Goal: Task Accomplishment & Management: Complete application form

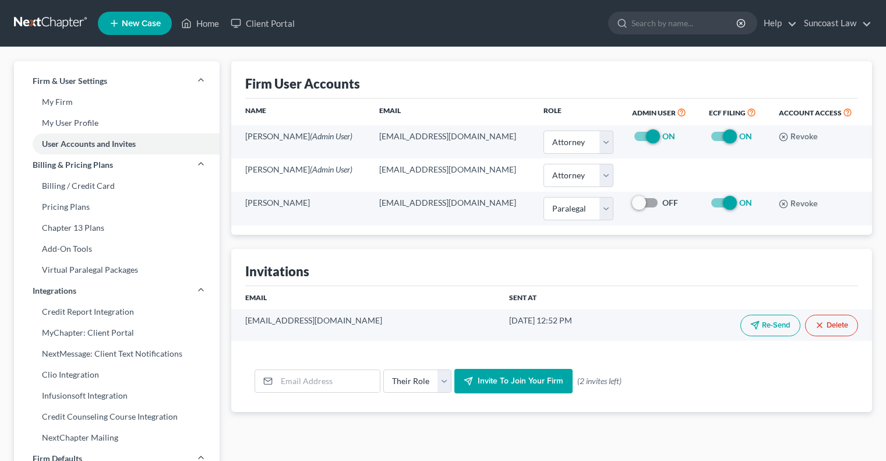
select select "0"
select select "1"
click at [210, 25] on link "Home" at bounding box center [200, 23] width 50 height 21
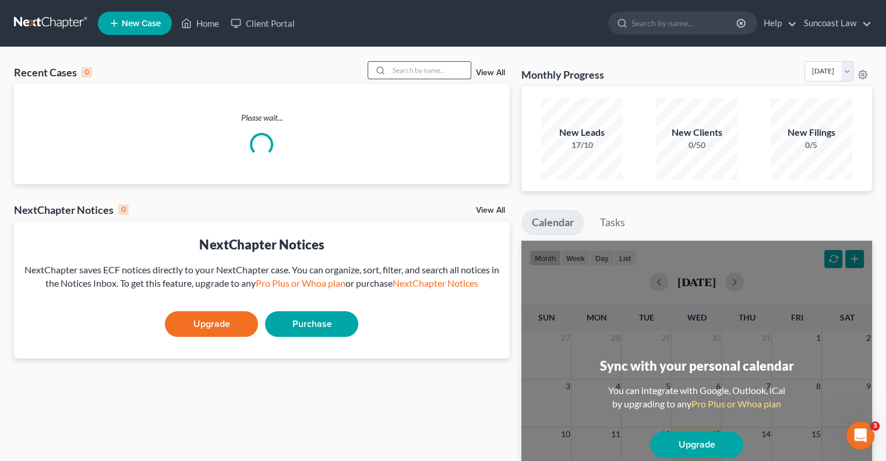
click at [404, 71] on input "search" at bounding box center [430, 70] width 82 height 17
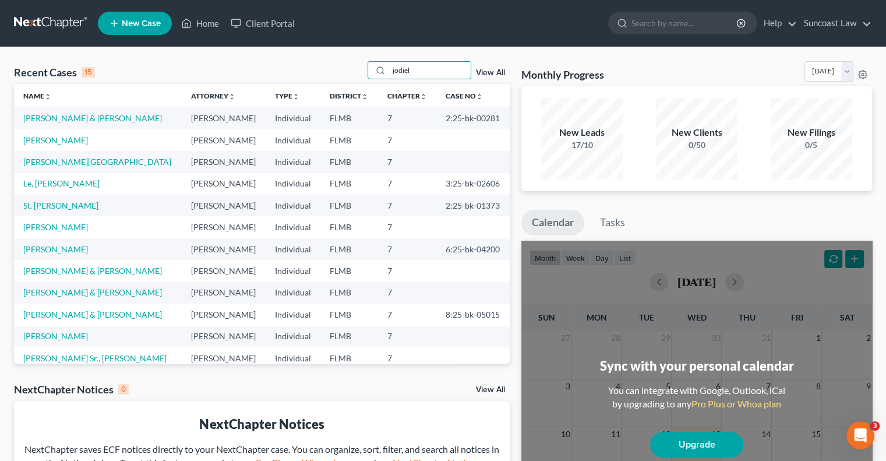
type input "jodiel"
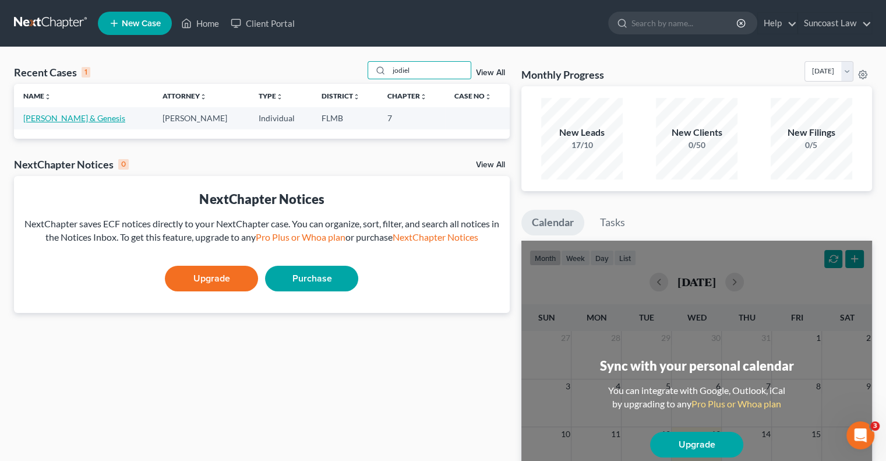
click at [69, 120] on link "[PERSON_NAME] & Genesis" at bounding box center [74, 118] width 102 height 10
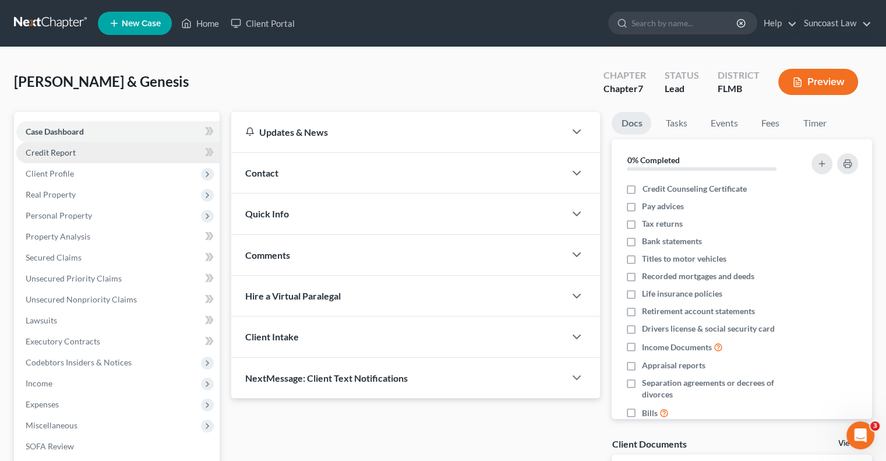
click at [65, 151] on span "Credit Report" at bounding box center [51, 152] width 50 height 10
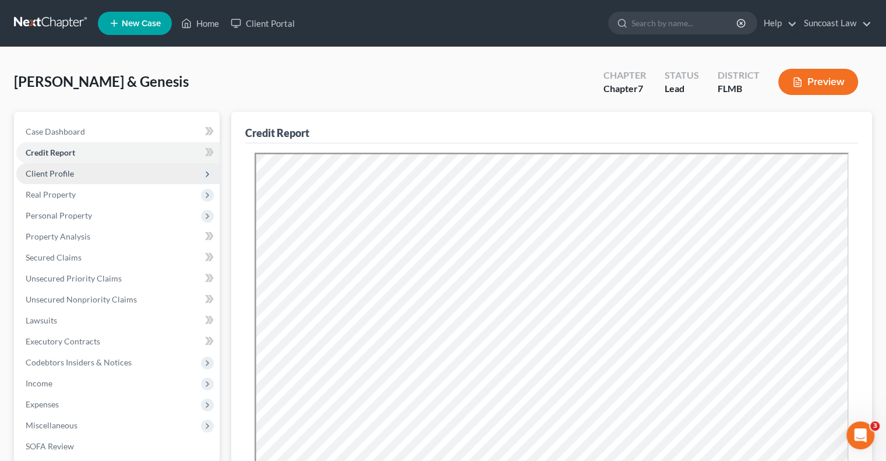
click at [70, 167] on span "Client Profile" at bounding box center [117, 173] width 203 height 21
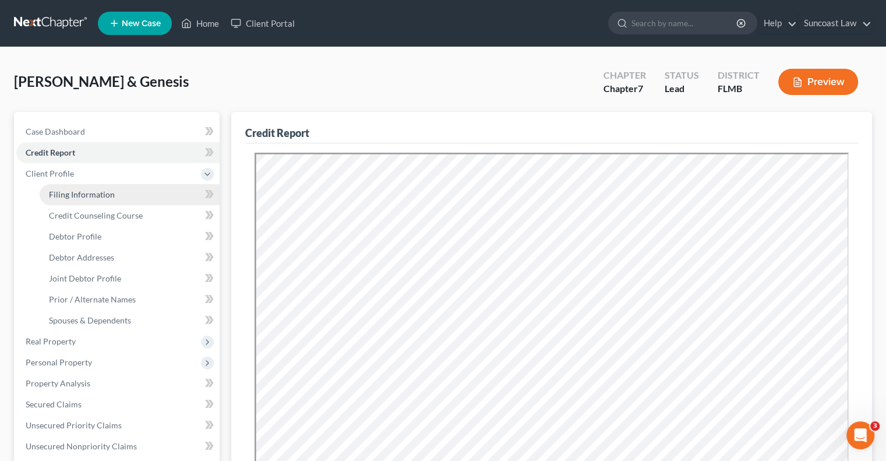
click at [97, 193] on span "Filing Information" at bounding box center [82, 194] width 66 height 10
select select "1"
select select "0"
select select "9"
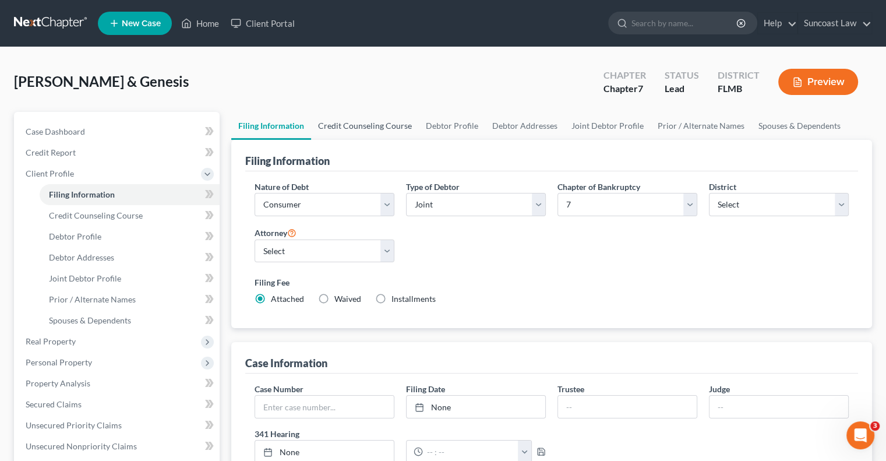
click at [370, 125] on link "Credit Counseling Course" at bounding box center [365, 126] width 108 height 28
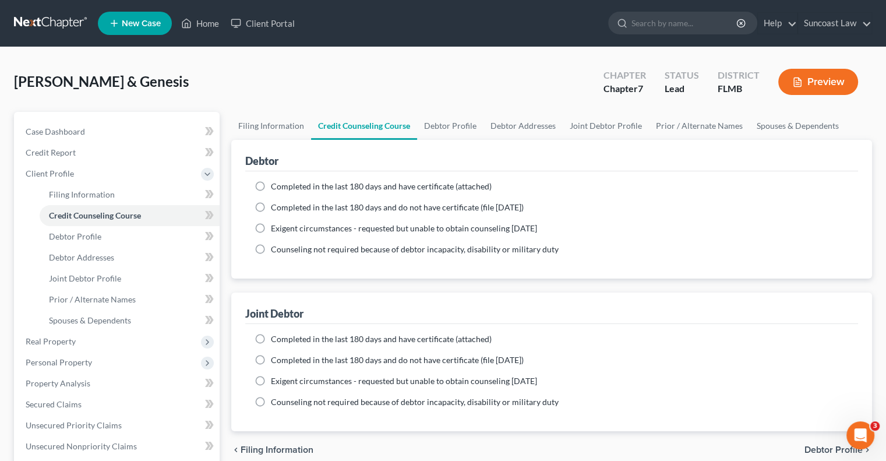
click at [271, 185] on label "Completed in the last 180 days and have certificate (attached)" at bounding box center [381, 187] width 221 height 12
click at [275, 185] on input "Completed in the last 180 days and have certificate (attached)" at bounding box center [279, 185] width 8 height 8
radio input "true"
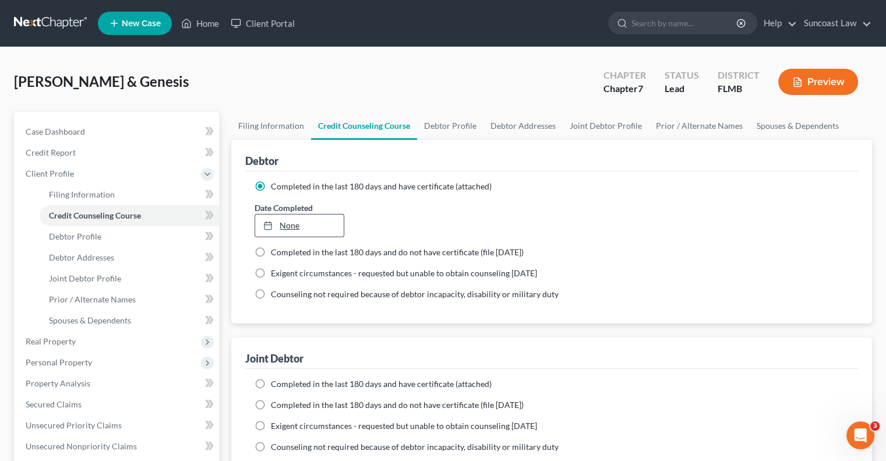
type input "[DATE]"
click at [294, 228] on link "None" at bounding box center [299, 225] width 88 height 22
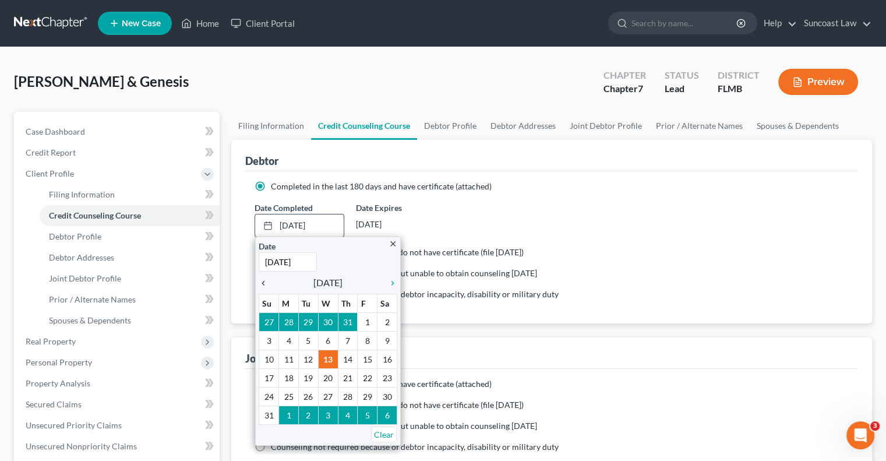
click at [266, 284] on icon "chevron_left" at bounding box center [266, 282] width 15 height 9
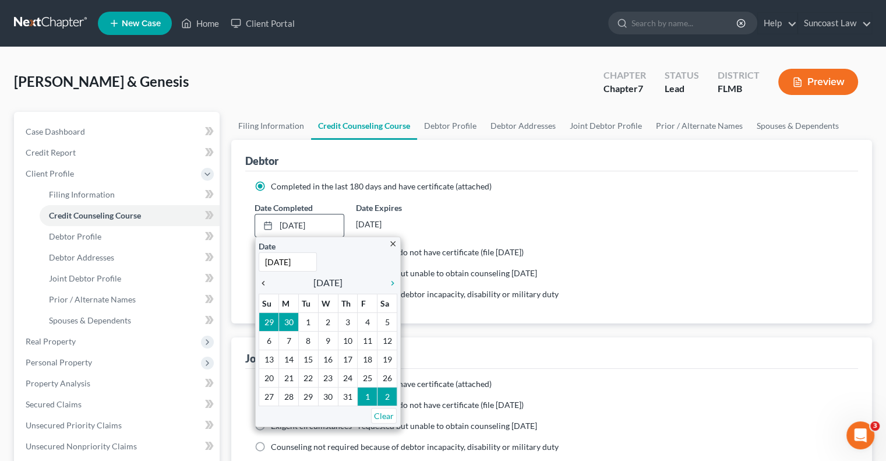
click at [266, 284] on icon "chevron_left" at bounding box center [266, 282] width 15 height 9
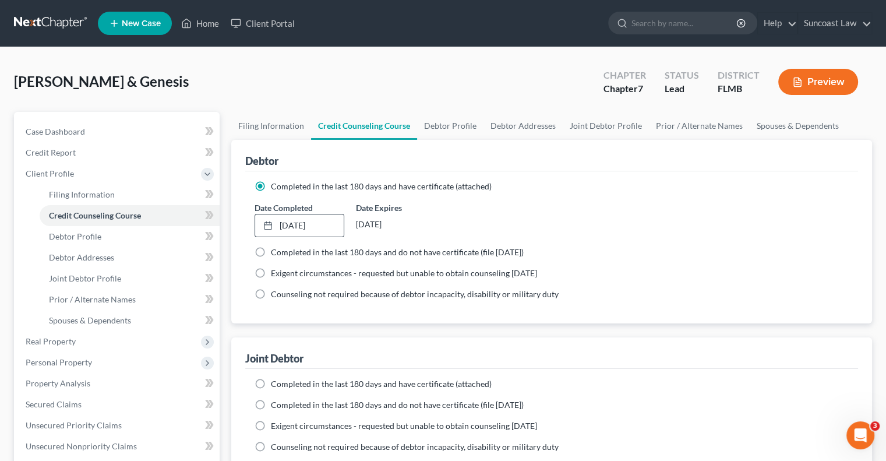
click at [271, 382] on label "Completed in the last 180 days and have certificate (attached)" at bounding box center [381, 384] width 221 height 12
click at [275, 382] on input "Completed in the last 180 days and have certificate (attached)" at bounding box center [279, 382] width 8 height 8
radio input "true"
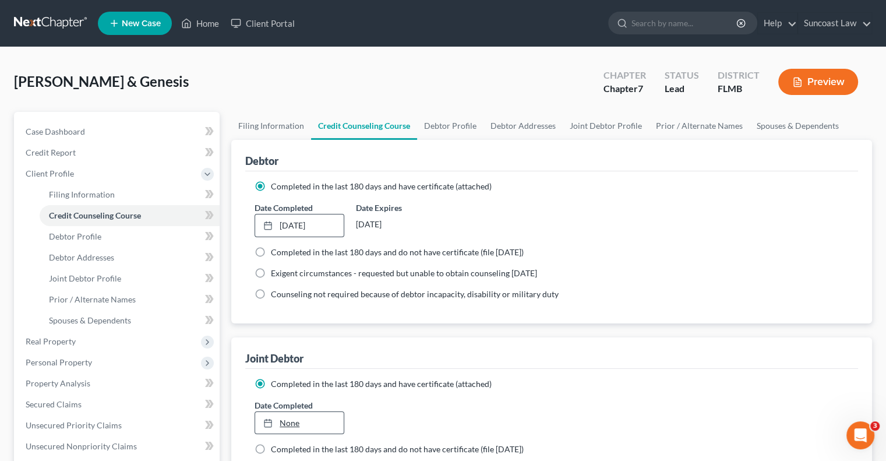
type input "[DATE]"
click at [288, 423] on link "None" at bounding box center [299, 423] width 88 height 22
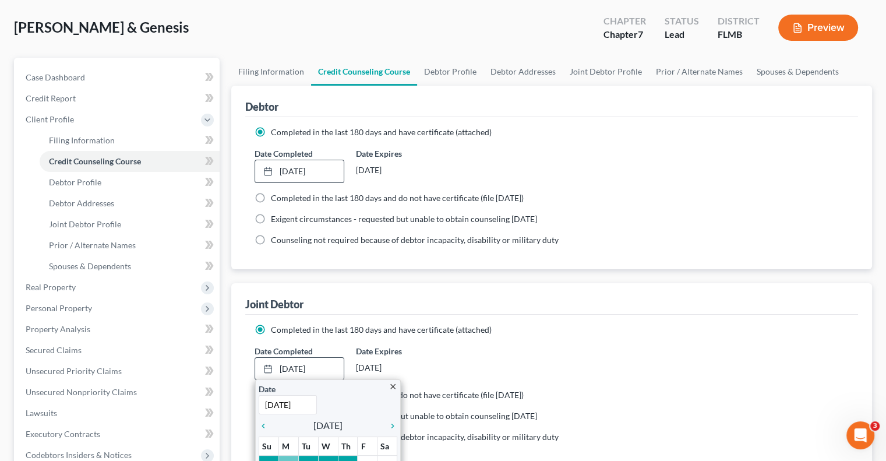
scroll to position [116, 0]
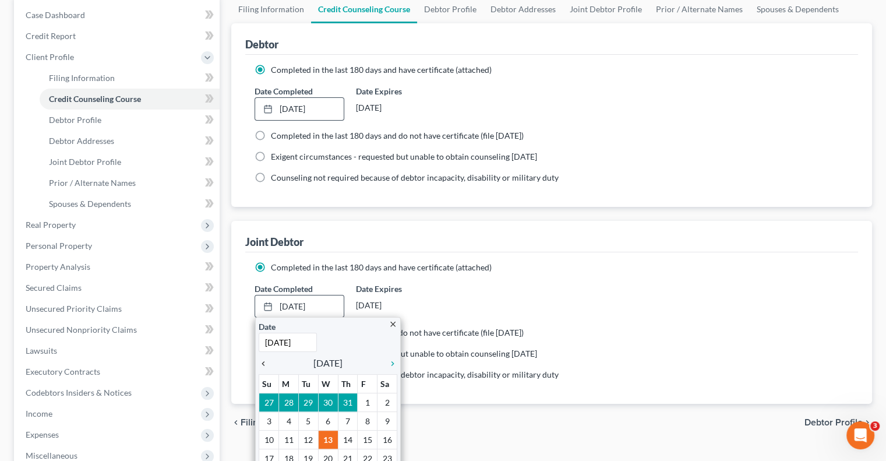
click at [264, 363] on icon "chevron_left" at bounding box center [266, 363] width 15 height 9
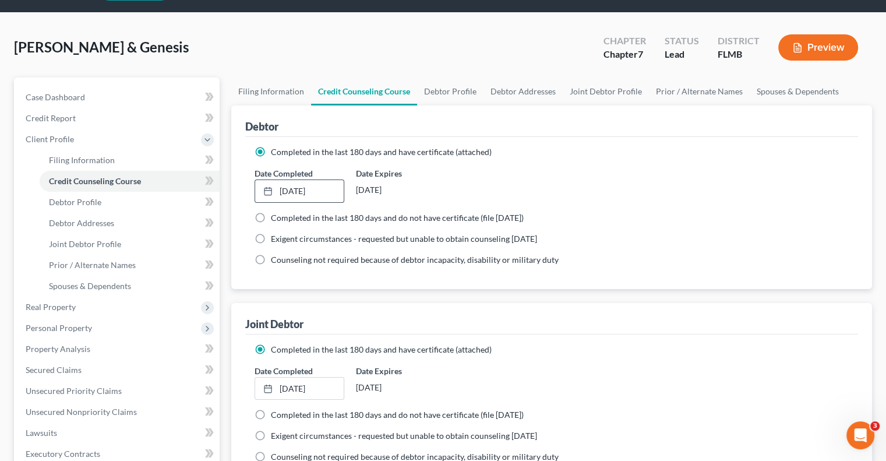
scroll to position [0, 0]
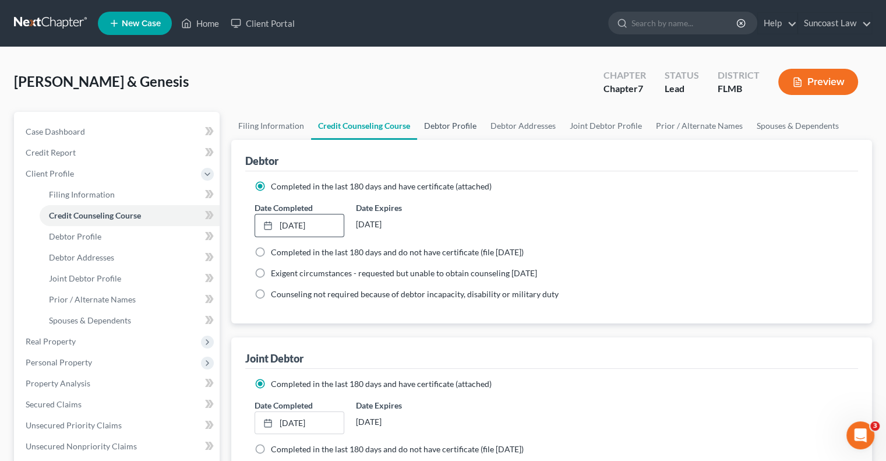
click at [459, 128] on link "Debtor Profile" at bounding box center [450, 126] width 66 height 28
click at [459, 126] on link "Debtor Profile" at bounding box center [450, 126] width 66 height 28
select select "1"
select select "0"
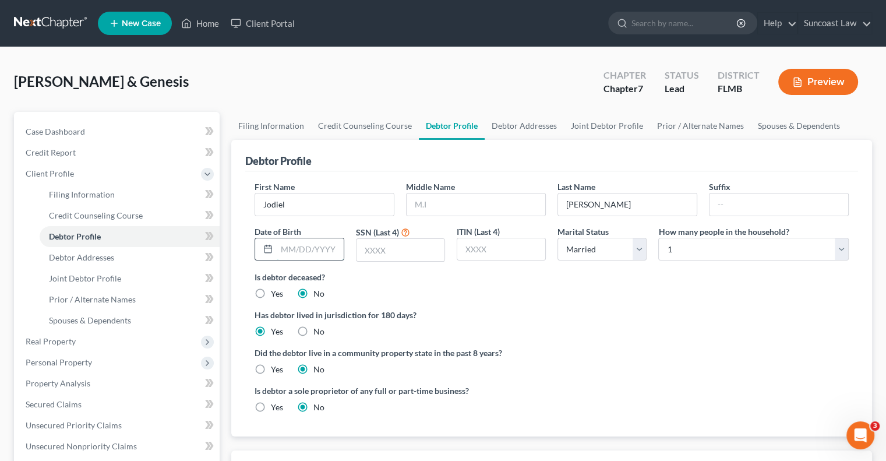
click at [298, 249] on input "text" at bounding box center [310, 249] width 66 height 22
type input "[DATE]"
type input "7255"
click at [596, 244] on select "Select Single Married Separated Divorced Widowed" at bounding box center [601, 249] width 89 height 23
click at [738, 246] on select "Select 1 2 3 4 5 6 7 8 9 10 11 12 13 14 15 16 17 18 19 20" at bounding box center [753, 249] width 190 height 23
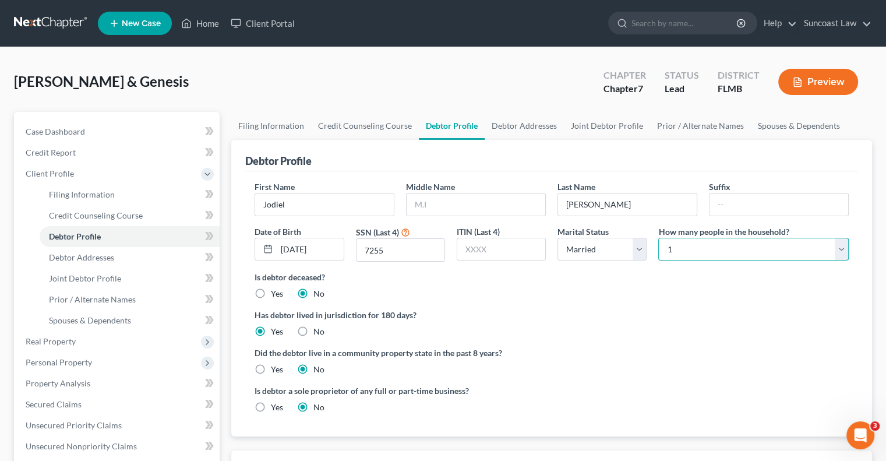
select select "3"
click at [658, 238] on select "Select 1 2 3 4 5 6 7 8 9 10 11 12 13 14 15 16 17 18 19 20" at bounding box center [753, 249] width 190 height 23
click at [529, 128] on link "Debtor Addresses" at bounding box center [524, 126] width 79 height 28
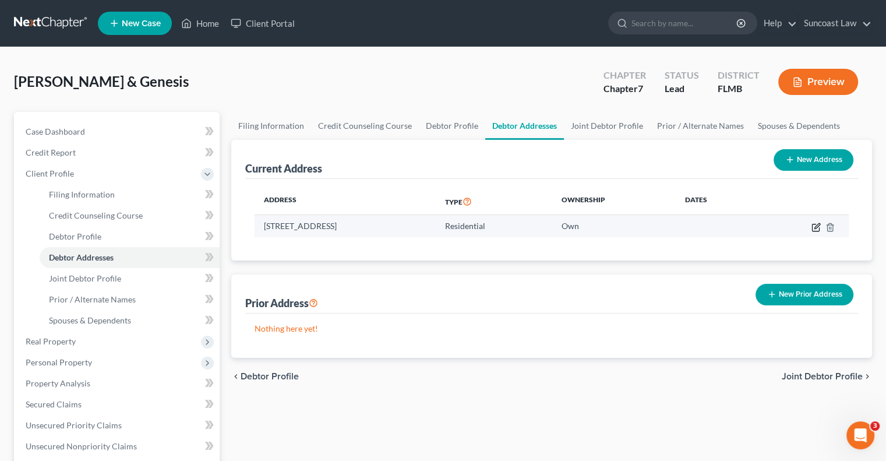
click at [815, 231] on icon "button" at bounding box center [815, 226] width 9 height 9
select select "9"
select select "0"
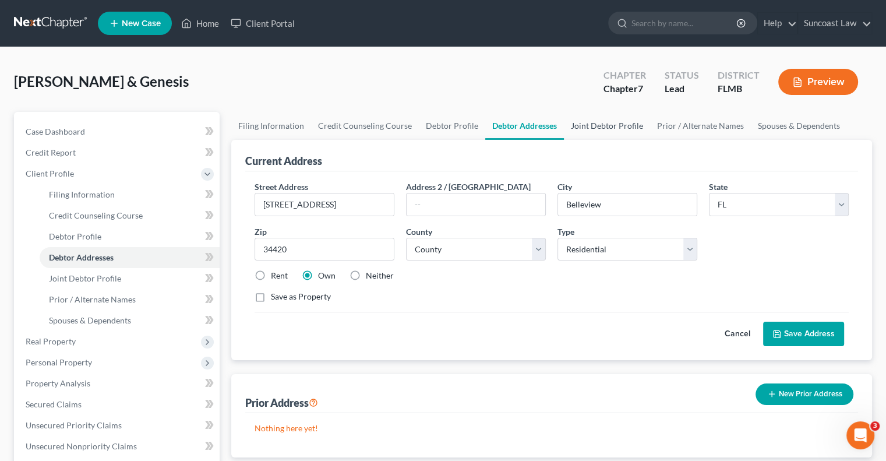
click at [619, 122] on link "Joint Debtor Profile" at bounding box center [607, 126] width 86 height 28
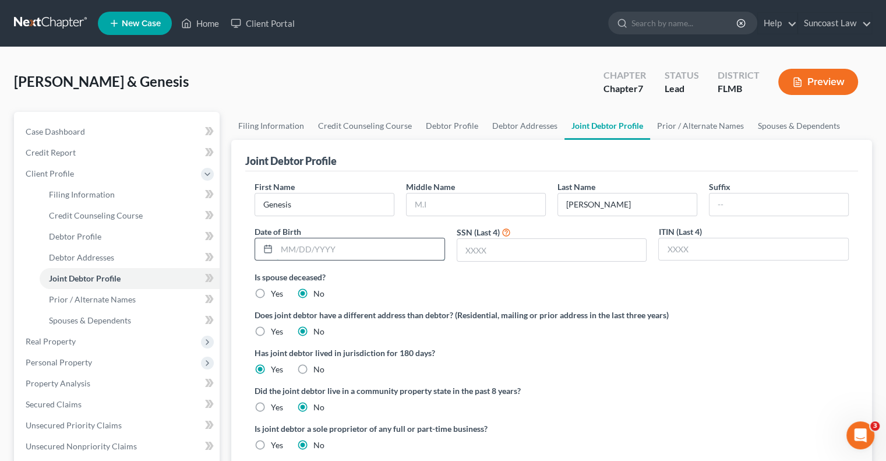
click at [307, 246] on input "text" at bounding box center [361, 249] width 168 height 22
type input "[DATE]"
type input "1412"
click at [677, 126] on link "Prior / Alternate Names" at bounding box center [700, 126] width 101 height 28
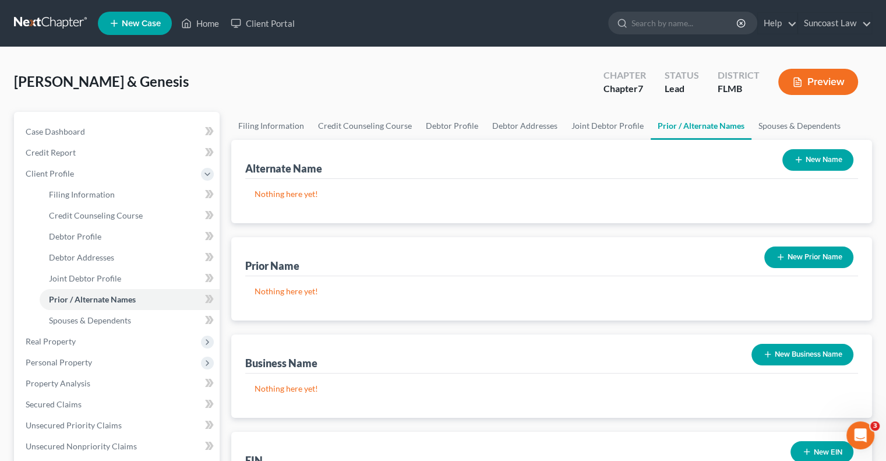
click at [824, 162] on button "New Name" at bounding box center [817, 160] width 71 height 22
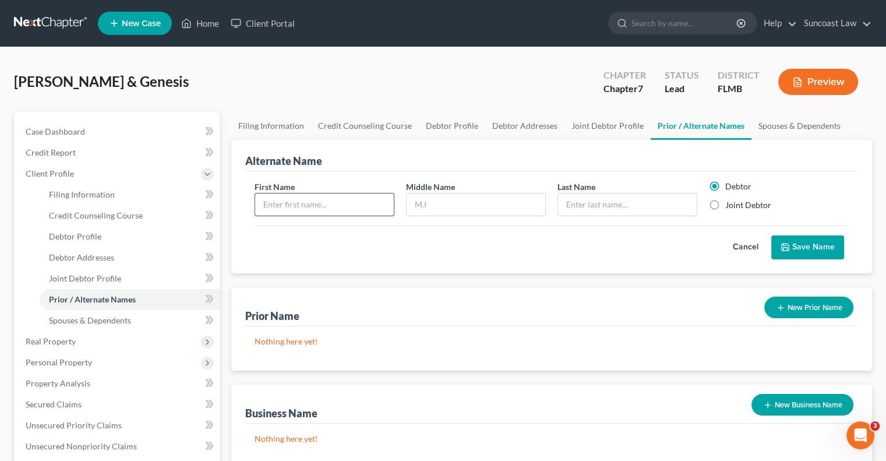
click at [338, 194] on input "text" at bounding box center [324, 204] width 139 height 22
type input "Jodiel"
type input "[PERSON_NAME]"
drag, startPoint x: 436, startPoint y: 198, endPoint x: 387, endPoint y: 198, distance: 48.9
click at [387, 198] on div "First Name [PERSON_NAME] Middle Name [PERSON_NAME] Last Name * Debtor Joint Deb…" at bounding box center [552, 203] width 606 height 45
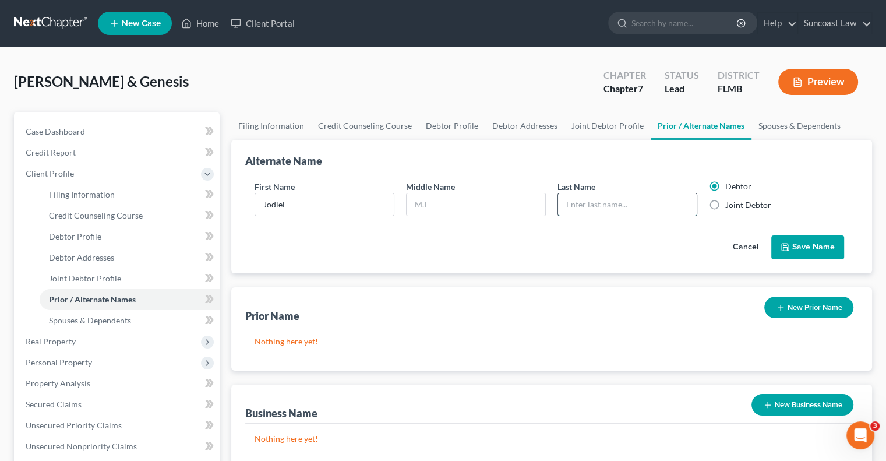
click at [614, 196] on input "text" at bounding box center [627, 204] width 139 height 22
type input "[PERSON_NAME]"
click at [808, 239] on button "Save Name" at bounding box center [807, 247] width 73 height 24
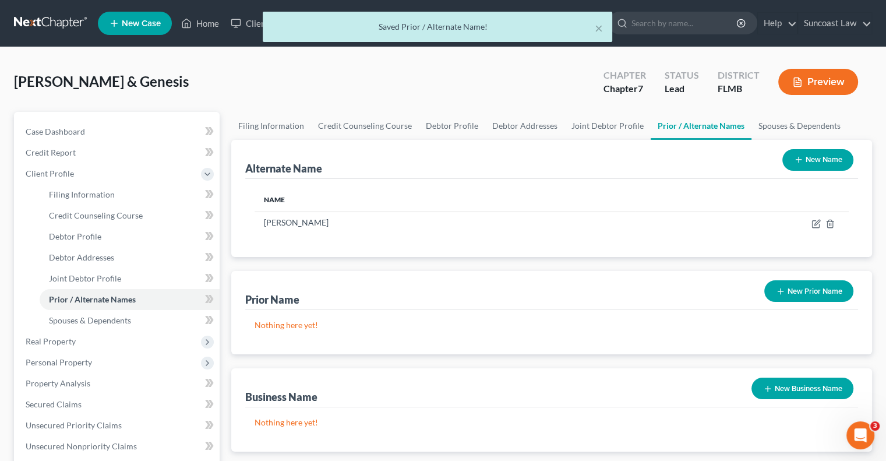
drag, startPoint x: 828, startPoint y: 158, endPoint x: 820, endPoint y: 174, distance: 17.7
click at [826, 158] on button "New Name" at bounding box center [817, 160] width 71 height 22
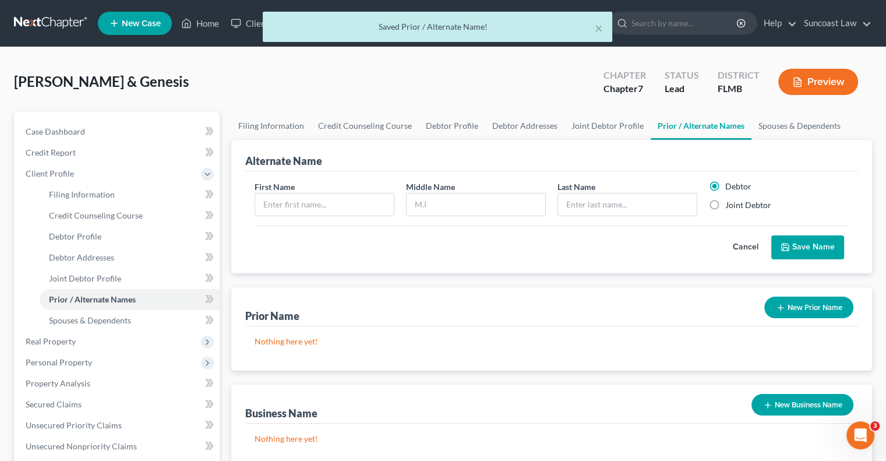
click at [746, 205] on label "Joint Debtor" at bounding box center [748, 205] width 46 height 12
click at [737, 205] on input "Joint Debtor" at bounding box center [734, 203] width 8 height 8
radio input "true"
radio input "false"
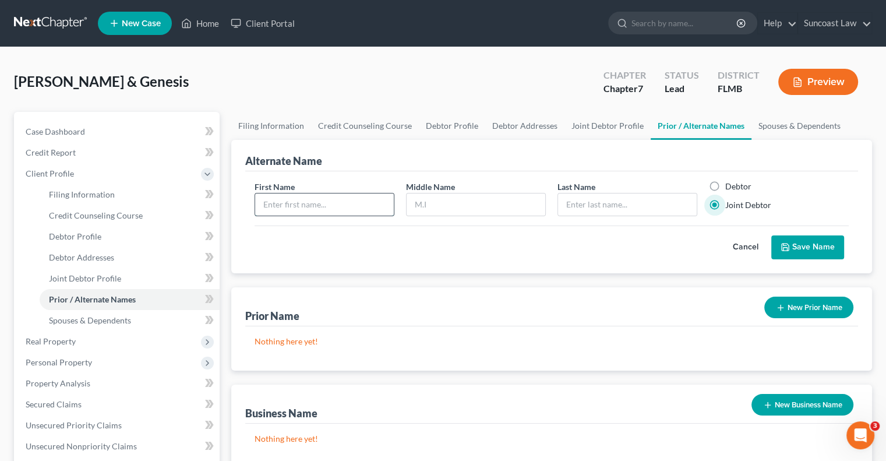
click at [359, 204] on input "text" at bounding box center [324, 204] width 139 height 22
type input "Genesis"
type input "[PERSON_NAME]"
click at [453, 195] on input "text" at bounding box center [476, 204] width 139 height 22
type input "[PERSON_NAME]"
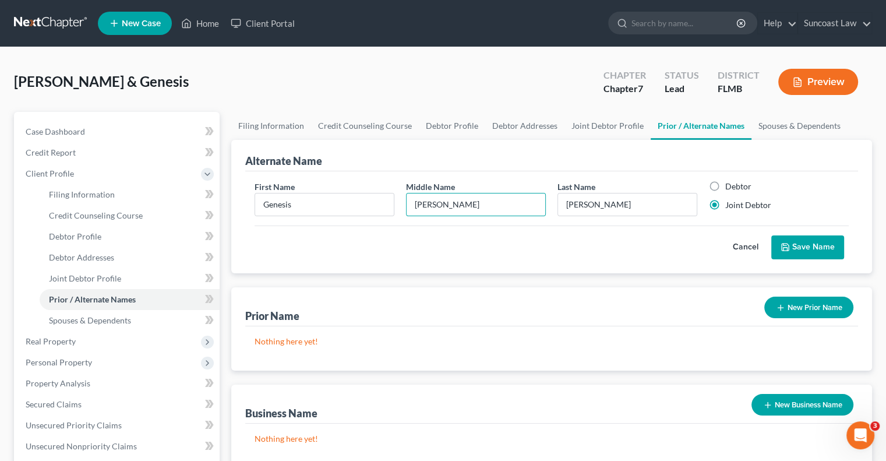
click at [799, 246] on button "Save Name" at bounding box center [807, 247] width 73 height 24
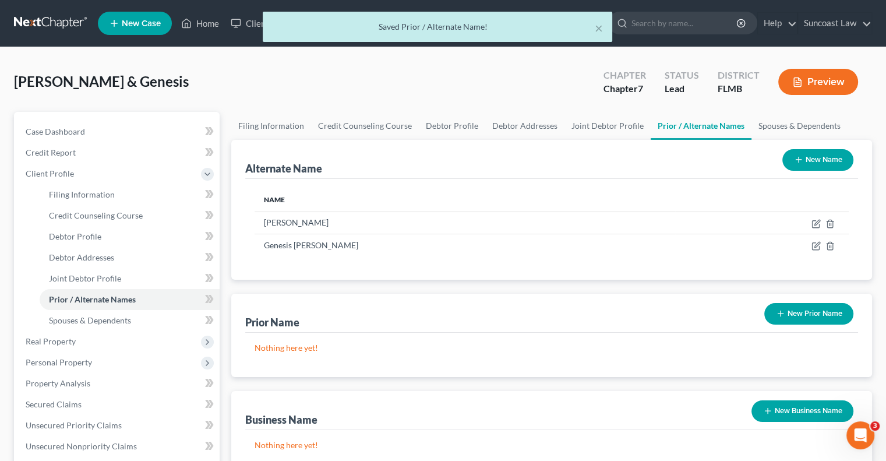
click at [829, 157] on button "New Name" at bounding box center [817, 160] width 71 height 22
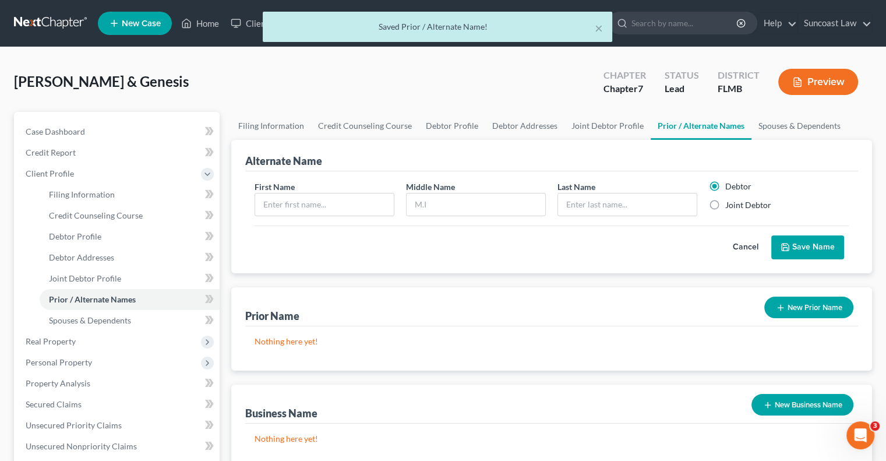
click at [738, 199] on label "Joint Debtor" at bounding box center [748, 205] width 46 height 12
click at [725, 206] on label "Joint Debtor" at bounding box center [748, 205] width 46 height 12
click at [730, 206] on input "Joint Debtor" at bounding box center [734, 203] width 8 height 8
radio input "true"
radio input "false"
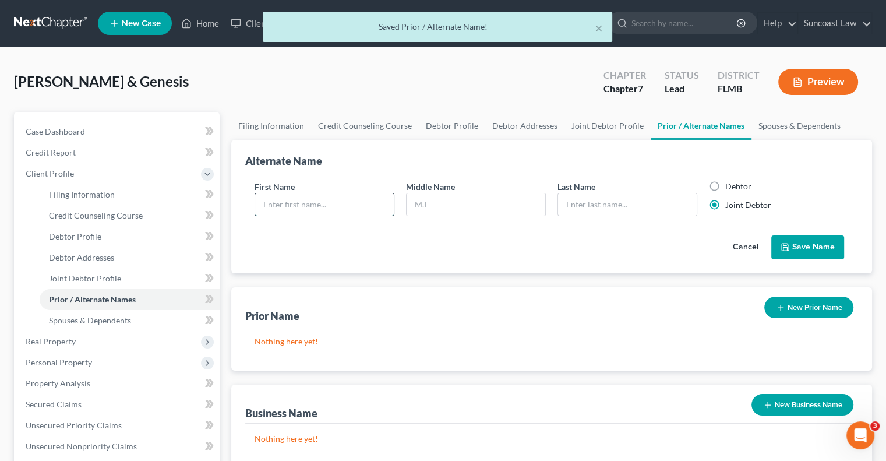
click at [277, 210] on input "text" at bounding box center [324, 204] width 139 height 22
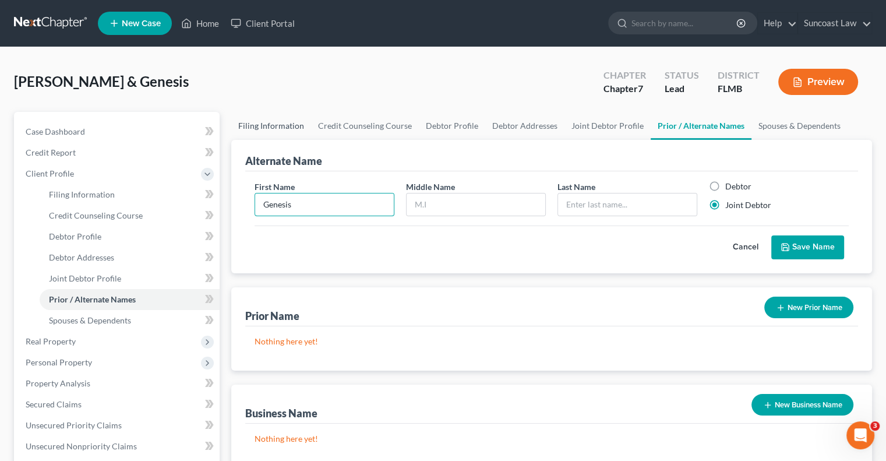
type input "Genesis"
click at [576, 190] on span "Last Name" at bounding box center [576, 187] width 38 height 10
drag, startPoint x: 593, startPoint y: 200, endPoint x: 606, endPoint y: 194, distance: 14.3
click at [593, 200] on input "text" at bounding box center [627, 204] width 139 height 22
type input "[PERSON_NAME]"
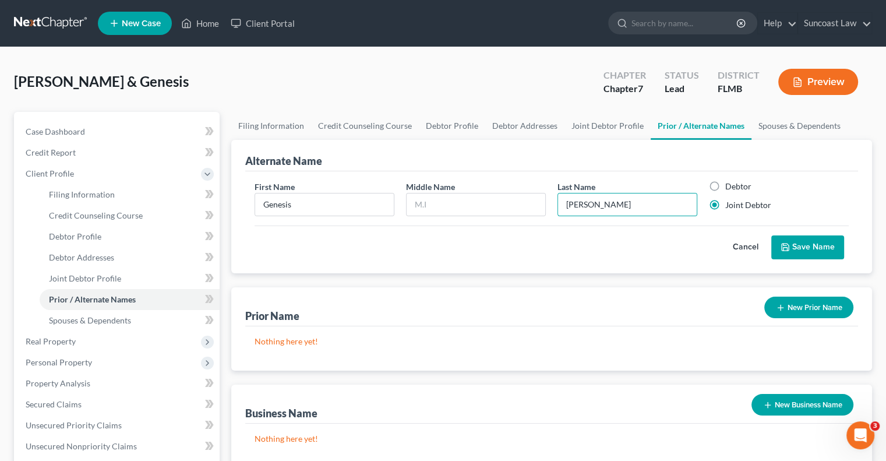
click at [804, 249] on button "Save Name" at bounding box center [807, 247] width 73 height 24
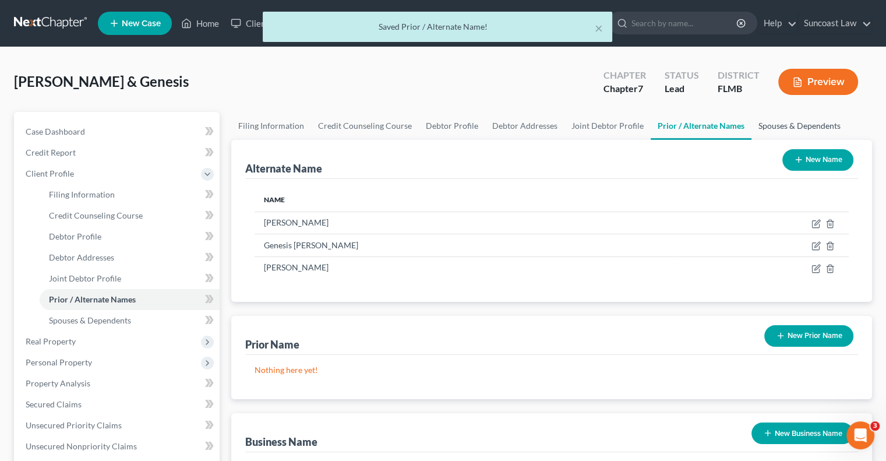
click at [798, 127] on link "Spouses & Dependents" at bounding box center [799, 126] width 96 height 28
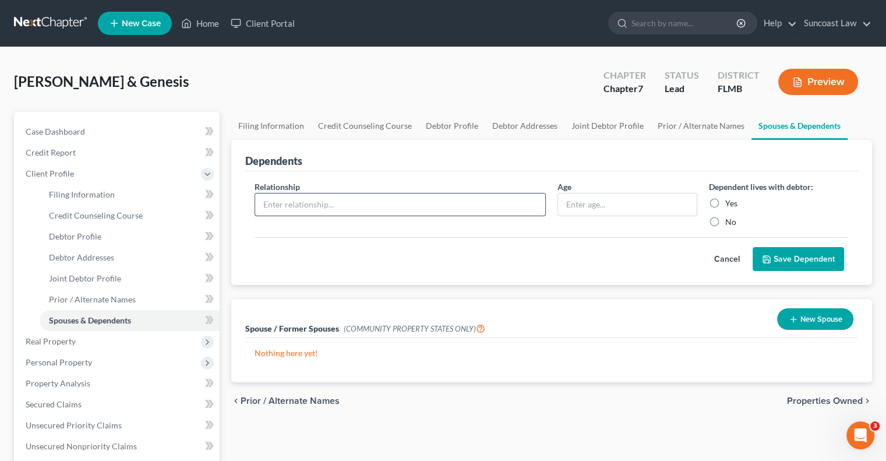
click at [365, 199] on input "text" at bounding box center [400, 204] width 290 height 22
type input "Son"
click at [625, 204] on input "text" at bounding box center [627, 204] width 139 height 22
type input "2"
drag, startPoint x: 714, startPoint y: 199, endPoint x: 725, endPoint y: 209, distance: 14.0
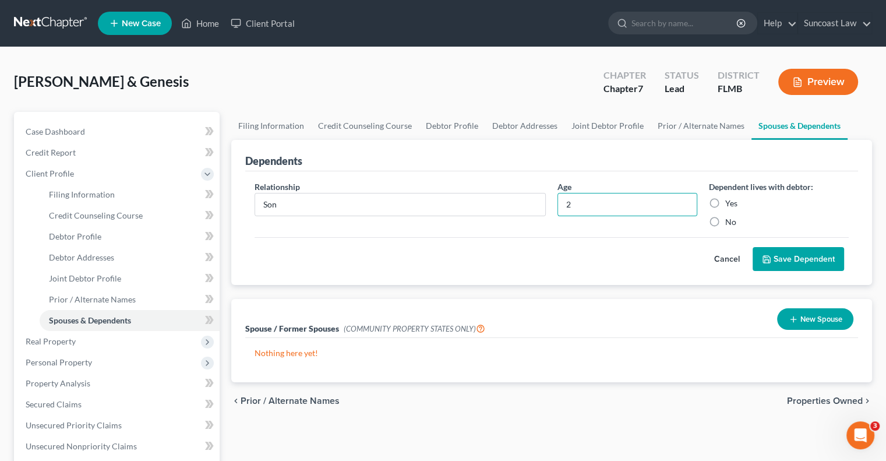
click at [725, 199] on label "Yes" at bounding box center [731, 203] width 12 height 12
click at [730, 199] on input "Yes" at bounding box center [734, 201] width 8 height 8
radio input "true"
click at [811, 263] on button "Save Dependent" at bounding box center [797, 259] width 91 height 24
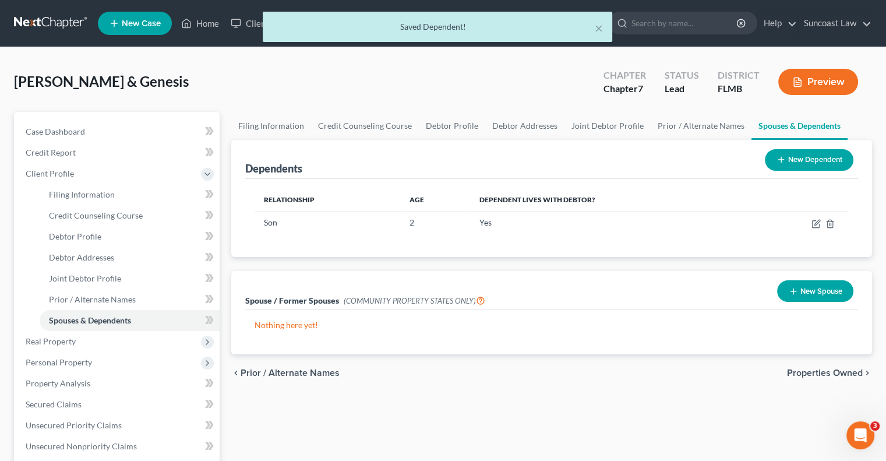
click at [818, 160] on button "New Dependent" at bounding box center [809, 160] width 89 height 22
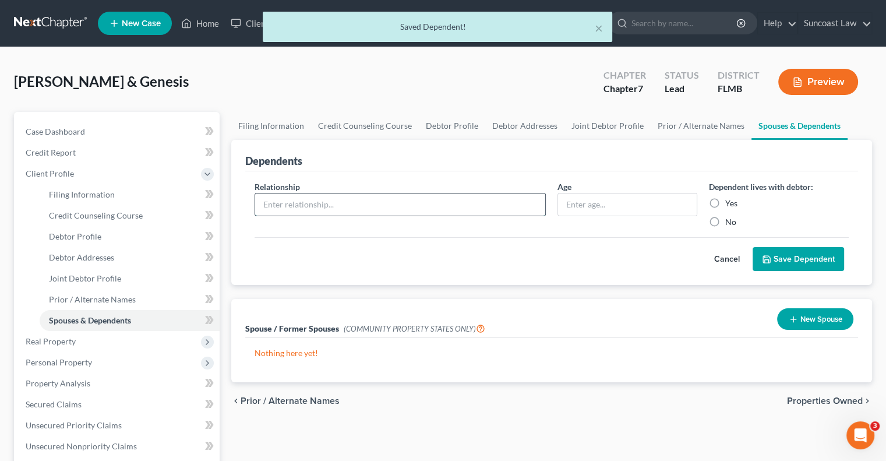
click at [285, 202] on input "text" at bounding box center [400, 204] width 290 height 22
type input "Son"
click at [685, 193] on input "text" at bounding box center [627, 204] width 139 height 22
type input "1"
click at [725, 200] on label "Yes" at bounding box center [731, 203] width 12 height 12
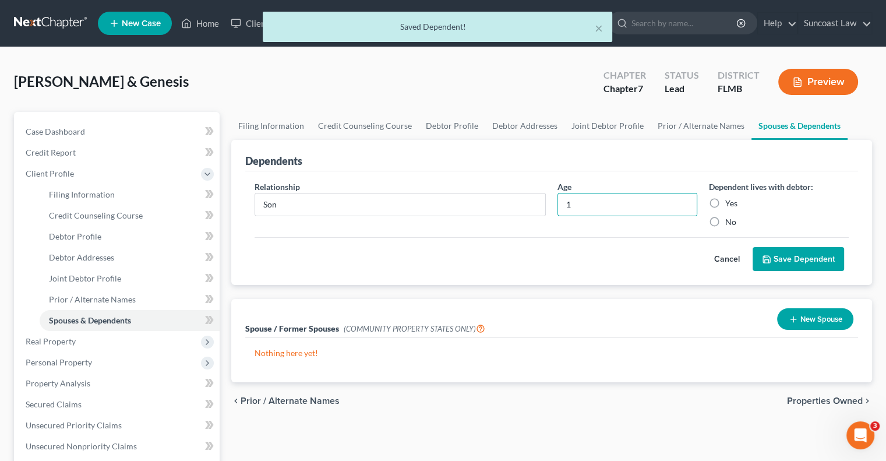
click at [730, 200] on input "Yes" at bounding box center [734, 201] width 8 height 8
radio input "true"
click at [790, 256] on button "Save Dependent" at bounding box center [797, 259] width 91 height 24
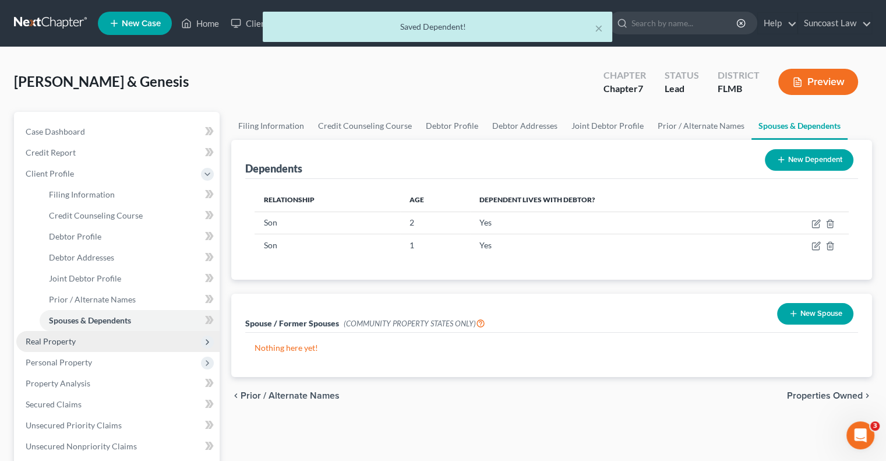
click at [59, 344] on span "Real Property" at bounding box center [51, 341] width 50 height 10
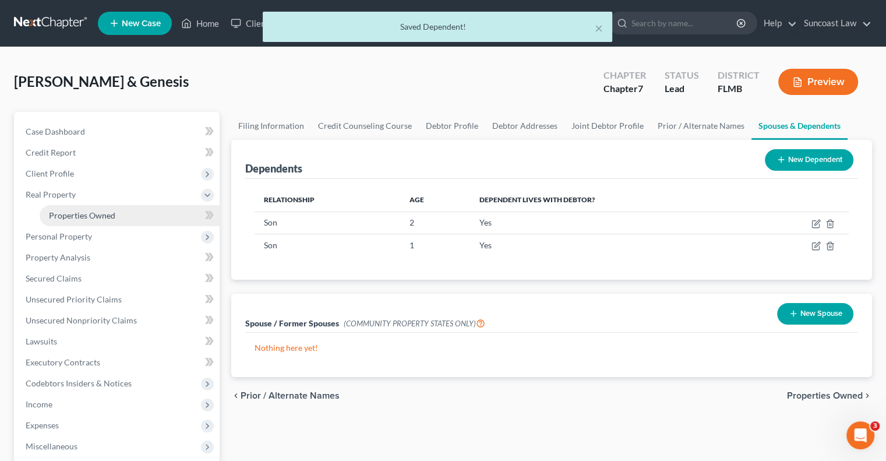
click at [109, 218] on span "Properties Owned" at bounding box center [82, 215] width 66 height 10
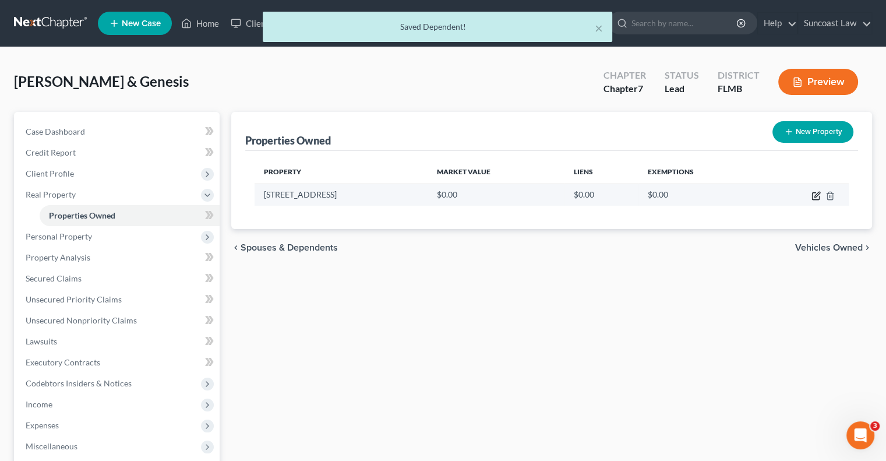
click at [814, 196] on icon "button" at bounding box center [816, 194] width 5 height 5
select select "9"
select select "40"
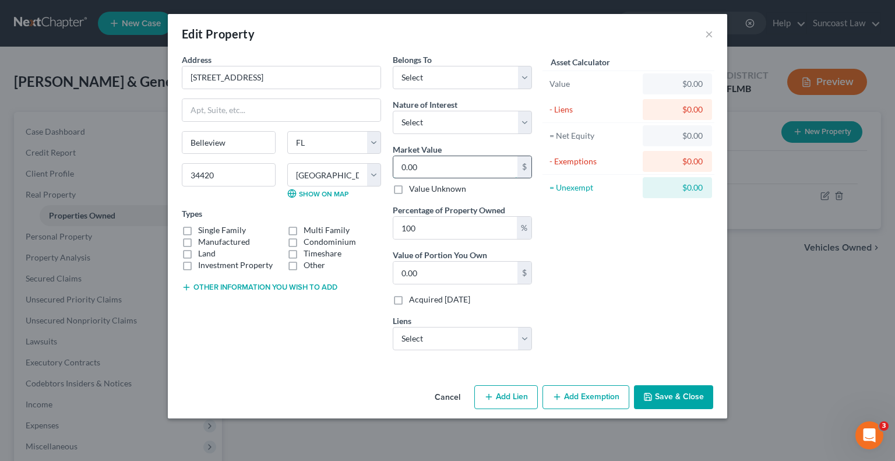
click at [435, 167] on input "0.00" at bounding box center [455, 167] width 124 height 22
type input "2"
type input "2.00"
type input "26"
type input "26.00"
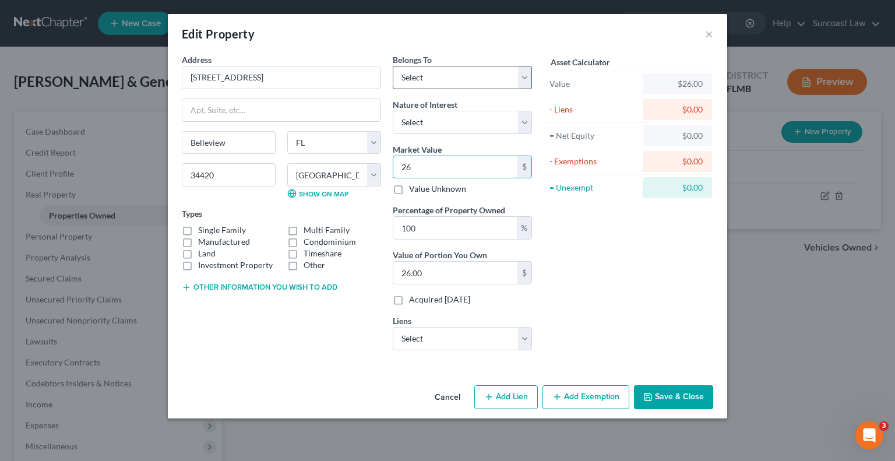
type input "269"
type input "269.00"
type input "2695"
type input "2,695.00"
type input "26,959"
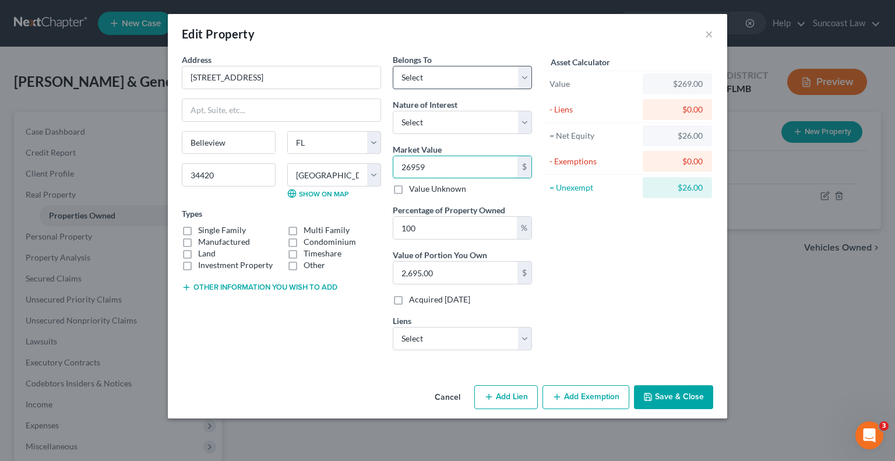
type input "26,959.00"
type input "26,9598"
type input "269,598.00"
type input "269,598"
click at [672, 391] on button "Save & Close" at bounding box center [673, 397] width 79 height 24
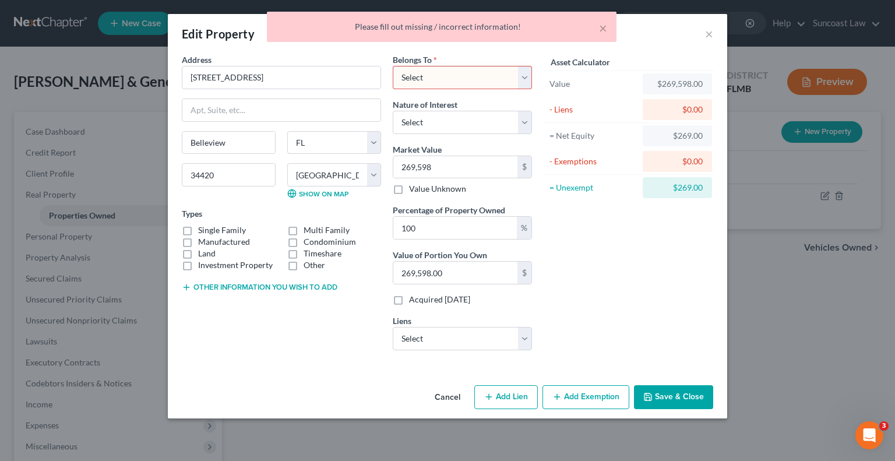
click at [465, 80] on select "Select Debtor 1 Only Debtor 2 Only Debtor 1 And Debtor 2 Only At Least One Of T…" at bounding box center [462, 77] width 139 height 23
select select "2"
click at [393, 66] on select "Select Debtor 1 Only Debtor 2 Only Debtor 1 And Debtor 2 Only At Least One Of T…" at bounding box center [462, 77] width 139 height 23
click at [678, 398] on button "Save & Close" at bounding box center [673, 397] width 79 height 24
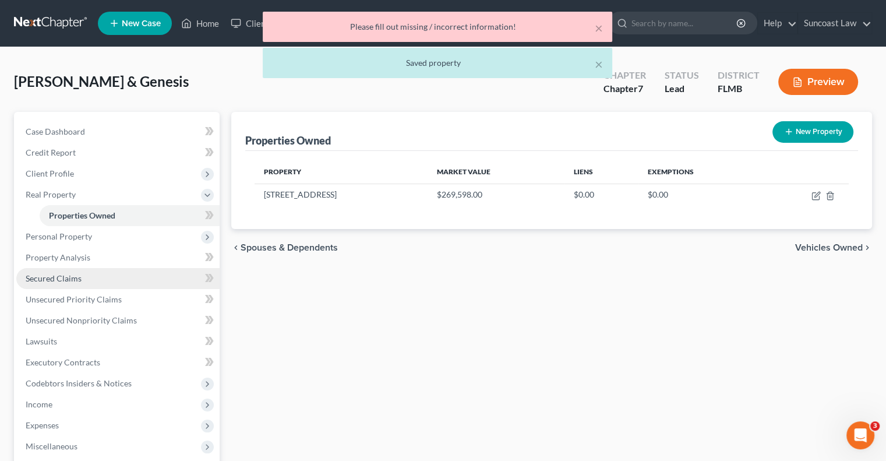
click at [66, 274] on span "Secured Claims" at bounding box center [54, 278] width 56 height 10
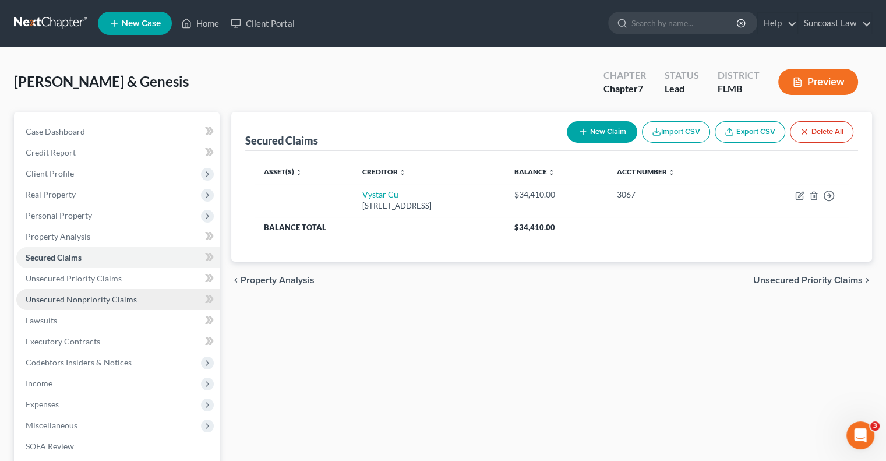
click at [119, 302] on span "Unsecured Nonpriority Claims" at bounding box center [81, 299] width 111 height 10
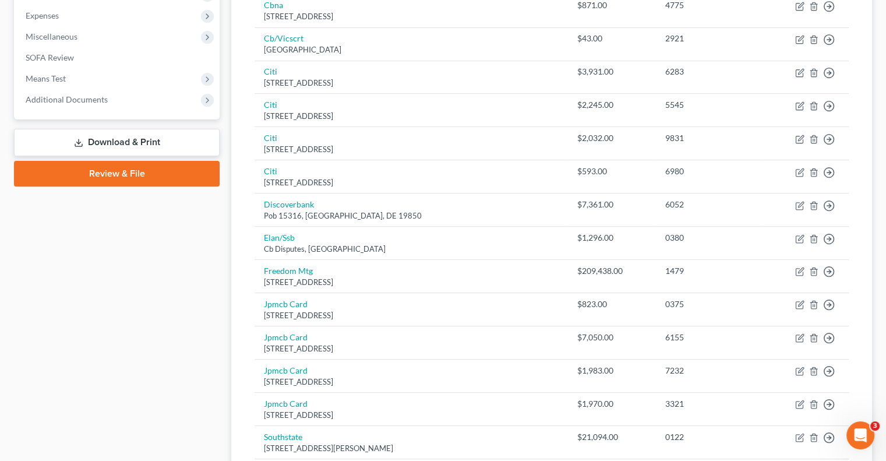
scroll to position [408, 0]
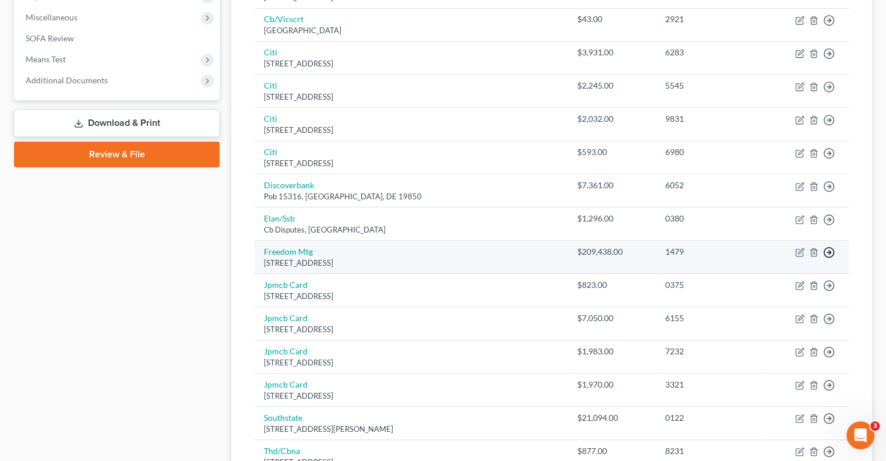
click at [771, 259] on link "Move to D" at bounding box center [775, 262] width 97 height 20
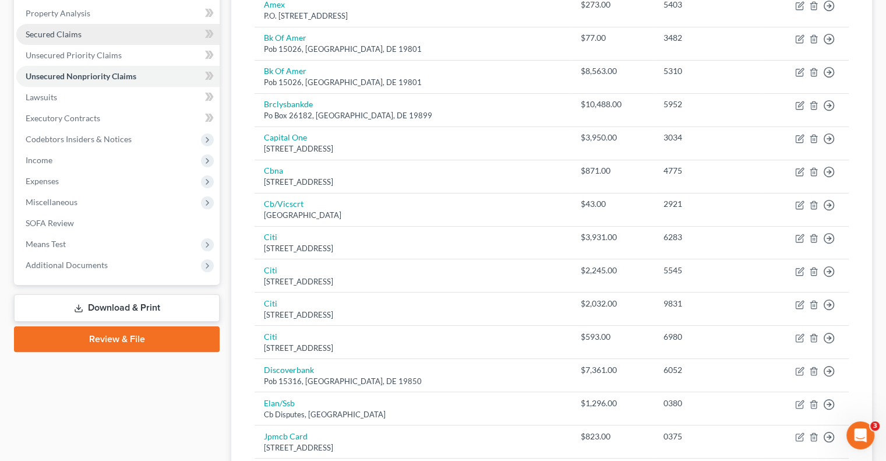
scroll to position [116, 0]
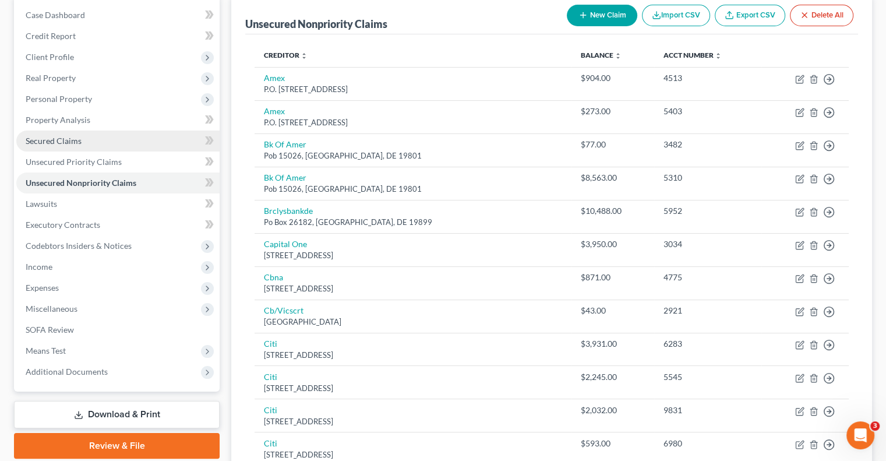
click at [70, 141] on span "Secured Claims" at bounding box center [54, 141] width 56 height 10
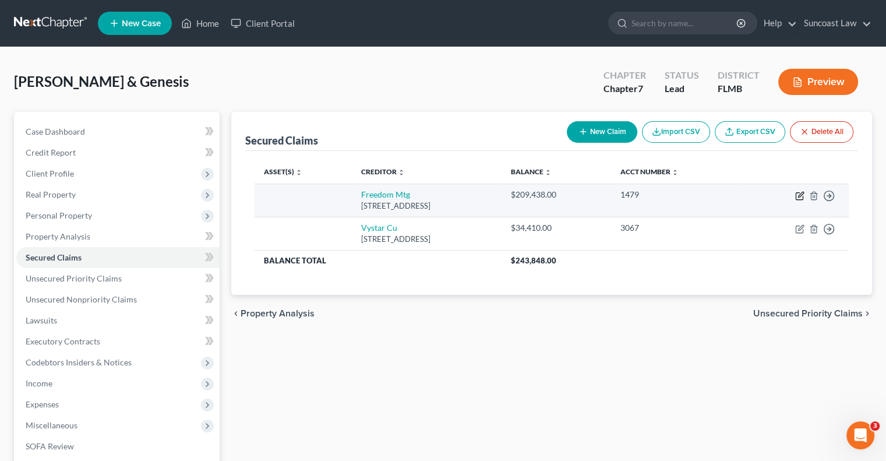
click at [800, 195] on icon "button" at bounding box center [800, 194] width 5 height 5
select select "9"
select select "1"
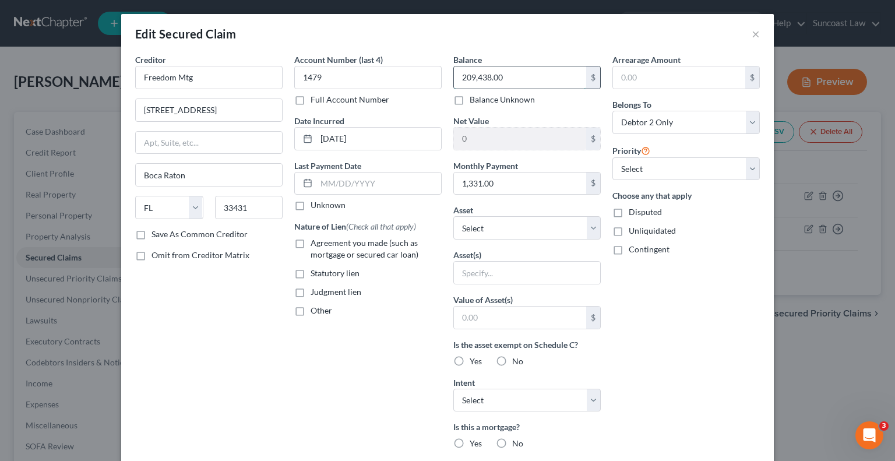
click at [515, 78] on input "209,438.00" at bounding box center [520, 77] width 132 height 22
type input "206,854"
click at [495, 224] on select "Select Other Multiple Assets [STREET_ADDRESS] - $269598.0" at bounding box center [526, 227] width 147 height 23
select select "2"
click at [453, 216] on select "Select Other Multiple Assets [STREET_ADDRESS] - $269598.0" at bounding box center [526, 227] width 147 height 23
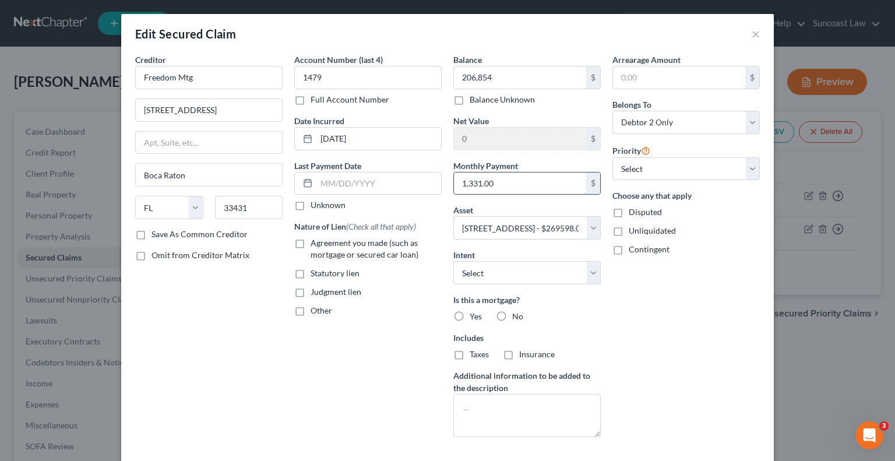
click at [499, 182] on input "1,331.00" at bounding box center [520, 183] width 132 height 22
type input "1,356.50"
click at [501, 281] on select "Select Surrender Redeem Reaffirm Avoid Other" at bounding box center [526, 272] width 147 height 23
select select "2"
click at [453, 261] on select "Select Surrender Redeem Reaffirm Avoid Other" at bounding box center [526, 272] width 147 height 23
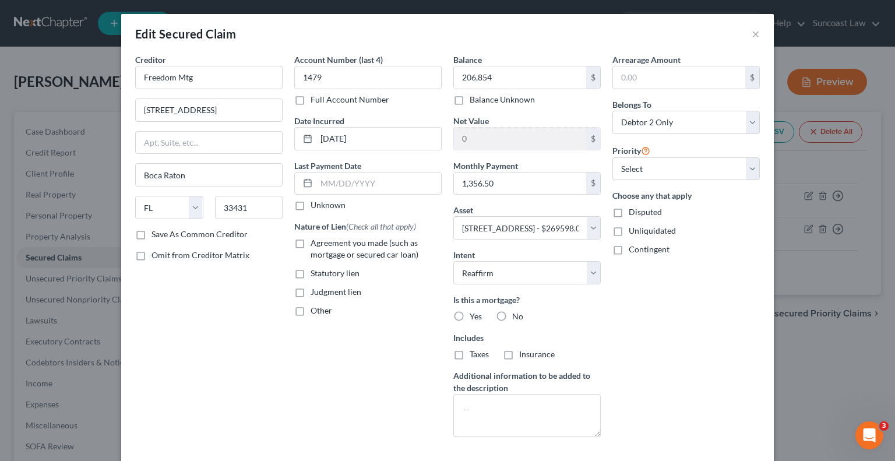
click at [469, 316] on label "Yes" at bounding box center [475, 316] width 12 height 12
click at [474, 316] on input "Yes" at bounding box center [478, 314] width 8 height 8
radio input "true"
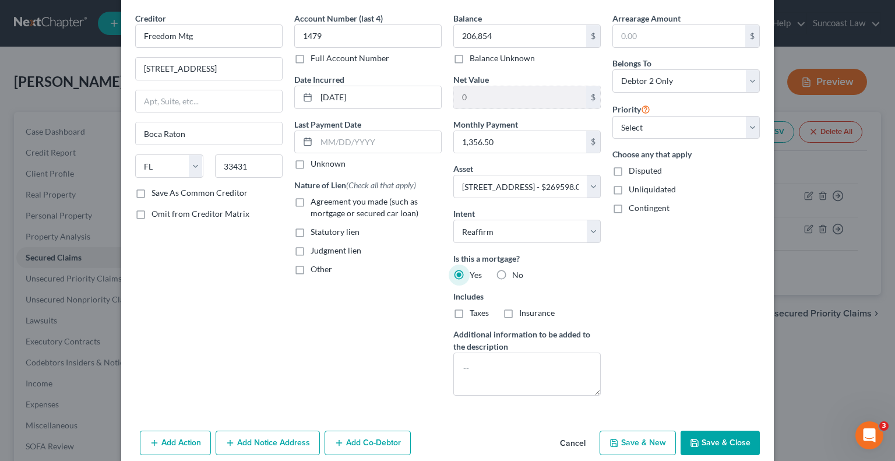
scroll to position [91, 0]
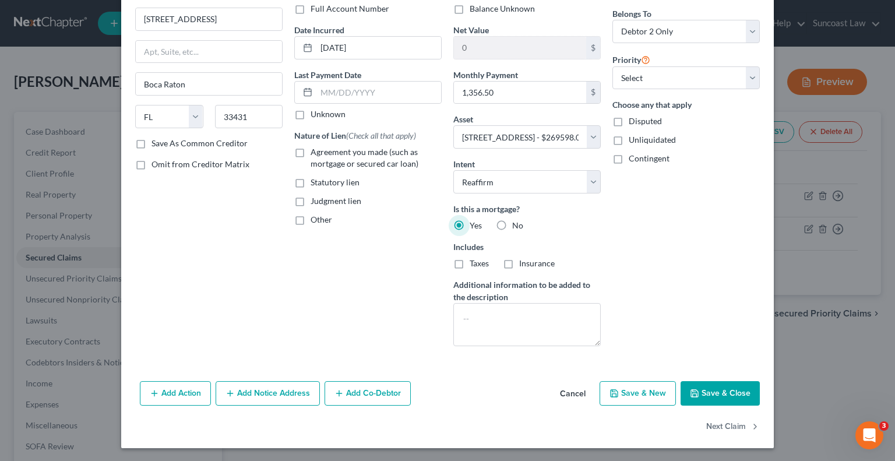
click at [712, 388] on button "Save & Close" at bounding box center [719, 393] width 79 height 24
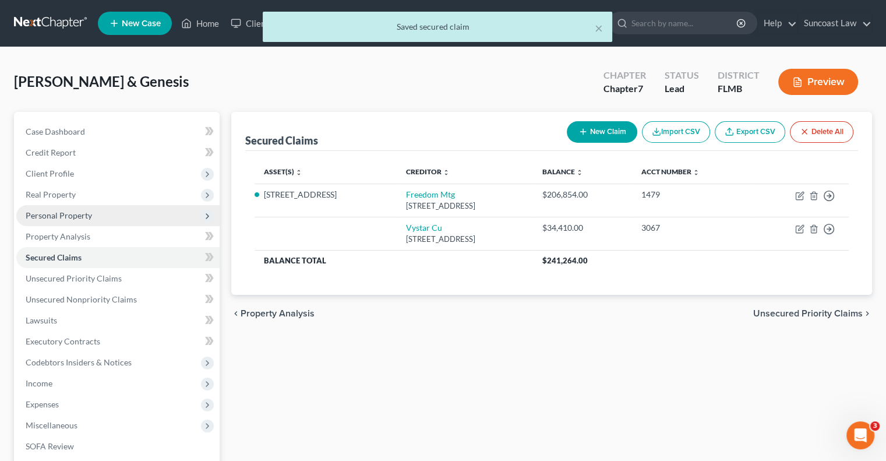
click at [59, 215] on span "Personal Property" at bounding box center [59, 215] width 66 height 10
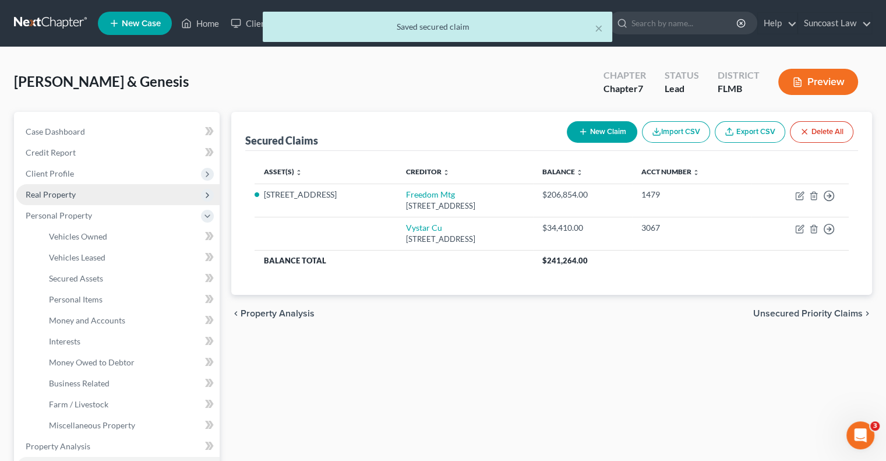
click at [56, 197] on span "Real Property" at bounding box center [51, 194] width 50 height 10
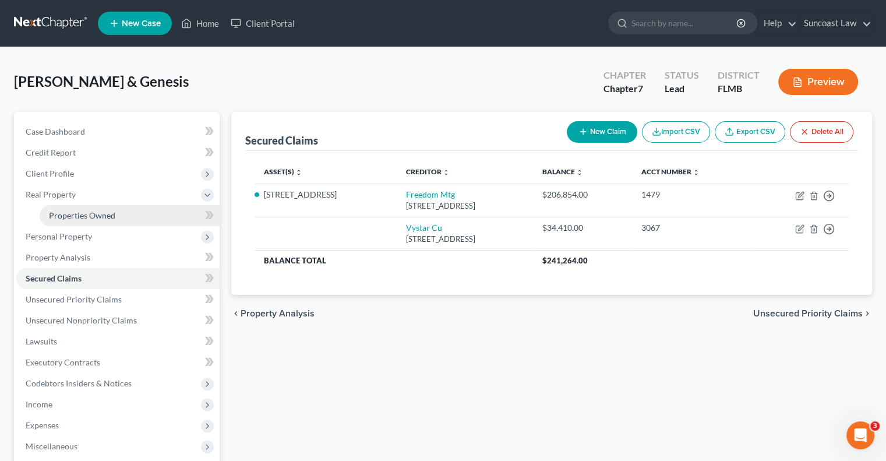
click at [83, 213] on span "Properties Owned" at bounding box center [82, 215] width 66 height 10
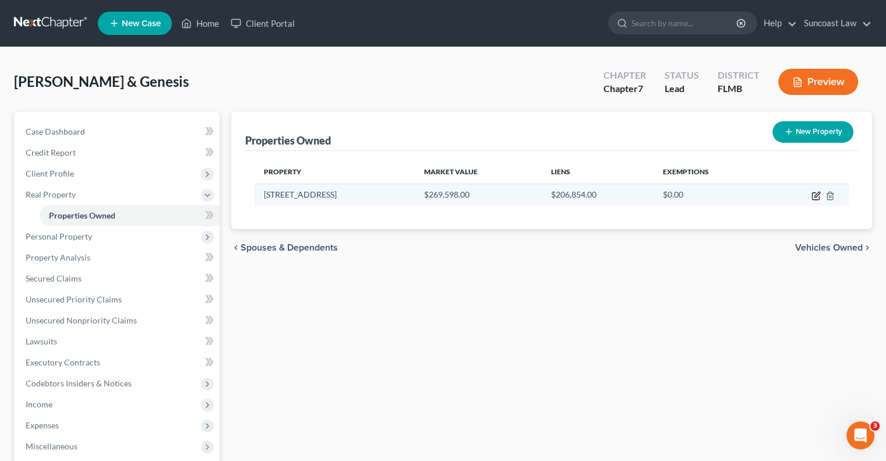
click at [815, 196] on icon "button" at bounding box center [816, 194] width 5 height 5
select select "9"
select select "40"
select select "2"
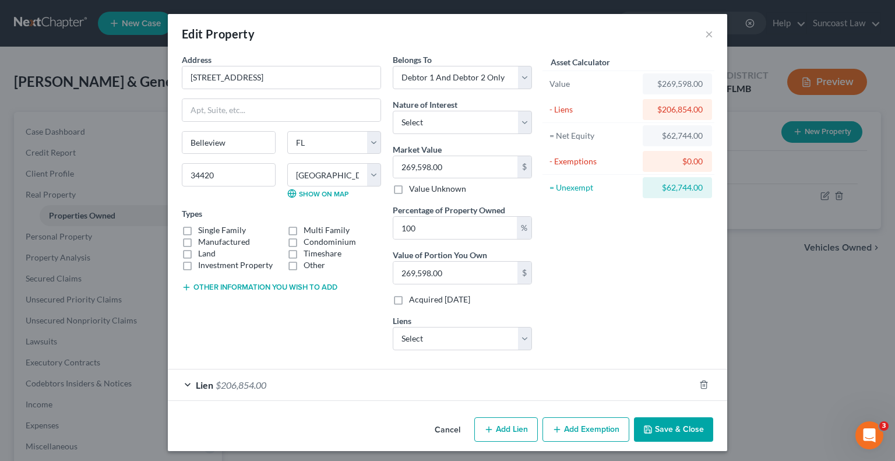
click at [596, 425] on button "Add Exemption" at bounding box center [585, 429] width 87 height 24
select select "2"
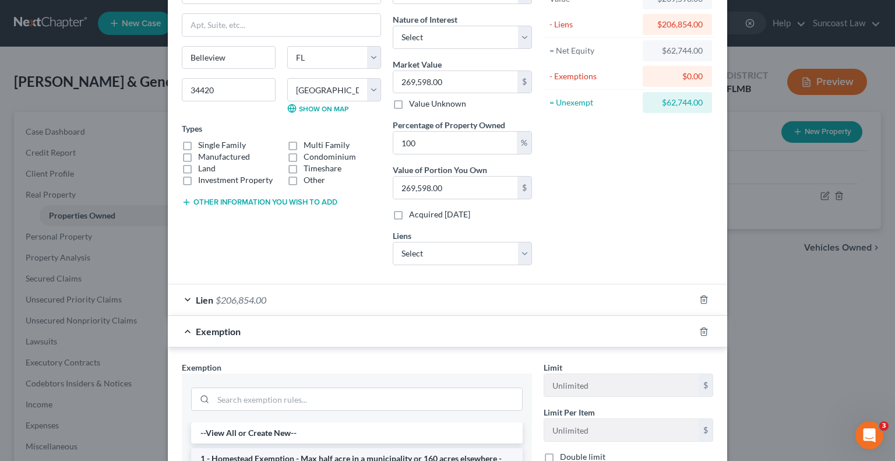
scroll to position [175, 0]
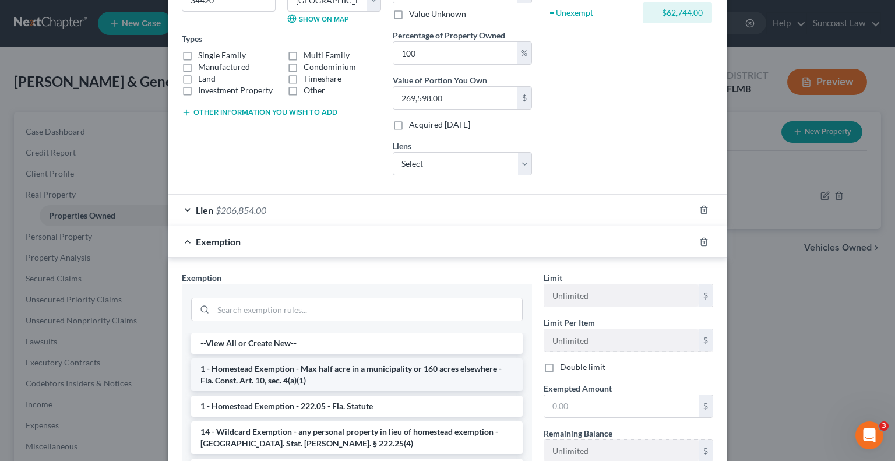
click at [378, 373] on li "1 - Homestead Exemption - Max half acre in a municipality or 160 acres elsewher…" at bounding box center [356, 374] width 331 height 33
click at [378, 373] on div "Exemption Set must be selected for CA. Exemption * --View All or Create New-- 1…" at bounding box center [357, 399] width 362 height 257
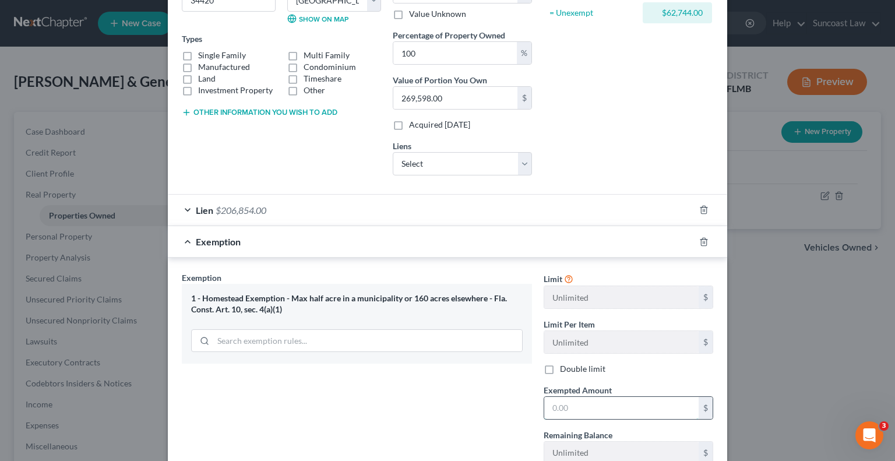
click at [604, 408] on input "text" at bounding box center [621, 408] width 154 height 22
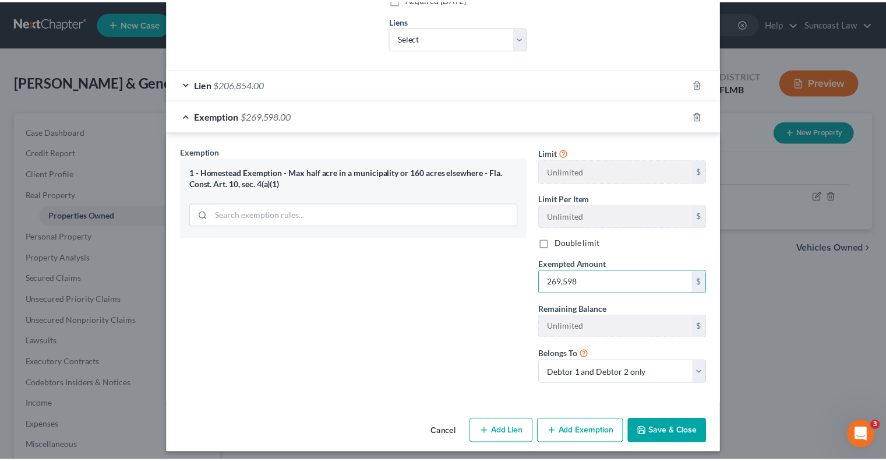
scroll to position [304, 0]
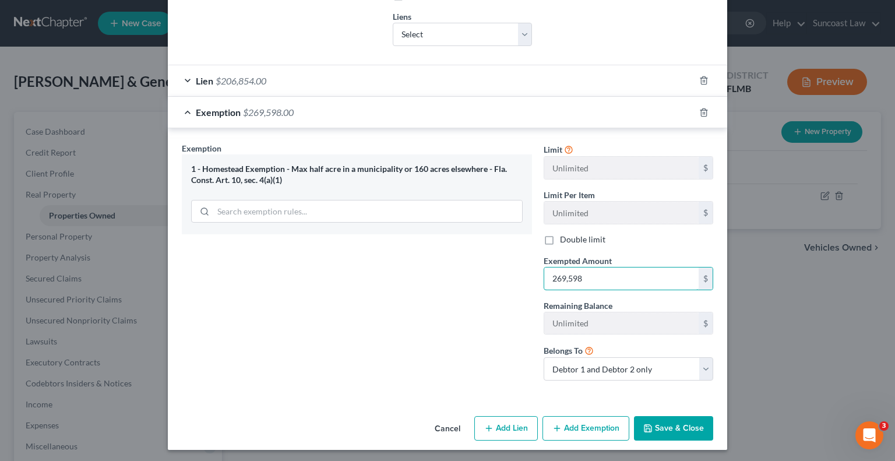
type input "269,598"
click at [669, 426] on button "Save & Close" at bounding box center [673, 428] width 79 height 24
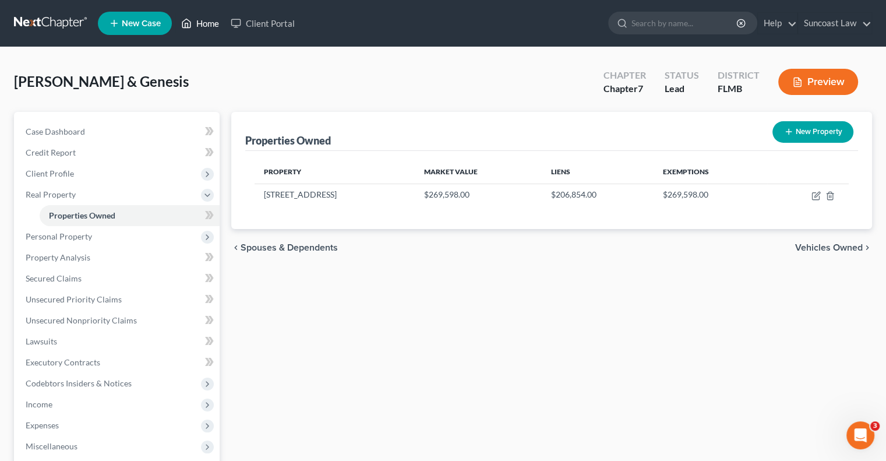
click at [213, 22] on link "Home" at bounding box center [200, 23] width 50 height 21
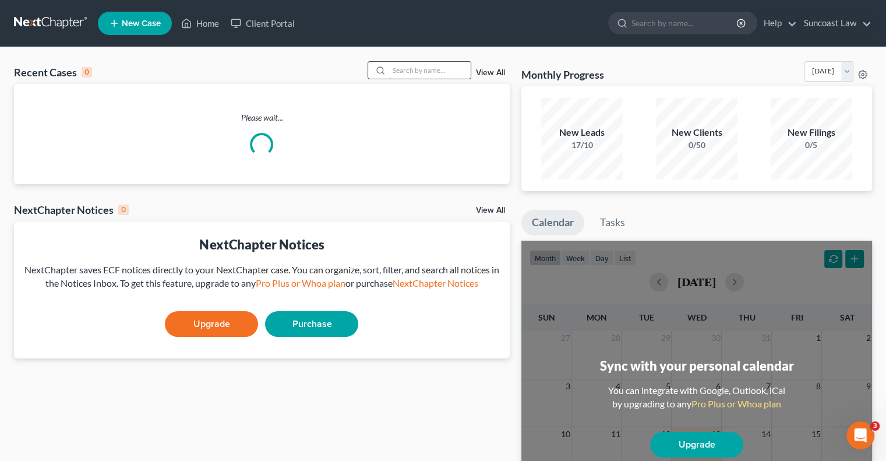
click at [389, 68] on input "search" at bounding box center [430, 70] width 82 height 17
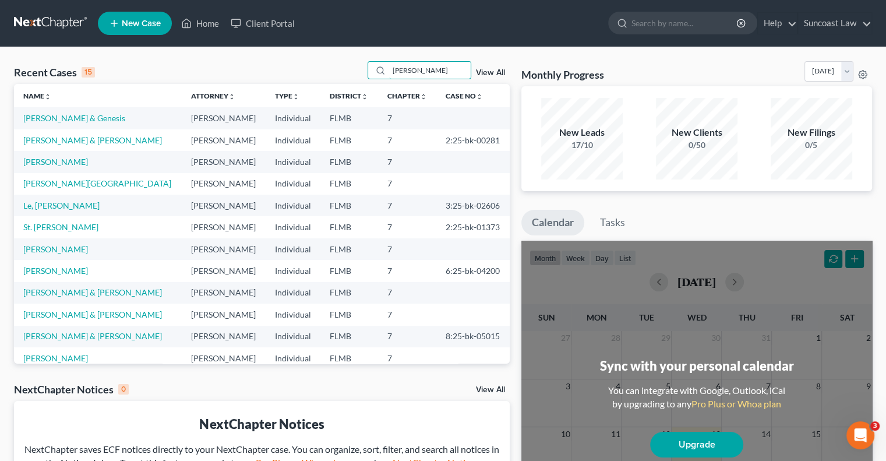
type input "[PERSON_NAME]"
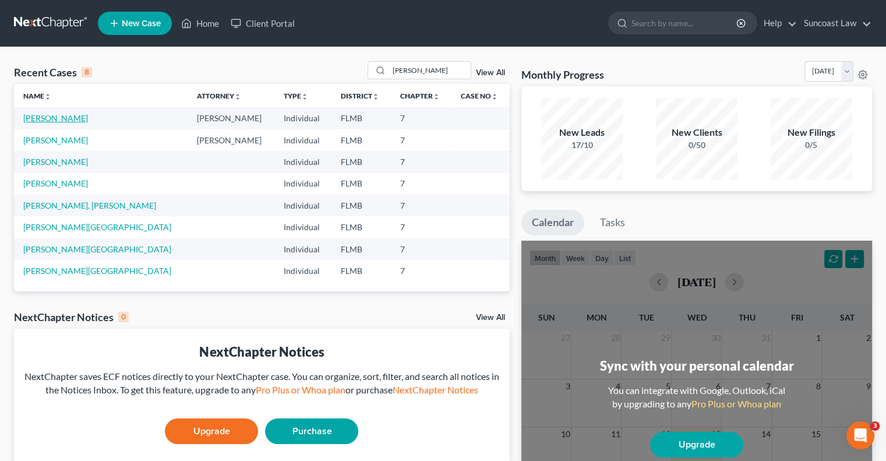
click at [51, 114] on link "[PERSON_NAME]" at bounding box center [55, 118] width 65 height 10
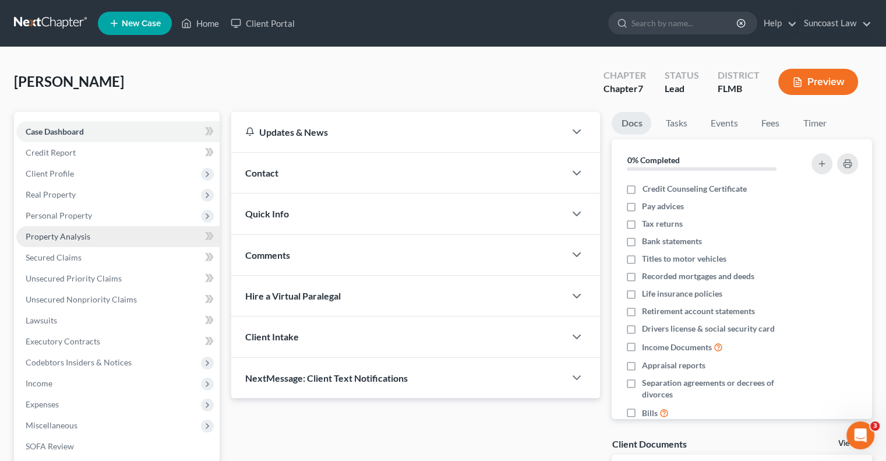
click at [101, 228] on link "Property Analysis" at bounding box center [117, 236] width 203 height 21
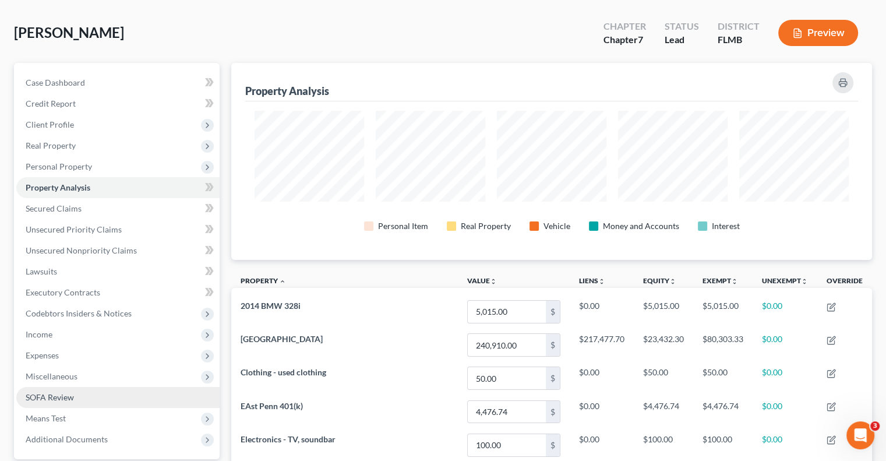
scroll to position [116, 0]
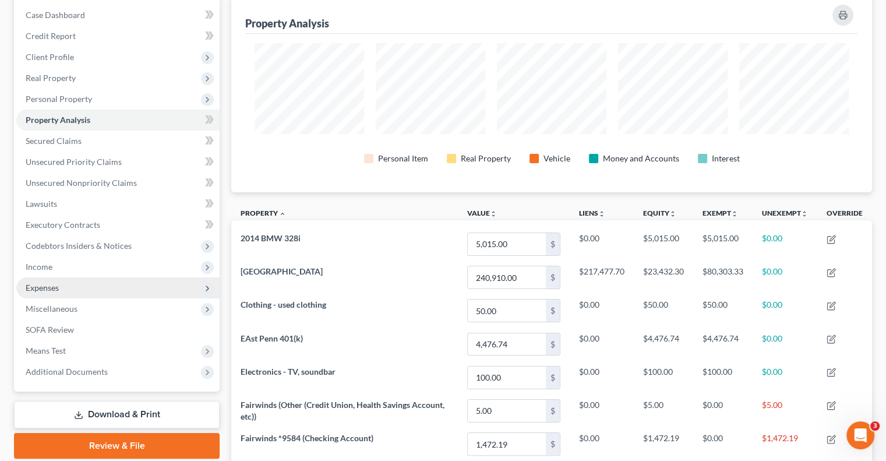
click at [43, 291] on span "Expenses" at bounding box center [42, 287] width 33 height 10
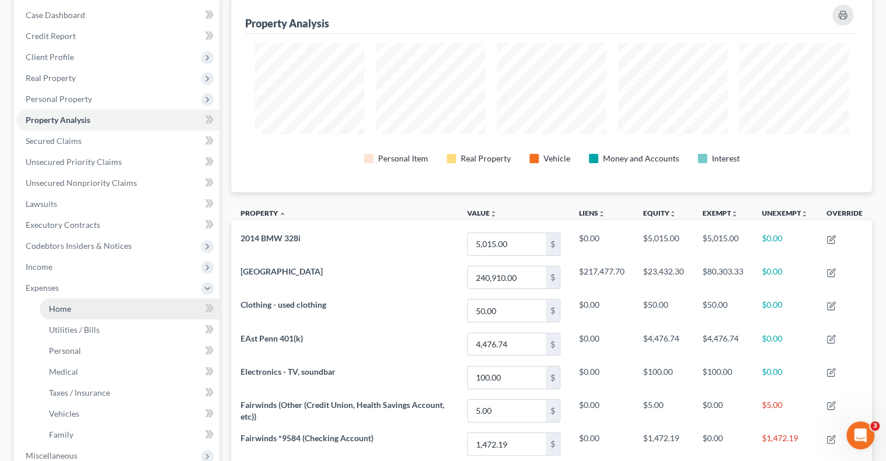
click at [82, 308] on link "Home" at bounding box center [130, 308] width 180 height 21
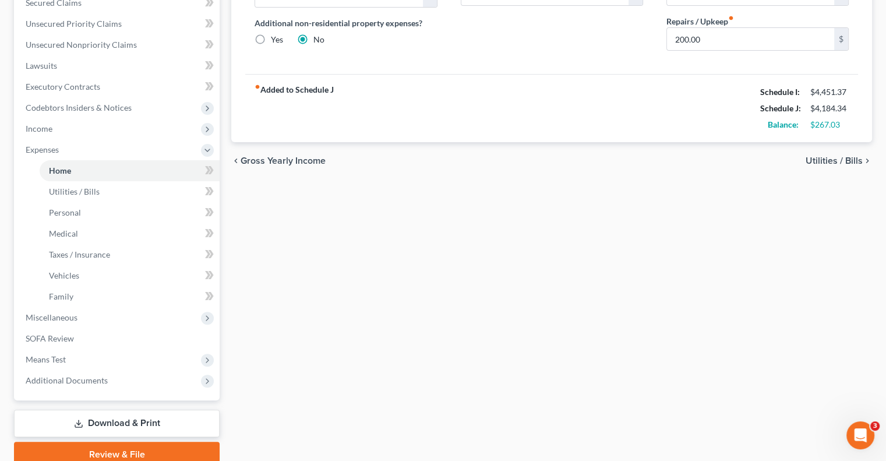
scroll to position [291, 0]
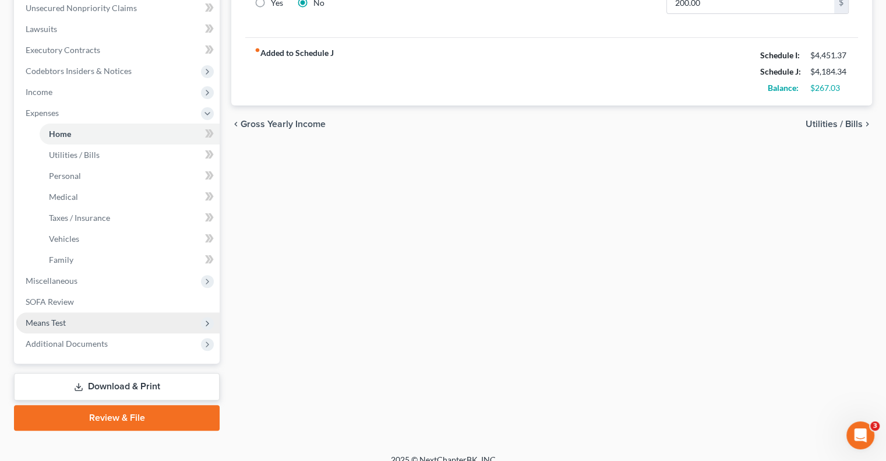
click at [61, 320] on span "Means Test" at bounding box center [46, 322] width 40 height 10
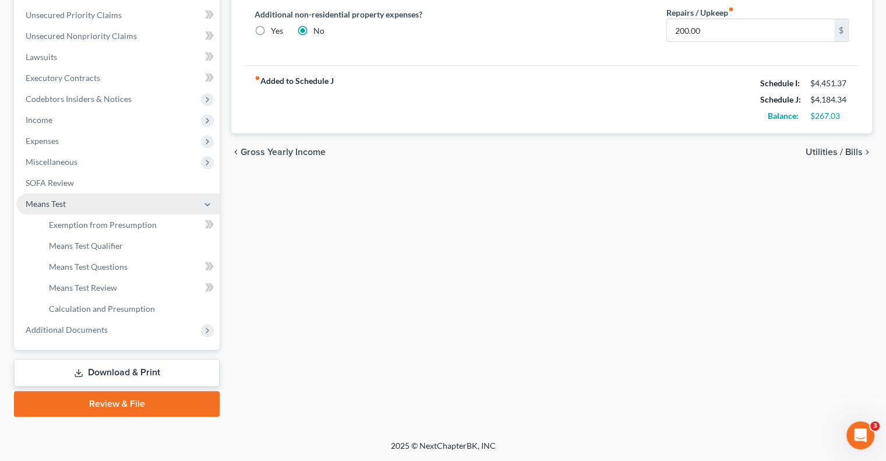
scroll to position [262, 0]
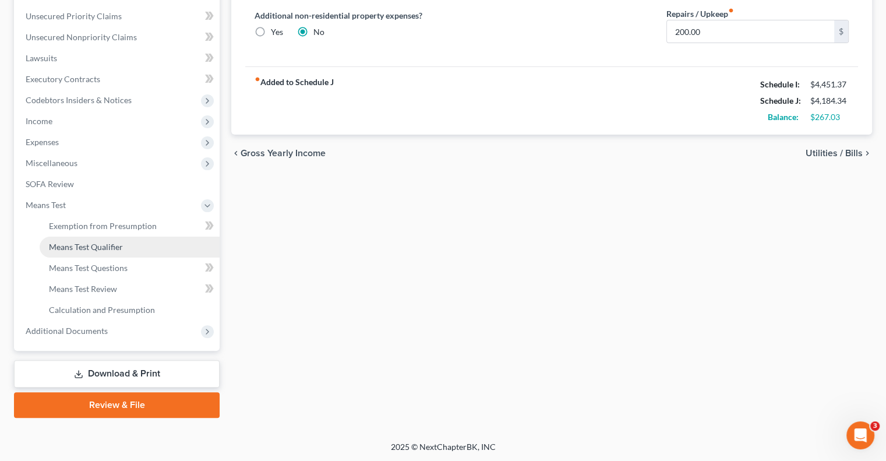
click at [93, 243] on span "Means Test Qualifier" at bounding box center [86, 247] width 74 height 10
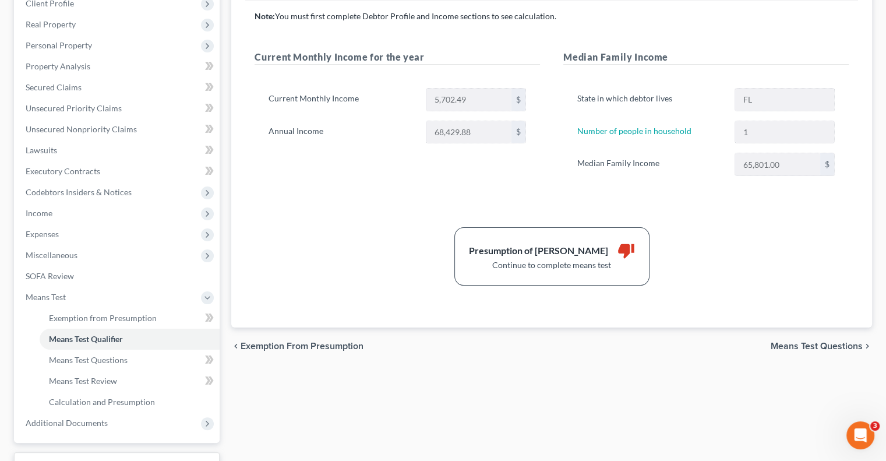
scroll to position [29, 0]
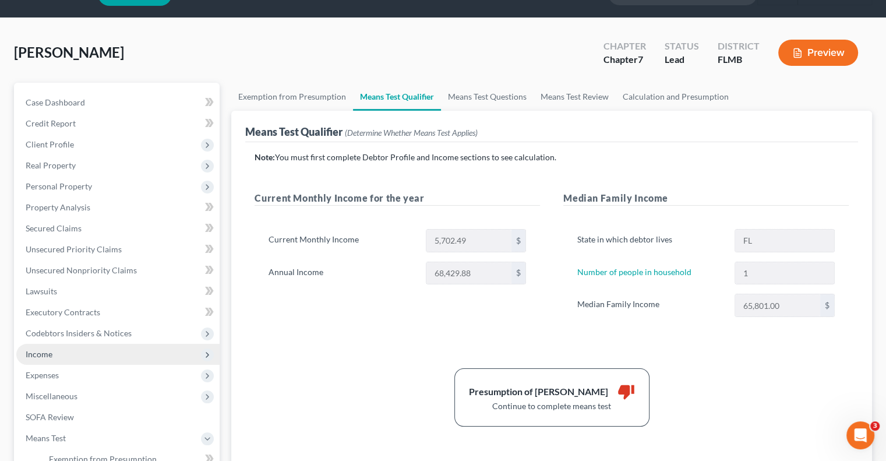
click at [62, 357] on span "Income" at bounding box center [117, 354] width 203 height 21
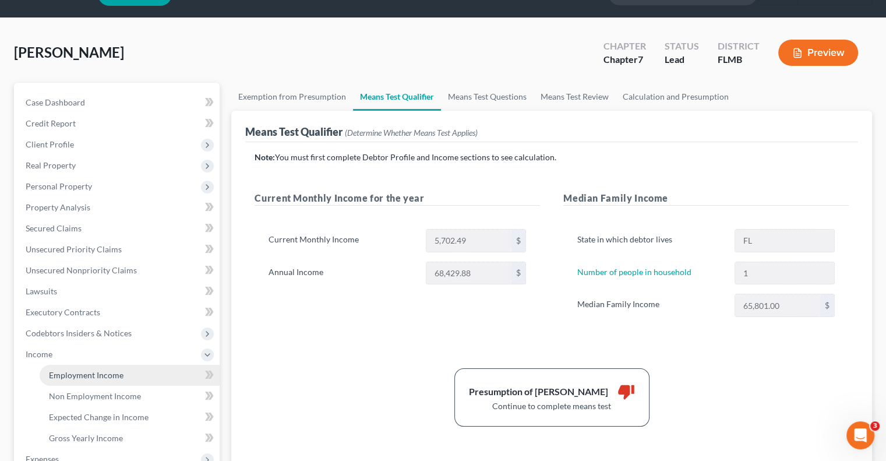
click at [89, 370] on span "Employment Income" at bounding box center [86, 375] width 75 height 10
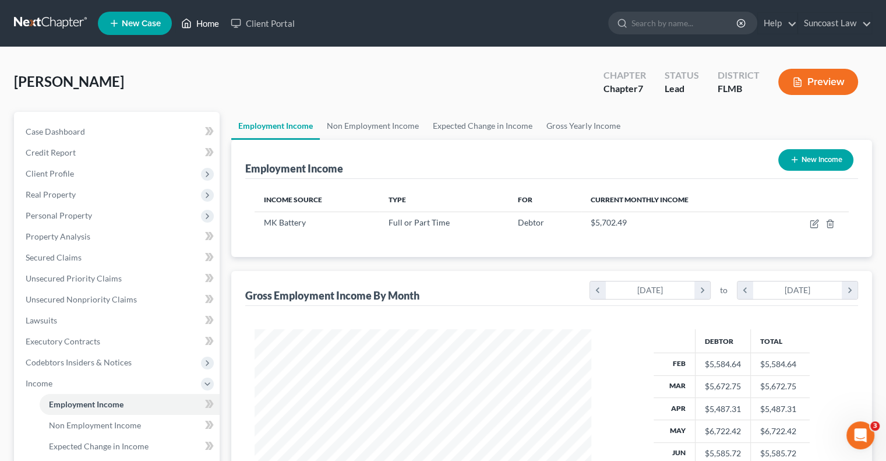
click at [200, 24] on link "Home" at bounding box center [200, 23] width 50 height 21
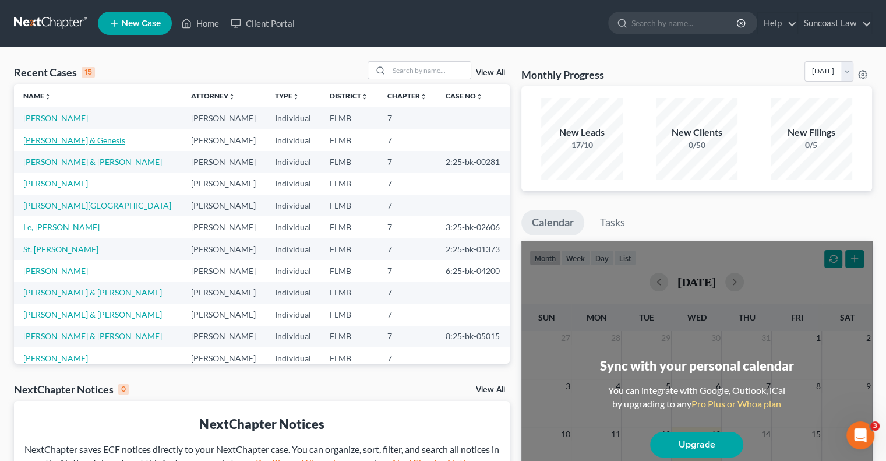
click at [86, 137] on link "[PERSON_NAME] & Genesis" at bounding box center [74, 140] width 102 height 10
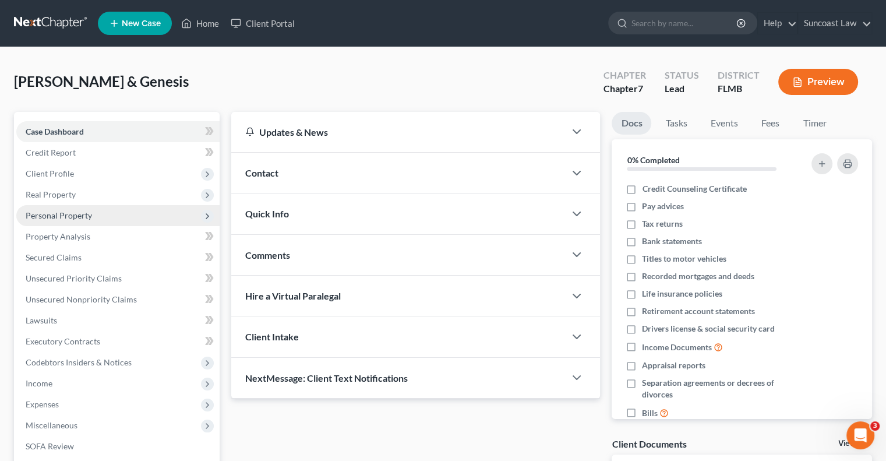
click at [72, 214] on span "Personal Property" at bounding box center [59, 215] width 66 height 10
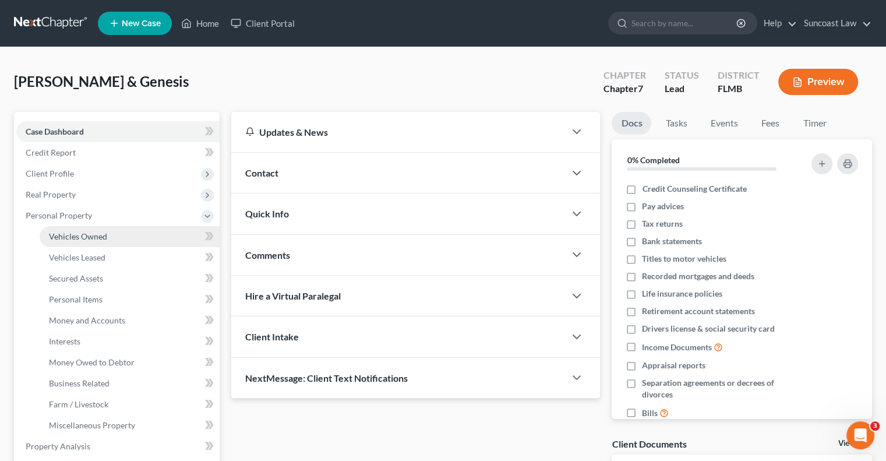
click at [109, 242] on link "Vehicles Owned" at bounding box center [130, 236] width 180 height 21
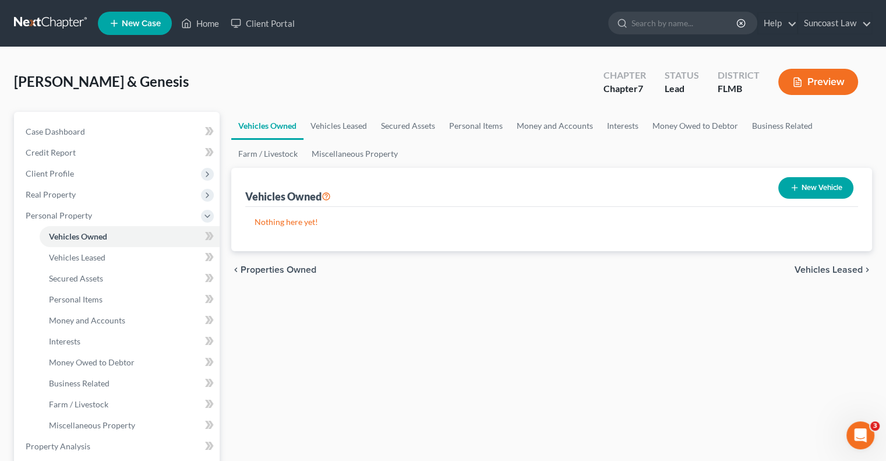
click at [810, 188] on button "New Vehicle" at bounding box center [815, 188] width 75 height 22
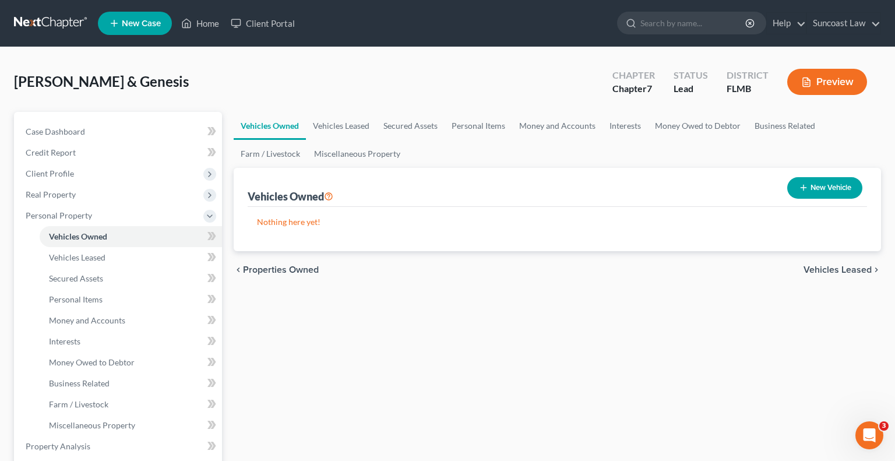
select select "0"
select select "2"
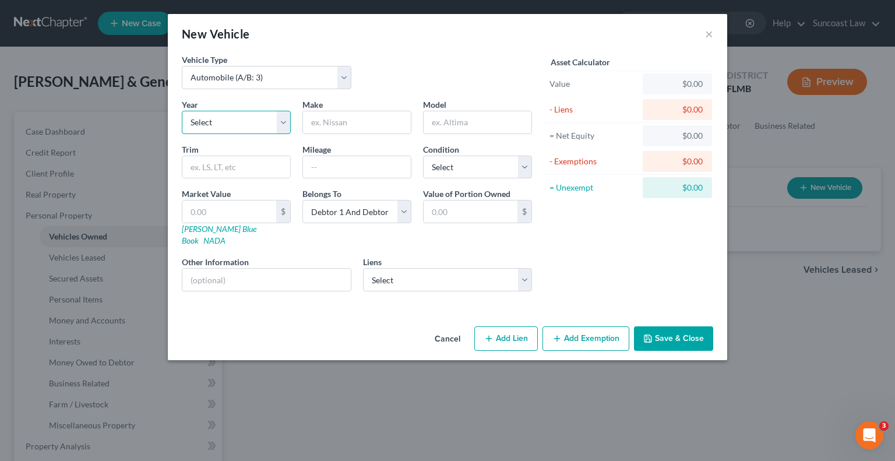
click at [255, 123] on select "Select 2026 2025 2024 2023 2022 2021 2020 2019 2018 2017 2016 2015 2014 2013 20…" at bounding box center [236, 122] width 109 height 23
select select "11"
click at [182, 111] on select "Select 2026 2025 2024 2023 2022 2021 2020 2019 2018 2017 2016 2015 2014 2013 20…" at bounding box center [236, 122] width 109 height 23
click at [363, 122] on input "text" at bounding box center [357, 122] width 108 height 22
type input "Dodge"
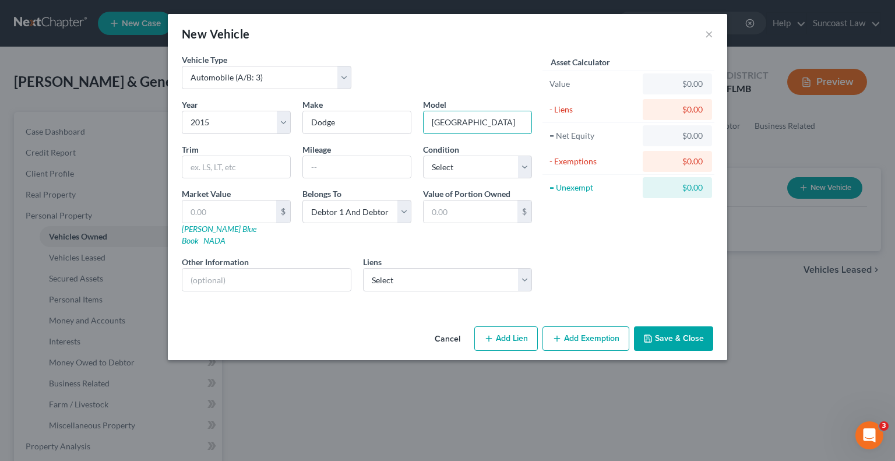
type input "[GEOGRAPHIC_DATA]"
type input "134500"
click at [457, 171] on select "Select Excellent Very Good Good Fair Poor" at bounding box center [477, 167] width 109 height 23
select select "3"
click at [423, 156] on select "Select Excellent Very Good Good Fair Poor" at bounding box center [477, 167] width 109 height 23
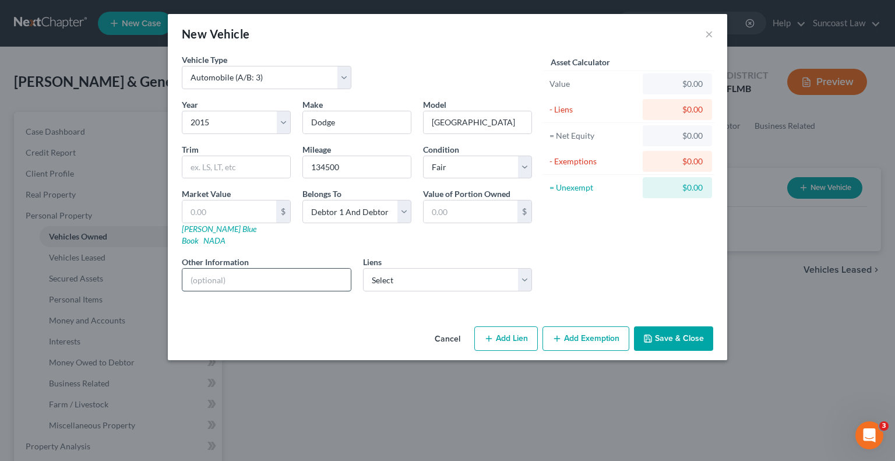
drag, startPoint x: 253, startPoint y: 267, endPoint x: 257, endPoint y: 261, distance: 6.8
click at [253, 268] on input "text" at bounding box center [266, 279] width 168 height 22
type input "VIN:"
click at [395, 209] on select "Select Debtor 1 Only Debtor 2 Only Debtor 1 And Debtor 2 Only At Least One Of T…" at bounding box center [356, 211] width 109 height 23
select select "1"
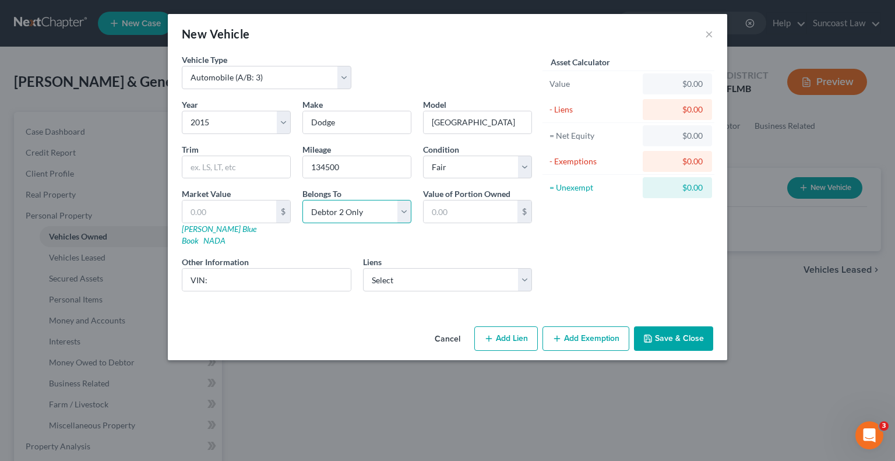
click at [302, 200] on select "Select Debtor 1 Only Debtor 2 Only Debtor 1 And Debtor 2 Only At Least One Of T…" at bounding box center [356, 211] width 109 height 23
click at [247, 273] on input "VIN:" at bounding box center [266, 279] width 168 height 22
drag, startPoint x: 330, startPoint y: 268, endPoint x: 208, endPoint y: 265, distance: 122.3
click at [208, 268] on input "VIN: [US_VEHICLE_IDENTIFICATION_NUMBER]" at bounding box center [266, 279] width 168 height 22
type input "VIN: [US_VEHICLE_IDENTIFICATION_NUMBER]"
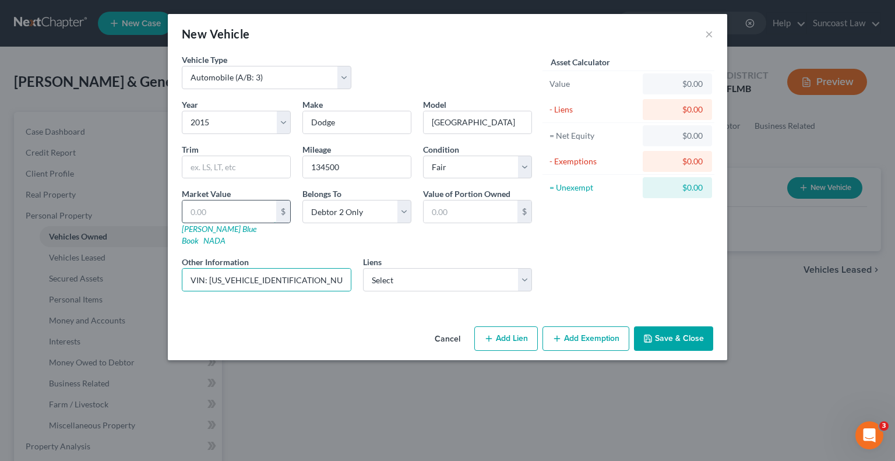
click at [212, 203] on input "text" at bounding box center [229, 211] width 94 height 22
type input "5"
type input "5.00"
type input "52"
type input "52.00"
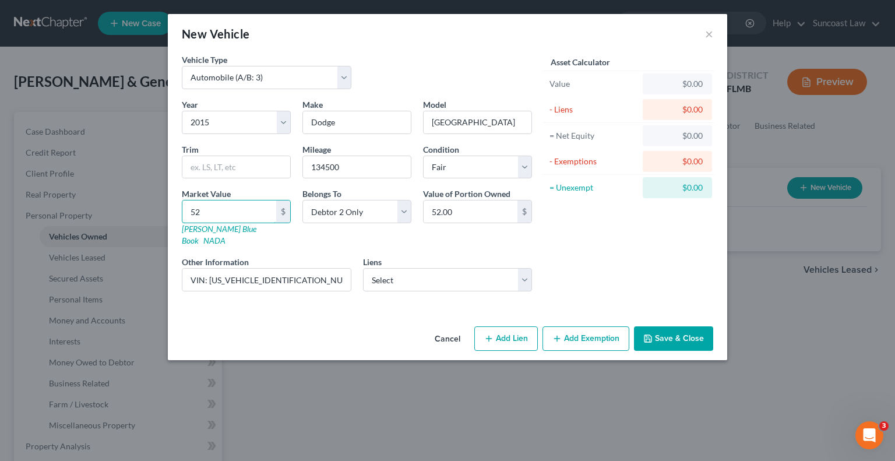
type input "527"
type input "527.00"
type input "5275"
type input "5,275.00"
type input "5,275"
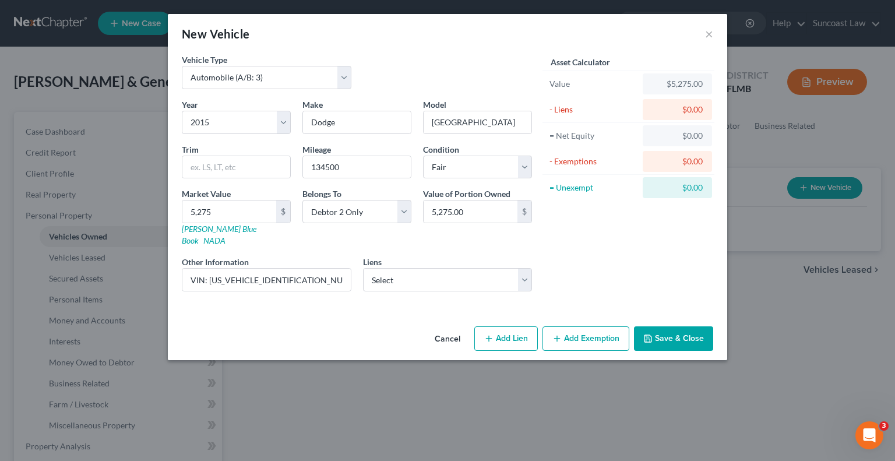
click at [673, 330] on button "Save & Close" at bounding box center [673, 338] width 79 height 24
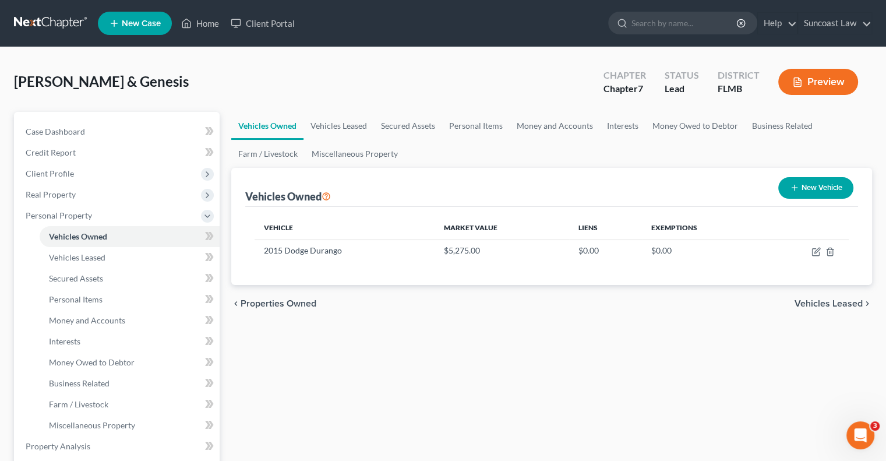
click at [802, 183] on button "New Vehicle" at bounding box center [815, 188] width 75 height 22
select select "0"
select select "2"
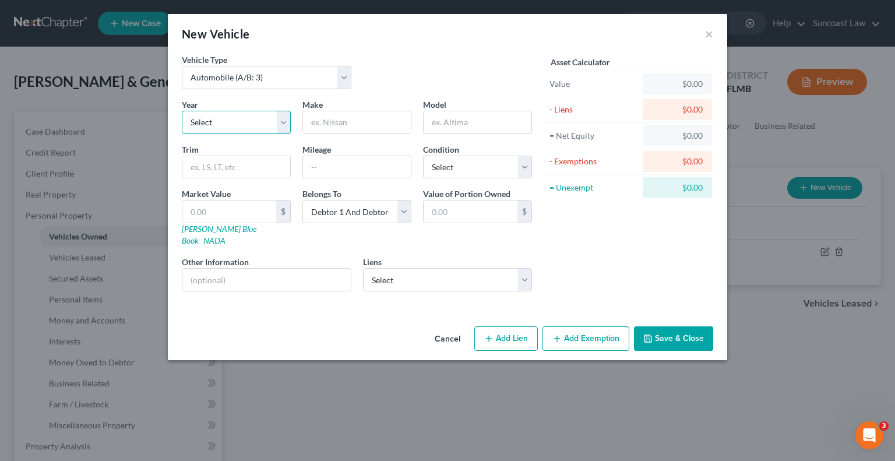
click at [250, 126] on select "Select 2026 2025 2024 2023 2022 2021 2020 2019 2018 2017 2016 2015 2014 2013 20…" at bounding box center [236, 122] width 109 height 23
select select "19"
click at [182, 111] on select "Select 2026 2025 2024 2023 2022 2021 2020 2019 2018 2017 2016 2015 2014 2013 20…" at bounding box center [236, 122] width 109 height 23
click at [354, 116] on input "text" at bounding box center [357, 122] width 108 height 22
type input "j"
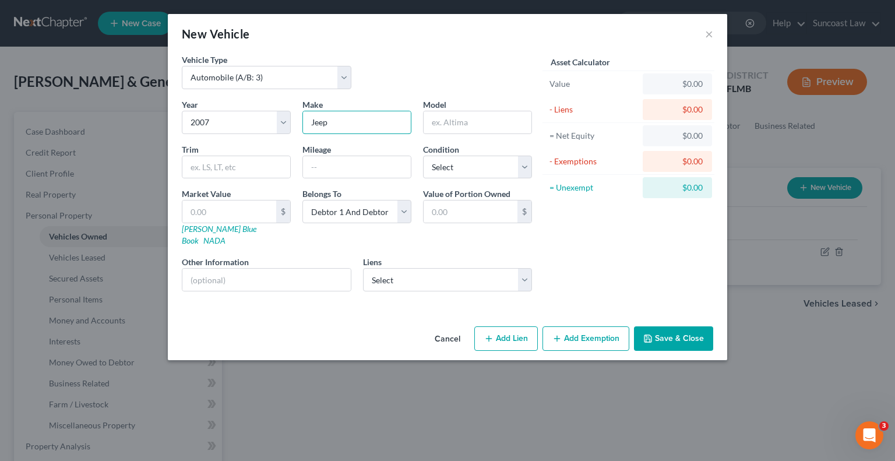
type input "Jeep"
type input "Wrangler"
type input "138000"
drag, startPoint x: 464, startPoint y: 161, endPoint x: 464, endPoint y: 174, distance: 12.8
click at [464, 161] on select "Select Excellent Very Good Good Fair Poor" at bounding box center [477, 167] width 109 height 23
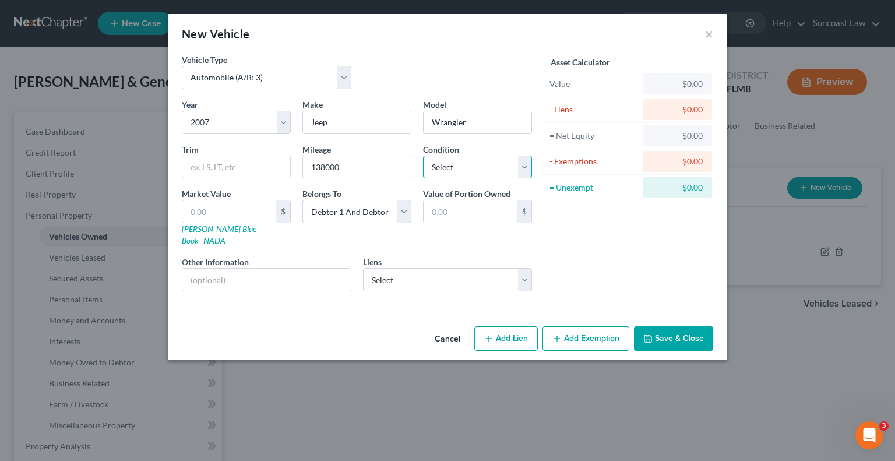
select select "4"
click at [423, 156] on select "Select Excellent Very Good Good Fair Poor" at bounding box center [477, 167] width 109 height 23
click at [282, 272] on input "text" at bounding box center [266, 279] width 168 height 22
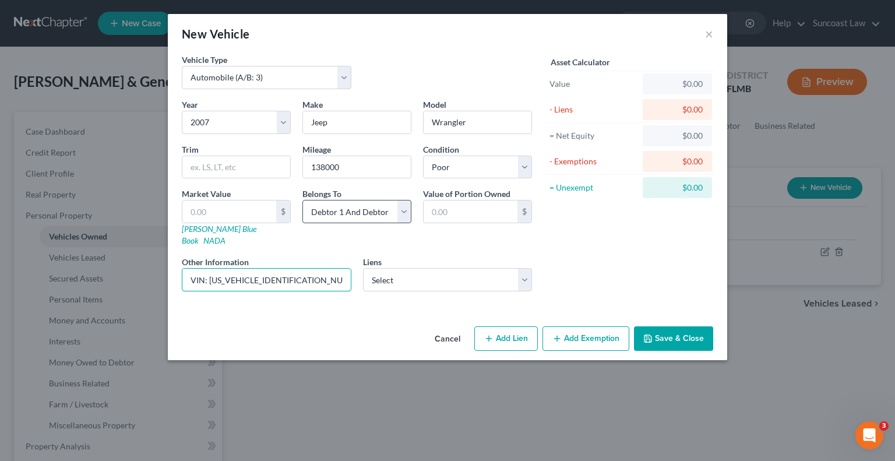
type input "VIN: [US_VEHICLE_IDENTIFICATION_NUMBER]"
click at [364, 213] on select "Select Debtor 1 Only Debtor 2 Only Debtor 1 And Debtor 2 Only At Least One Of T…" at bounding box center [356, 211] width 109 height 23
select select "0"
click at [302, 200] on select "Select Debtor 1 Only Debtor 2 Only Debtor 1 And Debtor 2 Only At Least One Of T…" at bounding box center [356, 211] width 109 height 23
drag, startPoint x: 298, startPoint y: 267, endPoint x: 207, endPoint y: 264, distance: 91.5
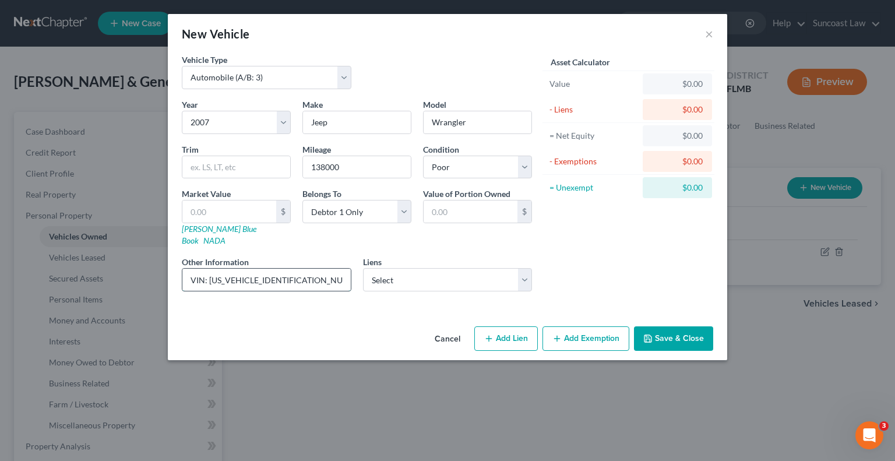
click at [207, 268] on input "VIN: [US_VEHICLE_IDENTIFICATION_NUMBER]" at bounding box center [266, 279] width 168 height 22
drag, startPoint x: 227, startPoint y: 210, endPoint x: 259, endPoint y: 178, distance: 44.9
click at [227, 210] on input "text" at bounding box center [229, 211] width 94 height 22
type input "6"
type input "6.00"
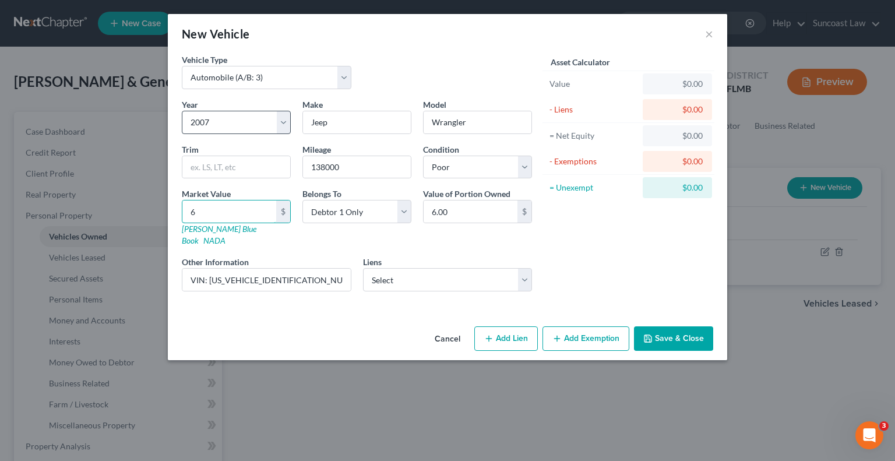
type input "69"
type input "69.00"
type input "692"
type input "692.00"
type input "6925"
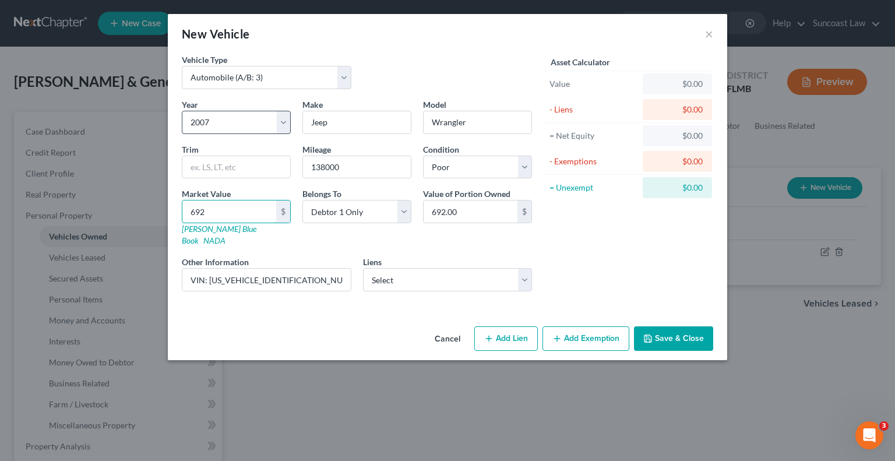
type input "6,925.00"
type input "6,925"
click at [687, 330] on button "Save & Close" at bounding box center [673, 338] width 79 height 24
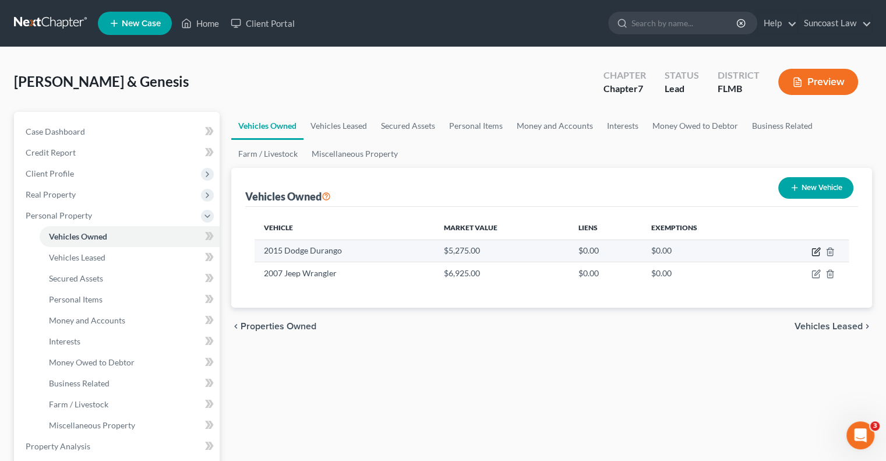
click at [813, 251] on icon "button" at bounding box center [815, 251] width 9 height 9
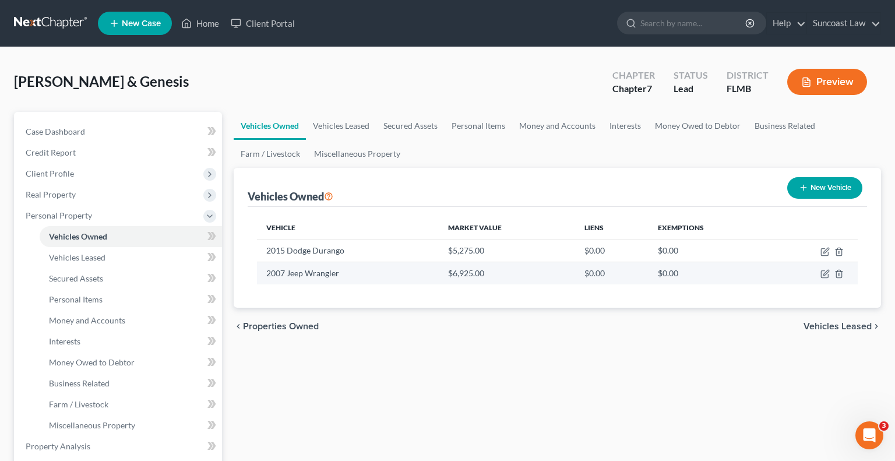
select select "0"
select select "11"
select select "3"
select select "1"
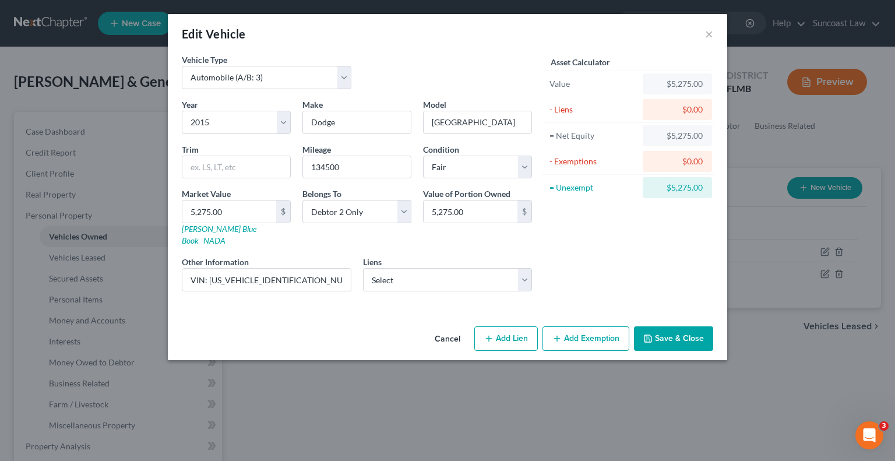
click at [592, 326] on button "Add Exemption" at bounding box center [585, 338] width 87 height 24
select select "2"
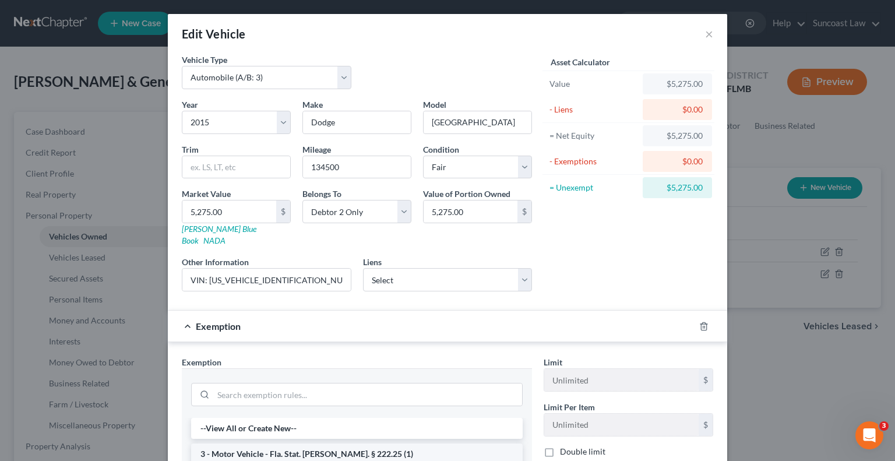
click at [289, 443] on li "3 - Motor Vehicle - Fla. Stat. [PERSON_NAME]. § 222.25 (1)" at bounding box center [356, 453] width 331 height 21
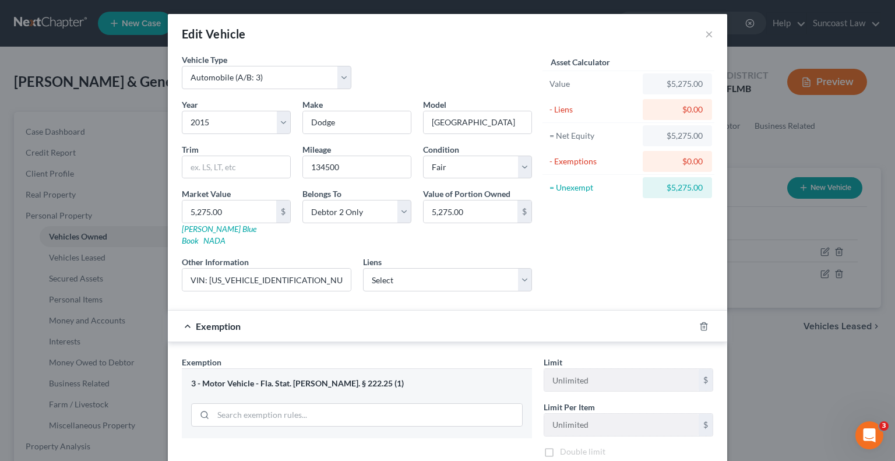
click at [560, 447] on label "Double limit" at bounding box center [582, 453] width 45 height 12
click at [564, 447] on input "Double limit" at bounding box center [568, 451] width 8 height 8
checkbox input "true"
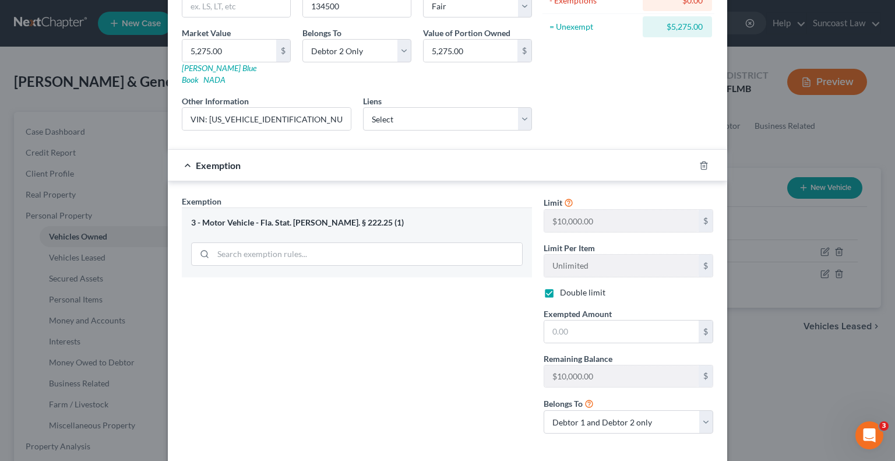
scroll to position [175, 0]
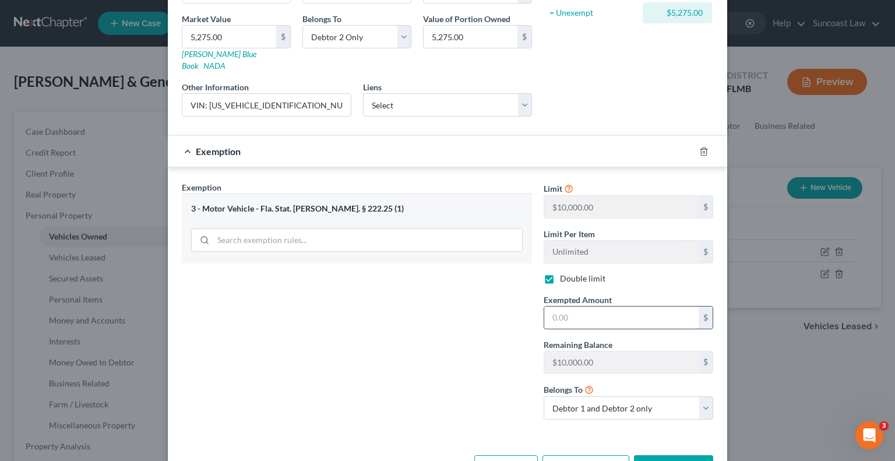
click at [606, 306] on input "text" at bounding box center [621, 317] width 154 height 22
type input "5,000"
click at [625, 396] on select "Debtor 1 only Debtor 2 only Debtor 1 and Debtor 2 only" at bounding box center [627, 407] width 169 height 23
select select "1"
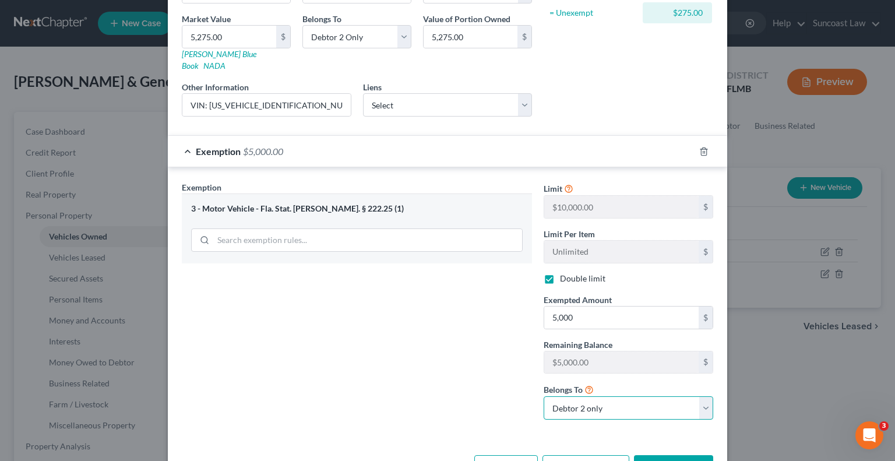
click at [543, 396] on select "Debtor 1 only Debtor 2 only Debtor 1 and Debtor 2 only" at bounding box center [627, 407] width 169 height 23
click at [687, 455] on button "Save & Close" at bounding box center [673, 467] width 79 height 24
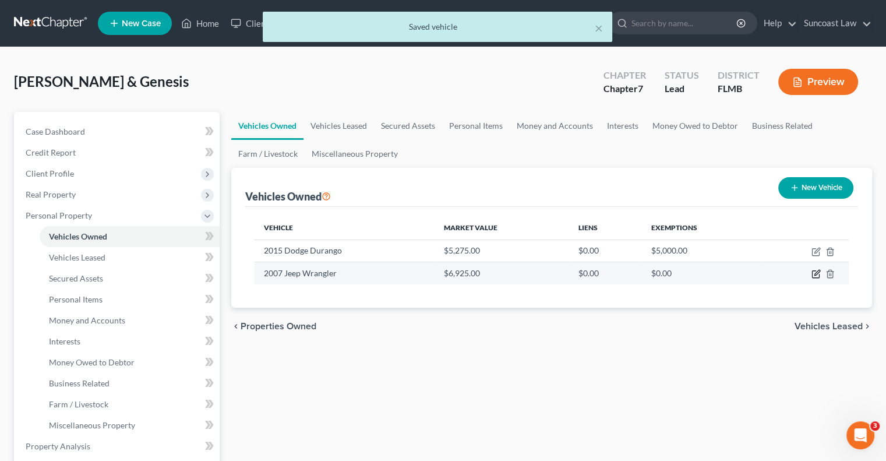
click at [815, 273] on icon "button" at bounding box center [816, 272] width 5 height 5
select select "0"
select select "19"
select select "4"
select select "0"
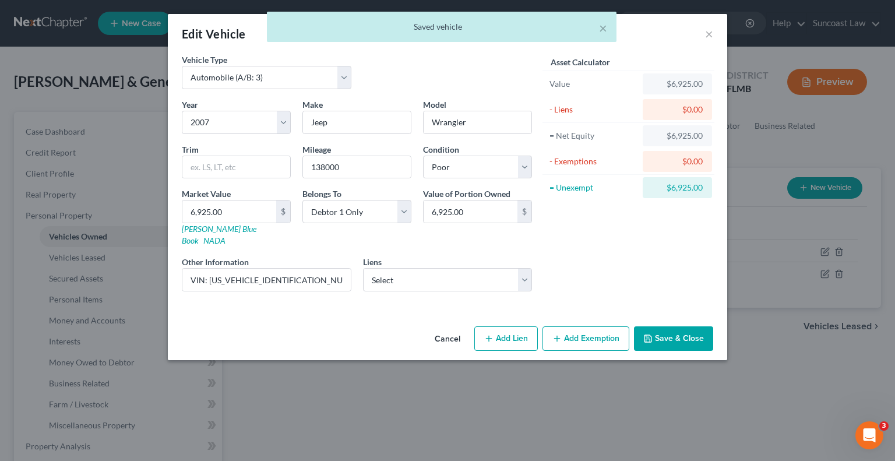
click at [602, 326] on button "Add Exemption" at bounding box center [585, 338] width 87 height 24
select select "2"
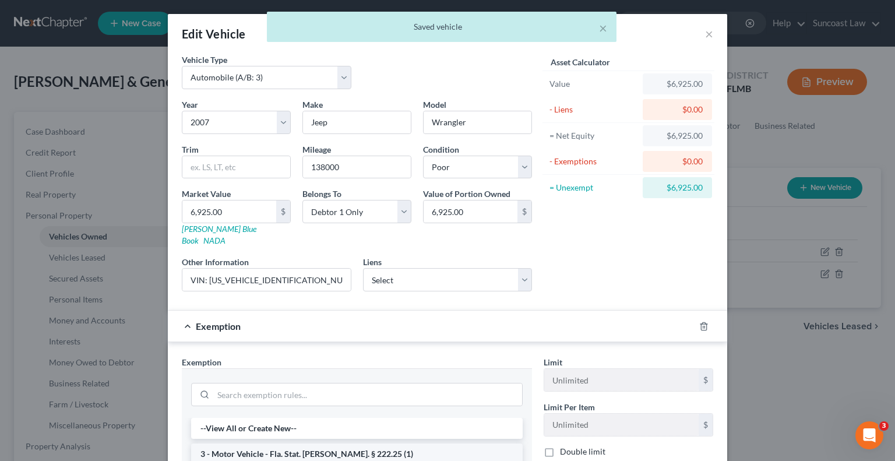
click at [368, 443] on li "3 - Motor Vehicle - Fla. Stat. [PERSON_NAME]. § 222.25 (1)" at bounding box center [356, 453] width 331 height 21
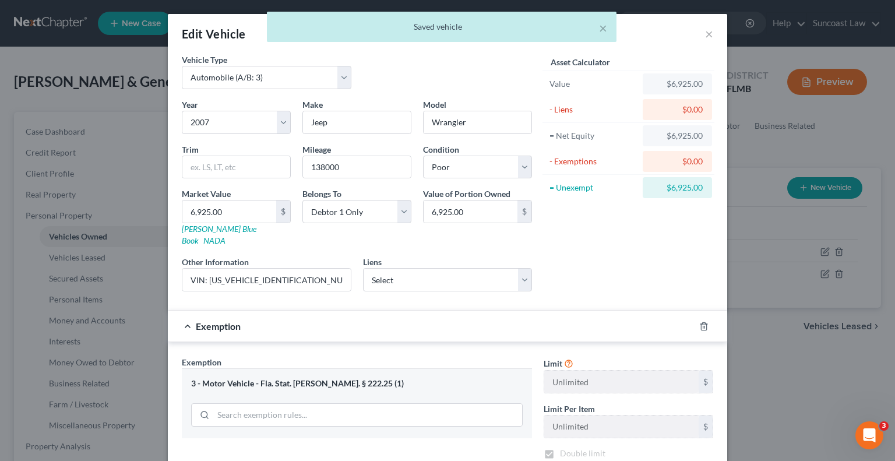
checkbox input "true"
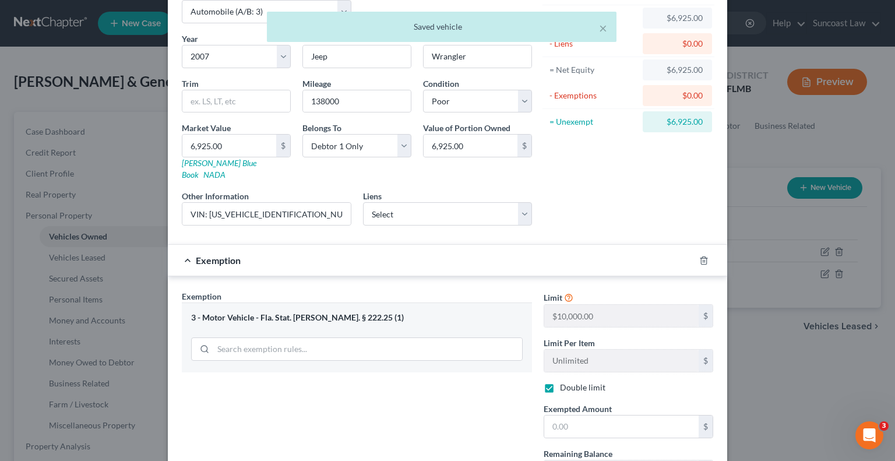
scroll to position [116, 0]
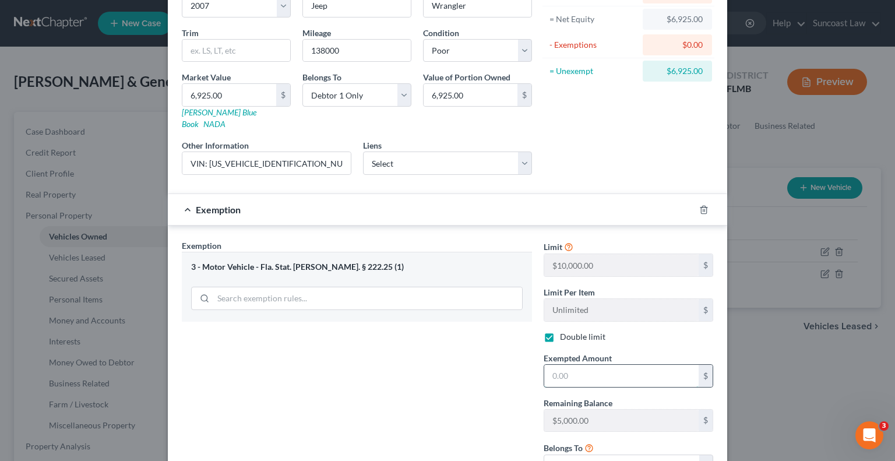
click at [610, 369] on input "text" at bounding box center [621, 376] width 154 height 22
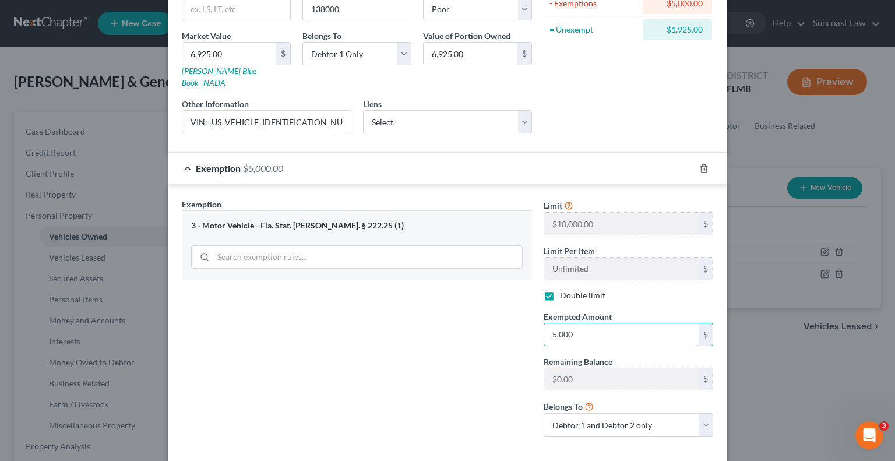
scroll to position [203, 0]
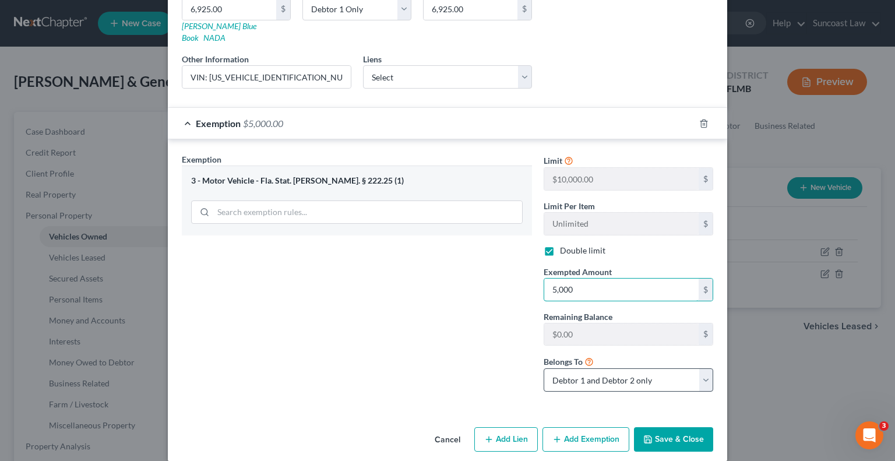
type input "5,000"
drag, startPoint x: 644, startPoint y: 366, endPoint x: 638, endPoint y: 363, distance: 6.3
click at [644, 368] on select "Debtor 1 only Debtor 2 only Debtor 1 and Debtor 2 only" at bounding box center [627, 379] width 169 height 23
select select "0"
click at [543, 368] on select "Debtor 1 only Debtor 2 only Debtor 1 and Debtor 2 only" at bounding box center [627, 379] width 169 height 23
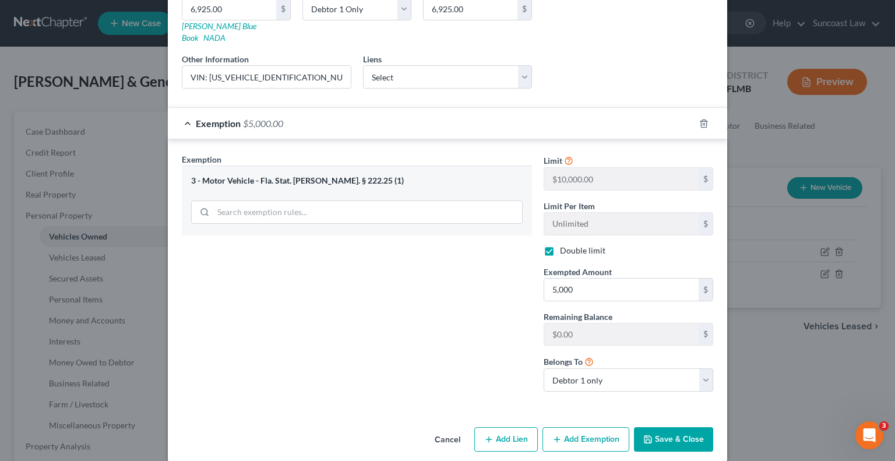
click at [664, 430] on button "Save & Close" at bounding box center [673, 439] width 79 height 24
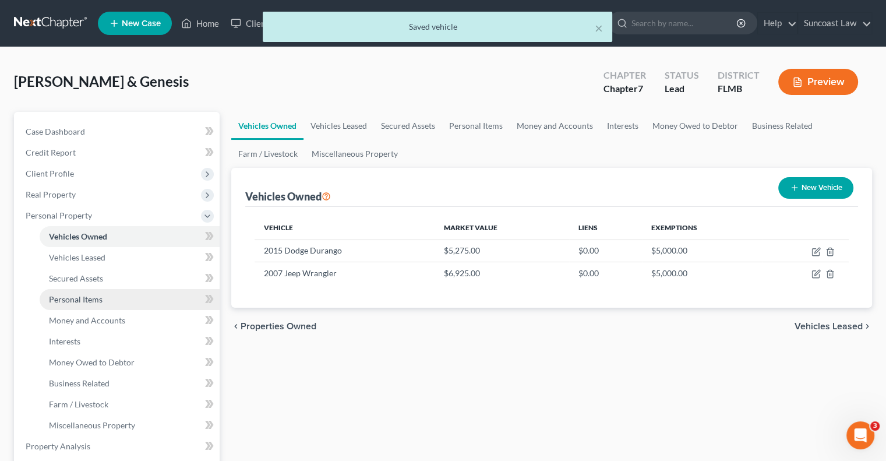
drag, startPoint x: 91, startPoint y: 298, endPoint x: 103, endPoint y: 297, distance: 11.7
click at [91, 298] on span "Personal Items" at bounding box center [76, 299] width 54 height 10
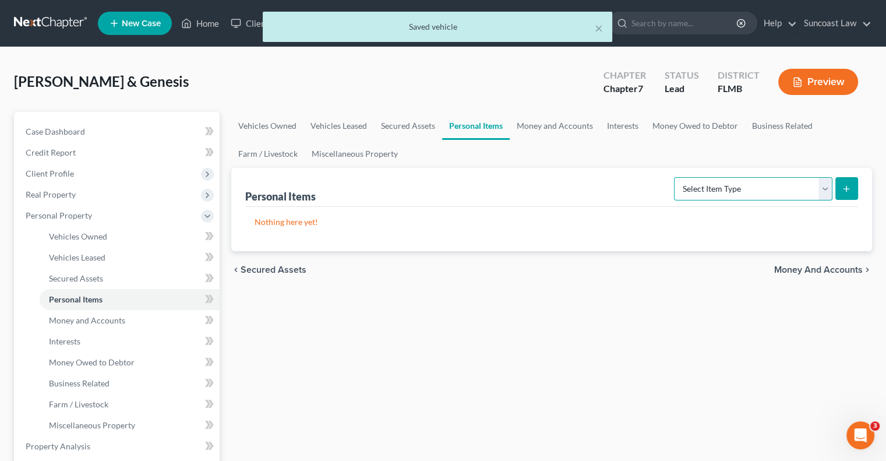
drag, startPoint x: 764, startPoint y: 186, endPoint x: 757, endPoint y: 194, distance: 11.1
click at [764, 186] on select "Select Item Type Clothing (A/B: 11) Collectibles Of Value (A/B: 8) Electronics …" at bounding box center [753, 188] width 158 height 23
select select "clothing"
click at [676, 177] on select "Select Item Type Clothing (A/B: 11) Collectibles Of Value (A/B: 8) Electronics …" at bounding box center [753, 188] width 158 height 23
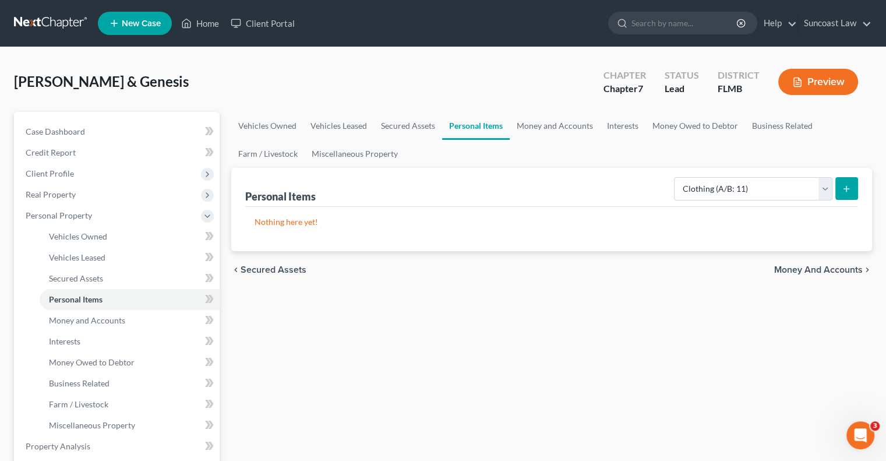
click at [854, 178] on button "submit" at bounding box center [846, 188] width 23 height 23
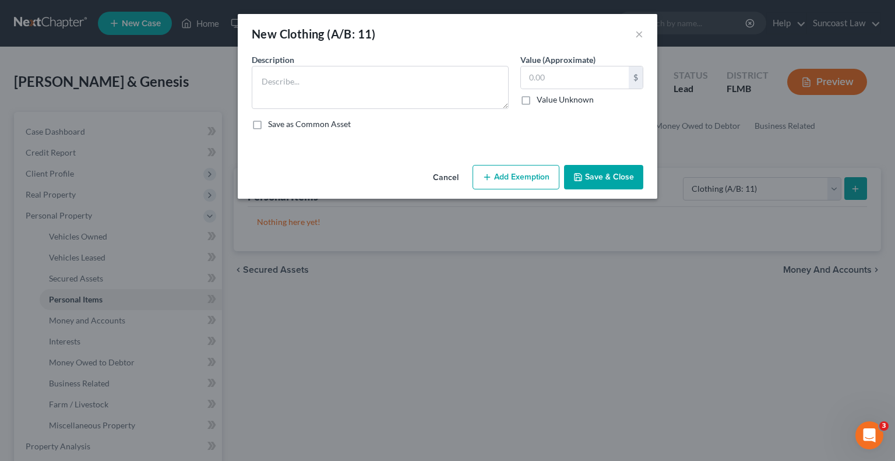
click at [291, 63] on span "Description" at bounding box center [273, 60] width 43 height 10
click at [291, 72] on textarea at bounding box center [380, 87] width 257 height 43
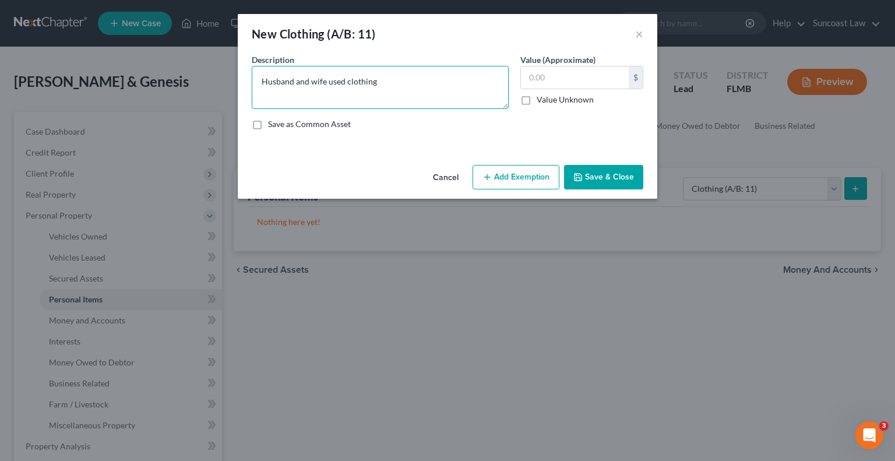
type textarea "Husband and wife used clothing"
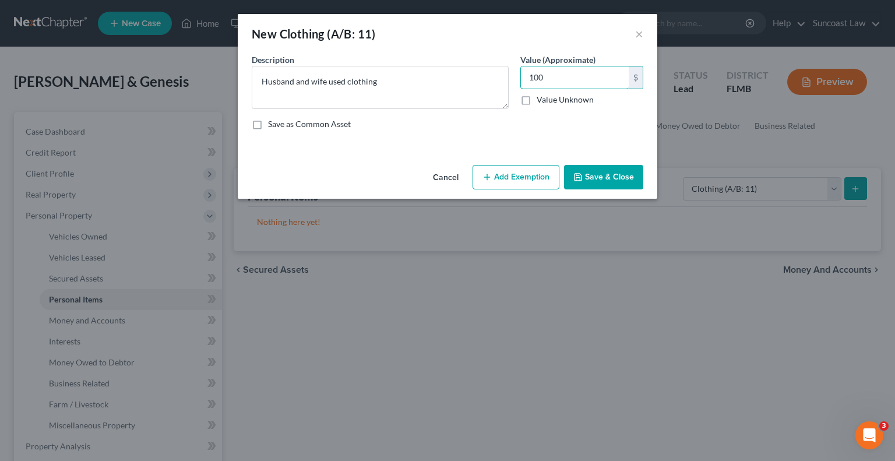
type input "100"
click at [540, 176] on button "Add Exemption" at bounding box center [515, 177] width 87 height 24
select select "2"
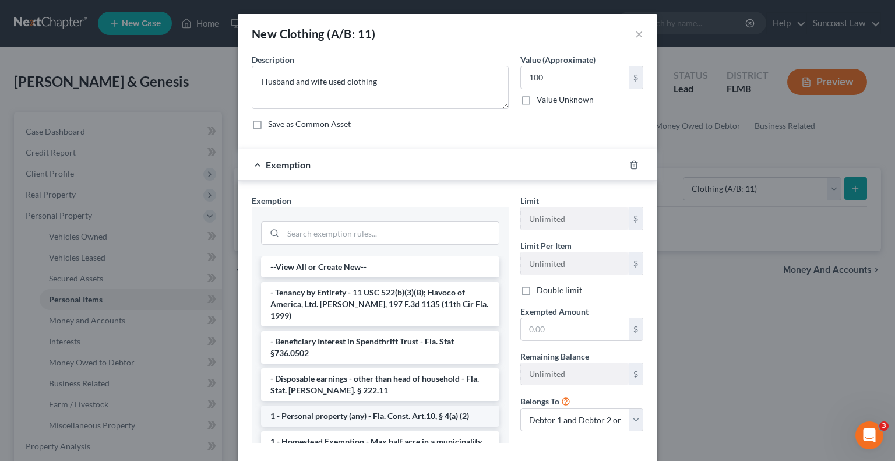
click at [367, 405] on li "1 - Personal property (any) - Fla. Const. Art.10, § 4(a) (2)" at bounding box center [380, 415] width 238 height 21
click at [367, 405] on div "Exemption Set must be selected for CA. Exemption * --View All or Create New-- -…" at bounding box center [380, 323] width 268 height 257
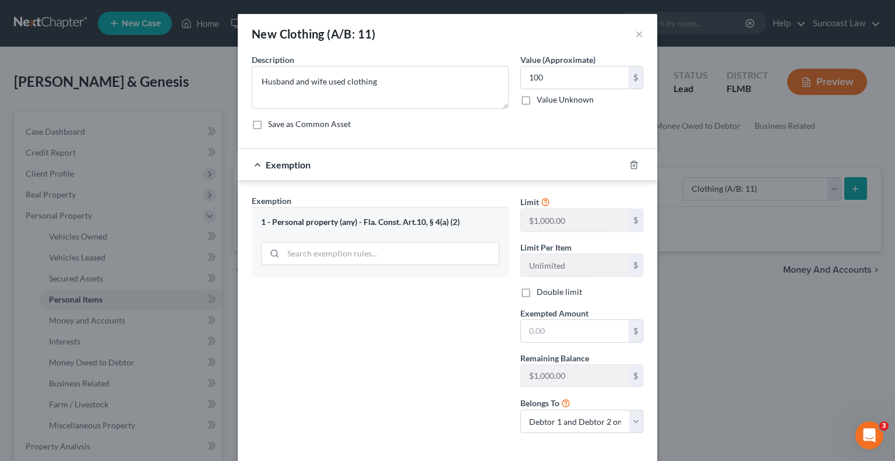
click at [536, 292] on label "Double limit" at bounding box center [558, 292] width 45 height 12
click at [541, 292] on input "Double limit" at bounding box center [545, 290] width 8 height 8
checkbox input "true"
drag, startPoint x: 554, startPoint y: 330, endPoint x: 556, endPoint y: 322, distance: 8.2
click at [554, 330] on input "text" at bounding box center [575, 331] width 108 height 22
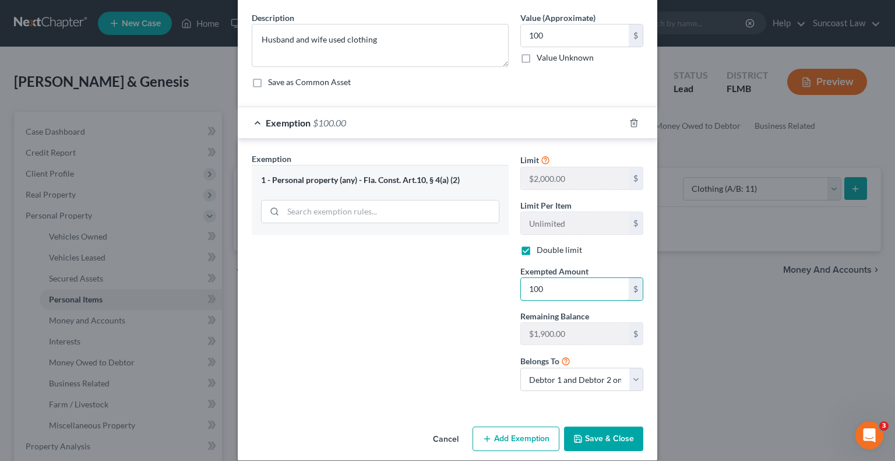
scroll to position [54, 0]
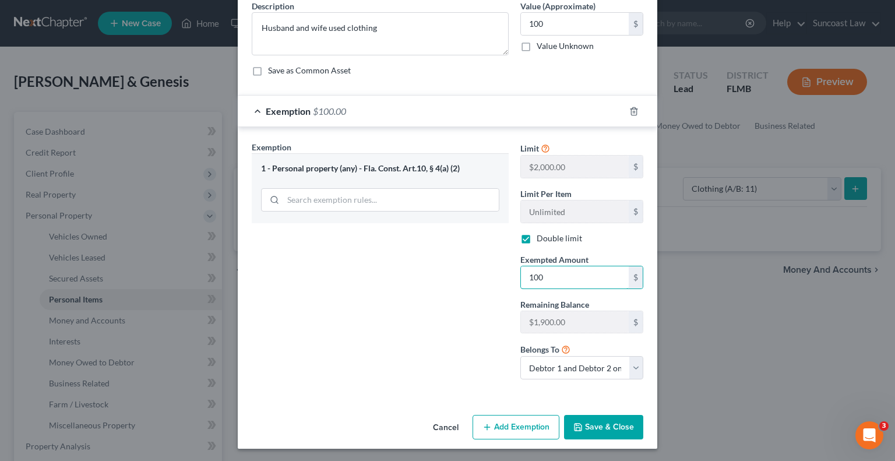
type input "100"
click at [412, 349] on div "Exemption Set must be selected for CA. Exemption * 1 - Personal property (any) …" at bounding box center [380, 265] width 268 height 248
click at [599, 416] on button "Save & Close" at bounding box center [603, 427] width 79 height 24
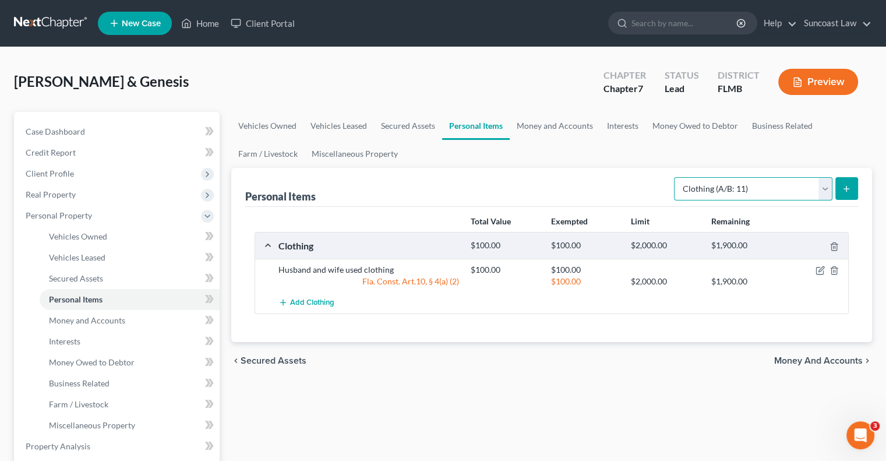
drag, startPoint x: 759, startPoint y: 188, endPoint x: 758, endPoint y: 194, distance: 6.1
click at [759, 188] on select "Select Item Type Clothing (A/B: 11) Collectibles Of Value (A/B: 8) Electronics …" at bounding box center [753, 188] width 158 height 23
select select "household_goods"
click at [676, 177] on select "Select Item Type Clothing (A/B: 11) Collectibles Of Value (A/B: 8) Electronics …" at bounding box center [753, 188] width 158 height 23
click at [844, 190] on icon "submit" at bounding box center [846, 188] width 9 height 9
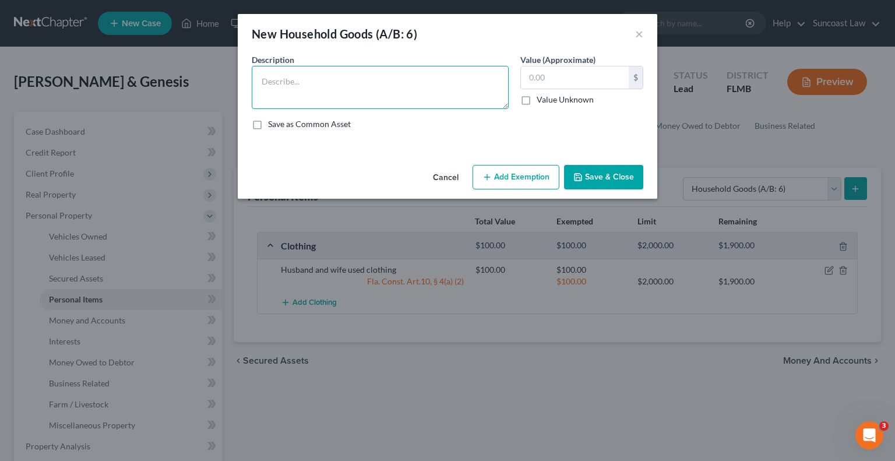
click at [370, 80] on textarea at bounding box center [380, 87] width 257 height 43
type textarea "2 beds, 2 dressers, couch, dining table, crib"
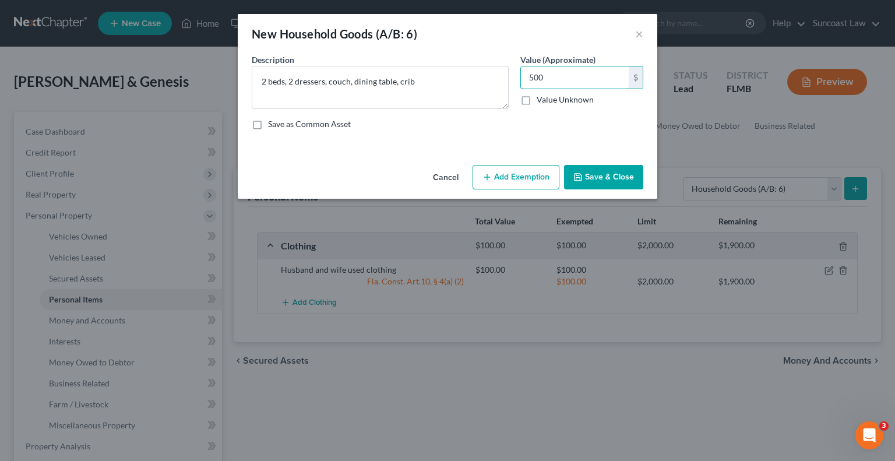
type input "500"
click at [509, 172] on button "Add Exemption" at bounding box center [515, 177] width 87 height 24
select select "2"
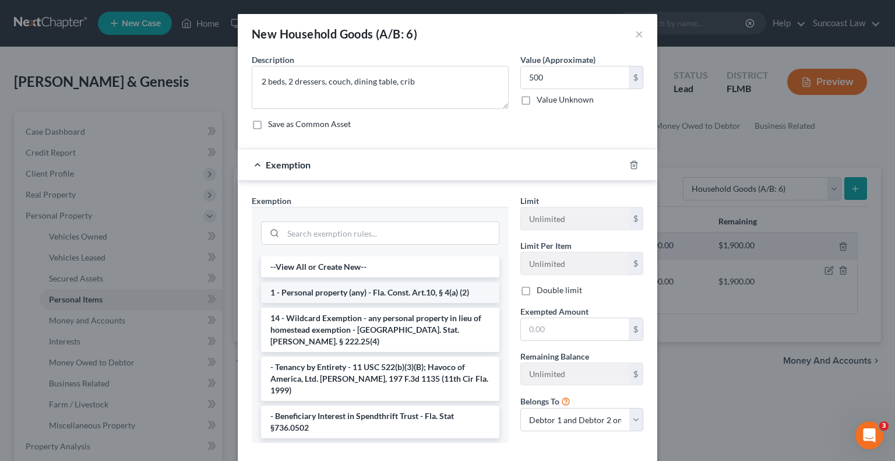
click at [387, 289] on li "1 - Personal property (any) - Fla. Const. Art.10, § 4(a) (2)" at bounding box center [380, 292] width 238 height 21
checkbox input "true"
click at [387, 289] on div "Exemption Set must be selected for CA. Exemption * --View All or Create New-- 1…" at bounding box center [380, 323] width 268 height 257
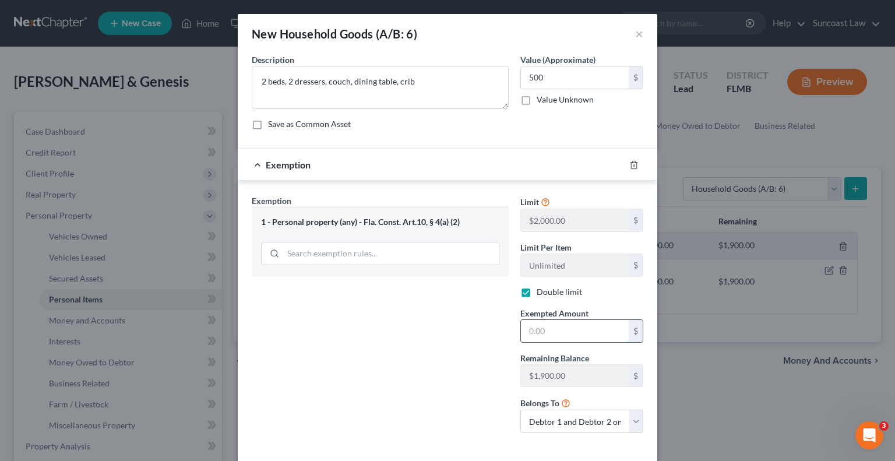
click at [594, 329] on input "text" at bounding box center [575, 331] width 108 height 22
type input "500"
click at [420, 344] on div "Exemption Set must be selected for CA. Exemption * 1 - Personal property (any) …" at bounding box center [380, 319] width 268 height 248
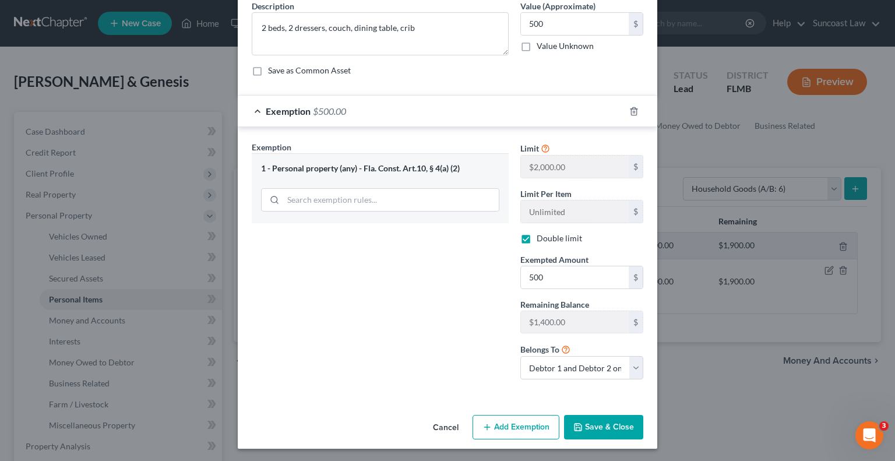
click at [606, 426] on button "Save & Close" at bounding box center [603, 427] width 79 height 24
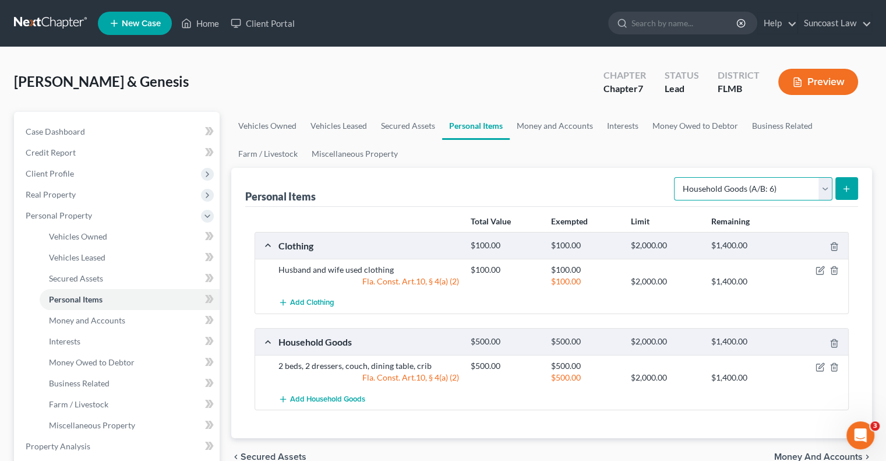
drag, startPoint x: 746, startPoint y: 186, endPoint x: 746, endPoint y: 197, distance: 11.6
click at [746, 186] on select "Select Item Type Clothing (A/B: 11) Collectibles Of Value (A/B: 8) Electronics …" at bounding box center [753, 188] width 158 height 23
select select "electronics"
click at [676, 177] on select "Select Item Type Clothing (A/B: 11) Collectibles Of Value (A/B: 8) Electronics …" at bounding box center [753, 188] width 158 height 23
click at [848, 193] on button "submit" at bounding box center [846, 188] width 23 height 23
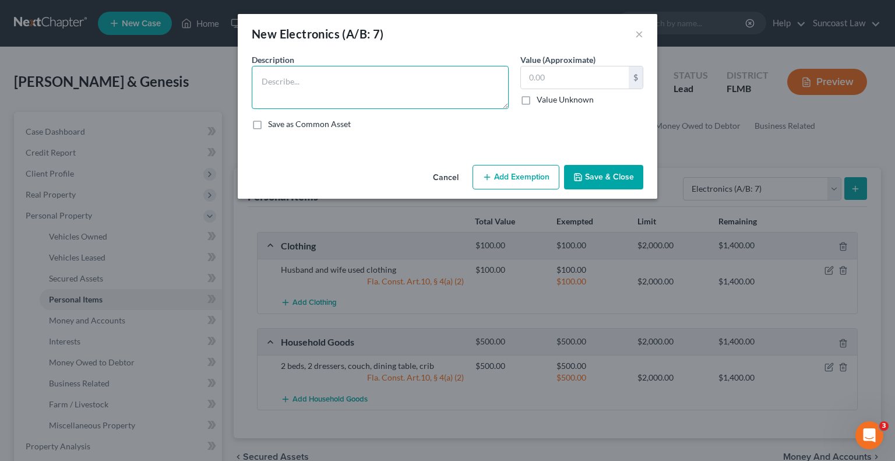
click at [354, 74] on textarea at bounding box center [380, 87] width 257 height 43
type textarea "TV"
type input "50"
click at [499, 181] on button "Add Exemption" at bounding box center [515, 177] width 87 height 24
select select "2"
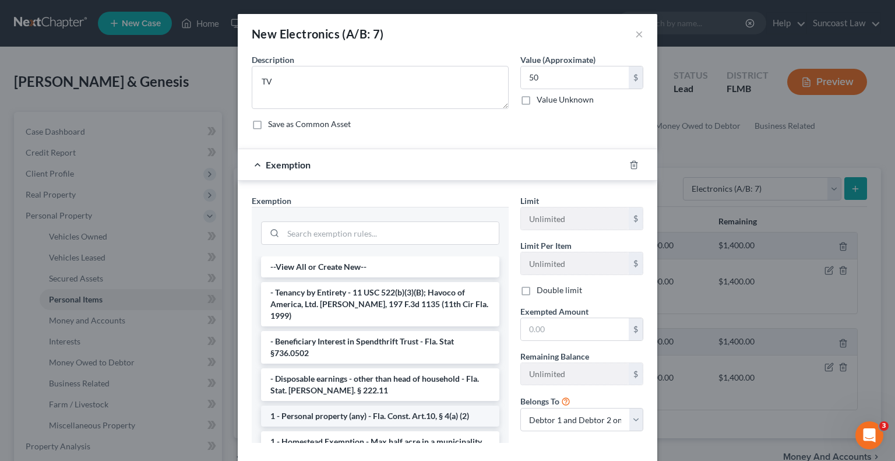
click at [366, 405] on li "1 - Personal property (any) - Fla. Const. Art.10, § 4(a) (2)" at bounding box center [380, 415] width 238 height 21
checkbox input "true"
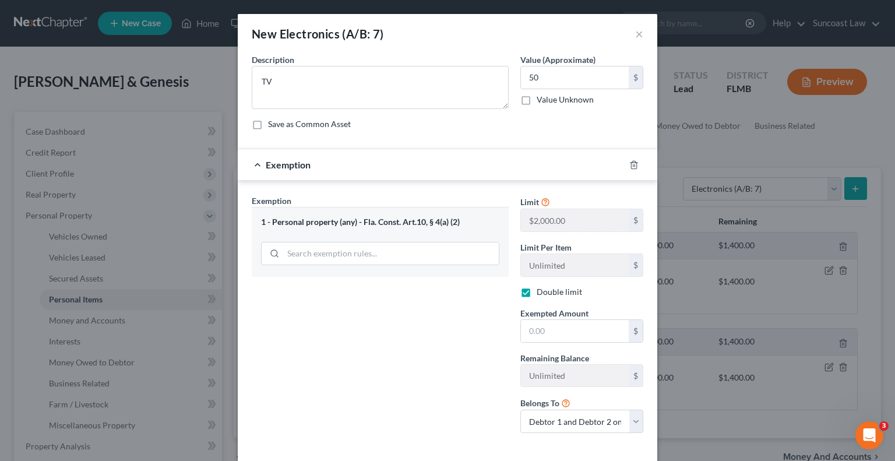
click at [366, 402] on div "Exemption Set must be selected for CA. Exemption * 1 - Personal property (any) …" at bounding box center [380, 319] width 268 height 248
click at [553, 327] on input "text" at bounding box center [575, 331] width 108 height 22
type input "50"
click at [310, 323] on div "Exemption Set must be selected for CA. Exemption * 1 - Personal property (any) …" at bounding box center [380, 319] width 268 height 248
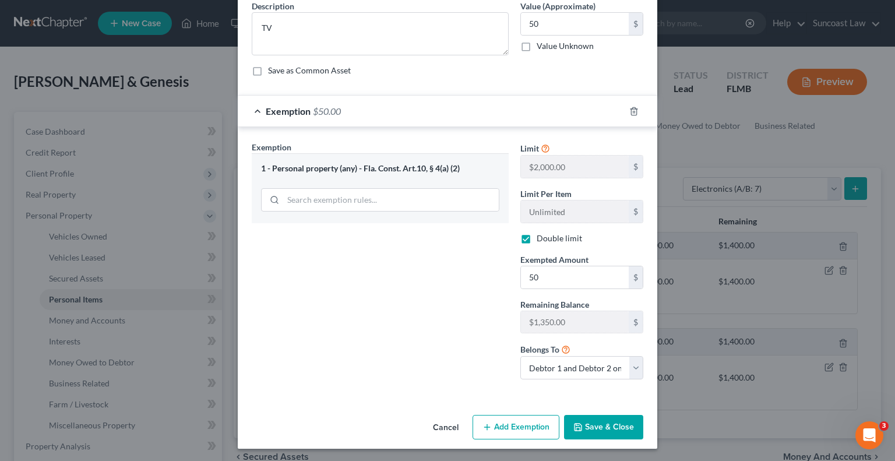
click at [579, 426] on button "Save & Close" at bounding box center [603, 427] width 79 height 24
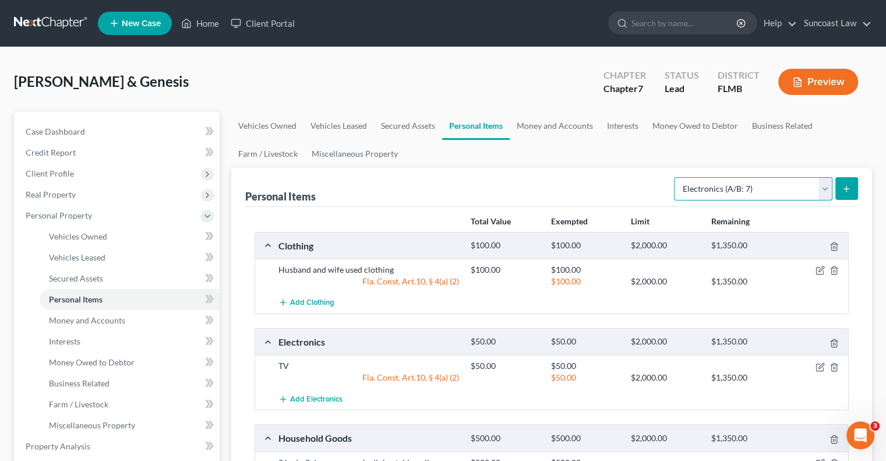
click at [738, 188] on select "Select Item Type Clothing (A/B: 11) Collectibles Of Value (A/B: 8) Electronics …" at bounding box center [753, 188] width 158 height 23
select select "pets"
click at [676, 177] on select "Select Item Type Clothing (A/B: 11) Collectibles Of Value (A/B: 8) Electronics …" at bounding box center [753, 188] width 158 height 23
click at [849, 181] on button "submit" at bounding box center [846, 188] width 23 height 23
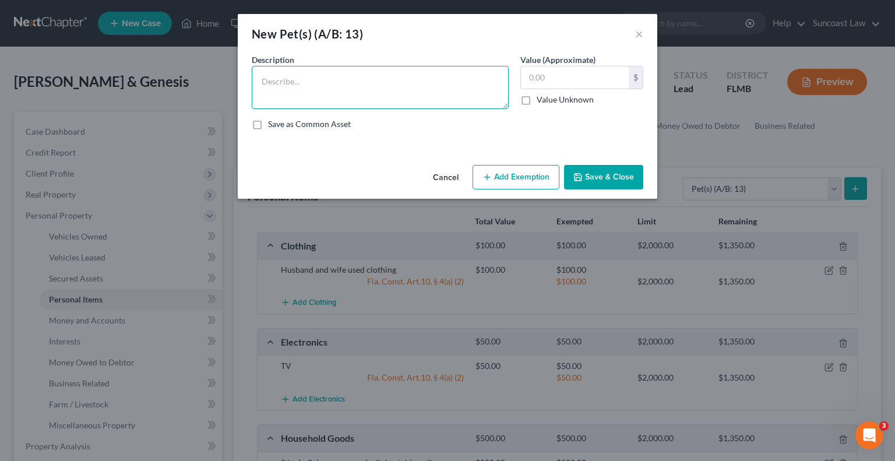
click at [361, 82] on textarea at bounding box center [380, 87] width 257 height 43
type textarea "dog & cat"
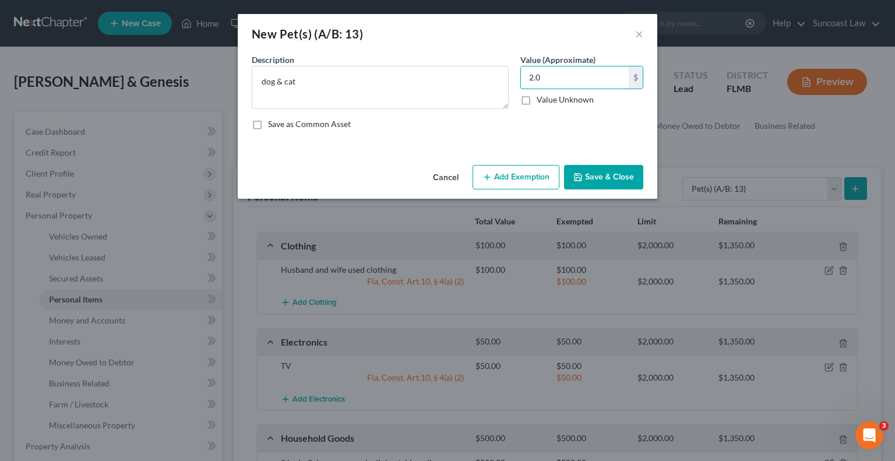
type input "2.0"
click at [500, 177] on button "Add Exemption" at bounding box center [515, 177] width 87 height 24
select select "2"
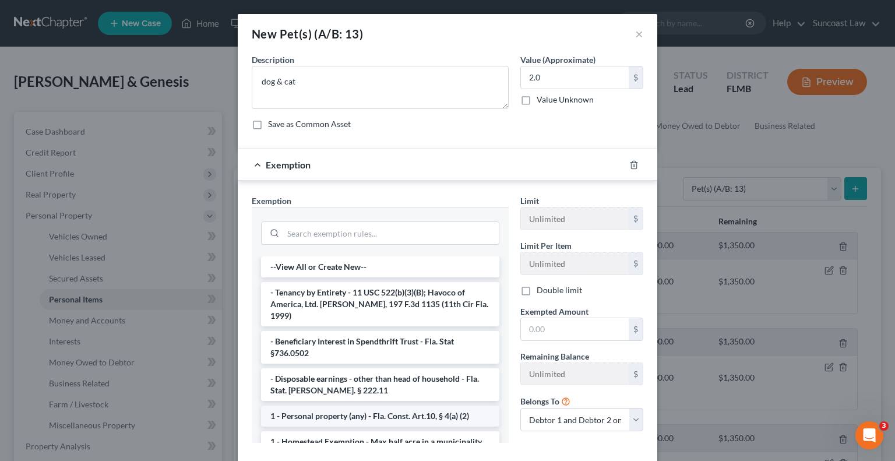
click at [344, 405] on li "1 - Personal property (any) - Fla. Const. Art.10, § 4(a) (2)" at bounding box center [380, 415] width 238 height 21
checkbox input "true"
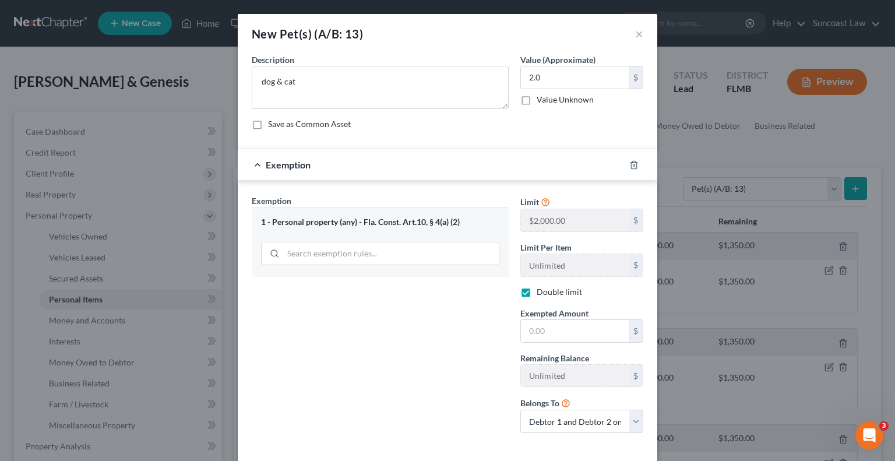
click at [344, 404] on div "Exemption Set must be selected for CA. Exemption * 1 - Personal property (any) …" at bounding box center [380, 319] width 268 height 248
click at [551, 327] on input "text" at bounding box center [575, 331] width 108 height 22
type input "2"
click at [451, 397] on div "Exemption Set must be selected for CA. Exemption * 1 - Personal property (any) …" at bounding box center [380, 319] width 268 height 248
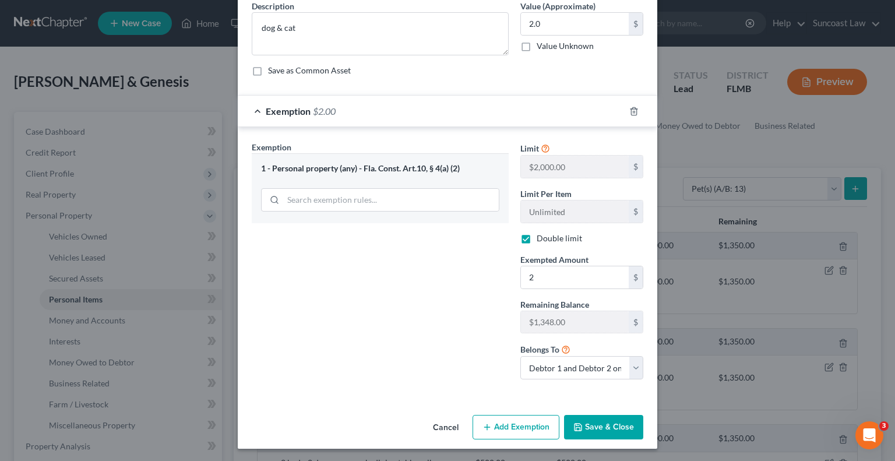
click at [591, 423] on button "Save & Close" at bounding box center [603, 427] width 79 height 24
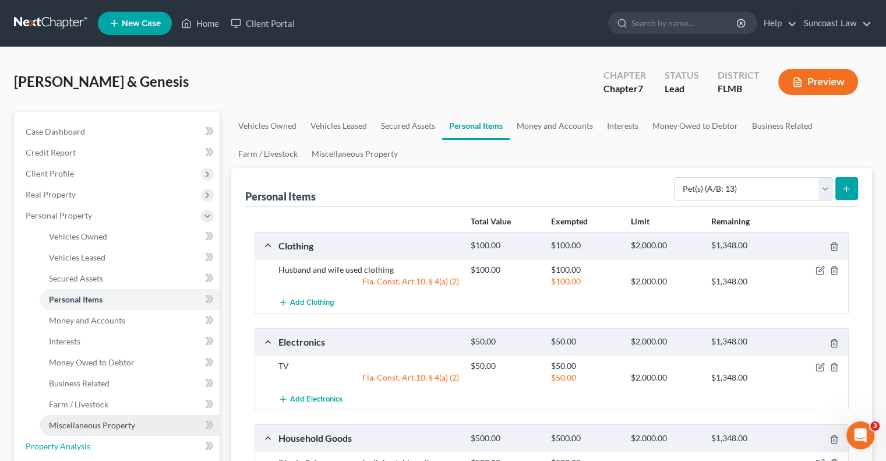
drag, startPoint x: 93, startPoint y: 443, endPoint x: 118, endPoint y: 428, distance: 28.5
click at [93, 443] on link "Property Analysis" at bounding box center [117, 446] width 203 height 21
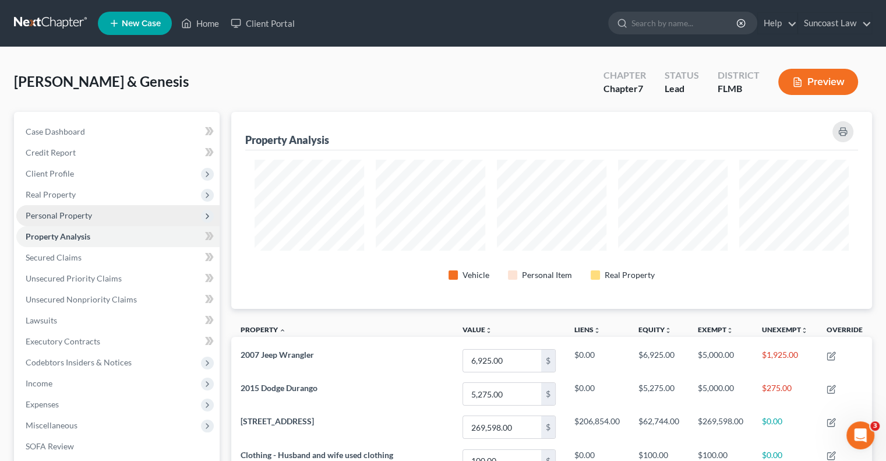
click at [84, 215] on span "Personal Property" at bounding box center [59, 215] width 66 height 10
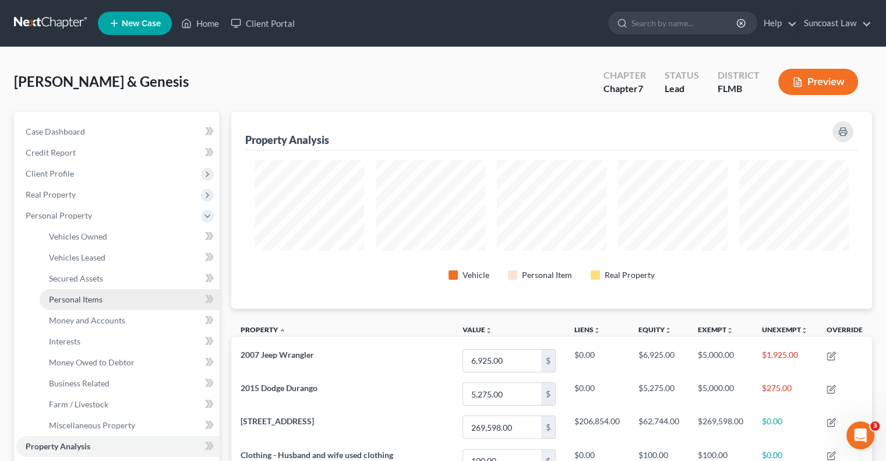
click at [108, 298] on link "Personal Items" at bounding box center [130, 299] width 180 height 21
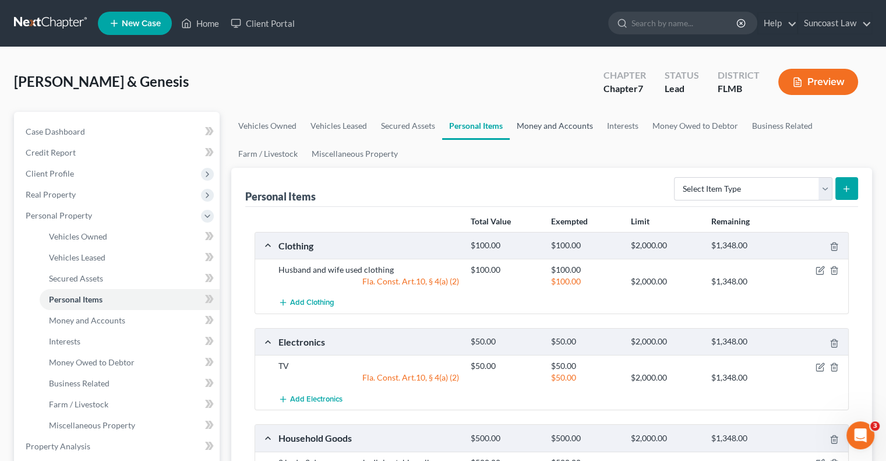
click at [562, 125] on link "Money and Accounts" at bounding box center [555, 126] width 90 height 28
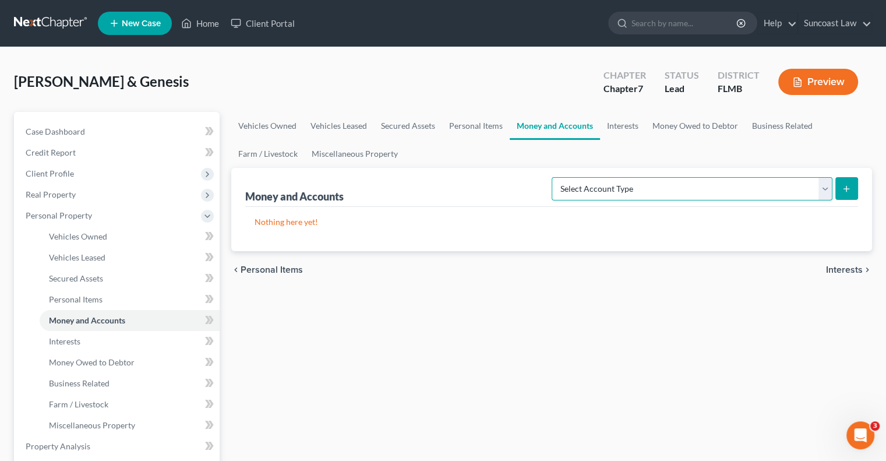
drag, startPoint x: 635, startPoint y: 183, endPoint x: 634, endPoint y: 195, distance: 11.7
click at [634, 183] on select "Select Account Type Brokerage (A/B: 18, SOFA: 20) Cash on Hand (A/B: 16) Certif…" at bounding box center [692, 188] width 281 height 23
select select "checking"
click at [555, 177] on select "Select Account Type Brokerage (A/B: 18, SOFA: 20) Cash on Hand (A/B: 16) Certif…" at bounding box center [692, 188] width 281 height 23
click at [847, 190] on icon "submit" at bounding box center [846, 188] width 9 height 9
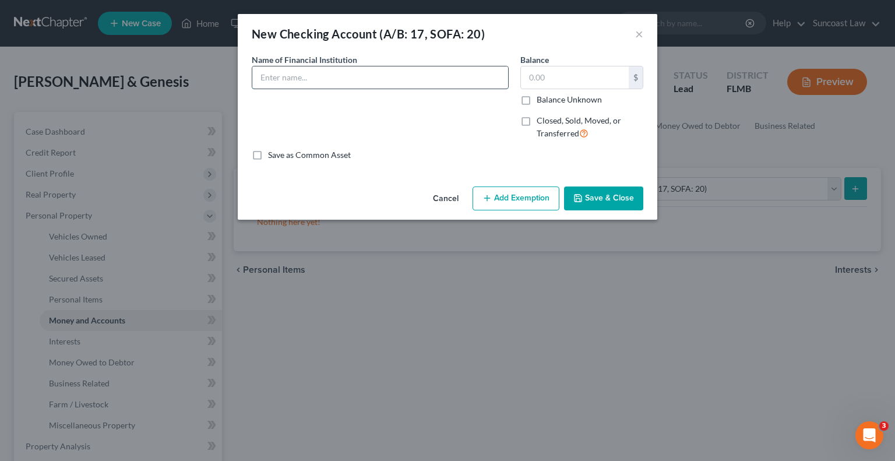
click at [356, 78] on input "text" at bounding box center [380, 77] width 256 height 22
type input "[PERSON_NAME] [PERSON_NAME] *9711"
type input "112.95"
drag, startPoint x: 400, startPoint y: 73, endPoint x: 27, endPoint y: 72, distance: 373.3
click at [27, 72] on div "New Checking Account (A/B: 17, SOFA: 20) × An exemption set must first be selec…" at bounding box center [447, 230] width 895 height 461
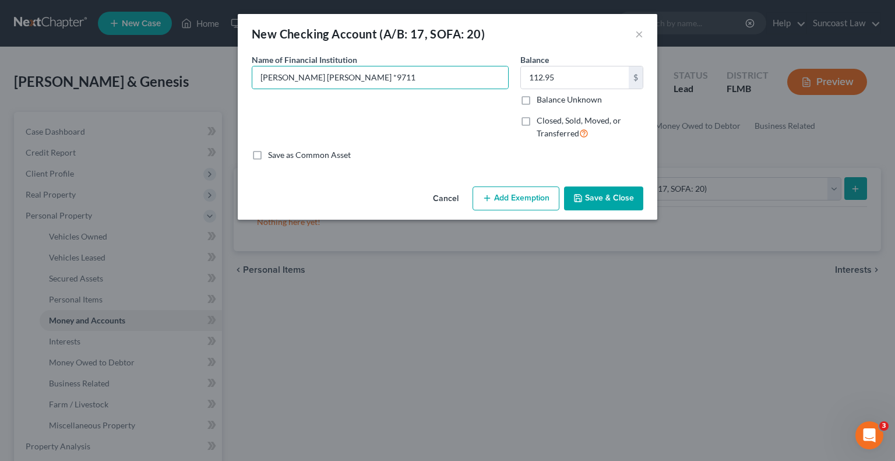
click at [613, 207] on button "Save & Close" at bounding box center [603, 198] width 79 height 24
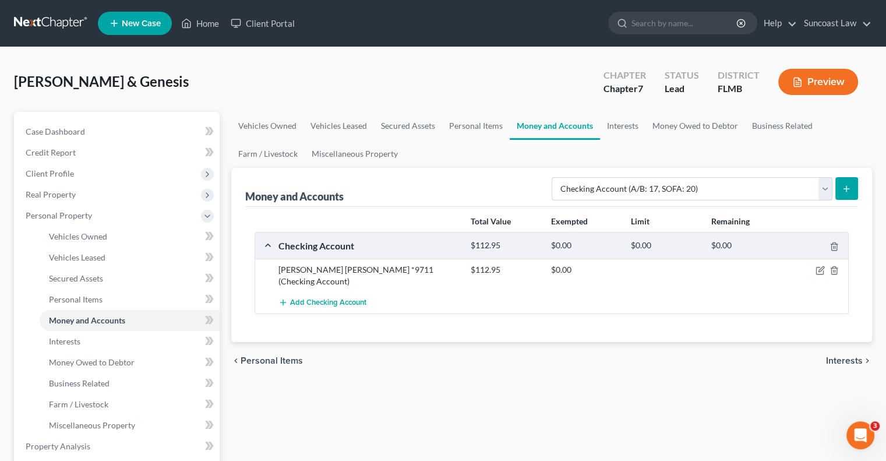
click at [843, 189] on icon "submit" at bounding box center [846, 188] width 9 height 9
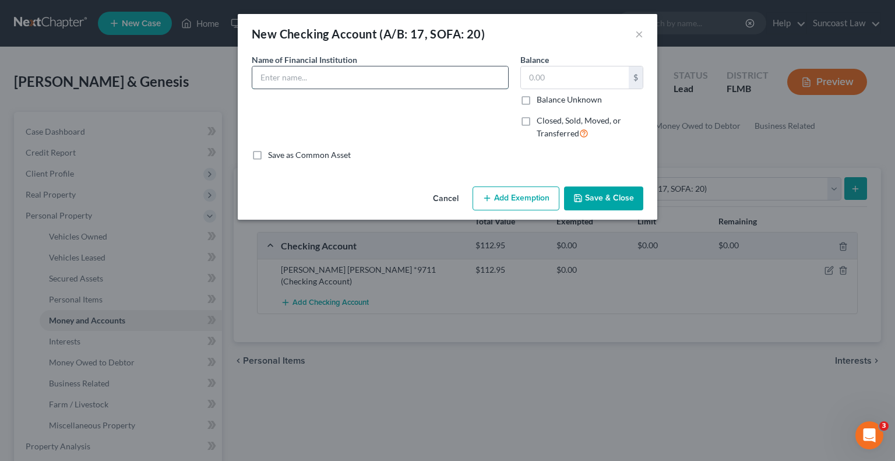
click at [352, 72] on input "text" at bounding box center [380, 77] width 256 height 22
type input "Southstate *6182"
type input "297.62"
drag, startPoint x: 391, startPoint y: 75, endPoint x: 165, endPoint y: 76, distance: 226.6
click at [165, 76] on div "New Checking Account (A/B: 17, SOFA: 20) × An exemption set must first be selec…" at bounding box center [447, 230] width 895 height 461
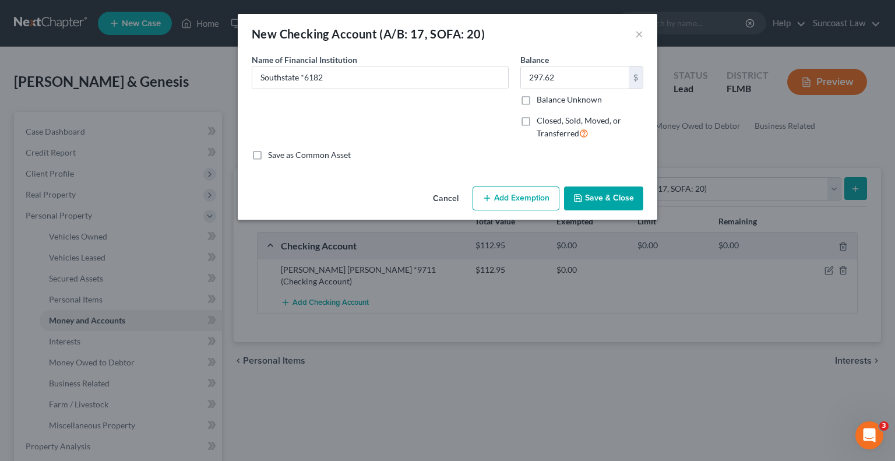
click at [614, 198] on button "Save & Close" at bounding box center [603, 198] width 79 height 24
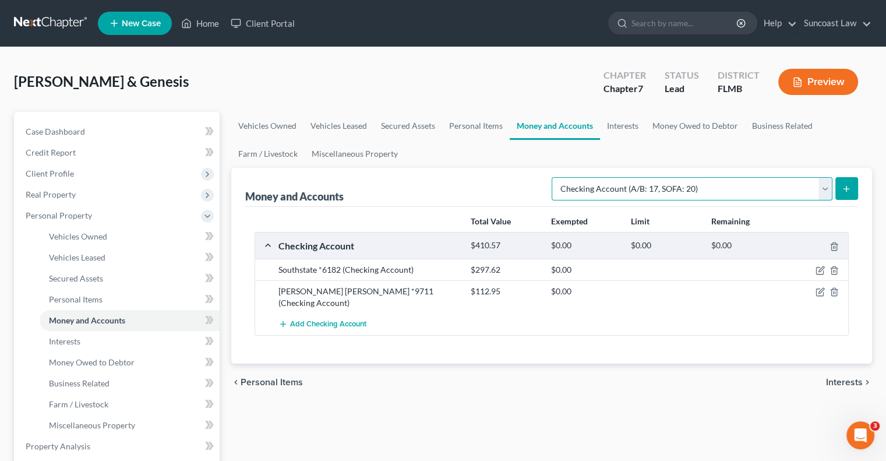
drag, startPoint x: 718, startPoint y: 188, endPoint x: 720, endPoint y: 193, distance: 6.3
click at [718, 188] on select "Select Account Type Brokerage (A/B: 18, SOFA: 20) Cash on Hand (A/B: 16) Certif…" at bounding box center [692, 188] width 281 height 23
select select "savings"
click at [555, 177] on select "Select Account Type Brokerage (A/B: 18, SOFA: 20) Cash on Hand (A/B: 16) Certif…" at bounding box center [692, 188] width 281 height 23
click at [846, 190] on line "submit" at bounding box center [846, 188] width 0 height 5
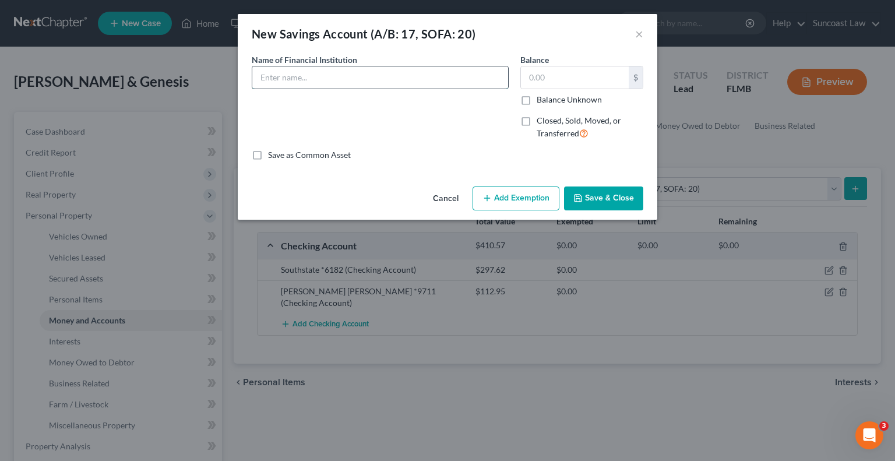
click at [314, 86] on input "text" at bounding box center [380, 77] width 256 height 22
type input "Southstate *3472"
type input "0.01"
drag, startPoint x: 356, startPoint y: 80, endPoint x: 233, endPoint y: 80, distance: 123.5
click at [233, 80] on div "New Savings Account (A/B: 17, SOFA: 20) × An exemption set must first be select…" at bounding box center [447, 230] width 895 height 461
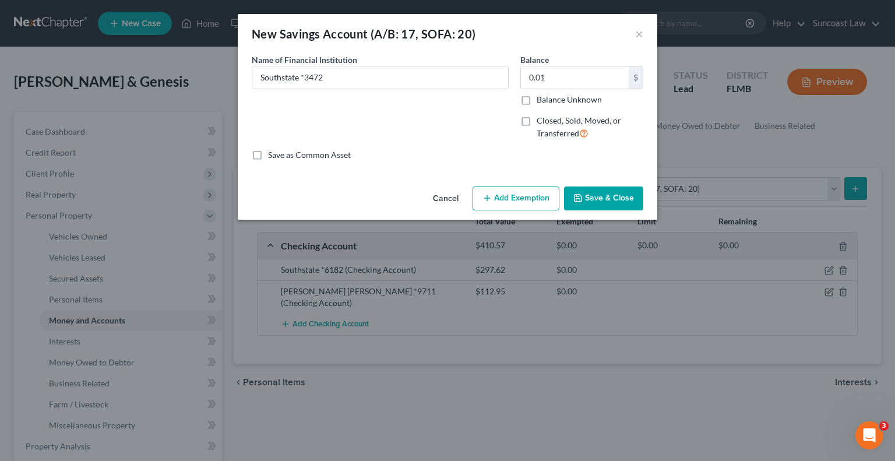
click at [626, 199] on button "Save & Close" at bounding box center [603, 198] width 79 height 24
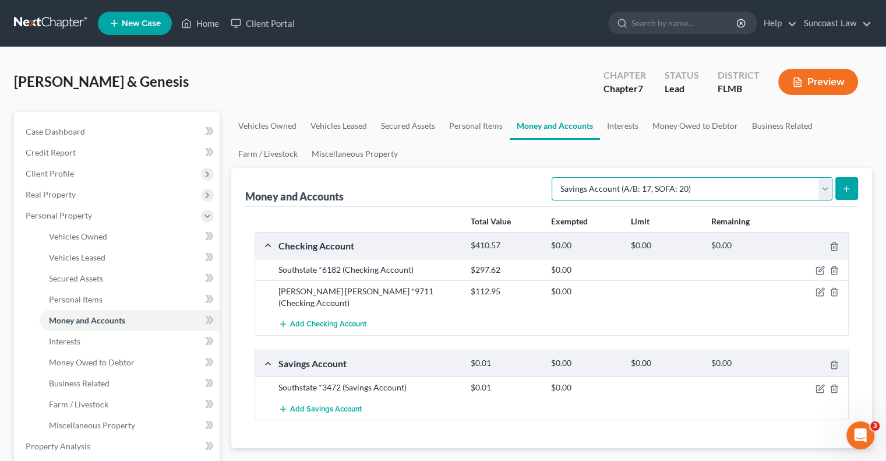
click at [703, 183] on select "Select Account Type Brokerage (A/B: 18, SOFA: 20) Cash on Hand (A/B: 16) Certif…" at bounding box center [692, 188] width 281 height 23
select select "checking"
click at [555, 177] on select "Select Account Type Brokerage (A/B: 18, SOFA: 20) Cash on Hand (A/B: 16) Certif…" at bounding box center [692, 188] width 281 height 23
click at [849, 190] on icon "submit" at bounding box center [846, 188] width 9 height 9
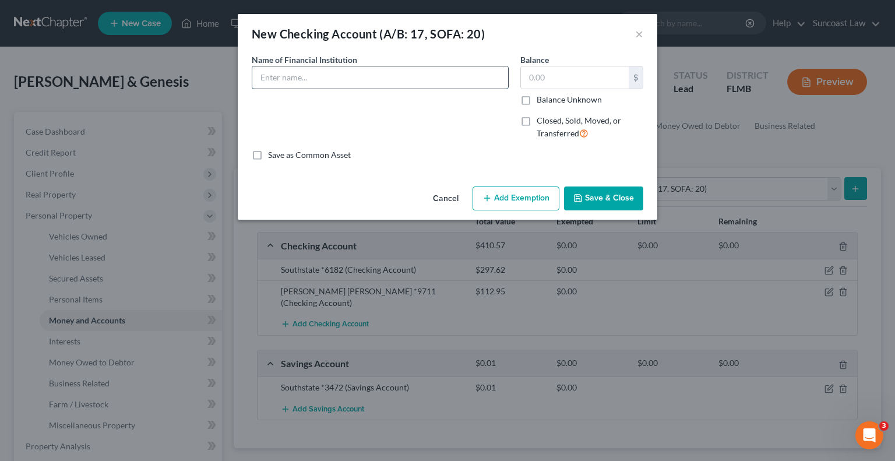
click at [331, 72] on input "text" at bounding box center [380, 77] width 256 height 22
type input "Southstate *1586"
click at [596, 81] on input "text" at bounding box center [575, 77] width 108 height 22
type input "0"
click at [536, 118] on label "Closed, Sold, Moved, or Transferred" at bounding box center [589, 127] width 107 height 25
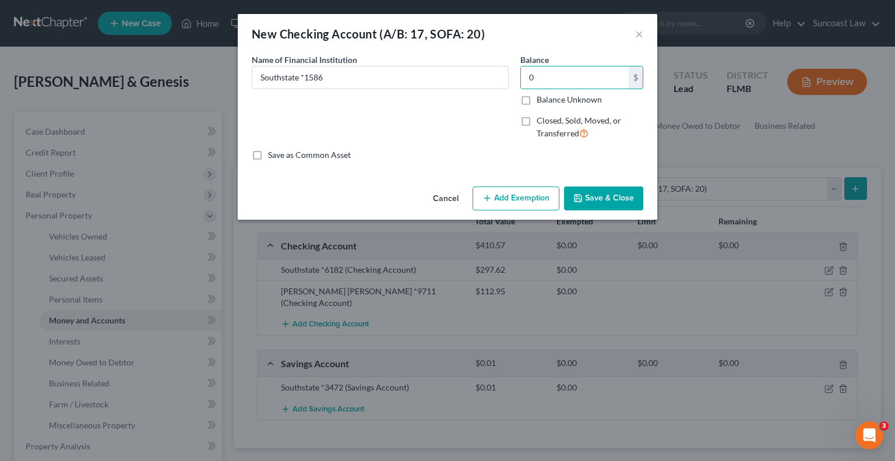
click at [541, 118] on input "Closed, Sold, Moved, or Transferred" at bounding box center [545, 119] width 8 height 8
checkbox input "true"
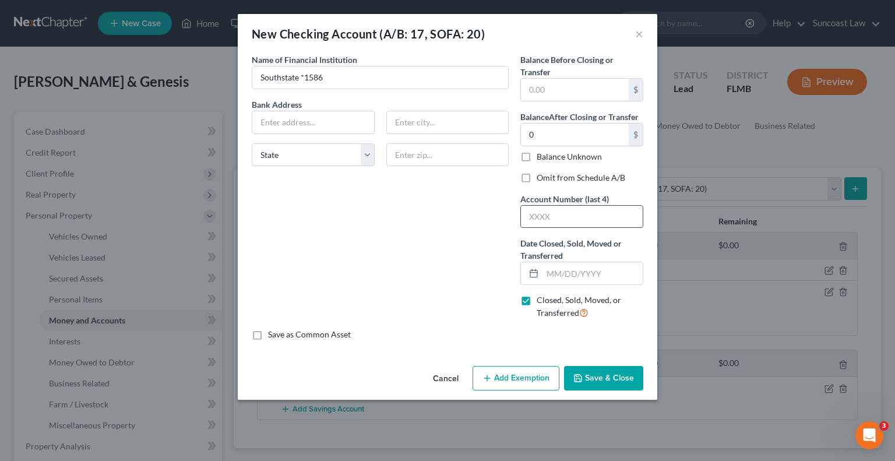
click at [548, 215] on input "text" at bounding box center [582, 217] width 122 height 22
type input "1586"
click at [536, 178] on label "Omit from Schedule A/B" at bounding box center [580, 178] width 89 height 12
click at [541, 178] on input "Omit from Schedule A/B" at bounding box center [545, 176] width 8 height 8
checkbox input "true"
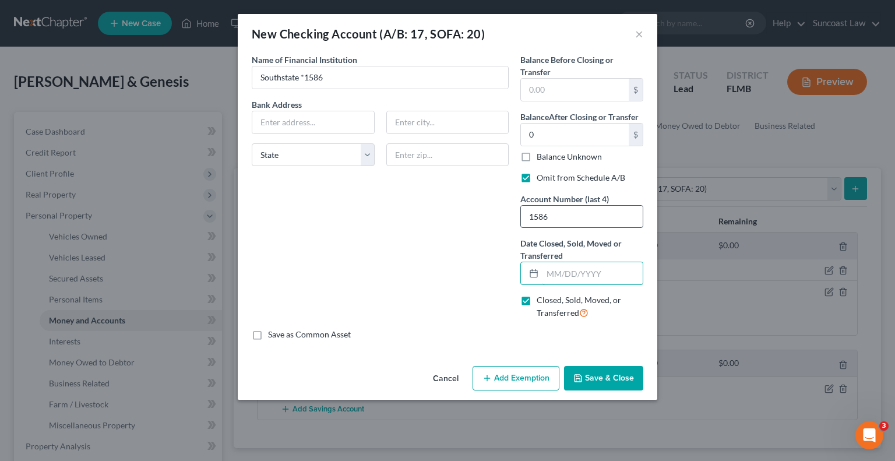
drag, startPoint x: 585, startPoint y: 280, endPoint x: 590, endPoint y: 211, distance: 68.9
click at [585, 279] on input "text" at bounding box center [592, 273] width 100 height 22
type input "[DATE]"
click at [614, 377] on button "Save & Close" at bounding box center [603, 378] width 79 height 24
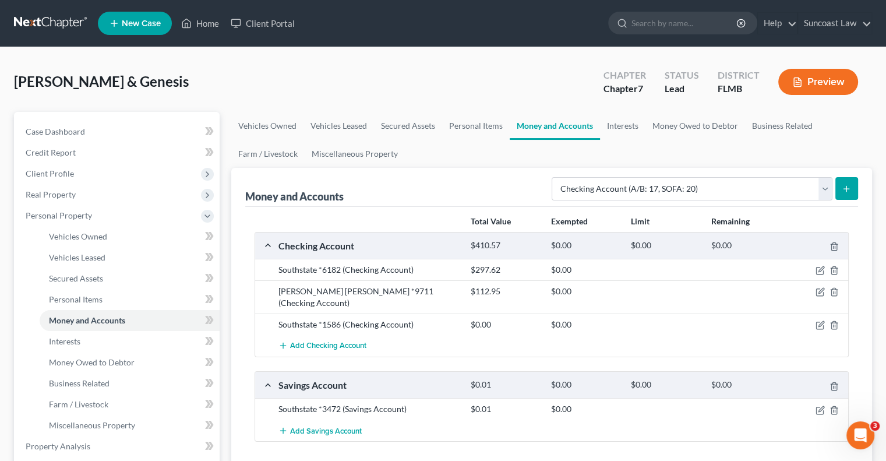
click at [851, 182] on button "submit" at bounding box center [846, 188] width 23 height 23
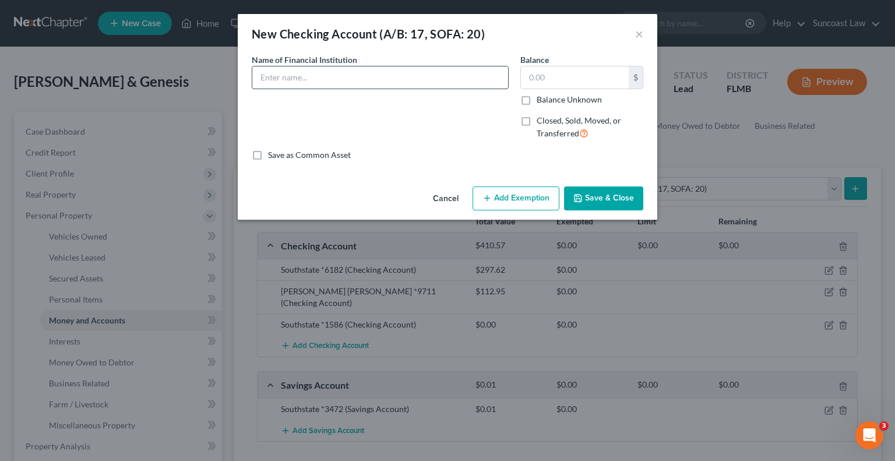
click at [342, 72] on input "text" at bounding box center [380, 77] width 256 height 22
type input "Truist *4386"
type input "37.06"
click at [606, 193] on button "Save & Close" at bounding box center [603, 198] width 79 height 24
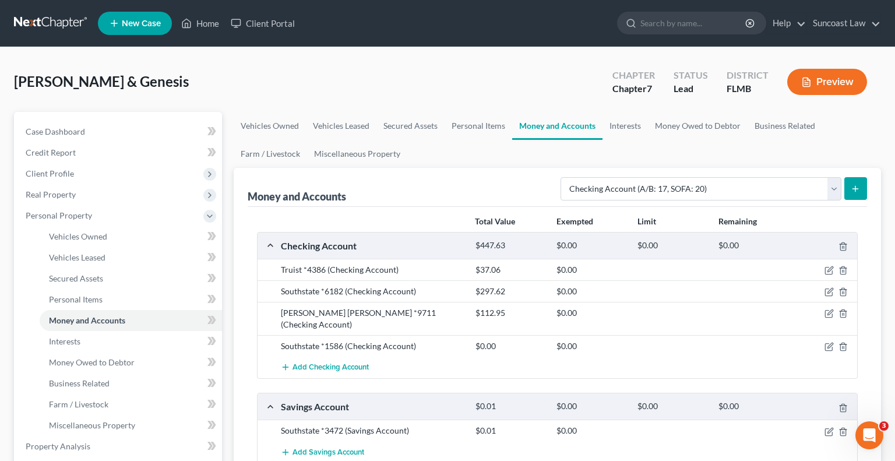
drag, startPoint x: 606, startPoint y: 193, endPoint x: 683, endPoint y: 212, distance: 79.8
click at [606, 192] on div at bounding box center [447, 230] width 895 height 461
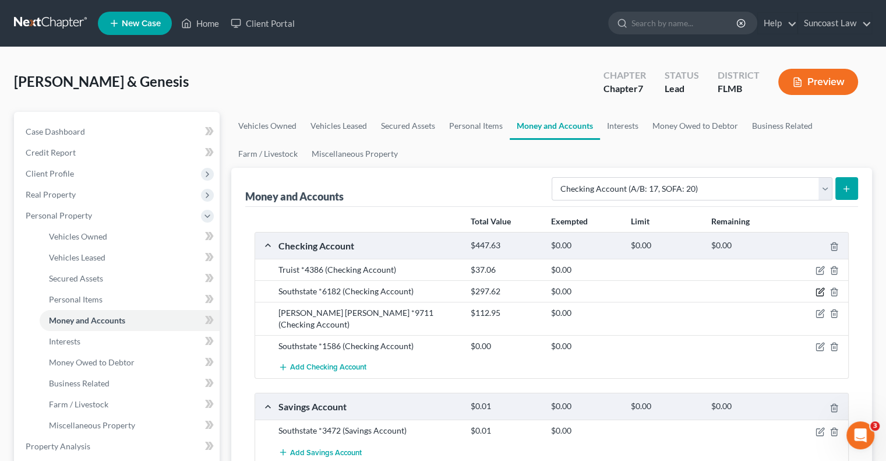
click at [816, 289] on icon "button" at bounding box center [819, 292] width 7 height 7
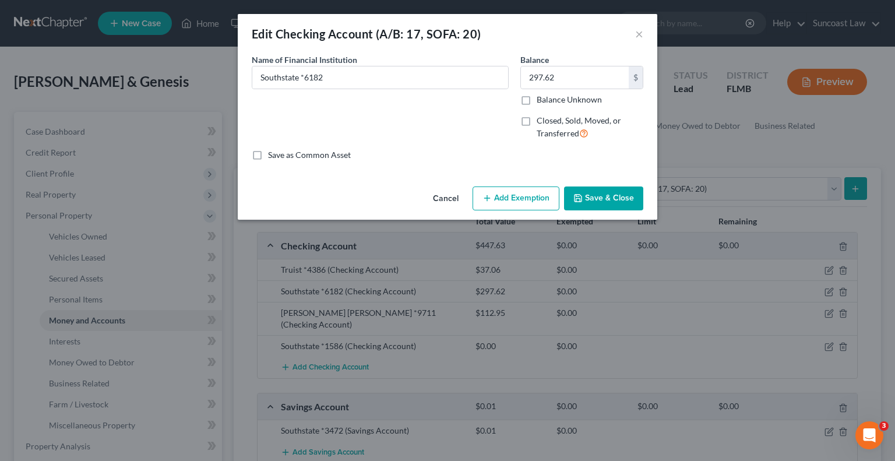
click at [508, 195] on button "Add Exemption" at bounding box center [515, 198] width 87 height 24
select select "2"
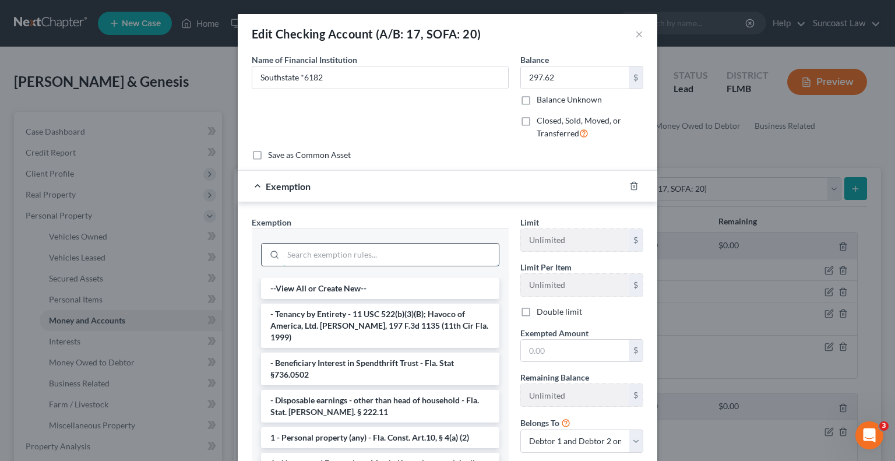
click at [363, 246] on input "search" at bounding box center [390, 254] width 215 height 22
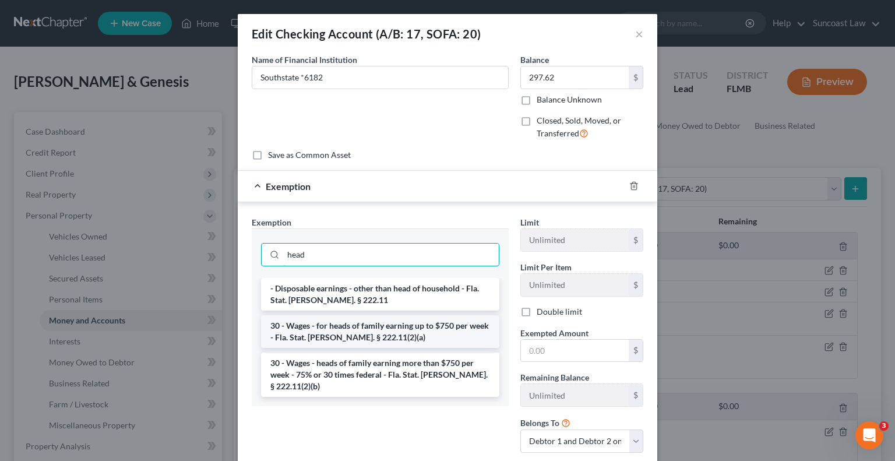
type input "head"
click at [367, 331] on li "30 - Wages - for heads of family earning up to $750 per week - Fla. Stat. [PERS…" at bounding box center [380, 331] width 238 height 33
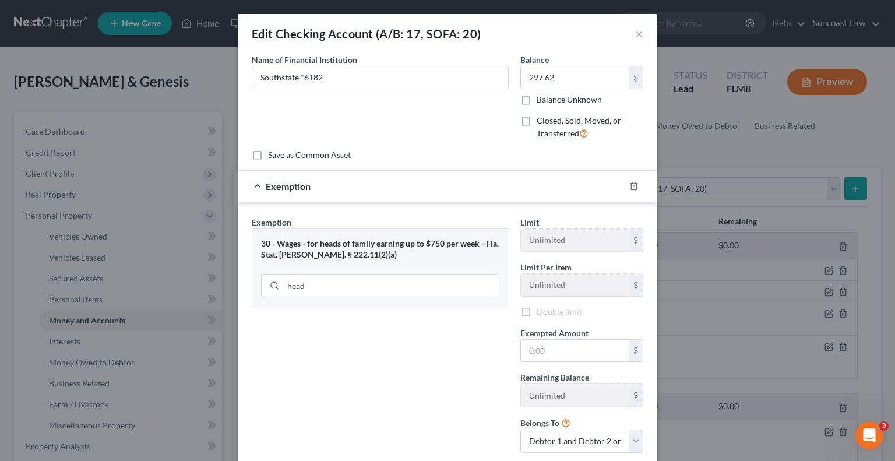
click at [367, 331] on div "Exemption Set must be selected for CA. Exemption * 30 - Wages - for heads of fa…" at bounding box center [380, 339] width 268 height 246
drag, startPoint x: 589, startPoint y: 351, endPoint x: 589, endPoint y: 344, distance: 6.4
click at [589, 351] on input "text" at bounding box center [575, 352] width 108 height 22
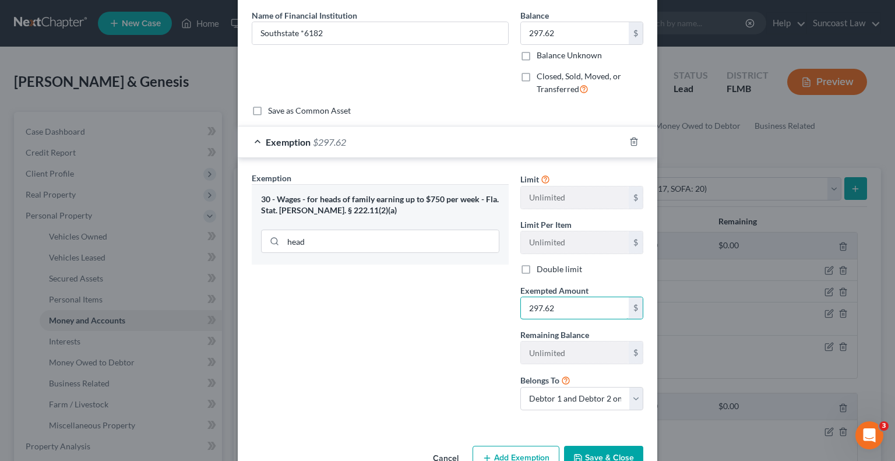
scroll to position [75, 0]
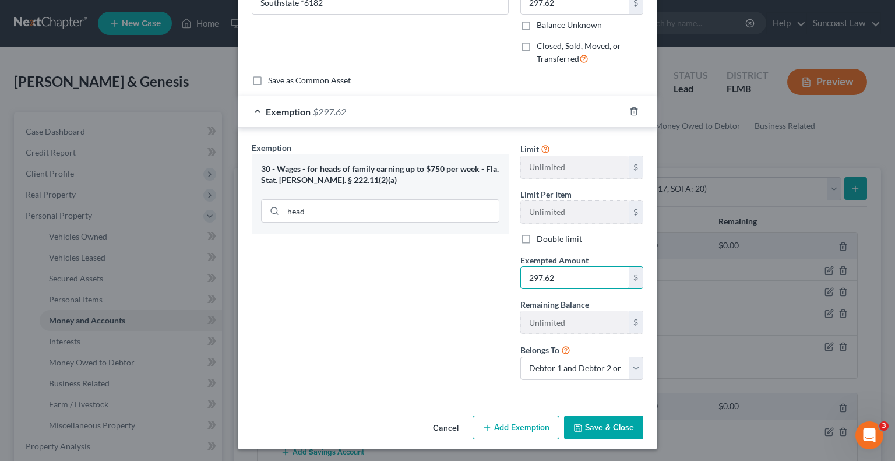
type input "297.62"
click at [616, 428] on button "Save & Close" at bounding box center [603, 427] width 79 height 24
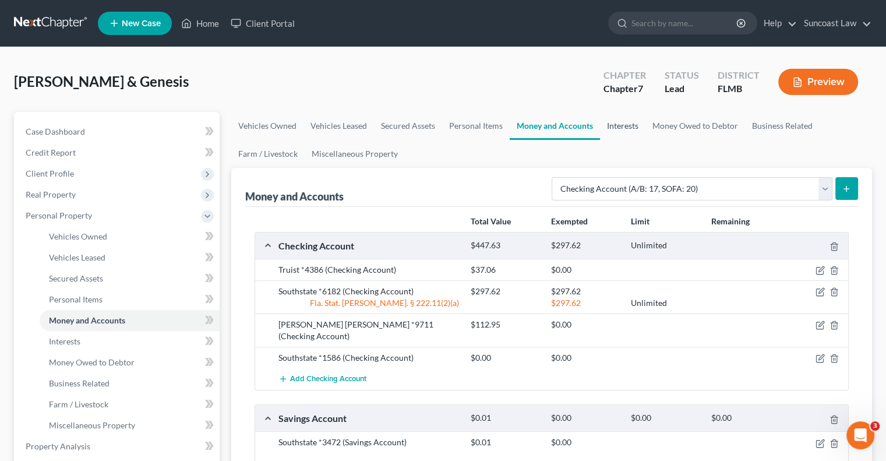
click at [626, 125] on link "Interests" at bounding box center [622, 126] width 45 height 28
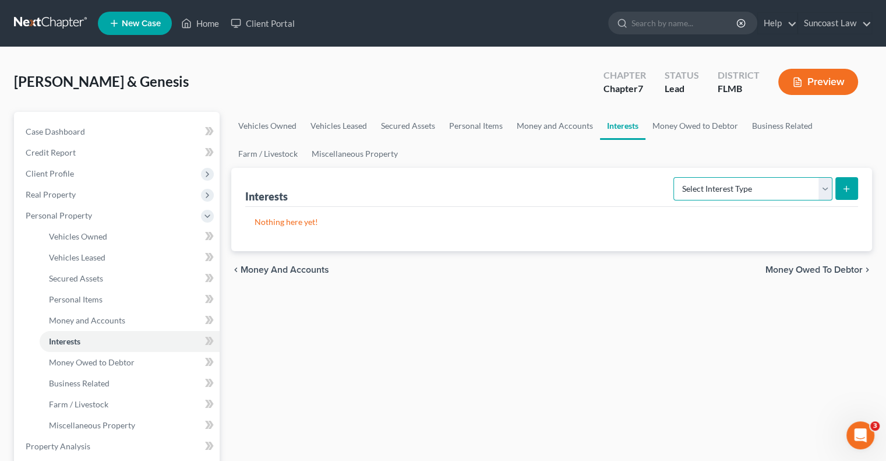
click at [727, 186] on select "Select Interest Type 401K (A/B: 21) Annuity (A/B: 23) Bond (A/B: 18) Education …" at bounding box center [752, 188] width 159 height 23
select select "ira"
click at [675, 177] on select "Select Interest Type 401K (A/B: 21) Annuity (A/B: 23) Bond (A/B: 18) Education …" at bounding box center [752, 188] width 159 height 23
click at [840, 188] on button "submit" at bounding box center [846, 188] width 23 height 23
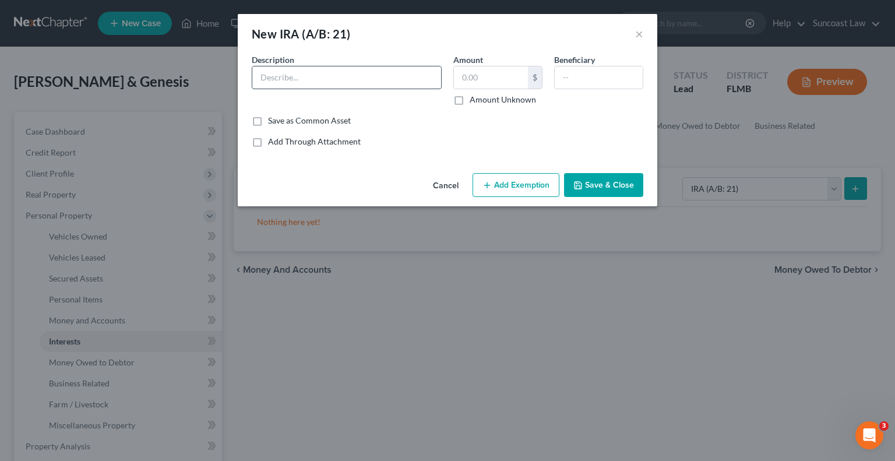
click at [361, 80] on input "text" at bounding box center [346, 77] width 189 height 22
type input "[PERSON_NAME] [PERSON_NAME]"
type input "7,626.36"
click at [536, 192] on button "Add Exemption" at bounding box center [515, 185] width 87 height 24
select select "2"
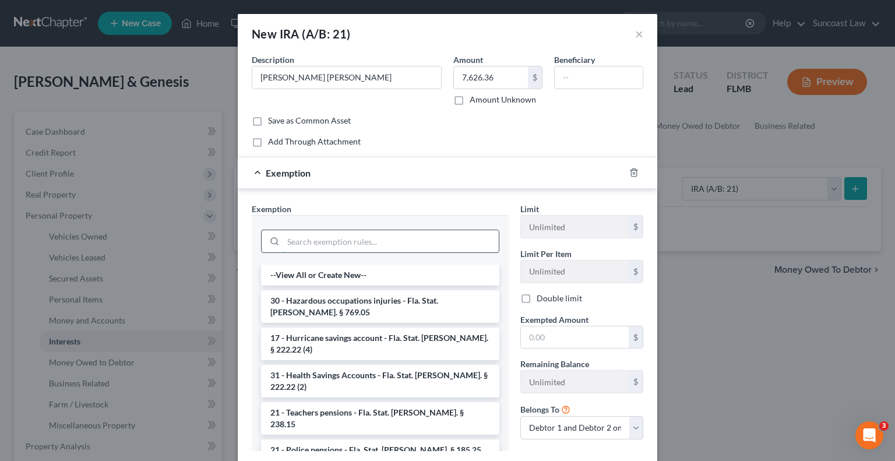
click at [373, 246] on input "search" at bounding box center [390, 241] width 215 height 22
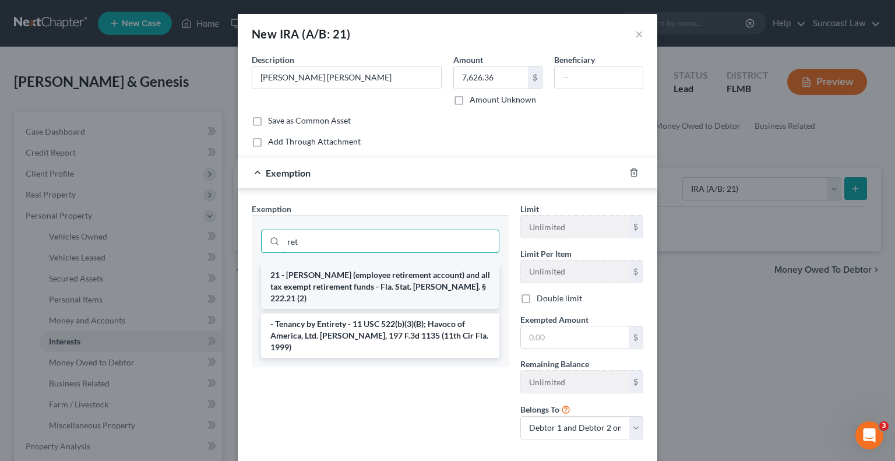
type input "ret"
click at [422, 278] on li "21 - [PERSON_NAME] (employee retirement account) and all tax exempt retirement …" at bounding box center [380, 286] width 238 height 44
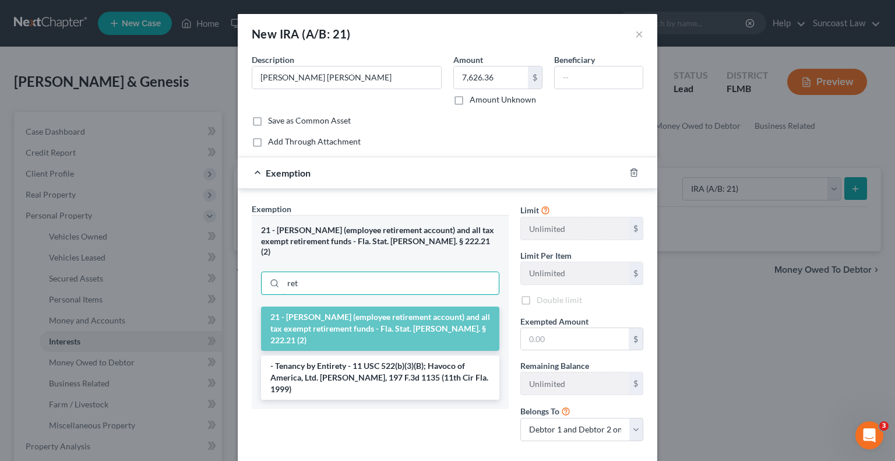
click at [422, 278] on input "ret" at bounding box center [390, 283] width 215 height 22
click at [535, 337] on input "text" at bounding box center [575, 339] width 108 height 22
type input "7,626.36"
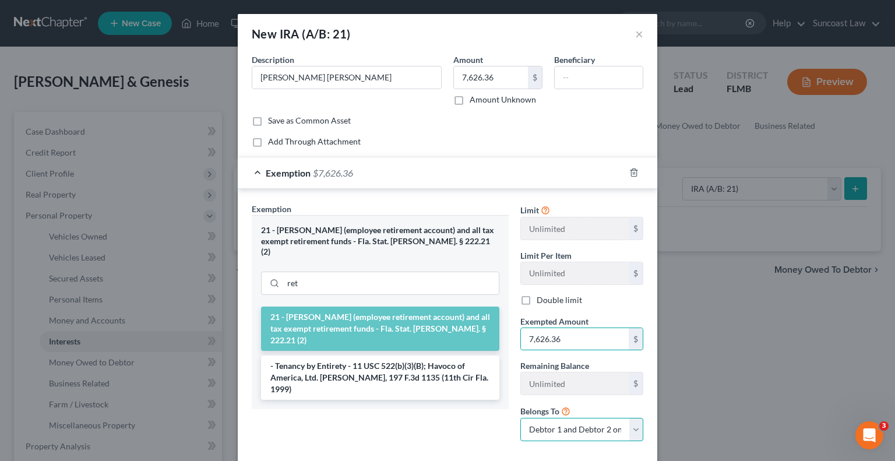
click at [557, 430] on select "Debtor 1 only Debtor 2 only Debtor 1 and Debtor 2 only" at bounding box center [581, 429] width 123 height 23
select select "0"
click at [520, 418] on select "Debtor 1 only Debtor 2 only Debtor 1 and Debtor 2 only" at bounding box center [581, 429] width 123 height 23
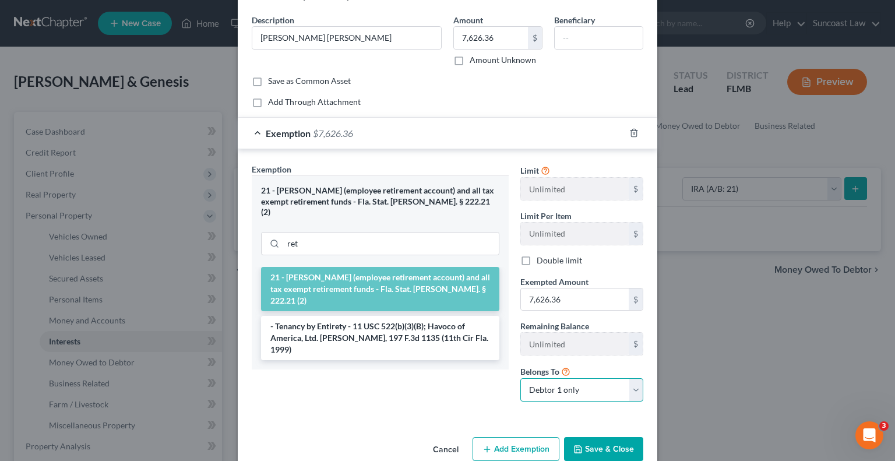
scroll to position [62, 0]
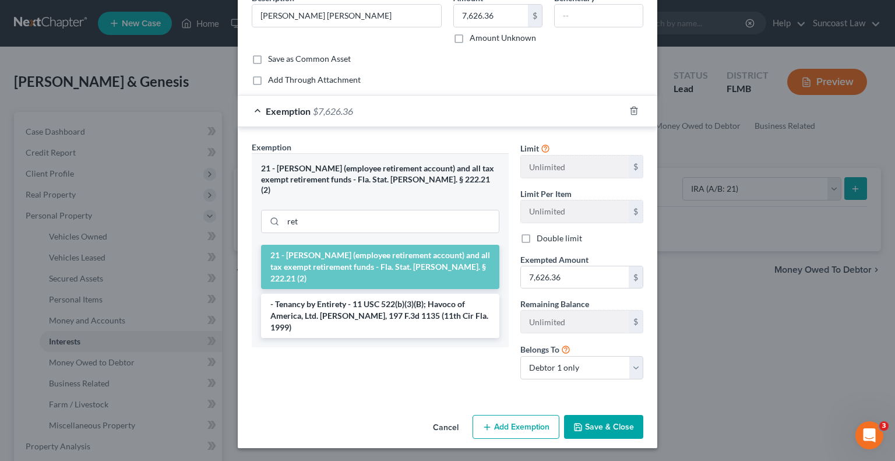
click at [600, 423] on button "Save & Close" at bounding box center [603, 427] width 79 height 24
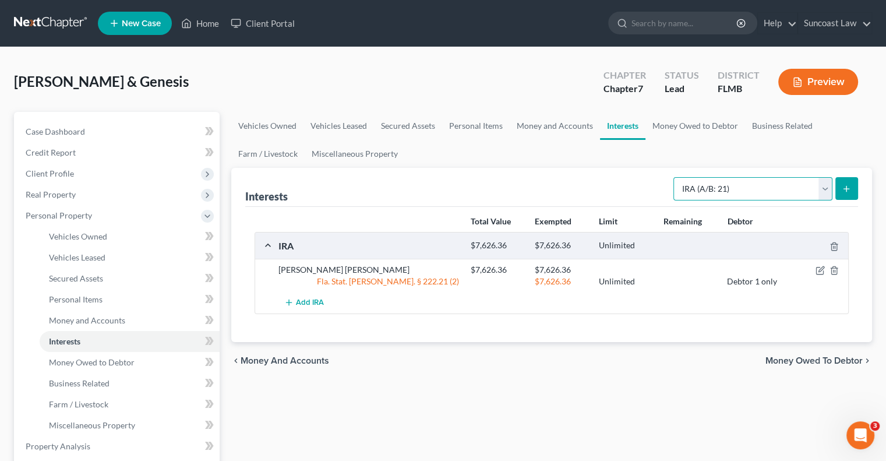
click at [741, 184] on select "Select Interest Type 401K (A/B: 21) Annuity (A/B: 23) Bond (A/B: 18) Education …" at bounding box center [752, 188] width 159 height 23
select select "401k"
click at [675, 177] on select "Select Interest Type 401K (A/B: 21) Annuity (A/B: 23) Bond (A/B: 18) Education …" at bounding box center [752, 188] width 159 height 23
click at [844, 190] on icon "submit" at bounding box center [846, 188] width 9 height 9
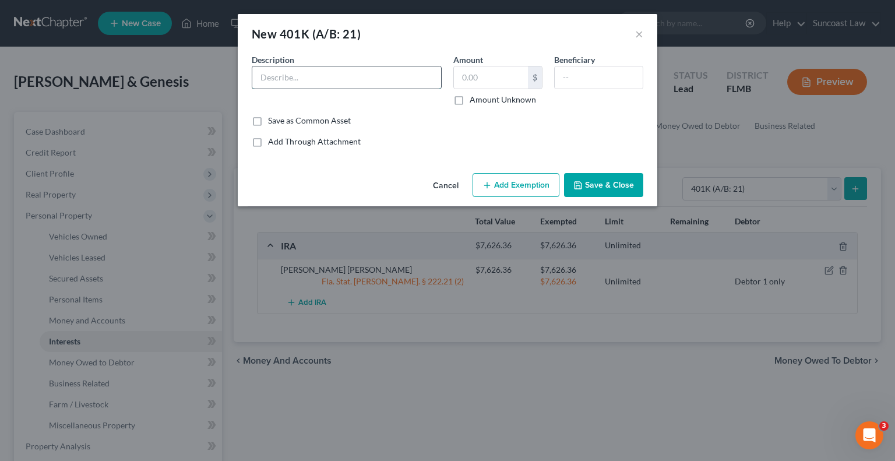
click at [340, 84] on input "text" at bounding box center [346, 77] width 189 height 22
type input "Southstate"
type input "14,671.13"
click at [510, 187] on button "Add Exemption" at bounding box center [515, 185] width 87 height 24
select select "2"
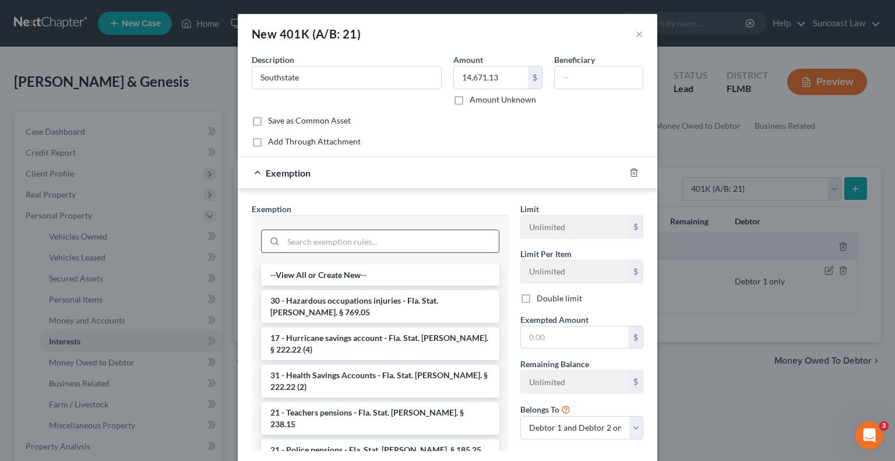
click at [371, 238] on input "search" at bounding box center [390, 241] width 215 height 22
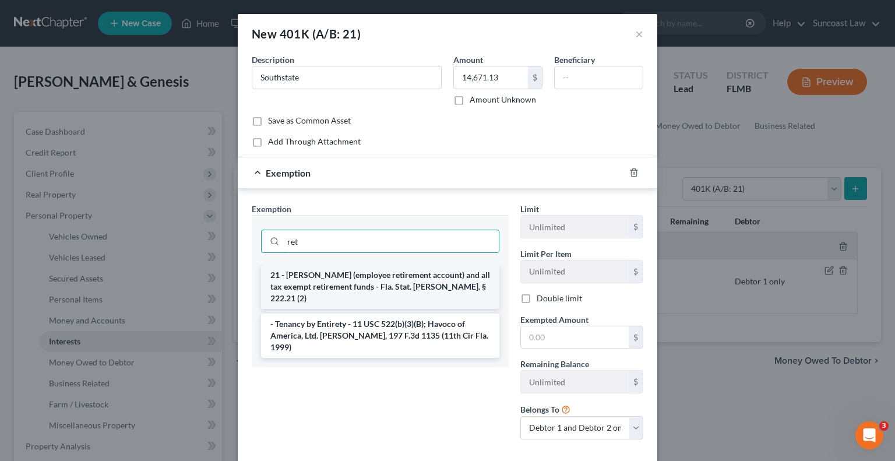
type input "ret"
click at [386, 274] on li "21 - [PERSON_NAME] (employee retirement account) and all tax exempt retirement …" at bounding box center [380, 286] width 238 height 44
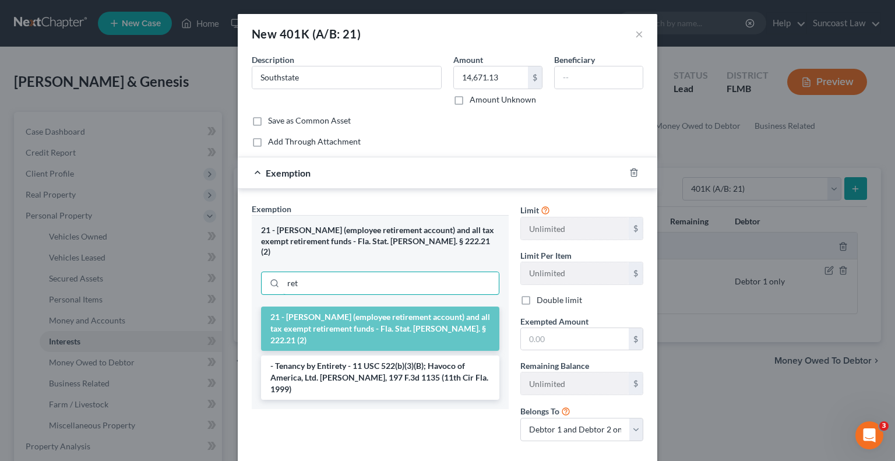
click at [386, 274] on input "ret" at bounding box center [390, 283] width 215 height 22
click at [571, 333] on input "text" at bounding box center [575, 339] width 108 height 22
type input "14,671.13"
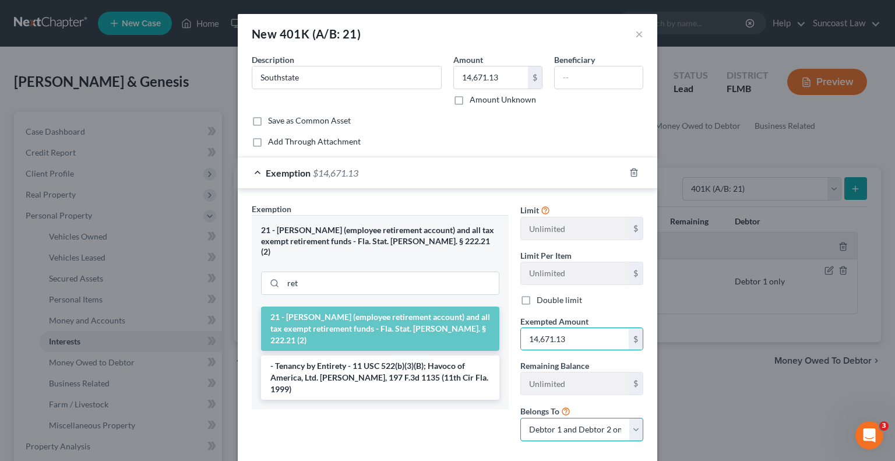
click at [581, 435] on select "Debtor 1 only Debtor 2 only Debtor 1 and Debtor 2 only" at bounding box center [581, 429] width 123 height 23
select select "0"
click at [520, 418] on select "Debtor 1 only Debtor 2 only Debtor 1 and Debtor 2 only" at bounding box center [581, 429] width 123 height 23
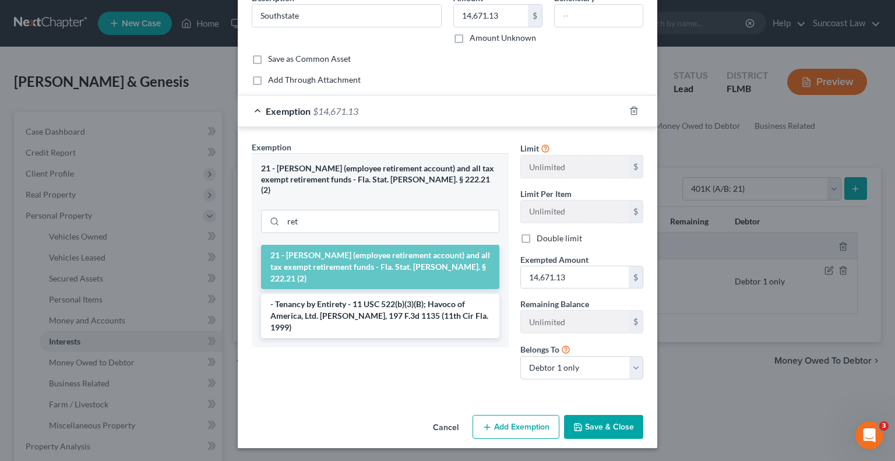
click at [596, 426] on button "Save & Close" at bounding box center [603, 427] width 79 height 24
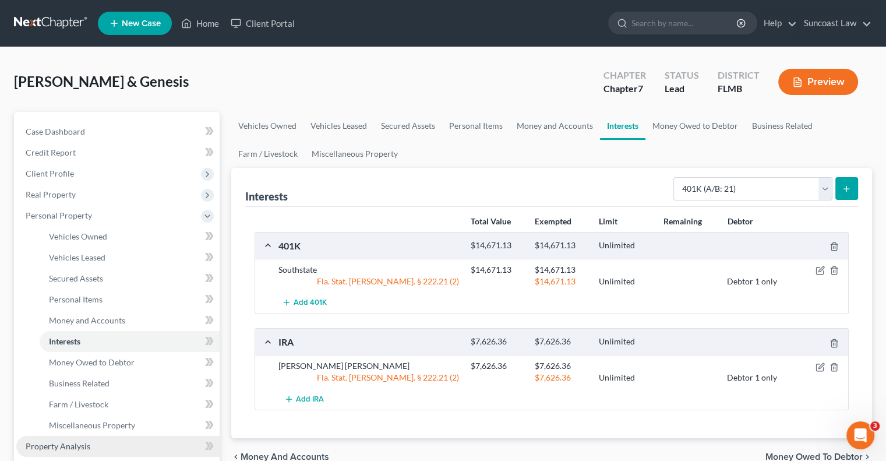
click at [77, 446] on span "Property Analysis" at bounding box center [58, 446] width 65 height 10
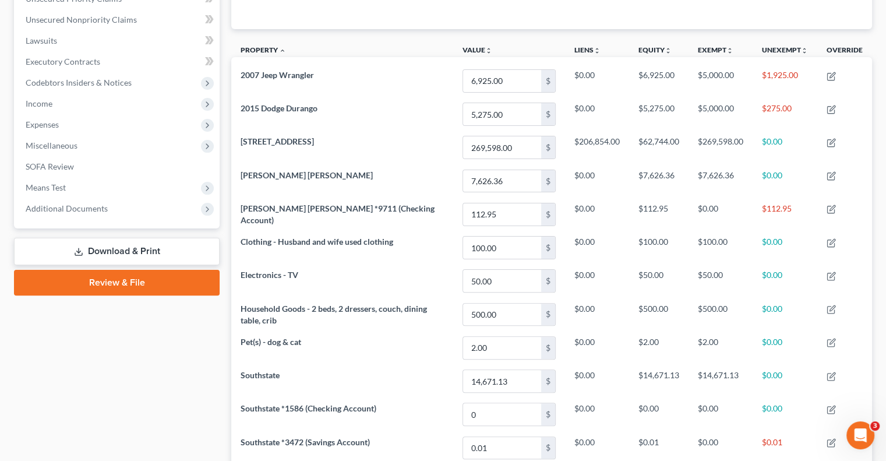
scroll to position [111, 0]
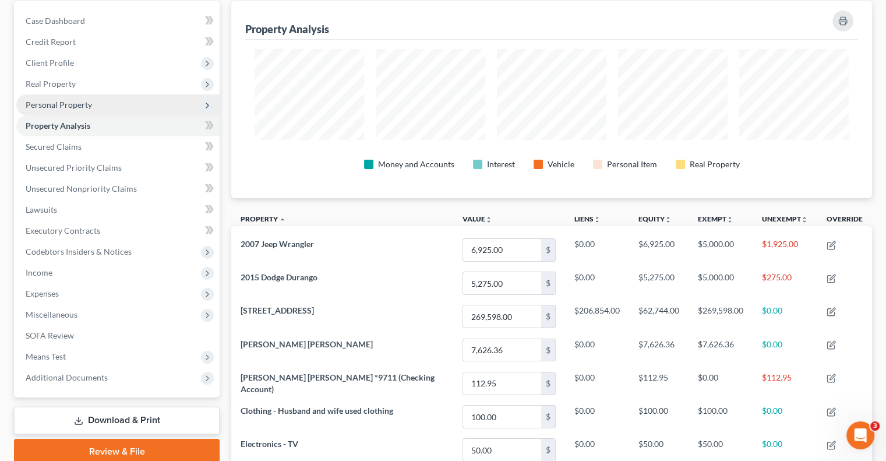
click at [94, 102] on span "Personal Property" at bounding box center [117, 104] width 203 height 21
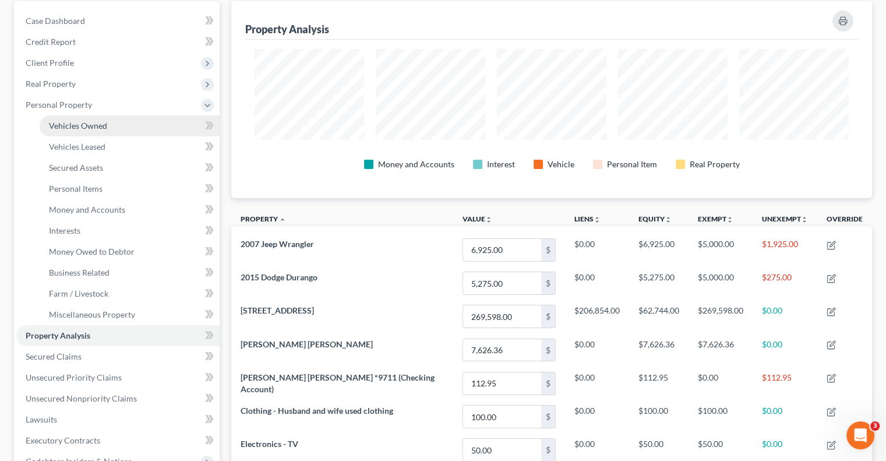
click at [96, 123] on span "Vehicles Owned" at bounding box center [78, 126] width 58 height 10
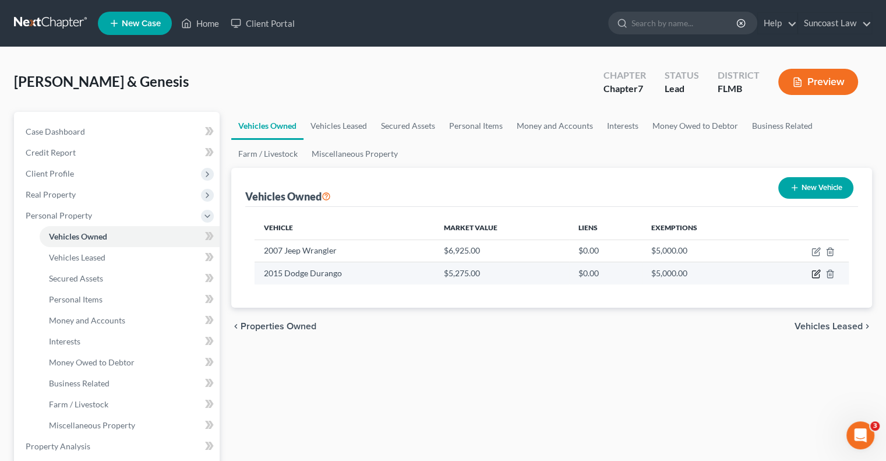
click at [815, 274] on icon "button" at bounding box center [816, 272] width 5 height 5
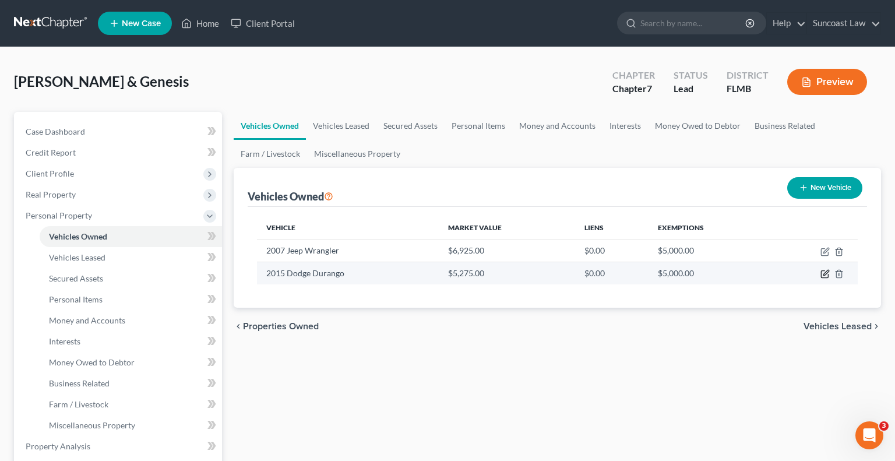
select select "0"
select select "11"
select select "3"
select select "1"
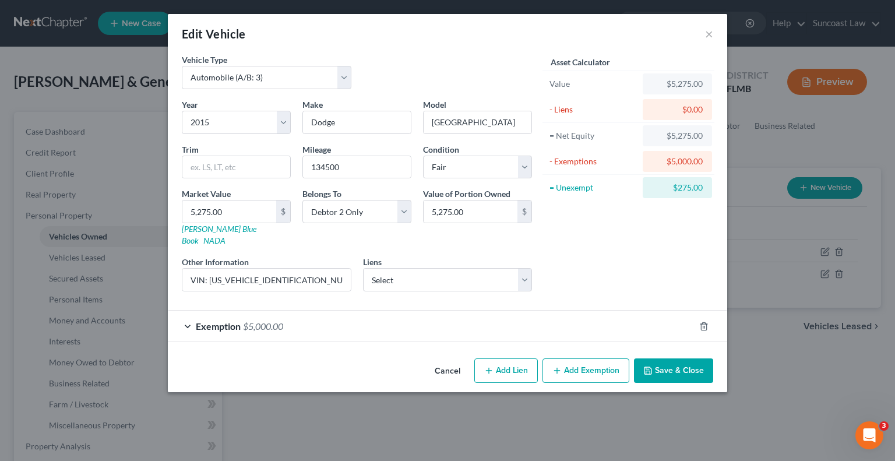
click at [585, 358] on button "Add Exemption" at bounding box center [585, 370] width 87 height 24
select select "2"
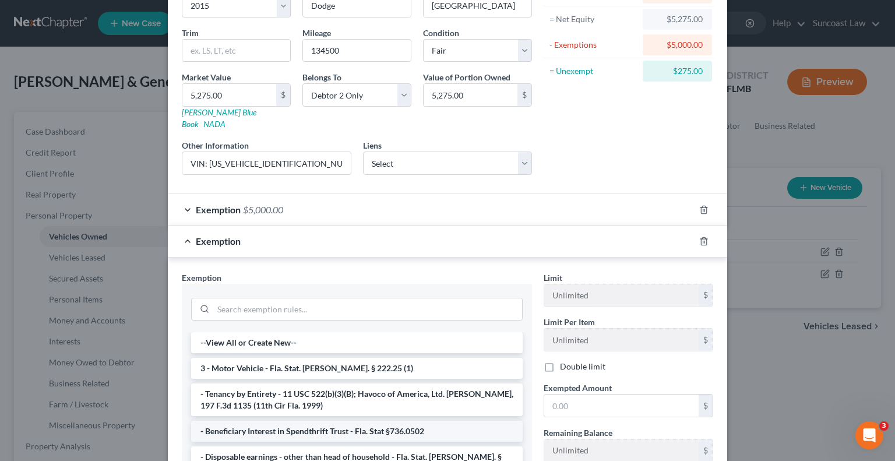
scroll to position [116, 0]
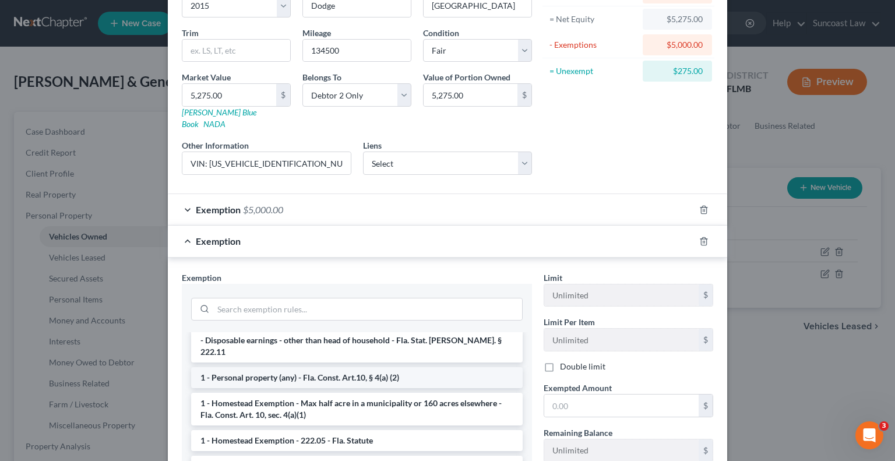
click at [321, 367] on li "1 - Personal property (any) - Fla. Const. Art.10, § 4(a) (2)" at bounding box center [356, 377] width 331 height 21
checkbox input "true"
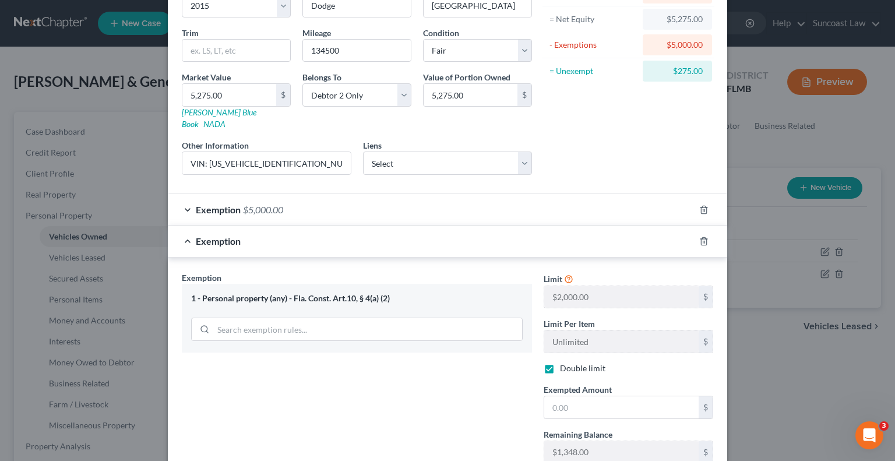
click at [321, 351] on div "Exemption Set must be selected for CA. Exemption * 1 - Personal property (any) …" at bounding box center [357, 395] width 362 height 248
click at [599, 396] on input "text" at bounding box center [621, 407] width 154 height 22
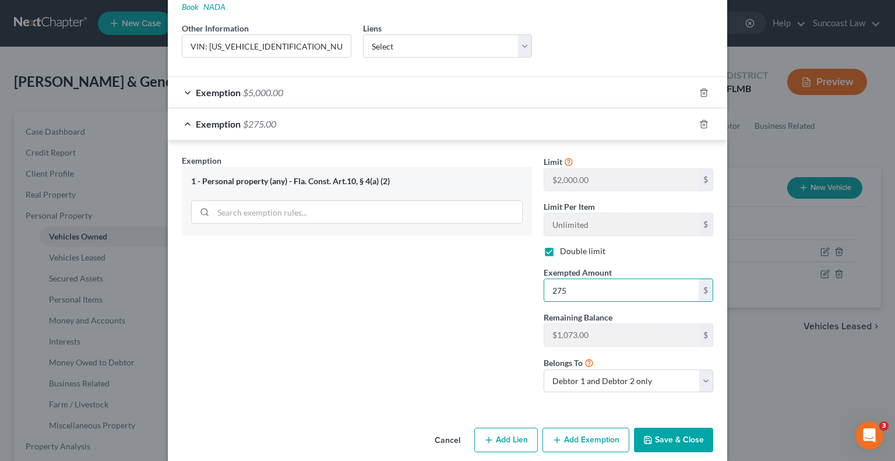
scroll to position [234, 0]
type input "275"
click at [700, 427] on button "Save & Close" at bounding box center [673, 439] width 79 height 24
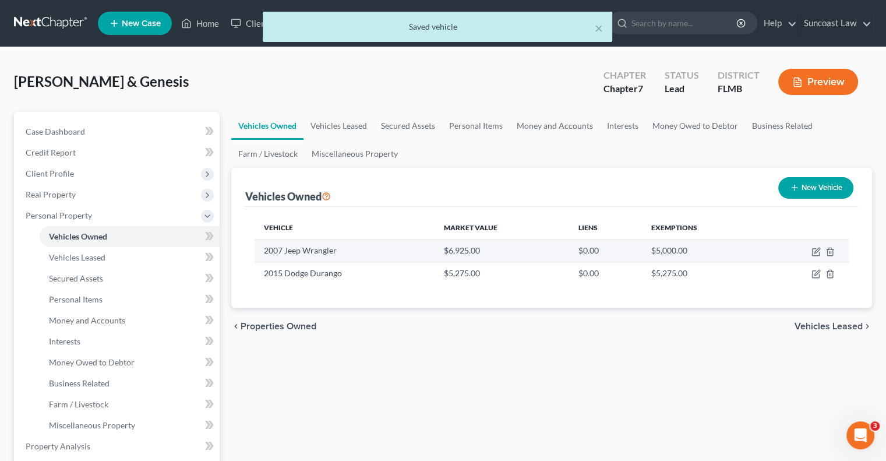
click at [818, 256] on td at bounding box center [805, 250] width 87 height 22
click at [815, 251] on icon "button" at bounding box center [815, 251] width 9 height 9
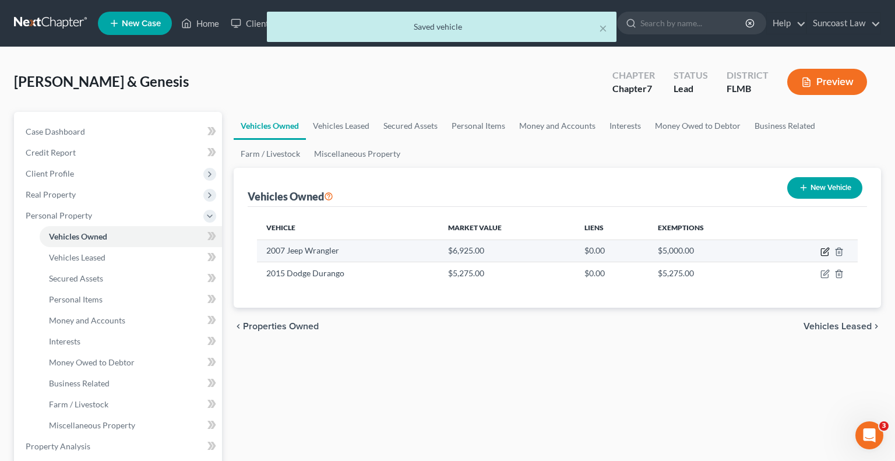
select select "0"
select select "19"
select select "4"
select select "0"
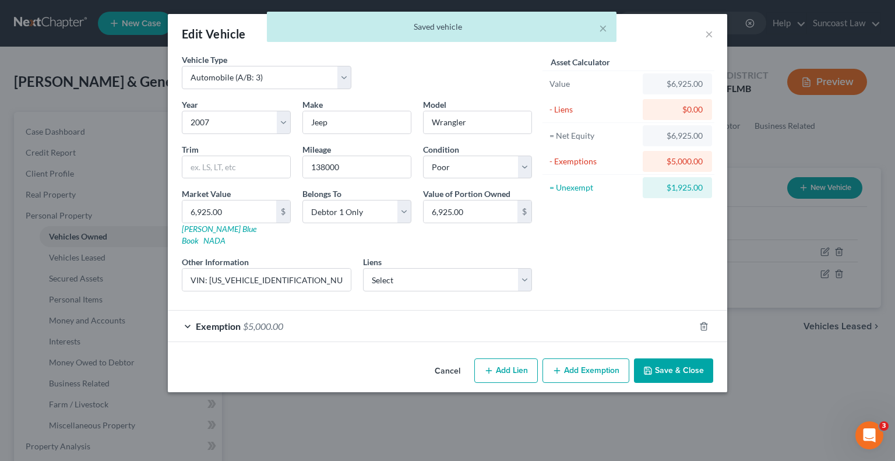
click at [585, 361] on button "Add Exemption" at bounding box center [585, 370] width 87 height 24
select select "2"
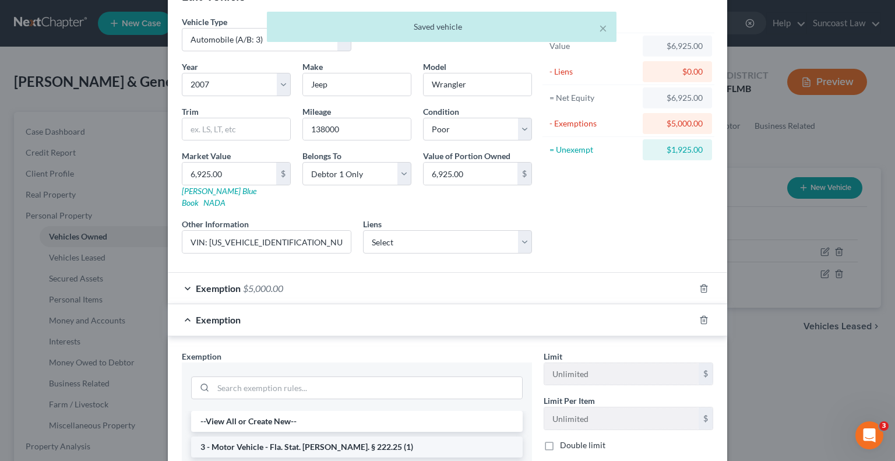
scroll to position [58, 0]
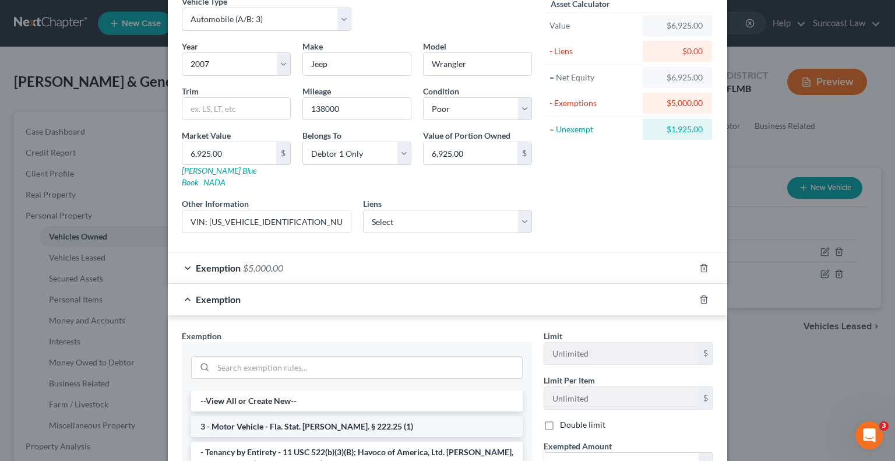
click at [325, 416] on li "3 - Motor Vehicle - Fla. Stat. [PERSON_NAME]. § 222.25 (1)" at bounding box center [356, 426] width 331 height 21
checkbox input "true"
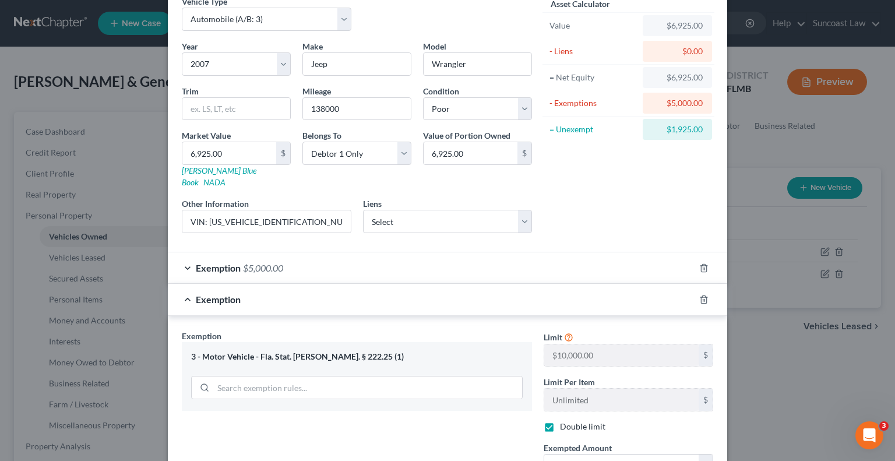
click at [325, 408] on div "Exemption Set must be selected for CA. Exemption * 3 - Motor Vehicle - Fla. Sta…" at bounding box center [357, 454] width 362 height 248
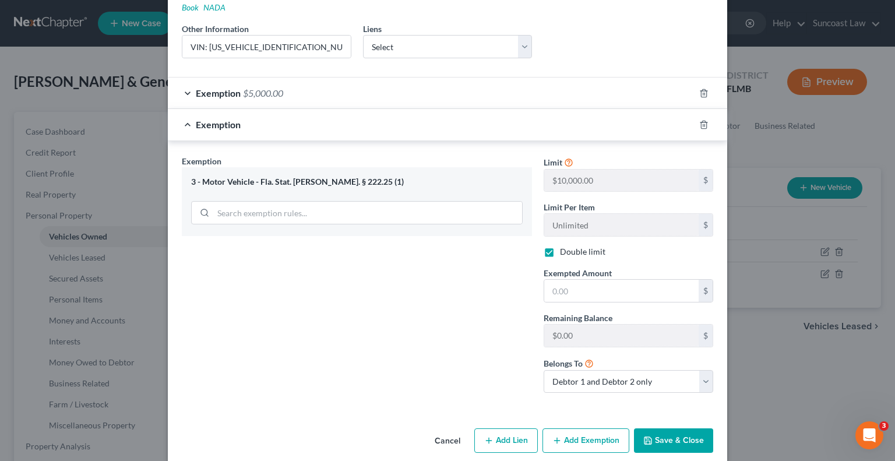
click at [444, 429] on button "Cancel" at bounding box center [447, 440] width 44 height 23
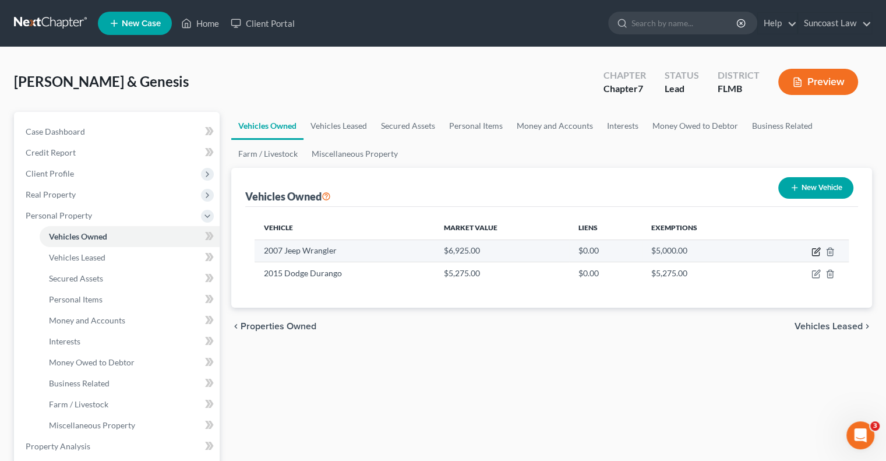
click at [814, 251] on icon "button" at bounding box center [816, 250] width 5 height 5
select select "0"
select select "19"
select select "4"
select select "0"
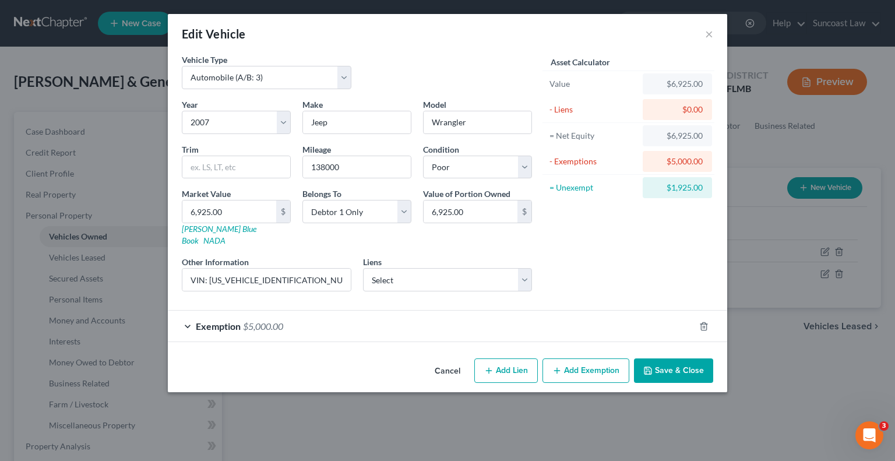
click at [585, 363] on button "Add Exemption" at bounding box center [585, 370] width 87 height 24
select select "2"
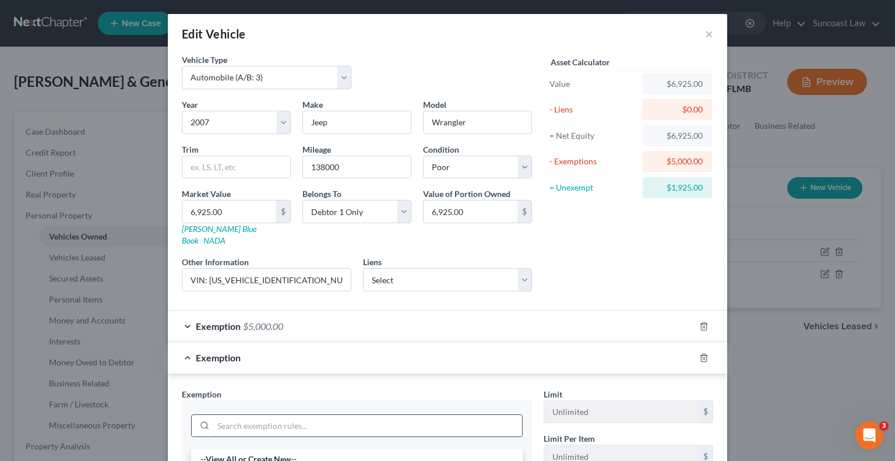
click at [363, 415] on input "search" at bounding box center [367, 426] width 309 height 22
type input "pers"
click at [358, 448] on li "1 - Personal property (any) - Fla. Const. Art.10, § 4(a) (2)" at bounding box center [356, 458] width 331 height 21
click at [358, 440] on input "pers" at bounding box center [367, 445] width 309 height 22
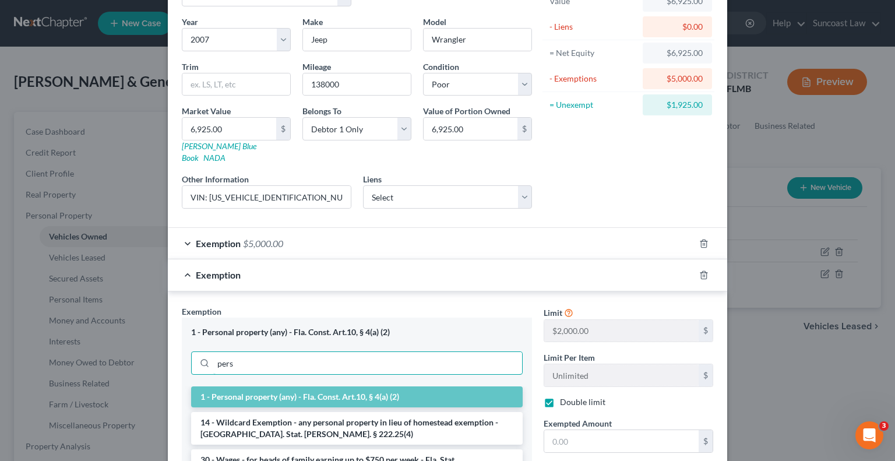
scroll to position [175, 0]
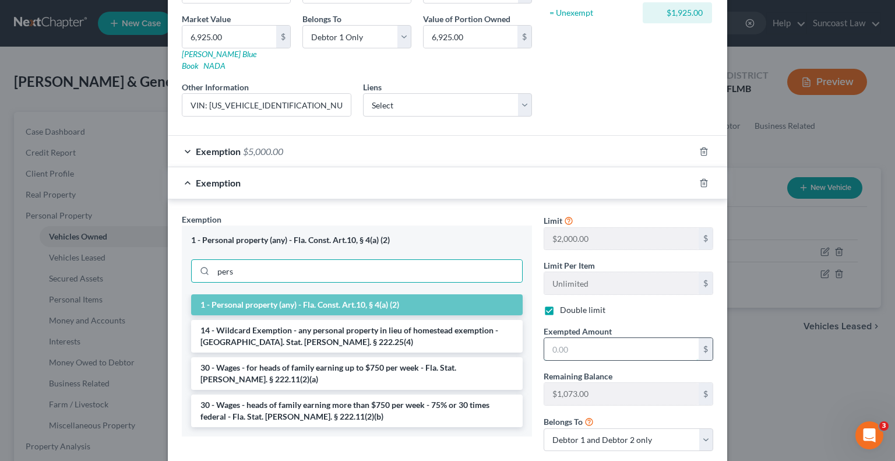
click at [611, 343] on input "text" at bounding box center [621, 349] width 154 height 22
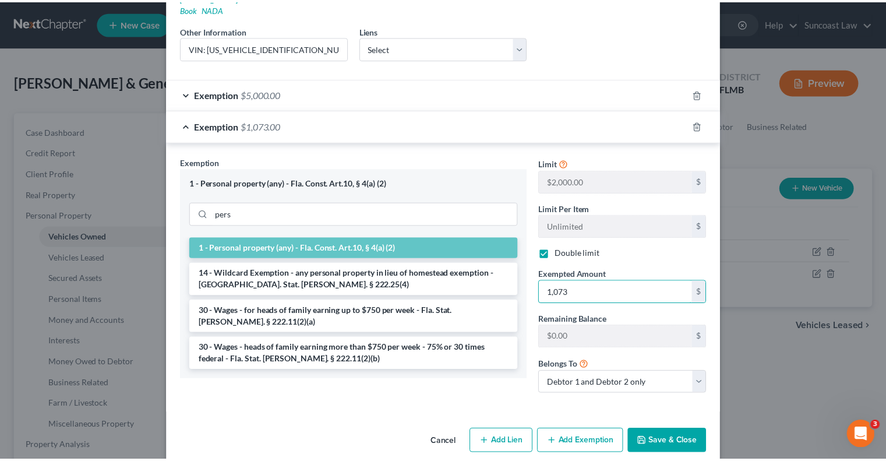
scroll to position [234, 0]
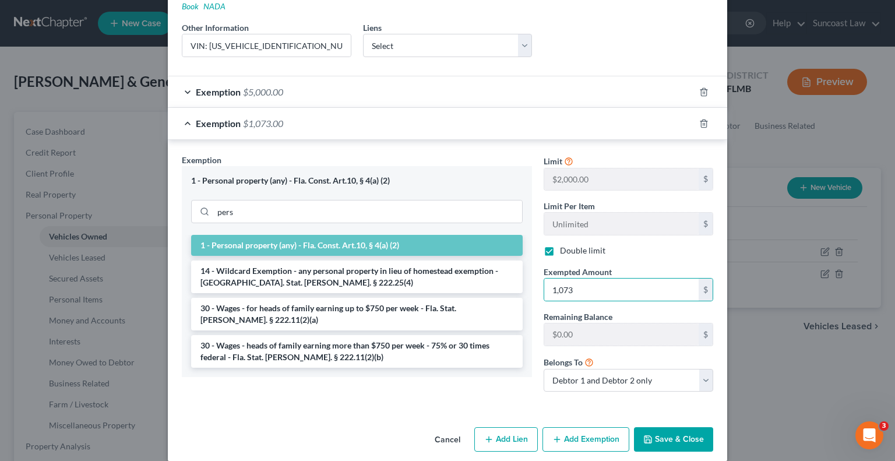
click at [680, 427] on button "Save & Close" at bounding box center [673, 439] width 79 height 24
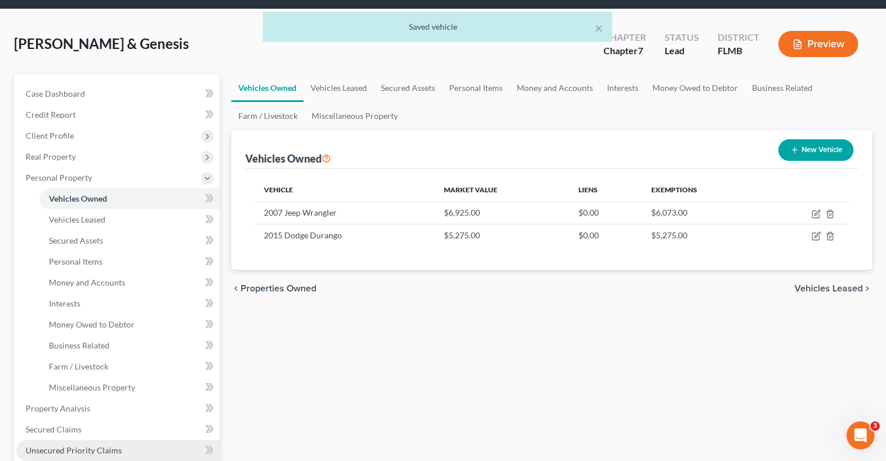
scroll to position [58, 0]
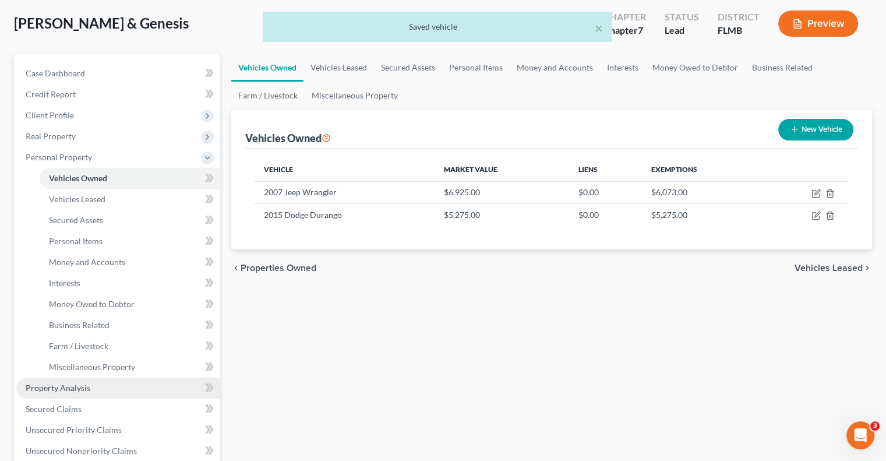
click at [128, 385] on link "Property Analysis" at bounding box center [117, 387] width 203 height 21
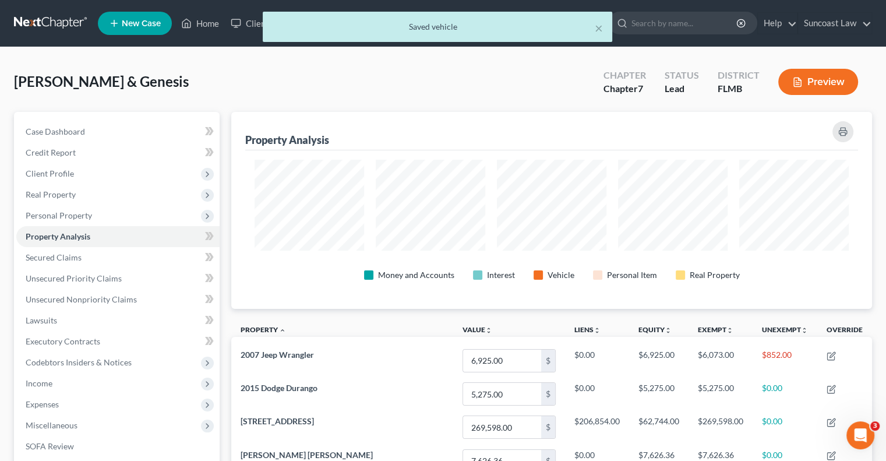
scroll to position [582207, 581763]
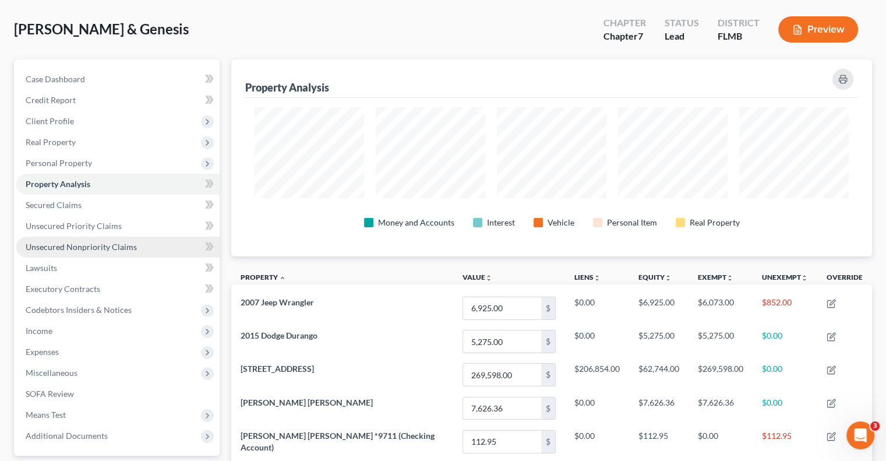
click at [80, 238] on link "Unsecured Nonpriority Claims" at bounding box center [117, 246] width 203 height 21
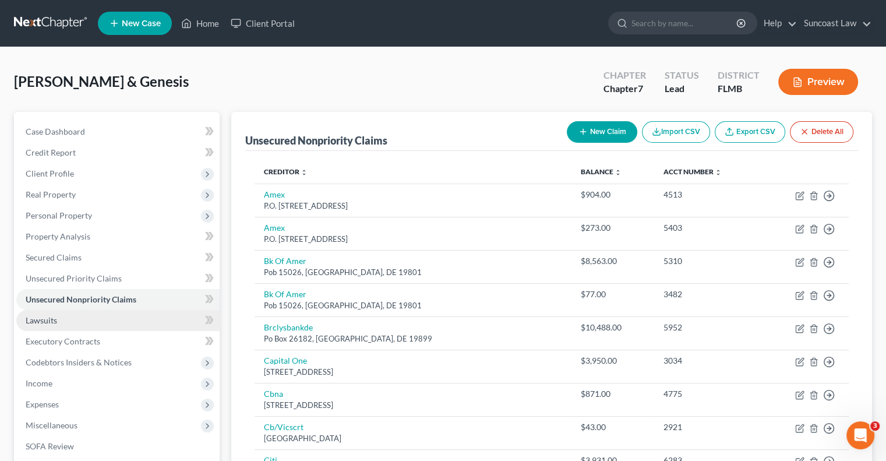
click at [38, 323] on span "Lawsuits" at bounding box center [41, 320] width 31 height 10
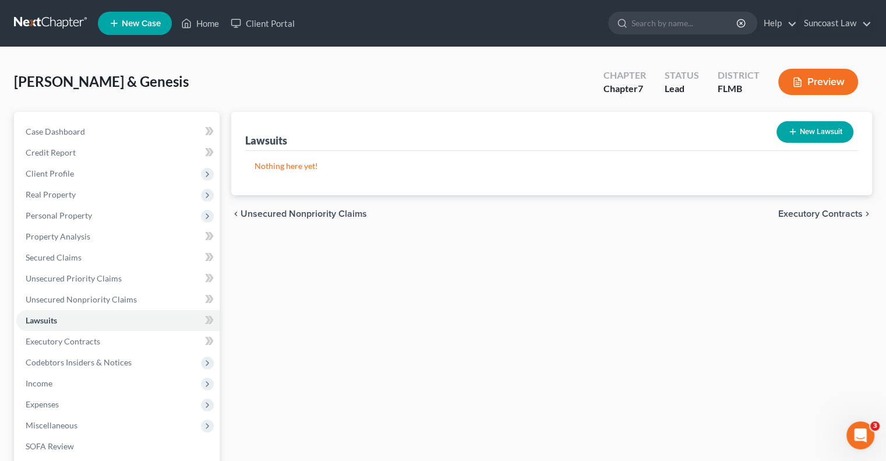
click at [825, 126] on button "New Lawsuit" at bounding box center [814, 132] width 77 height 22
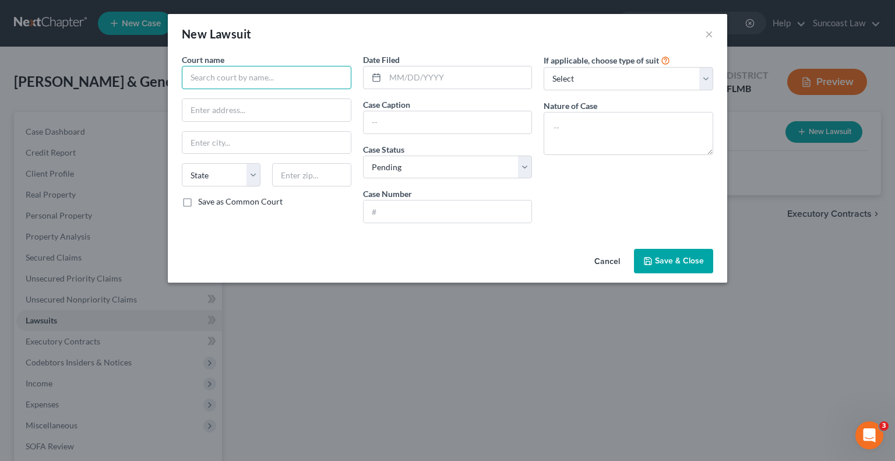
click at [275, 81] on input "text" at bounding box center [266, 77] width 169 height 23
click at [417, 211] on input "text" at bounding box center [447, 211] width 168 height 22
paste input "2025SC004638"
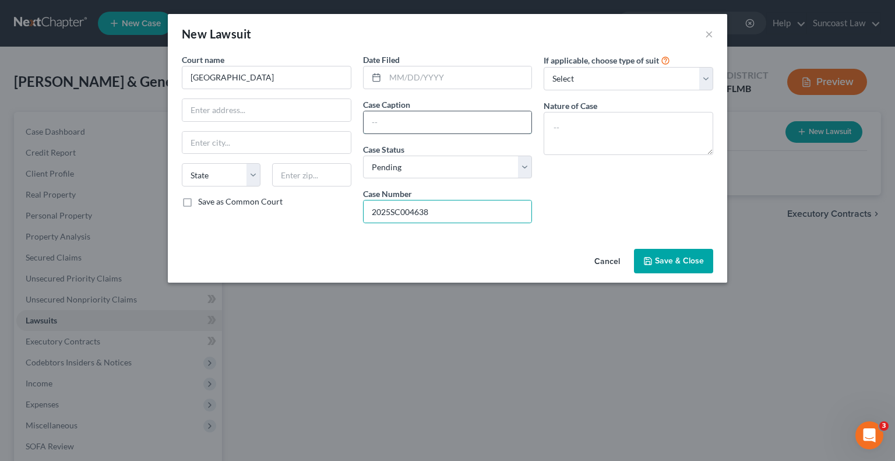
click at [415, 115] on input "text" at bounding box center [447, 122] width 168 height 22
drag, startPoint x: 520, startPoint y: 121, endPoint x: 347, endPoint y: 133, distance: 172.9
click at [347, 133] on div "Court name * [GEOGRAPHIC_DATA] [US_STATE] AK AR AZ CA CO CT DE [GEOGRAPHIC_DATA…" at bounding box center [447, 143] width 543 height 179
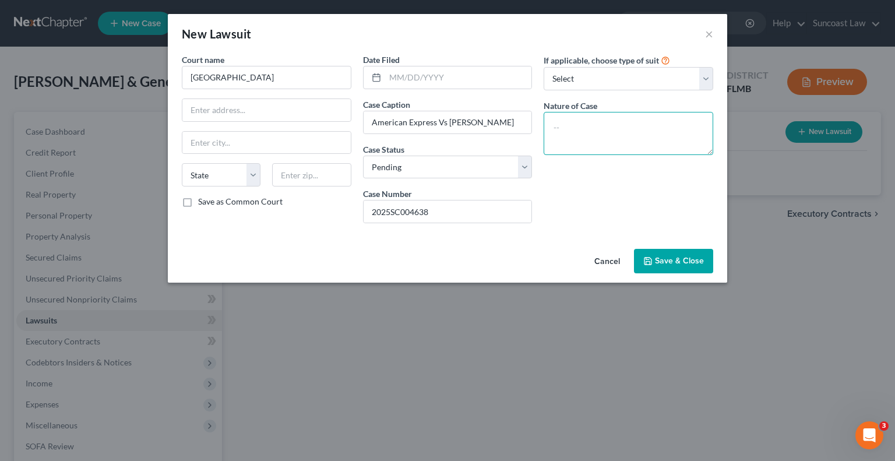
click at [625, 136] on textarea at bounding box center [627, 133] width 169 height 43
paste textarea "American Express Vs [PERSON_NAME]"
drag, startPoint x: 468, startPoint y: 209, endPoint x: 240, endPoint y: 189, distance: 229.2
click at [240, 189] on div "Court name * [GEOGRAPHIC_DATA] [US_STATE] AK AR AZ CA CO CT DE [GEOGRAPHIC_DATA…" at bounding box center [447, 143] width 543 height 179
click at [690, 250] on button "Save & Close" at bounding box center [673, 261] width 79 height 24
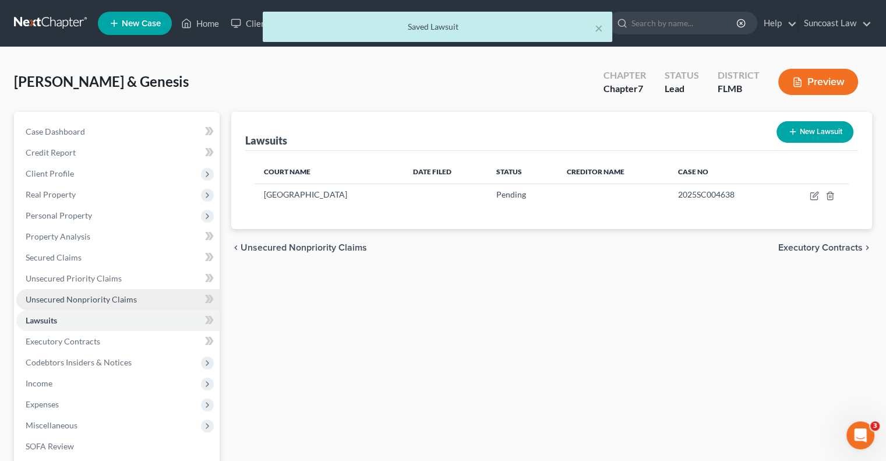
drag, startPoint x: 140, startPoint y: 295, endPoint x: 158, endPoint y: 302, distance: 19.2
click at [140, 295] on link "Unsecured Nonpriority Claims" at bounding box center [117, 299] width 203 height 21
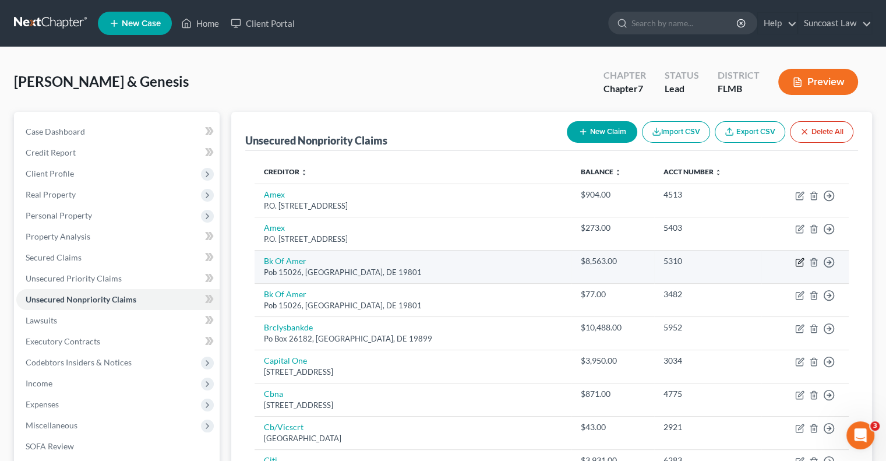
click at [803, 258] on icon "button" at bounding box center [800, 260] width 5 height 5
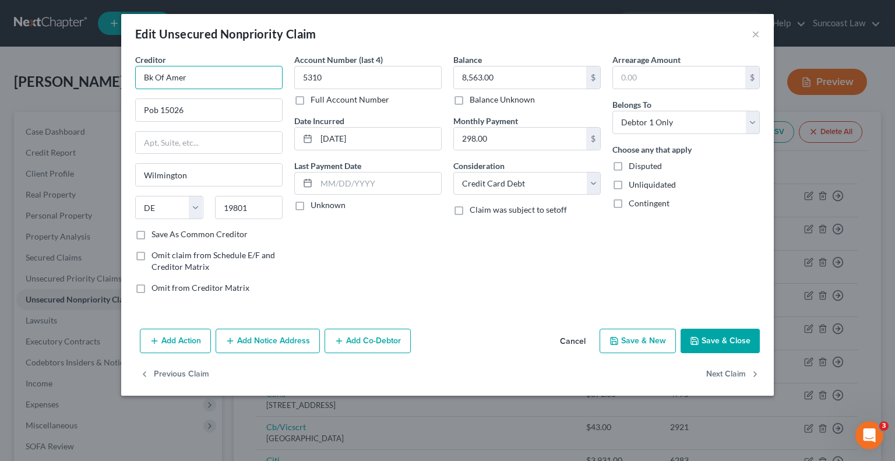
click at [240, 86] on input "Bk Of Amer" at bounding box center [208, 77] width 147 height 23
drag, startPoint x: 238, startPoint y: 86, endPoint x: 141, endPoint y: 47, distance: 104.3
click at [103, 68] on div "Edit Unsecured Nonpriority Claim × Creditor * Bk Of Amer Pob 15026 [GEOGRAPHIC_…" at bounding box center [447, 230] width 895 height 461
click at [261, 335] on button "Add Notice Address" at bounding box center [267, 340] width 104 height 24
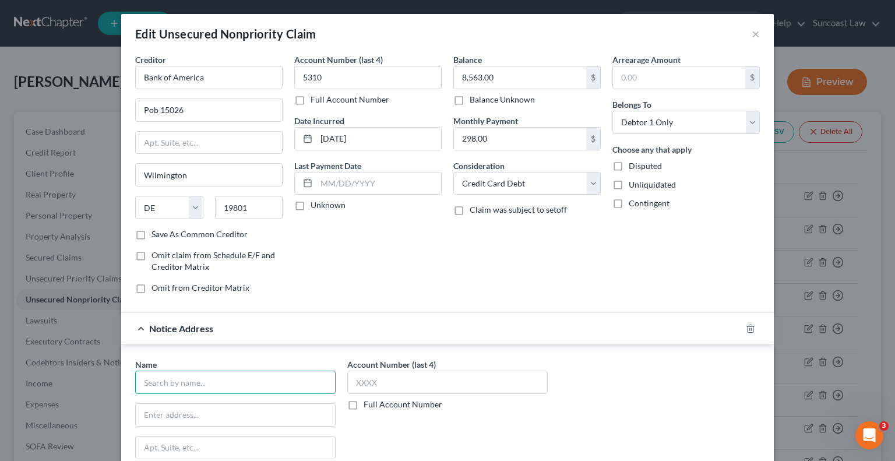
click at [193, 381] on input "text" at bounding box center [235, 381] width 200 height 23
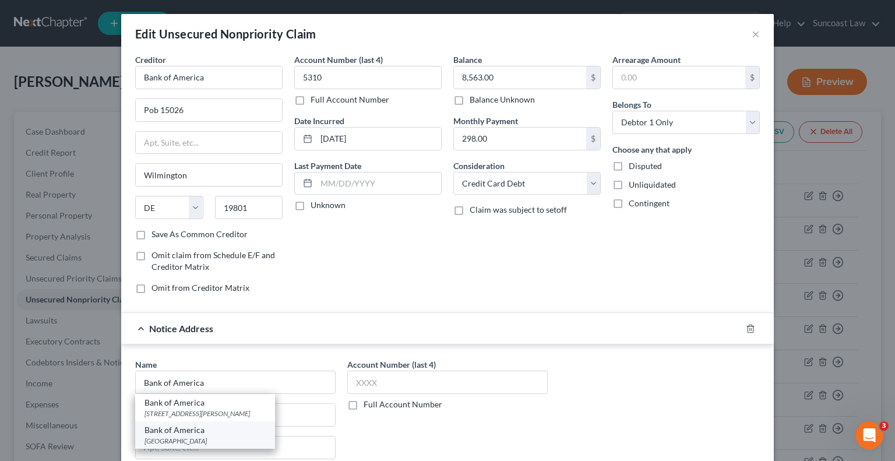
click at [218, 429] on div "Bank of America" at bounding box center [204, 430] width 121 height 12
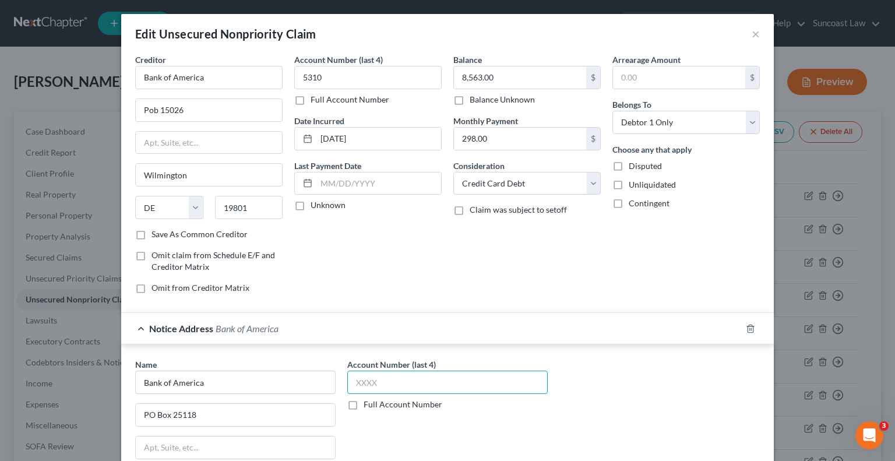
click at [457, 380] on input "text" at bounding box center [447, 381] width 200 height 23
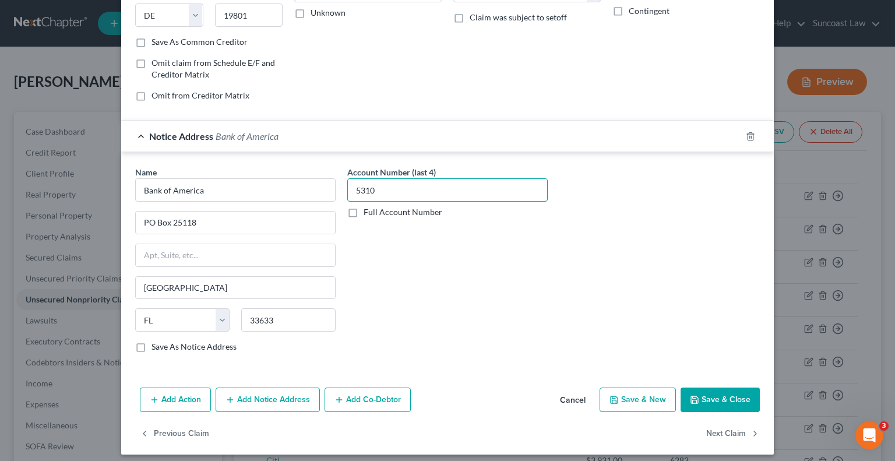
scroll to position [197, 0]
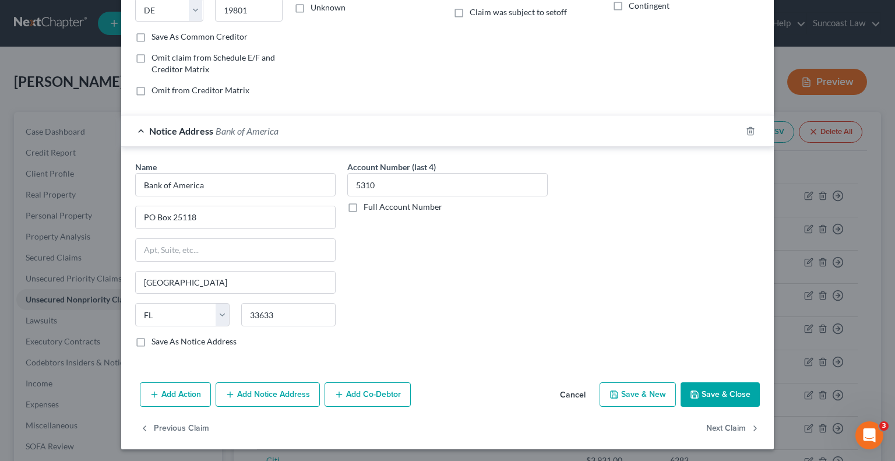
click at [729, 385] on button "Save & Close" at bounding box center [719, 394] width 79 height 24
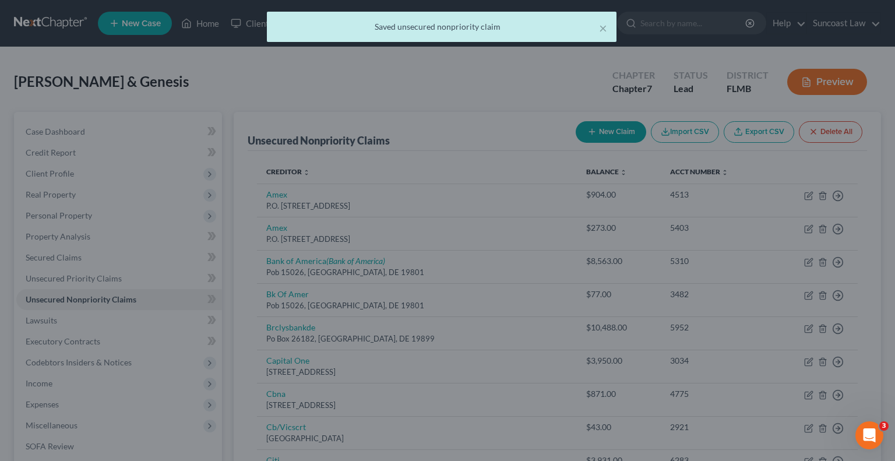
scroll to position [0, 0]
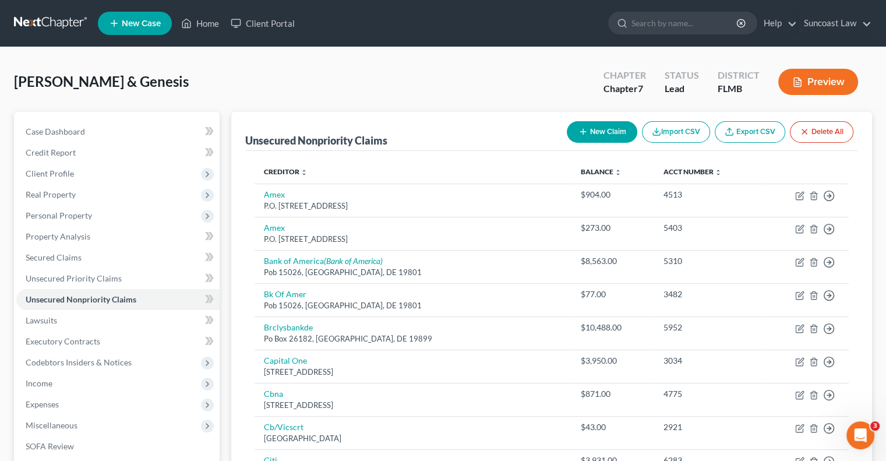
click at [615, 136] on button "New Claim" at bounding box center [602, 132] width 70 height 22
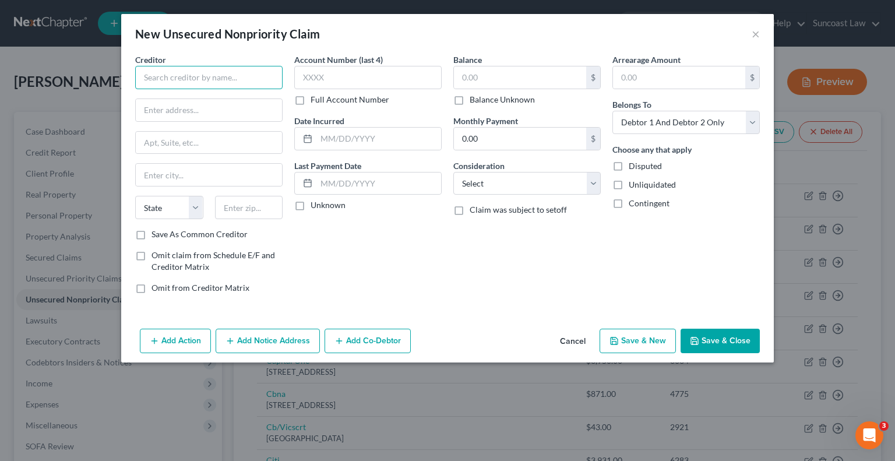
click at [229, 83] on input "text" at bounding box center [208, 77] width 147 height 23
click at [532, 84] on input "text" at bounding box center [520, 77] width 132 height 22
drag, startPoint x: 214, startPoint y: 107, endPoint x: 217, endPoint y: 100, distance: 7.6
click at [214, 107] on input "text" at bounding box center [209, 110] width 146 height 22
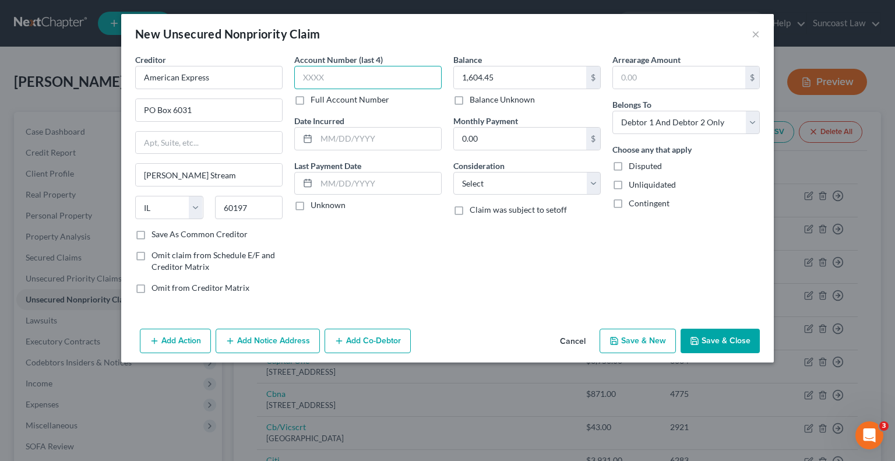
click at [346, 73] on input "text" at bounding box center [367, 77] width 147 height 23
click at [285, 349] on button "Add Notice Address" at bounding box center [267, 340] width 104 height 24
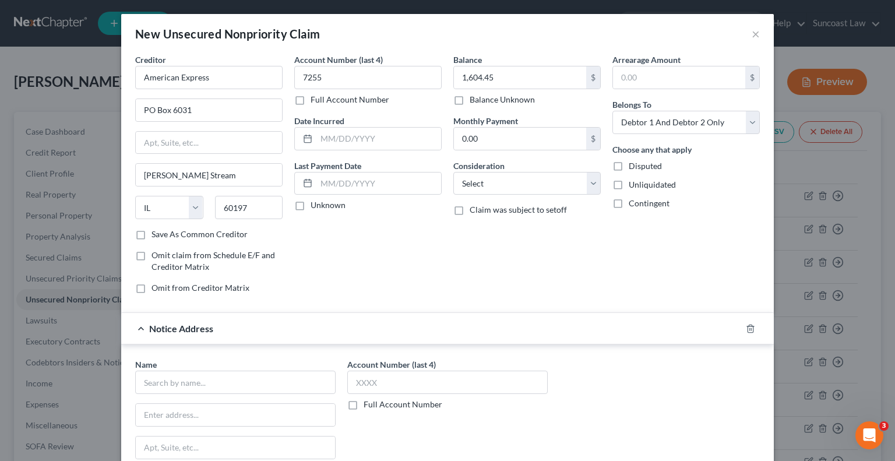
click at [363, 401] on label "Full Account Number" at bounding box center [402, 404] width 79 height 12
click at [368, 401] on input "Full Account Number" at bounding box center [372, 402] width 8 height 8
click at [401, 384] on input "text" at bounding box center [447, 381] width 200 height 23
paste input "2025SC004638"
click at [246, 374] on input "text" at bounding box center [235, 381] width 200 height 23
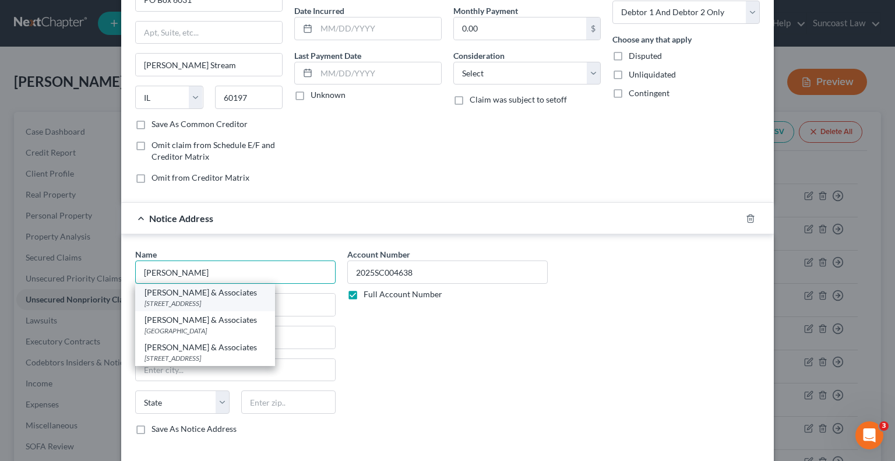
scroll to position [116, 0]
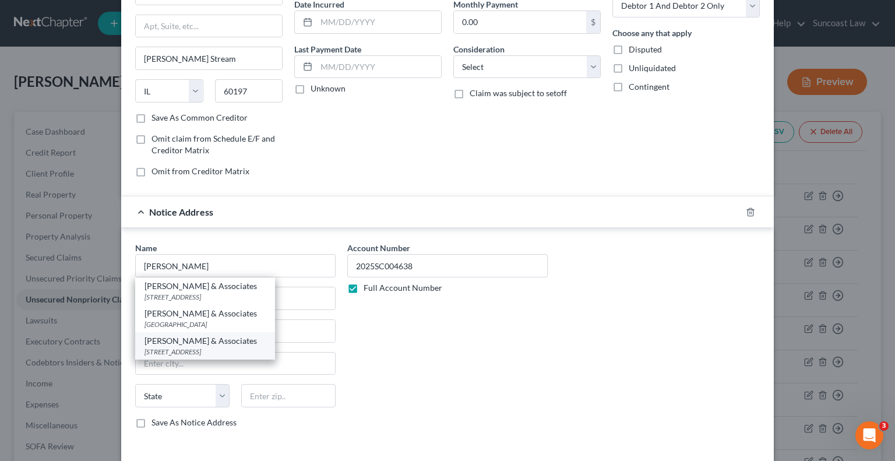
click at [239, 349] on div "[STREET_ADDRESS]" at bounding box center [204, 352] width 121 height 10
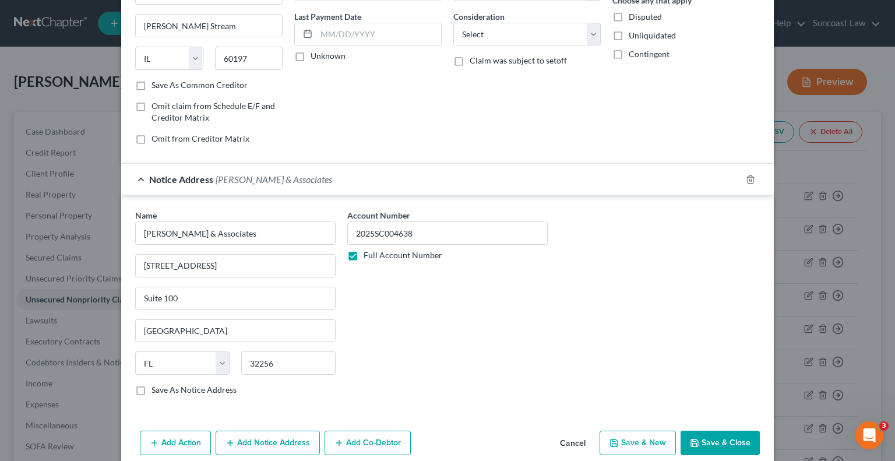
scroll to position [164, 0]
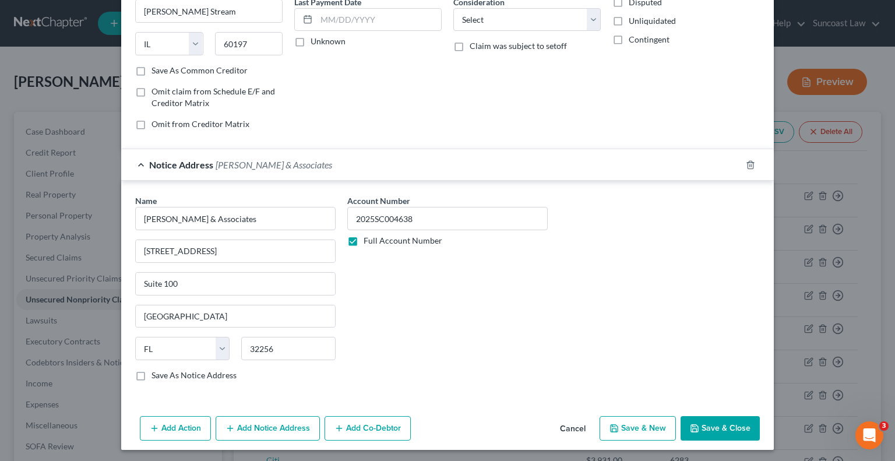
click at [716, 419] on button "Save & Close" at bounding box center [719, 428] width 79 height 24
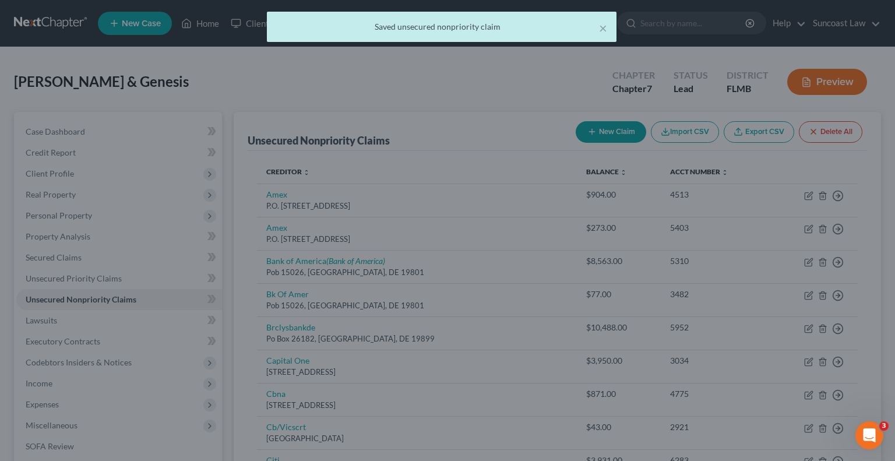
scroll to position [0, 0]
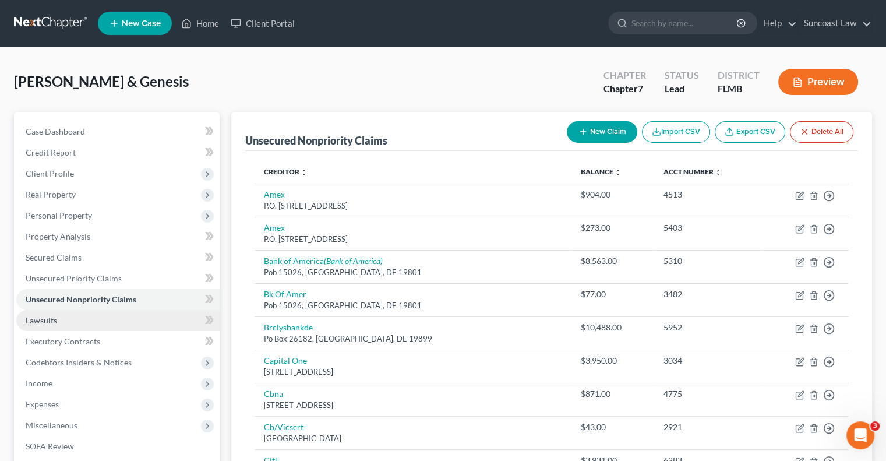
click at [89, 320] on link "Lawsuits" at bounding box center [117, 320] width 203 height 21
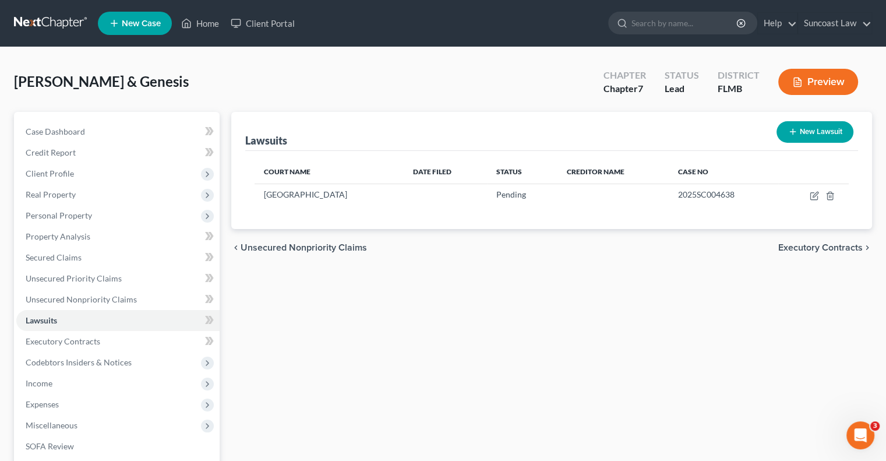
click at [828, 130] on button "New Lawsuit" at bounding box center [814, 132] width 77 height 22
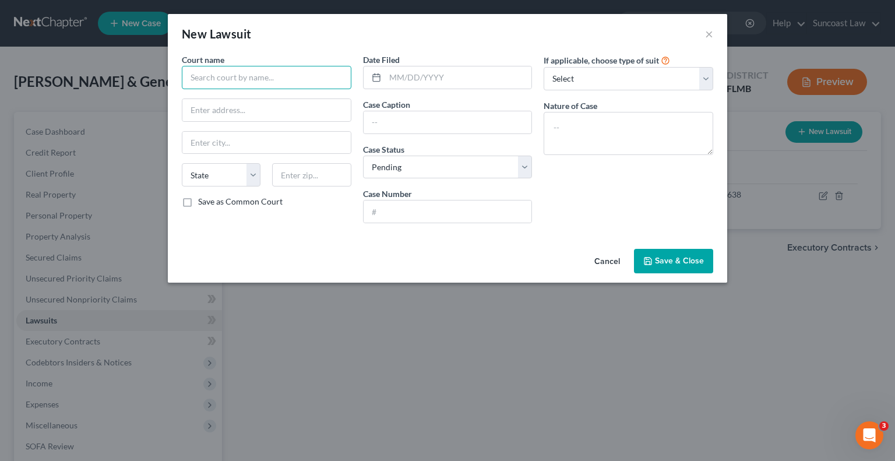
click at [244, 74] on input "text" at bounding box center [266, 77] width 169 height 23
click at [461, 208] on input "text" at bounding box center [447, 211] width 168 height 22
paste input "2025SC00445"
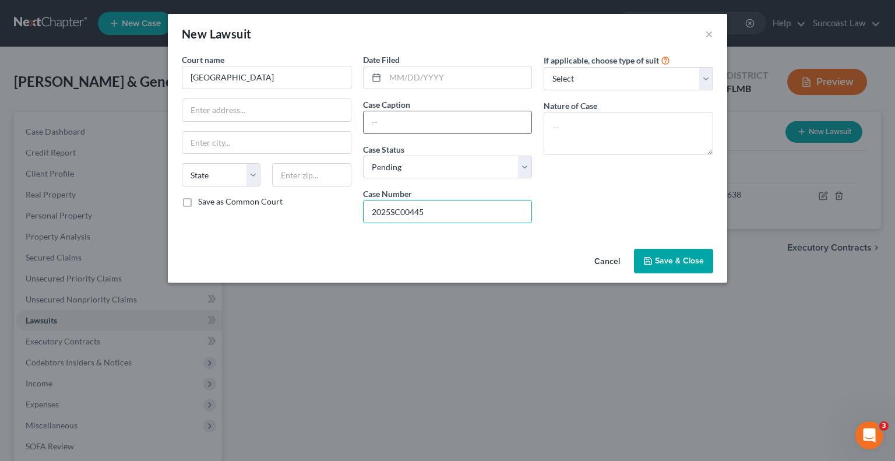
click at [441, 124] on input "text" at bounding box center [447, 122] width 168 height 22
drag, startPoint x: 528, startPoint y: 121, endPoint x: 354, endPoint y: 119, distance: 174.7
click at [354, 119] on div "Court name * [GEOGRAPHIC_DATA] [US_STATE] AK AR AZ CA CO CT DE [GEOGRAPHIC_DATA…" at bounding box center [447, 143] width 543 height 179
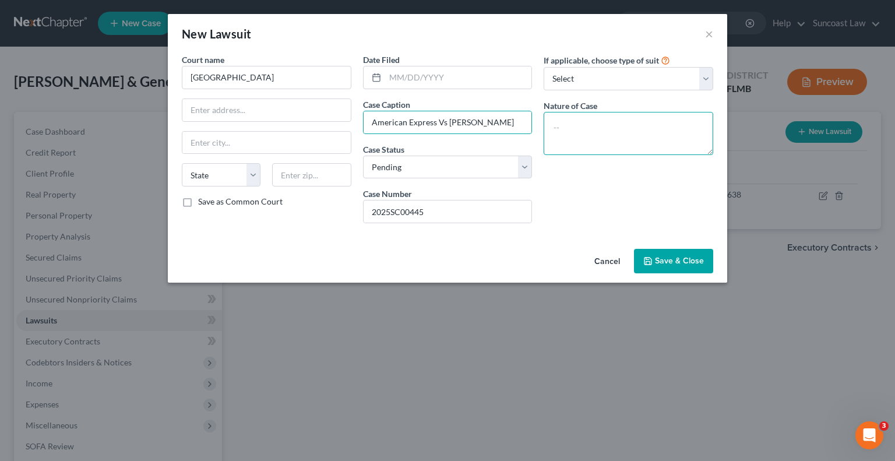
click at [626, 130] on textarea at bounding box center [627, 133] width 169 height 43
paste textarea "American Express Vs [PERSON_NAME]"
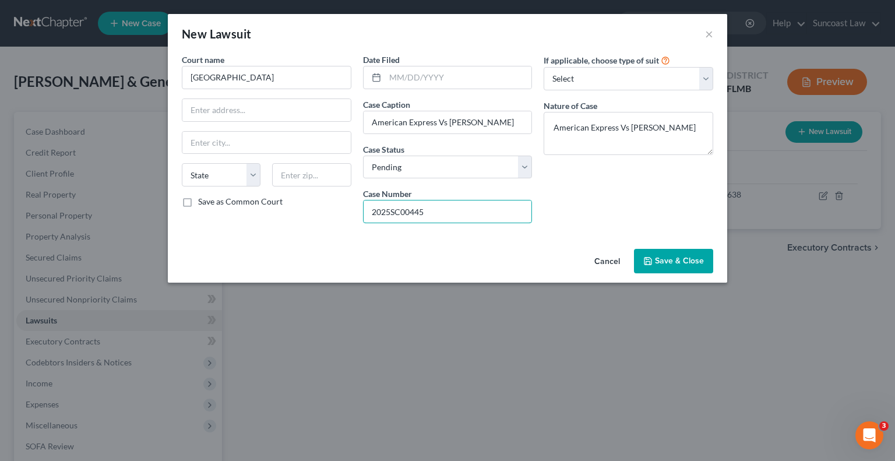
drag, startPoint x: 494, startPoint y: 207, endPoint x: 294, endPoint y: 220, distance: 201.4
click at [294, 220] on div "Court name * [GEOGRAPHIC_DATA] [US_STATE] AK AR AZ CA CO CT DE [GEOGRAPHIC_DATA…" at bounding box center [447, 143] width 543 height 179
click at [689, 260] on span "Save & Close" at bounding box center [679, 261] width 49 height 10
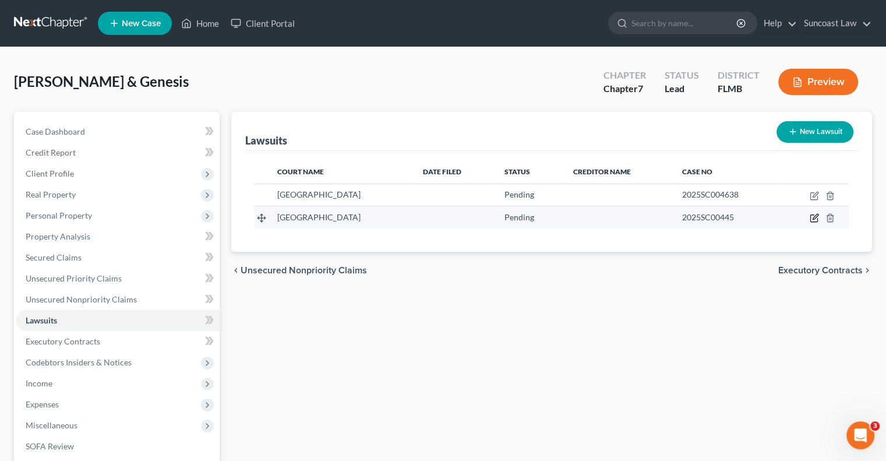
click at [813, 218] on icon "button" at bounding box center [814, 216] width 5 height 5
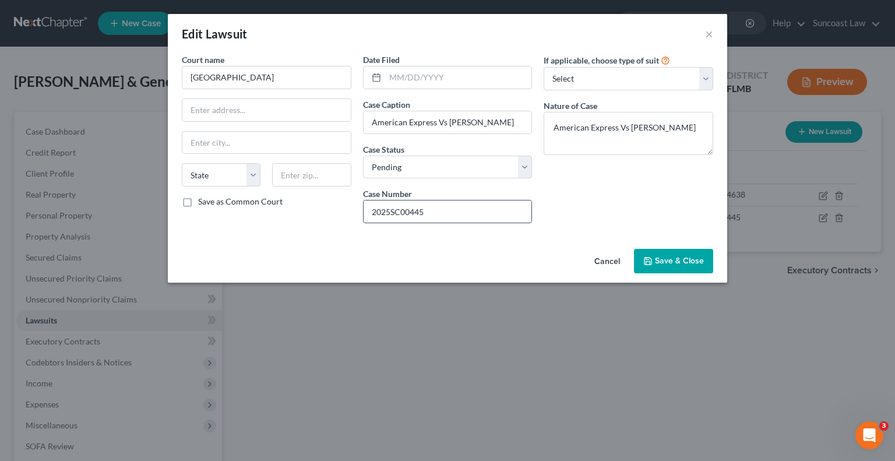
click at [458, 215] on input "2025SC00445" at bounding box center [447, 211] width 168 height 22
drag, startPoint x: 453, startPoint y: 207, endPoint x: 267, endPoint y: 228, distance: 186.9
click at [267, 228] on div "Court name * [GEOGRAPHIC_DATA] [US_STATE] AK AR AZ CA CO CT DE [GEOGRAPHIC_DATA…" at bounding box center [447, 143] width 543 height 179
click at [674, 258] on span "Save & Close" at bounding box center [679, 261] width 49 height 10
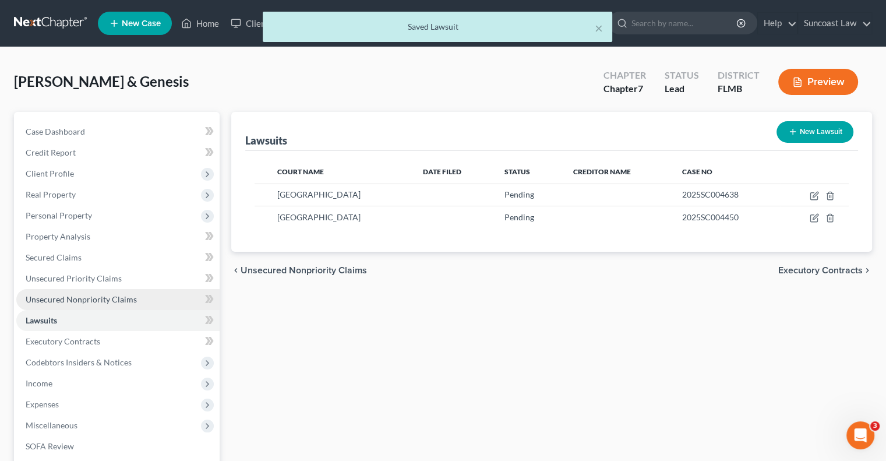
click at [128, 296] on span "Unsecured Nonpriority Claims" at bounding box center [81, 299] width 111 height 10
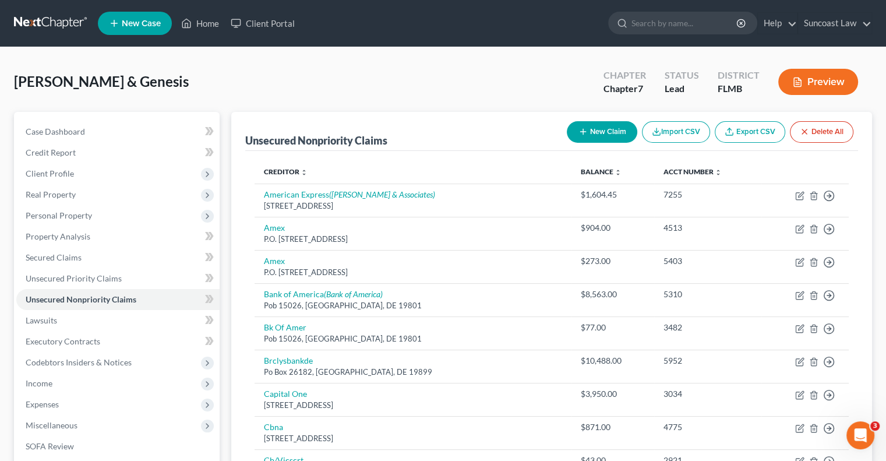
click at [588, 136] on button "New Claim" at bounding box center [602, 132] width 70 height 22
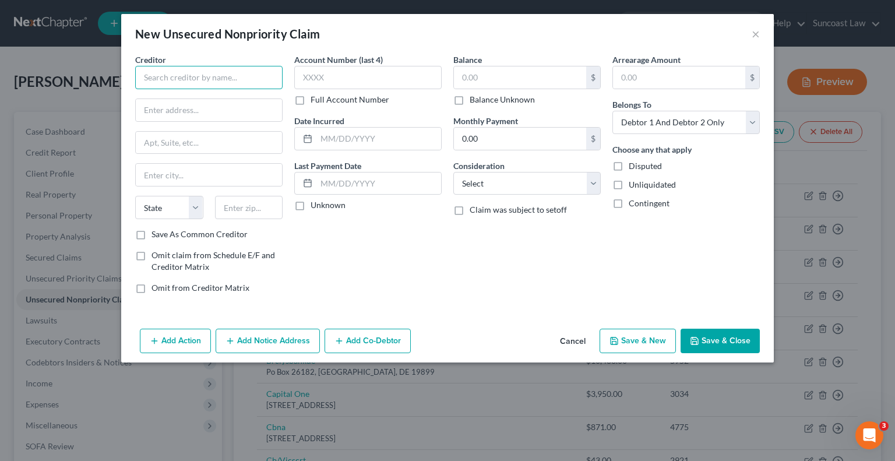
click at [245, 80] on input "text" at bounding box center [208, 77] width 147 height 23
click at [207, 109] on input "text" at bounding box center [209, 110] width 146 height 22
click at [310, 100] on label "Full Account Number" at bounding box center [349, 100] width 79 height 12
click at [315, 100] on input "Full Account Number" at bounding box center [319, 98] width 8 height 8
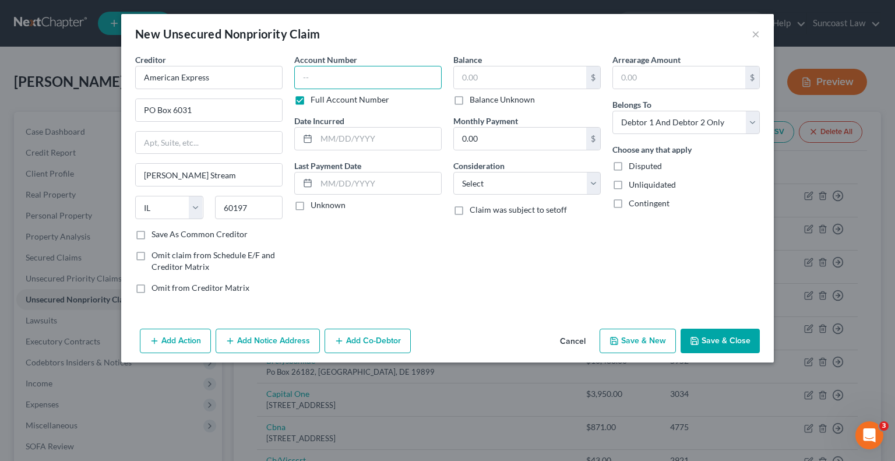
click at [338, 77] on input "text" at bounding box center [367, 77] width 147 height 23
click at [506, 72] on input "text" at bounding box center [520, 77] width 132 height 22
click at [255, 338] on button "Add Notice Address" at bounding box center [267, 340] width 104 height 24
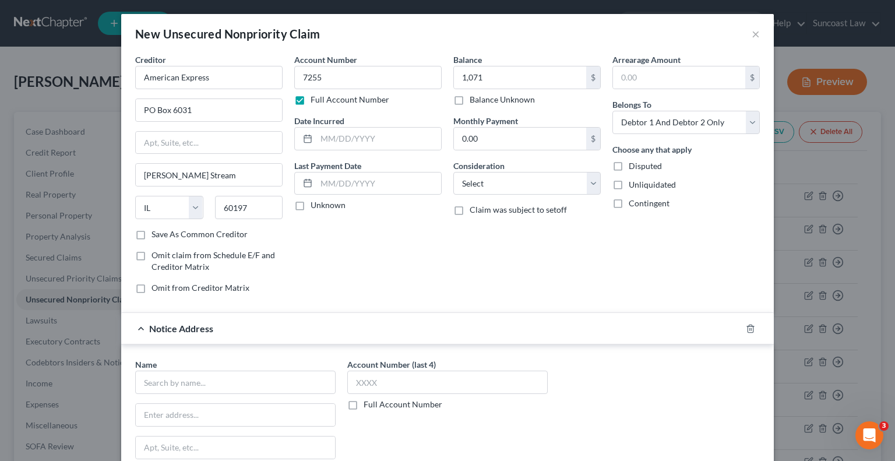
click at [363, 404] on label "Full Account Number" at bounding box center [402, 404] width 79 height 12
click at [368, 404] on input "Full Account Number" at bounding box center [372, 402] width 8 height 8
click at [389, 380] on input "text" at bounding box center [447, 381] width 200 height 23
paste input "2025SC004450"
click at [235, 384] on input "text" at bounding box center [235, 381] width 200 height 23
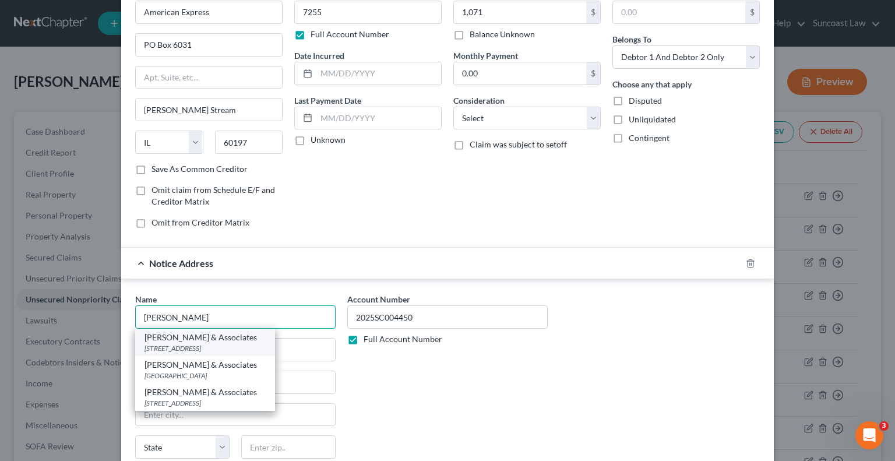
scroll to position [116, 0]
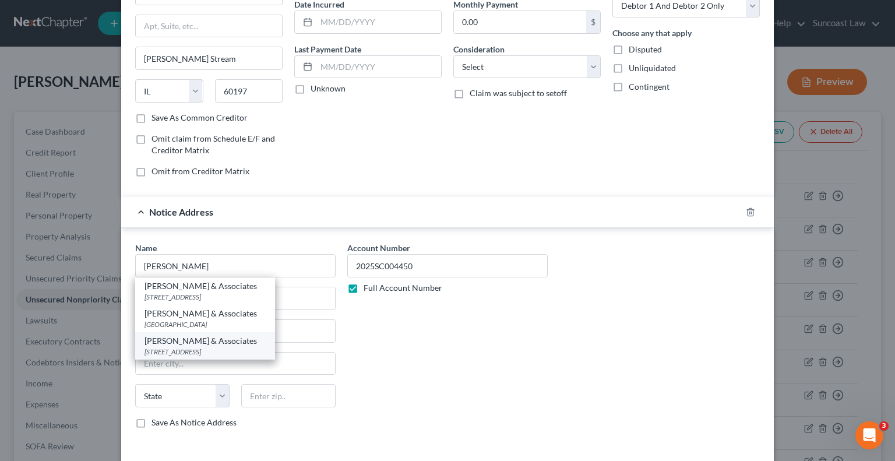
click at [218, 355] on div "[STREET_ADDRESS]" at bounding box center [204, 352] width 121 height 10
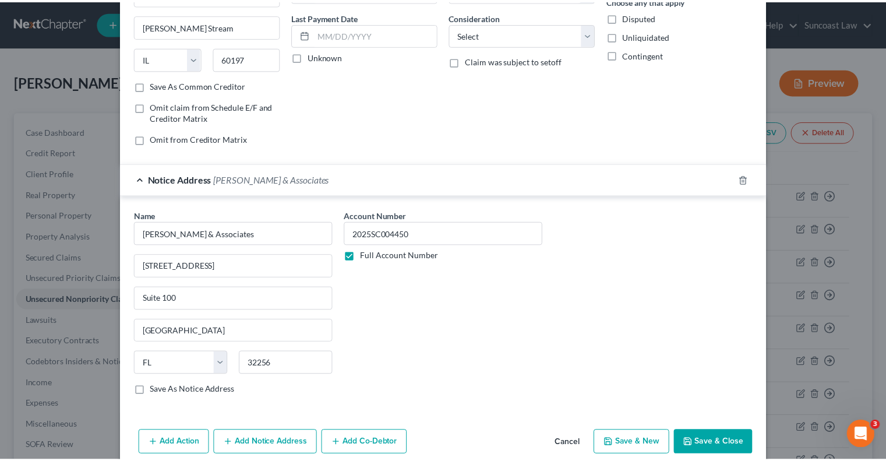
scroll to position [164, 0]
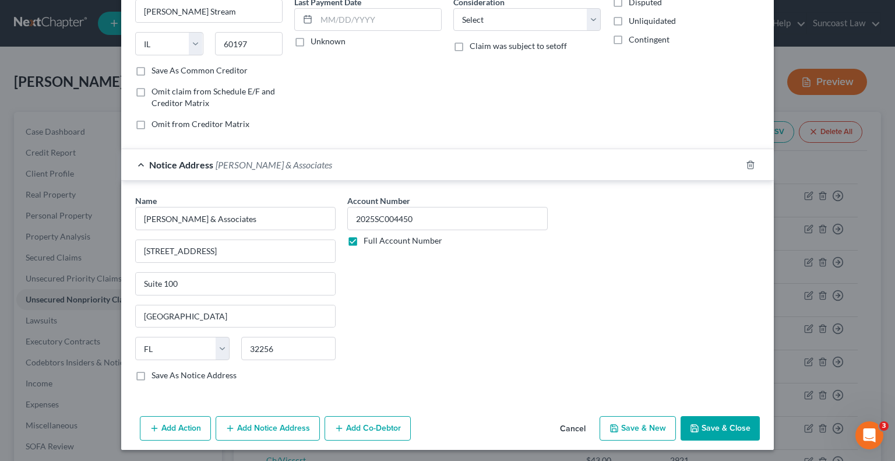
click at [721, 419] on button "Save & Close" at bounding box center [719, 428] width 79 height 24
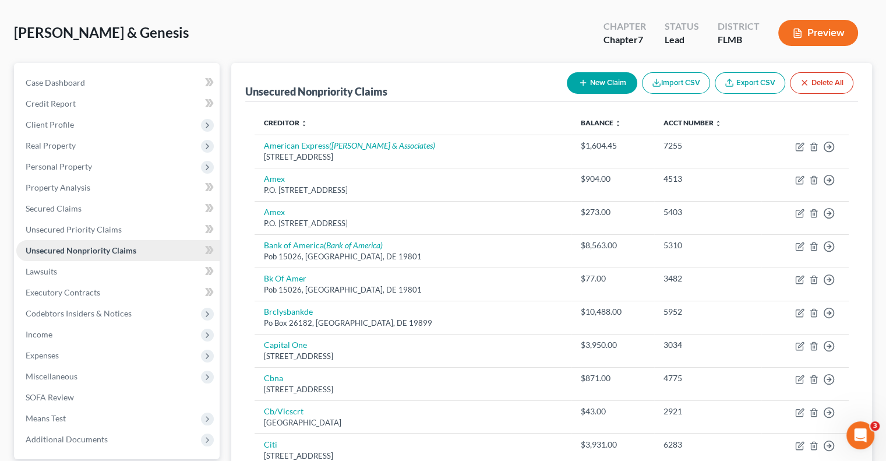
scroll to position [116, 0]
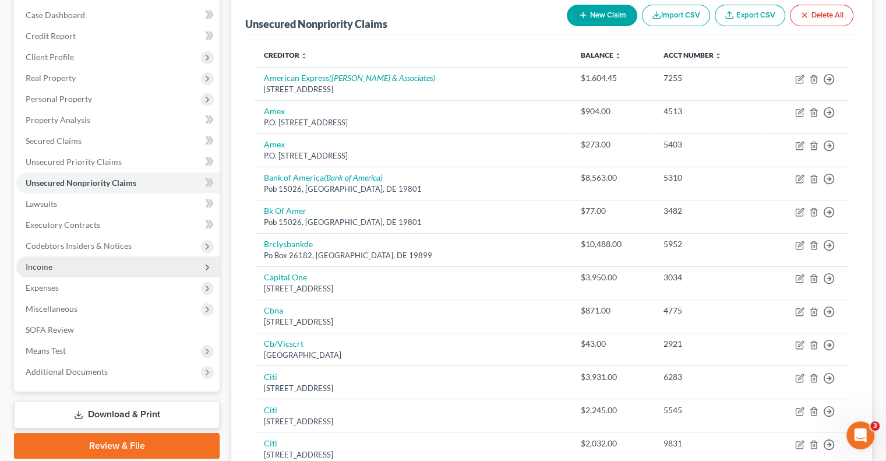
click at [70, 266] on span "Income" at bounding box center [117, 266] width 203 height 21
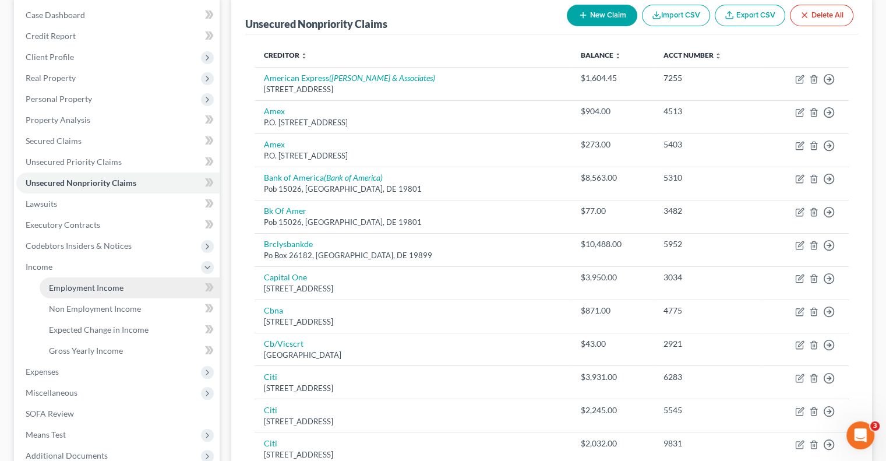
drag, startPoint x: 118, startPoint y: 290, endPoint x: 128, endPoint y: 286, distance: 10.7
click at [119, 289] on span "Employment Income" at bounding box center [86, 287] width 75 height 10
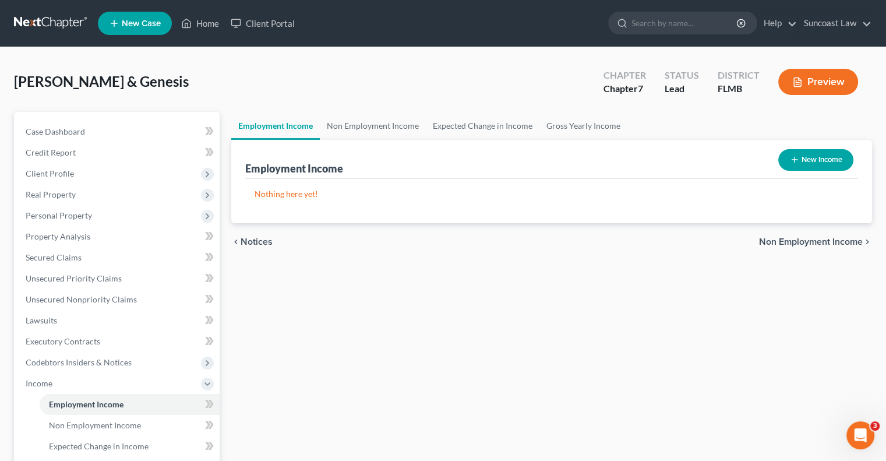
click at [814, 159] on button "New Income" at bounding box center [815, 160] width 75 height 22
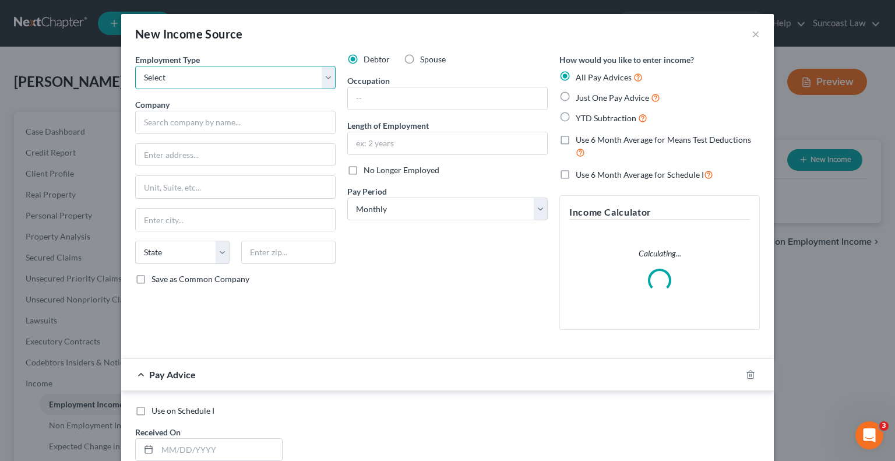
drag, startPoint x: 205, startPoint y: 75, endPoint x: 206, endPoint y: 84, distance: 9.3
click at [205, 75] on select "Select Full or [DEMOGRAPHIC_DATA] Employment Self Employment" at bounding box center [235, 77] width 200 height 23
click at [135, 66] on select "Select Full or [DEMOGRAPHIC_DATA] Employment Self Employment" at bounding box center [235, 77] width 200 height 23
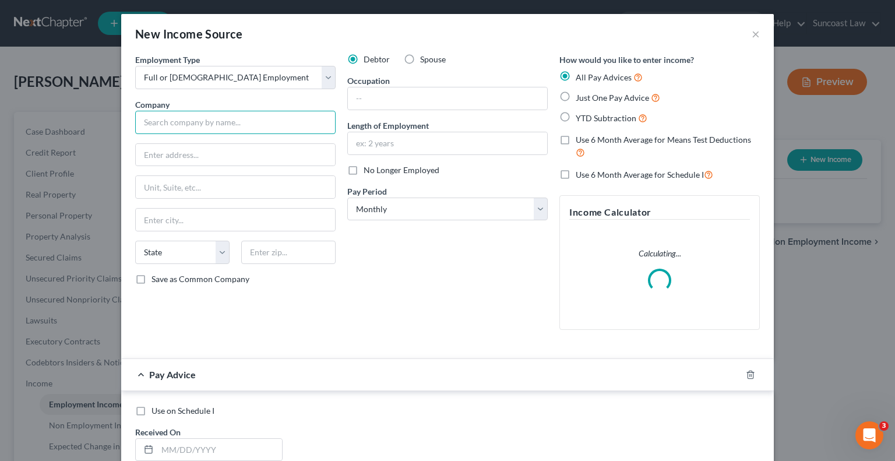
click at [203, 122] on input "text" at bounding box center [235, 122] width 200 height 23
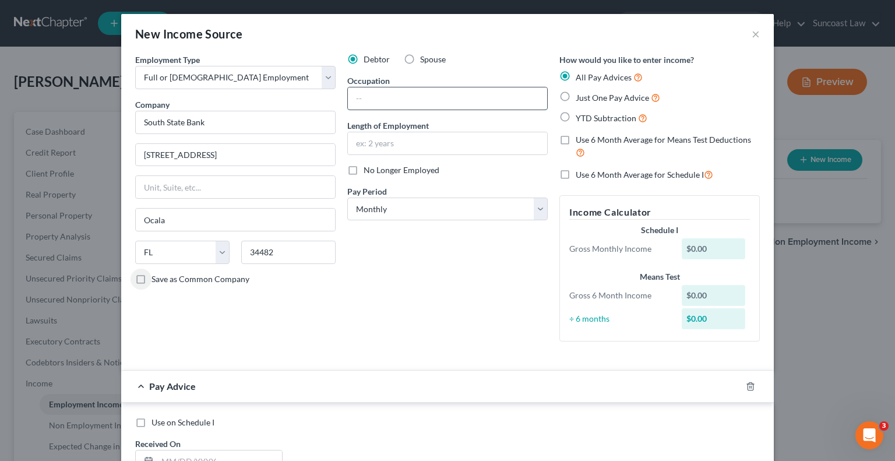
click at [412, 96] on input "text" at bounding box center [447, 98] width 199 height 22
click at [475, 220] on div "Debtor Spouse Occupation Financial Sales Rep Length of Employment 4 years No Lo…" at bounding box center [447, 202] width 212 height 297
drag, startPoint x: 474, startPoint y: 211, endPoint x: 472, endPoint y: 218, distance: 7.2
click at [474, 211] on select "Select Monthly Twice Monthly Every Other Week Weekly" at bounding box center [447, 208] width 200 height 23
click at [347, 197] on select "Select Monthly Twice Monthly Every Other Week Weekly" at bounding box center [447, 208] width 200 height 23
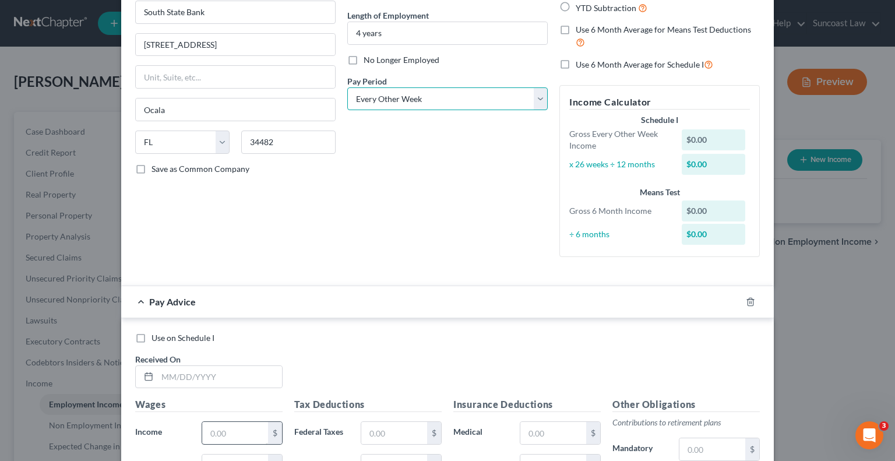
scroll to position [116, 0]
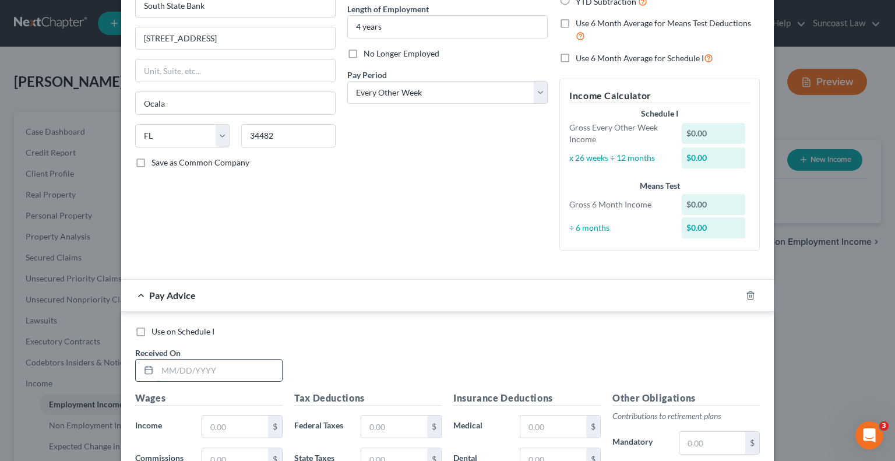
click at [235, 359] on input "text" at bounding box center [219, 370] width 125 height 22
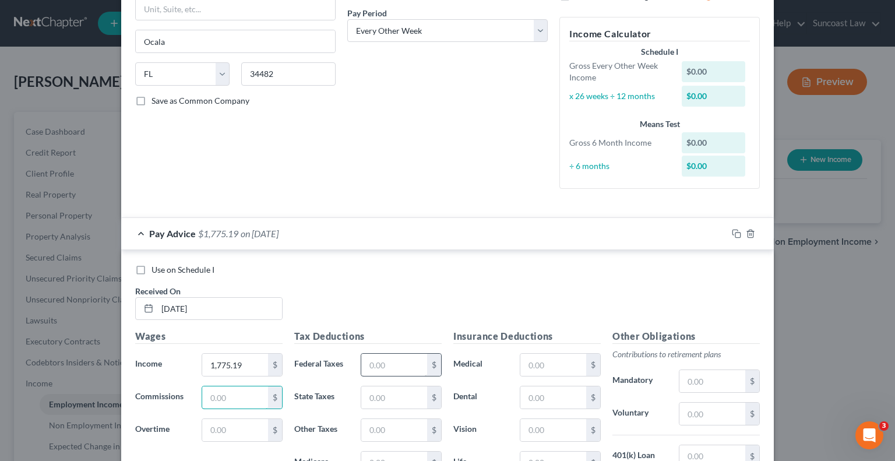
scroll to position [241, 0]
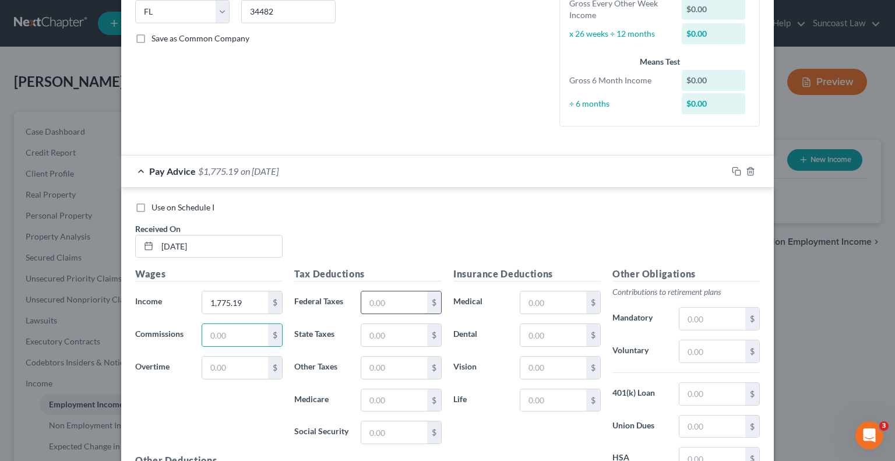
click at [388, 298] on input "text" at bounding box center [394, 302] width 66 height 22
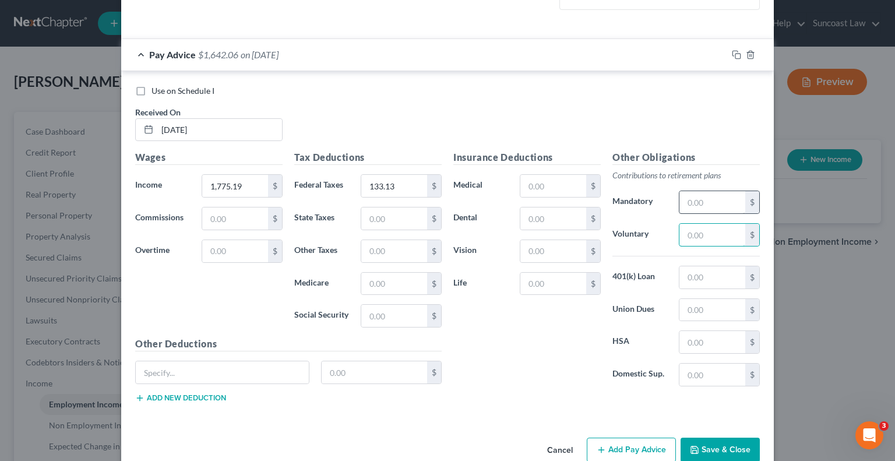
drag, startPoint x: 704, startPoint y: 227, endPoint x: 700, endPoint y: 202, distance: 24.7
click at [704, 227] on input "text" at bounding box center [712, 235] width 66 height 22
drag, startPoint x: 536, startPoint y: 190, endPoint x: 559, endPoint y: 172, distance: 28.6
click at [536, 190] on input "text" at bounding box center [553, 186] width 66 height 22
click at [248, 367] on input "text" at bounding box center [222, 372] width 173 height 22
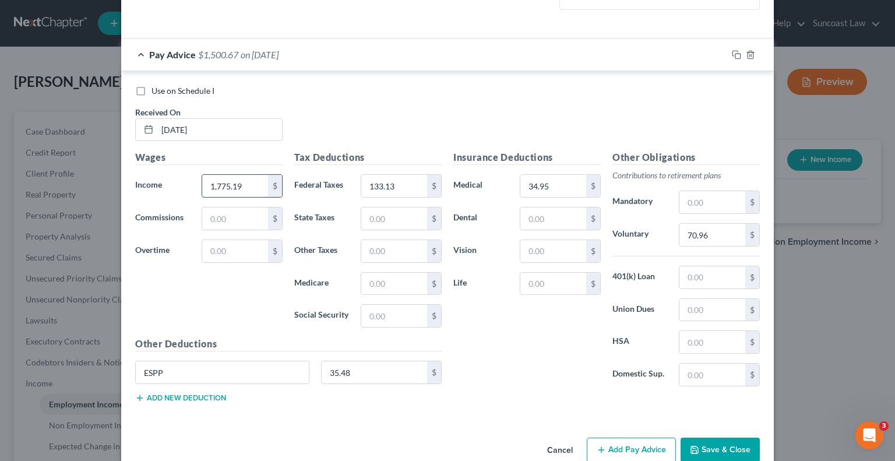
click at [255, 184] on input "1,775.19" at bounding box center [235, 186] width 66 height 22
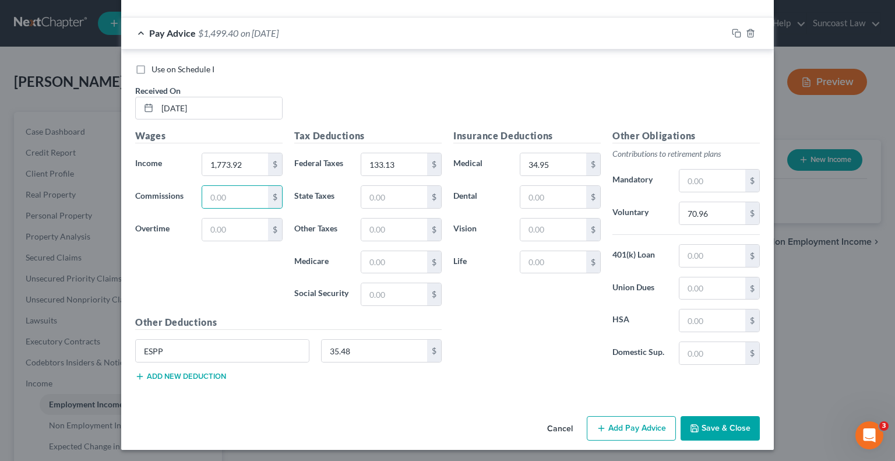
click at [630, 430] on button "Add Pay Advice" at bounding box center [630, 428] width 89 height 24
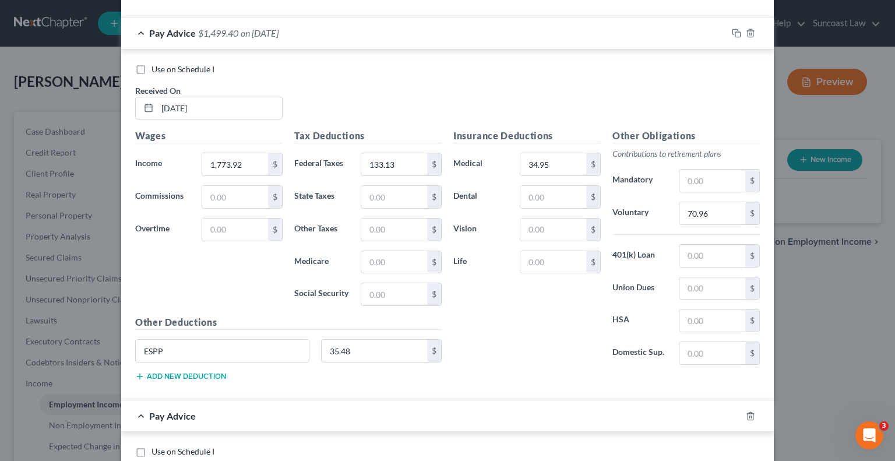
scroll to position [553, 0]
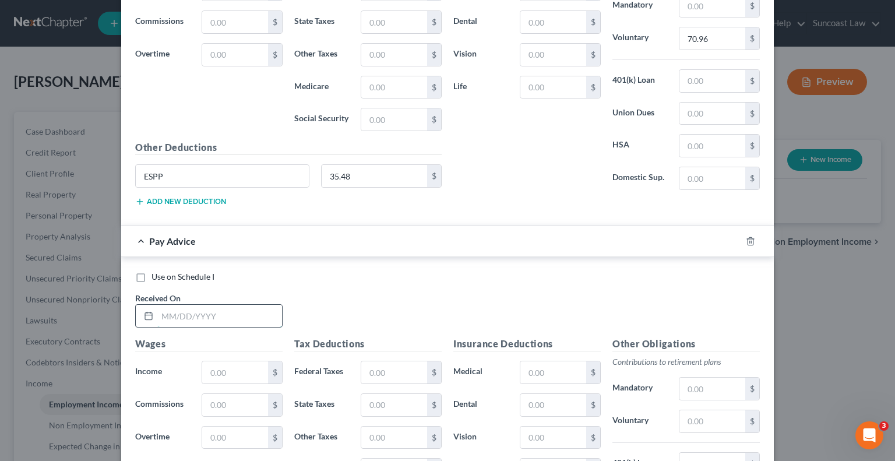
drag, startPoint x: 207, startPoint y: 313, endPoint x: 211, endPoint y: 307, distance: 7.6
click at [207, 313] on input "text" at bounding box center [219, 316] width 125 height 22
drag, startPoint x: 411, startPoint y: 370, endPoint x: 418, endPoint y: 358, distance: 13.6
click at [411, 370] on input "text" at bounding box center [394, 372] width 66 height 22
click at [559, 365] on input "text" at bounding box center [553, 372] width 66 height 22
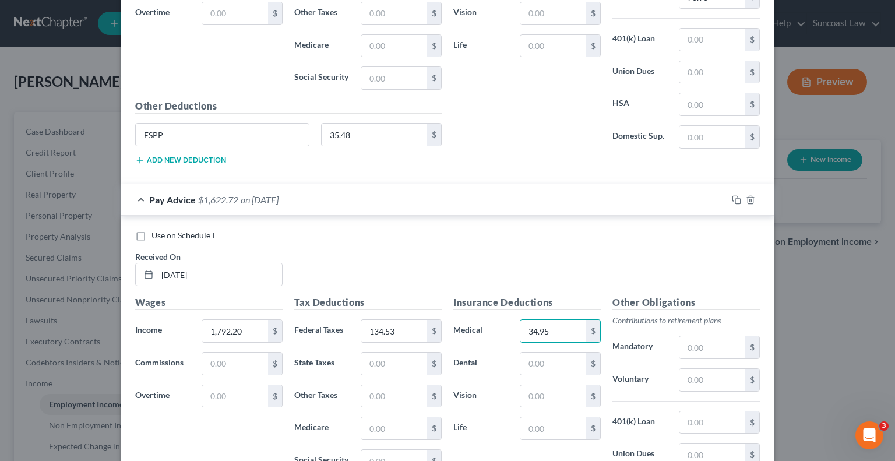
scroll to position [612, 0]
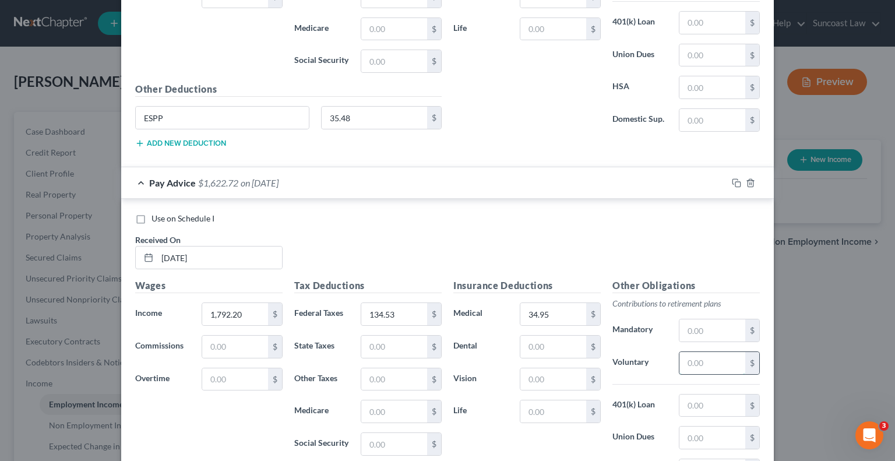
drag, startPoint x: 708, startPoint y: 353, endPoint x: 699, endPoint y: 349, distance: 9.1
click at [708, 353] on input "text" at bounding box center [712, 363] width 66 height 22
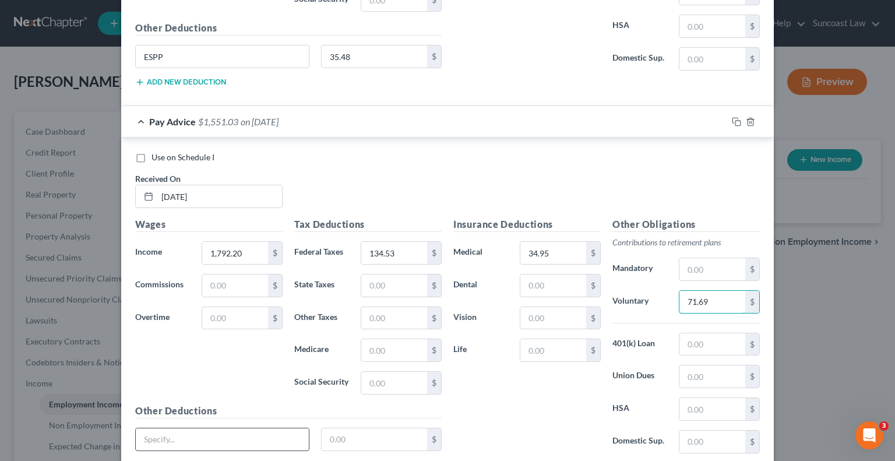
scroll to position [759, 0]
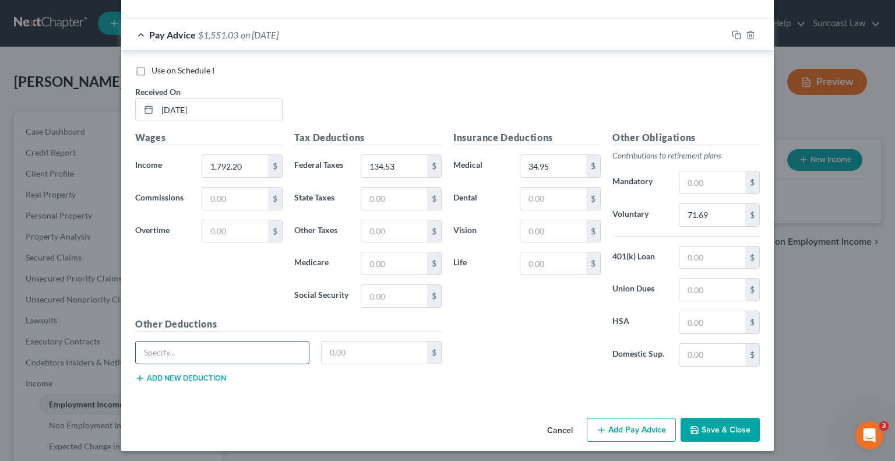
click at [219, 341] on input "text" at bounding box center [222, 352] width 173 height 22
click at [617, 427] on button "Add Pay Advice" at bounding box center [630, 430] width 89 height 24
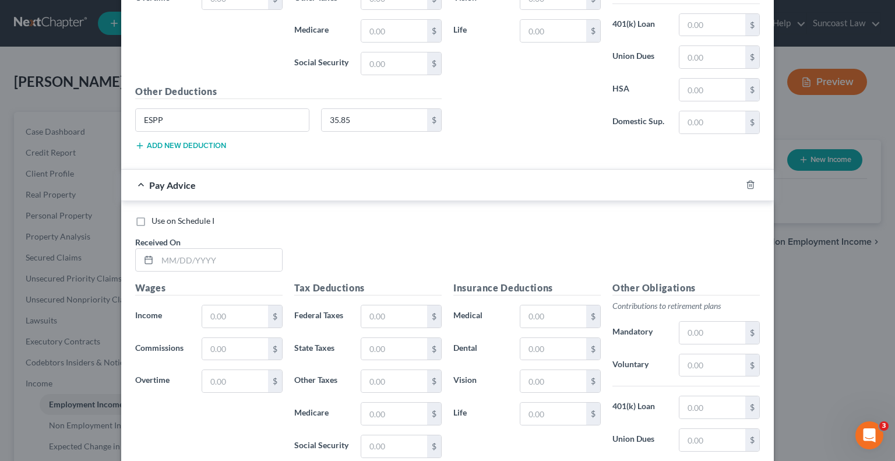
scroll to position [992, 0]
drag, startPoint x: 222, startPoint y: 253, endPoint x: 249, endPoint y: 206, distance: 54.3
click at [222, 253] on input "text" at bounding box center [219, 259] width 125 height 22
click at [373, 314] on input "text" at bounding box center [394, 316] width 66 height 22
click at [540, 312] on input "text" at bounding box center [553, 316] width 66 height 22
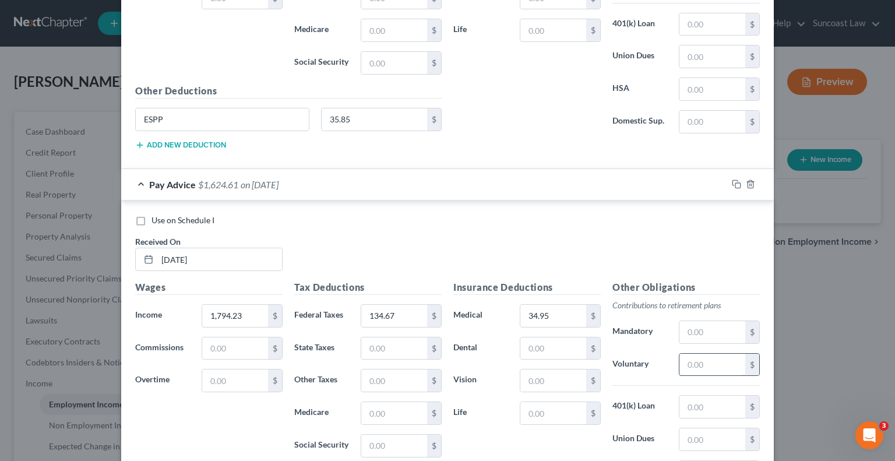
click at [702, 369] on input "text" at bounding box center [712, 365] width 66 height 22
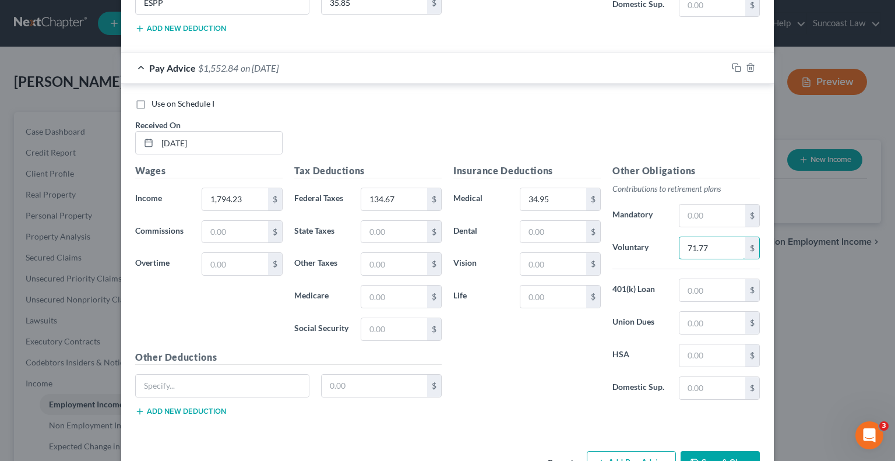
scroll to position [1139, 0]
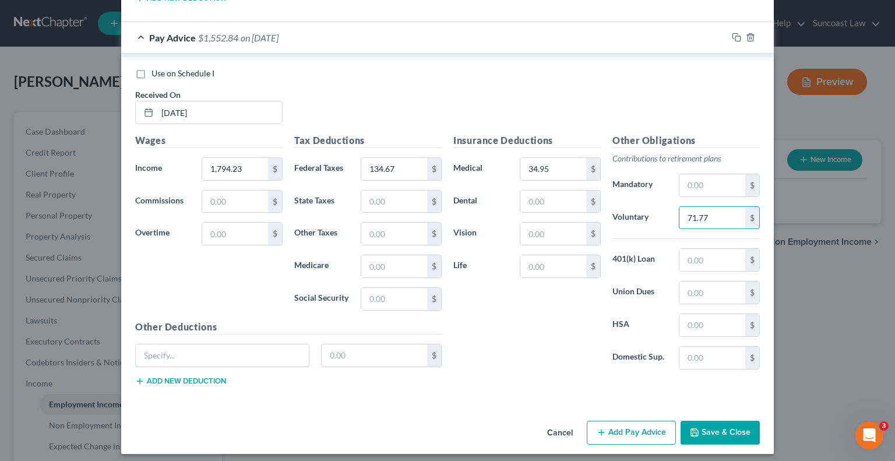
drag, startPoint x: 229, startPoint y: 344, endPoint x: 249, endPoint y: 326, distance: 26.8
click at [226, 344] on input "text" at bounding box center [222, 355] width 173 height 22
click at [625, 427] on button "Add Pay Advice" at bounding box center [630, 432] width 89 height 24
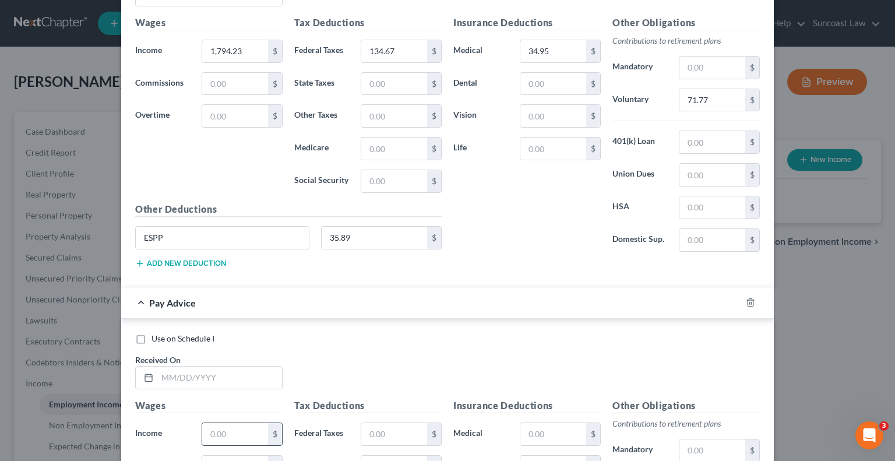
scroll to position [1372, 0]
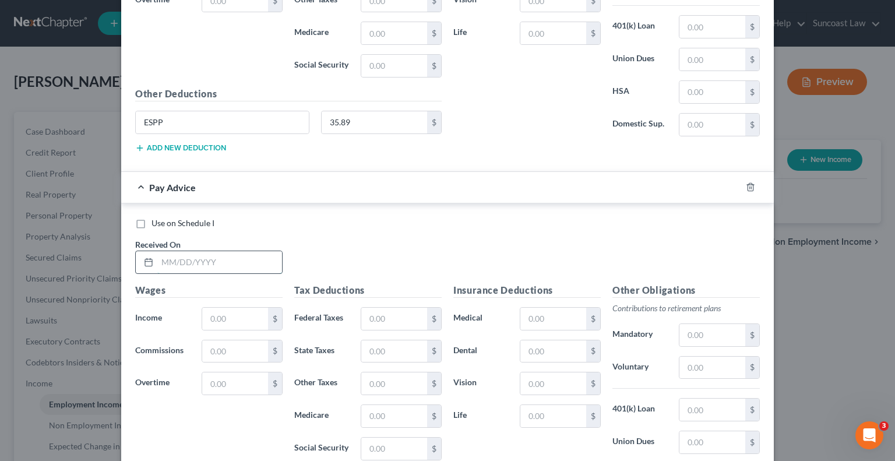
click at [224, 261] on input "text" at bounding box center [219, 262] width 125 height 22
drag, startPoint x: 416, startPoint y: 295, endPoint x: 408, endPoint y: 308, distance: 15.2
click at [414, 299] on div "Tax Deductions Federal Taxes $ State Taxes $ Other Taxes $ Medicare $ Social Se…" at bounding box center [367, 376] width 159 height 186
drag, startPoint x: 408, startPoint y: 308, endPoint x: 437, endPoint y: 279, distance: 40.8
click at [408, 308] on input "text" at bounding box center [394, 319] width 66 height 22
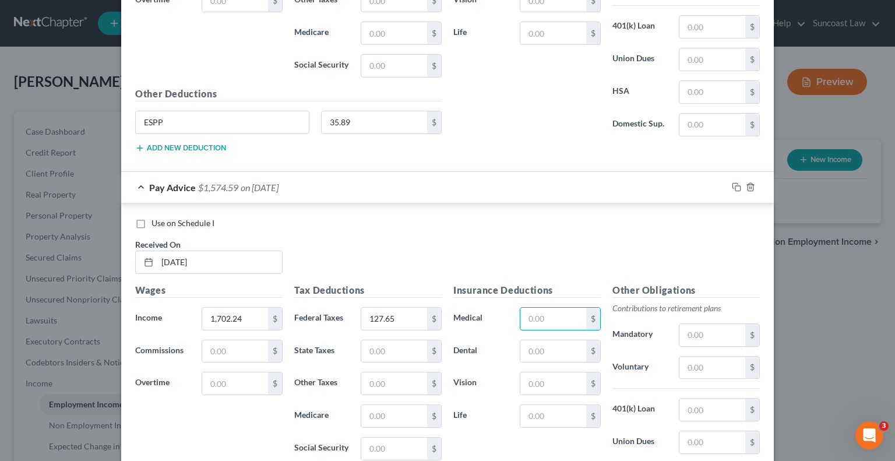
drag, startPoint x: 554, startPoint y: 319, endPoint x: 626, endPoint y: 186, distance: 150.9
click at [554, 319] on input "text" at bounding box center [553, 319] width 66 height 22
click at [709, 358] on input "text" at bounding box center [712, 367] width 66 height 22
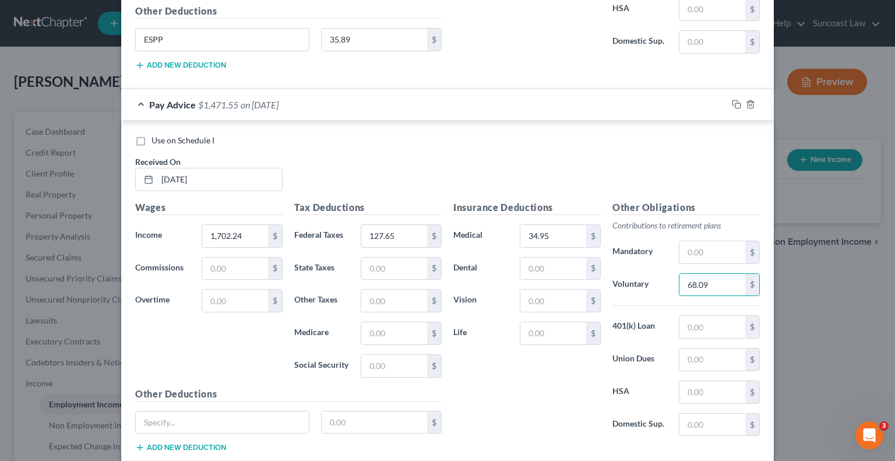
scroll to position [1520, 0]
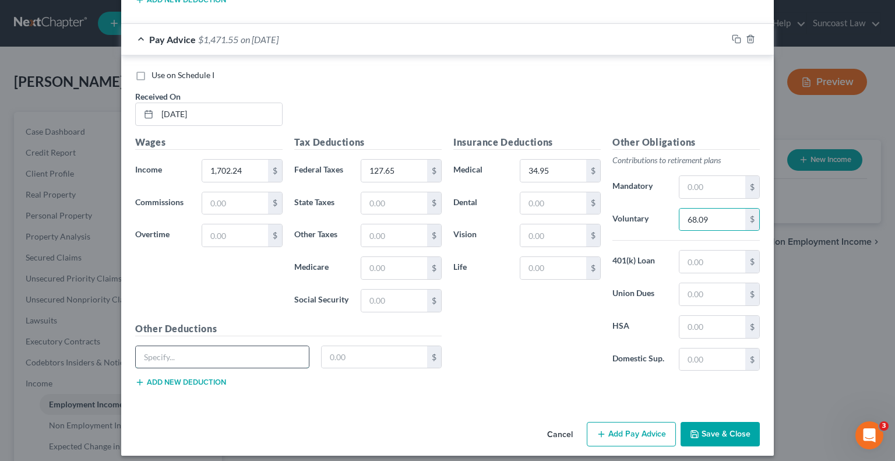
click at [149, 346] on input "text" at bounding box center [222, 357] width 173 height 22
click at [617, 422] on button "Add Pay Advice" at bounding box center [630, 434] width 89 height 24
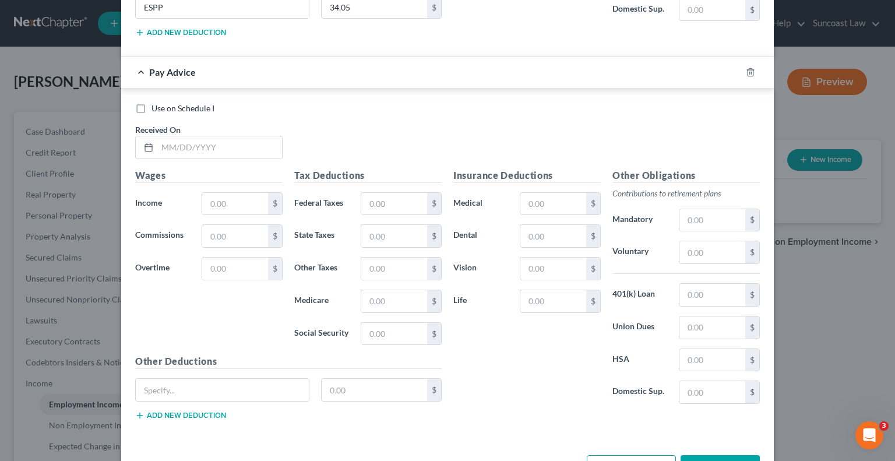
scroll to position [1901, 0]
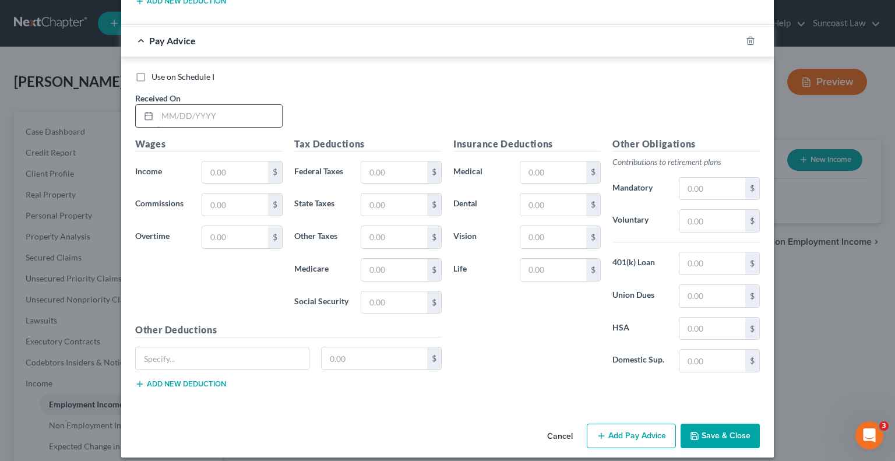
drag, startPoint x: 215, startPoint y: 114, endPoint x: 224, endPoint y: 107, distance: 10.7
click at [215, 114] on input "text" at bounding box center [219, 116] width 125 height 22
click at [380, 161] on input "text" at bounding box center [394, 172] width 66 height 22
click at [610, 423] on button "Add Pay Advice" at bounding box center [630, 435] width 89 height 24
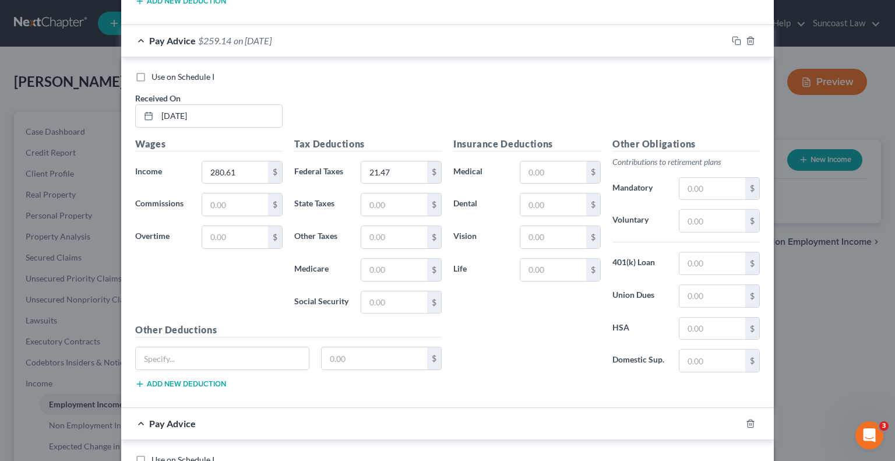
scroll to position [2107, 0]
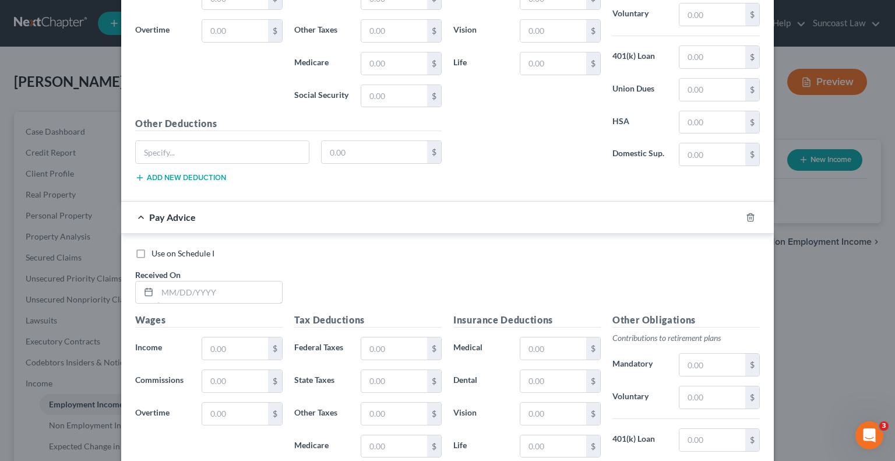
drag, startPoint x: 228, startPoint y: 279, endPoint x: 223, endPoint y: 265, distance: 14.9
click at [228, 281] on input "text" at bounding box center [219, 292] width 125 height 22
click at [380, 344] on input "text" at bounding box center [394, 348] width 66 height 22
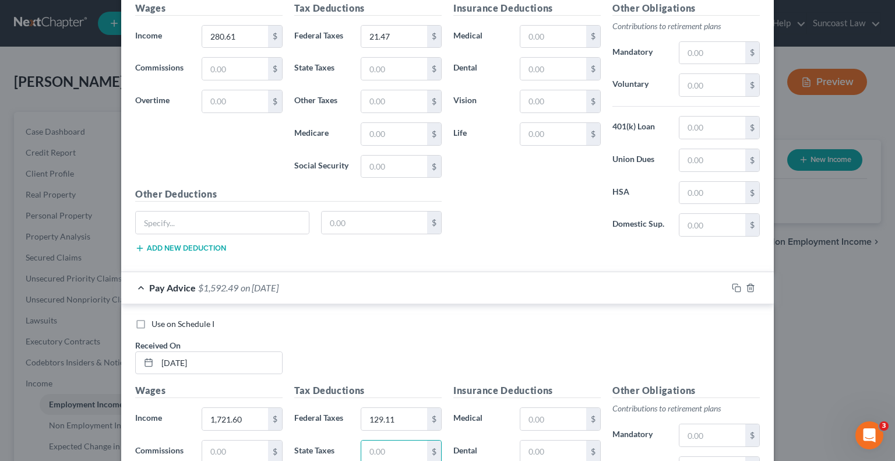
scroll to position [2281, 0]
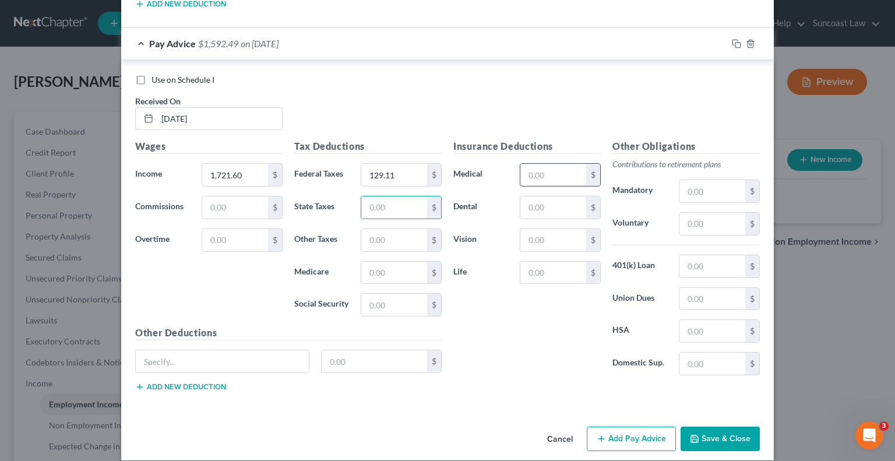
click at [560, 169] on input "text" at bounding box center [553, 175] width 66 height 22
click at [692, 219] on input "text" at bounding box center [712, 224] width 66 height 22
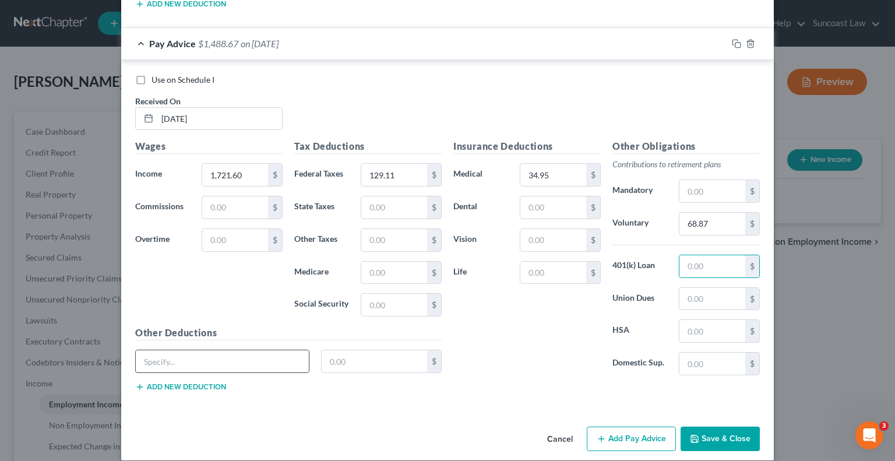
click at [214, 350] on input "text" at bounding box center [222, 361] width 173 height 22
click at [628, 429] on button "Add Pay Advice" at bounding box center [630, 438] width 89 height 24
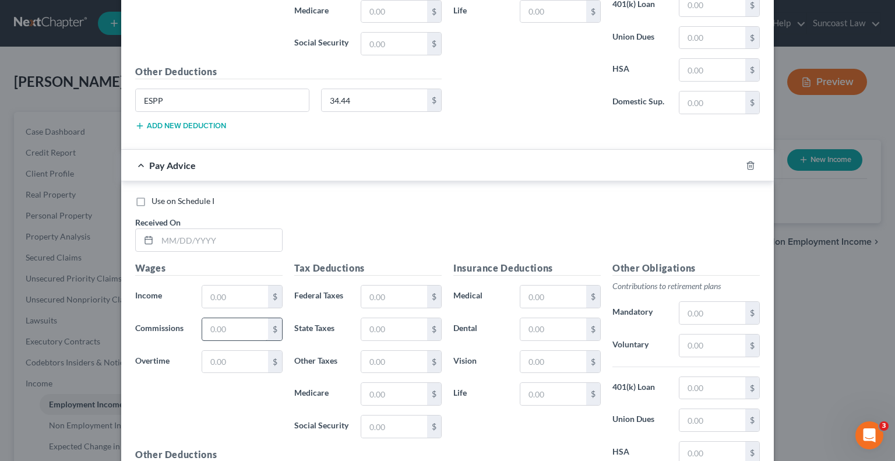
scroll to position [2572, 0]
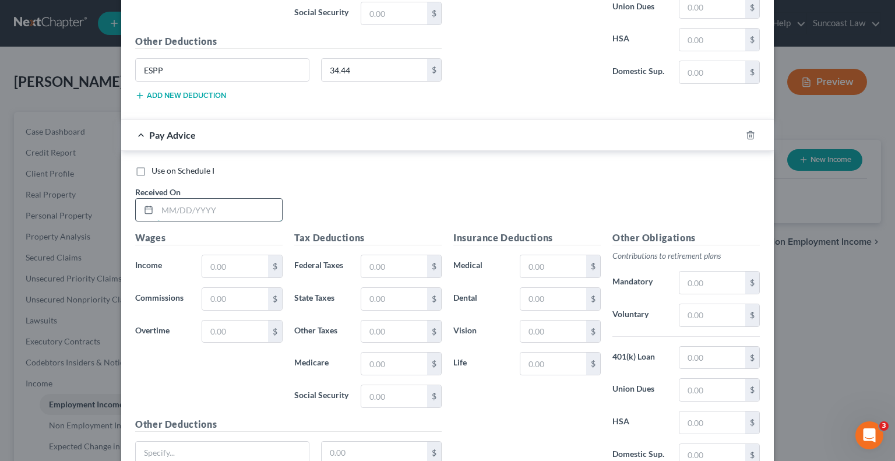
click at [222, 204] on input "text" at bounding box center [219, 210] width 125 height 22
click at [387, 255] on input "text" at bounding box center [394, 266] width 66 height 22
click at [545, 255] on input "text" at bounding box center [553, 266] width 66 height 22
click at [684, 304] on input "text" at bounding box center [712, 315] width 66 height 22
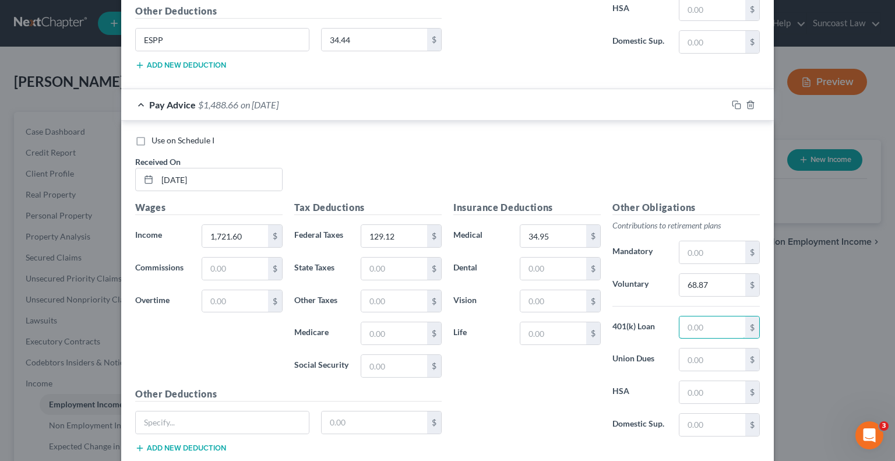
scroll to position [2662, 0]
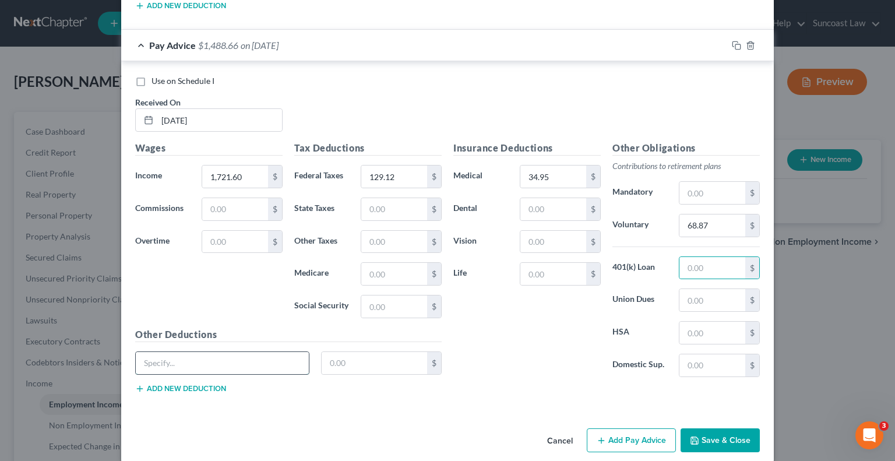
click at [203, 352] on input "text" at bounding box center [222, 363] width 173 height 22
click at [661, 428] on button "Add Pay Advice" at bounding box center [630, 440] width 89 height 24
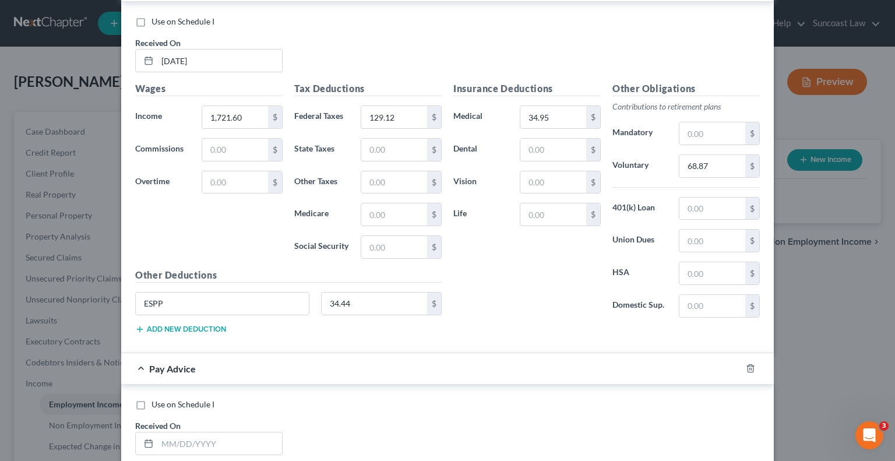
scroll to position [2927, 0]
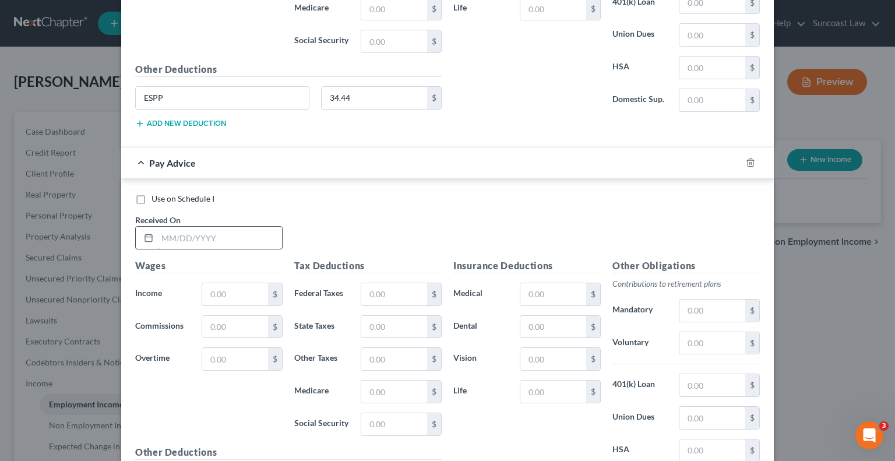
drag, startPoint x: 238, startPoint y: 228, endPoint x: 241, endPoint y: 222, distance: 6.8
click at [238, 228] on input "text" at bounding box center [219, 238] width 125 height 22
click at [382, 283] on input "text" at bounding box center [394, 294] width 66 height 22
drag, startPoint x: 550, startPoint y: 282, endPoint x: 620, endPoint y: 149, distance: 150.8
click at [550, 283] on input "text" at bounding box center [553, 294] width 66 height 22
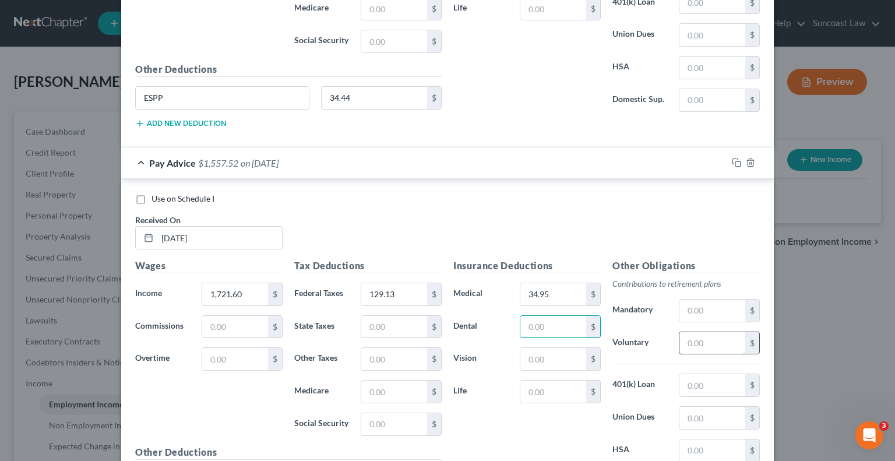
click at [700, 332] on input "text" at bounding box center [712, 343] width 66 height 22
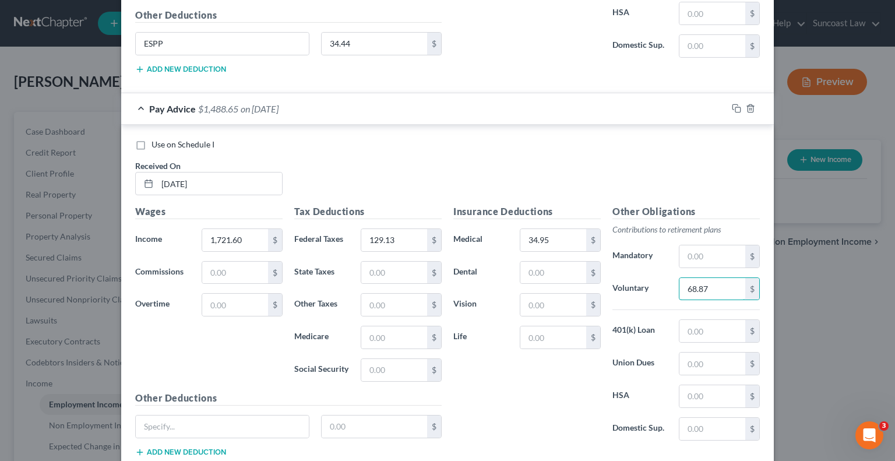
scroll to position [3042, 0]
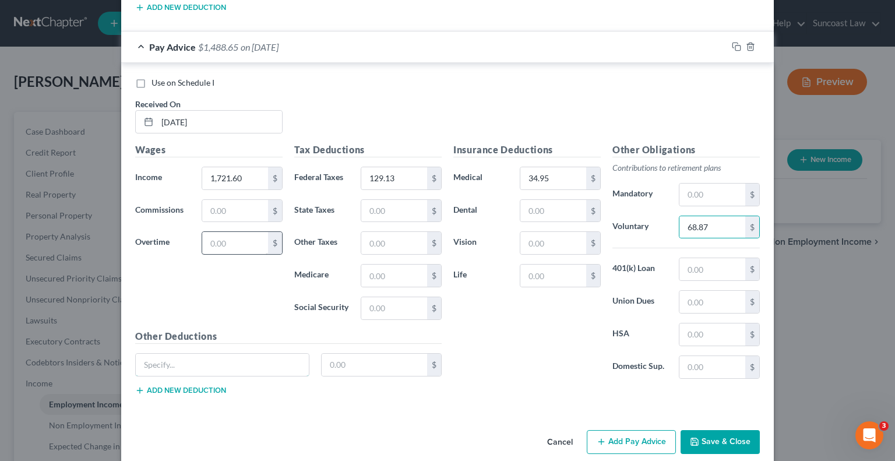
drag, startPoint x: 175, startPoint y: 355, endPoint x: 200, endPoint y: 220, distance: 137.4
click at [175, 355] on input "text" at bounding box center [222, 365] width 173 height 22
click at [601, 439] on line "button" at bounding box center [601, 441] width 0 height 5
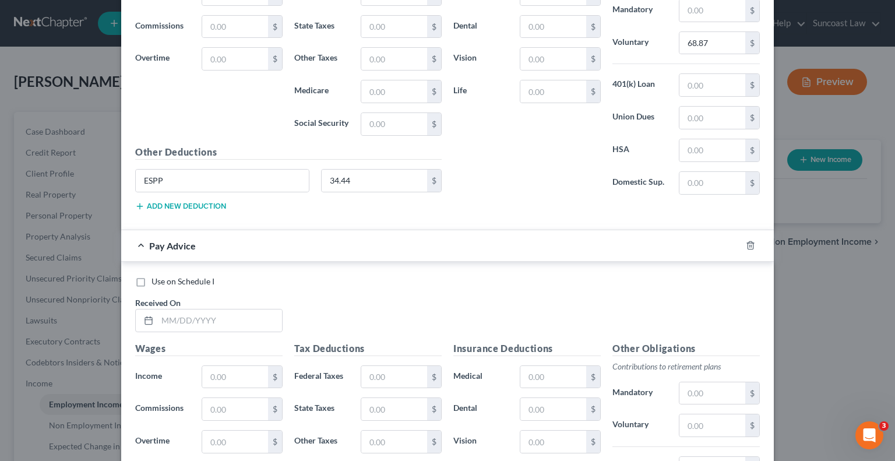
scroll to position [3334, 0]
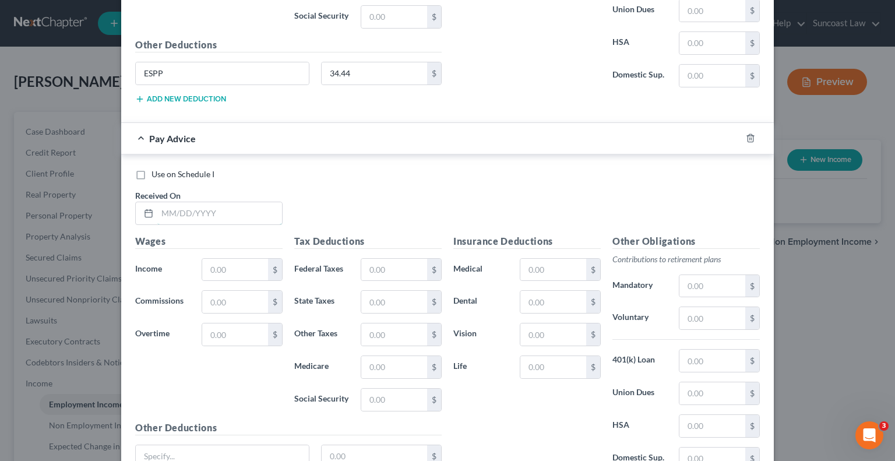
drag, startPoint x: 206, startPoint y: 195, endPoint x: 227, endPoint y: 165, distance: 37.2
click at [206, 202] on input "text" at bounding box center [219, 213] width 125 height 22
click at [409, 259] on input "text" at bounding box center [394, 270] width 66 height 22
click at [541, 259] on input "text" at bounding box center [553, 270] width 66 height 22
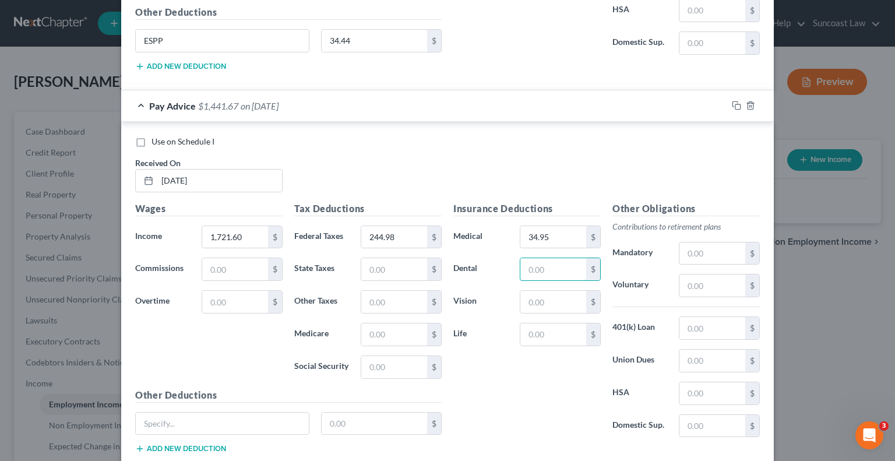
scroll to position [3392, 0]
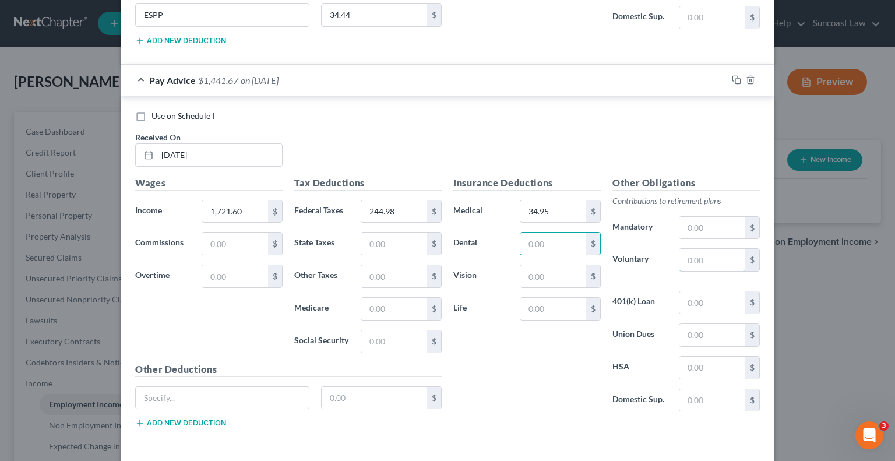
drag, startPoint x: 685, startPoint y: 240, endPoint x: 783, endPoint y: 199, distance: 106.0
click at [685, 249] on input "text" at bounding box center [712, 260] width 66 height 22
drag, startPoint x: 187, startPoint y: 381, endPoint x: 198, endPoint y: 368, distance: 16.9
click at [187, 387] on input "text" at bounding box center [222, 398] width 173 height 22
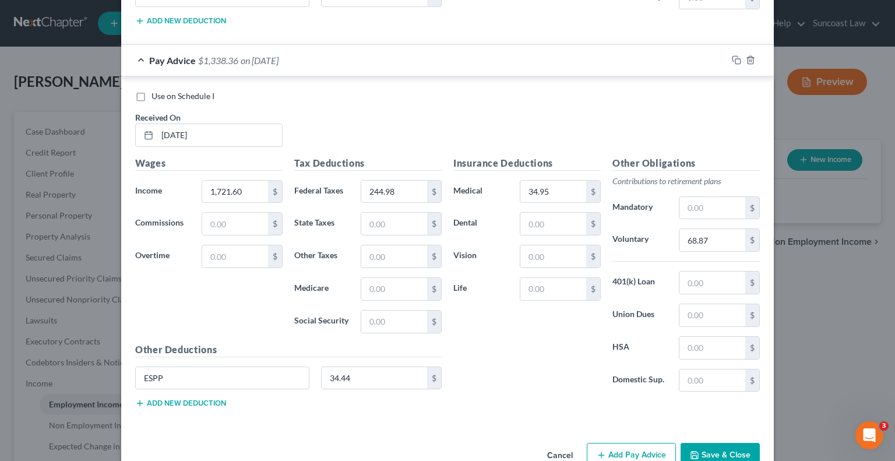
scroll to position [3422, 0]
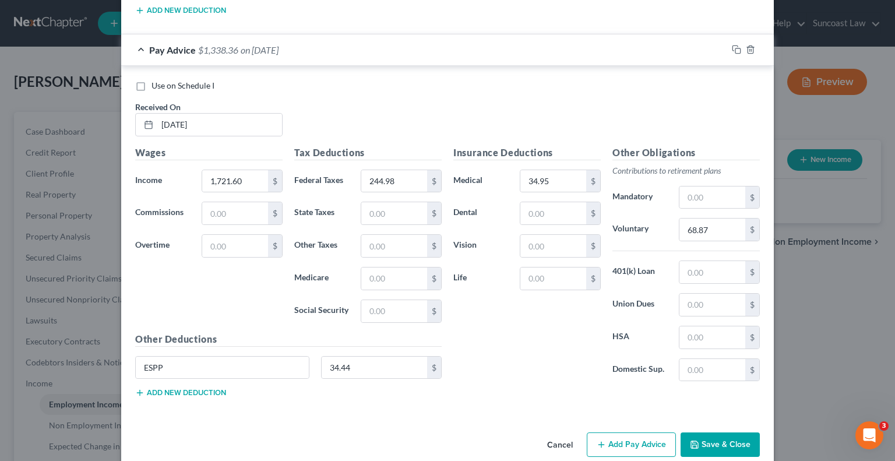
click at [614, 432] on button "Add Pay Advice" at bounding box center [630, 444] width 89 height 24
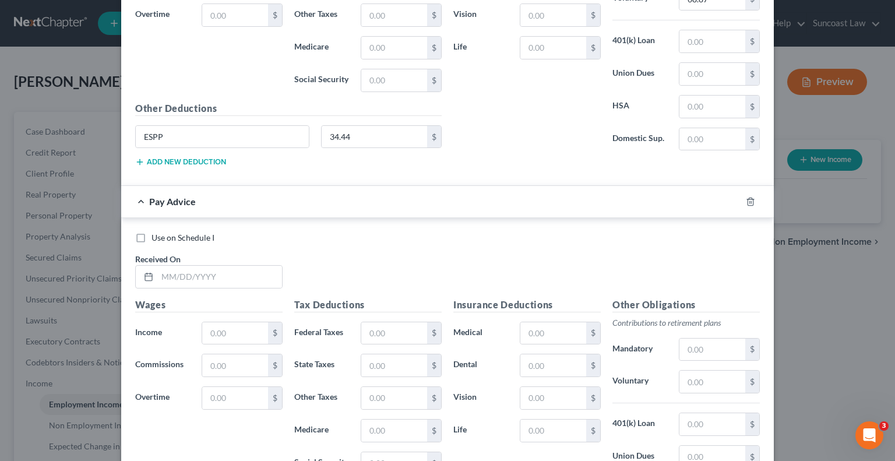
scroll to position [3655, 0]
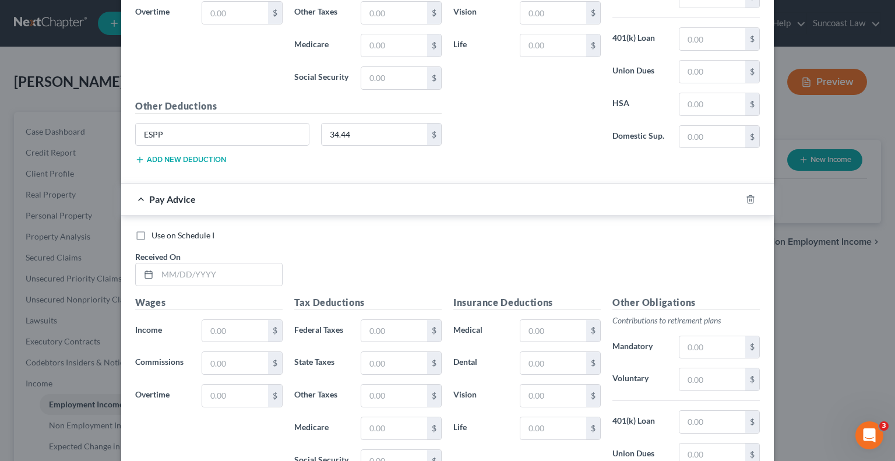
click at [227, 266] on div "Use on Schedule I Received On *" at bounding box center [447, 262] width 636 height 66
click at [224, 263] on input "text" at bounding box center [219, 274] width 125 height 22
drag, startPoint x: 390, startPoint y: 302, endPoint x: 397, endPoint y: 289, distance: 15.1
click at [390, 320] on input "text" at bounding box center [394, 331] width 66 height 22
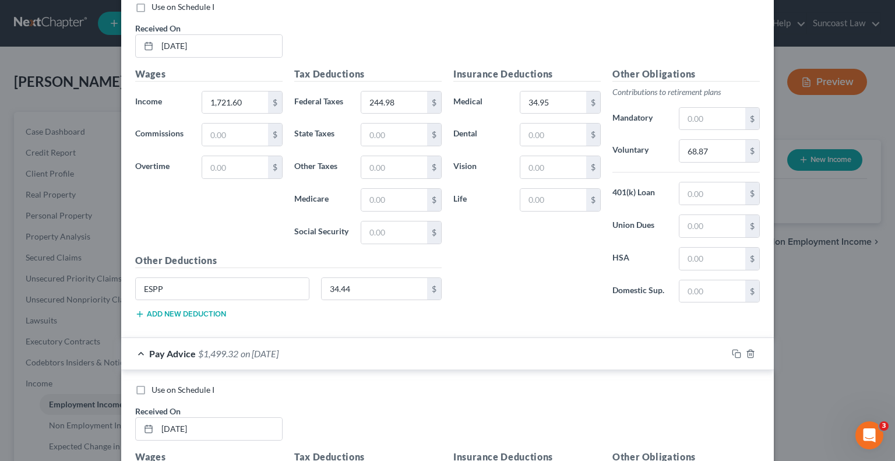
scroll to position [3597, 0]
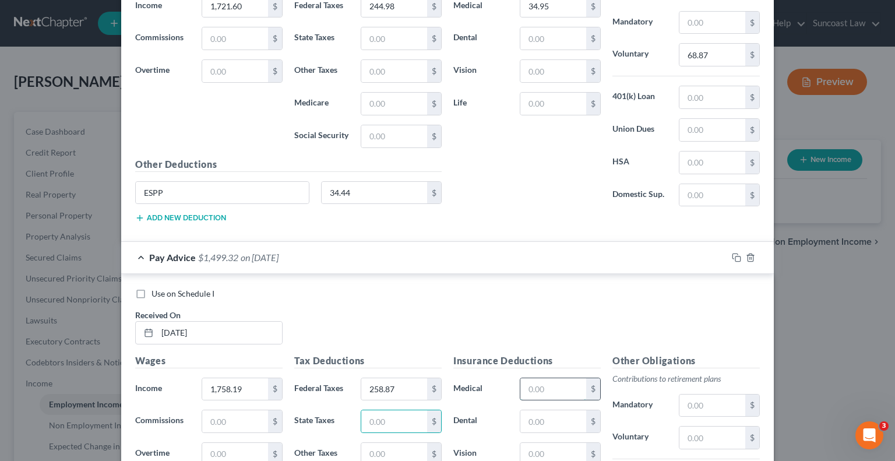
click at [525, 378] on input "text" at bounding box center [553, 389] width 66 height 22
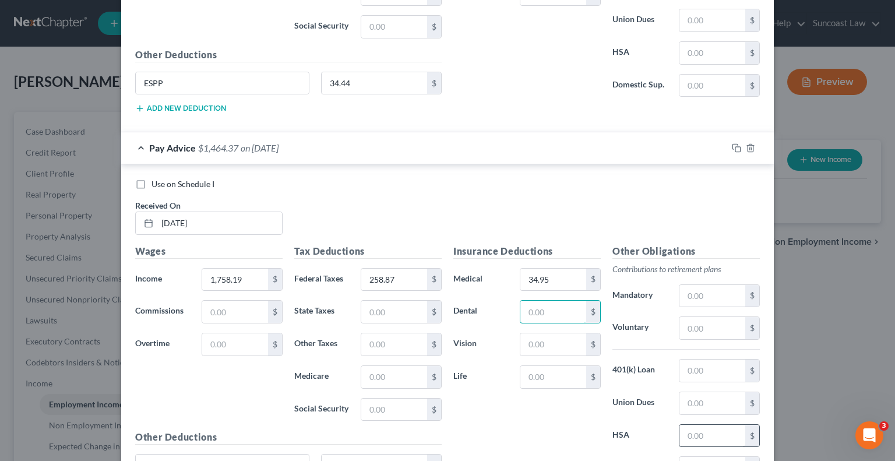
scroll to position [3803, 0]
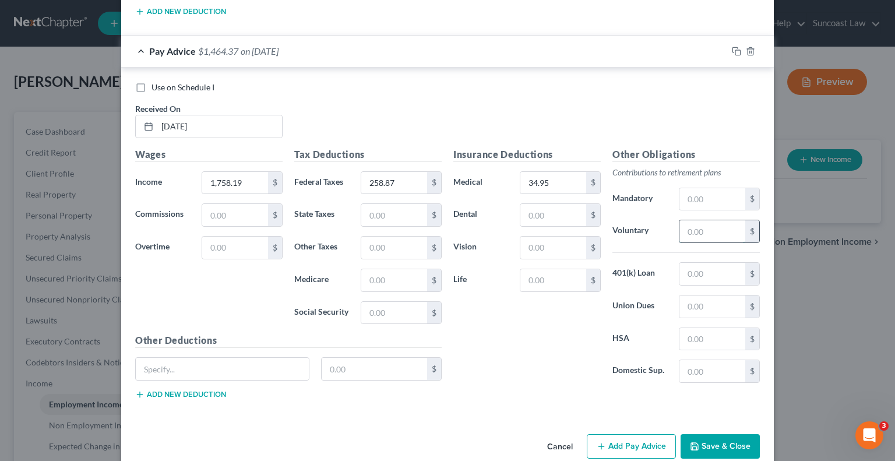
click at [698, 220] on input "text" at bounding box center [712, 231] width 66 height 22
drag, startPoint x: 254, startPoint y: 349, endPoint x: 259, endPoint y: 345, distance: 6.6
click at [254, 358] on input "text" at bounding box center [222, 369] width 173 height 22
click at [617, 434] on button "Add Pay Advice" at bounding box center [630, 446] width 89 height 24
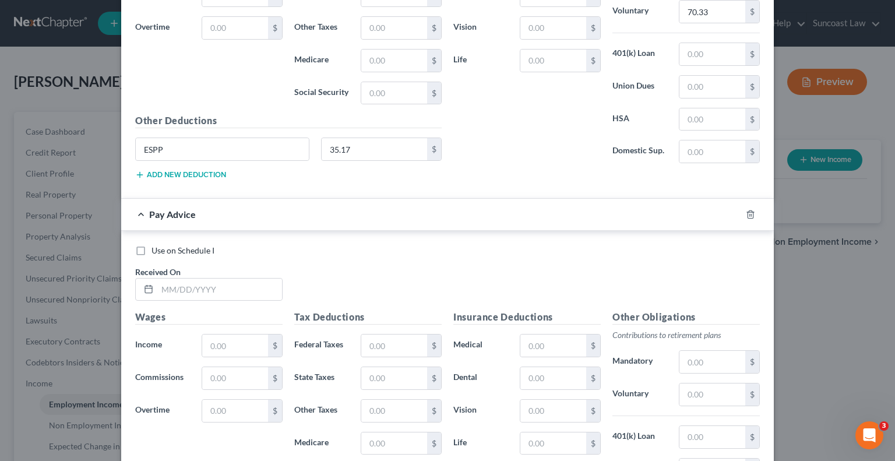
scroll to position [4036, 0]
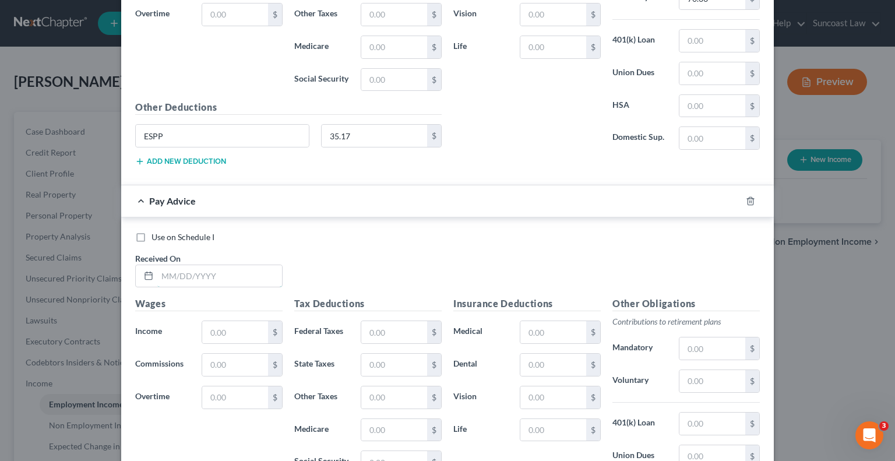
drag, startPoint x: 242, startPoint y: 250, endPoint x: 255, endPoint y: 202, distance: 49.9
click at [242, 265] on input "text" at bounding box center [219, 276] width 125 height 22
drag, startPoint x: 388, startPoint y: 312, endPoint x: 398, endPoint y: 291, distance: 23.2
click at [388, 321] on input "text" at bounding box center [394, 332] width 66 height 22
click at [556, 321] on input "text" at bounding box center [553, 332] width 66 height 22
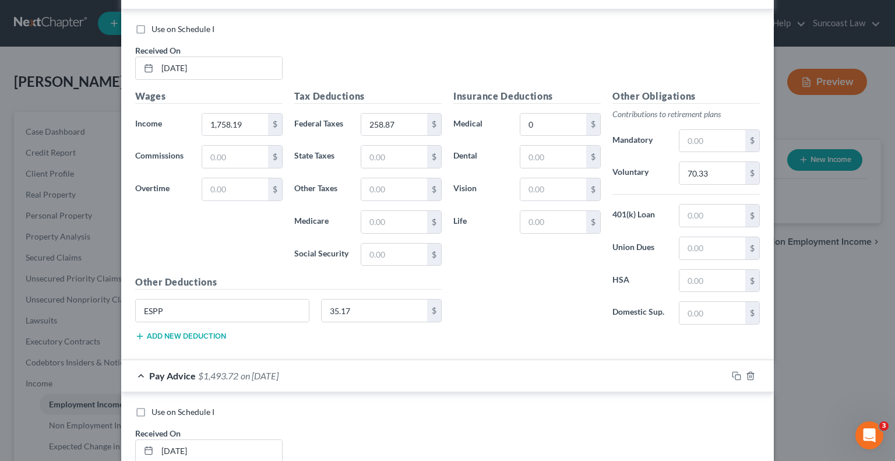
scroll to position [4094, 0]
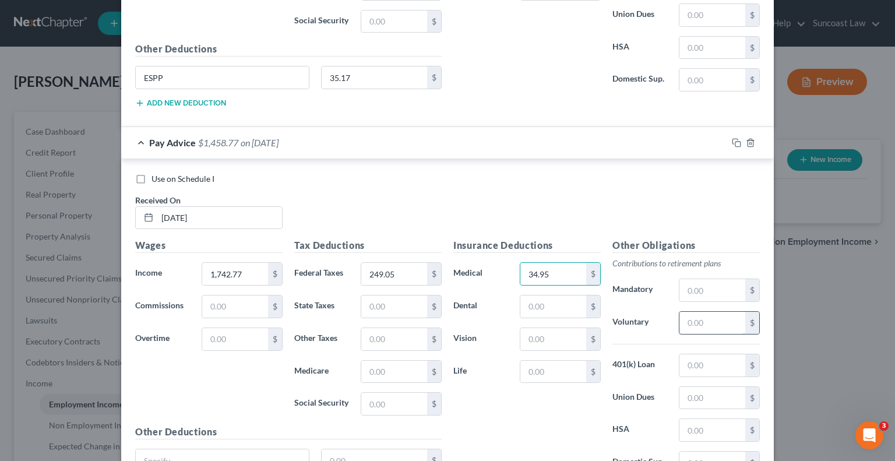
drag, startPoint x: 699, startPoint y: 305, endPoint x: 692, endPoint y: 294, distance: 12.6
click at [699, 312] on input "text" at bounding box center [712, 323] width 66 height 22
click at [269, 449] on input "text" at bounding box center [222, 460] width 173 height 22
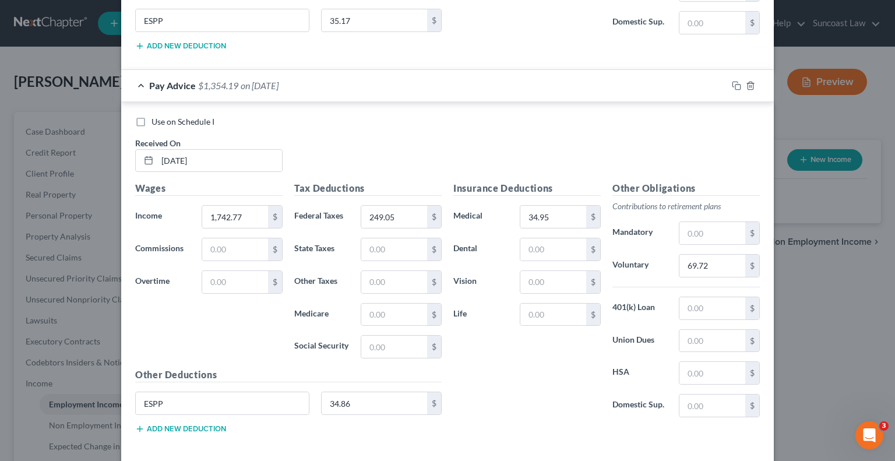
scroll to position [4184, 0]
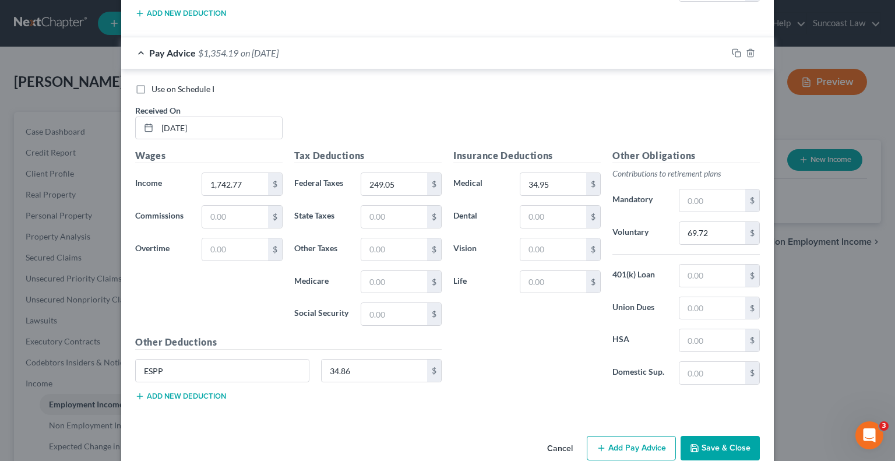
click at [603, 436] on button "Add Pay Advice" at bounding box center [630, 448] width 89 height 24
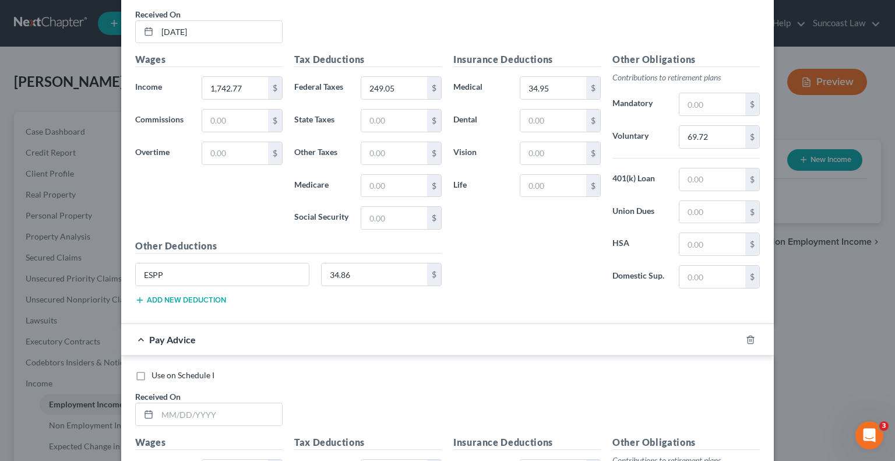
scroll to position [4390, 0]
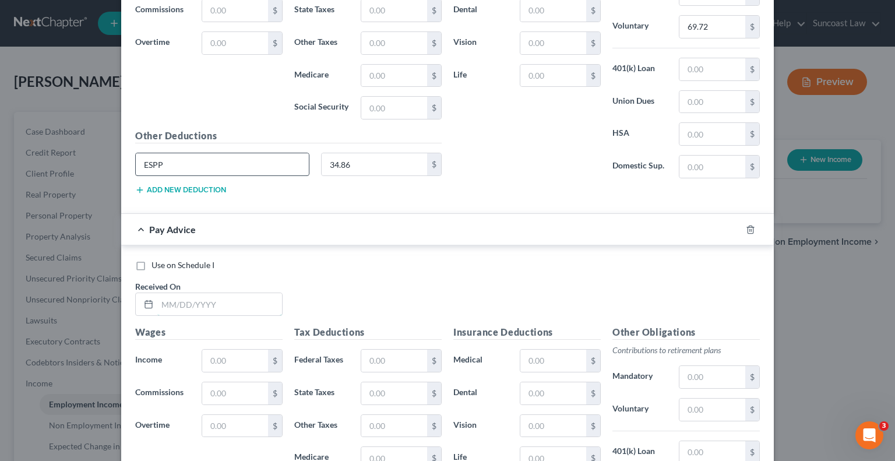
drag, startPoint x: 230, startPoint y: 283, endPoint x: 273, endPoint y: 142, distance: 147.4
click at [230, 293] on input "text" at bounding box center [219, 304] width 125 height 22
drag, startPoint x: 403, startPoint y: 335, endPoint x: 415, endPoint y: 326, distance: 14.9
click at [403, 349] on input "text" at bounding box center [394, 360] width 66 height 22
drag, startPoint x: 548, startPoint y: 337, endPoint x: 545, endPoint y: 326, distance: 11.4
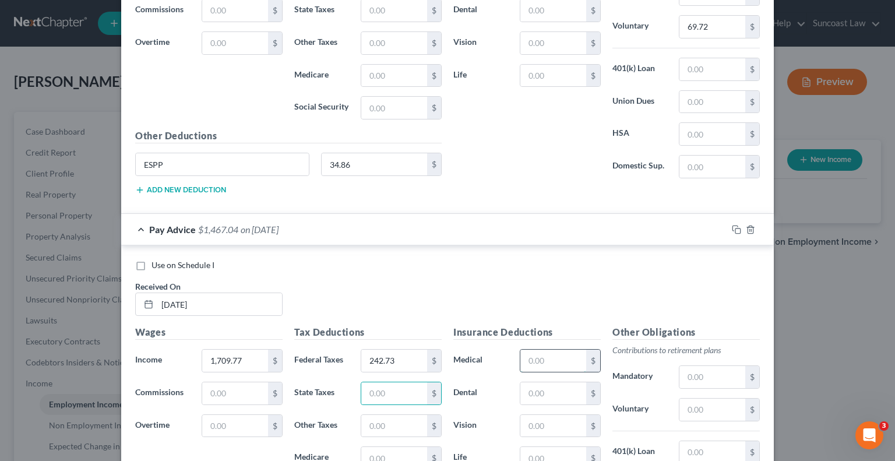
click at [548, 349] on input "text" at bounding box center [553, 360] width 66 height 22
click at [692, 398] on input "text" at bounding box center [712, 409] width 66 height 22
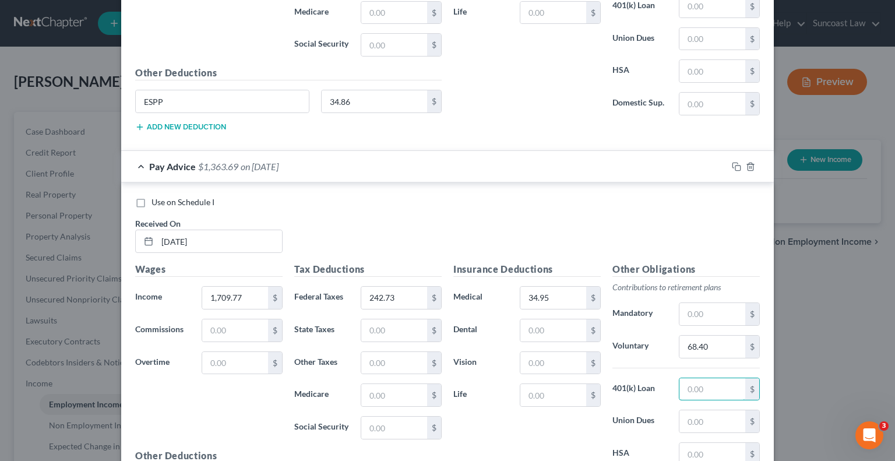
scroll to position [4564, 0]
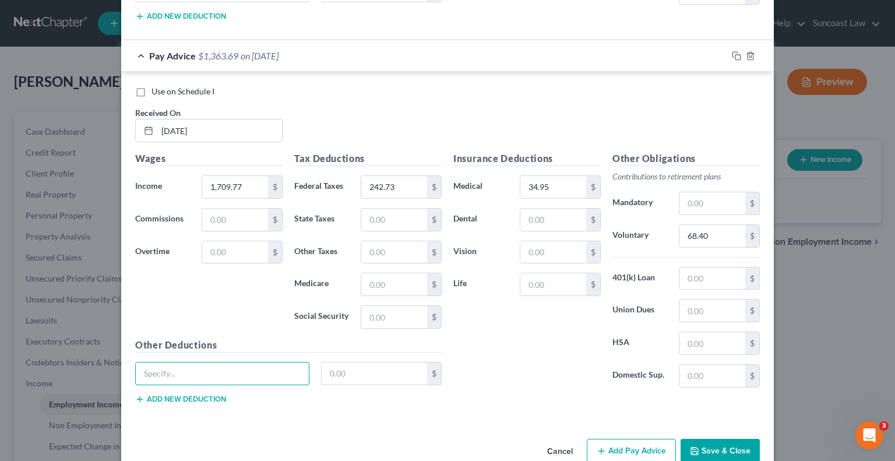
drag, startPoint x: 200, startPoint y: 342, endPoint x: 198, endPoint y: 293, distance: 49.6
click at [200, 362] on input "text" at bounding box center [222, 373] width 173 height 22
click at [704, 439] on button "Save & Close" at bounding box center [719, 451] width 79 height 24
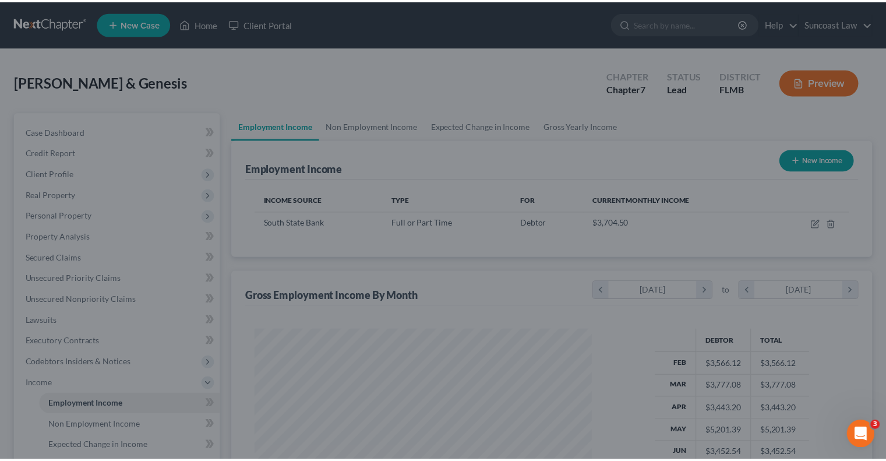
scroll to position [207, 359]
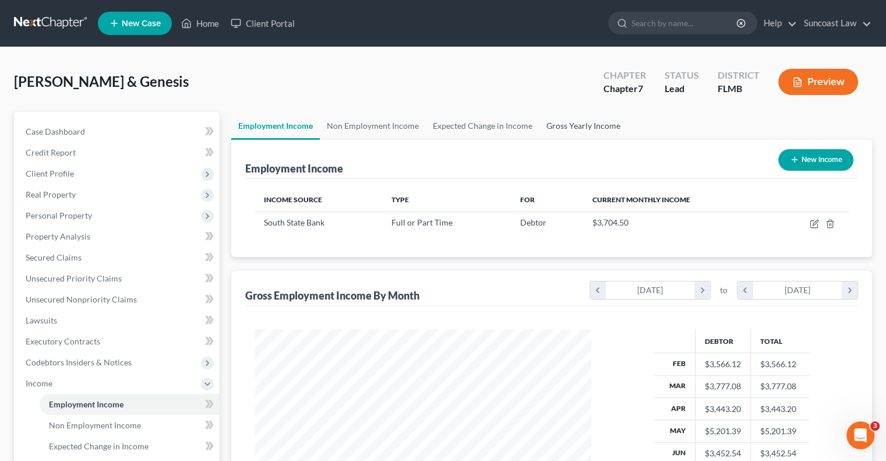
click at [574, 126] on link "Gross Yearly Income" at bounding box center [583, 126] width 88 height 28
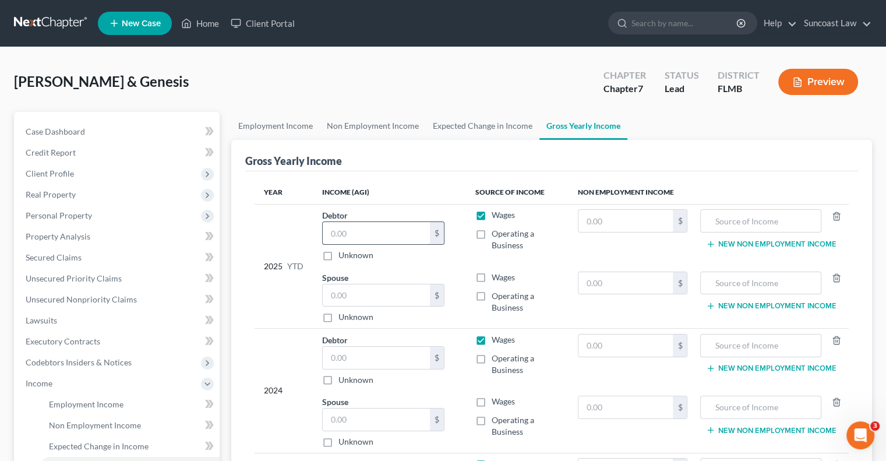
click at [386, 235] on input "text" at bounding box center [376, 233] width 107 height 22
click at [367, 358] on input "text" at bounding box center [376, 358] width 107 height 22
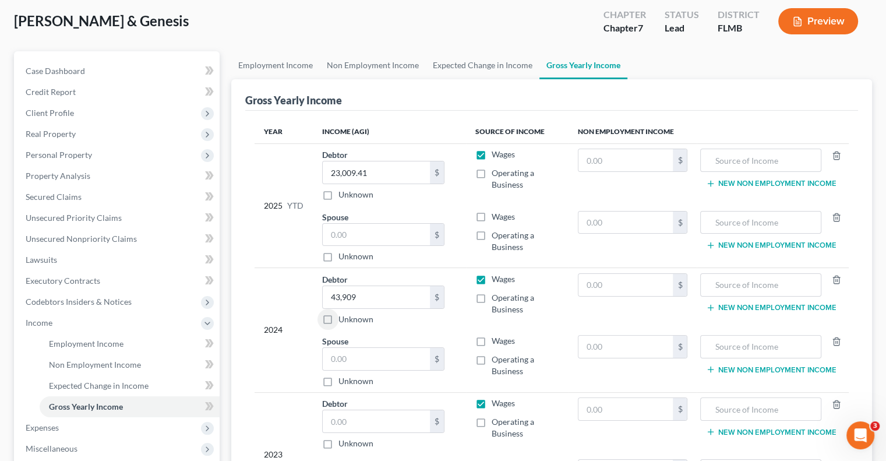
scroll to position [58, 0]
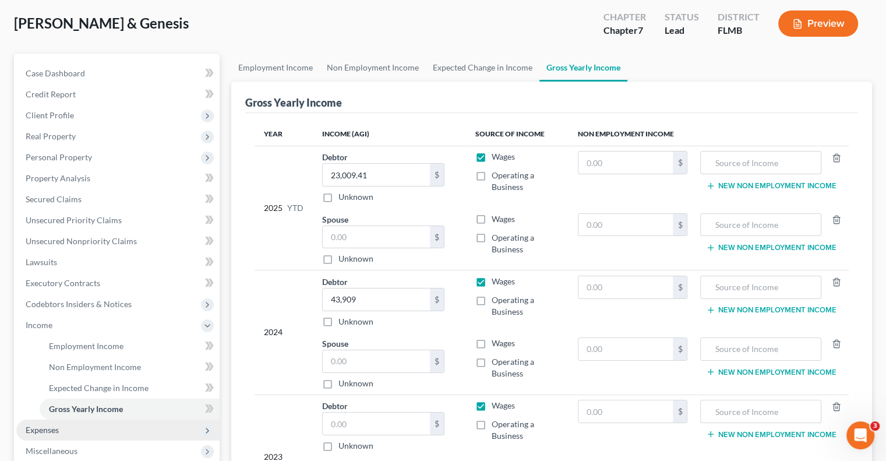
click at [42, 426] on span "Expenses" at bounding box center [42, 430] width 33 height 10
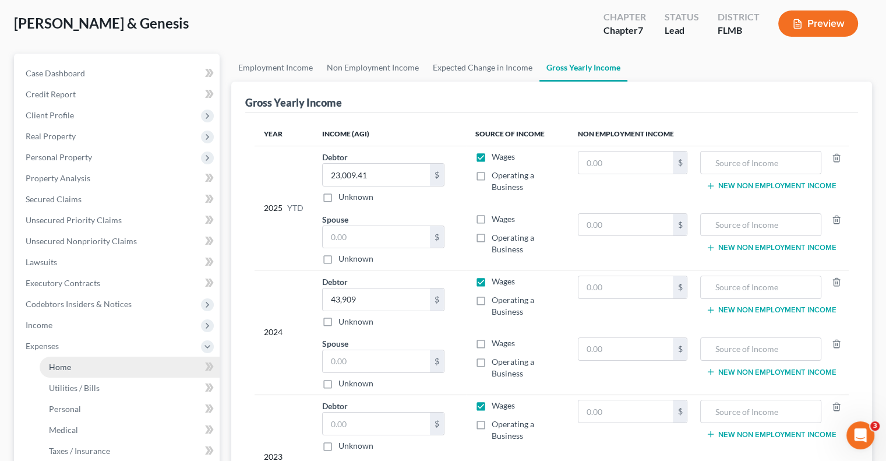
click at [79, 366] on link "Home" at bounding box center [130, 366] width 180 height 21
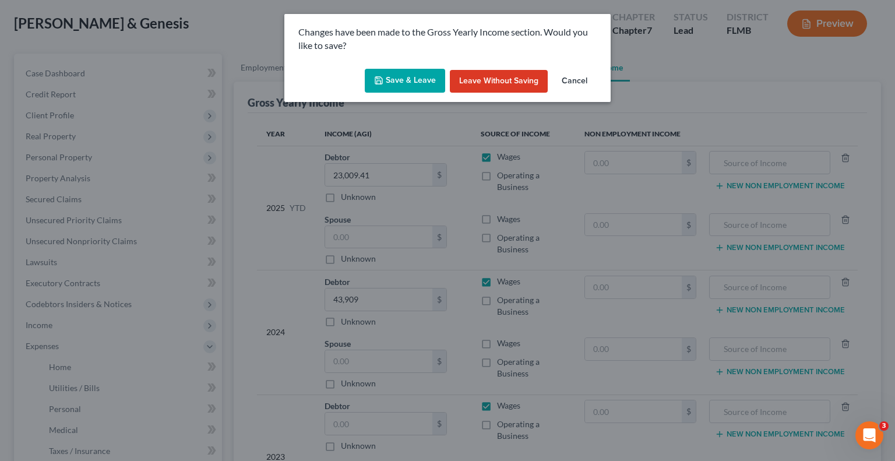
click at [401, 73] on button "Save & Leave" at bounding box center [405, 81] width 80 height 24
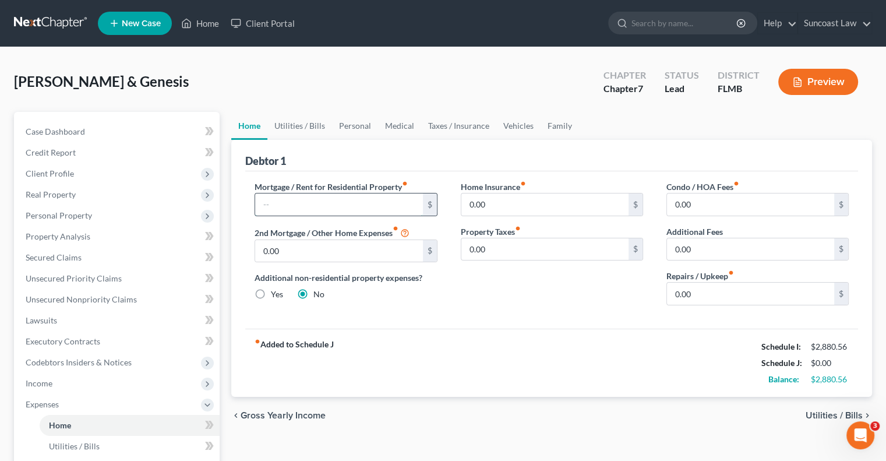
click at [332, 206] on input "text" at bounding box center [338, 204] width 167 height 22
click at [317, 128] on link "Utilities / Bills" at bounding box center [299, 126] width 65 height 28
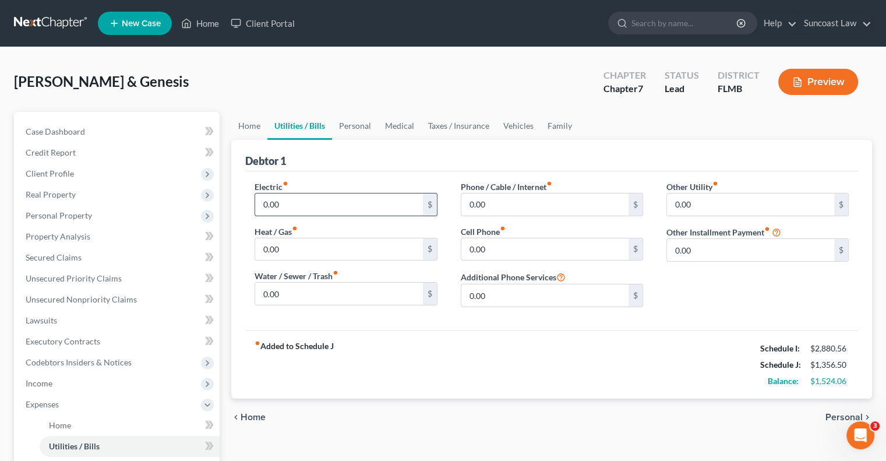
click at [312, 198] on input "0.00" at bounding box center [338, 204] width 167 height 22
click at [347, 130] on link "Personal" at bounding box center [355, 126] width 46 height 28
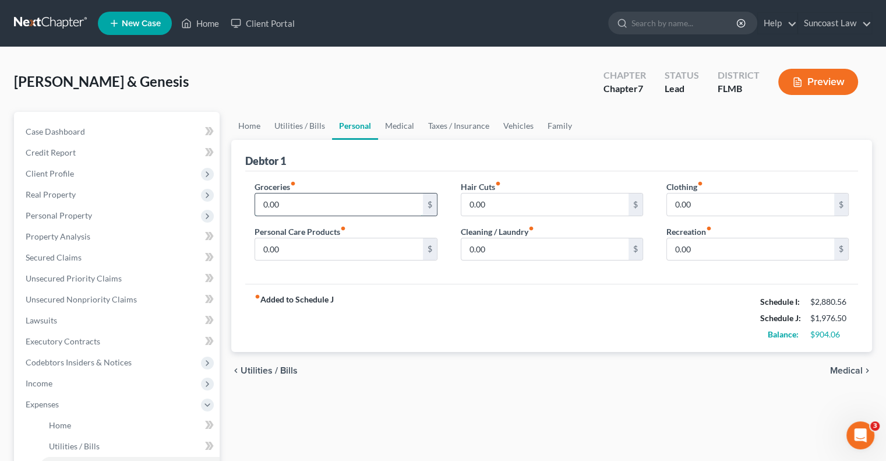
click at [302, 207] on input "0.00" at bounding box center [338, 204] width 167 height 22
click at [405, 128] on link "Medical" at bounding box center [399, 126] width 43 height 28
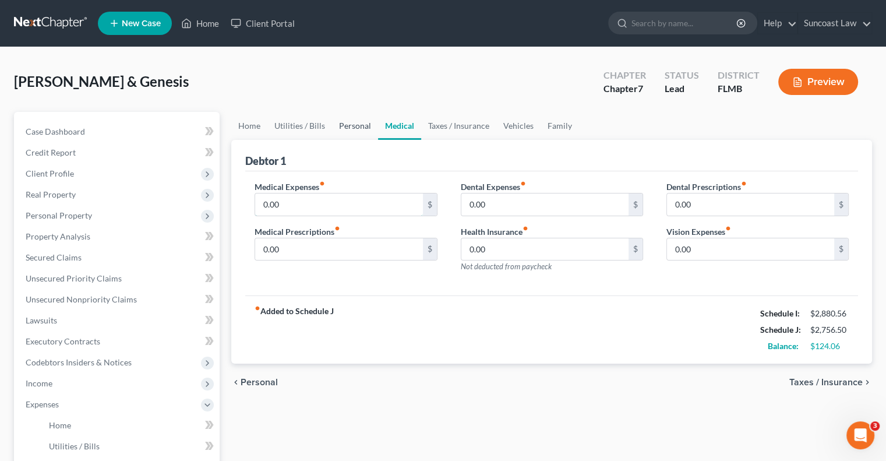
drag, startPoint x: 326, startPoint y: 207, endPoint x: 334, endPoint y: 118, distance: 88.9
click at [326, 207] on input "0.00" at bounding box center [338, 204] width 167 height 22
click at [524, 125] on link "Vehicles" at bounding box center [518, 126] width 44 height 28
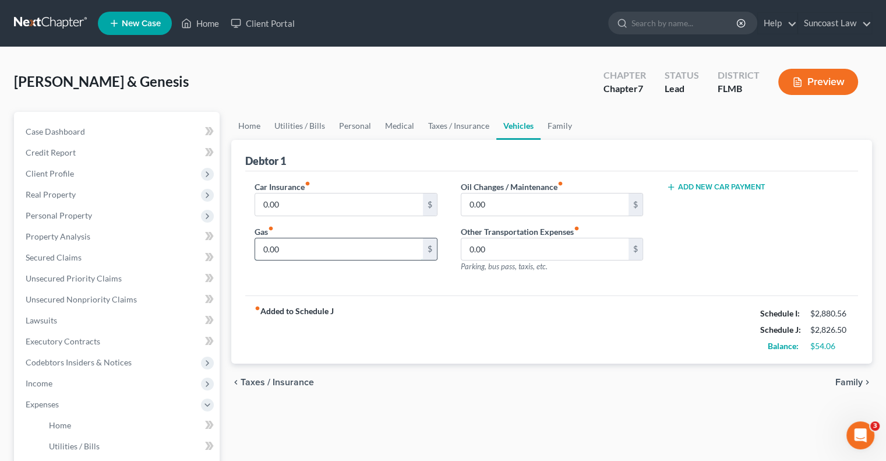
click at [316, 252] on input "0.00" at bounding box center [338, 249] width 167 height 22
click at [278, 203] on input "0.00" at bounding box center [338, 204] width 167 height 22
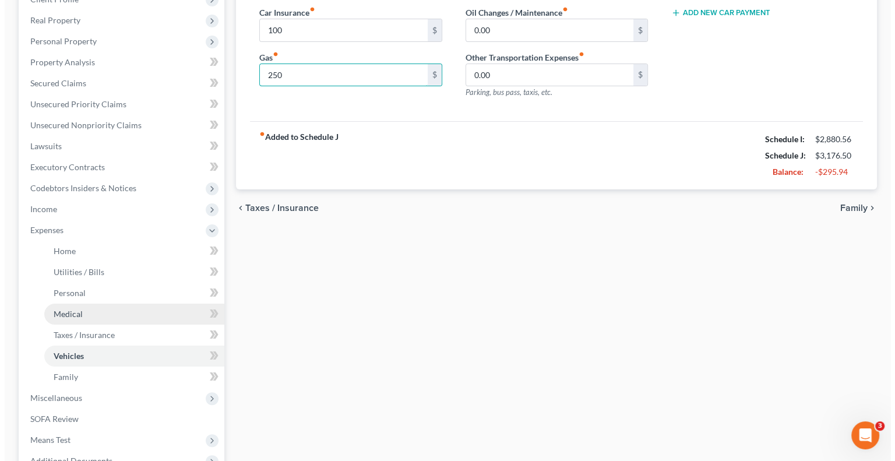
scroll to position [175, 0]
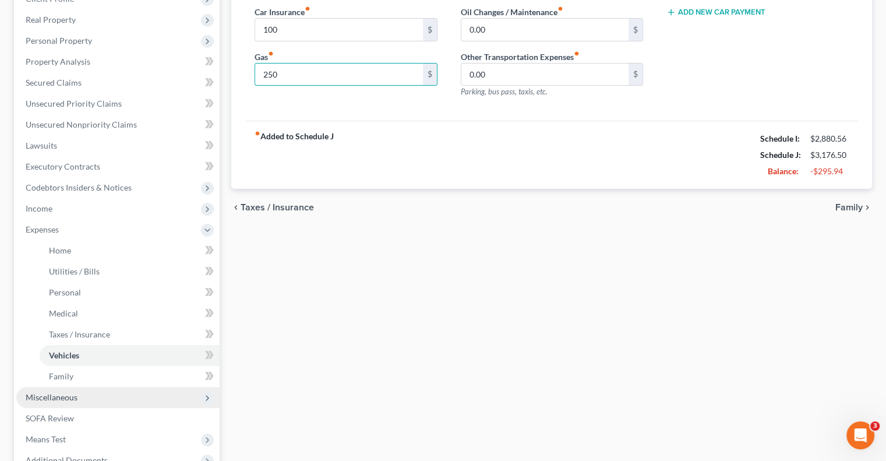
click at [74, 398] on span "Miscellaneous" at bounding box center [52, 397] width 52 height 10
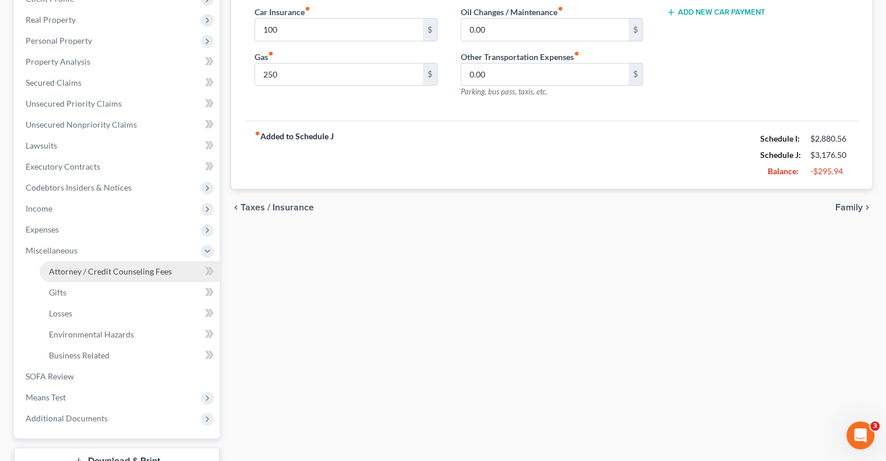
click at [126, 273] on span "Attorney / Credit Counseling Fees" at bounding box center [110, 271] width 123 height 10
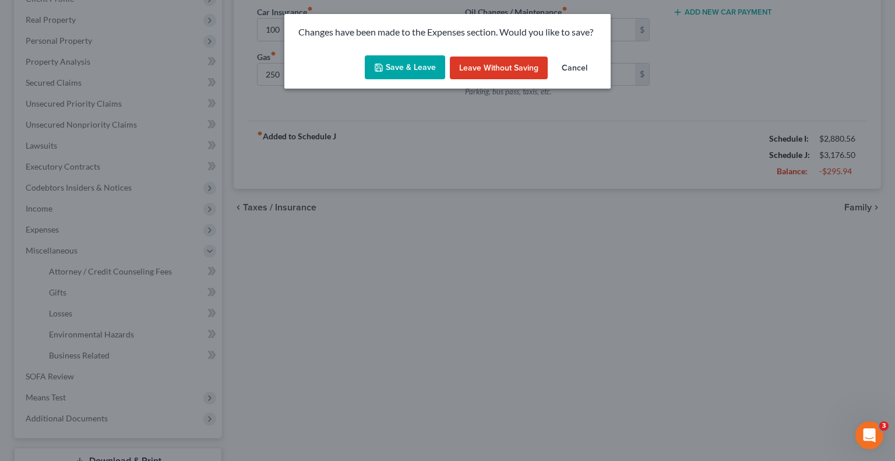
click at [415, 62] on button "Save & Leave" at bounding box center [405, 67] width 80 height 24
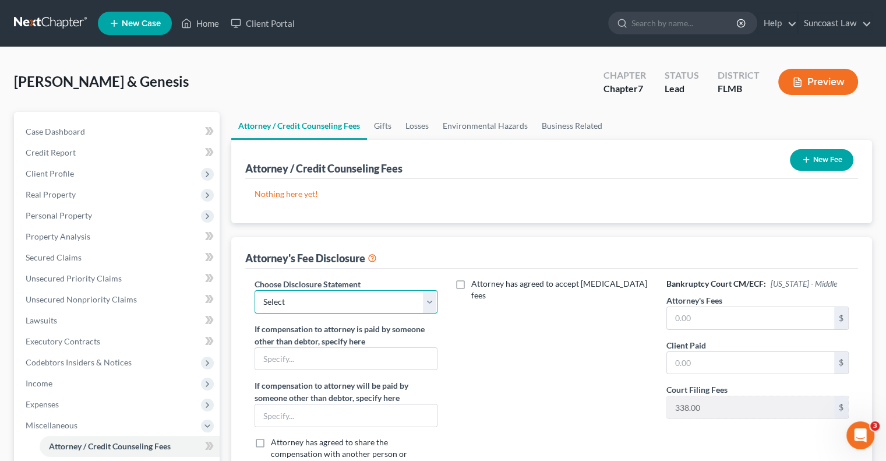
click at [324, 299] on select "Select Attorney" at bounding box center [346, 301] width 182 height 23
click at [255, 290] on select "Select Attorney" at bounding box center [346, 301] width 182 height 23
click at [702, 314] on input "text" at bounding box center [750, 318] width 167 height 22
click at [814, 158] on button "New Fee" at bounding box center [821, 160] width 63 height 22
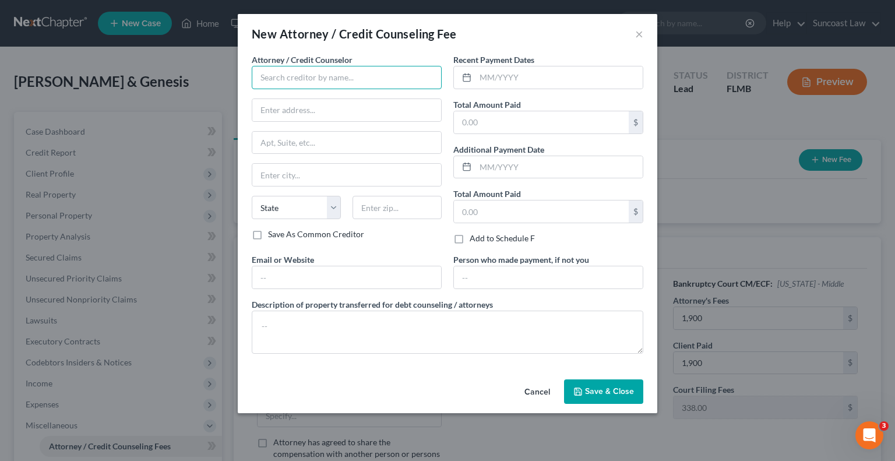
click at [288, 72] on input "text" at bounding box center [347, 77] width 190 height 23
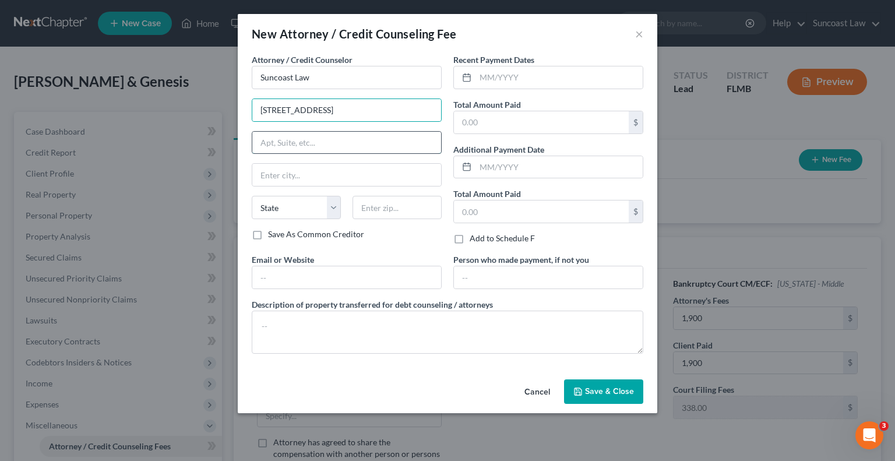
drag, startPoint x: 355, startPoint y: 144, endPoint x: 356, endPoint y: 150, distance: 6.1
click at [355, 144] on input "text" at bounding box center [346, 143] width 189 height 22
drag, startPoint x: 415, startPoint y: 207, endPoint x: 422, endPoint y: 172, distance: 35.5
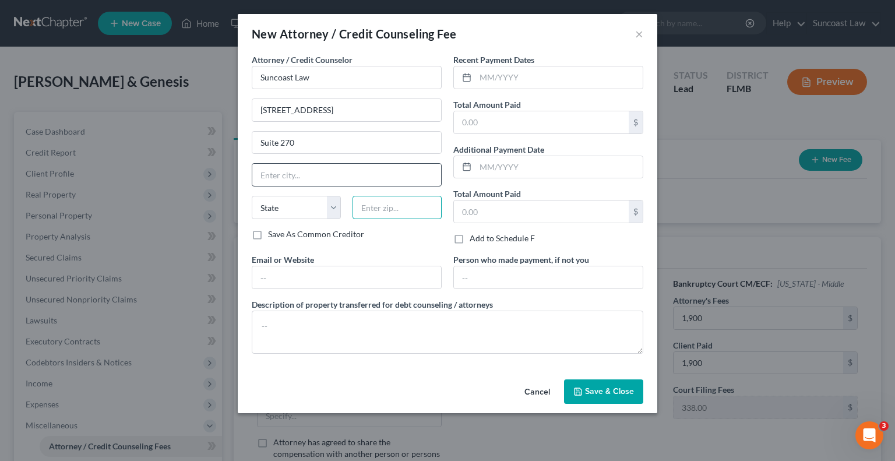
click at [417, 206] on input "text" at bounding box center [396, 207] width 89 height 23
drag, startPoint x: 556, startPoint y: 77, endPoint x: 567, endPoint y: 64, distance: 17.3
click at [556, 77] on input "text" at bounding box center [558, 77] width 167 height 22
click at [609, 384] on button "Save & Close" at bounding box center [603, 391] width 79 height 24
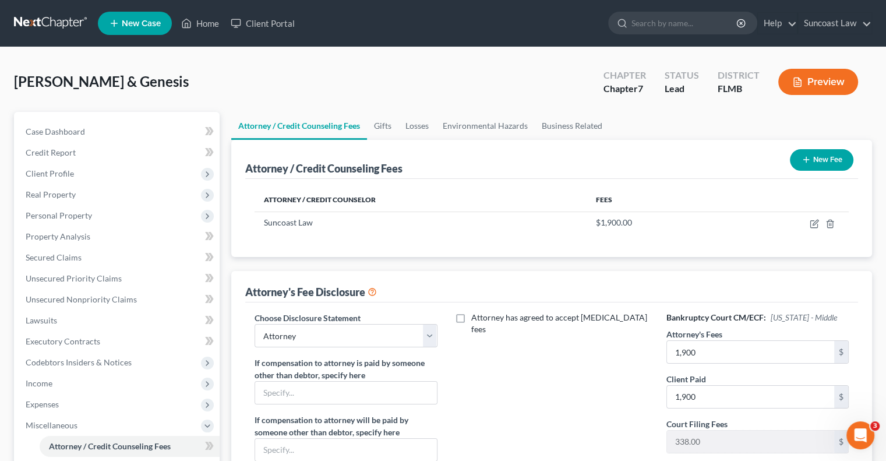
click at [836, 160] on button "New Fee" at bounding box center [821, 160] width 63 height 22
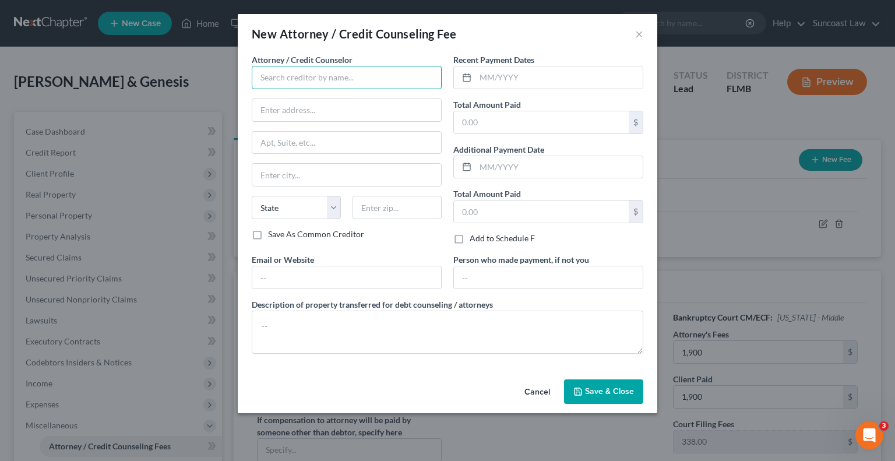
click at [319, 67] on input "text" at bounding box center [347, 77] width 190 height 23
drag, startPoint x: 517, startPoint y: 85, endPoint x: 525, endPoint y: 82, distance: 8.1
click at [518, 84] on input "text" at bounding box center [558, 77] width 167 height 22
click at [605, 391] on span "Save & Close" at bounding box center [609, 391] width 49 height 10
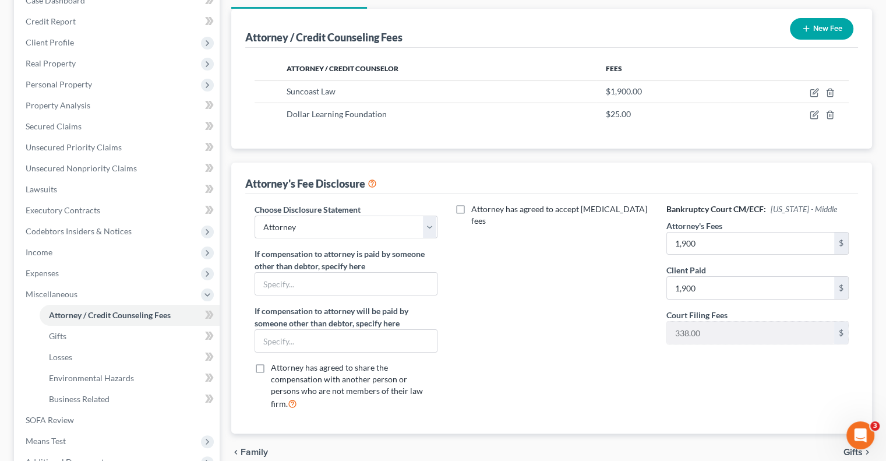
scroll to position [233, 0]
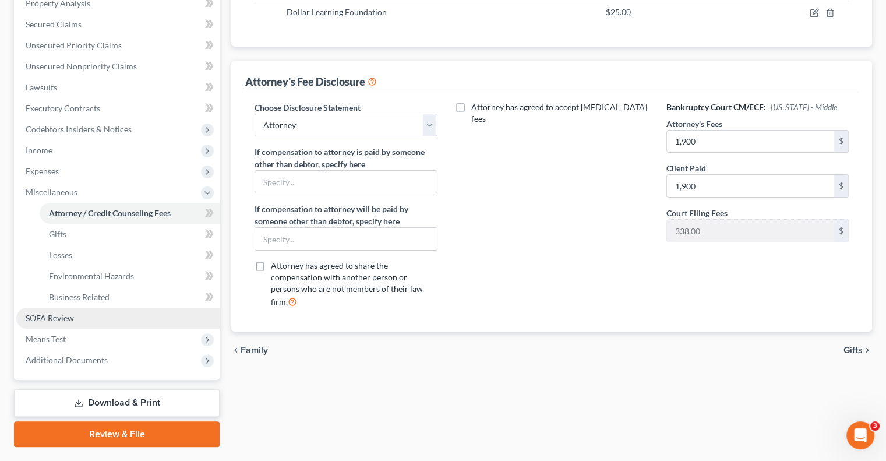
click at [93, 319] on link "SOFA Review" at bounding box center [117, 318] width 203 height 21
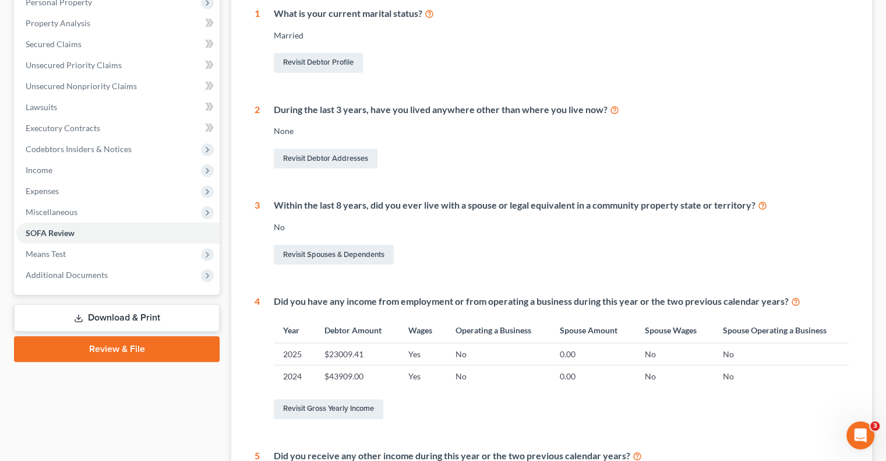
scroll to position [349, 0]
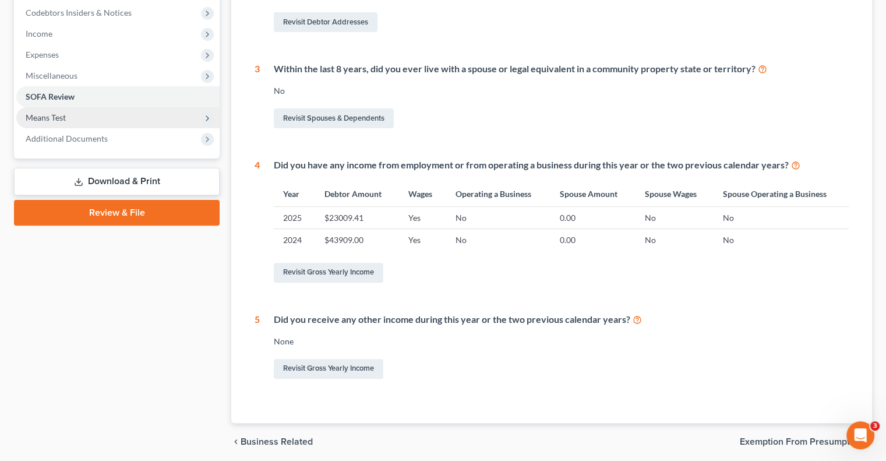
click at [84, 114] on span "Means Test" at bounding box center [117, 117] width 203 height 21
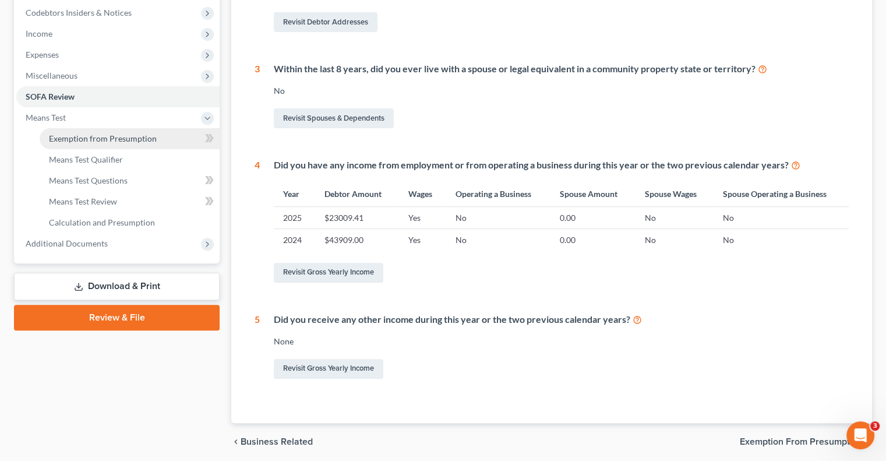
click at [133, 141] on span "Exemption from Presumption" at bounding box center [103, 138] width 108 height 10
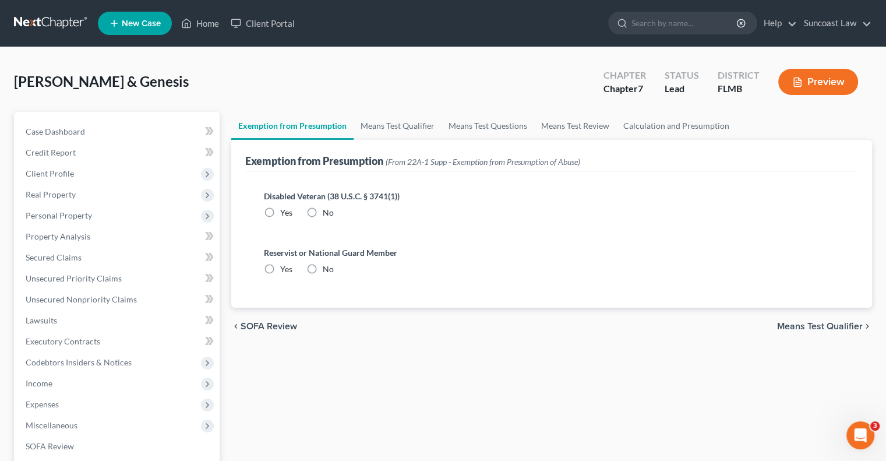
click at [323, 213] on label "No" at bounding box center [328, 213] width 11 height 12
click at [327, 213] on input "No" at bounding box center [331, 211] width 8 height 8
click at [323, 265] on label "No" at bounding box center [328, 269] width 11 height 12
click at [327, 265] on input "No" at bounding box center [331, 267] width 8 height 8
click at [408, 124] on link "Means Test Qualifier" at bounding box center [398, 126] width 88 height 28
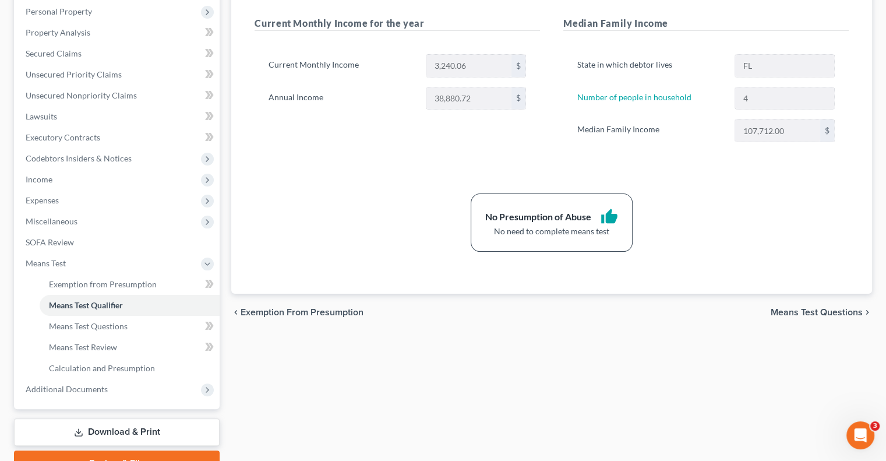
scroll to position [233, 0]
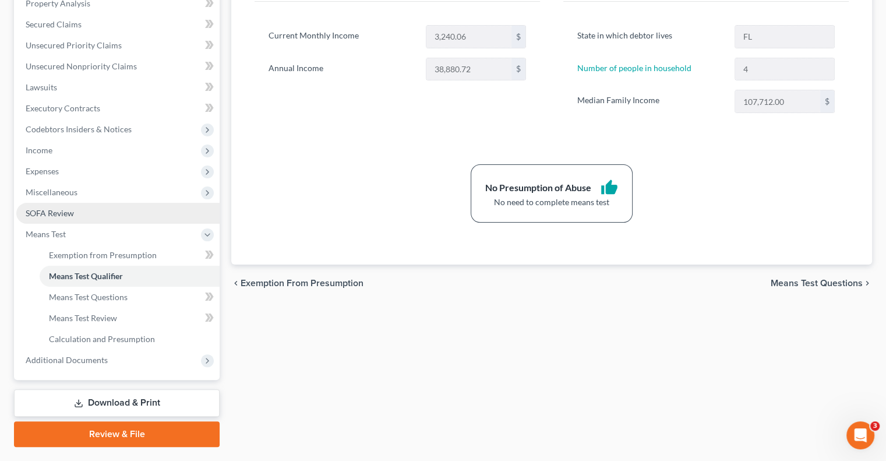
click at [52, 216] on span "SOFA Review" at bounding box center [50, 213] width 48 height 10
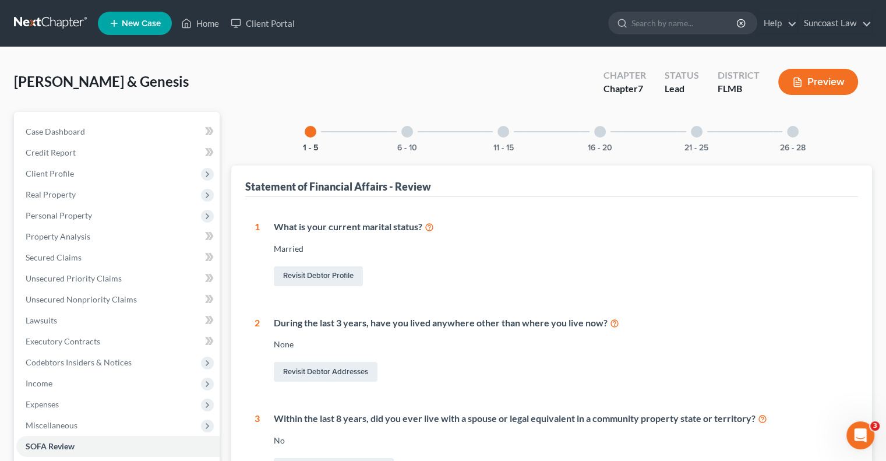
click at [407, 135] on div at bounding box center [407, 132] width 12 height 12
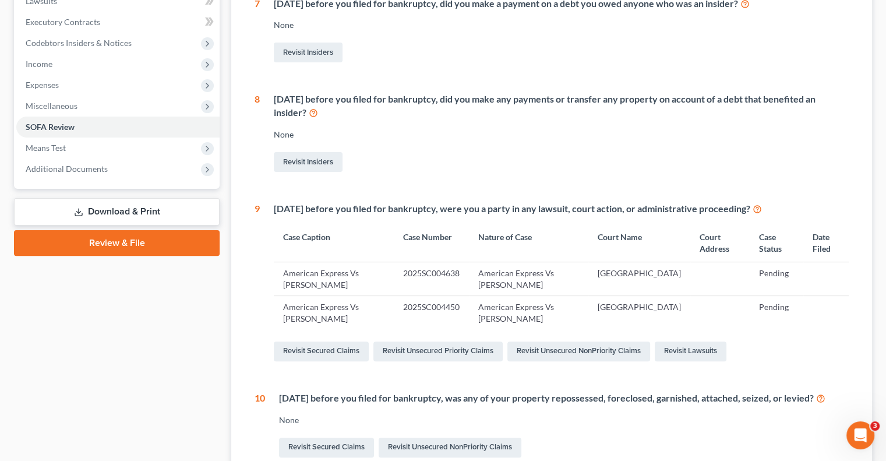
scroll to position [440, 0]
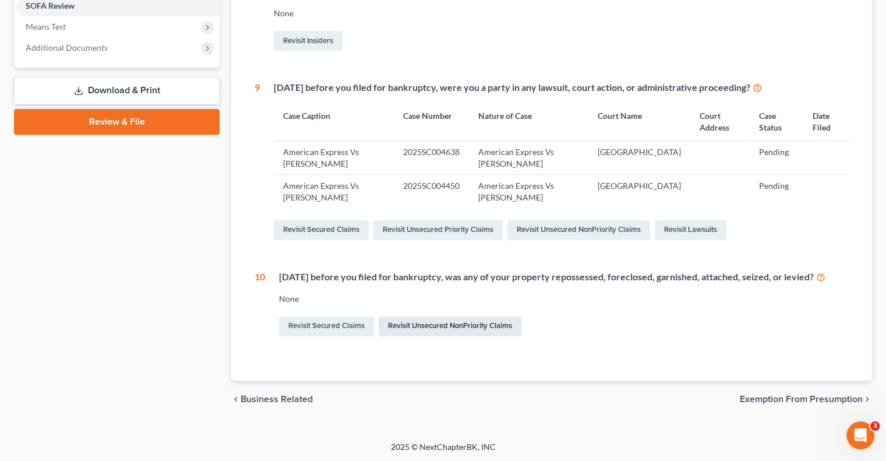
click at [443, 327] on link "Revisit Unsecured NonPriority Claims" at bounding box center [450, 326] width 143 height 20
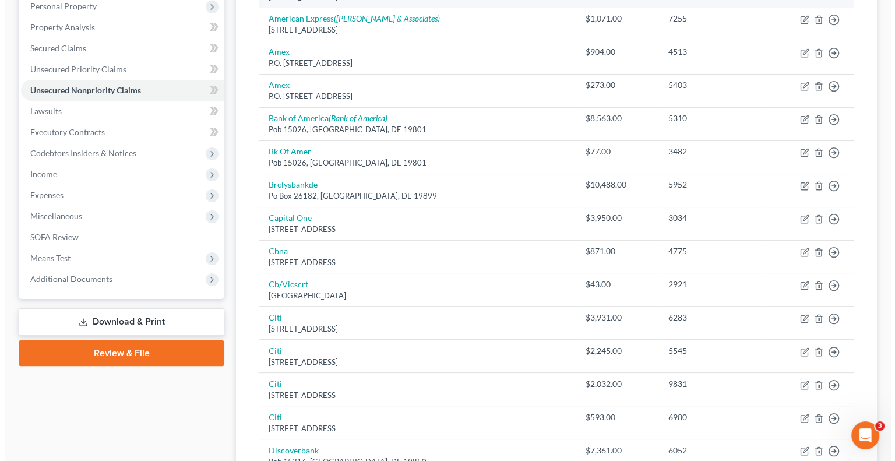
scroll to position [100, 0]
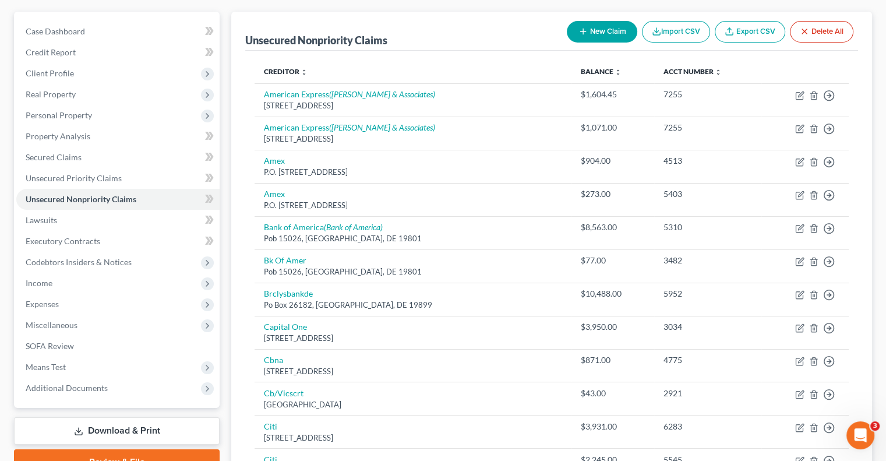
click at [591, 28] on button "New Claim" at bounding box center [602, 32] width 70 height 22
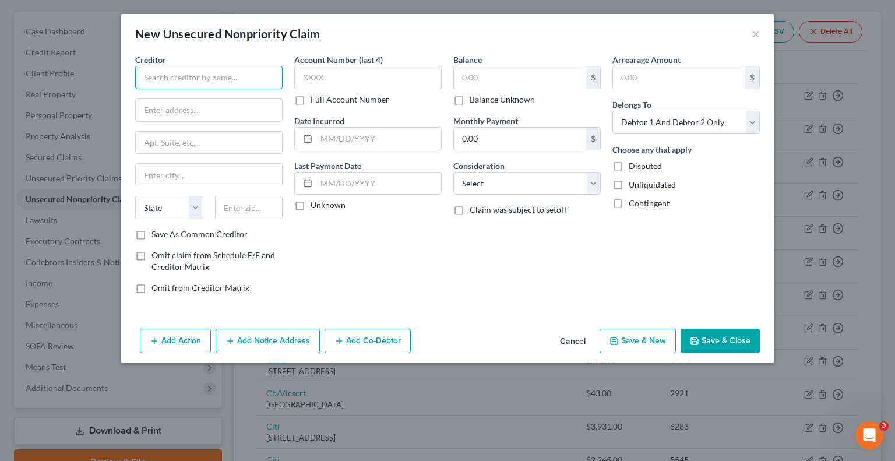
click at [261, 79] on input "text" at bounding box center [208, 77] width 147 height 23
paste input "Vystar Credit Union"
click at [387, 76] on input "text" at bounding box center [367, 77] width 147 height 23
drag, startPoint x: 231, startPoint y: 111, endPoint x: 238, endPoint y: 120, distance: 11.2
click at [230, 111] on input "text" at bounding box center [209, 110] width 146 height 22
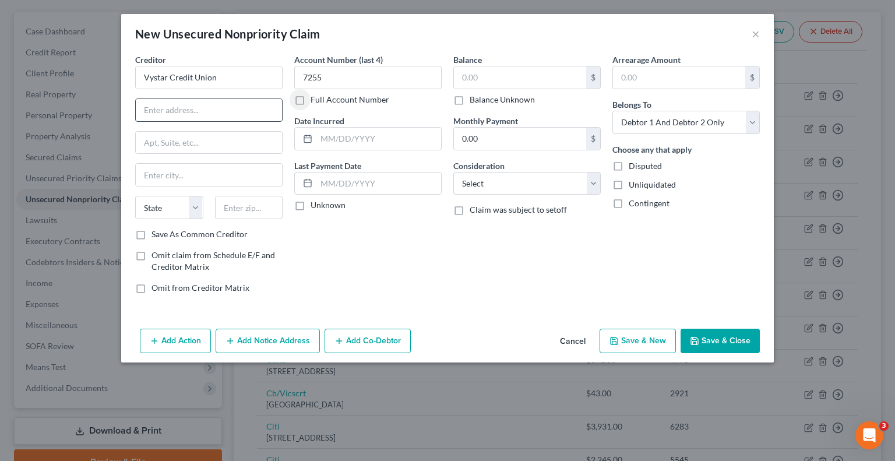
paste input "[STREET_ADDRESS][PERSON_NAME]"
click at [204, 135] on input "text" at bounding box center [209, 143] width 146 height 22
paste input "PO Box 45085"
drag, startPoint x: 250, startPoint y: 211, endPoint x: 259, endPoint y: 206, distance: 11.0
click at [250, 211] on input "text" at bounding box center [249, 207] width 68 height 23
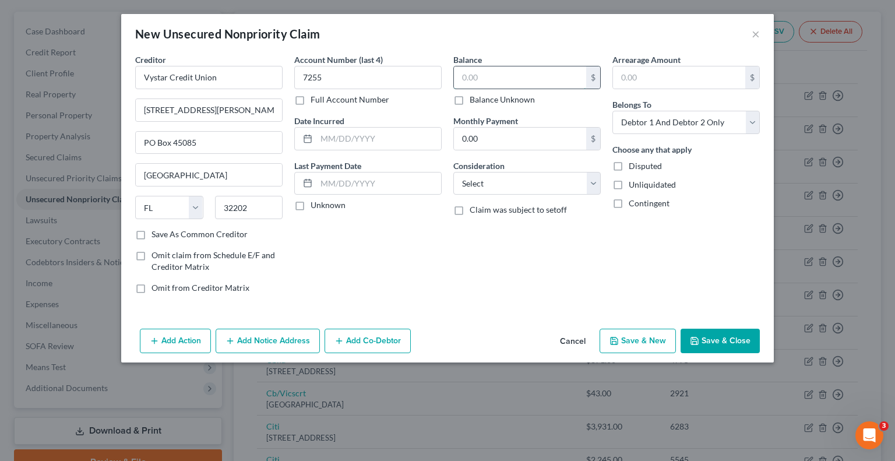
click at [487, 76] on input "text" at bounding box center [520, 77] width 132 height 22
click at [168, 337] on button "Add Action" at bounding box center [175, 340] width 71 height 24
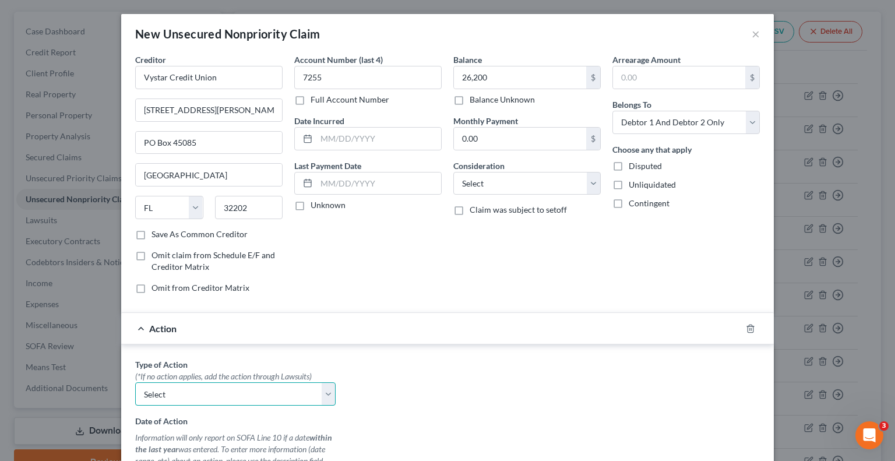
drag, startPoint x: 203, startPoint y: 393, endPoint x: 203, endPoint y: 382, distance: 11.1
click at [203, 393] on select "Select Repossession Garnishment Foreclosure Personal Injury Attached, Seized, O…" at bounding box center [235, 393] width 200 height 23
click at [135, 382] on select "Select Repossession Garnishment Foreclosure Personal Injury Attached, Seized, O…" at bounding box center [235, 393] width 200 height 23
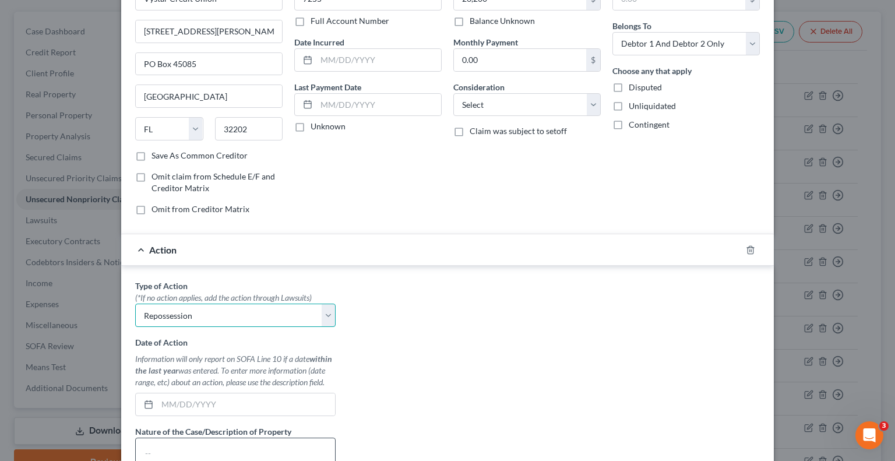
scroll to position [175, 0]
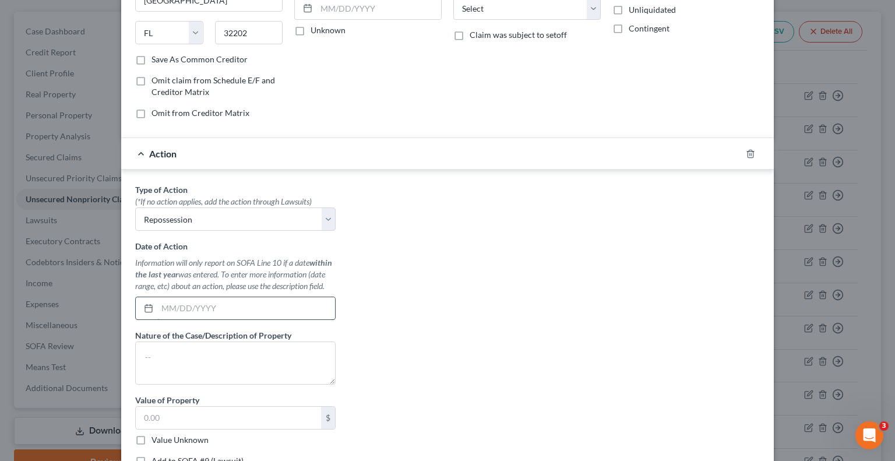
click at [217, 308] on input "text" at bounding box center [246, 308] width 178 height 22
click at [151, 440] on label "Value Unknown" at bounding box center [179, 440] width 57 height 12
click at [156, 440] on input "Value Unknown" at bounding box center [160, 438] width 8 height 8
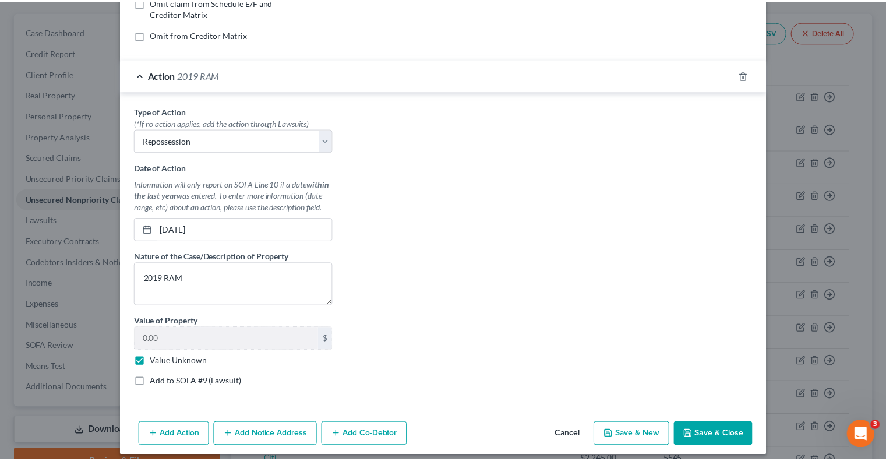
scroll to position [260, 0]
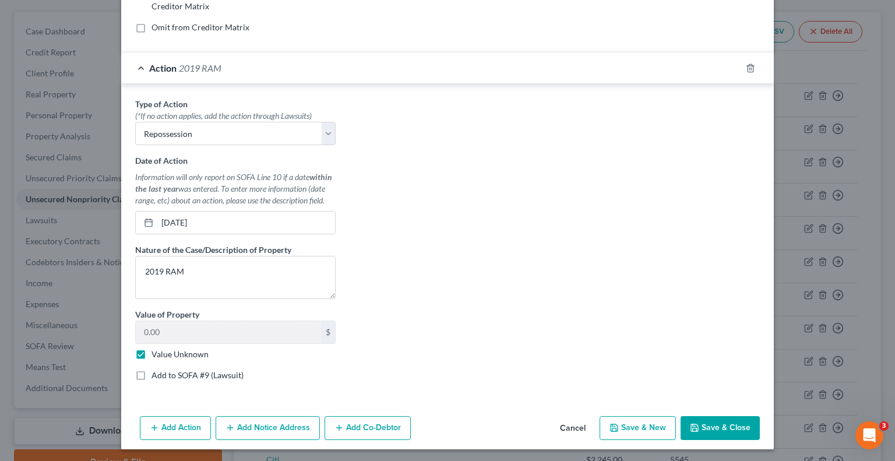
click at [723, 423] on button "Save & Close" at bounding box center [719, 428] width 79 height 24
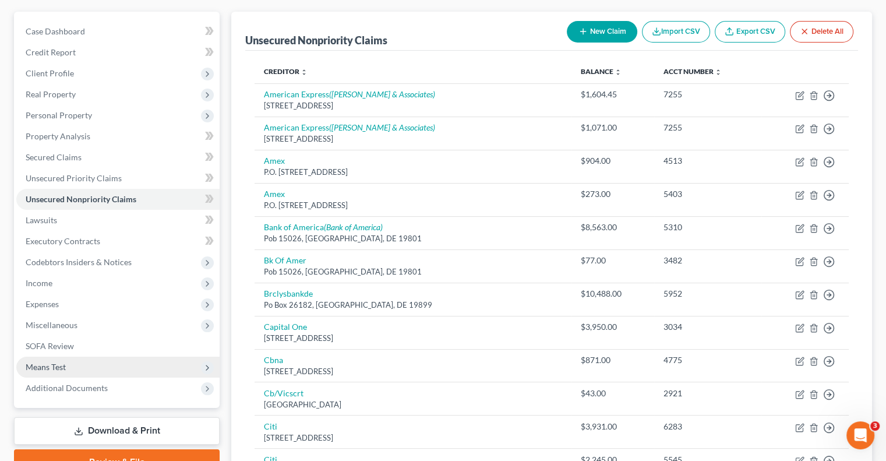
drag, startPoint x: 61, startPoint y: 358, endPoint x: 75, endPoint y: 366, distance: 16.4
click at [61, 358] on span "Means Test" at bounding box center [117, 366] width 203 height 21
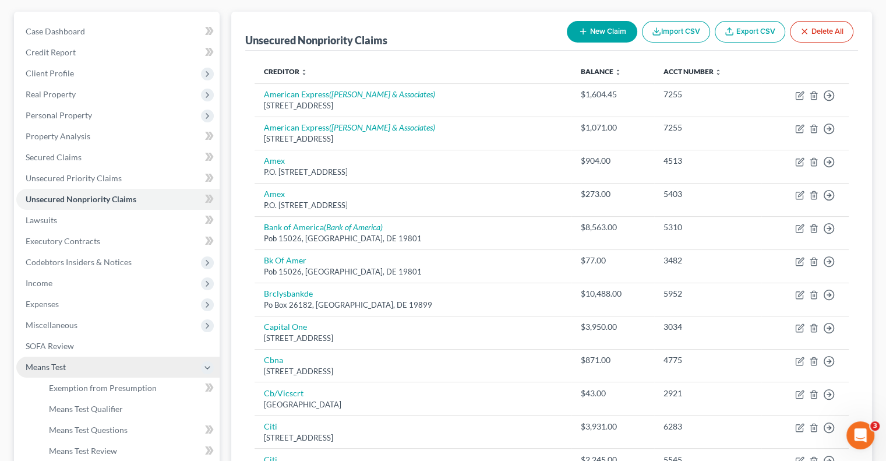
click at [66, 369] on span "Means Test" at bounding box center [117, 366] width 203 height 21
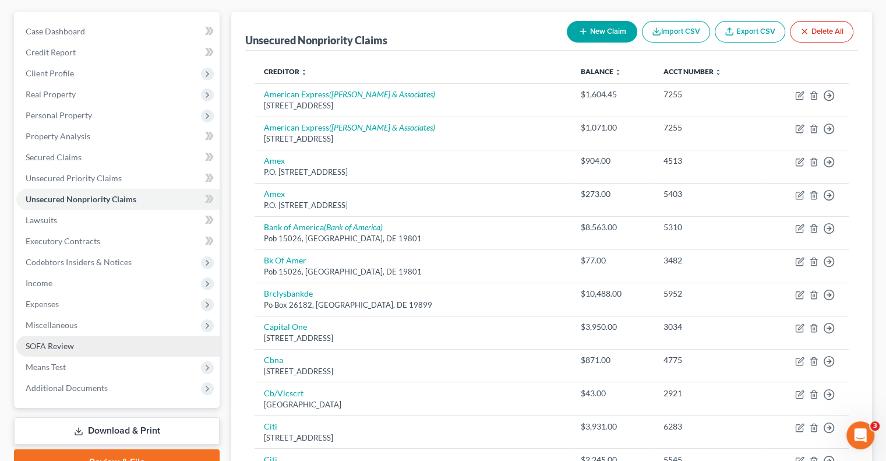
click at [66, 349] on span "SOFA Review" at bounding box center [50, 346] width 48 height 10
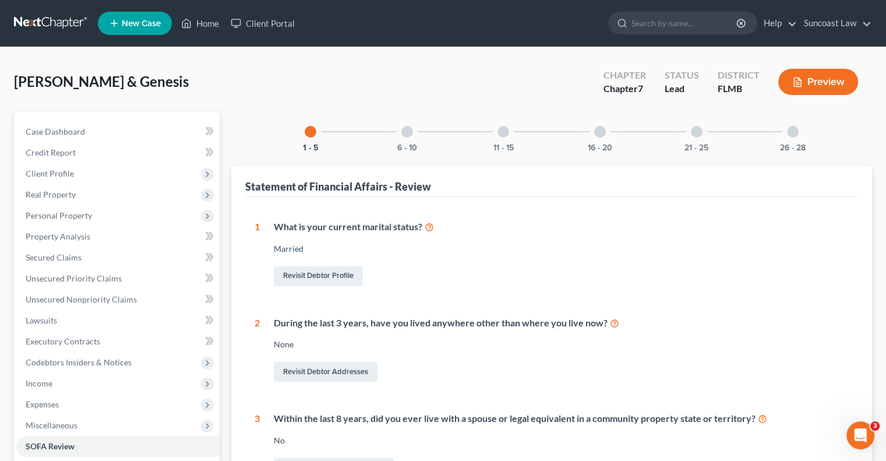
click at [696, 135] on div at bounding box center [697, 132] width 12 height 12
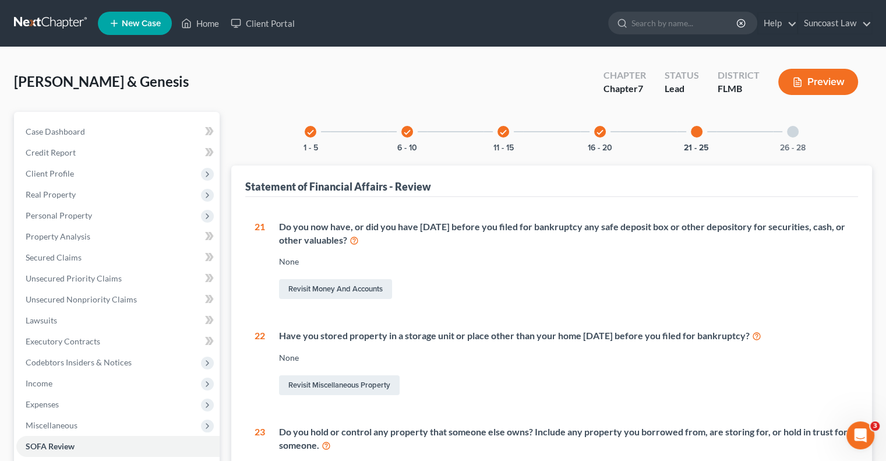
click at [791, 137] on div "26 - 28" at bounding box center [793, 132] width 40 height 40
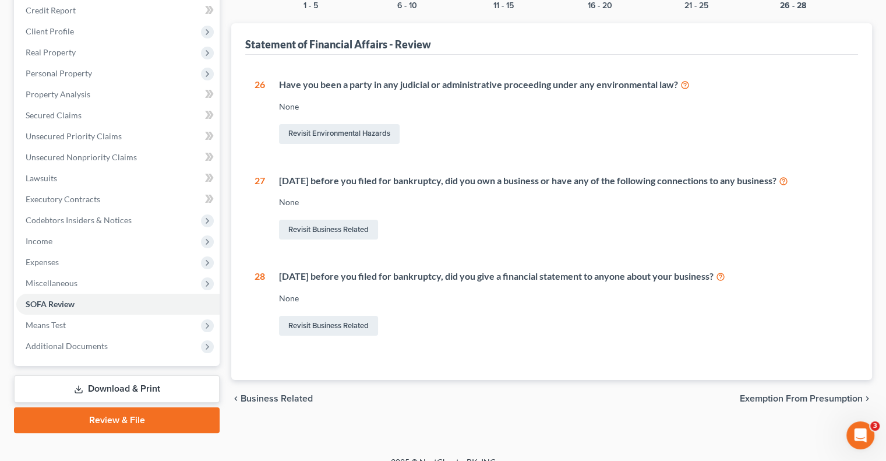
scroll to position [157, 0]
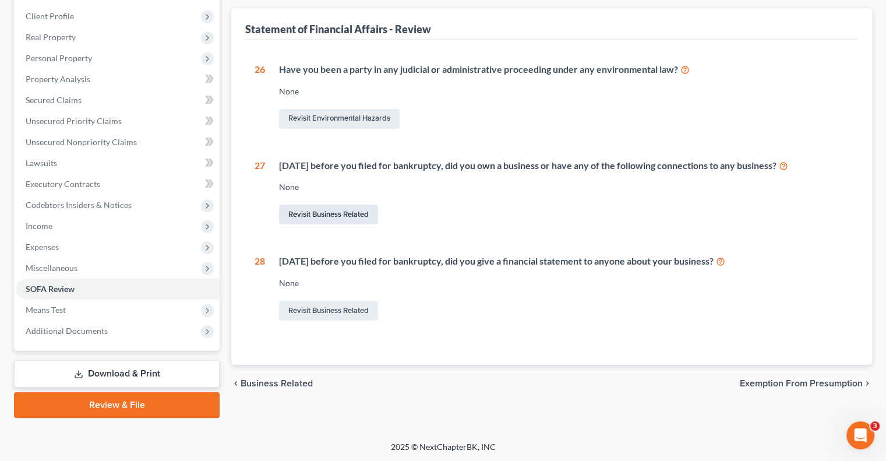
click at [342, 213] on link "Revisit Business Related" at bounding box center [328, 214] width 99 height 20
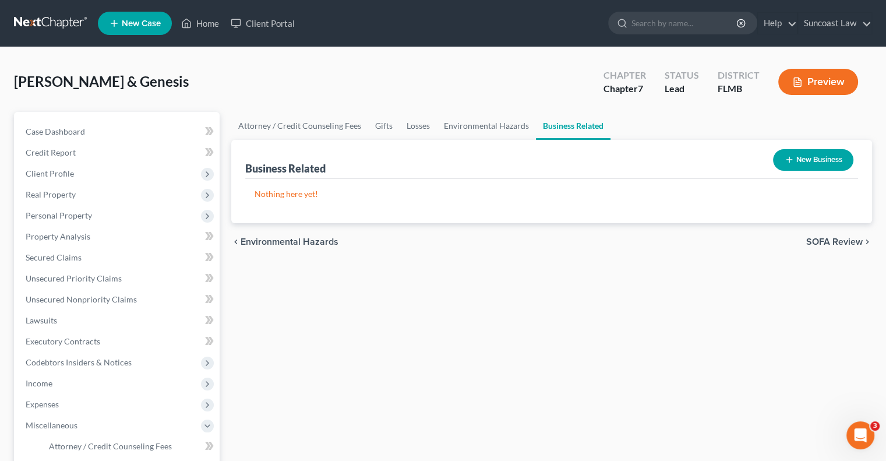
click at [801, 161] on button "New Business" at bounding box center [813, 160] width 80 height 22
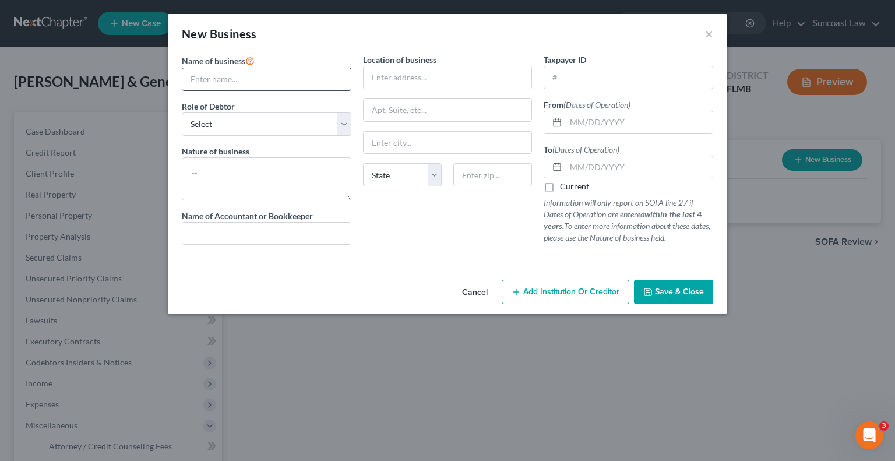
click at [264, 74] on input "text" at bounding box center [266, 79] width 168 height 22
paste input "[PERSON_NAME] solutions LLC"
click at [256, 120] on select "Select A member of a limited liability company (LLC) or limited liability partn…" at bounding box center [266, 123] width 169 height 23
click at [182, 112] on select "Select A member of a limited liability company (LLC) or limited liability partn…" at bounding box center [266, 123] width 169 height 23
click at [284, 176] on textarea at bounding box center [266, 178] width 169 height 43
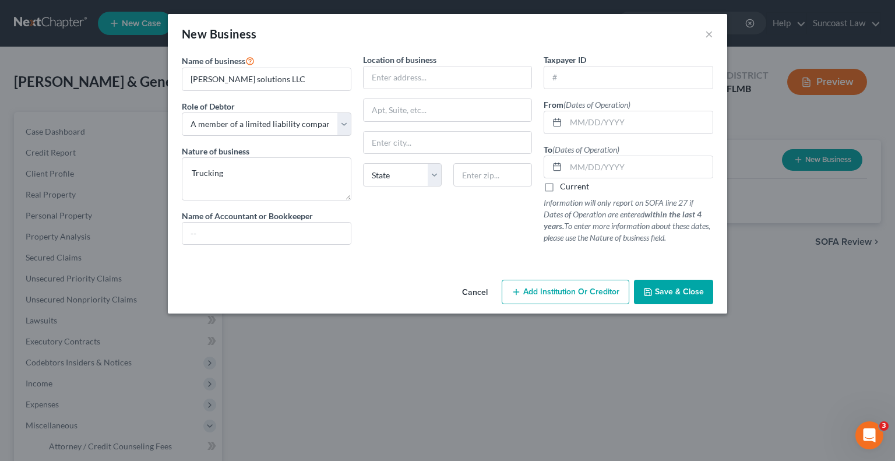
click at [425, 62] on label "Location of business" at bounding box center [399, 60] width 73 height 12
click at [429, 74] on input "text" at bounding box center [447, 77] width 168 height 22
paste input "[STREET_ADDRESS]"
click at [496, 167] on input "text" at bounding box center [492, 174] width 79 height 23
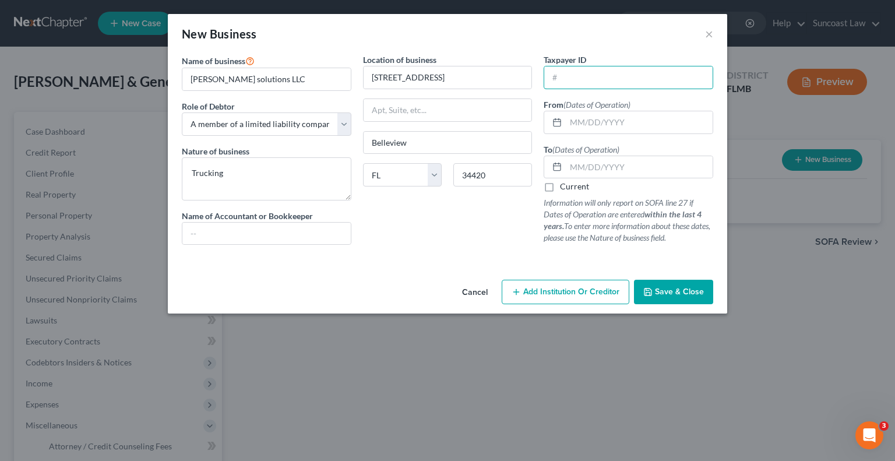
paste input "[US_EMPLOYER_IDENTIFICATION_NUMBER]"
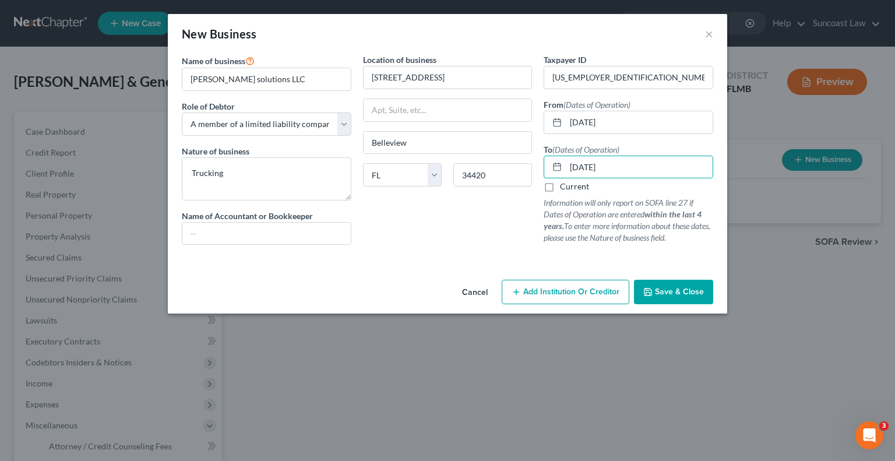
click at [659, 290] on span "Save & Close" at bounding box center [679, 292] width 49 height 10
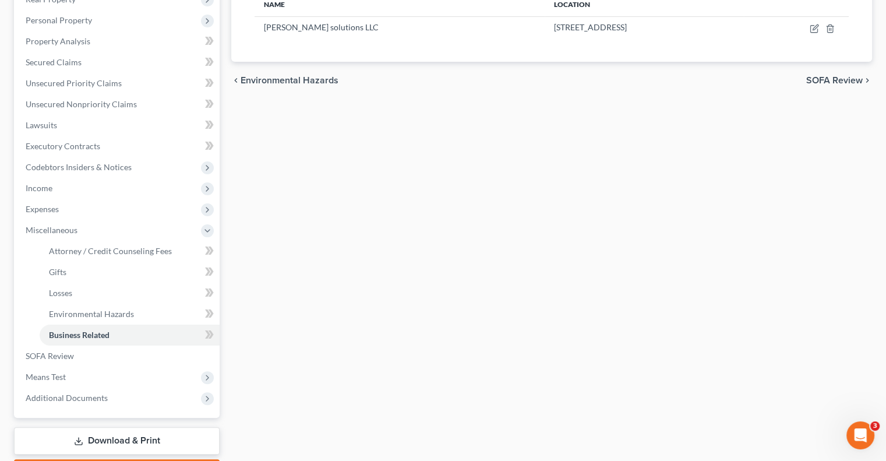
scroll to position [262, 0]
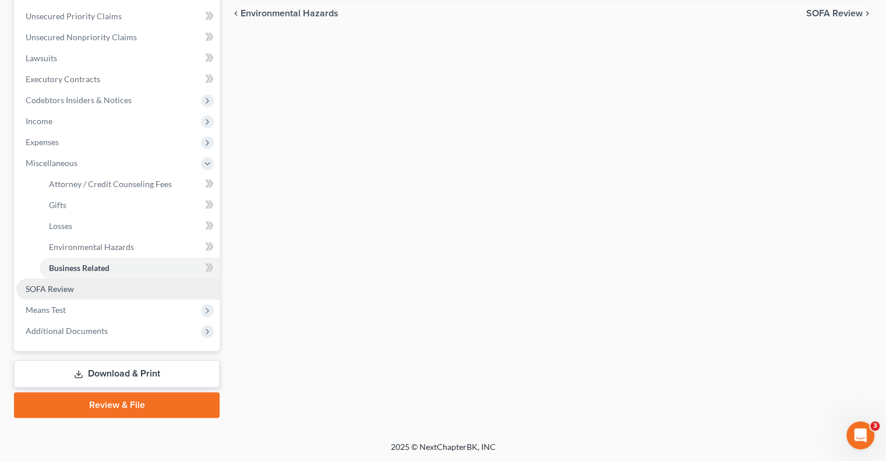
click at [75, 288] on link "SOFA Review" at bounding box center [117, 288] width 203 height 21
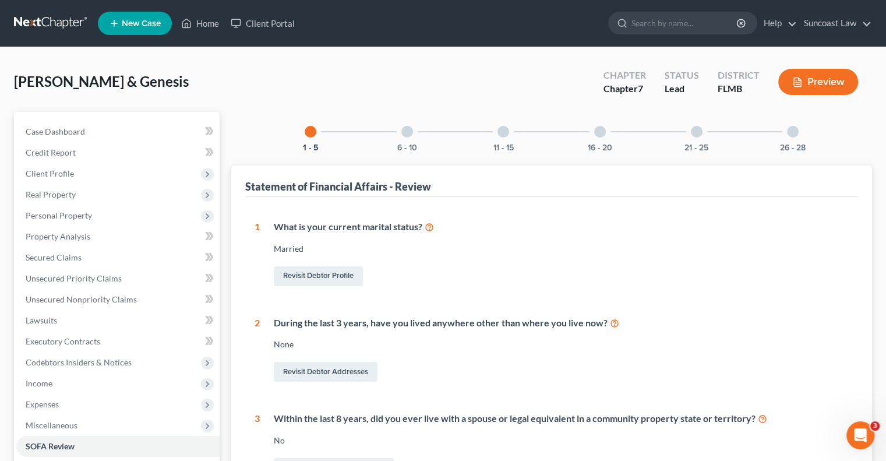
click at [602, 133] on div at bounding box center [600, 132] width 12 height 12
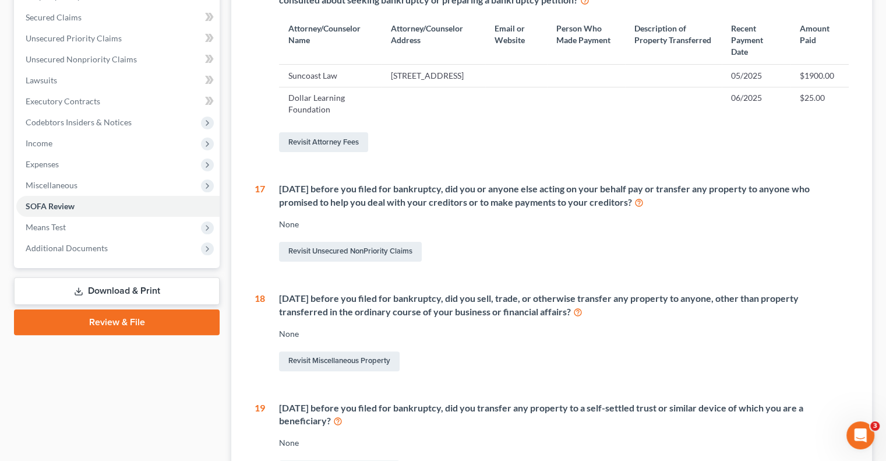
scroll to position [291, 0]
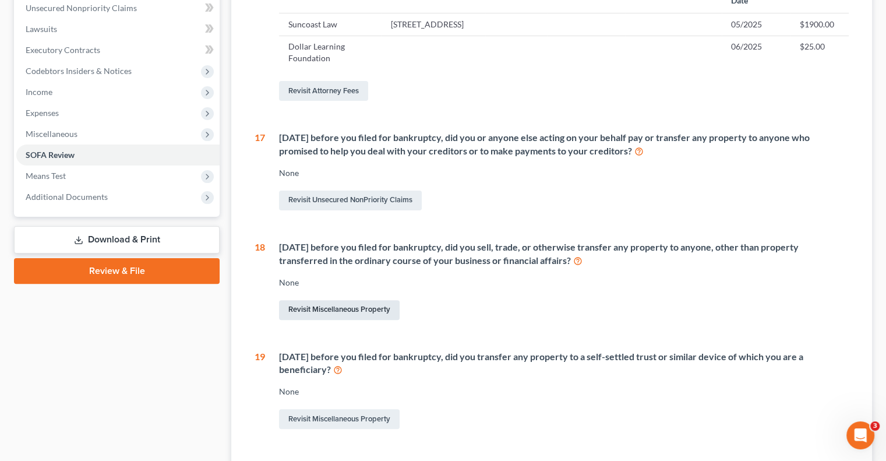
click at [373, 320] on link "Revisit Miscellaneous Property" at bounding box center [339, 310] width 121 height 20
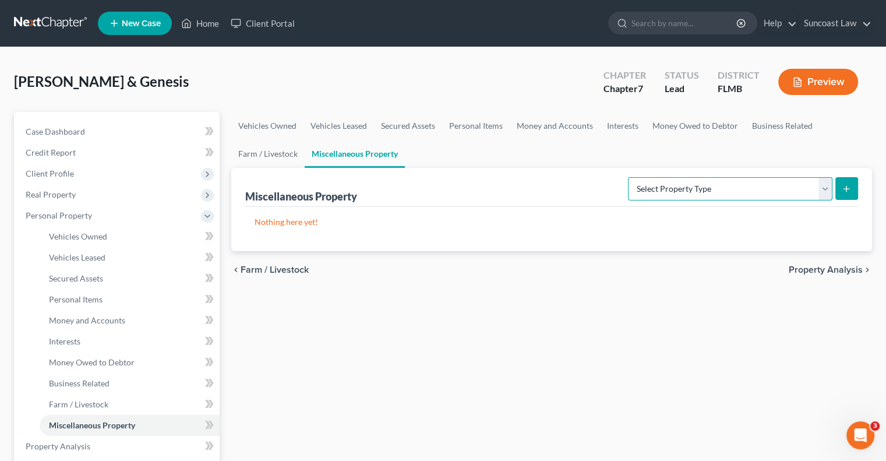
click at [776, 186] on select "Select Property Type Assigned for Creditor Benefit [DATE] (SOFA: 12) Holding fo…" at bounding box center [730, 188] width 204 height 23
click at [628, 177] on select "Select Property Type Assigned for Creditor Benefit [DATE] (SOFA: 12) Holding fo…" at bounding box center [730, 188] width 204 height 23
click at [848, 192] on icon "submit" at bounding box center [846, 188] width 9 height 9
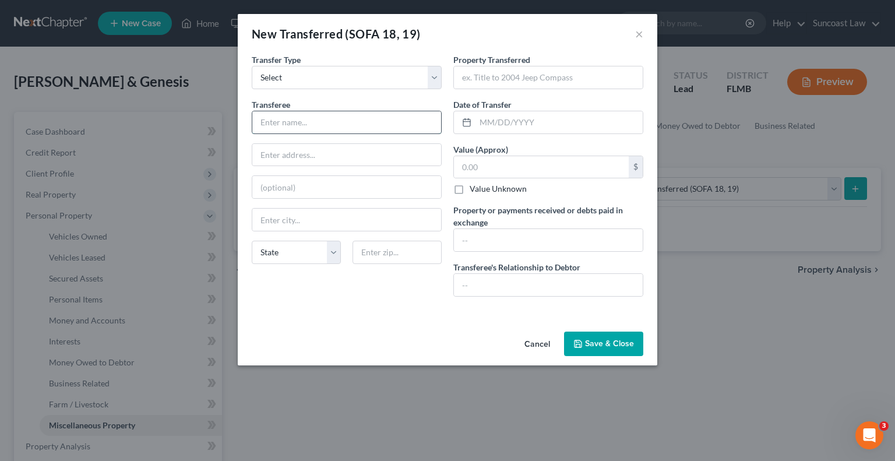
click at [327, 118] on input "text" at bounding box center [346, 122] width 189 height 22
drag, startPoint x: 546, startPoint y: 76, endPoint x: 564, endPoint y: 48, distance: 33.6
click at [546, 76] on input "text" at bounding box center [548, 77] width 189 height 22
click at [469, 187] on label "Value Unknown" at bounding box center [497, 189] width 57 height 12
click at [474, 187] on input "Value Unknown" at bounding box center [478, 187] width 8 height 8
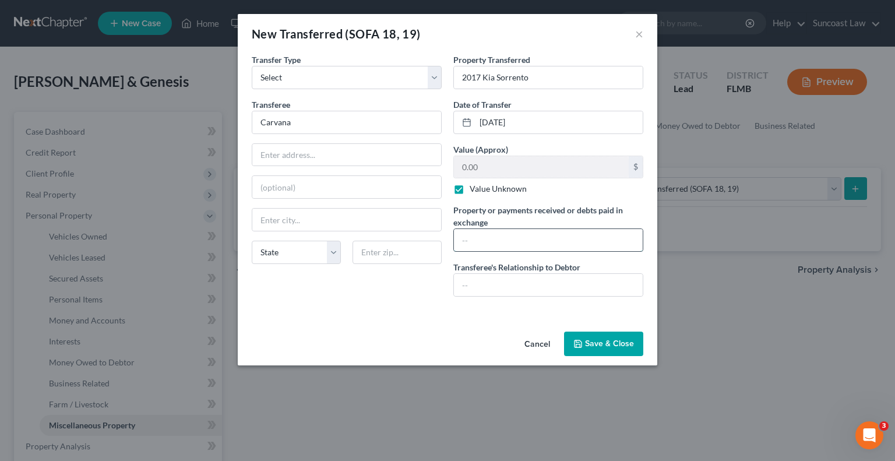
click at [499, 242] on input "text" at bounding box center [548, 240] width 189 height 22
click at [628, 340] on button "Save & Close" at bounding box center [603, 343] width 79 height 24
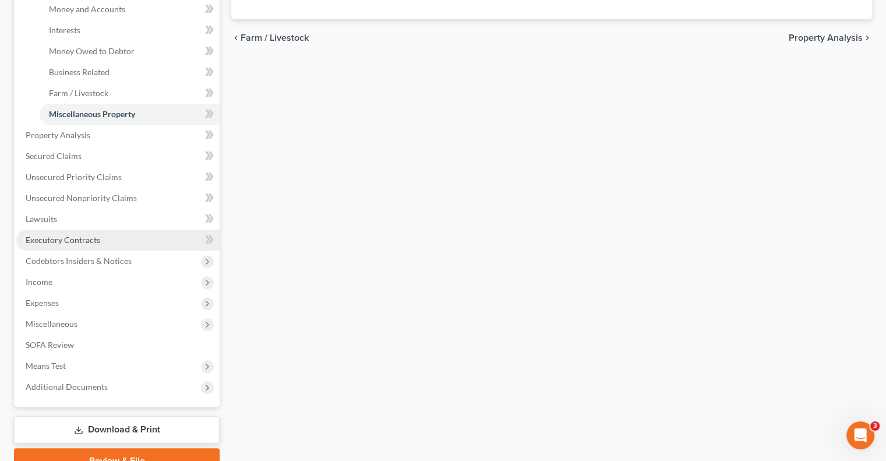
scroll to position [367, 0]
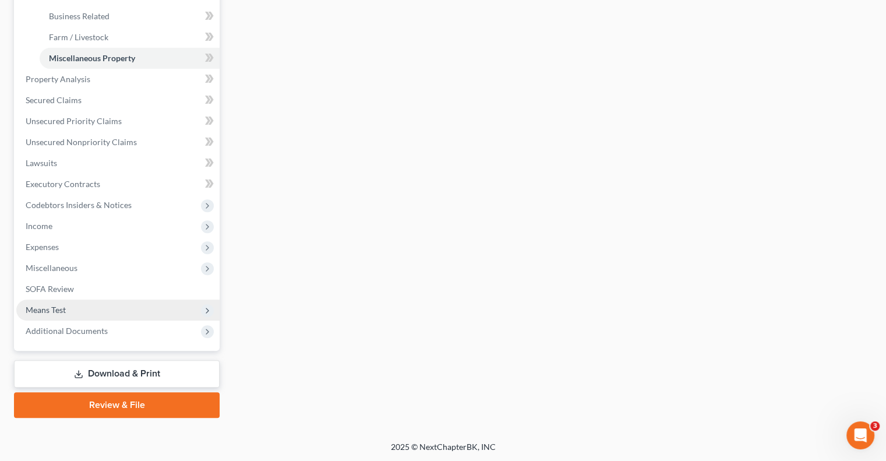
click at [61, 310] on span "Means Test" at bounding box center [46, 310] width 40 height 10
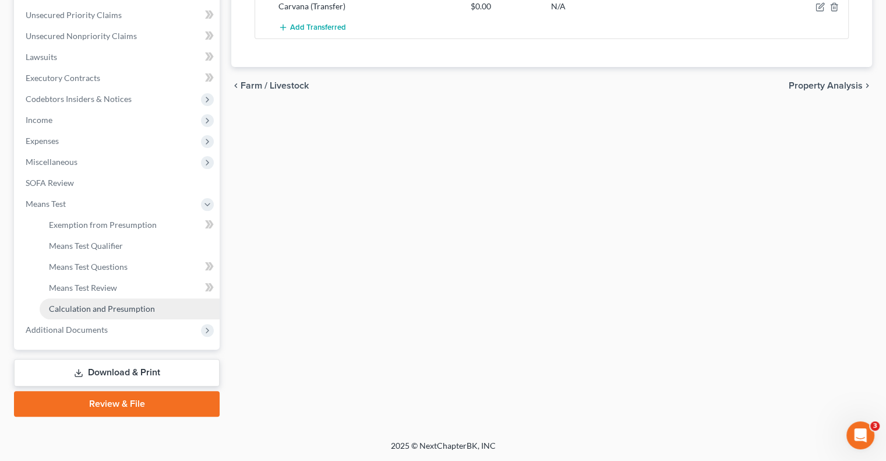
scroll to position [262, 0]
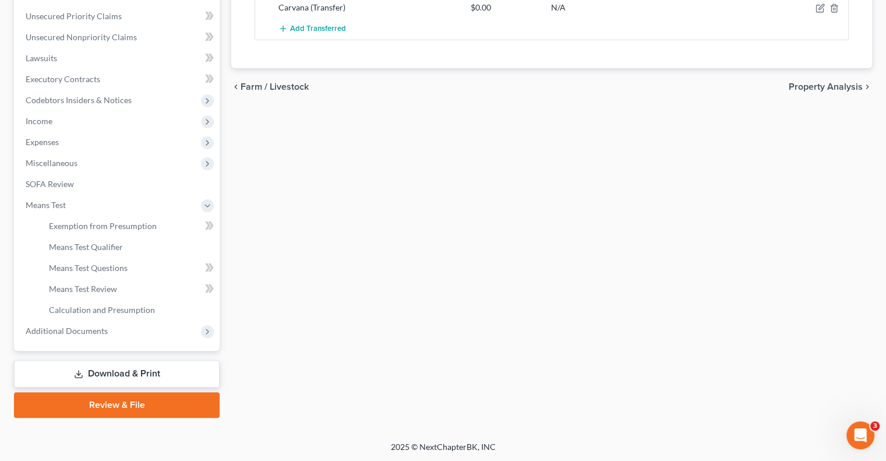
click at [160, 410] on link "Review & File" at bounding box center [117, 405] width 206 height 26
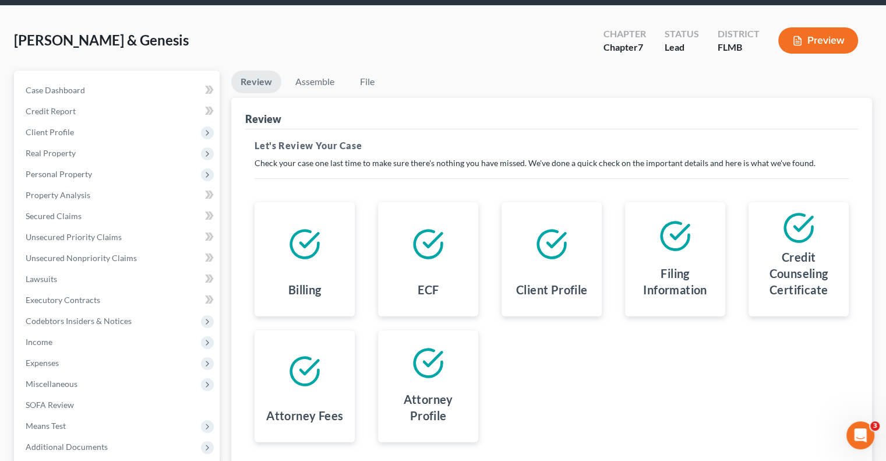
scroll to position [58, 0]
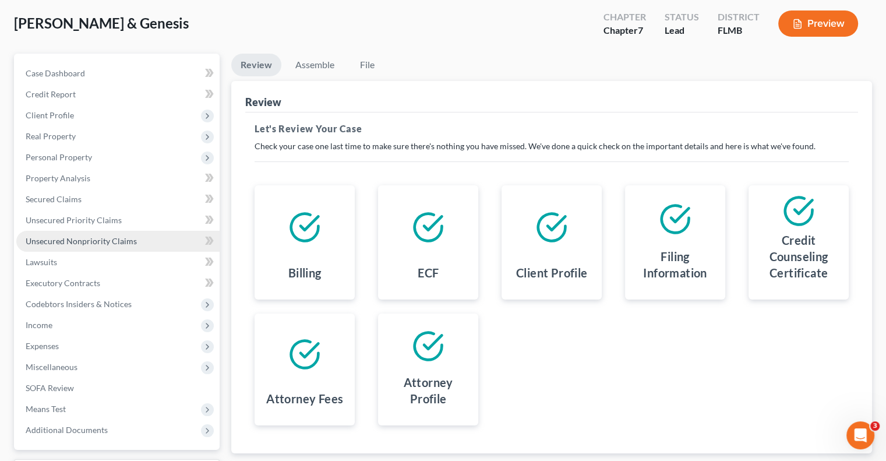
click at [116, 243] on span "Unsecured Nonpriority Claims" at bounding box center [81, 241] width 111 height 10
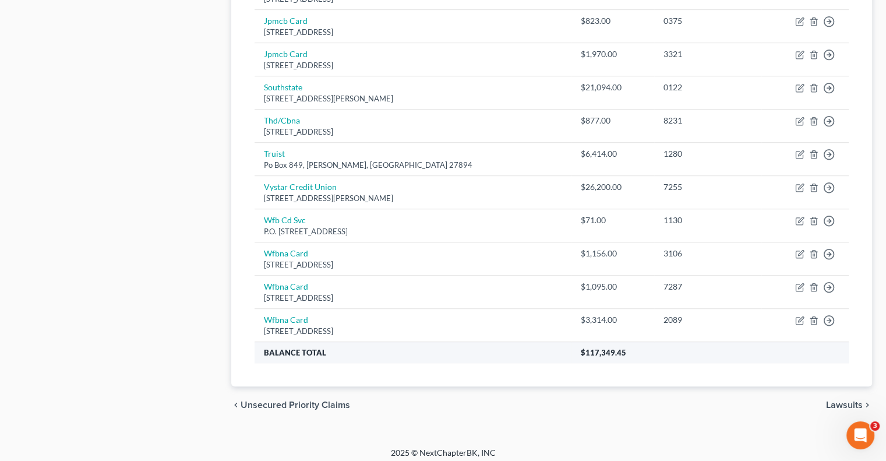
scroll to position [774, 0]
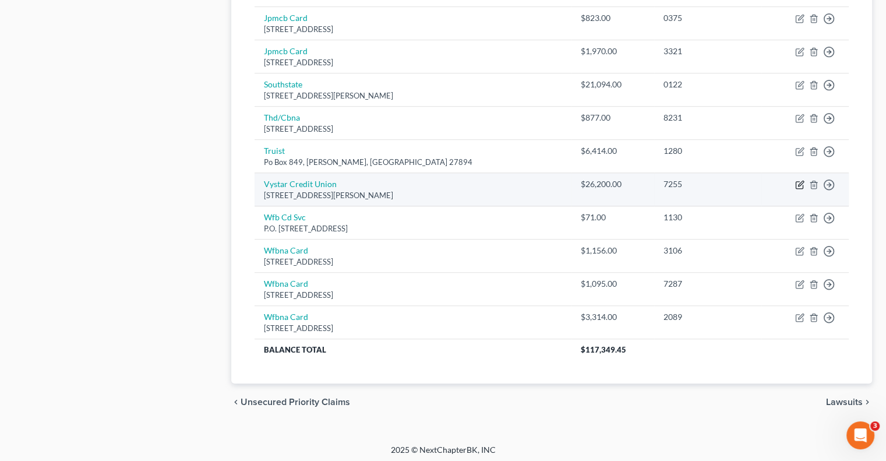
click at [801, 181] on icon "button" at bounding box center [800, 183] width 5 height 5
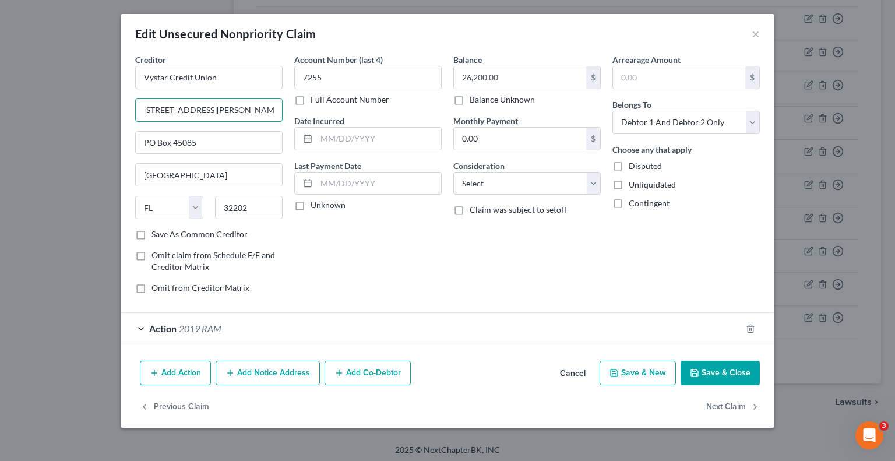
drag, startPoint x: 214, startPoint y: 112, endPoint x: 57, endPoint y: 114, distance: 157.3
click at [54, 115] on div "Edit Unsecured Nonpriority Claim × Creditor * Vystar Credit Union [STREET_ADDRE…" at bounding box center [447, 230] width 895 height 461
click at [720, 368] on button "Save & Close" at bounding box center [719, 373] width 79 height 24
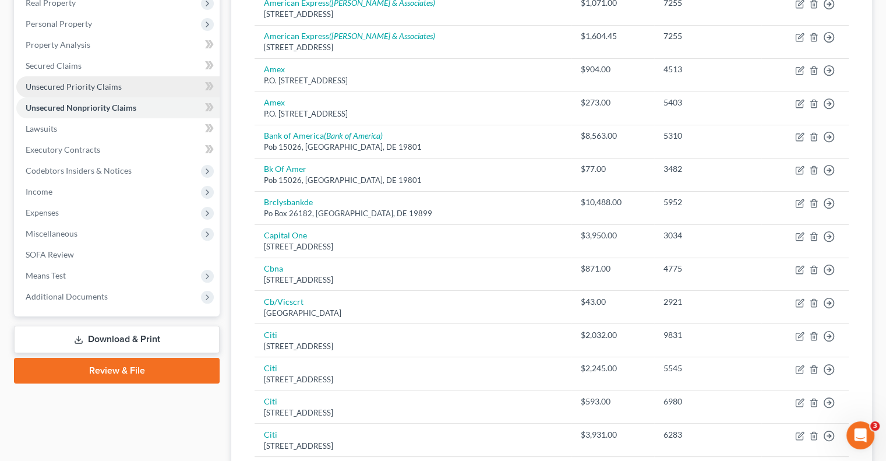
click at [90, 82] on span "Unsecured Priority Claims" at bounding box center [74, 87] width 96 height 10
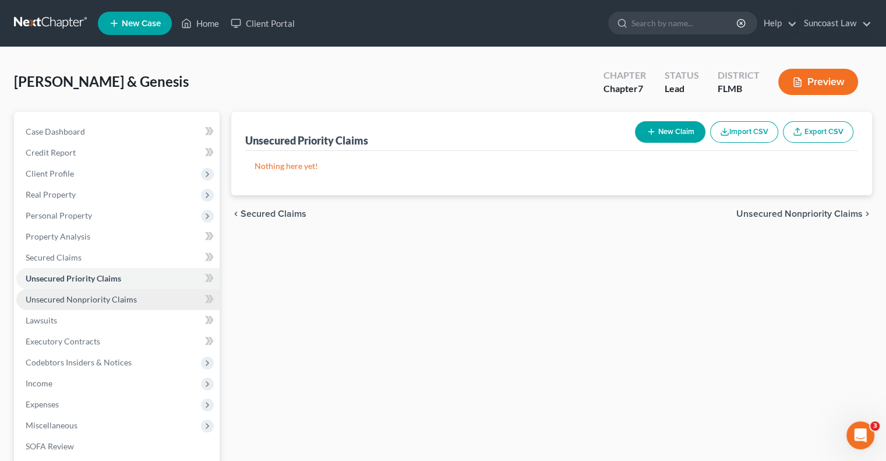
click at [119, 299] on span "Unsecured Nonpriority Claims" at bounding box center [81, 299] width 111 height 10
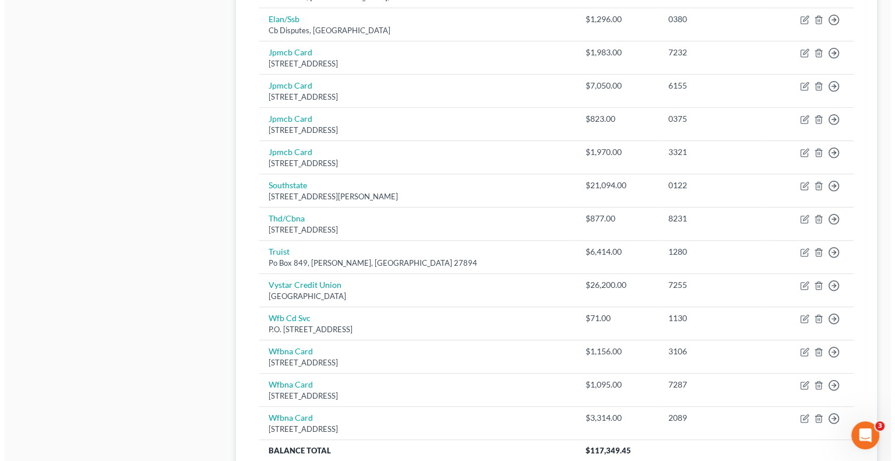
scroll to position [774, 0]
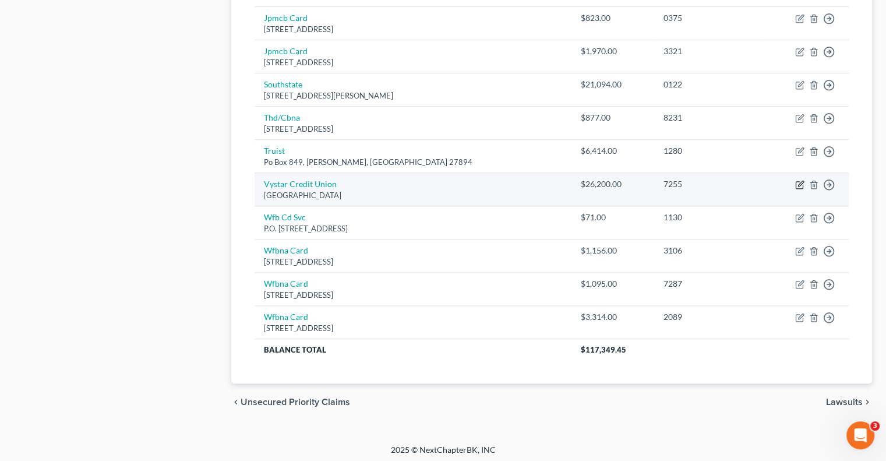
click at [796, 185] on icon "button" at bounding box center [799, 184] width 9 height 9
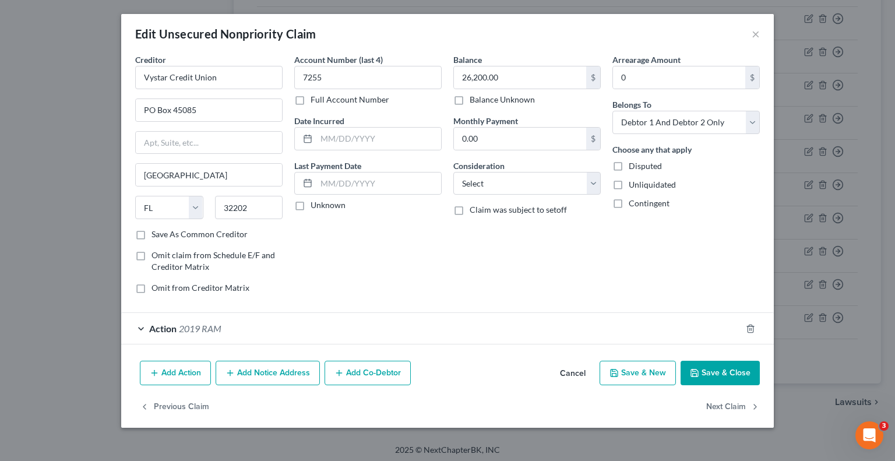
click at [335, 324] on div "Action 2019 RAM" at bounding box center [431, 328] width 620 height 31
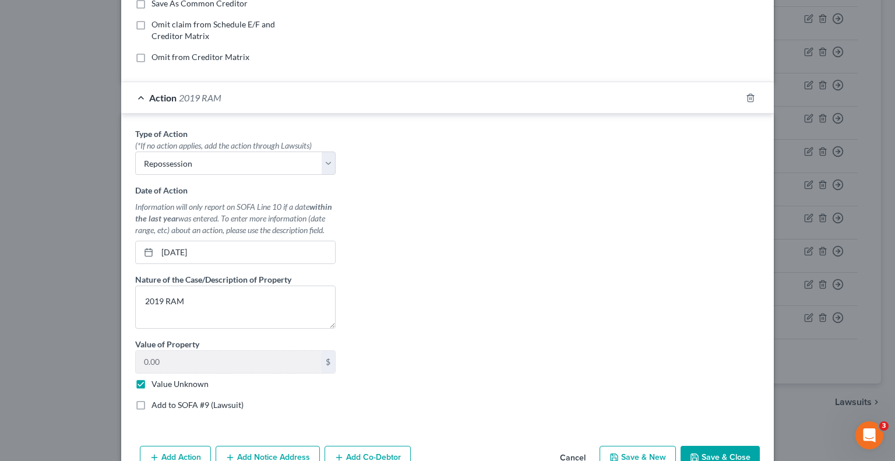
scroll to position [233, 0]
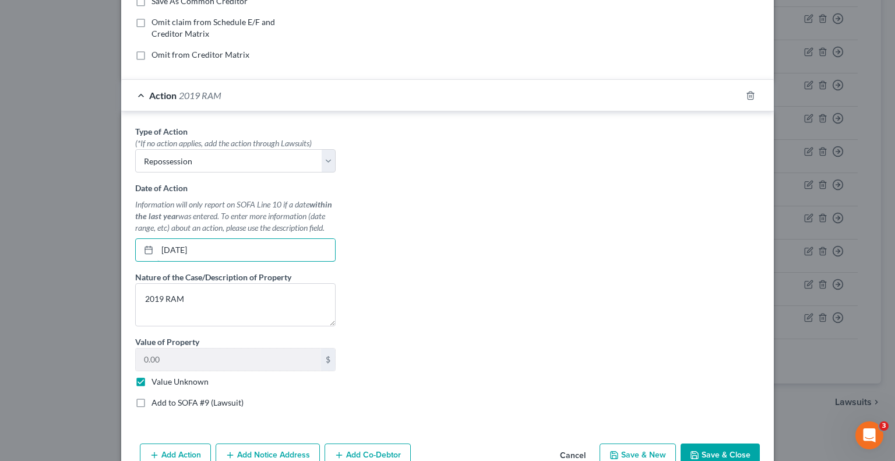
drag, startPoint x: 226, startPoint y: 256, endPoint x: 165, endPoint y: 260, distance: 60.7
click at [165, 260] on div "Type of Action * (*If no action applies, add the action through Lawsuits) Selec…" at bounding box center [235, 271] width 212 height 292
click at [725, 446] on button "Save & Close" at bounding box center [719, 455] width 79 height 24
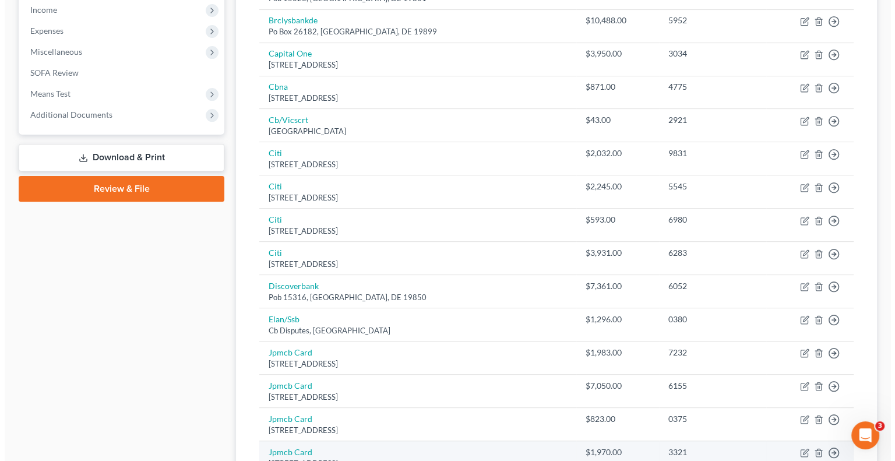
scroll to position [483, 0]
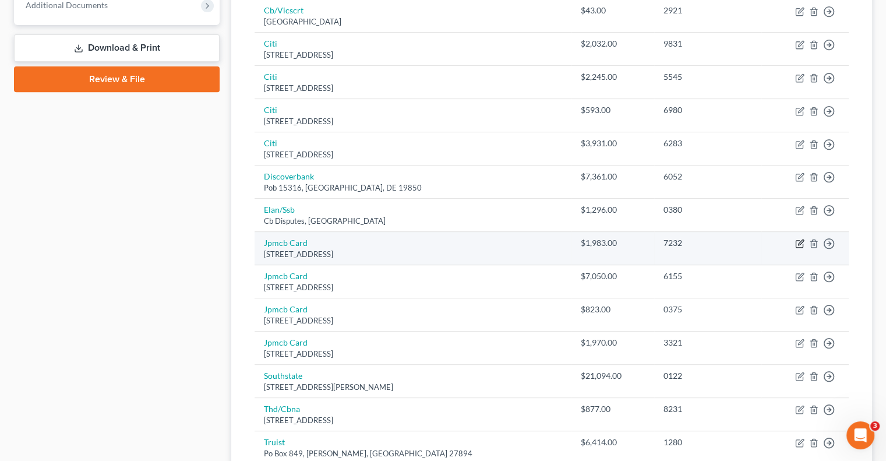
click at [803, 239] on icon "button" at bounding box center [799, 243] width 9 height 9
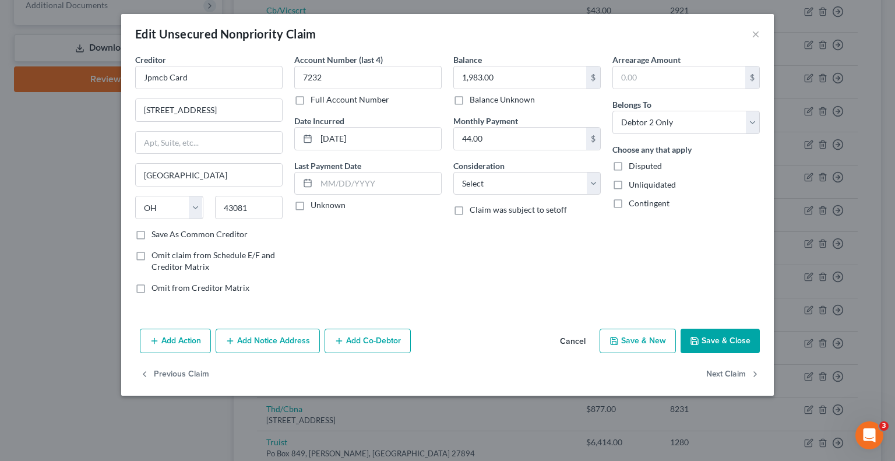
click at [280, 334] on button "Add Notice Address" at bounding box center [267, 340] width 104 height 24
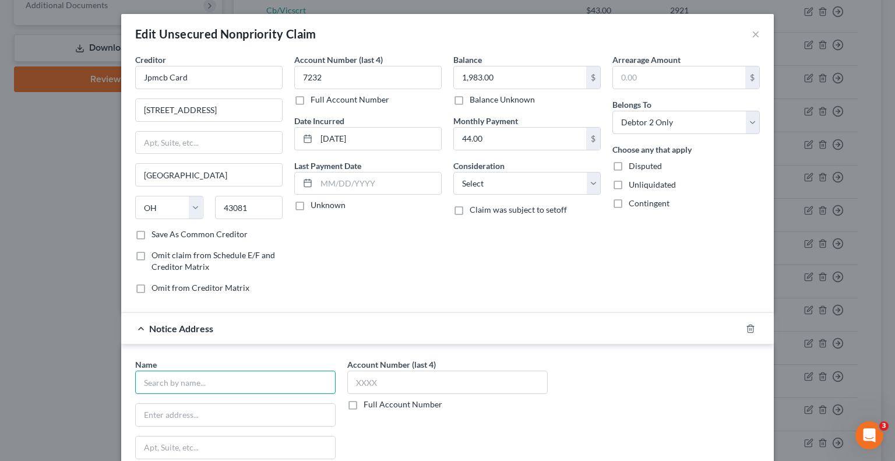
click at [245, 384] on input "text" at bounding box center [235, 381] width 200 height 23
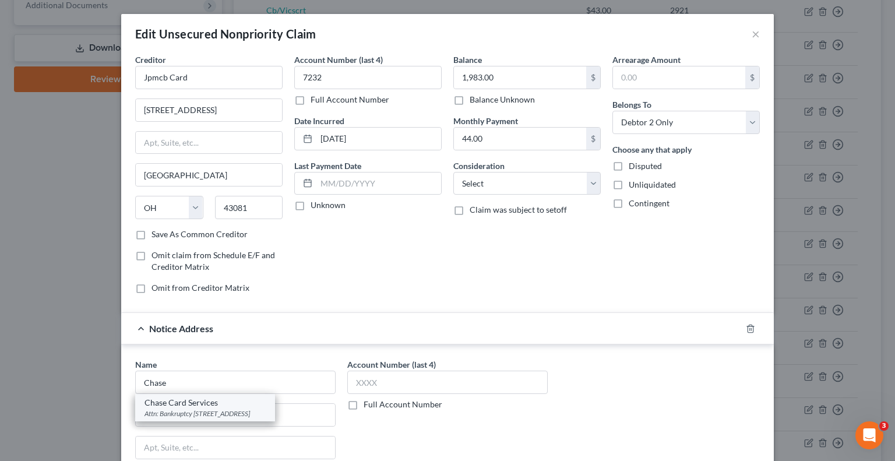
click at [202, 400] on div "Chase Card Services" at bounding box center [204, 403] width 121 height 12
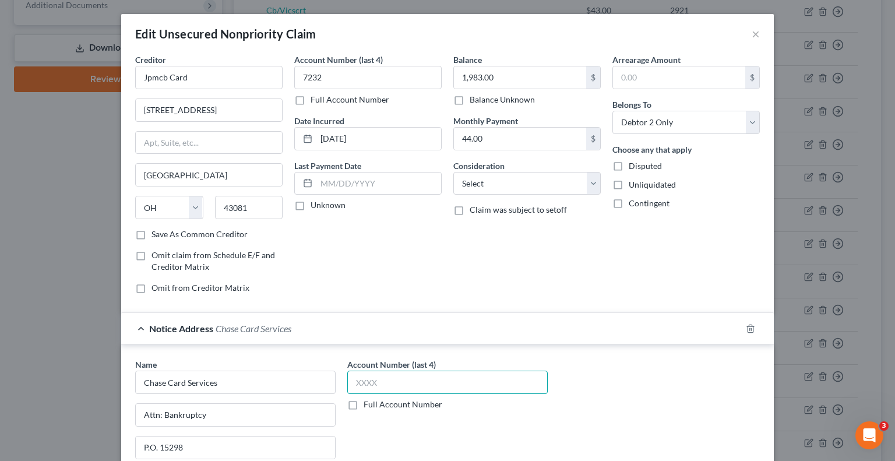
click at [395, 379] on input "text" at bounding box center [447, 381] width 200 height 23
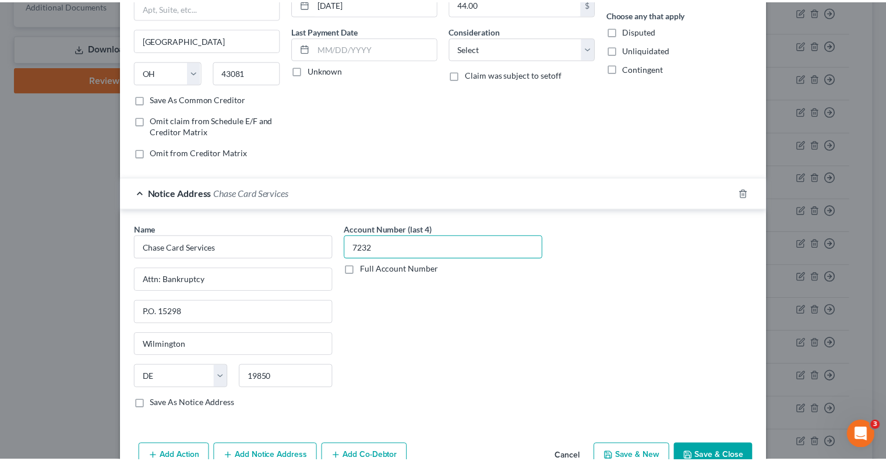
scroll to position [197, 0]
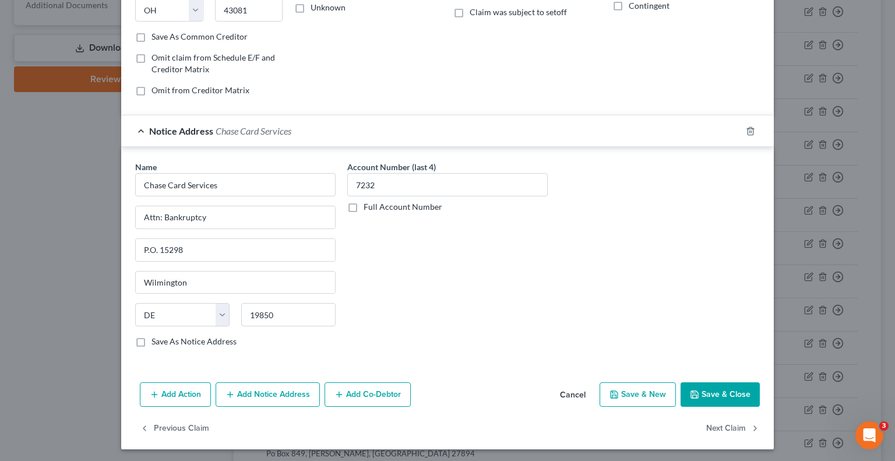
click at [740, 390] on button "Save & Close" at bounding box center [719, 394] width 79 height 24
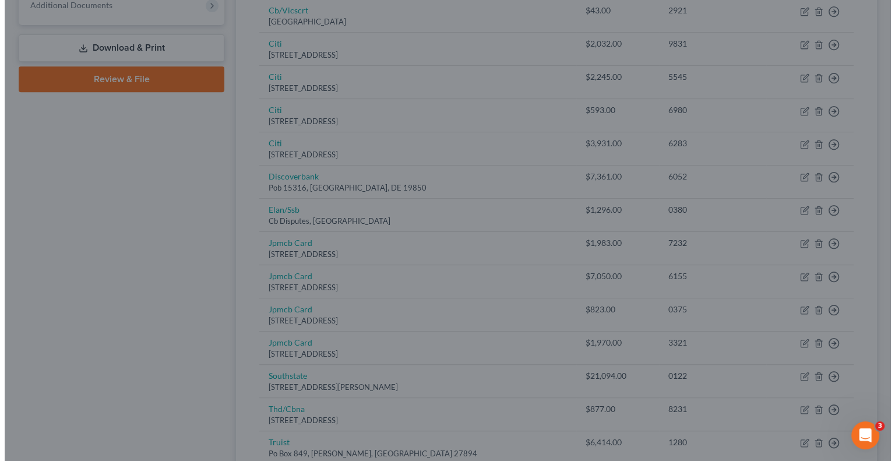
scroll to position [0, 0]
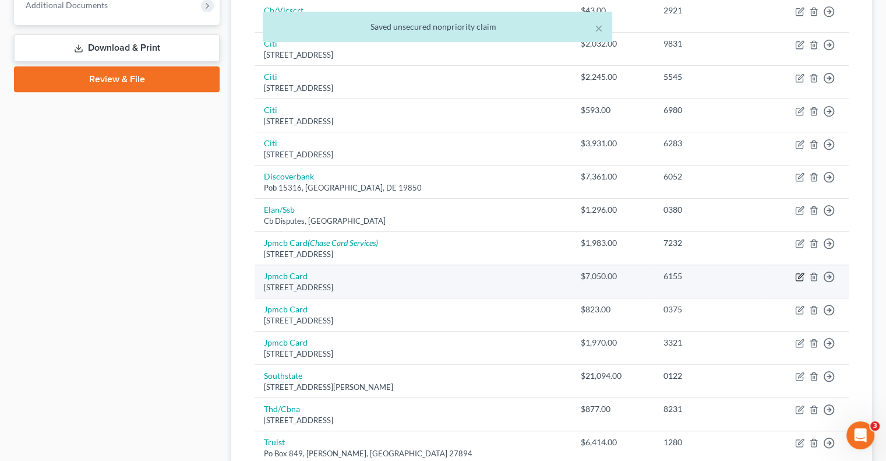
click at [799, 273] on icon "button" at bounding box center [800, 275] width 5 height 5
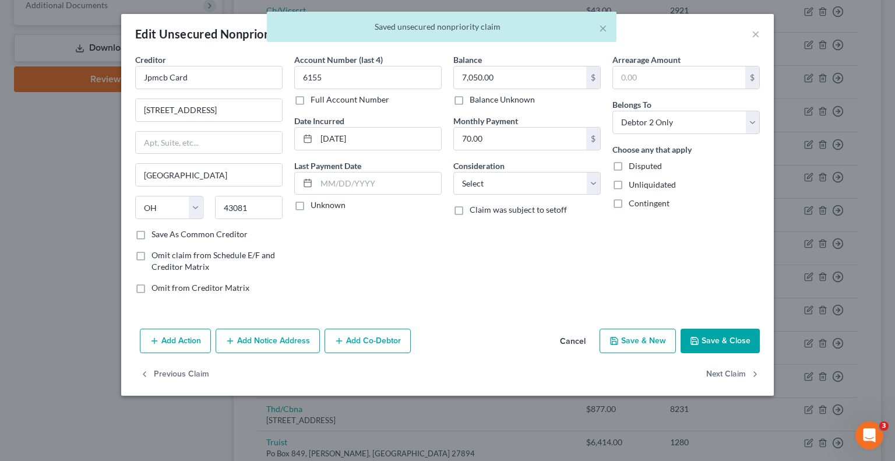
drag, startPoint x: 282, startPoint y: 338, endPoint x: 261, endPoint y: 362, distance: 31.8
click at [282, 338] on button "Add Notice Address" at bounding box center [267, 340] width 104 height 24
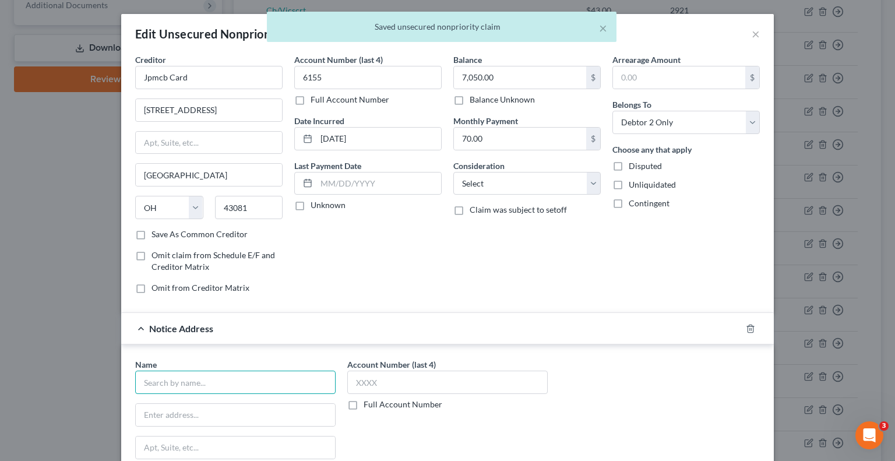
drag, startPoint x: 247, startPoint y: 377, endPoint x: 317, endPoint y: 207, distance: 183.9
click at [247, 376] on input "text" at bounding box center [235, 381] width 200 height 23
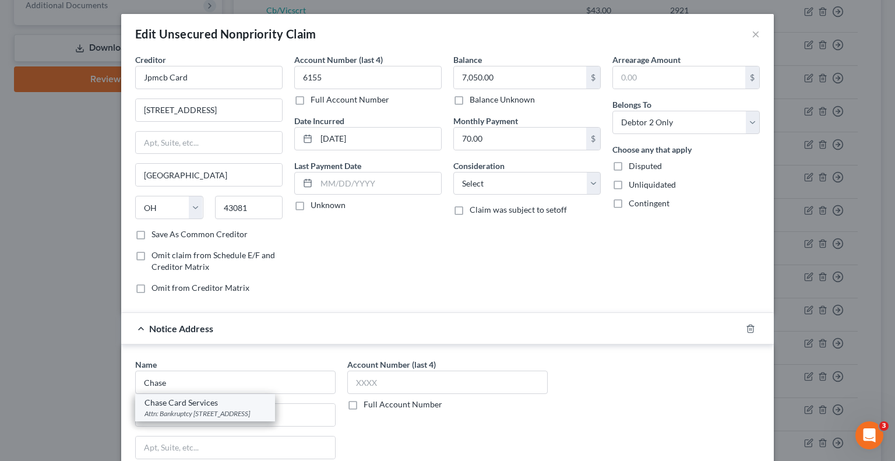
click at [214, 412] on div "Attn: Bankruptcy [STREET_ADDRESS]" at bounding box center [204, 413] width 121 height 10
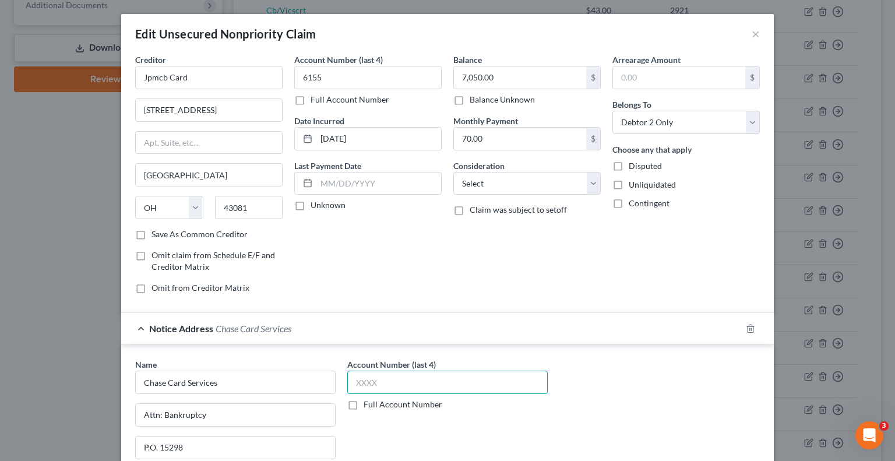
drag, startPoint x: 361, startPoint y: 382, endPoint x: 365, endPoint y: 355, distance: 27.0
click at [361, 381] on input "text" at bounding box center [447, 381] width 200 height 23
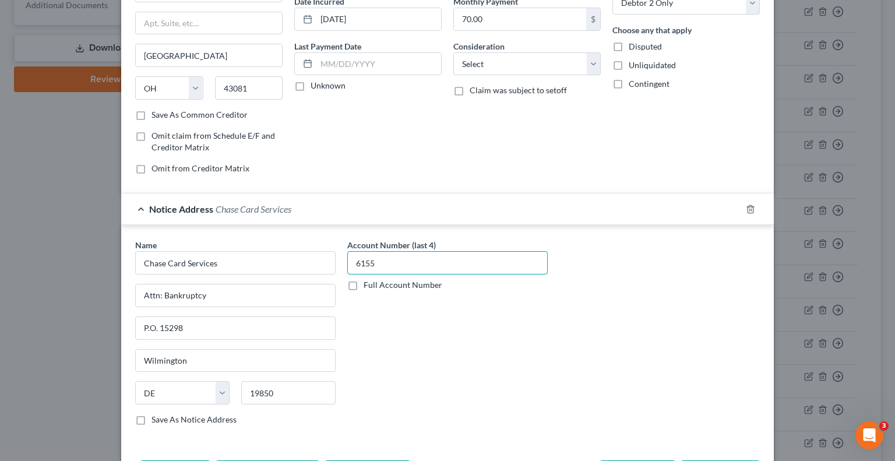
scroll to position [197, 0]
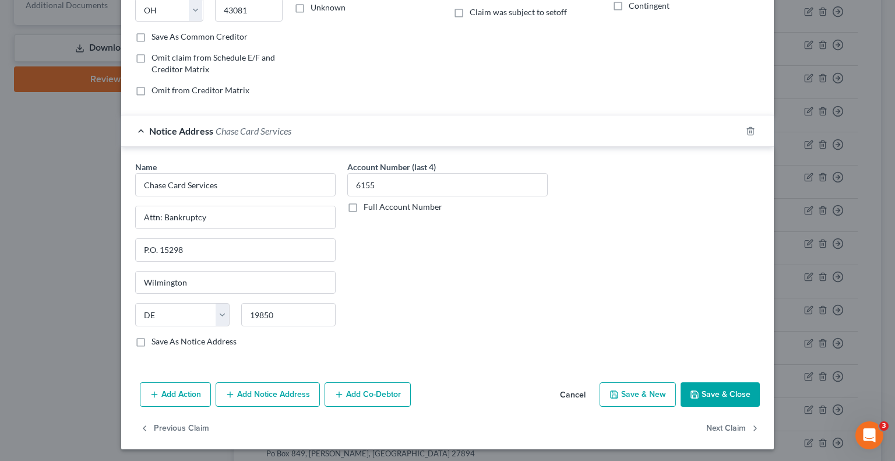
click at [692, 390] on icon "button" at bounding box center [694, 394] width 9 height 9
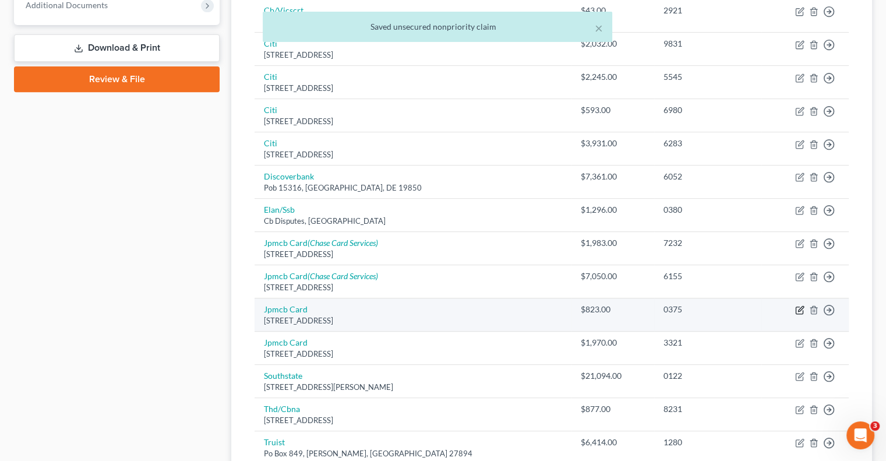
click at [799, 309] on icon "button" at bounding box center [800, 308] width 5 height 5
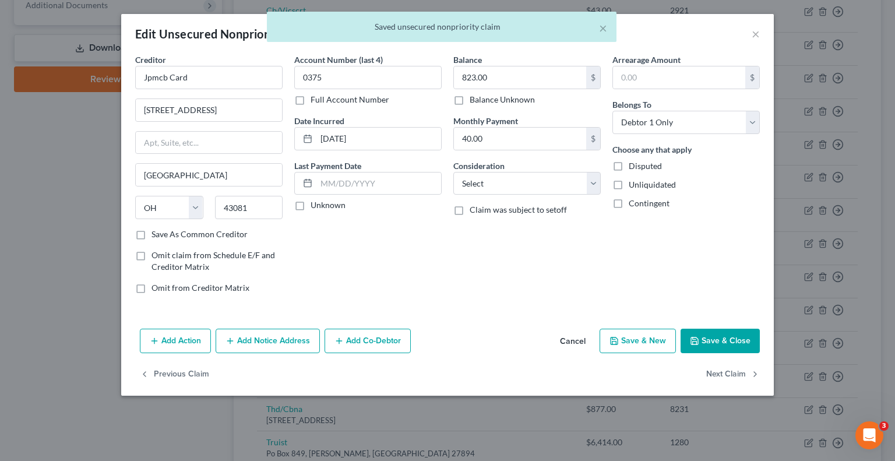
click at [267, 330] on button "Add Notice Address" at bounding box center [267, 340] width 104 height 24
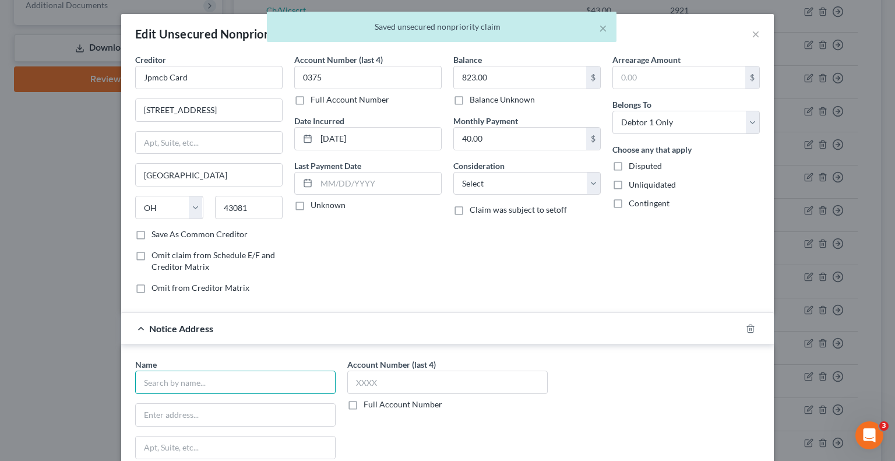
click at [259, 374] on input "text" at bounding box center [235, 381] width 200 height 23
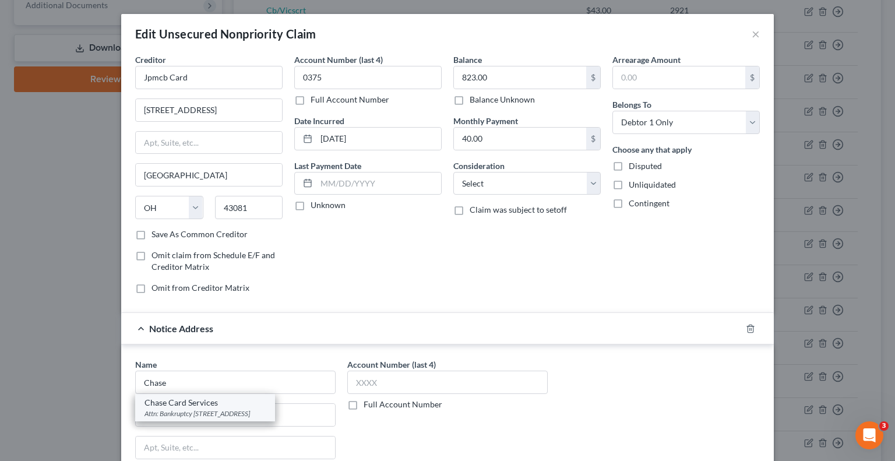
click at [216, 414] on div "Attn: Bankruptcy [STREET_ADDRESS]" at bounding box center [204, 413] width 121 height 10
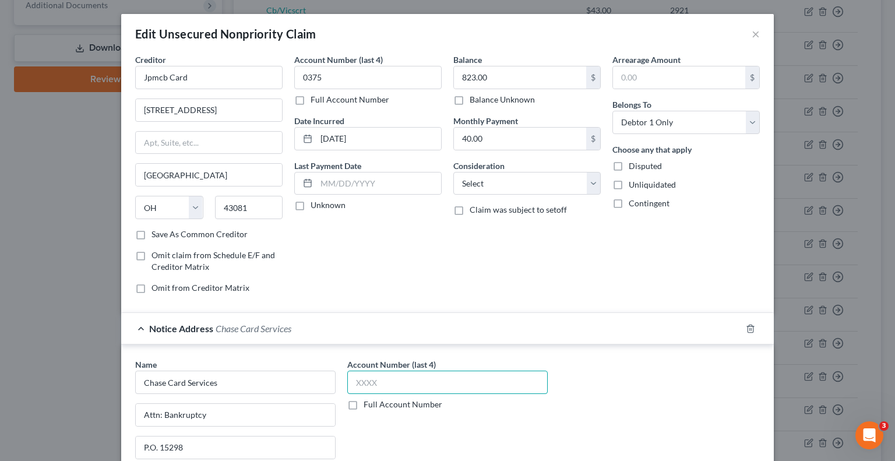
drag, startPoint x: 426, startPoint y: 383, endPoint x: 468, endPoint y: 331, distance: 67.1
click at [423, 381] on input "text" at bounding box center [447, 381] width 200 height 23
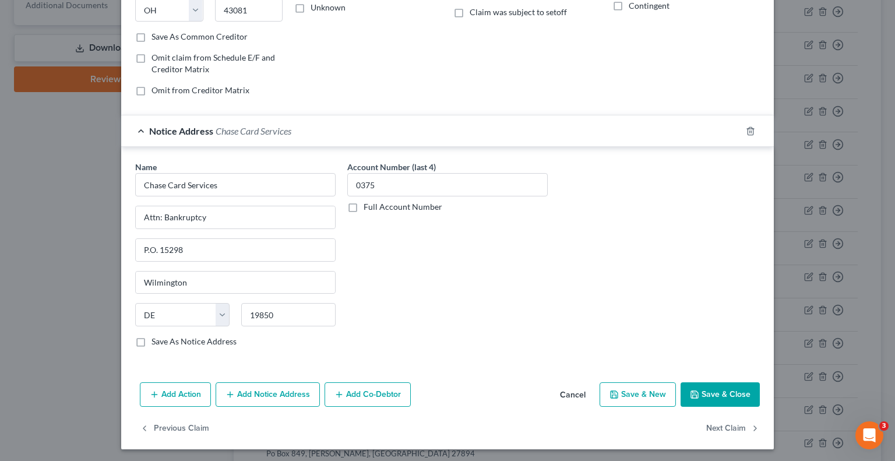
click at [716, 392] on button "Save & Close" at bounding box center [719, 394] width 79 height 24
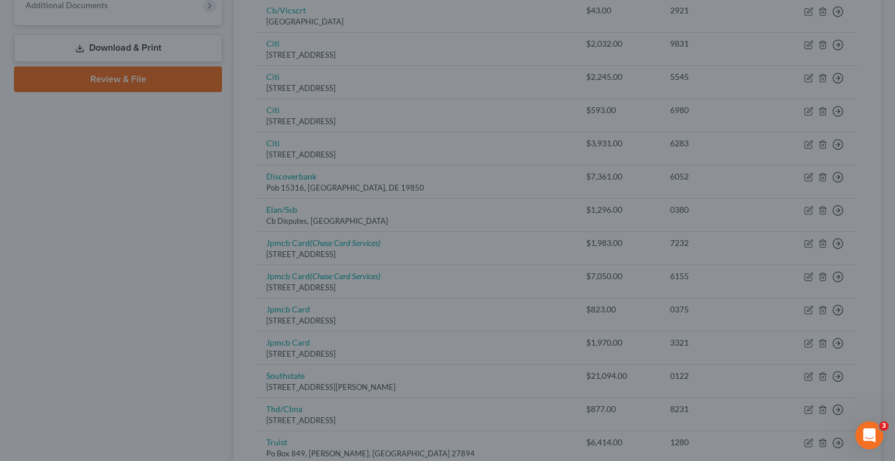
scroll to position [0, 0]
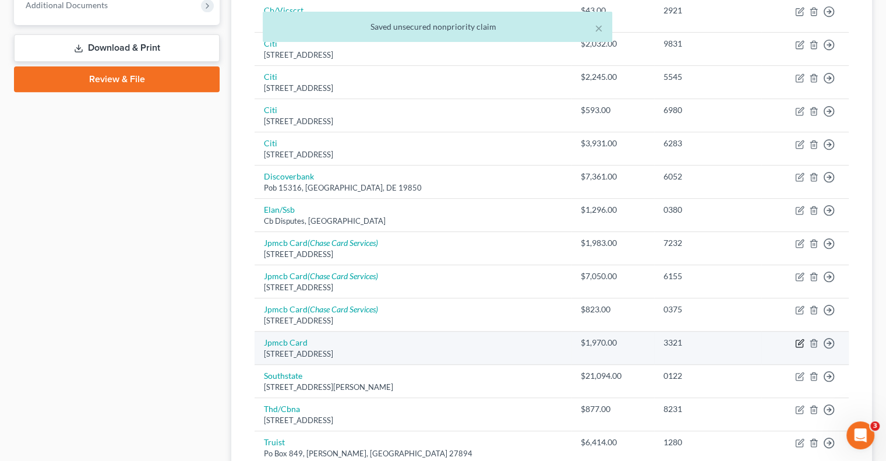
click at [800, 342] on icon "button" at bounding box center [799, 342] width 9 height 9
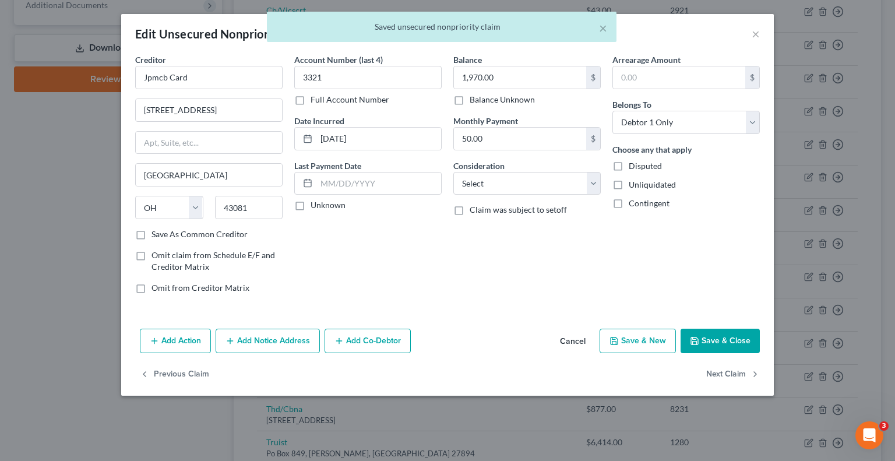
click at [261, 344] on button "Add Notice Address" at bounding box center [267, 340] width 104 height 24
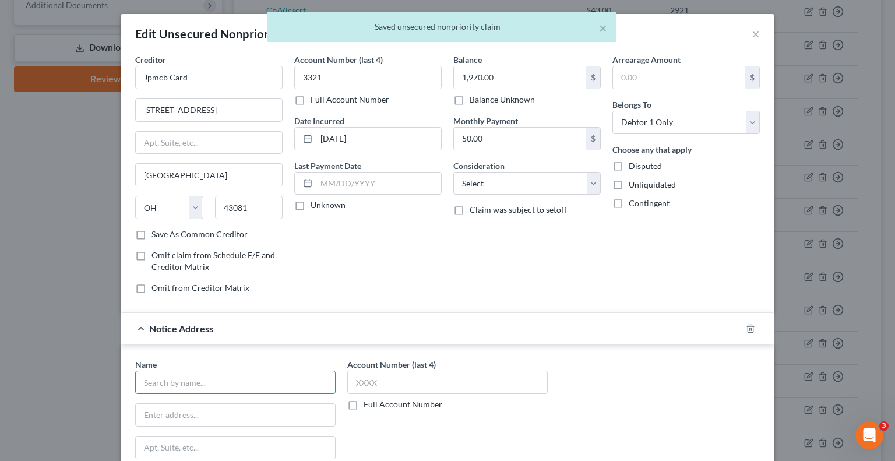
click at [245, 378] on input "text" at bounding box center [235, 381] width 200 height 23
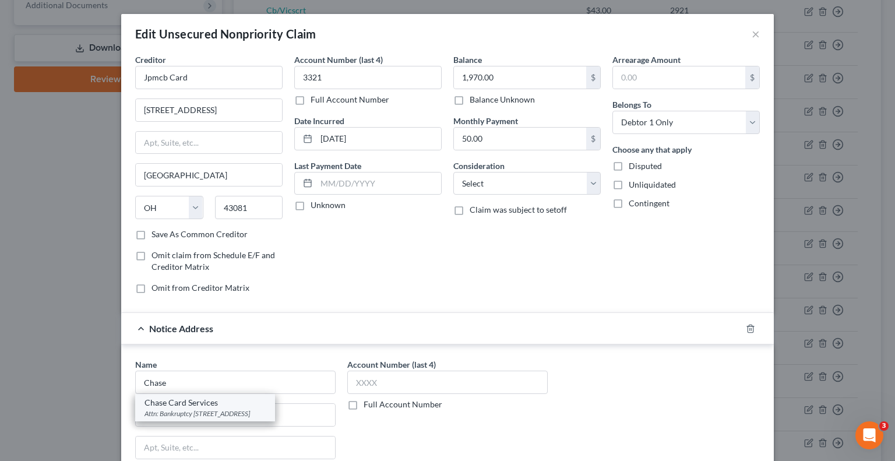
click at [218, 405] on div "Chase Card Services" at bounding box center [204, 403] width 121 height 12
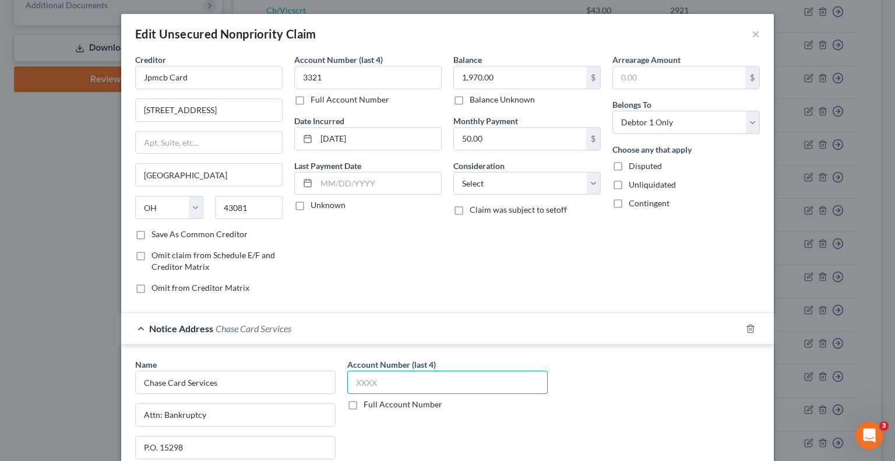
click at [397, 379] on input "text" at bounding box center [447, 381] width 200 height 23
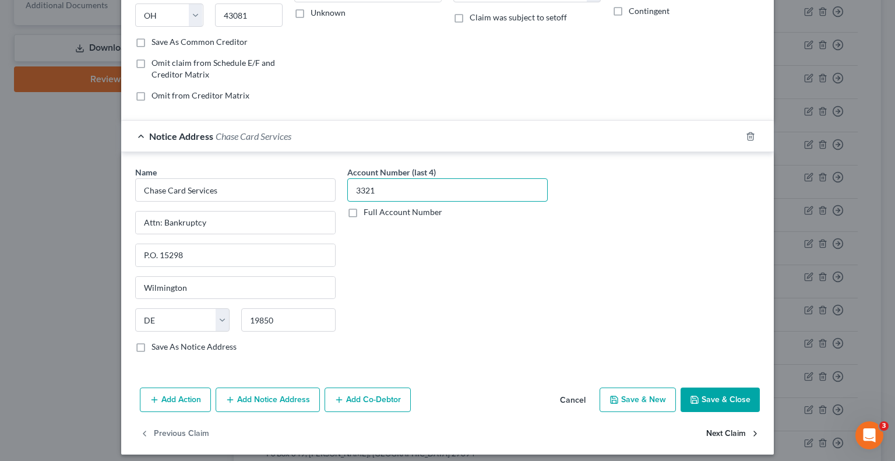
scroll to position [197, 0]
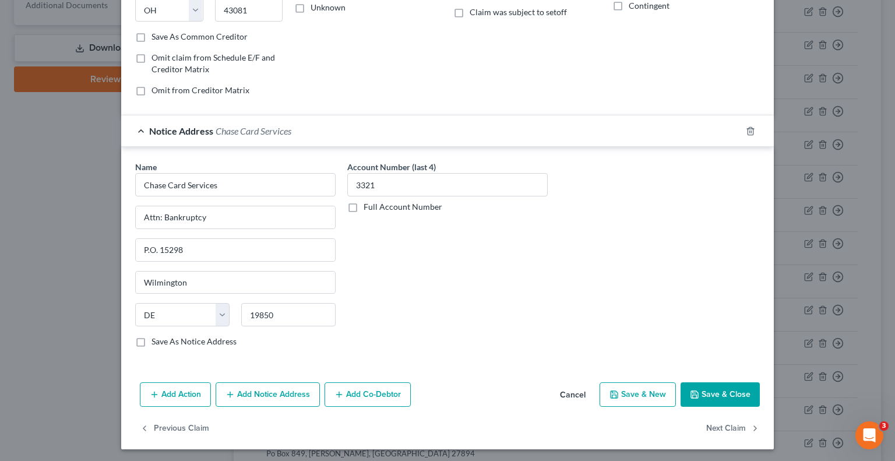
click at [722, 398] on button "Save & Close" at bounding box center [719, 394] width 79 height 24
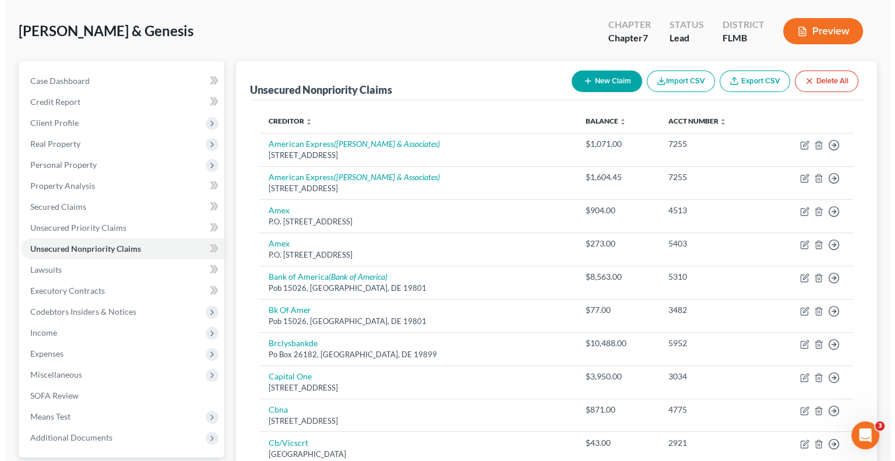
scroll to position [0, 0]
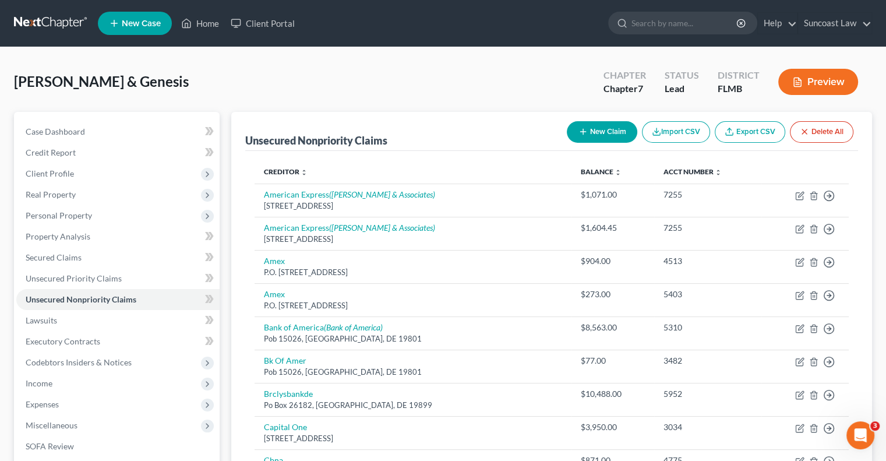
click at [582, 136] on icon "button" at bounding box center [582, 131] width 9 height 9
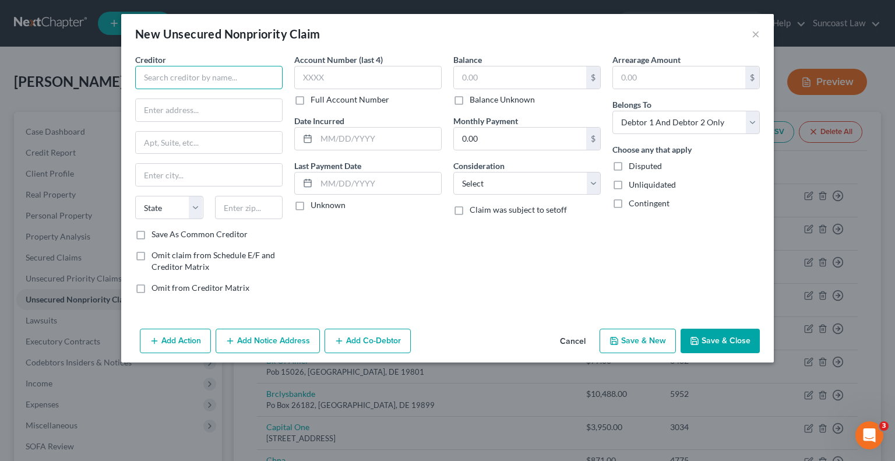
click at [184, 82] on input "text" at bounding box center [208, 77] width 147 height 23
click at [498, 186] on select "Select Cable / Satellite Services Collection Agency Credit Card Debt Debt Couns…" at bounding box center [526, 183] width 147 height 23
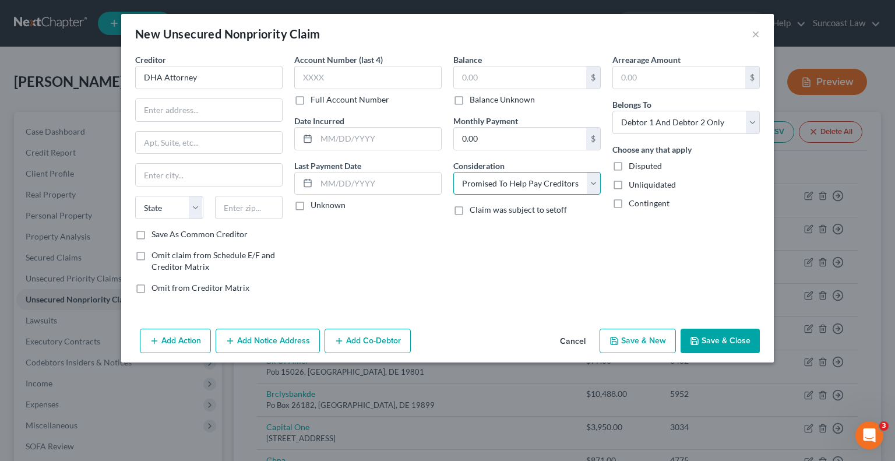
click at [453, 172] on select "Select Cable / Satellite Services Collection Agency Credit Card Debt Debt Couns…" at bounding box center [526, 183] width 147 height 23
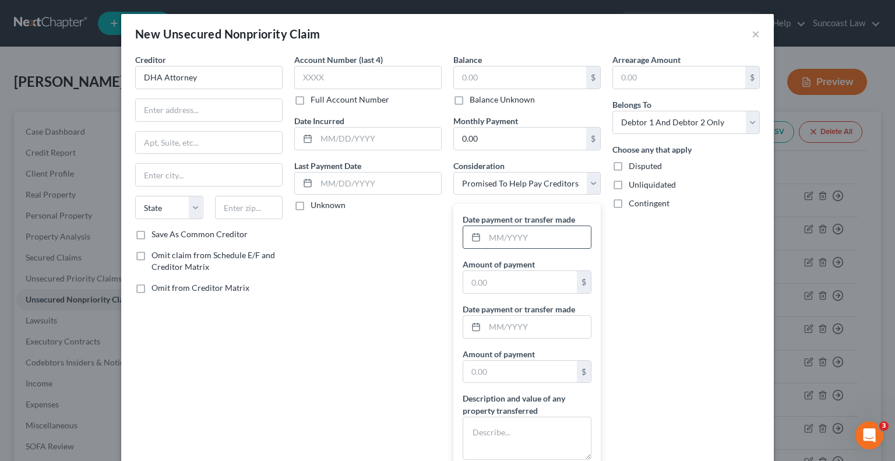
drag, startPoint x: 510, startPoint y: 235, endPoint x: 520, endPoint y: 239, distance: 10.2
click at [510, 235] on input "text" at bounding box center [538, 237] width 106 height 22
click at [374, 319] on div "Account Number (last 4) Full Account Number Date Incurred Last Payment Date Unk…" at bounding box center [367, 277] width 159 height 446
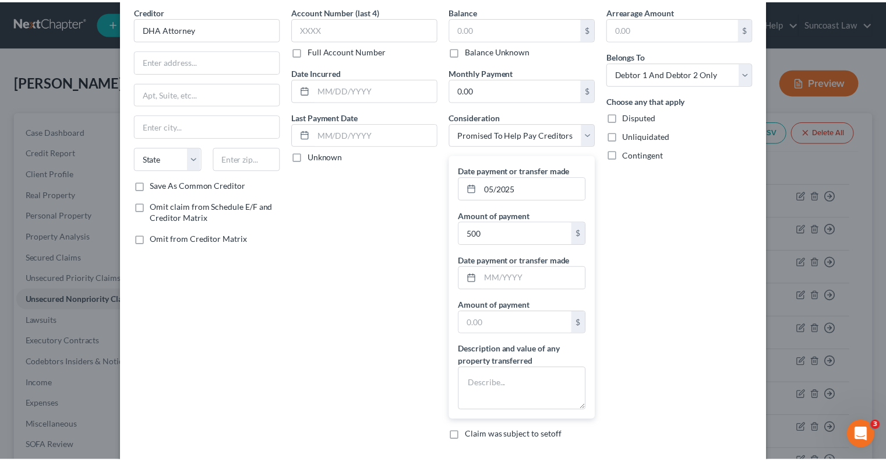
scroll to position [109, 0]
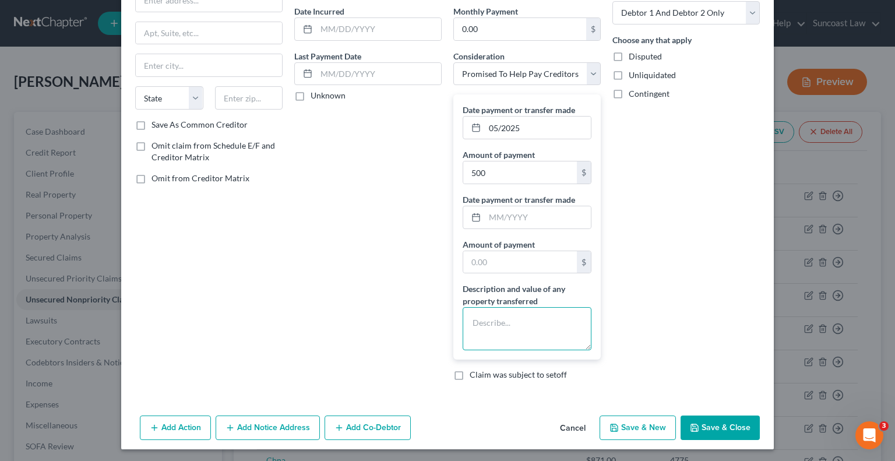
click at [539, 324] on textarea at bounding box center [526, 328] width 129 height 43
click at [698, 425] on button "Save & Close" at bounding box center [719, 427] width 79 height 24
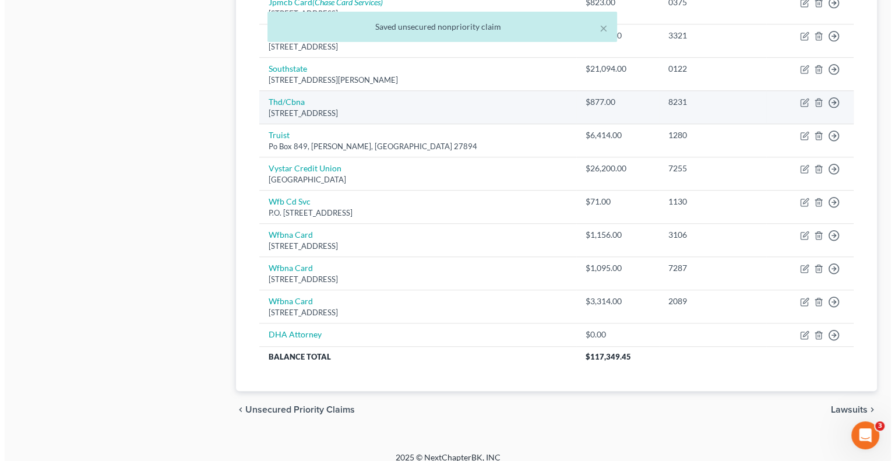
scroll to position [797, 0]
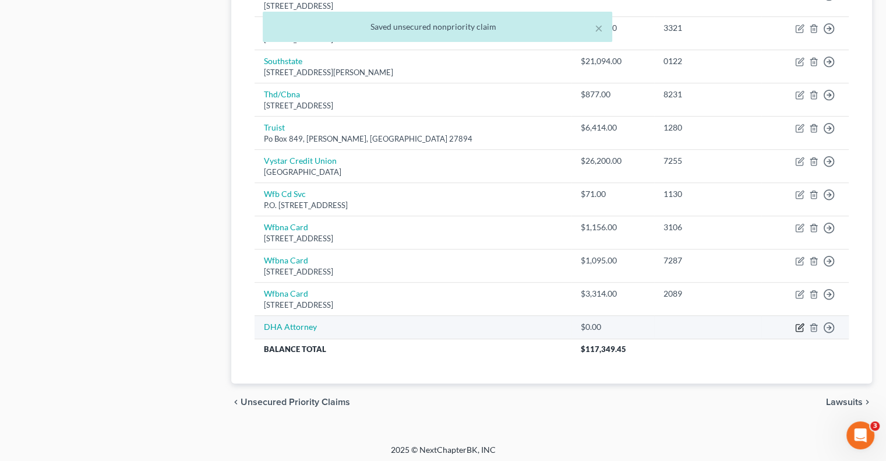
click at [796, 324] on icon "button" at bounding box center [799, 327] width 7 height 7
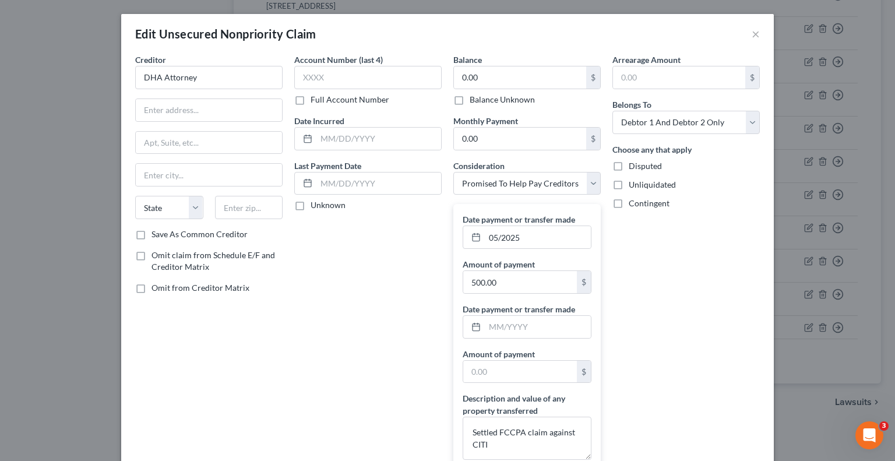
click at [151, 257] on label "Omit claim from Schedule E/F and Creditor Matrix" at bounding box center [216, 260] width 131 height 23
click at [156, 257] on input "Omit claim from Schedule E/F and Creditor Matrix" at bounding box center [160, 253] width 8 height 8
click at [151, 289] on label "Omit from Creditor Matrix" at bounding box center [200, 288] width 98 height 12
click at [156, 289] on input "Omit from Creditor Matrix" at bounding box center [160, 286] width 8 height 8
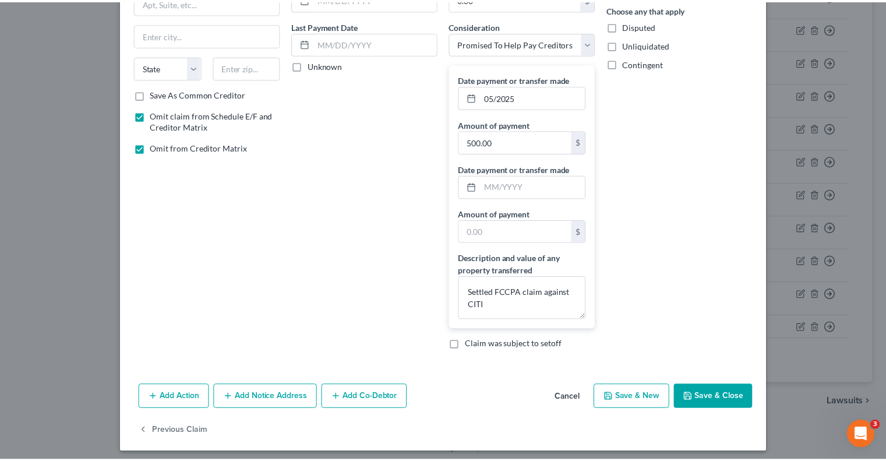
scroll to position [143, 0]
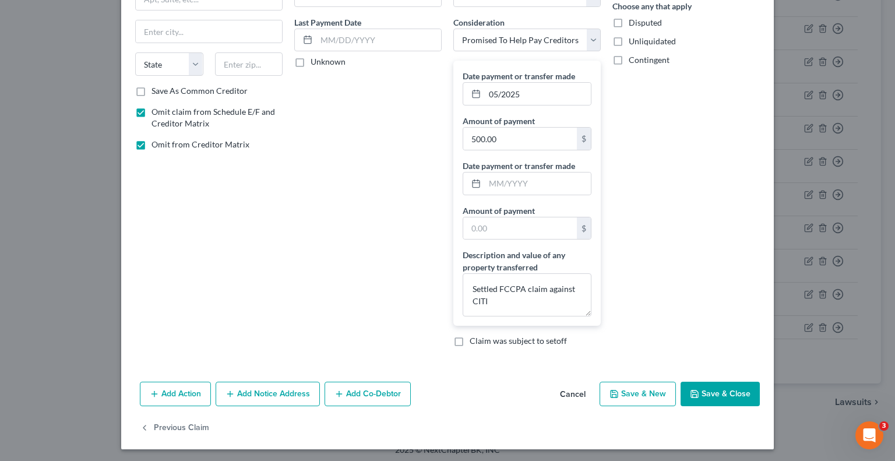
drag, startPoint x: 725, startPoint y: 393, endPoint x: 730, endPoint y: 400, distance: 9.2
click at [725, 393] on button "Save & Close" at bounding box center [719, 393] width 79 height 24
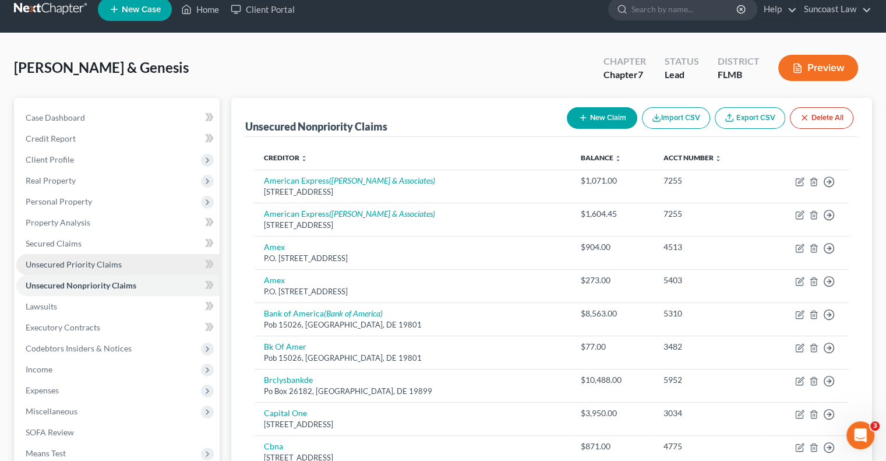
scroll to position [0, 0]
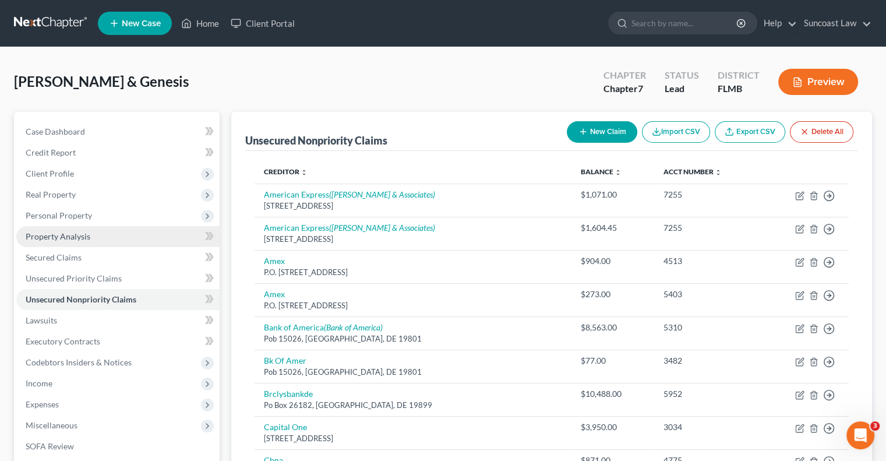
click at [76, 239] on span "Property Analysis" at bounding box center [58, 236] width 65 height 10
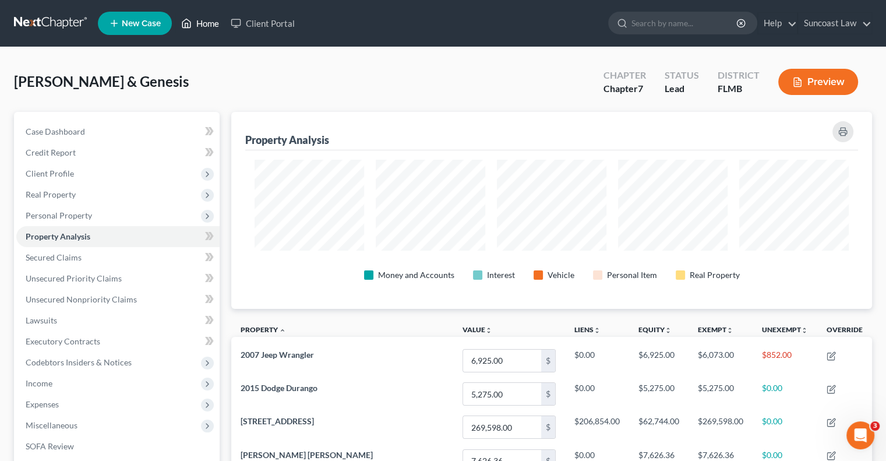
click at [214, 21] on link "Home" at bounding box center [200, 23] width 50 height 21
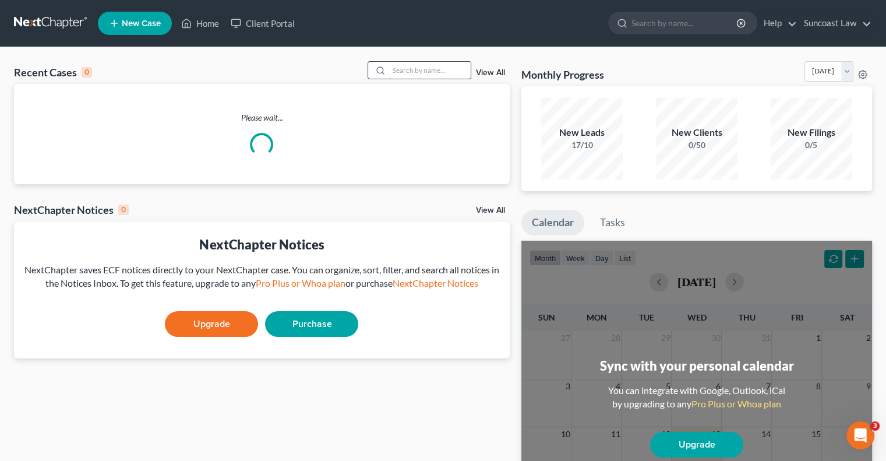
click at [424, 72] on input "search" at bounding box center [430, 70] width 82 height 17
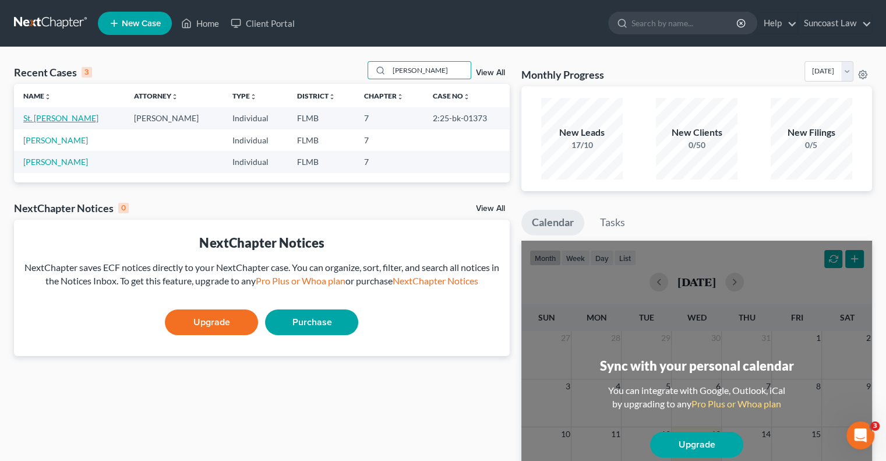
click at [56, 120] on link "St. [PERSON_NAME]" at bounding box center [60, 118] width 75 height 10
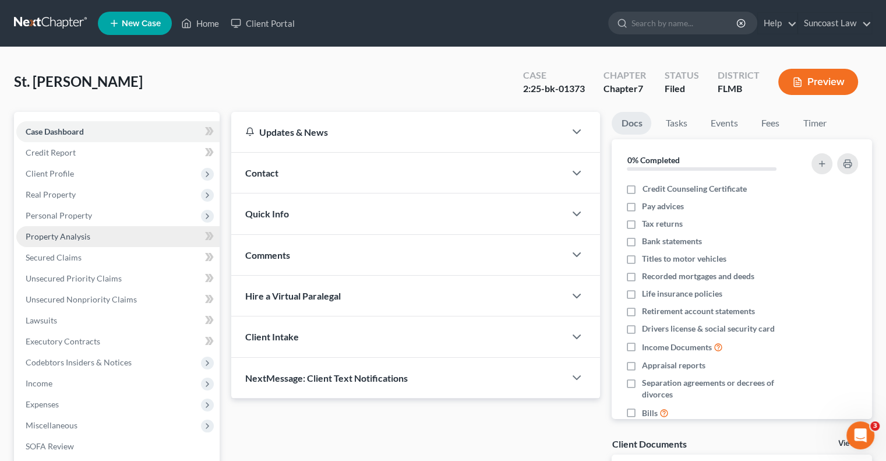
click at [63, 236] on span "Property Analysis" at bounding box center [58, 236] width 65 height 10
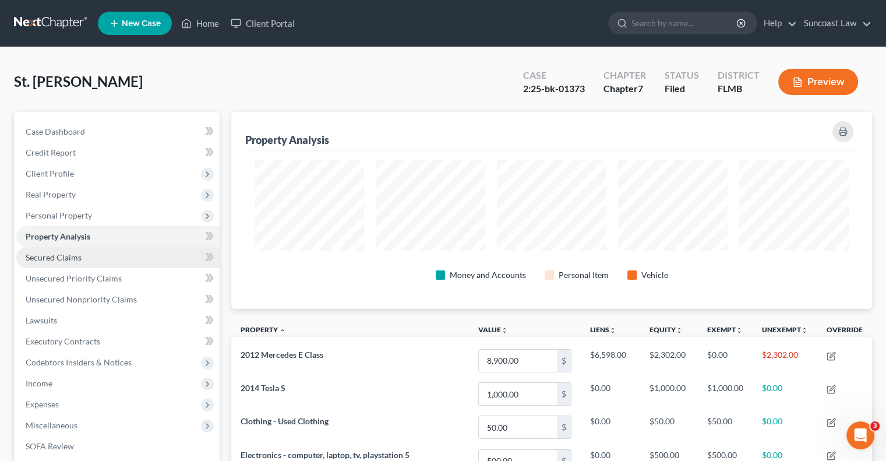
click at [114, 256] on link "Secured Claims" at bounding box center [117, 257] width 203 height 21
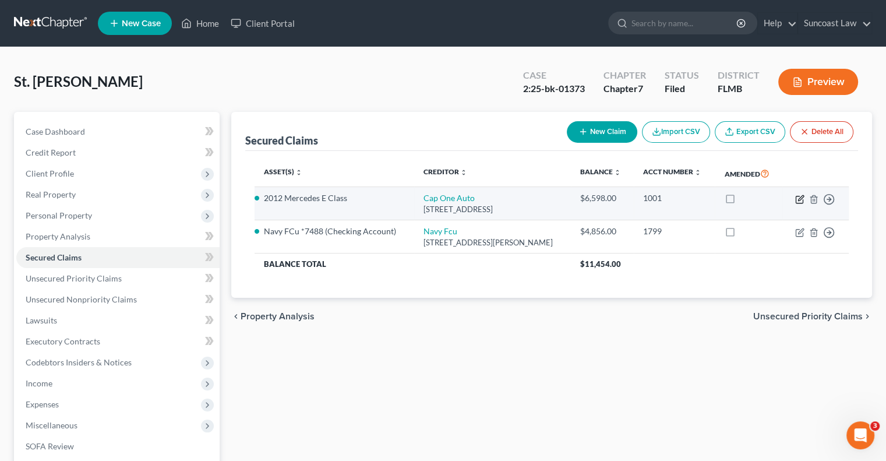
click at [801, 197] on icon "button" at bounding box center [799, 199] width 9 height 9
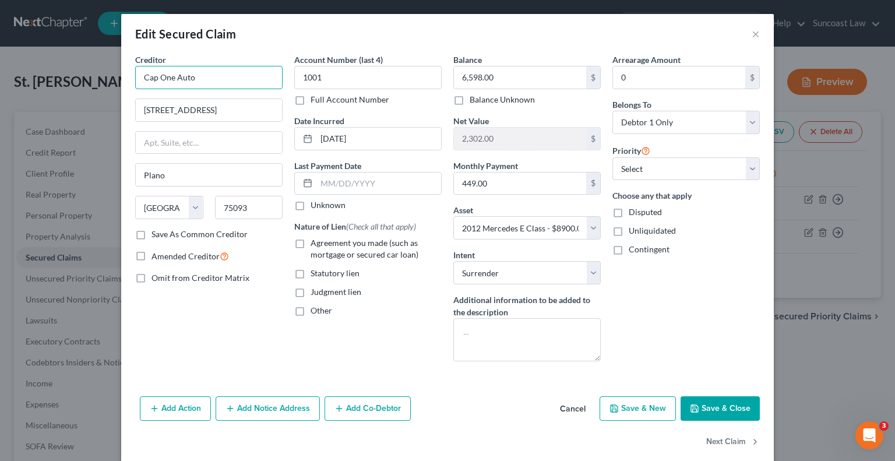
drag, startPoint x: 214, startPoint y: 75, endPoint x: 93, endPoint y: 72, distance: 120.6
click at [93, 72] on div "Edit Secured Claim × Creditor * Cap One Auto 3901 [GEOGRAPHIC_DATA] Pkwy Plano …" at bounding box center [447, 230] width 895 height 461
drag, startPoint x: 222, startPoint y: 104, endPoint x: 98, endPoint y: 104, distance: 124.6
click at [98, 104] on div "Edit Secured Claim × Creditor * Cap One Auto 3901 [GEOGRAPHIC_DATA] Pkwy Plano …" at bounding box center [447, 230] width 895 height 461
click at [731, 415] on button "Save & Close" at bounding box center [719, 408] width 79 height 24
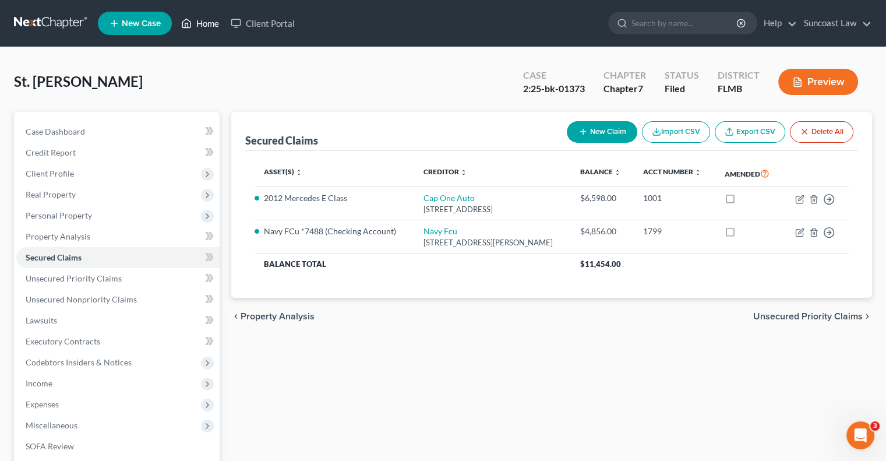
drag, startPoint x: 210, startPoint y: 19, endPoint x: 219, endPoint y: 37, distance: 19.8
click at [210, 19] on link "Home" at bounding box center [200, 23] width 50 height 21
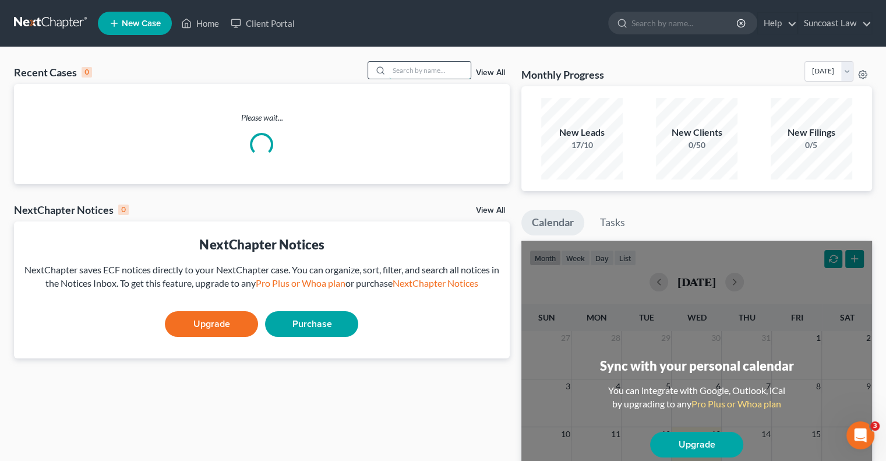
click at [410, 68] on input "search" at bounding box center [430, 70] width 82 height 17
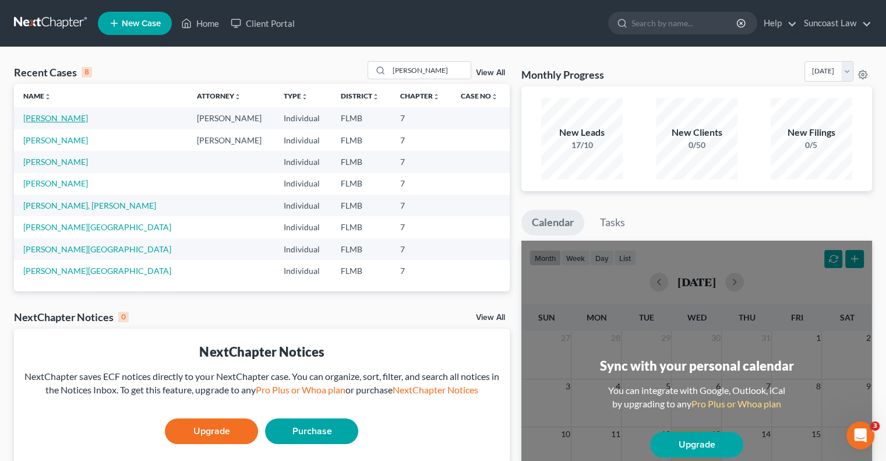
click at [61, 117] on link "[PERSON_NAME]" at bounding box center [55, 118] width 65 height 10
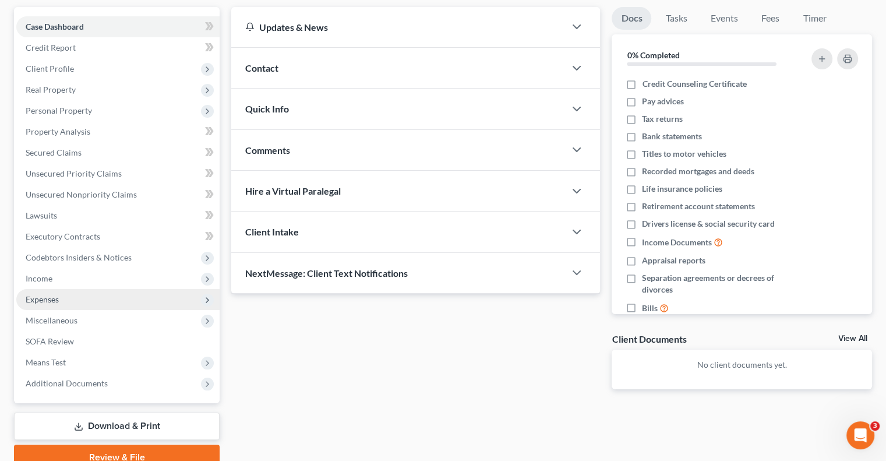
scroll to position [116, 0]
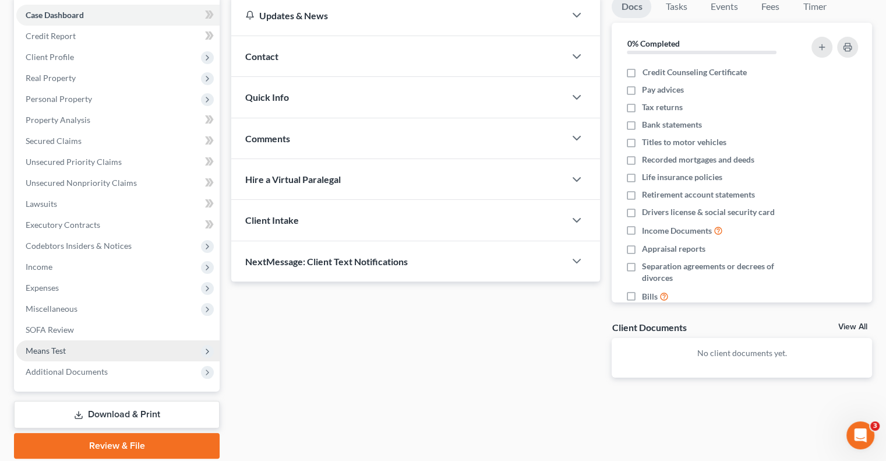
click at [68, 347] on span "Means Test" at bounding box center [117, 350] width 203 height 21
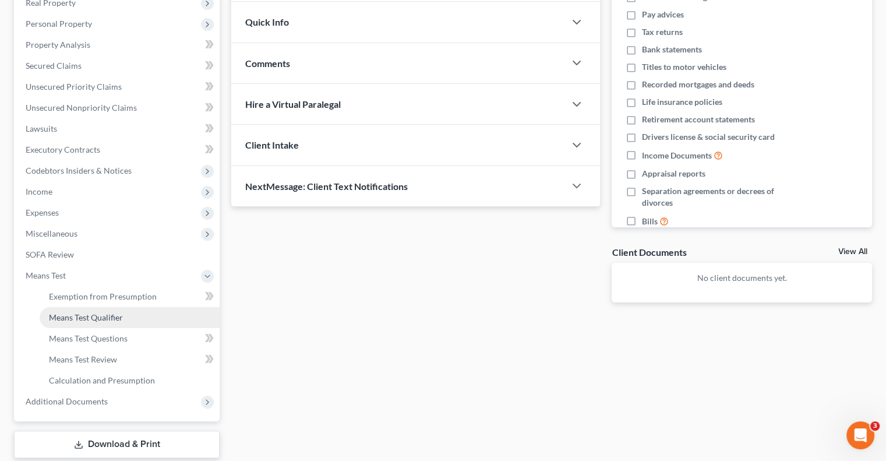
scroll to position [262, 0]
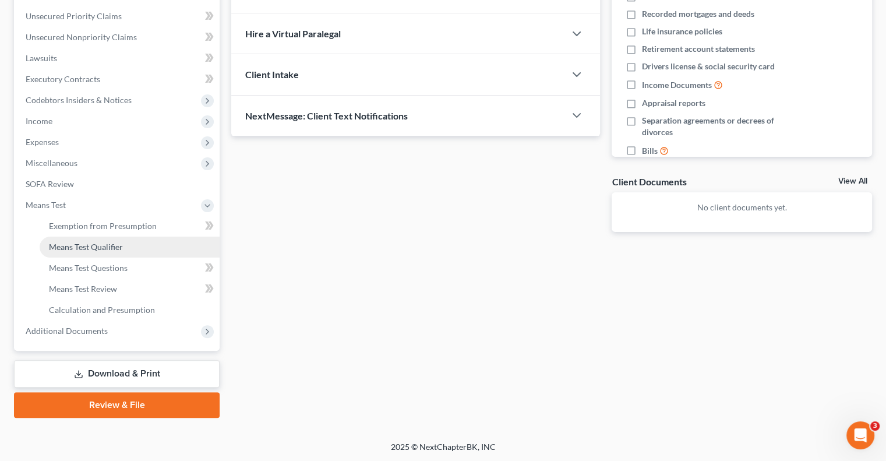
click at [105, 246] on span "Means Test Qualifier" at bounding box center [86, 247] width 74 height 10
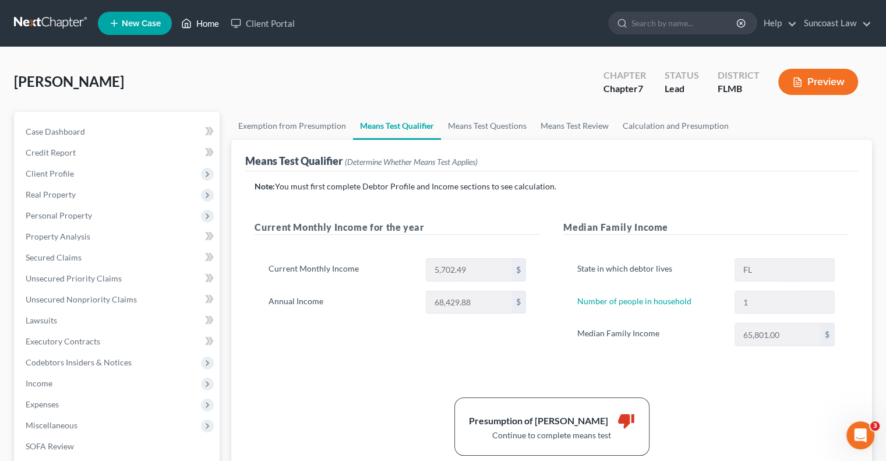
drag, startPoint x: 209, startPoint y: 24, endPoint x: 313, endPoint y: 92, distance: 125.0
click at [209, 24] on link "Home" at bounding box center [200, 23] width 50 height 21
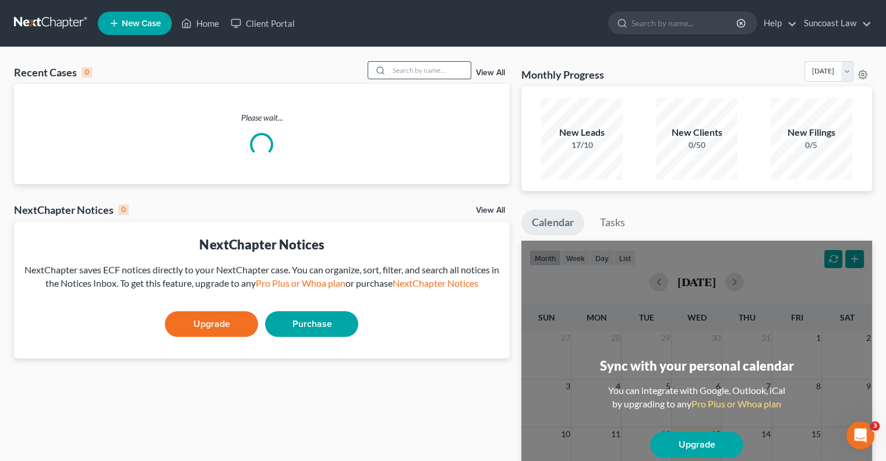
click at [399, 68] on input "search" at bounding box center [430, 70] width 82 height 17
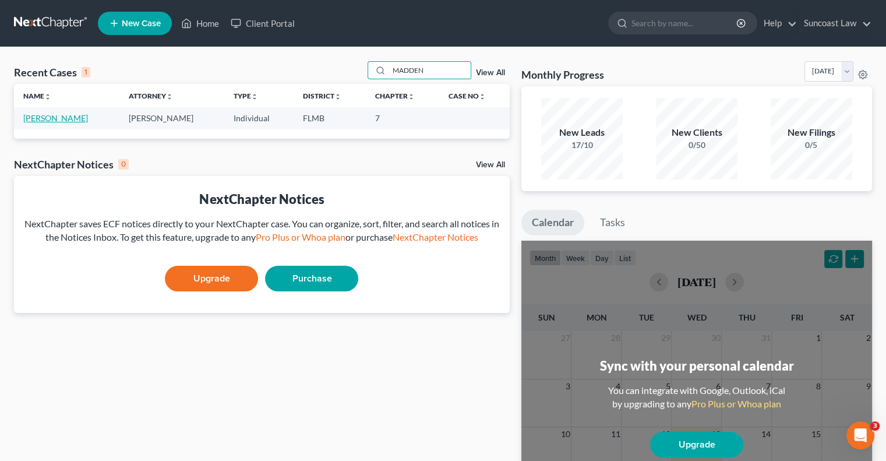
click at [39, 116] on link "[PERSON_NAME]" at bounding box center [55, 118] width 65 height 10
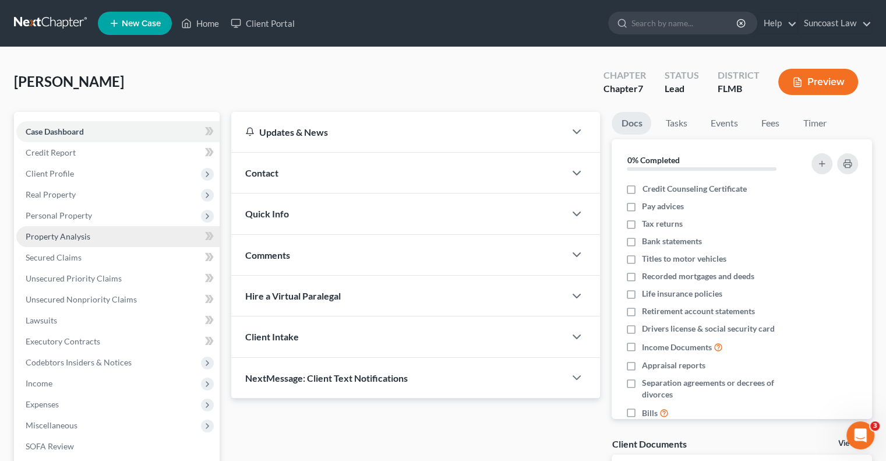
click at [93, 232] on link "Property Analysis" at bounding box center [117, 236] width 203 height 21
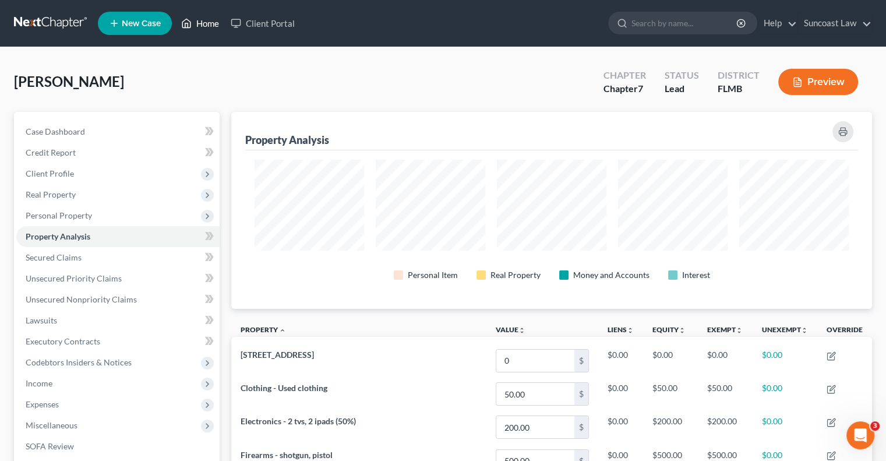
drag, startPoint x: 207, startPoint y: 25, endPoint x: 288, endPoint y: 58, distance: 87.8
click at [207, 25] on link "Home" at bounding box center [200, 23] width 50 height 21
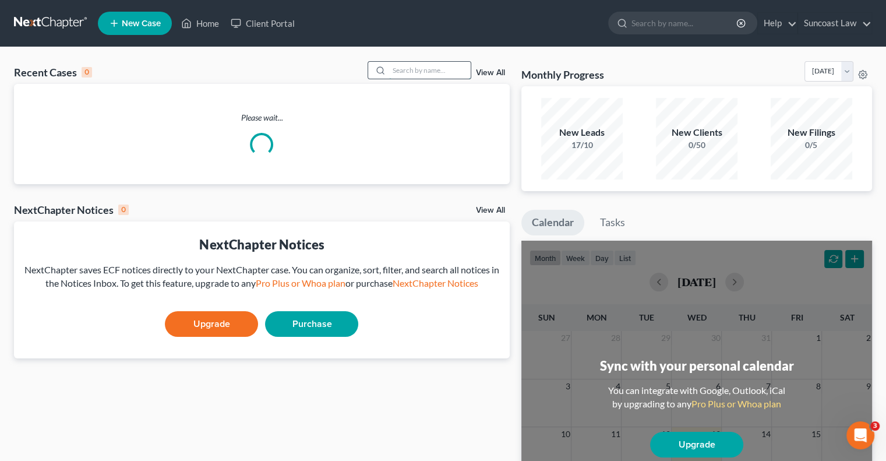
click at [433, 68] on input "search" at bounding box center [430, 70] width 82 height 17
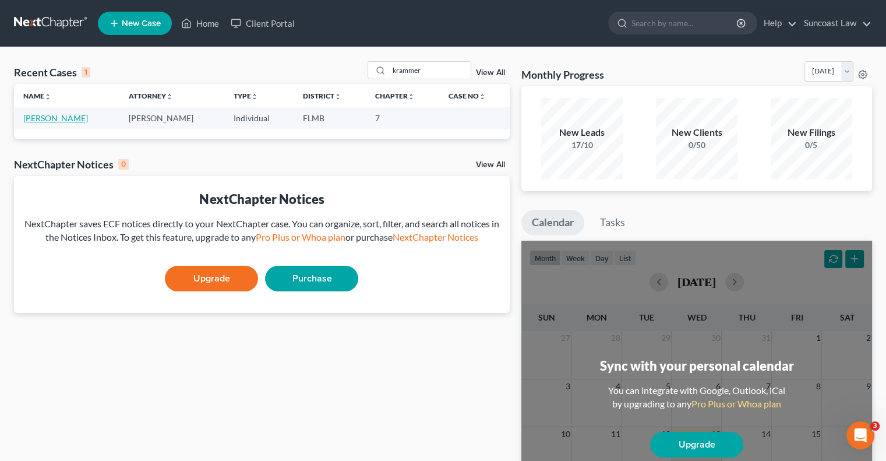
click at [72, 122] on link "[PERSON_NAME]" at bounding box center [55, 118] width 65 height 10
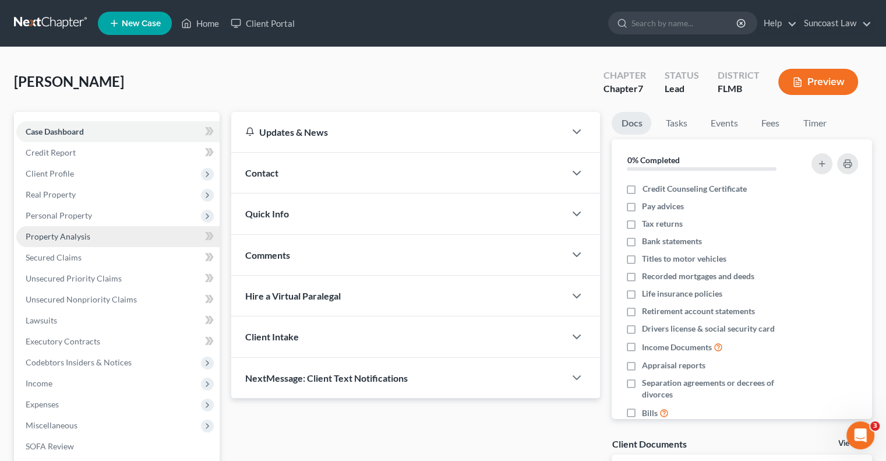
click at [90, 237] on link "Property Analysis" at bounding box center [117, 236] width 203 height 21
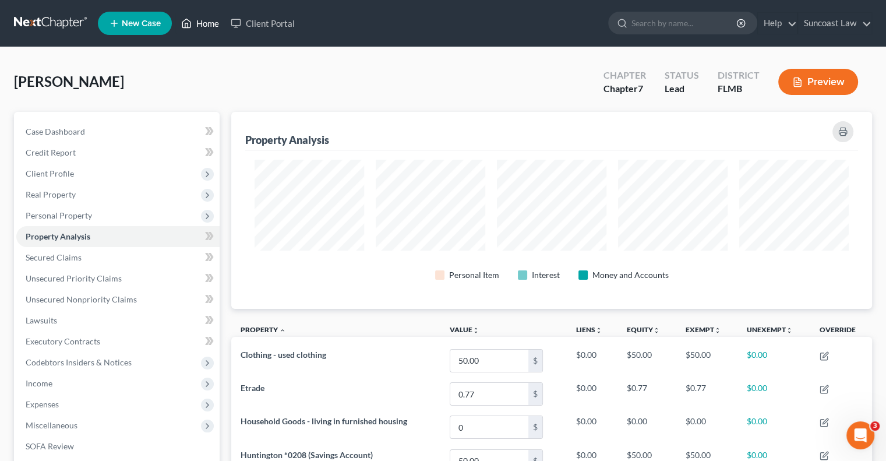
drag, startPoint x: 212, startPoint y: 18, endPoint x: 248, endPoint y: 43, distance: 43.5
click at [212, 18] on link "Home" at bounding box center [200, 23] width 50 height 21
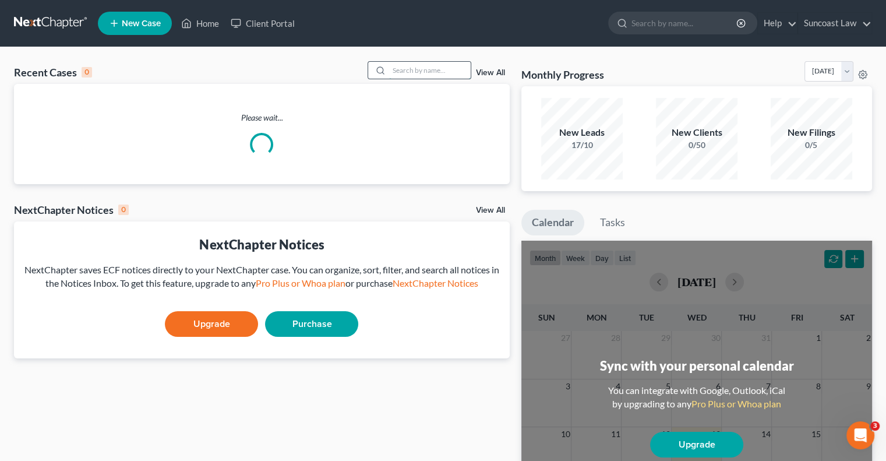
click at [437, 68] on input "search" at bounding box center [430, 70] width 82 height 17
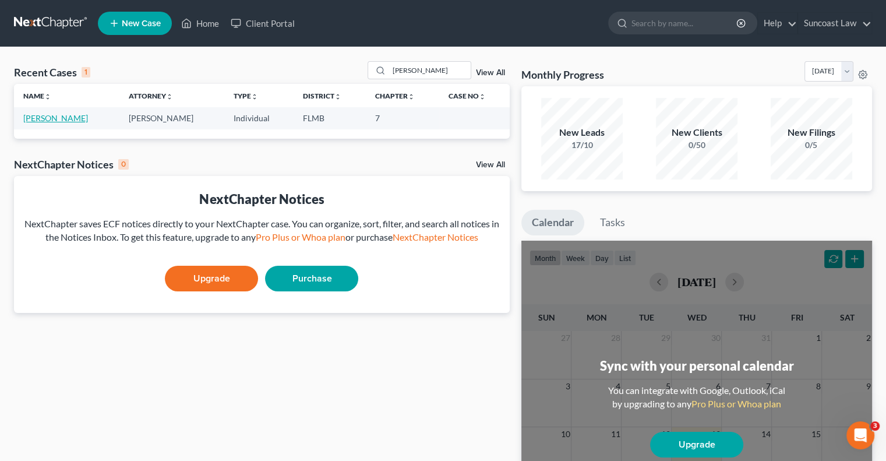
click at [55, 116] on link "[PERSON_NAME]" at bounding box center [55, 118] width 65 height 10
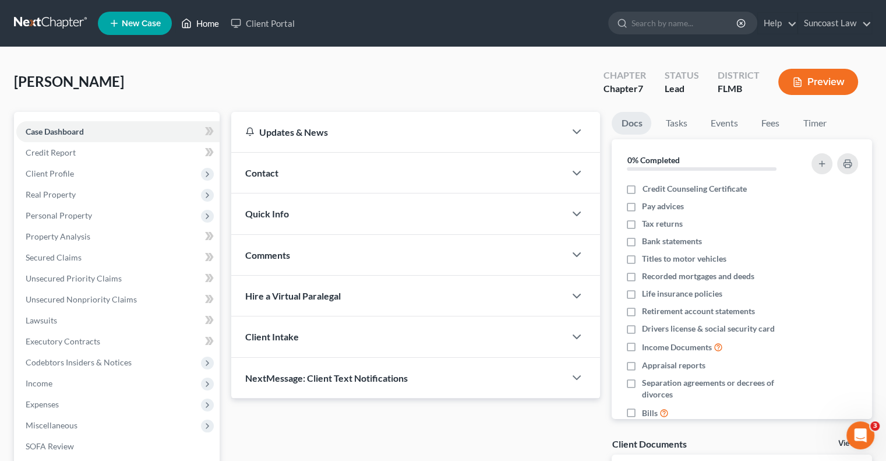
click at [207, 24] on link "Home" at bounding box center [200, 23] width 50 height 21
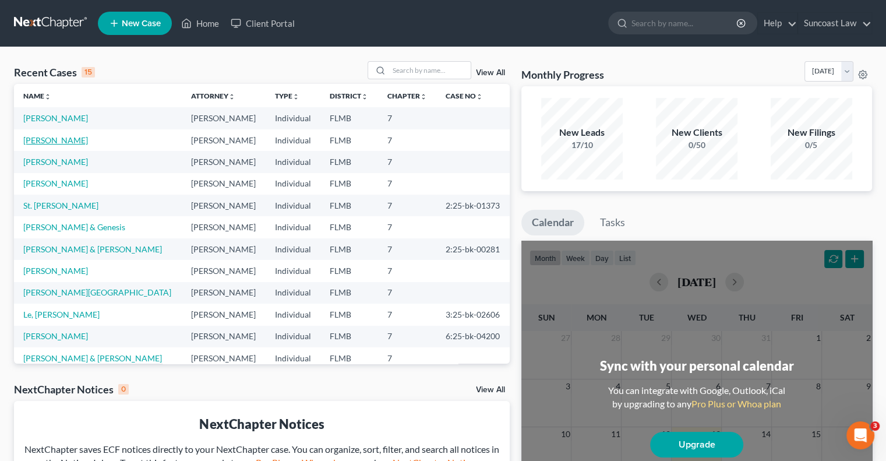
click at [52, 136] on link "[PERSON_NAME]" at bounding box center [55, 140] width 65 height 10
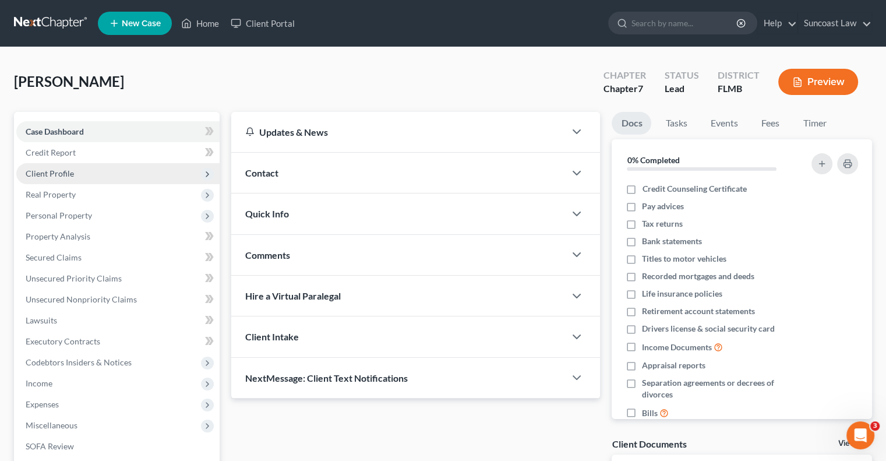
click at [40, 174] on span "Client Profile" at bounding box center [50, 173] width 48 height 10
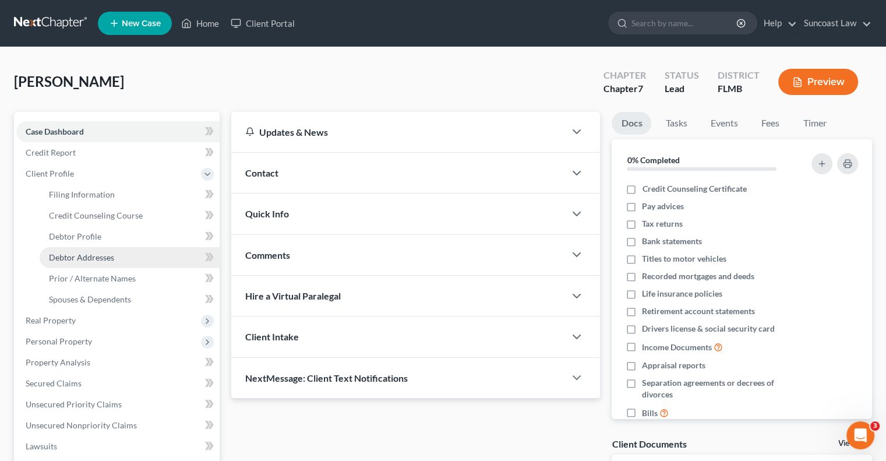
click at [101, 255] on span "Debtor Addresses" at bounding box center [81, 257] width 65 height 10
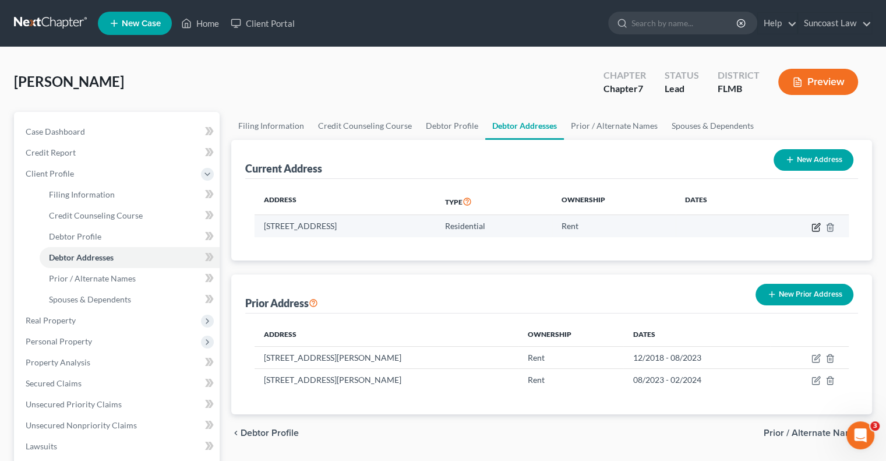
click at [814, 230] on icon "button" at bounding box center [815, 227] width 7 height 7
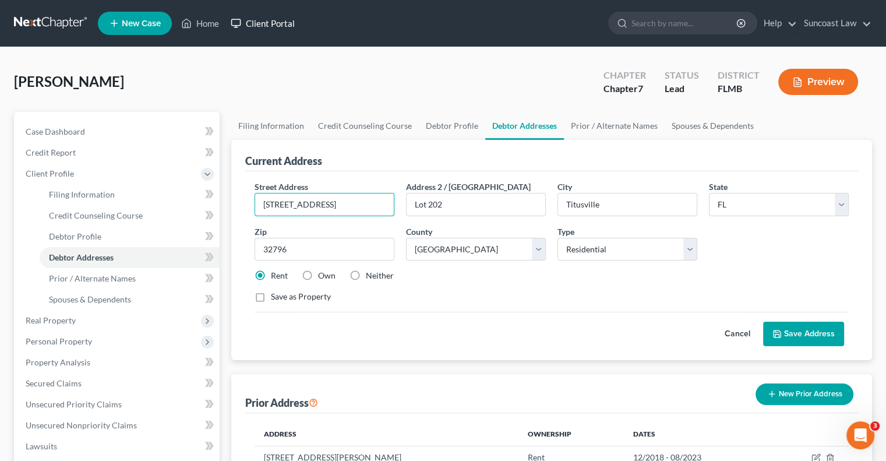
drag, startPoint x: 353, startPoint y: 204, endPoint x: 280, endPoint y: 31, distance: 188.4
click at [186, 180] on div "Petition Navigation Case Dashboard Payments Invoices Payments Payments Credit R…" at bounding box center [443, 406] width 870 height 589
drag, startPoint x: 449, startPoint y: 206, endPoint x: 408, endPoint y: 207, distance: 40.8
click at [408, 207] on input "Lot 202" at bounding box center [476, 204] width 139 height 22
drag, startPoint x: 311, startPoint y: 253, endPoint x: 226, endPoint y: 255, distance: 85.0
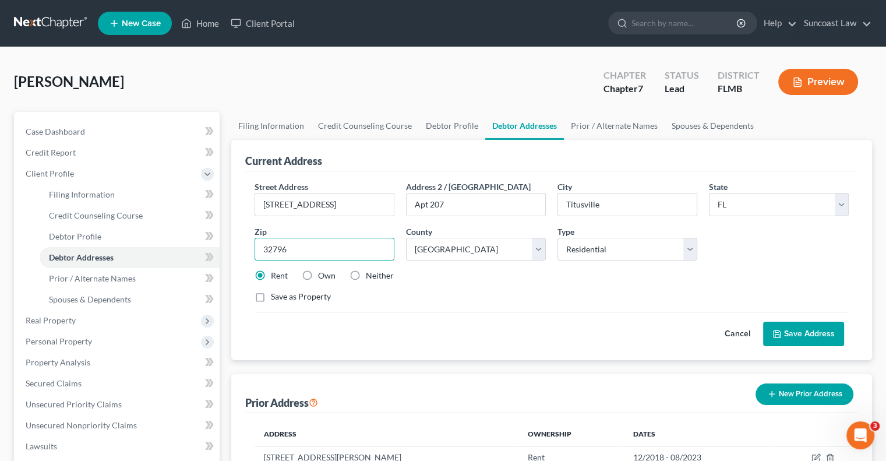
click at [226, 255] on div "Filing Information Credit Counseling Course Debtor Profile Debtor Addresses Pri…" at bounding box center [551, 406] width 652 height 589
click at [805, 332] on button "Save Address" at bounding box center [803, 333] width 81 height 24
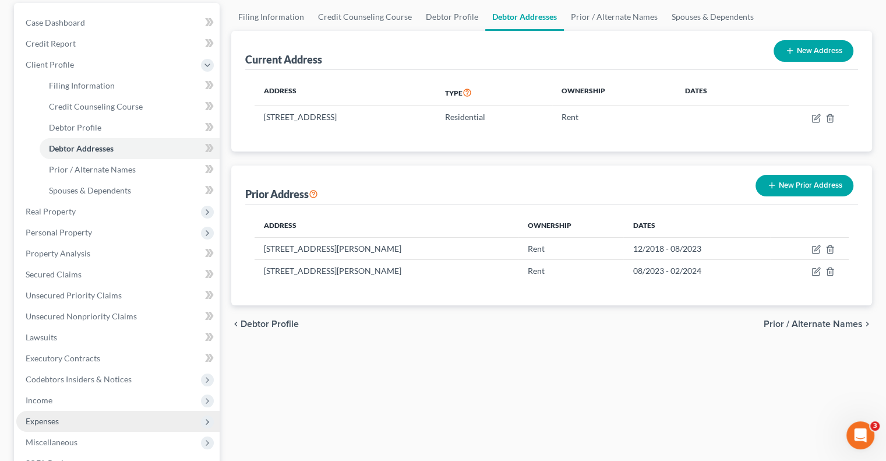
scroll to position [283, 0]
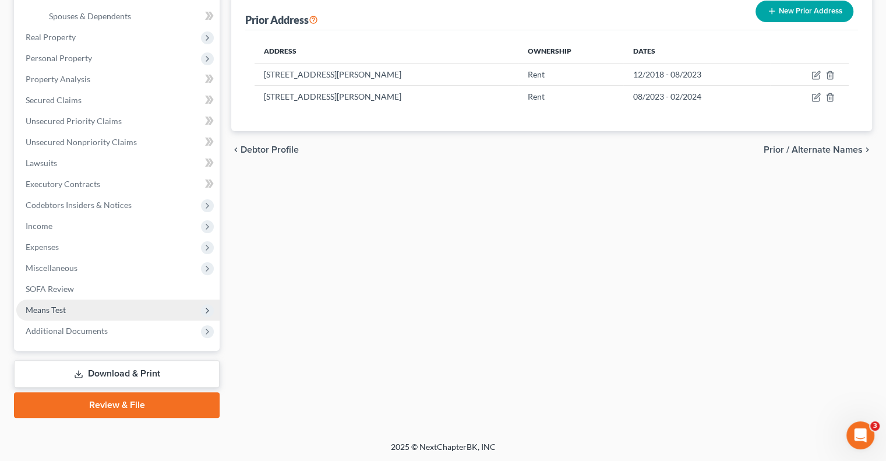
click at [56, 309] on span "Means Test" at bounding box center [46, 310] width 40 height 10
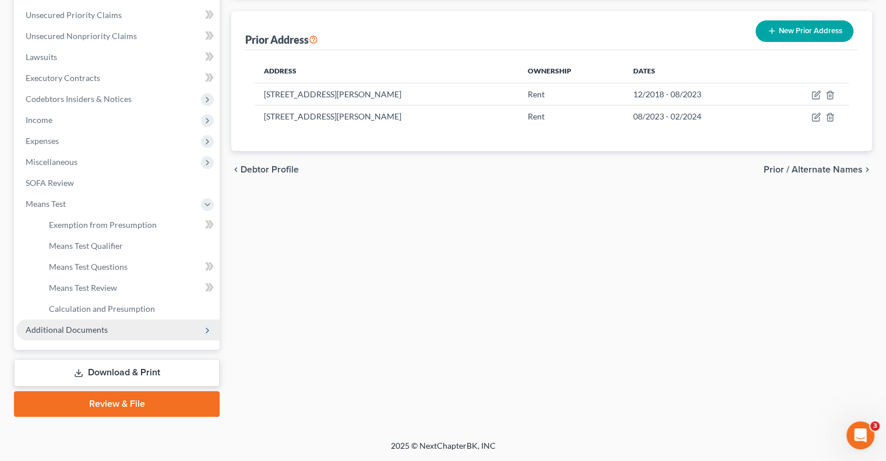
scroll to position [262, 0]
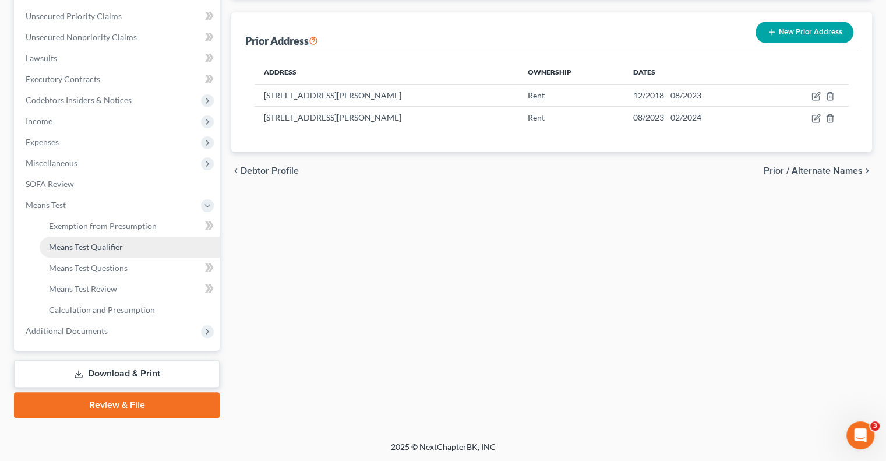
click at [84, 251] on span "Means Test Qualifier" at bounding box center [86, 247] width 74 height 10
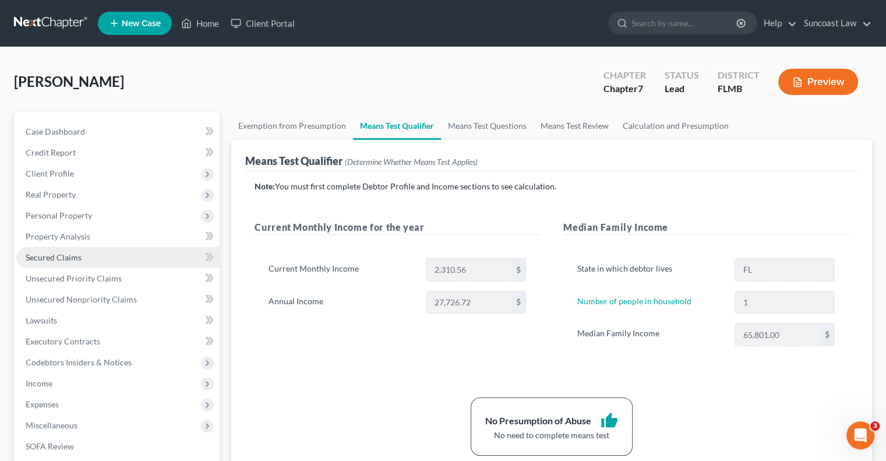
scroll to position [262, 0]
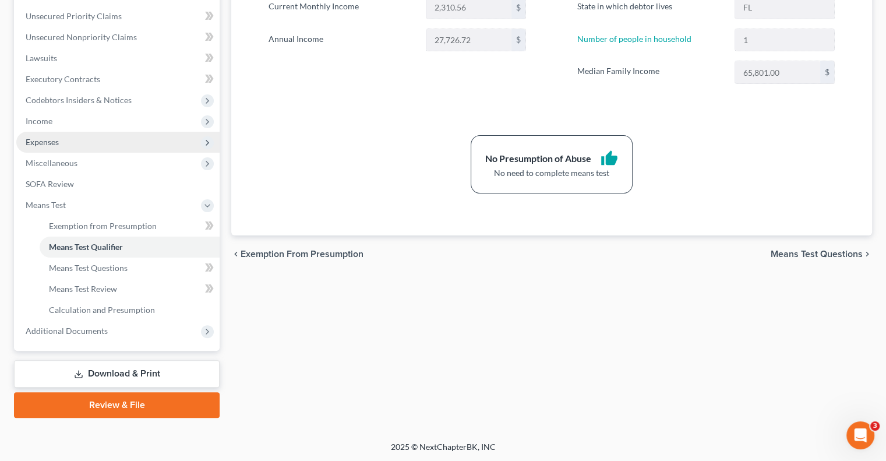
drag, startPoint x: 48, startPoint y: 142, endPoint x: 66, endPoint y: 158, distance: 24.3
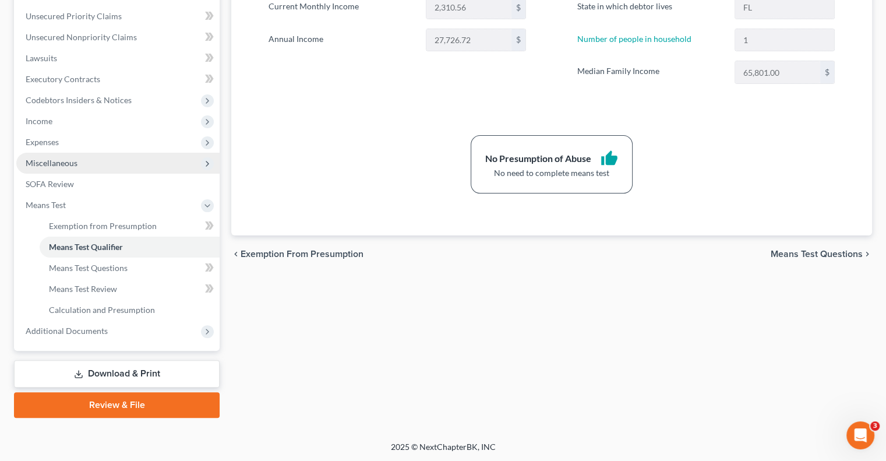
click at [48, 142] on span "Expenses" at bounding box center [42, 142] width 33 height 10
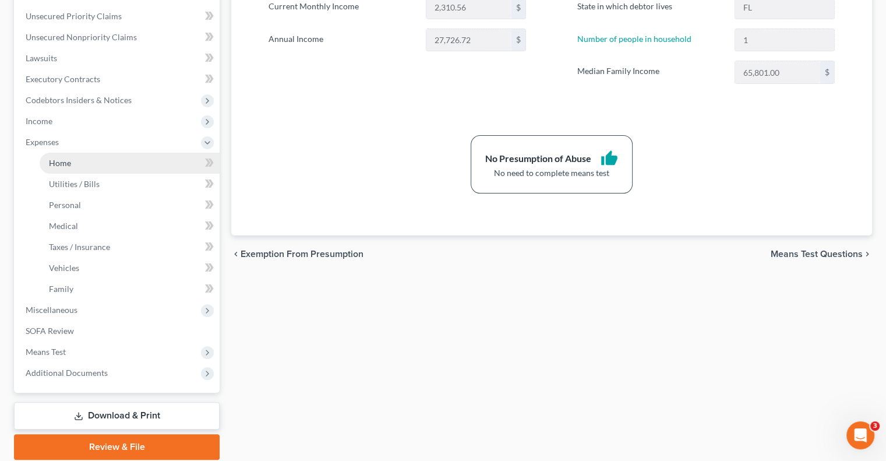
click at [65, 162] on span "Home" at bounding box center [60, 163] width 22 height 10
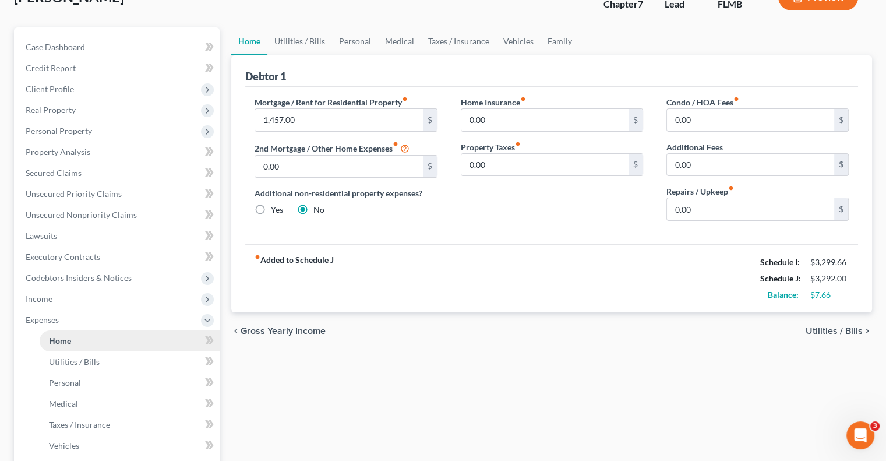
scroll to position [304, 0]
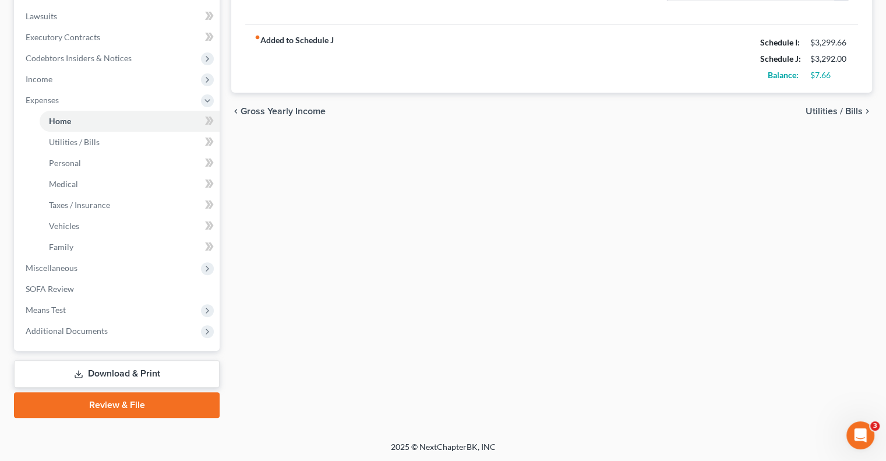
click at [144, 372] on link "Download & Print" at bounding box center [117, 373] width 206 height 27
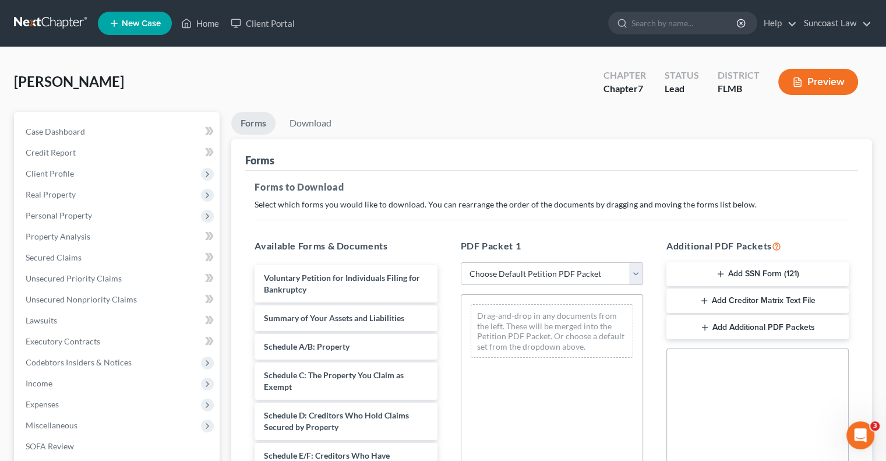
drag, startPoint x: 582, startPoint y: 271, endPoint x: 582, endPoint y: 283, distance: 12.2
click at [582, 271] on select "Choose Default Petition PDF Packet Complete Bankruptcy Petition (all forms and …" at bounding box center [552, 273] width 182 height 23
click at [461, 262] on select "Choose Default Petition PDF Packet Complete Bankruptcy Petition (all forms and …" at bounding box center [552, 273] width 182 height 23
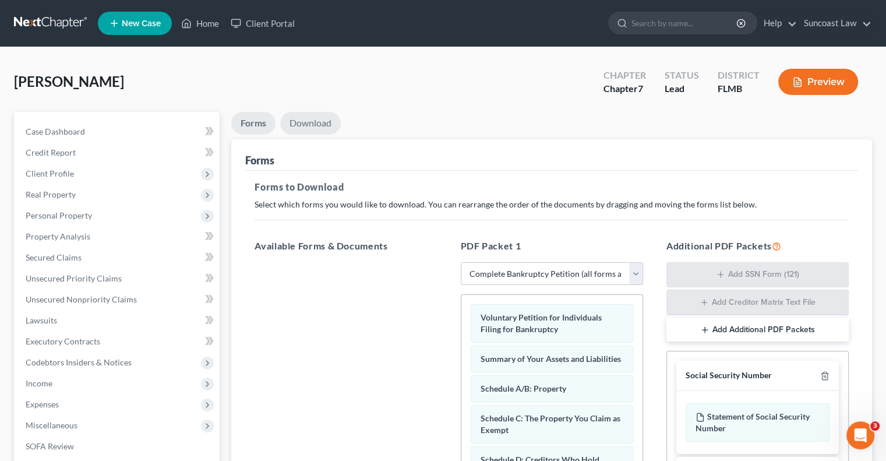
click at [321, 122] on link "Download" at bounding box center [310, 123] width 61 height 23
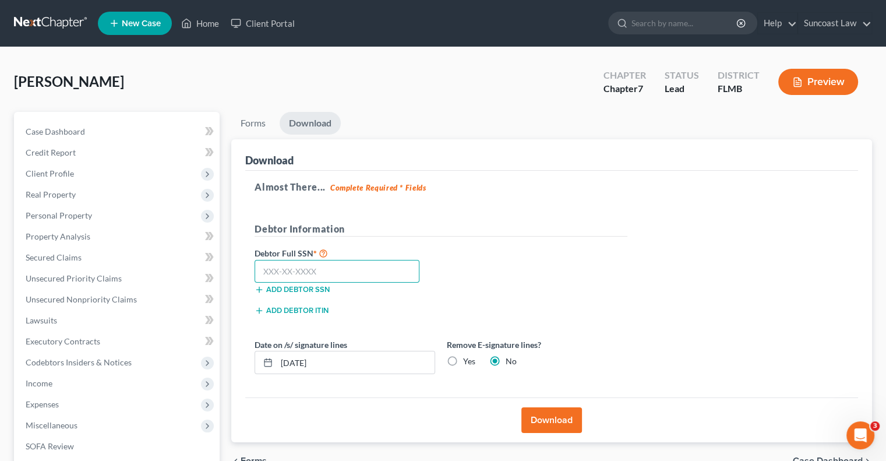
click at [345, 268] on input "text" at bounding box center [337, 271] width 165 height 23
click at [341, 352] on input "[DATE]" at bounding box center [356, 362] width 158 height 22
drag, startPoint x: 454, startPoint y: 356, endPoint x: 480, endPoint y: 390, distance: 42.4
click at [463, 356] on label "Yes" at bounding box center [469, 361] width 12 height 12
click at [468, 356] on input "Yes" at bounding box center [472, 359] width 8 height 8
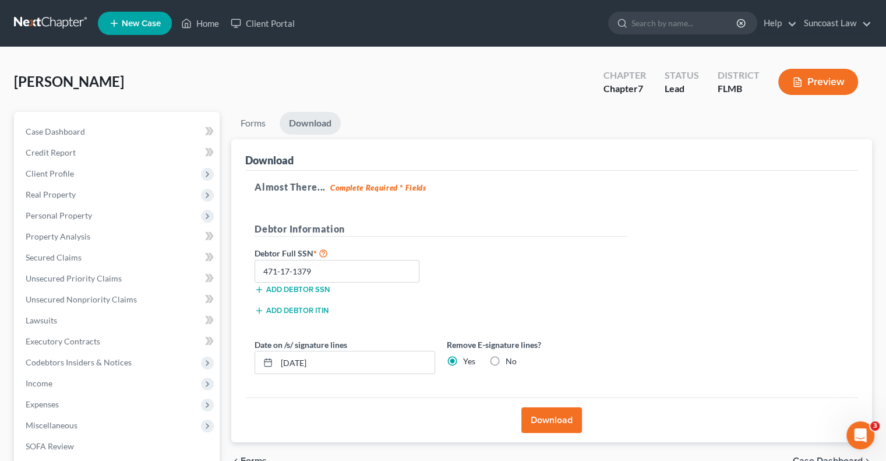
click at [545, 416] on button "Download" at bounding box center [551, 420] width 61 height 26
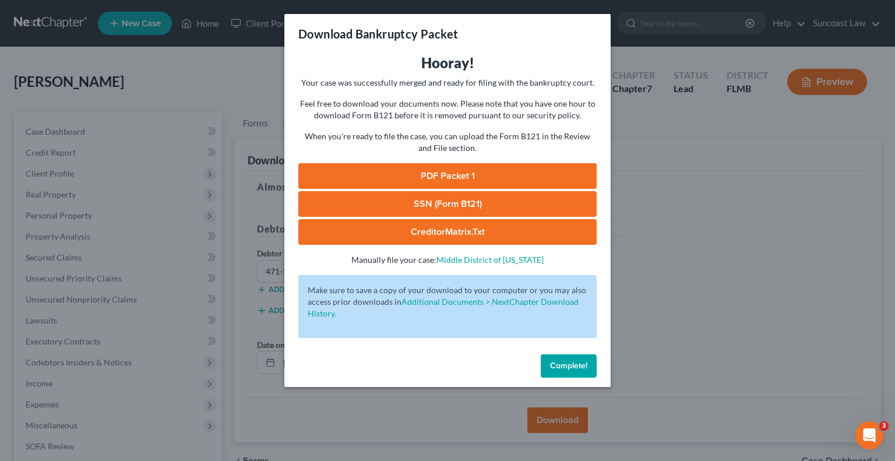
click at [478, 207] on link "SSN (Form B121)" at bounding box center [447, 204] width 298 height 26
click at [494, 174] on link "PDF Packet 1" at bounding box center [447, 176] width 298 height 26
drag, startPoint x: 574, startPoint y: 363, endPoint x: 577, endPoint y: 308, distance: 54.8
click at [574, 363] on span "Complete!" at bounding box center [568, 366] width 37 height 10
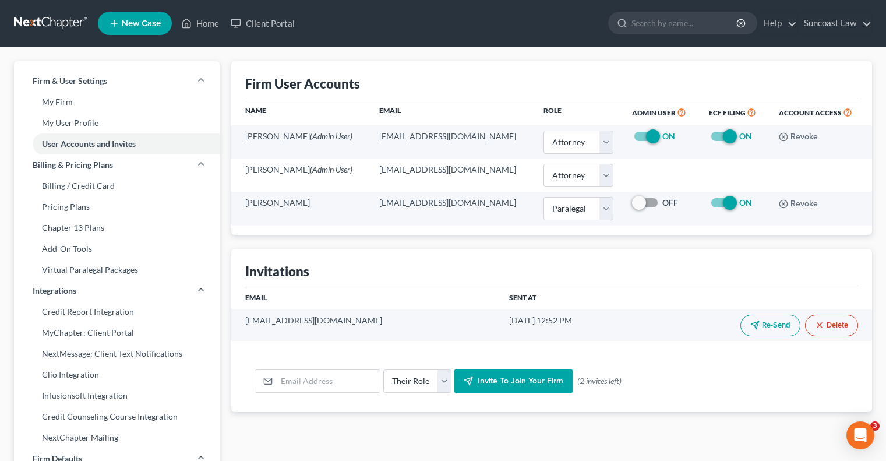
select select "0"
select select "1"
click at [212, 22] on link "Home" at bounding box center [200, 23] width 50 height 21
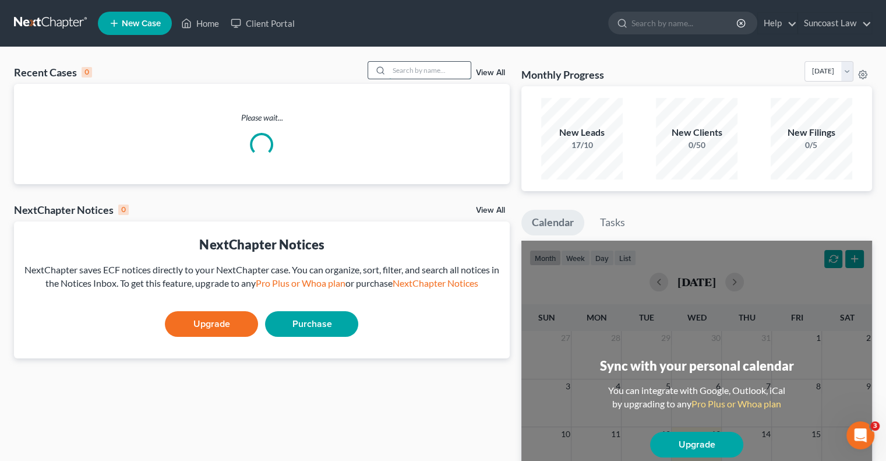
click at [422, 74] on input "search" at bounding box center [430, 70] width 82 height 17
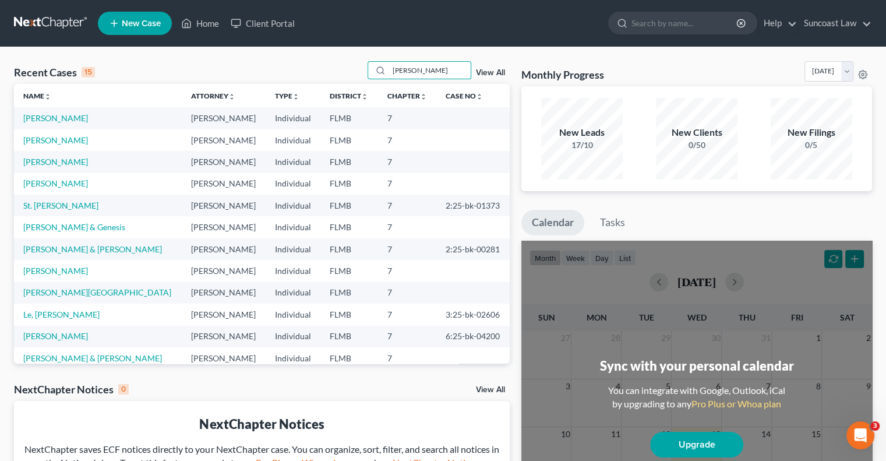
type input "[PERSON_NAME]"
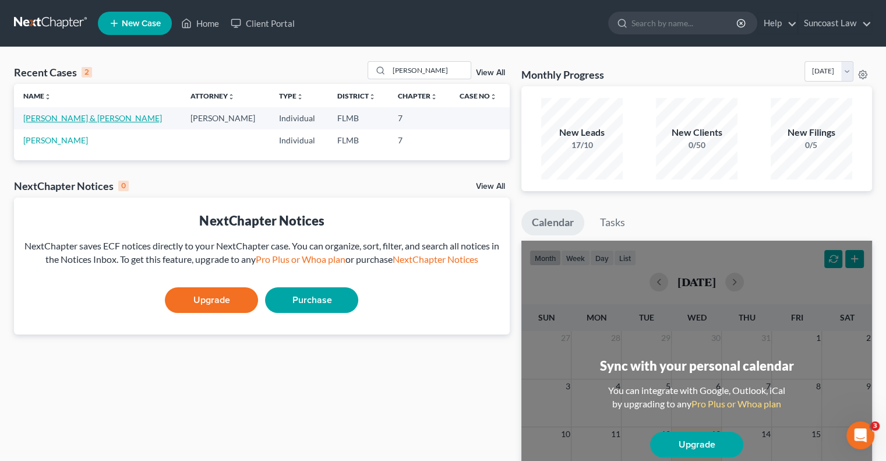
click at [58, 118] on link "Hubbard, Nathan & Kenney, Brianna" at bounding box center [92, 118] width 139 height 10
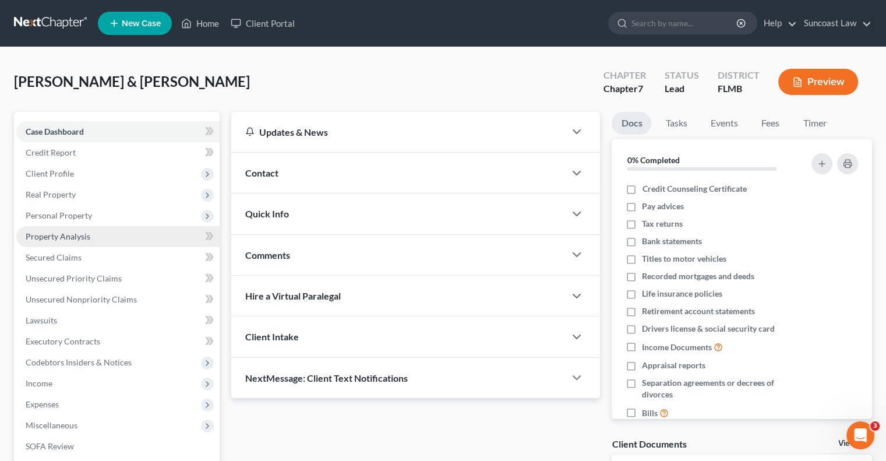
click at [70, 239] on span "Property Analysis" at bounding box center [58, 236] width 65 height 10
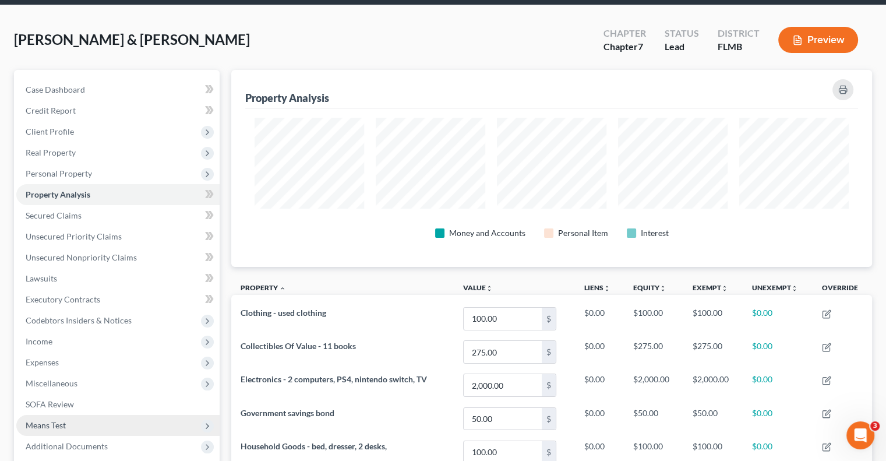
scroll to position [128, 0]
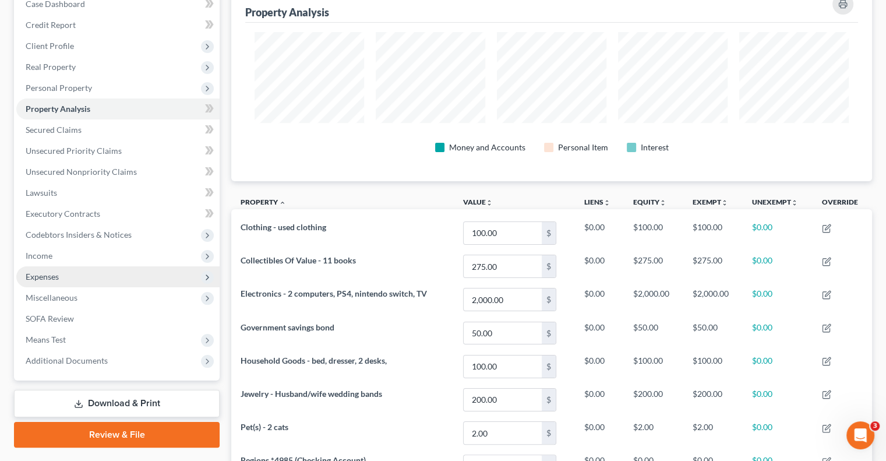
click at [44, 278] on span "Expenses" at bounding box center [42, 276] width 33 height 10
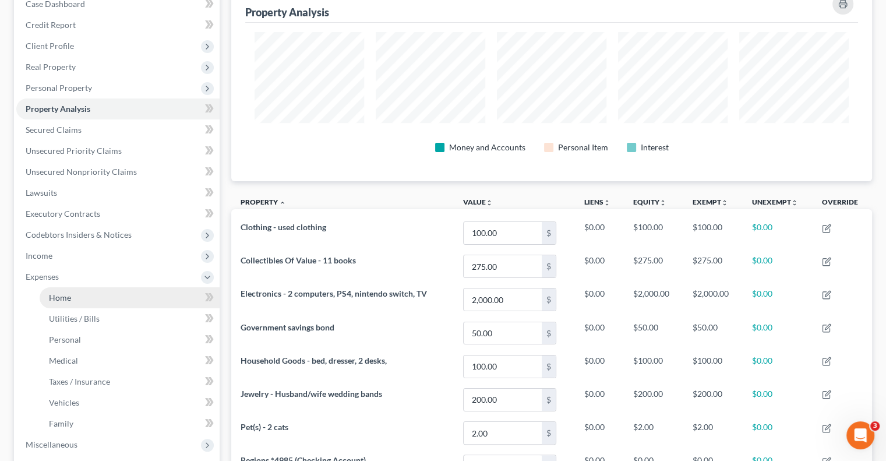
click at [89, 305] on link "Home" at bounding box center [130, 297] width 180 height 21
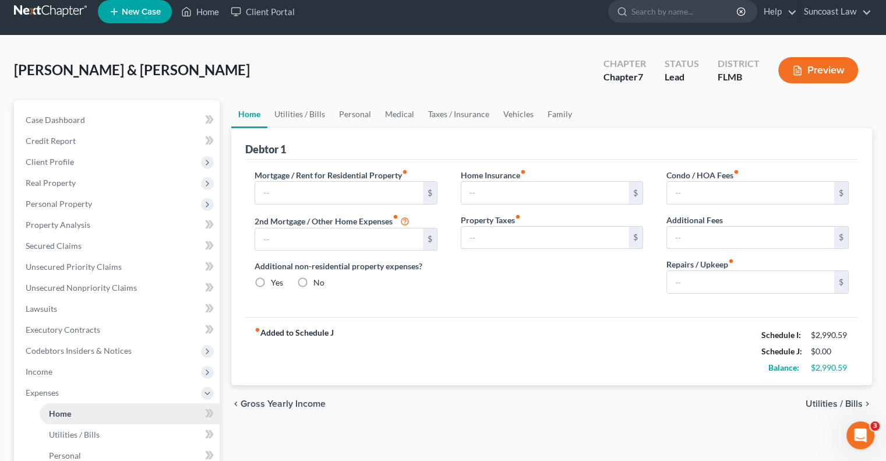
type input "500.00"
type input "0.00"
radio input "true"
type input "0.00"
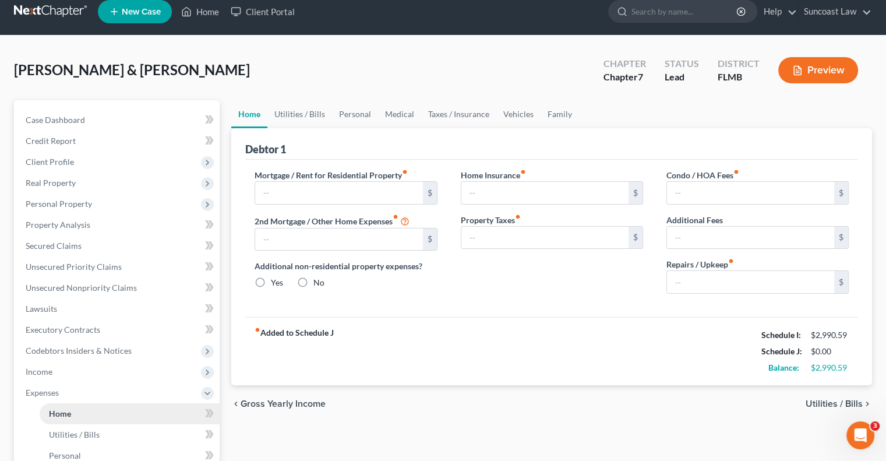
type input "0.00"
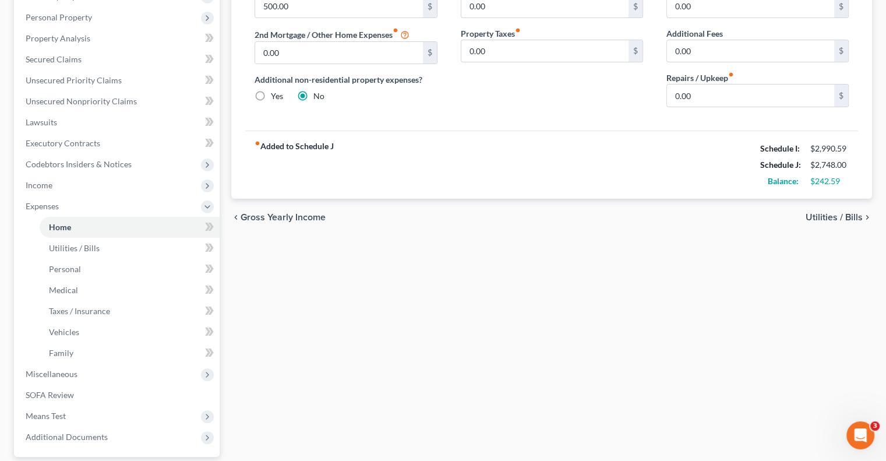
scroll to position [304, 0]
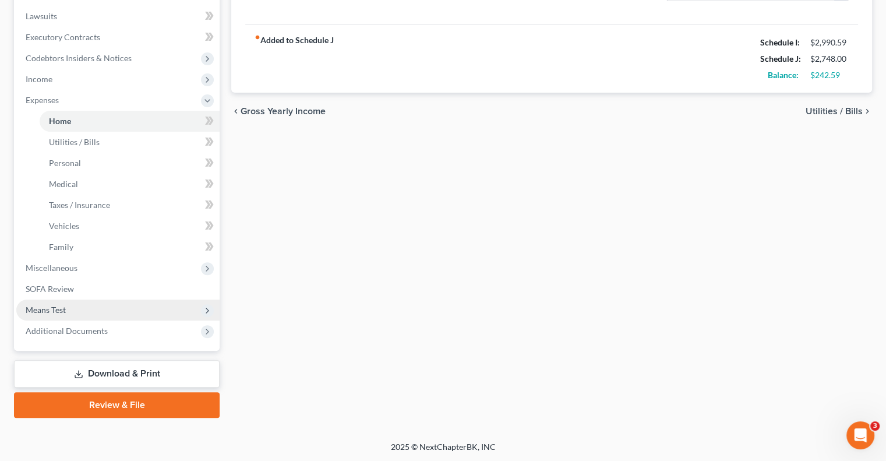
click at [74, 305] on span "Means Test" at bounding box center [117, 309] width 203 height 21
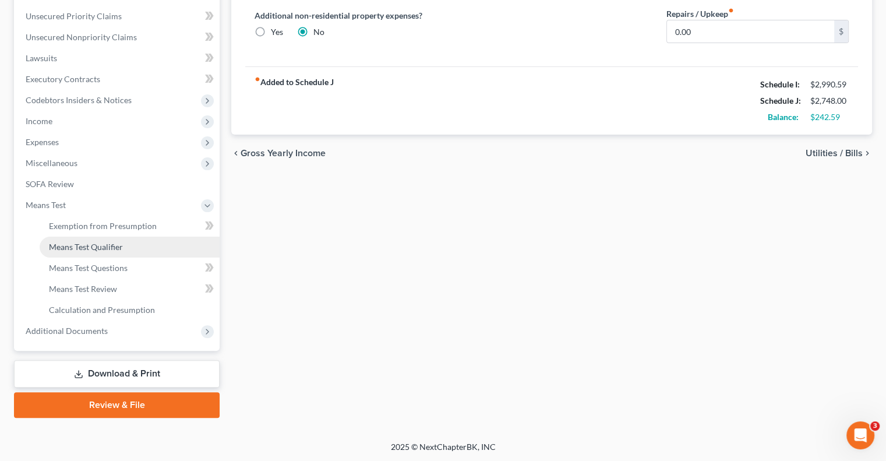
click at [105, 246] on span "Means Test Qualifier" at bounding box center [86, 247] width 74 height 10
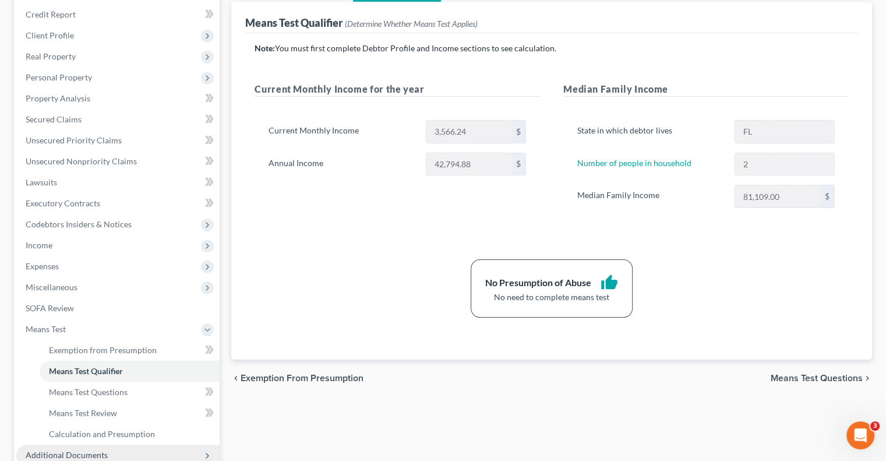
scroll to position [262, 0]
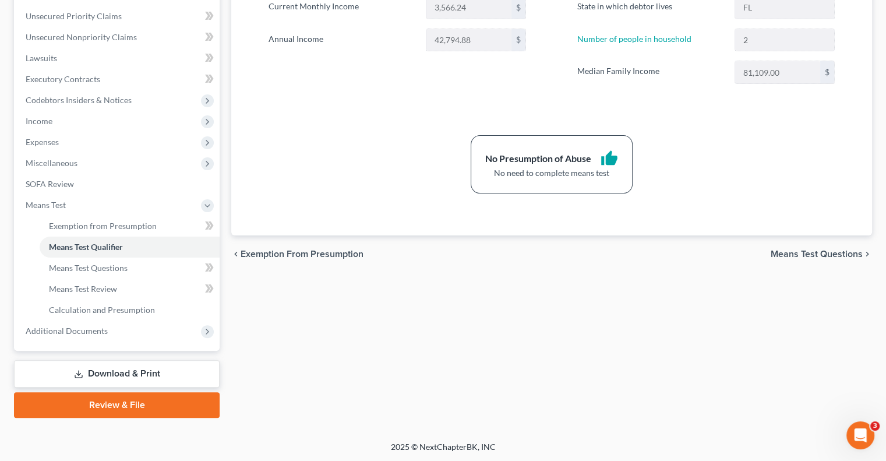
drag, startPoint x: 118, startPoint y: 370, endPoint x: 126, endPoint y: 376, distance: 10.5
click at [118, 370] on link "Download & Print" at bounding box center [117, 373] width 206 height 27
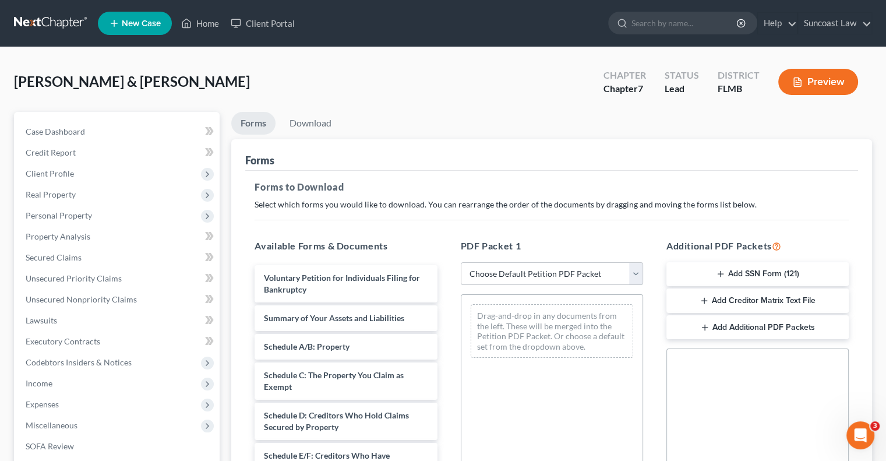
drag, startPoint x: 553, startPoint y: 271, endPoint x: 557, endPoint y: 281, distance: 11.1
click at [553, 271] on select "Choose Default Petition PDF Packet Complete Bankruptcy Petition (all forms and …" at bounding box center [552, 273] width 182 height 23
select select "0"
click at [461, 262] on select "Choose Default Petition PDF Packet Complete Bankruptcy Petition (all forms and …" at bounding box center [552, 273] width 182 height 23
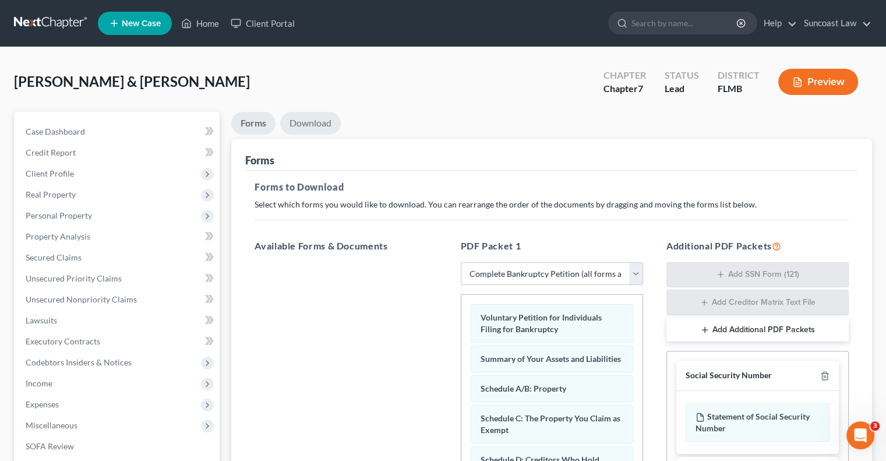
click at [314, 121] on link "Download" at bounding box center [310, 123] width 61 height 23
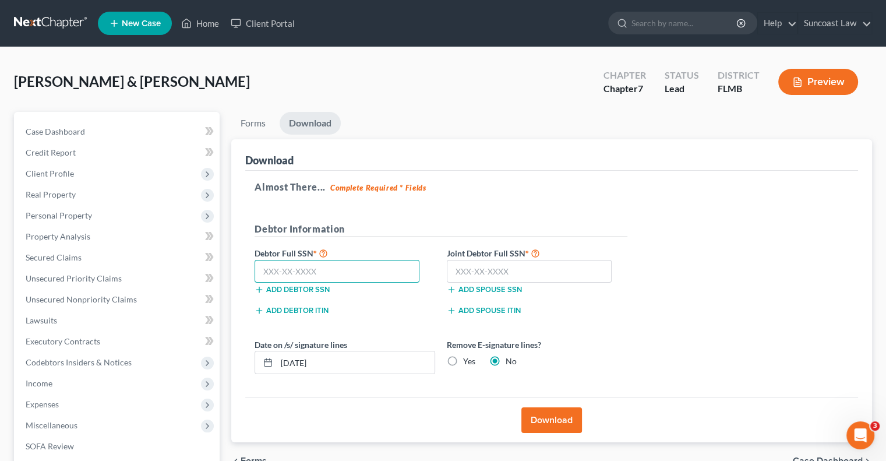
click at [329, 273] on input "text" at bounding box center [337, 271] width 165 height 23
type input "767-01-1113"
click at [504, 265] on input "text" at bounding box center [529, 271] width 165 height 23
type input "766-07-4340"
drag, startPoint x: 302, startPoint y: 365, endPoint x: 299, endPoint y: 305, distance: 60.0
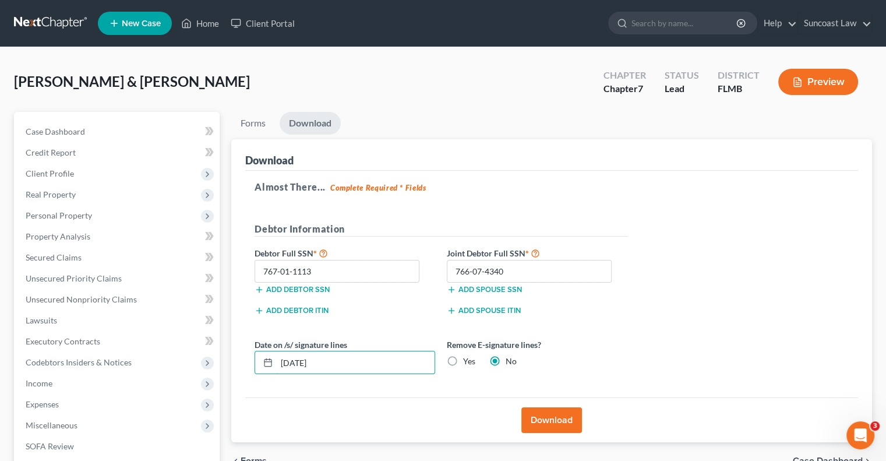
click at [299, 305] on form "Debtor Information Debtor Full SSN * 767-01-1113 Add debtor SSN Joint Debtor Fu…" at bounding box center [441, 303] width 373 height 162
type input "08/19/2025"
click at [463, 359] on label "Yes" at bounding box center [469, 361] width 12 height 12
click at [468, 359] on input "Yes" at bounding box center [472, 359] width 8 height 8
radio input "true"
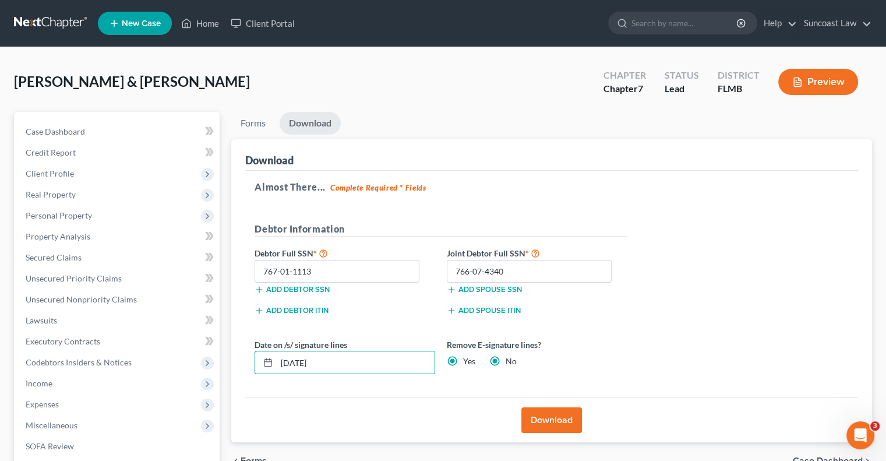
radio input "false"
click at [568, 419] on button "Download" at bounding box center [551, 420] width 61 height 26
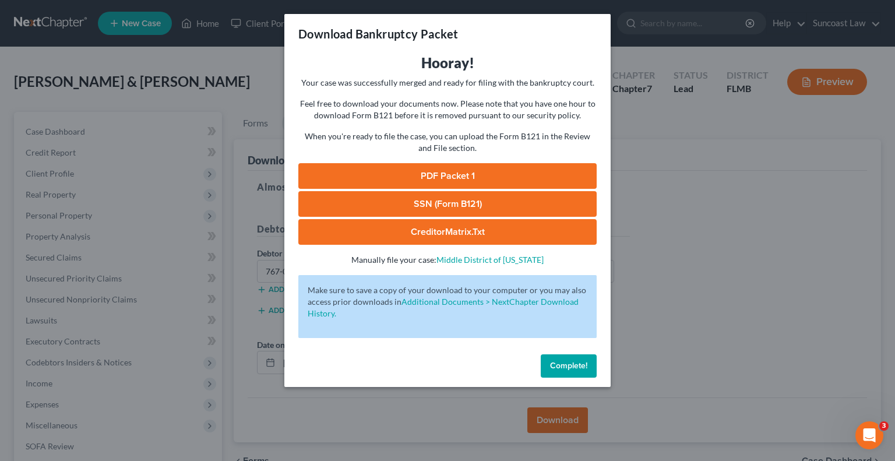
click at [457, 200] on link "SSN (Form B121)" at bounding box center [447, 204] width 298 height 26
click at [552, 168] on link "PDF Packet 1" at bounding box center [447, 176] width 298 height 26
click at [573, 361] on span "Complete!" at bounding box center [568, 366] width 37 height 10
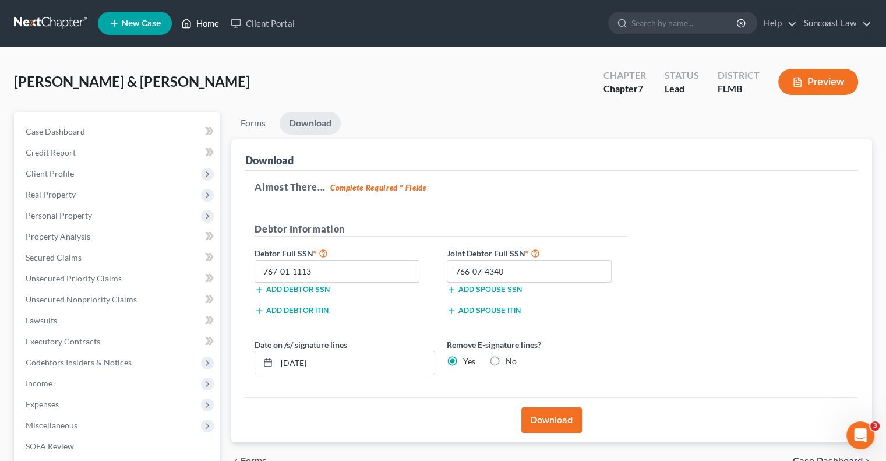
click at [197, 21] on link "Home" at bounding box center [200, 23] width 50 height 21
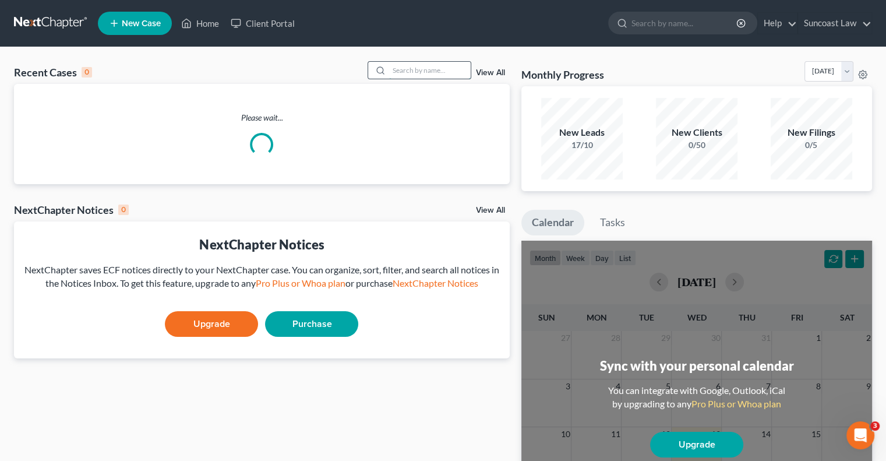
click at [428, 69] on input "search" at bounding box center [430, 70] width 82 height 17
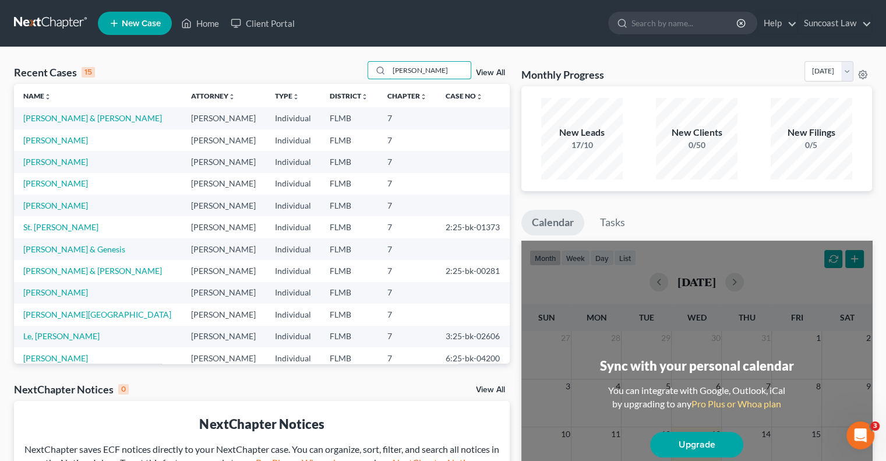
type input "babcock"
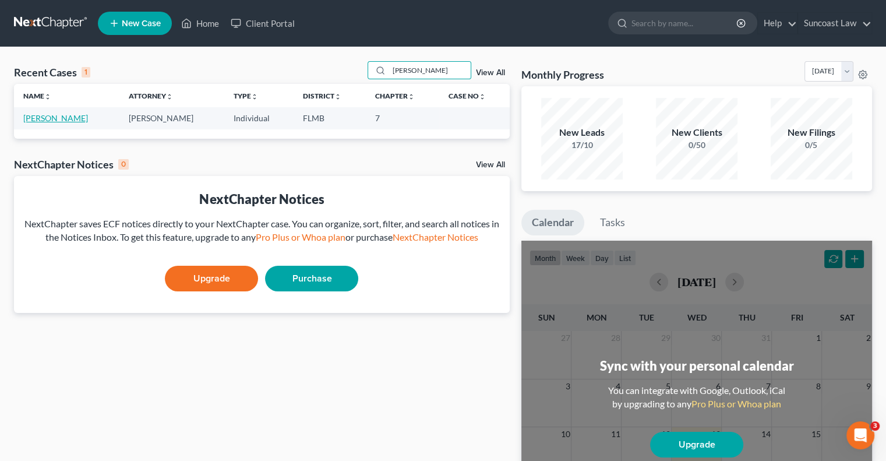
click at [71, 121] on link "[PERSON_NAME]" at bounding box center [55, 118] width 65 height 10
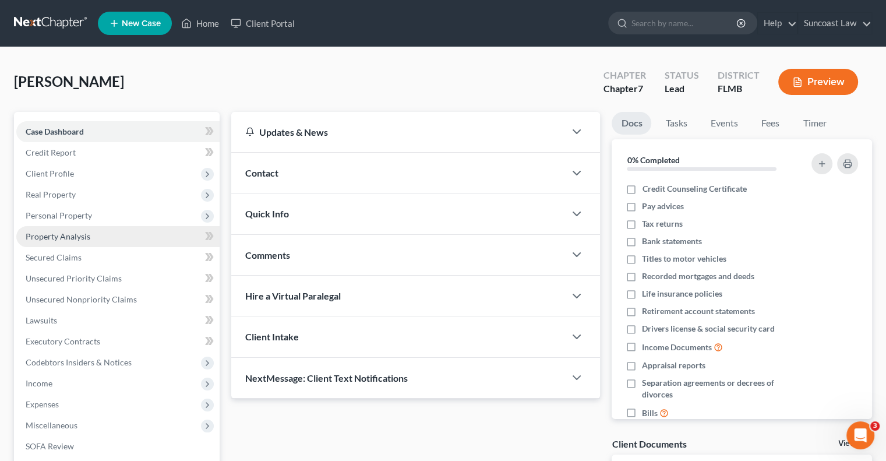
click at [72, 239] on span "Property Analysis" at bounding box center [58, 236] width 65 height 10
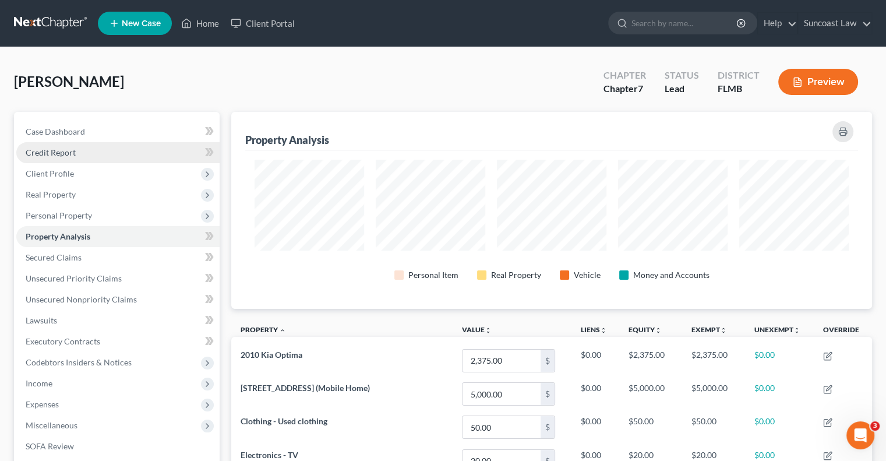
click at [65, 158] on link "Credit Report" at bounding box center [117, 152] width 203 height 21
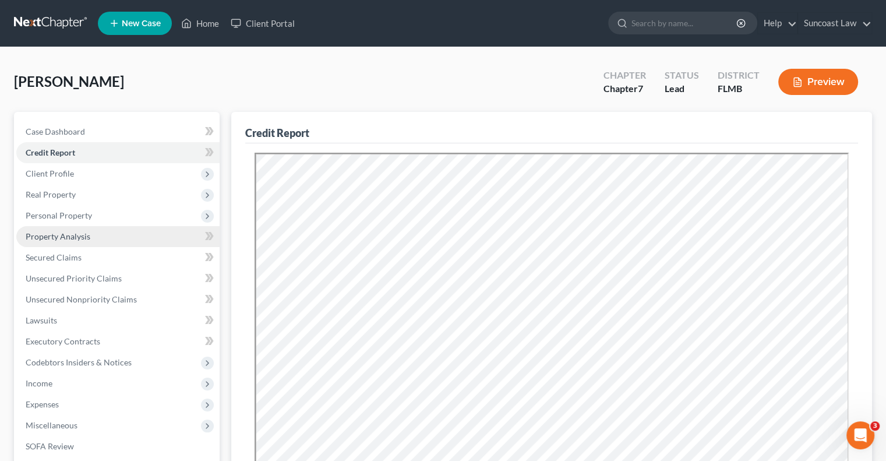
click at [79, 231] on span "Property Analysis" at bounding box center [58, 236] width 65 height 10
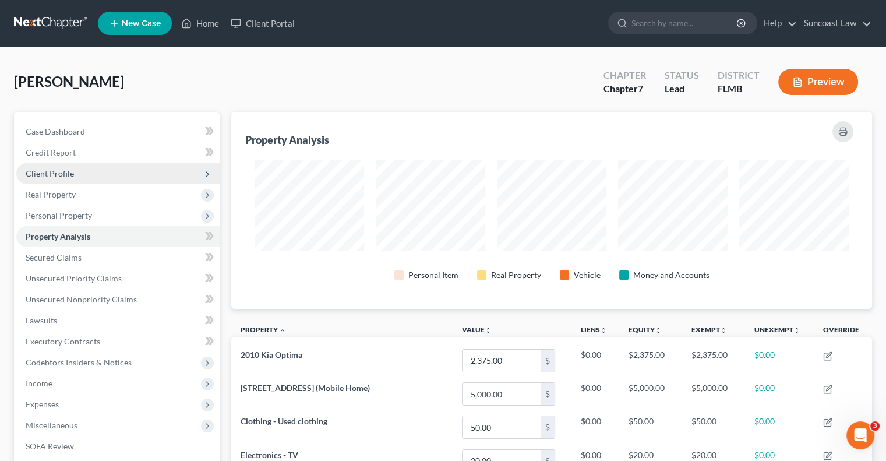
drag, startPoint x: 45, startPoint y: 168, endPoint x: 54, endPoint y: 176, distance: 11.1
click at [45, 168] on span "Client Profile" at bounding box center [50, 173] width 48 height 10
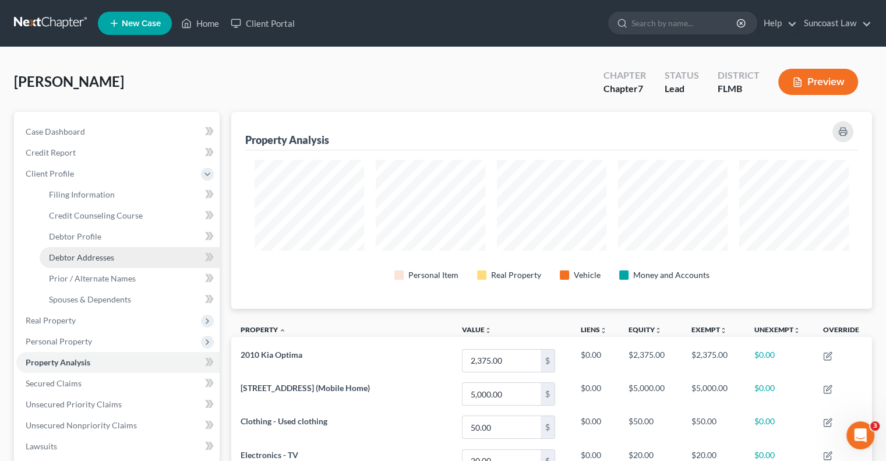
click at [95, 253] on span "Debtor Addresses" at bounding box center [81, 257] width 65 height 10
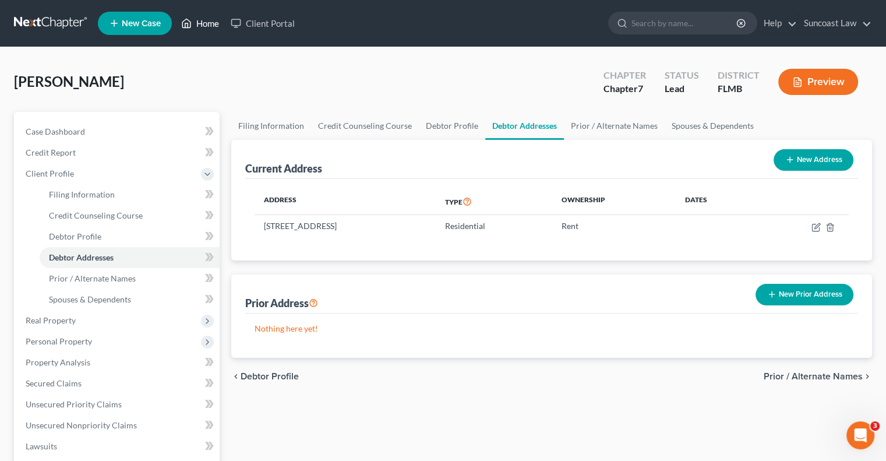
click at [208, 17] on link "Home" at bounding box center [200, 23] width 50 height 21
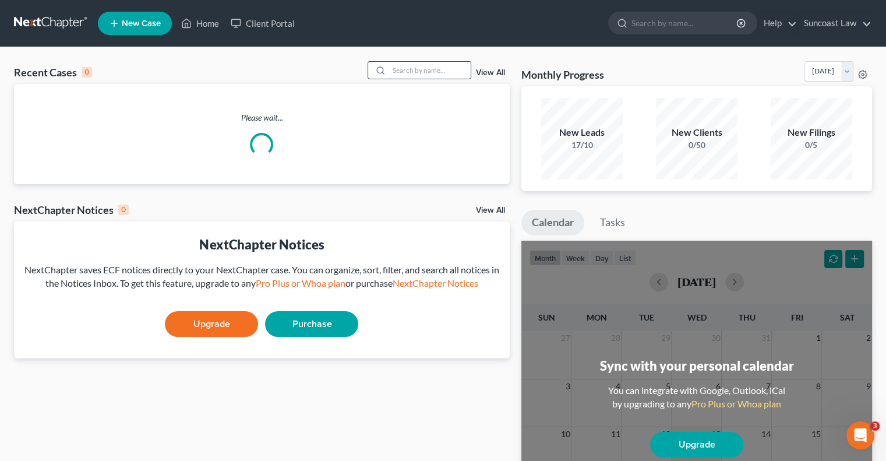
click at [429, 68] on input "search" at bounding box center [430, 70] width 82 height 17
type input "ranney"
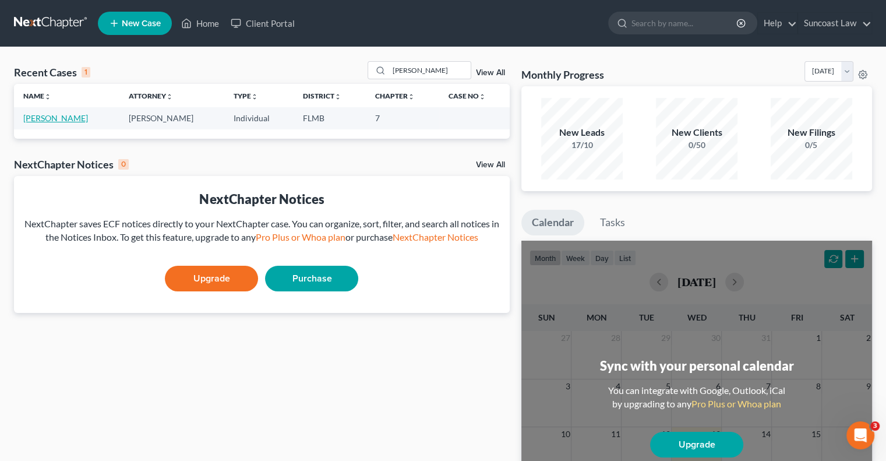
click at [69, 119] on link "Ranney, Priscilla" at bounding box center [55, 118] width 65 height 10
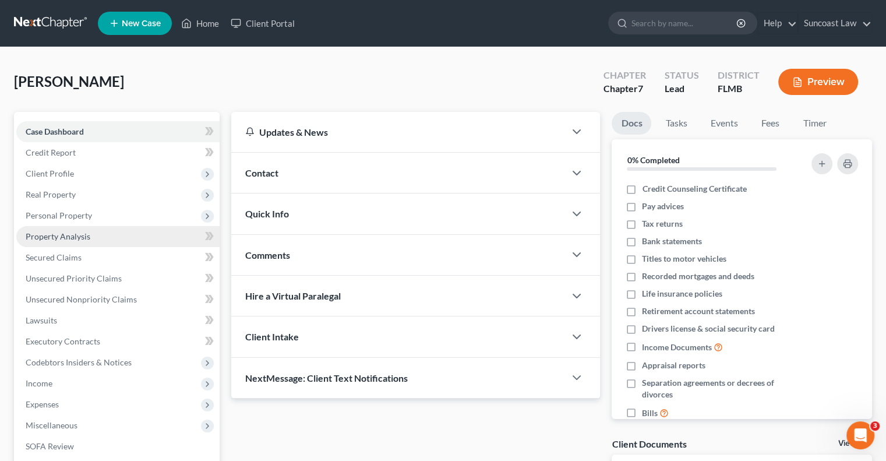
click at [75, 235] on span "Property Analysis" at bounding box center [58, 236] width 65 height 10
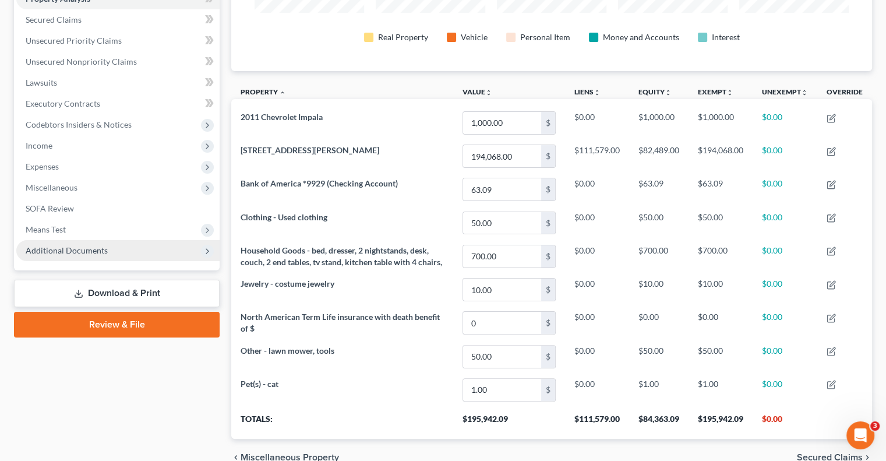
scroll to position [190, 0]
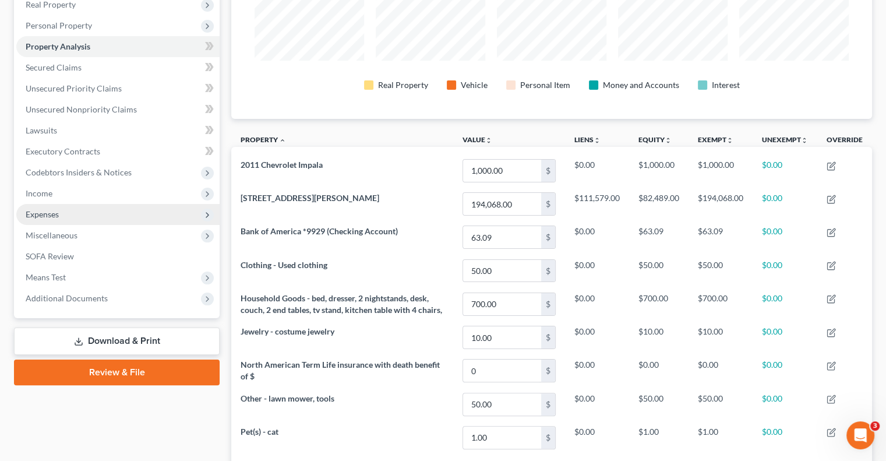
click at [40, 211] on span "Expenses" at bounding box center [42, 214] width 33 height 10
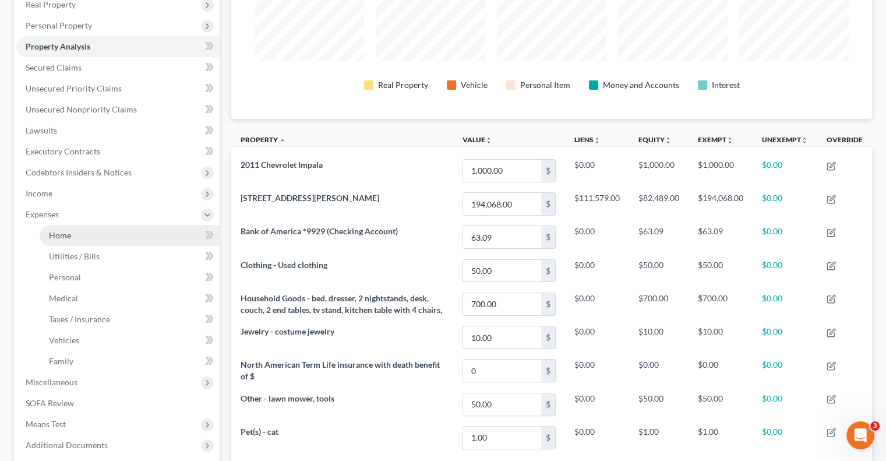
click at [80, 230] on link "Home" at bounding box center [130, 235] width 180 height 21
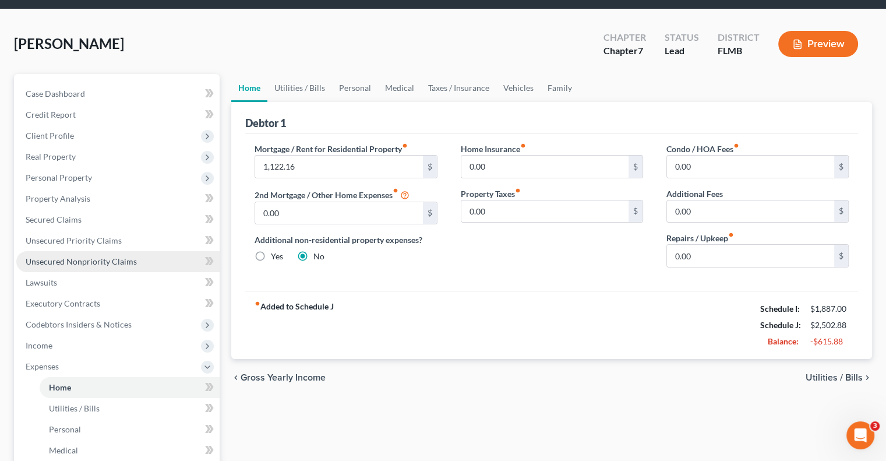
scroll to position [58, 0]
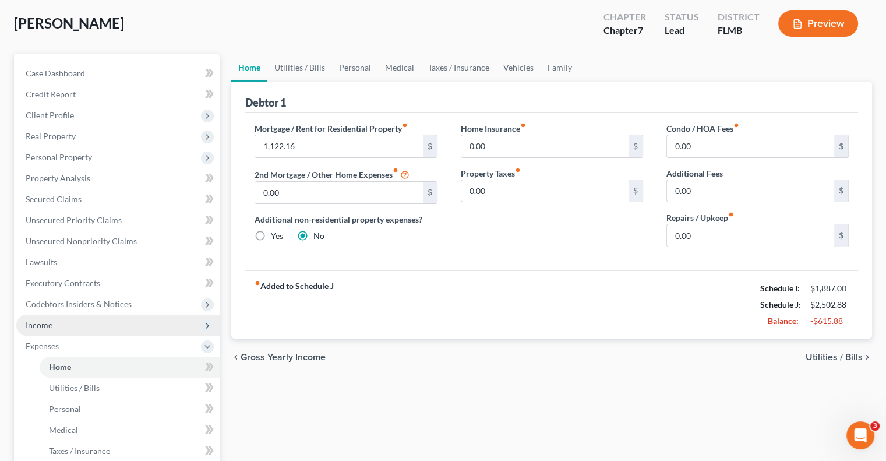
click at [43, 323] on span "Income" at bounding box center [39, 325] width 27 height 10
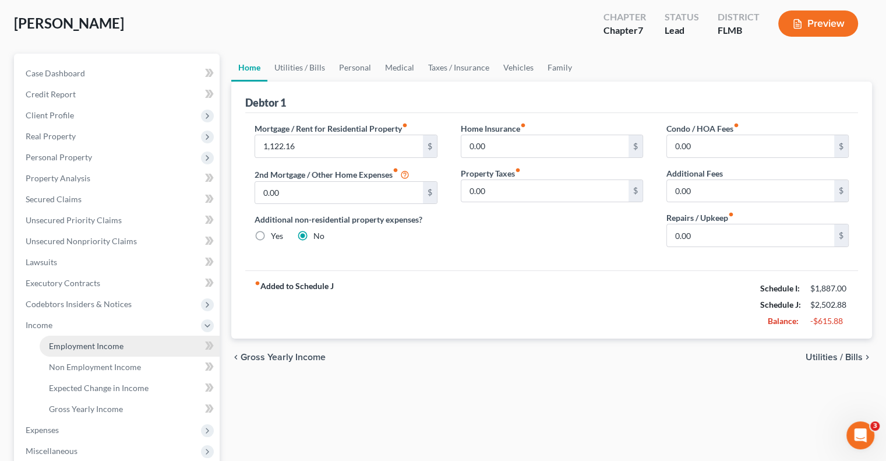
click at [82, 344] on span "Employment Income" at bounding box center [86, 346] width 75 height 10
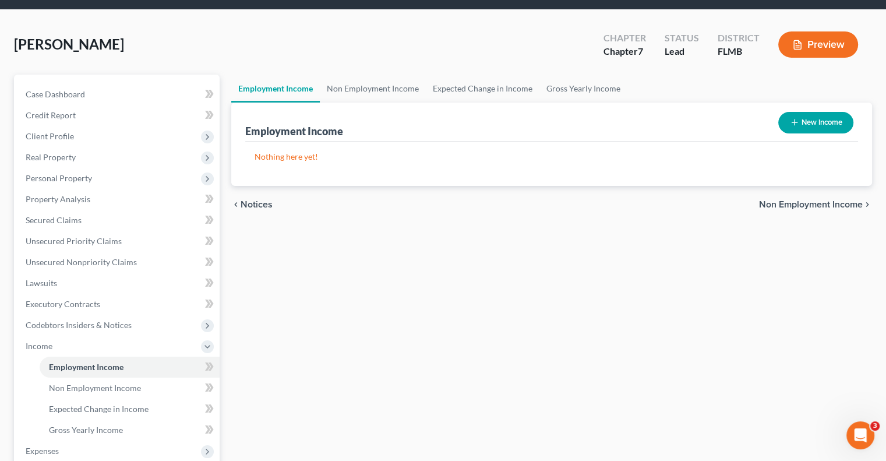
scroll to position [58, 0]
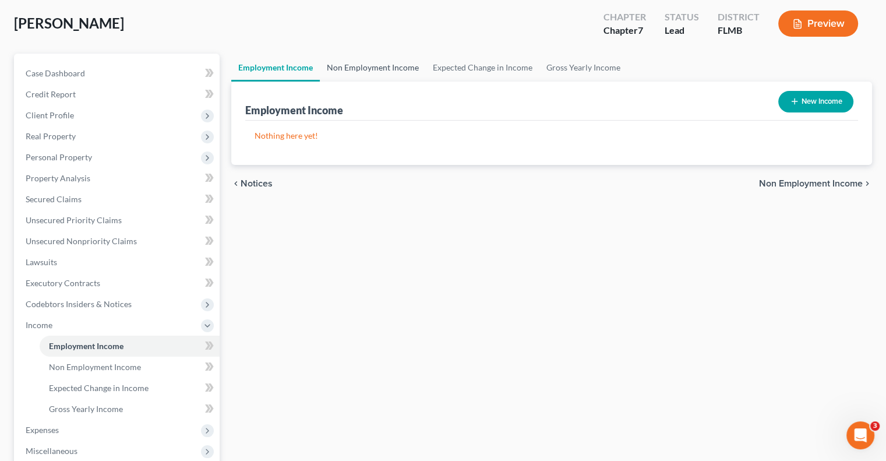
click at [390, 67] on link "Non Employment Income" at bounding box center [373, 68] width 106 height 28
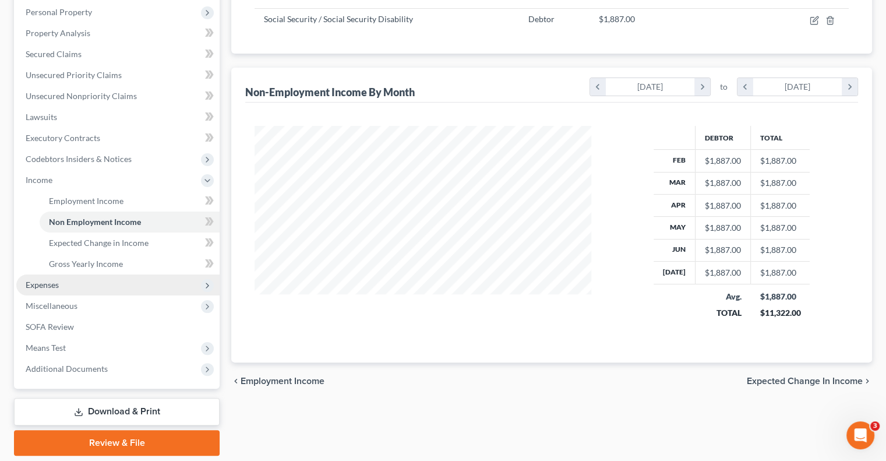
scroll to position [241, 0]
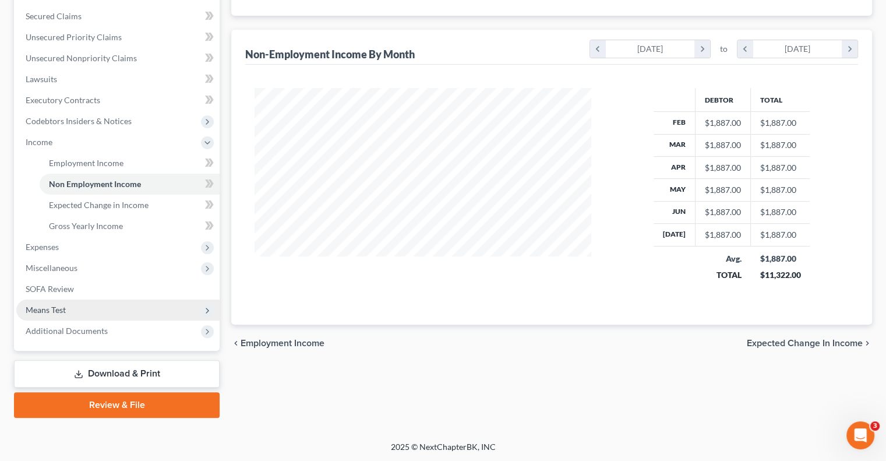
click at [63, 308] on span "Means Test" at bounding box center [46, 310] width 40 height 10
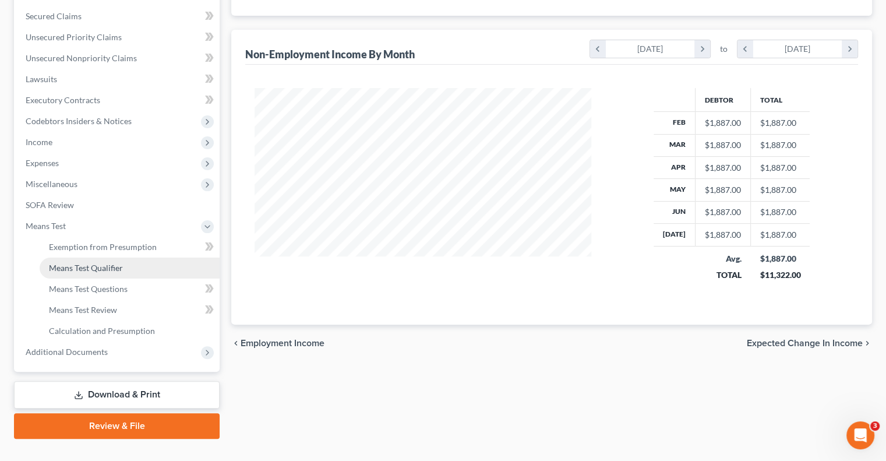
click at [89, 270] on span "Means Test Qualifier" at bounding box center [86, 268] width 74 height 10
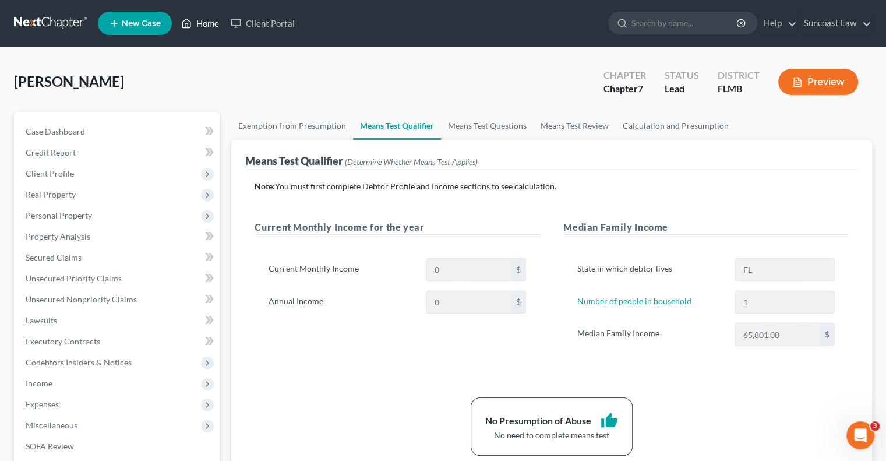
click at [207, 20] on link "Home" at bounding box center [200, 23] width 50 height 21
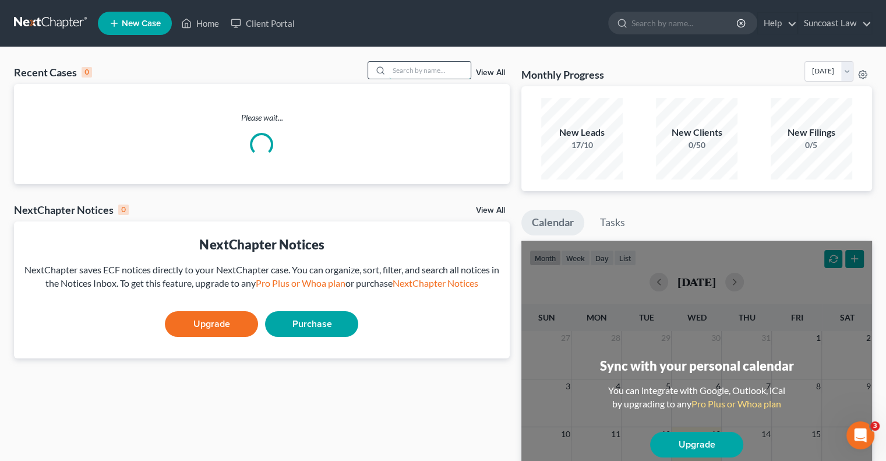
click at [405, 68] on input "search" at bounding box center [430, 70] width 82 height 17
type input "robin"
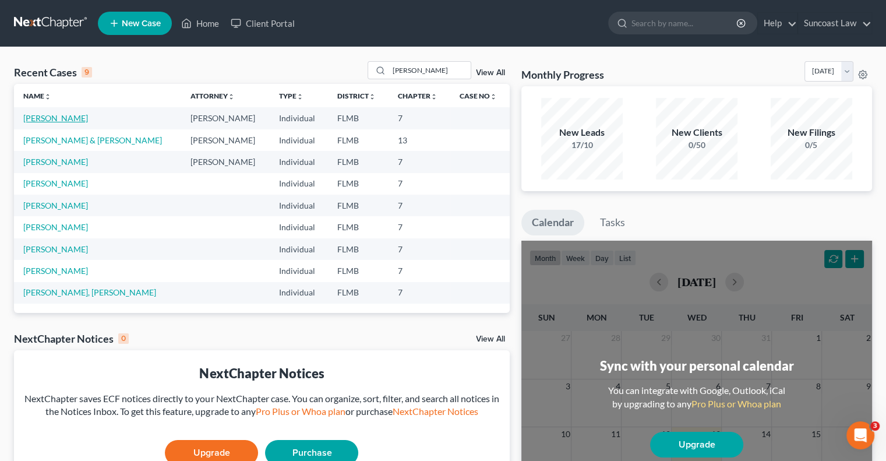
click at [65, 116] on link "Chandler, Robin" at bounding box center [55, 118] width 65 height 10
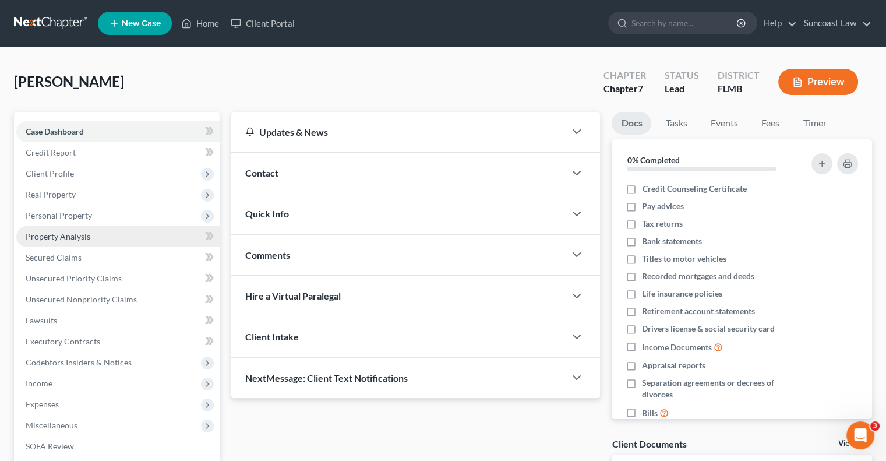
click at [77, 234] on span "Property Analysis" at bounding box center [58, 236] width 65 height 10
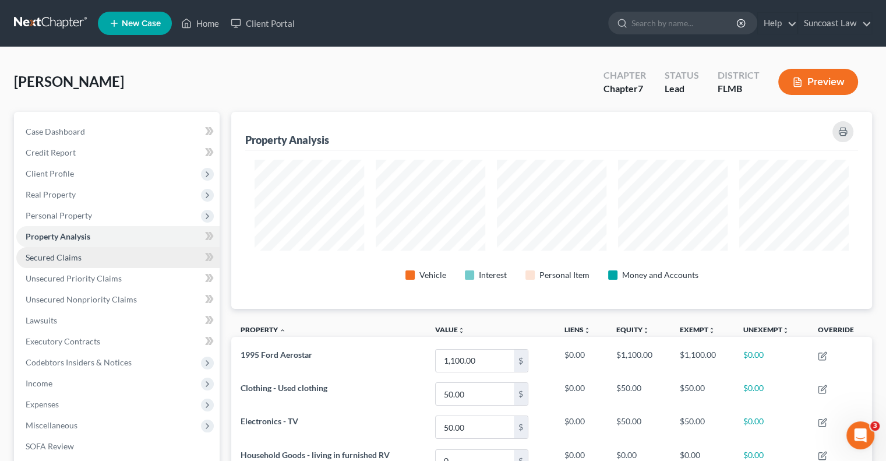
scroll to position [197, 640]
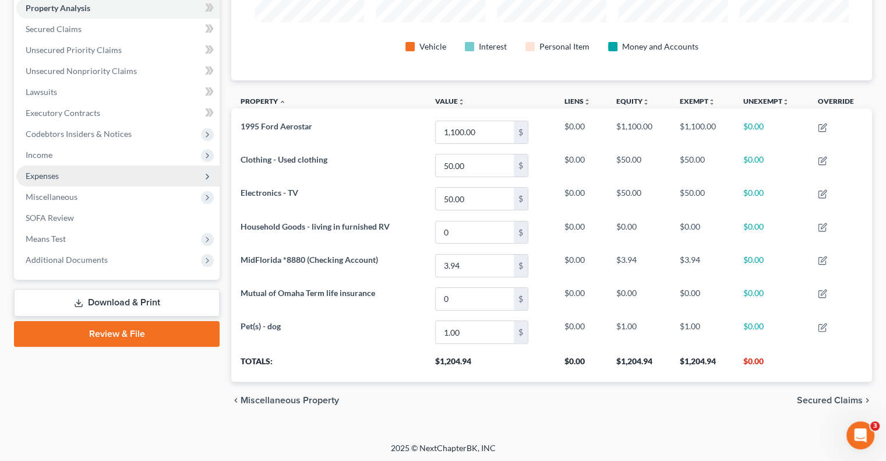
click at [56, 179] on span "Expenses" at bounding box center [42, 176] width 33 height 10
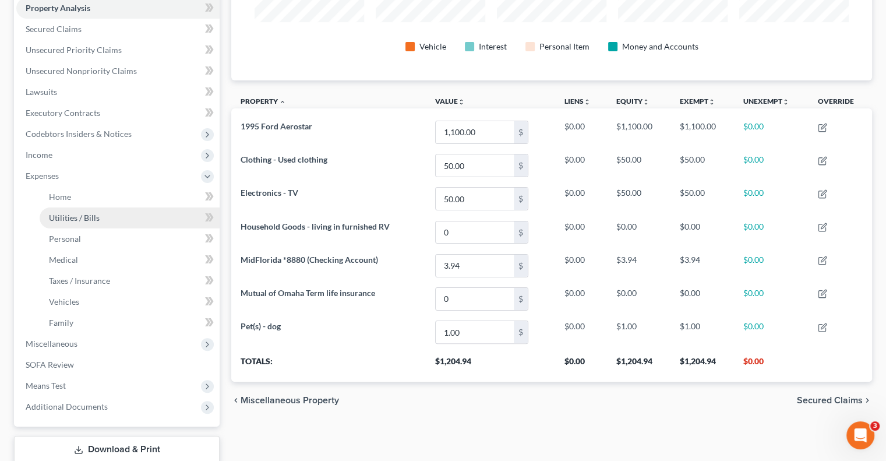
click at [90, 219] on span "Utilities / Bills" at bounding box center [74, 218] width 51 height 10
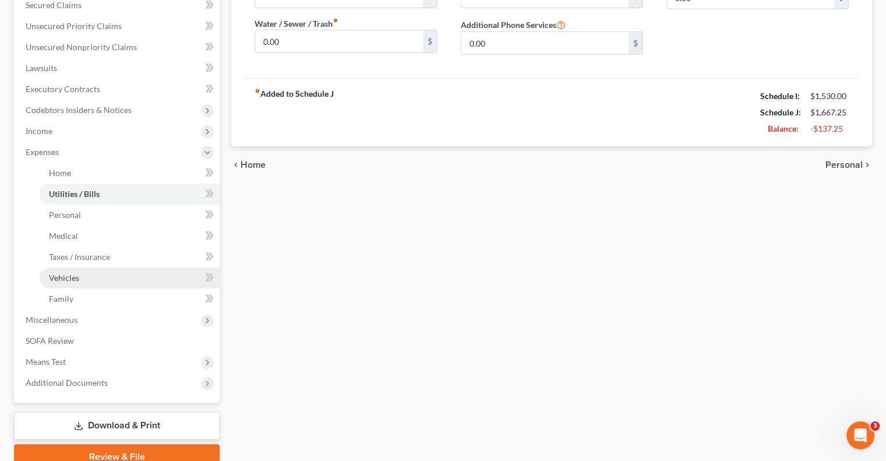
scroll to position [291, 0]
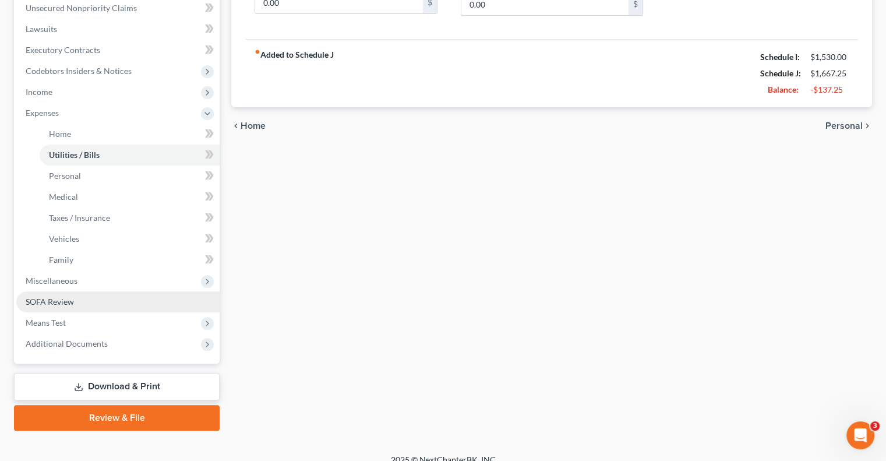
click at [55, 301] on span "SOFA Review" at bounding box center [50, 301] width 48 height 10
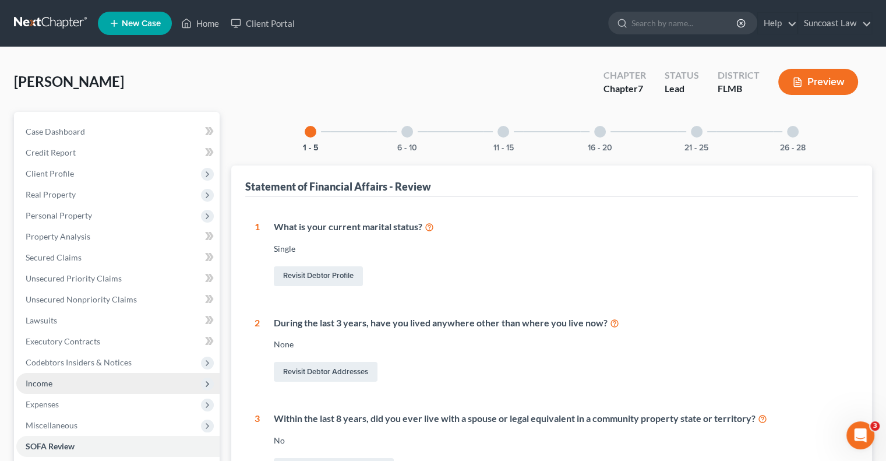
click at [38, 380] on span "Income" at bounding box center [39, 383] width 27 height 10
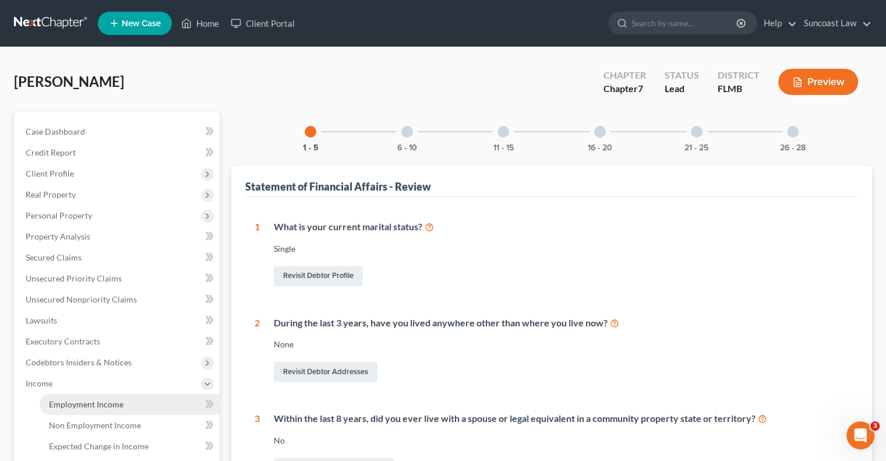
click at [105, 401] on span "Employment Income" at bounding box center [86, 404] width 75 height 10
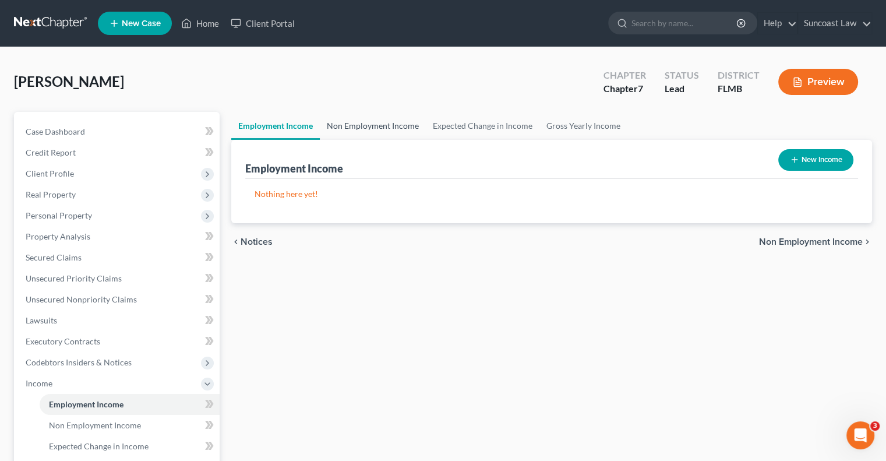
click at [371, 125] on link "Non Employment Income" at bounding box center [373, 126] width 106 height 28
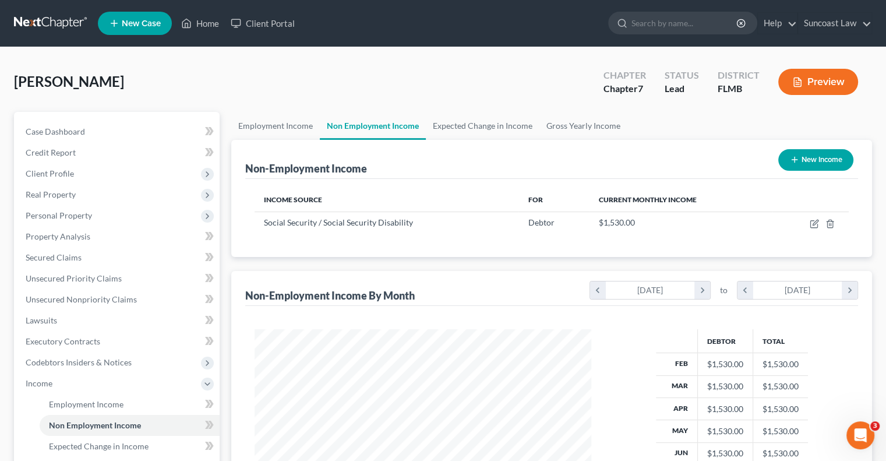
scroll to position [207, 359]
click at [206, 22] on link "Home" at bounding box center [200, 23] width 50 height 21
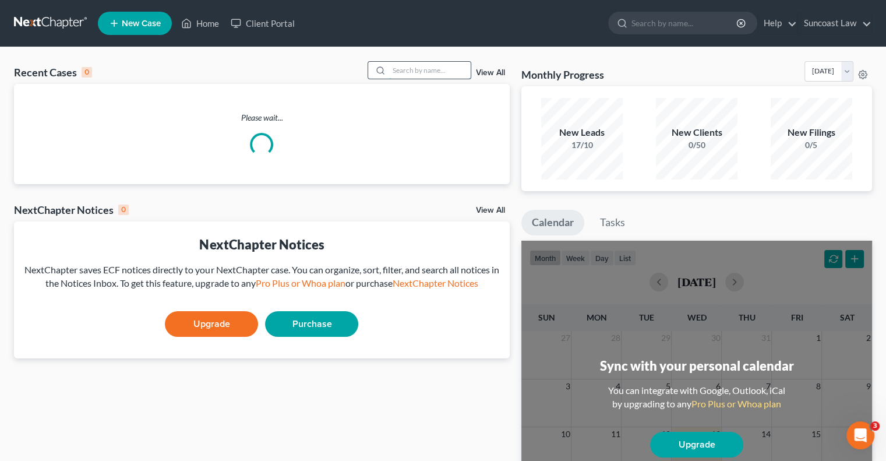
click at [412, 68] on input "search" at bounding box center [430, 70] width 82 height 17
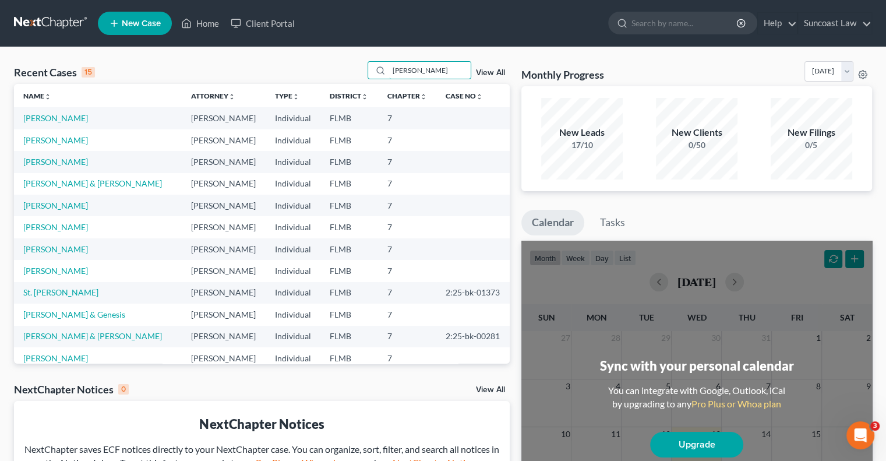
type input "kerry"
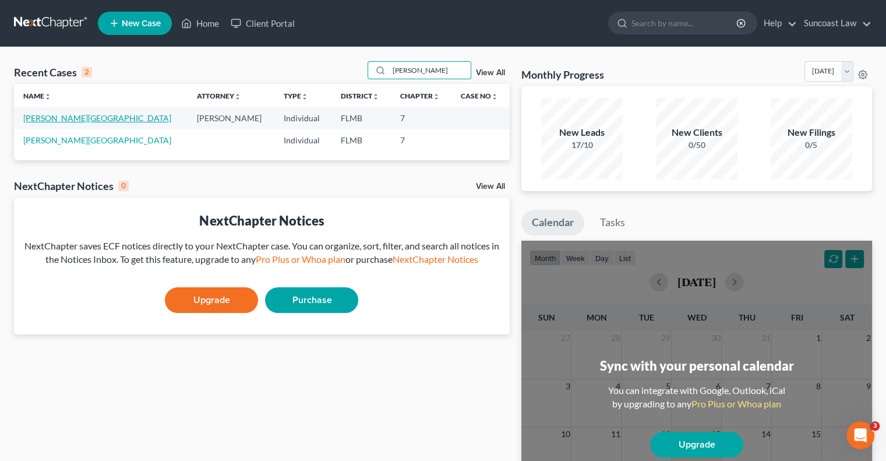
click at [58, 116] on link "Dobson, Kerry" at bounding box center [97, 118] width 148 height 10
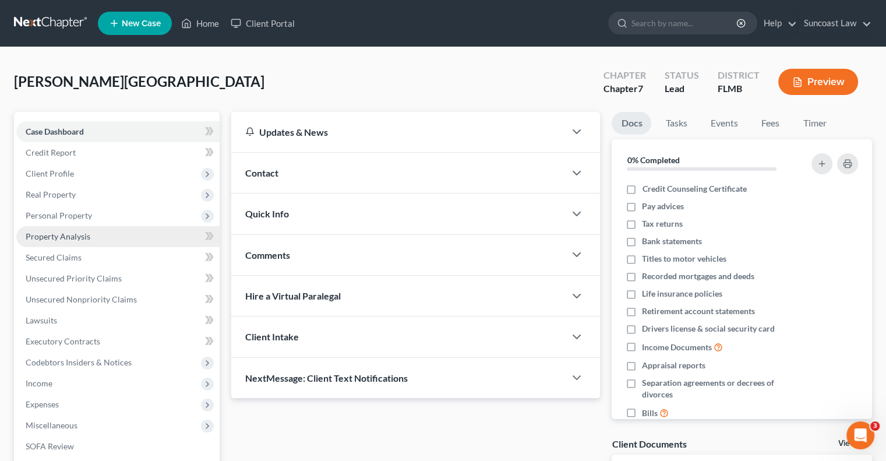
click at [63, 238] on span "Property Analysis" at bounding box center [58, 236] width 65 height 10
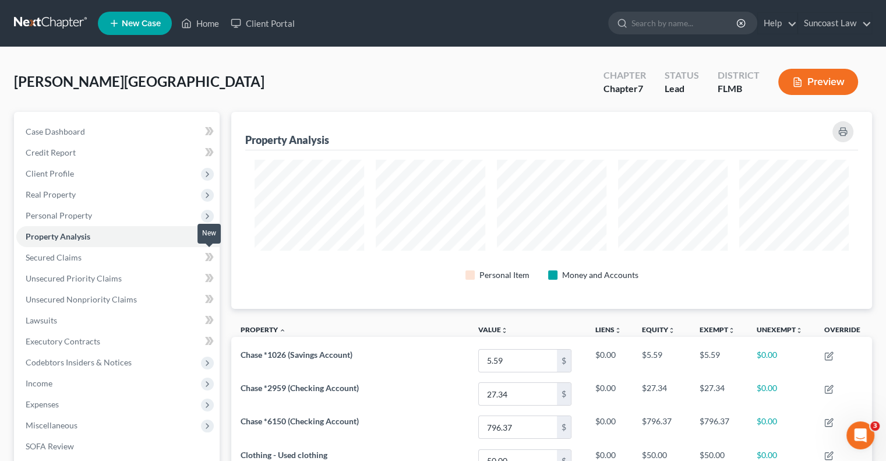
scroll to position [197, 640]
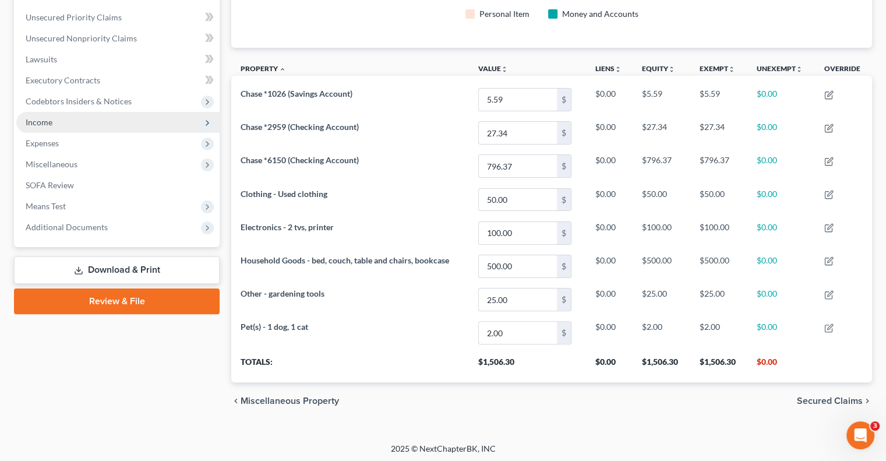
click at [30, 121] on span "Income" at bounding box center [39, 122] width 27 height 10
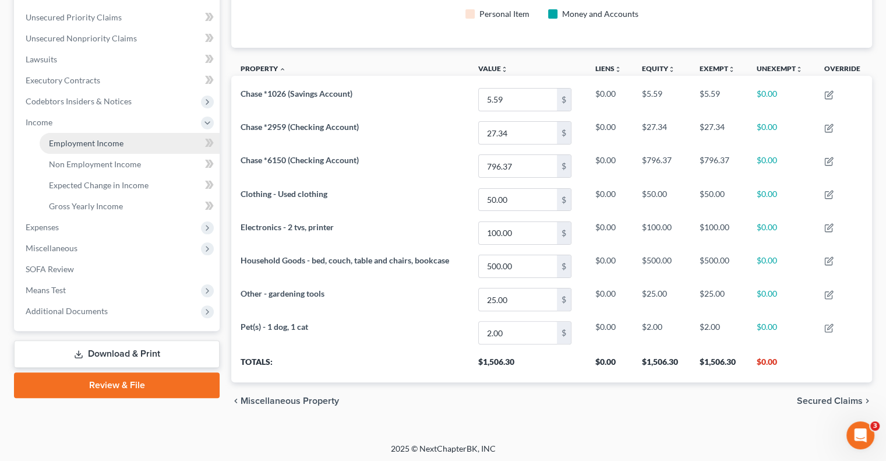
click at [84, 139] on span "Employment Income" at bounding box center [86, 143] width 75 height 10
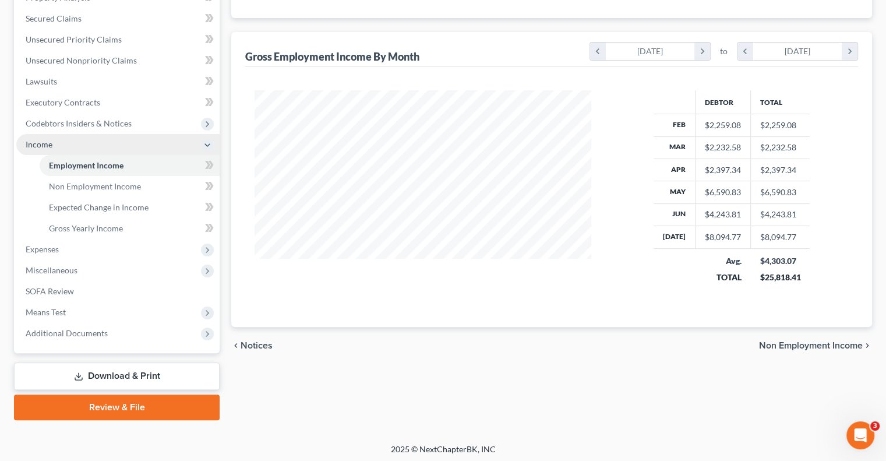
scroll to position [241, 0]
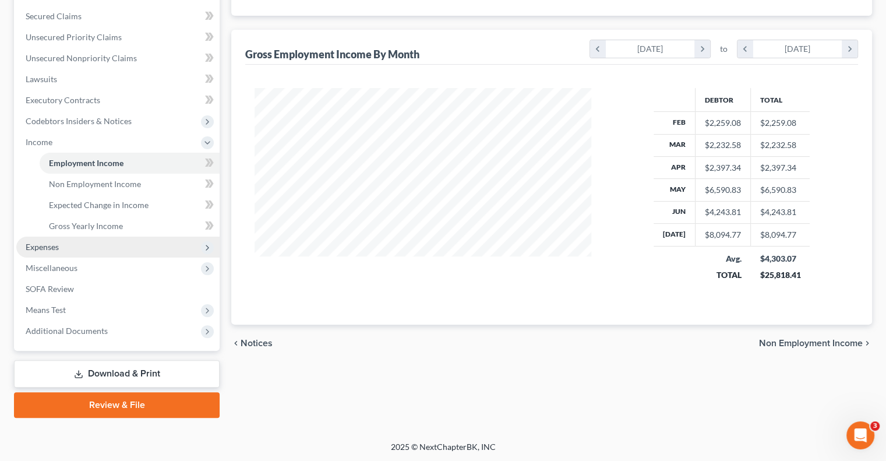
click at [79, 242] on span "Expenses" at bounding box center [117, 246] width 203 height 21
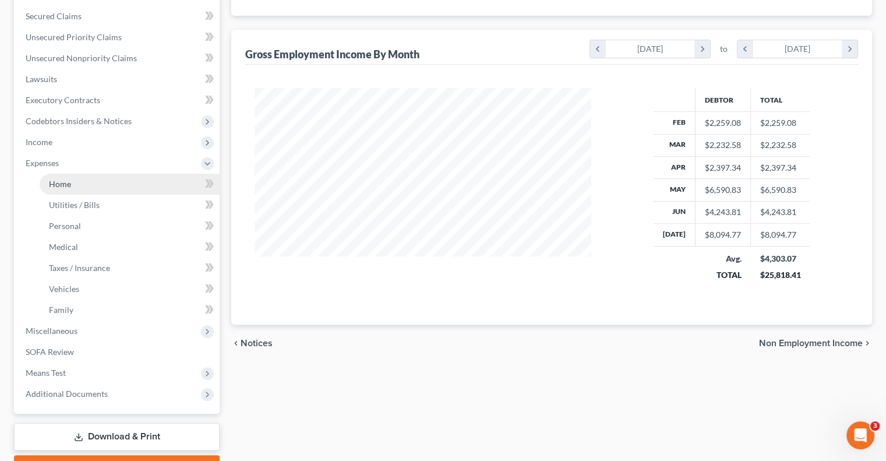
click at [70, 179] on link "Home" at bounding box center [130, 184] width 180 height 21
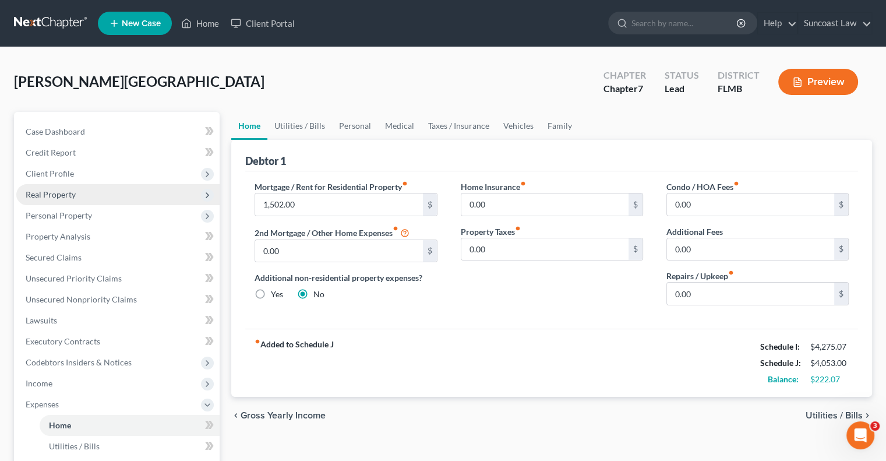
scroll to position [291, 0]
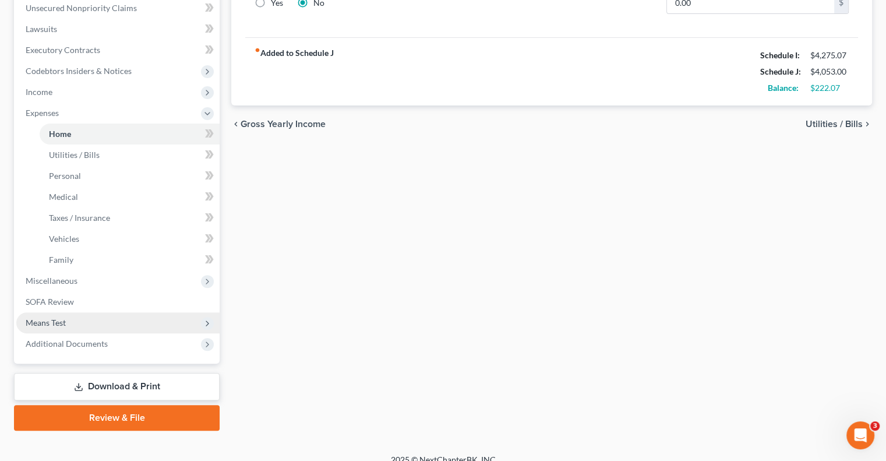
click at [64, 322] on span "Means Test" at bounding box center [46, 322] width 40 height 10
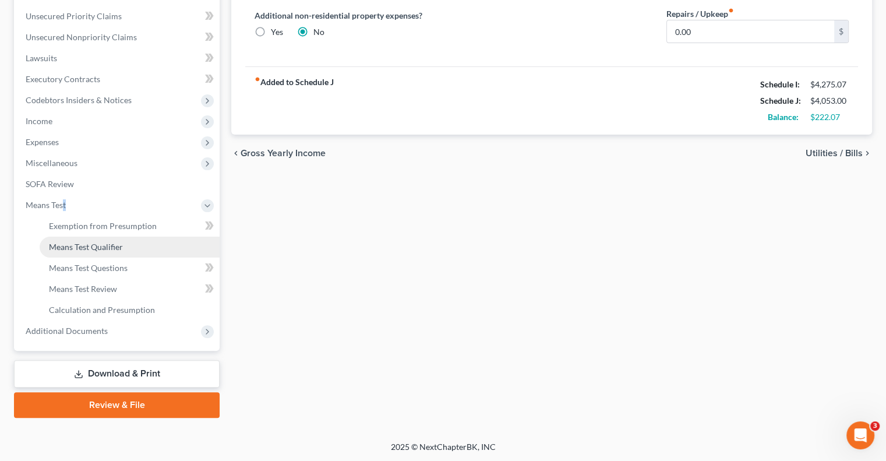
click at [89, 250] on span "Means Test Qualifier" at bounding box center [86, 247] width 74 height 10
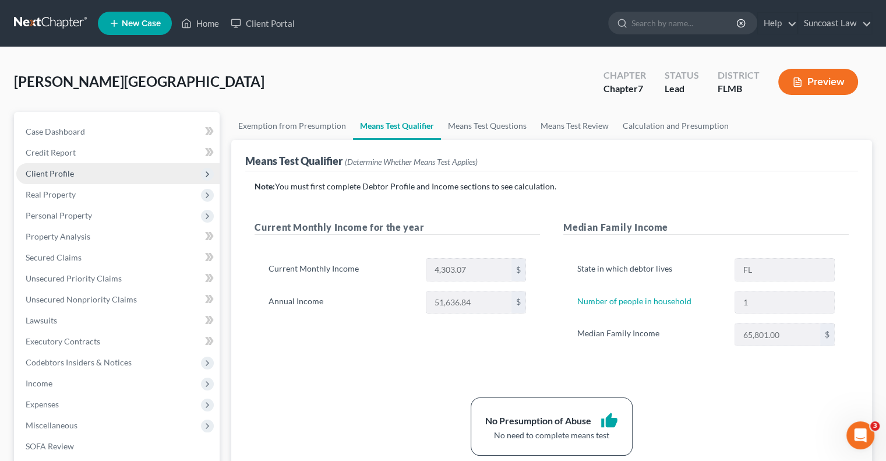
click at [44, 167] on span "Client Profile" at bounding box center [117, 173] width 203 height 21
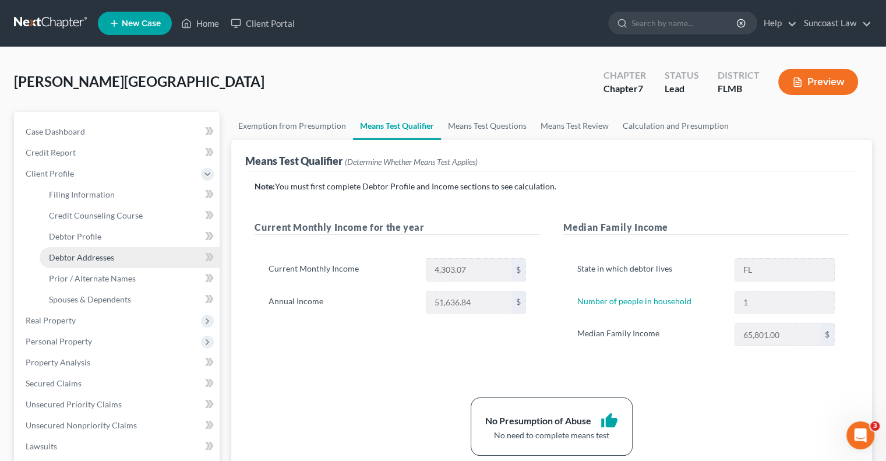
click at [91, 253] on span "Debtor Addresses" at bounding box center [81, 257] width 65 height 10
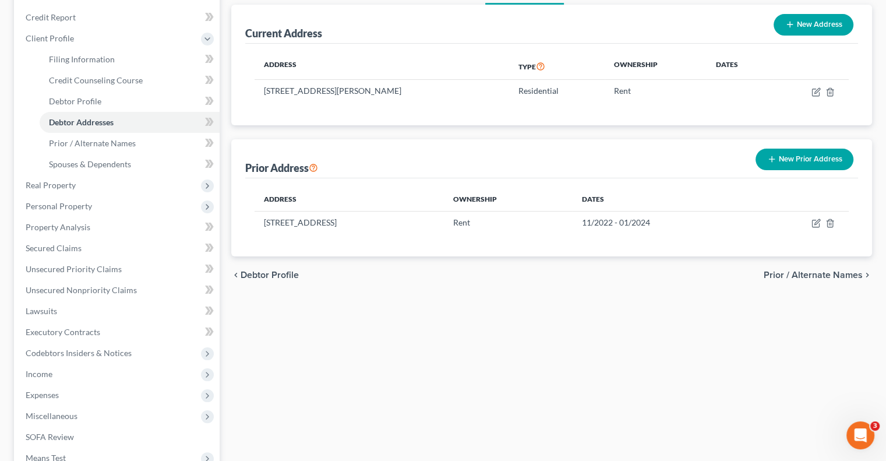
scroll to position [283, 0]
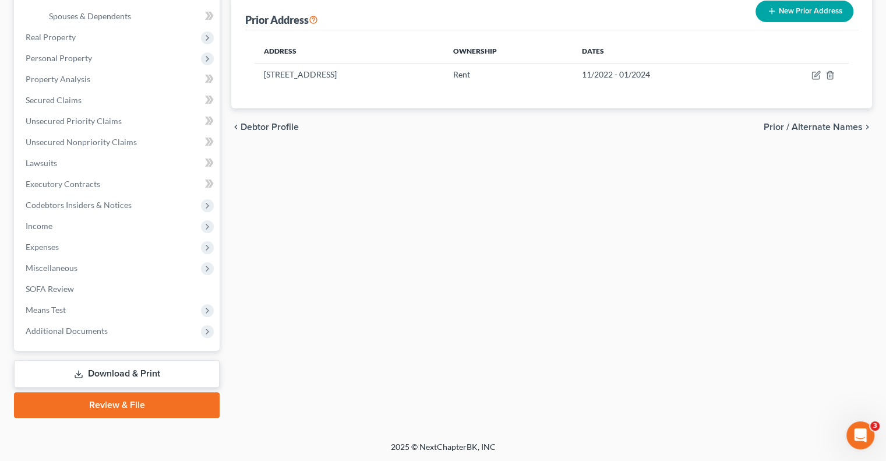
drag, startPoint x: 126, startPoint y: 370, endPoint x: 144, endPoint y: 374, distance: 19.2
click at [126, 370] on link "Download & Print" at bounding box center [117, 373] width 206 height 27
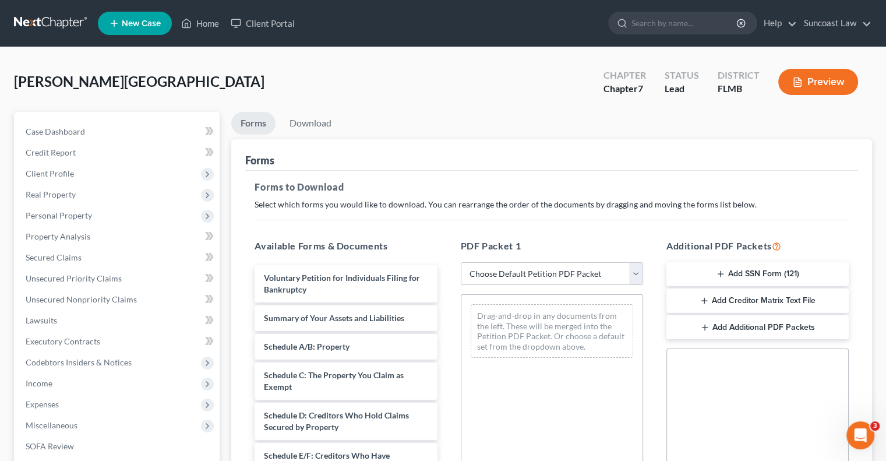
click at [566, 271] on select "Choose Default Petition PDF Packet Complete Bankruptcy Petition (all forms and …" at bounding box center [552, 273] width 182 height 23
select select "0"
click at [461, 262] on select "Choose Default Petition PDF Packet Complete Bankruptcy Petition (all forms and …" at bounding box center [552, 273] width 182 height 23
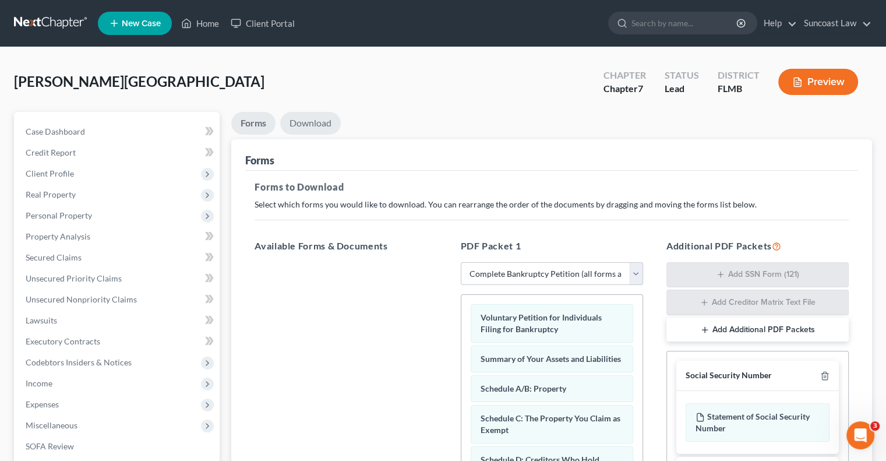
click at [316, 119] on link "Download" at bounding box center [310, 123] width 61 height 23
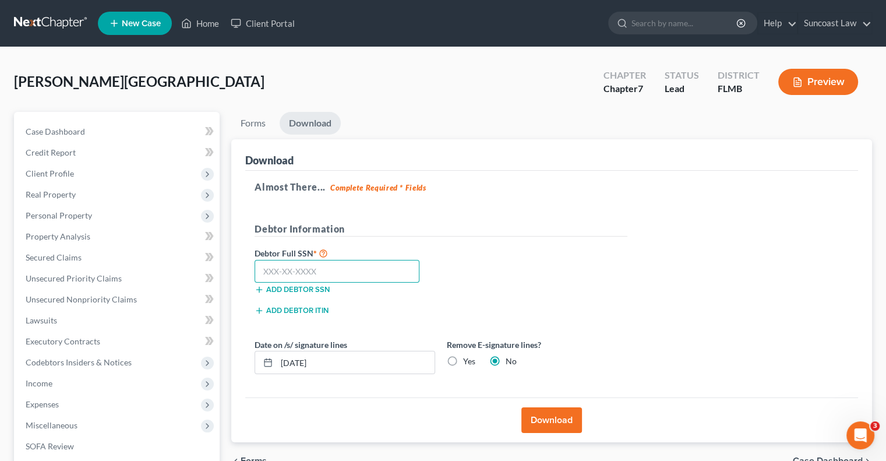
click at [320, 267] on input "text" at bounding box center [337, 271] width 165 height 23
type input "264-75-8836"
drag, startPoint x: 333, startPoint y: 358, endPoint x: 294, endPoint y: 351, distance: 39.6
click at [294, 351] on input "[DATE]" at bounding box center [356, 362] width 158 height 22
type input "[DATE]"
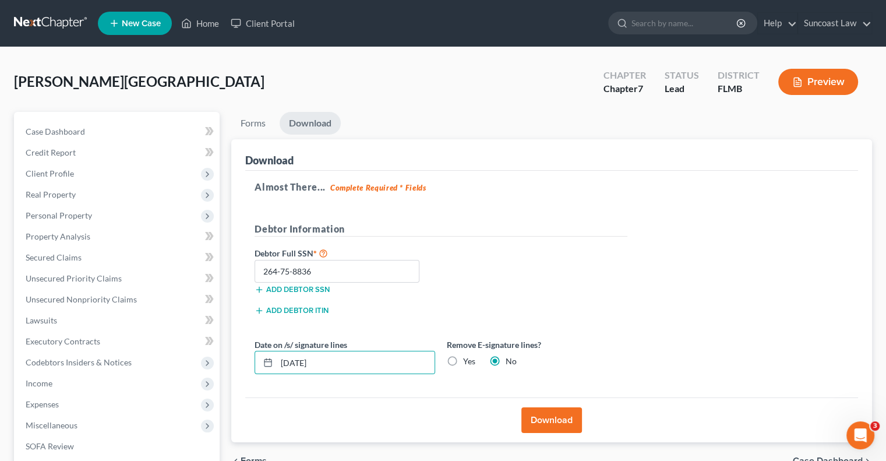
click at [463, 359] on label "Yes" at bounding box center [469, 361] width 12 height 12
click at [468, 359] on input "Yes" at bounding box center [472, 359] width 8 height 8
radio input "true"
radio input "false"
click at [570, 416] on button "Download" at bounding box center [551, 420] width 61 height 26
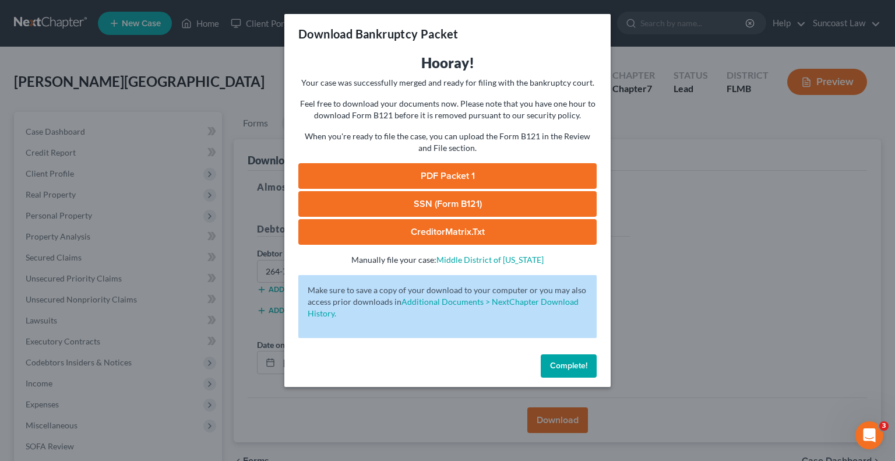
click at [480, 197] on link "SSN (Form B121)" at bounding box center [447, 204] width 298 height 26
click at [454, 173] on link "PDF Packet 1" at bounding box center [447, 176] width 298 height 26
click at [572, 370] on span "Complete!" at bounding box center [568, 366] width 37 height 10
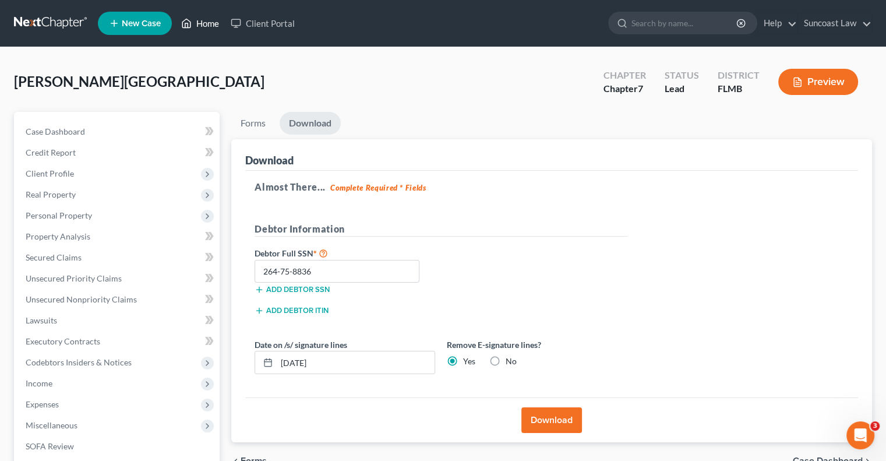
click at [203, 26] on link "Home" at bounding box center [200, 23] width 50 height 21
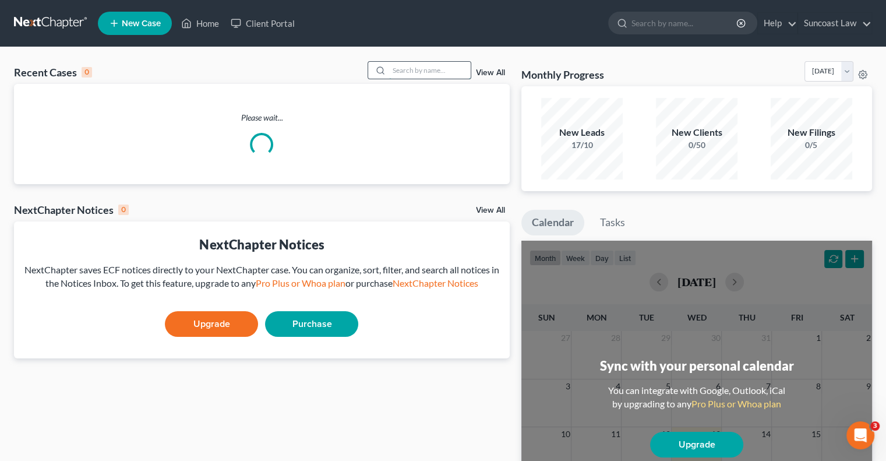
click at [413, 67] on input "search" at bounding box center [430, 70] width 82 height 17
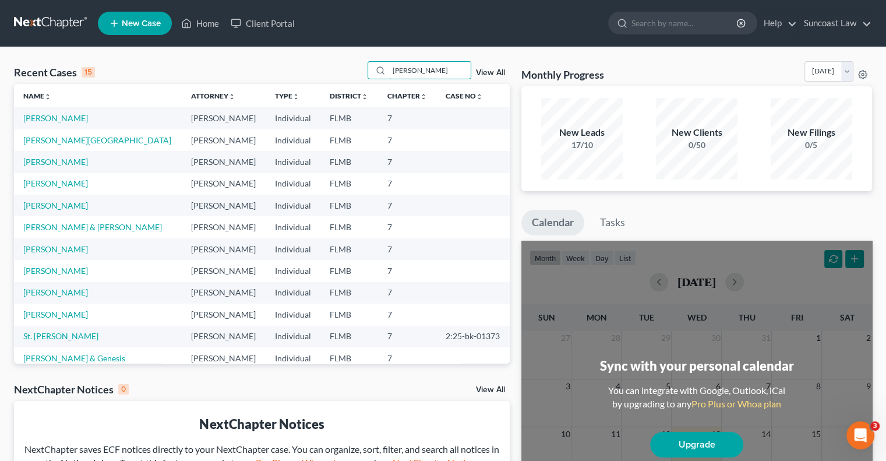
type input "robin"
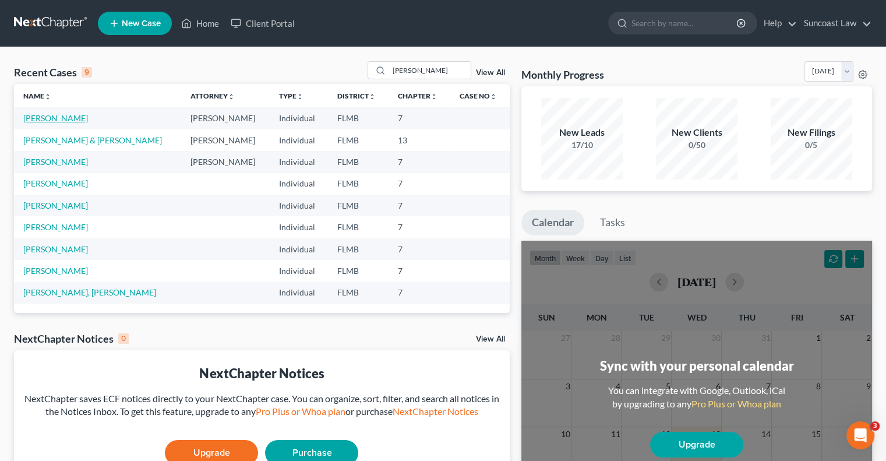
click at [49, 115] on link "Chandler, Robin" at bounding box center [55, 118] width 65 height 10
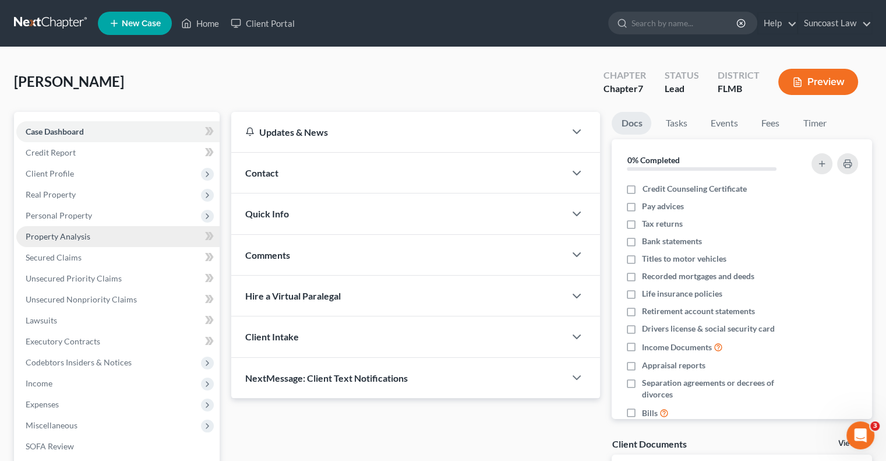
click at [80, 236] on span "Property Analysis" at bounding box center [58, 236] width 65 height 10
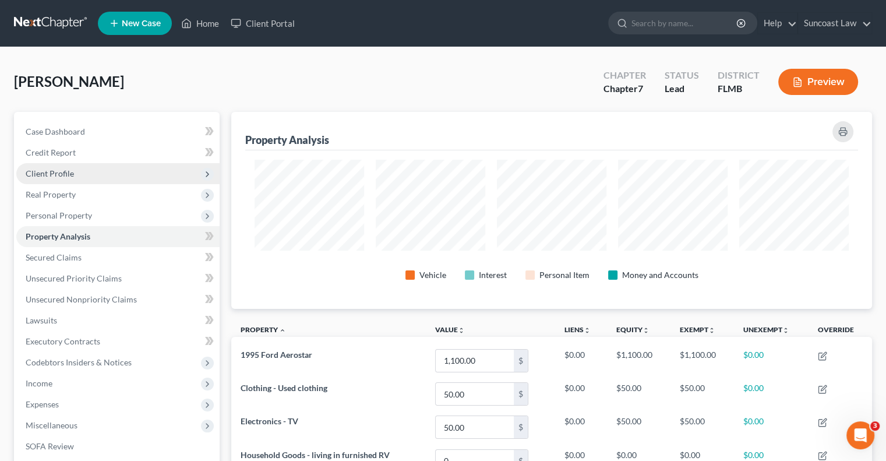
click at [89, 169] on span "Client Profile" at bounding box center [117, 173] width 203 height 21
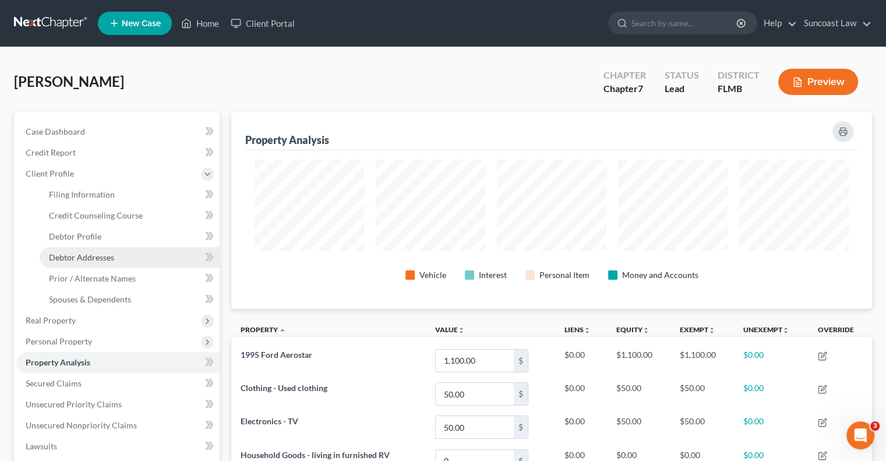
click at [102, 258] on span "Debtor Addresses" at bounding box center [81, 257] width 65 height 10
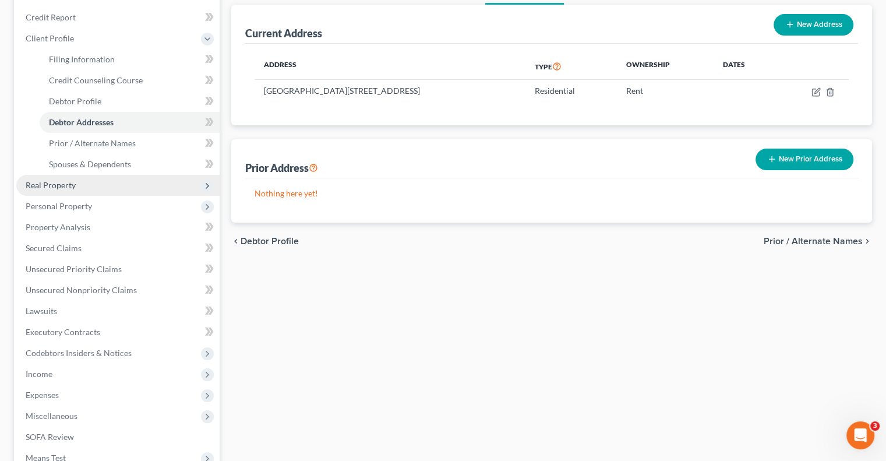
scroll to position [283, 0]
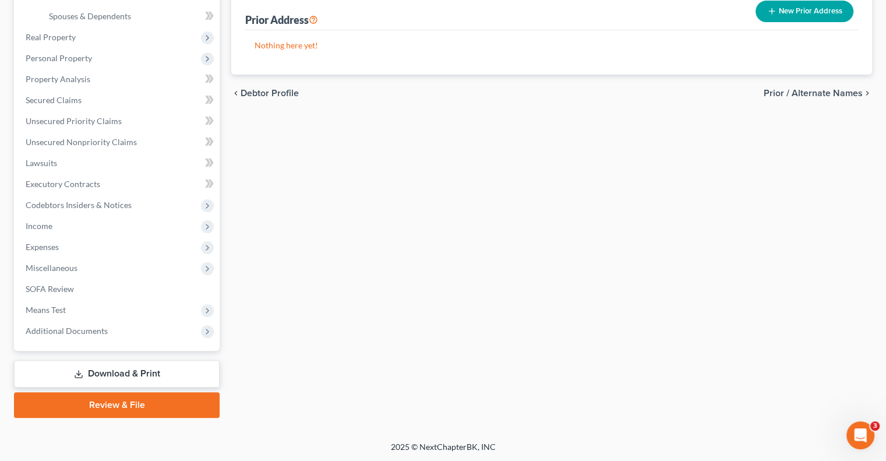
click at [98, 370] on link "Download & Print" at bounding box center [117, 373] width 206 height 27
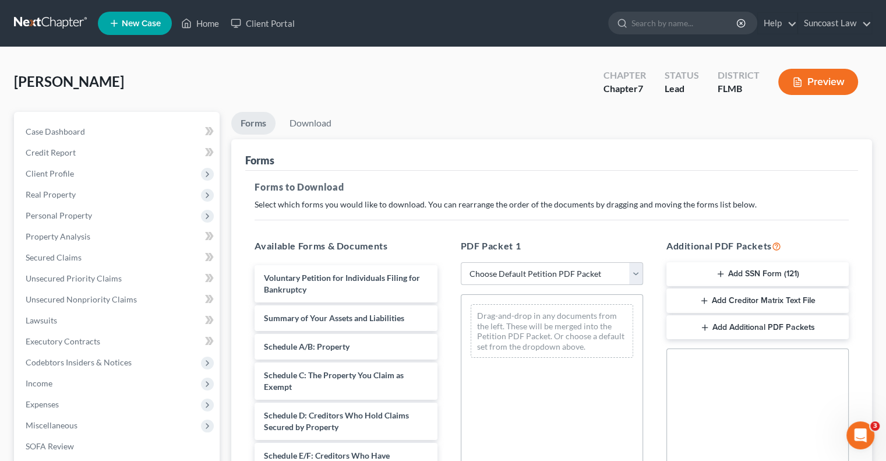
drag, startPoint x: 510, startPoint y: 270, endPoint x: 520, endPoint y: 282, distance: 15.8
click at [510, 270] on select "Choose Default Petition PDF Packet Complete Bankruptcy Petition (all forms and …" at bounding box center [552, 273] width 182 height 23
select select "0"
click at [461, 262] on select "Choose Default Petition PDF Packet Complete Bankruptcy Petition (all forms and …" at bounding box center [552, 273] width 182 height 23
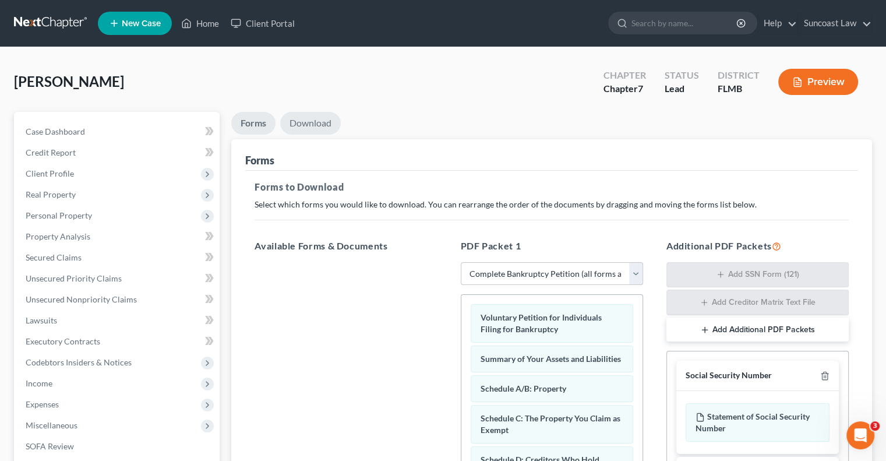
click at [319, 122] on link "Download" at bounding box center [310, 123] width 61 height 23
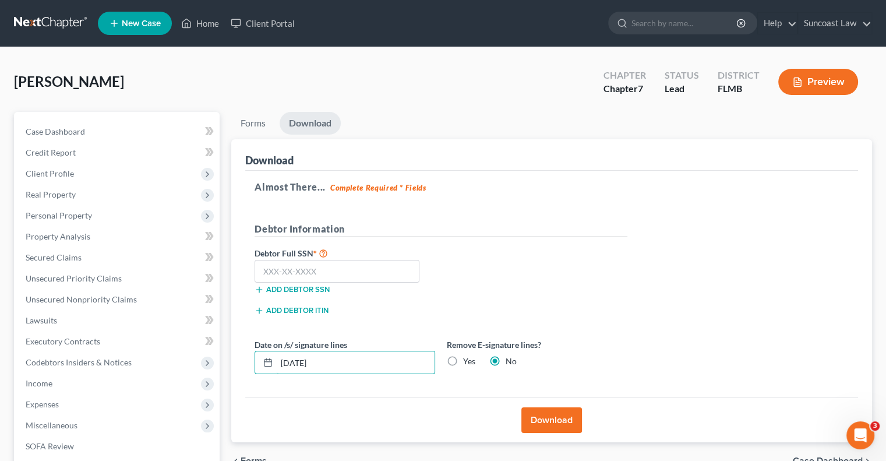
drag, startPoint x: 338, startPoint y: 358, endPoint x: 271, endPoint y: 349, distance: 67.0
click at [271, 349] on div "Date on /s/ signature lines 08/13/2025" at bounding box center [345, 356] width 192 height 36
type input "[DATE]"
drag, startPoint x: 342, startPoint y: 265, endPoint x: 365, endPoint y: 231, distance: 40.9
click at [343, 260] on input "text" at bounding box center [337, 271] width 165 height 23
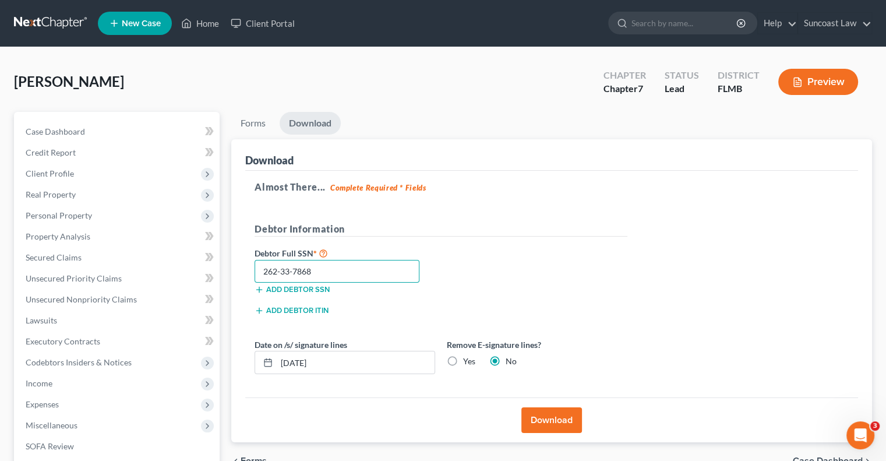
type input "262-33-7868"
click at [463, 359] on label "Yes" at bounding box center [469, 361] width 12 height 12
click at [468, 359] on input "Yes" at bounding box center [472, 359] width 8 height 8
radio input "true"
radio input "false"
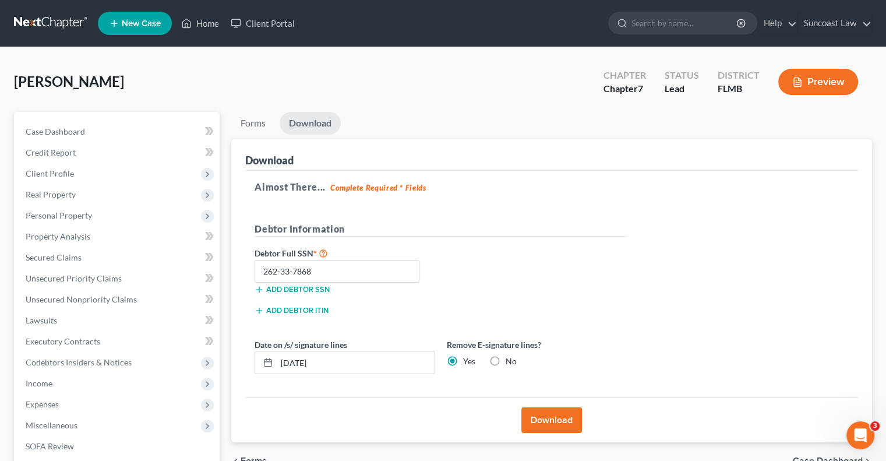
click at [553, 418] on button "Download" at bounding box center [551, 420] width 61 height 26
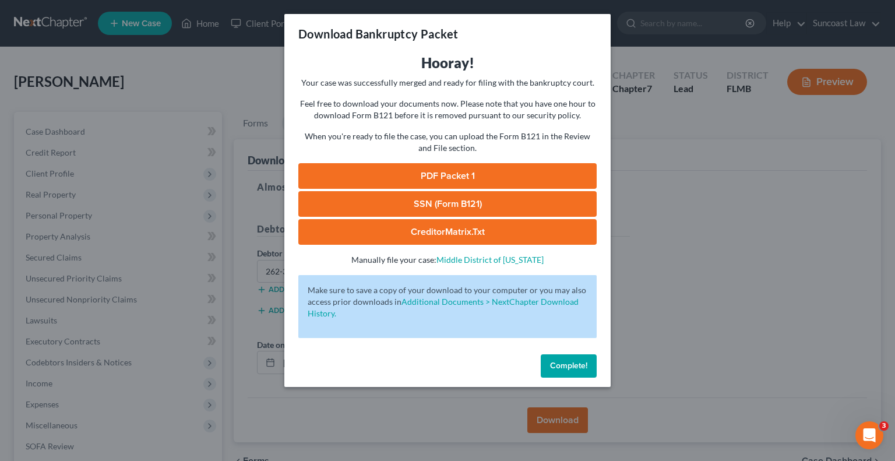
click at [466, 200] on link "SSN (Form B121)" at bounding box center [447, 204] width 298 height 26
click at [468, 169] on link "PDF Packet 1" at bounding box center [447, 176] width 298 height 26
click at [560, 363] on span "Complete!" at bounding box center [568, 366] width 37 height 10
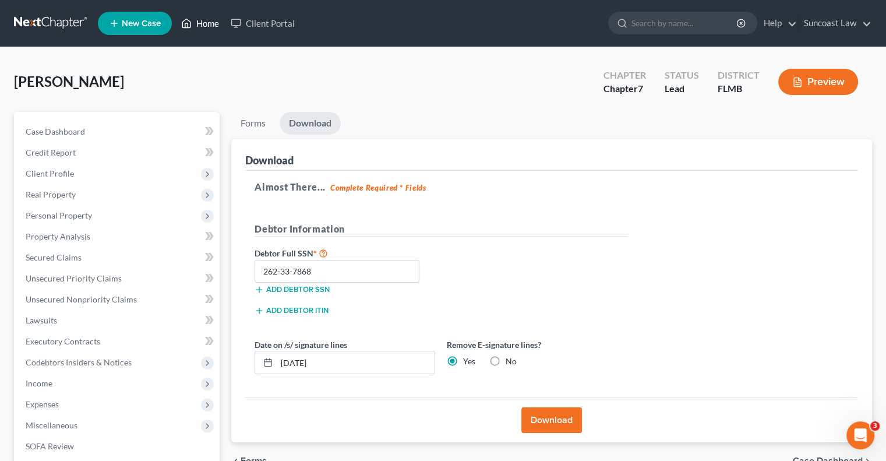
click at [198, 25] on link "Home" at bounding box center [200, 23] width 50 height 21
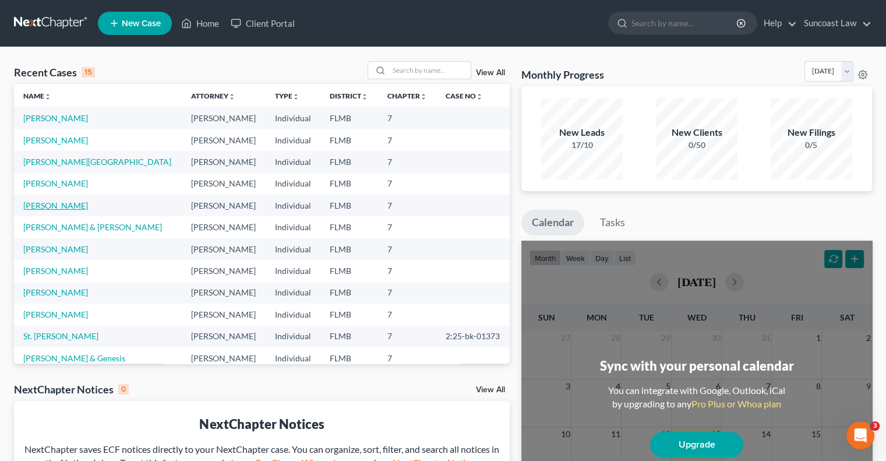
click at [51, 204] on link "[PERSON_NAME]" at bounding box center [55, 205] width 65 height 10
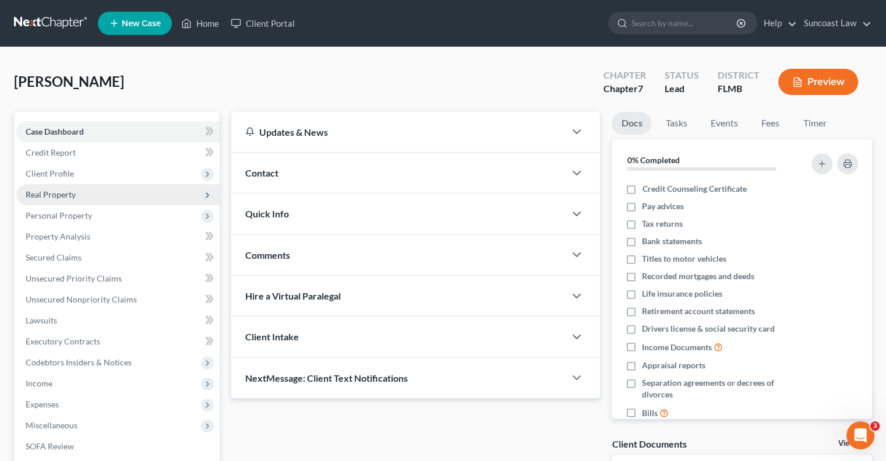
click at [82, 181] on span "Client Profile" at bounding box center [117, 173] width 203 height 21
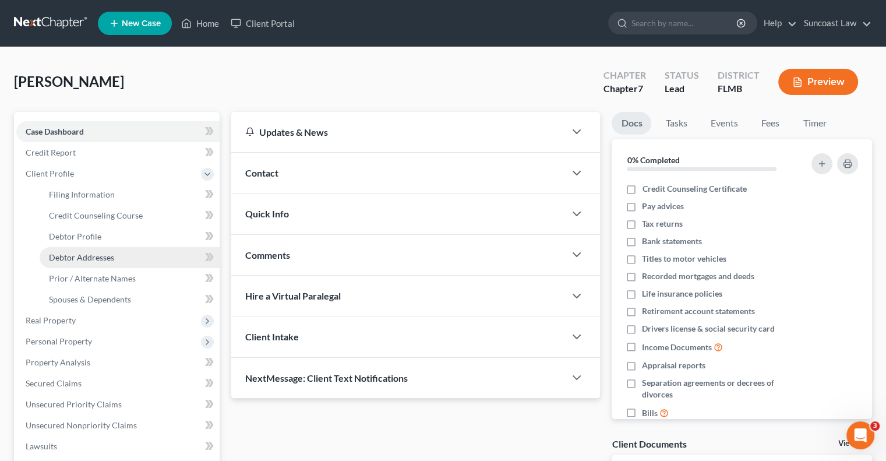
click at [112, 258] on span "Debtor Addresses" at bounding box center [81, 257] width 65 height 10
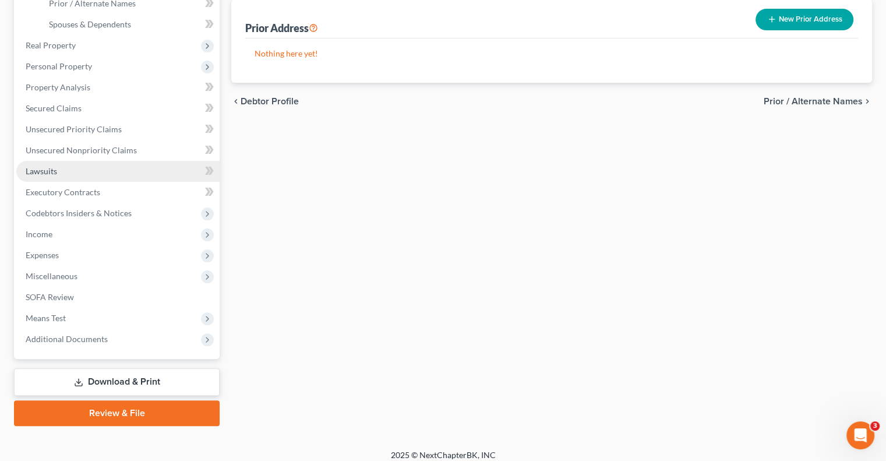
scroll to position [283, 0]
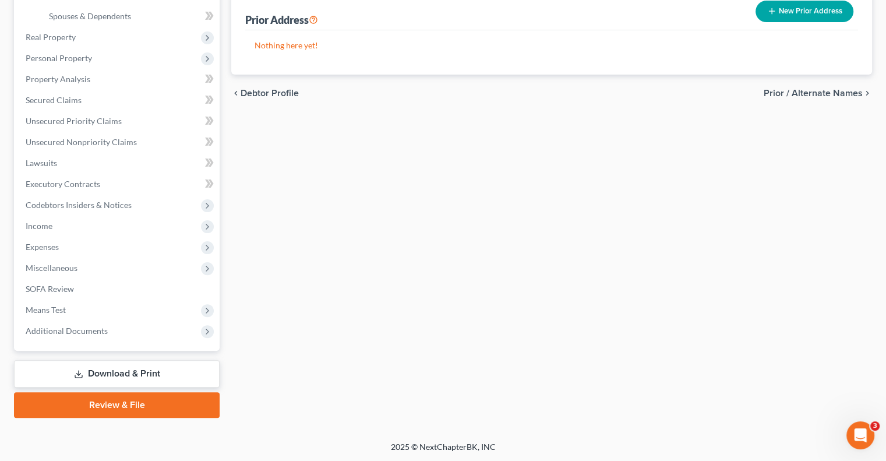
click at [122, 373] on link "Download & Print" at bounding box center [117, 373] width 206 height 27
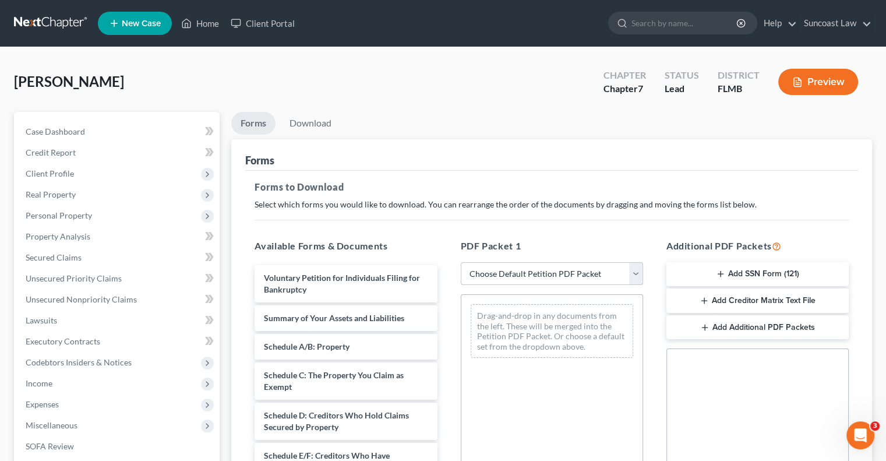
click at [561, 272] on select "Choose Default Petition PDF Packet Complete Bankruptcy Petition (all forms and …" at bounding box center [552, 273] width 182 height 23
select select "0"
click at [461, 262] on select "Choose Default Petition PDF Packet Complete Bankruptcy Petition (all forms and …" at bounding box center [552, 273] width 182 height 23
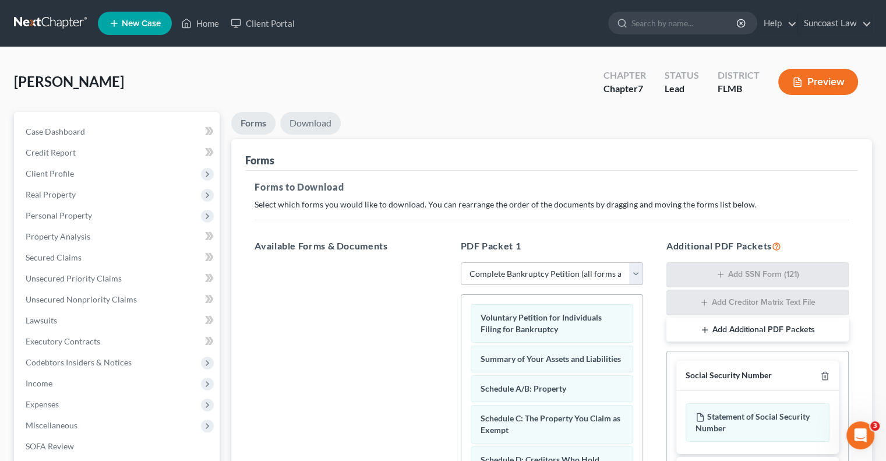
click at [324, 121] on link "Download" at bounding box center [310, 123] width 61 height 23
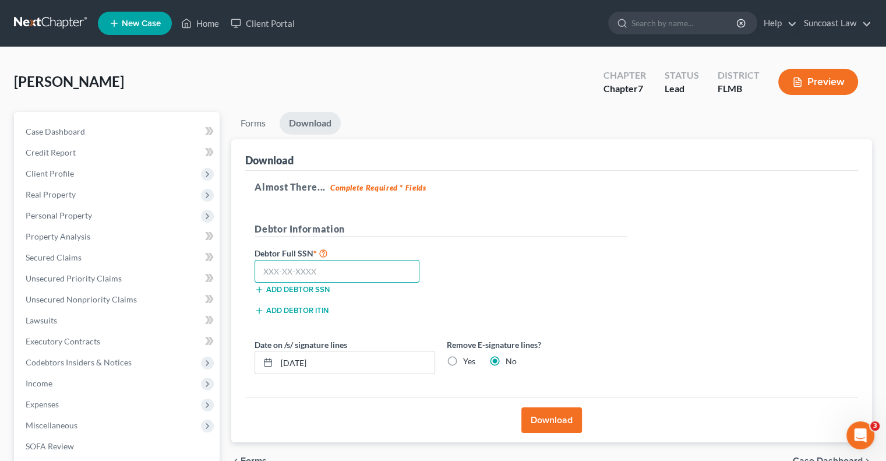
click at [333, 266] on input "text" at bounding box center [337, 271] width 165 height 23
type input "262-47-4765"
drag, startPoint x: 338, startPoint y: 358, endPoint x: 292, endPoint y: 362, distance: 45.6
click at [292, 362] on input "[DATE]" at bounding box center [356, 362] width 158 height 22
type input "[DATE]"
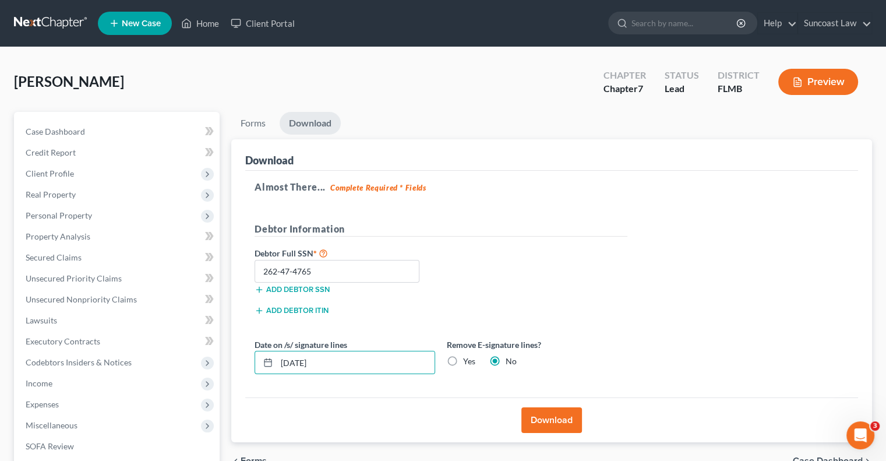
click at [463, 358] on label "Yes" at bounding box center [469, 361] width 12 height 12
click at [468, 358] on input "Yes" at bounding box center [472, 359] width 8 height 8
radio input "true"
radio input "false"
click at [554, 417] on button "Download" at bounding box center [551, 420] width 61 height 26
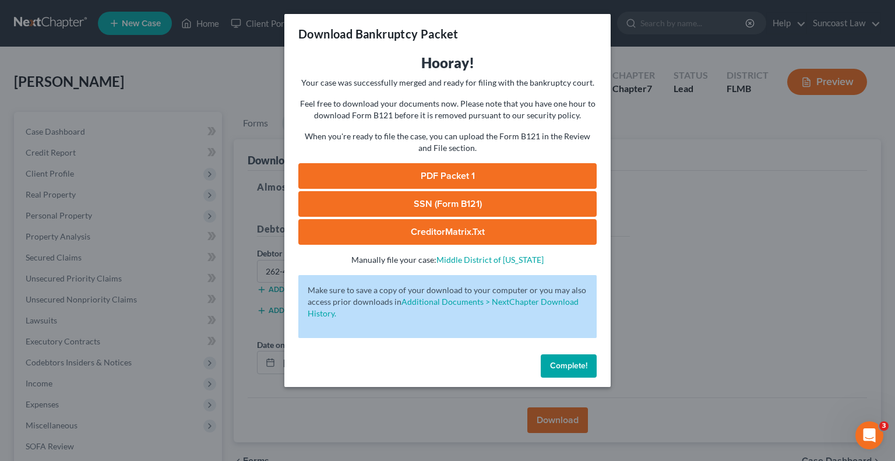
click at [450, 211] on link "SSN (Form B121)" at bounding box center [447, 204] width 298 height 26
click at [492, 173] on link "PDF Packet 1" at bounding box center [447, 176] width 298 height 26
click at [567, 362] on span "Complete!" at bounding box center [568, 366] width 37 height 10
